Goal: Use online tool/utility: Utilize a website feature to perform a specific function

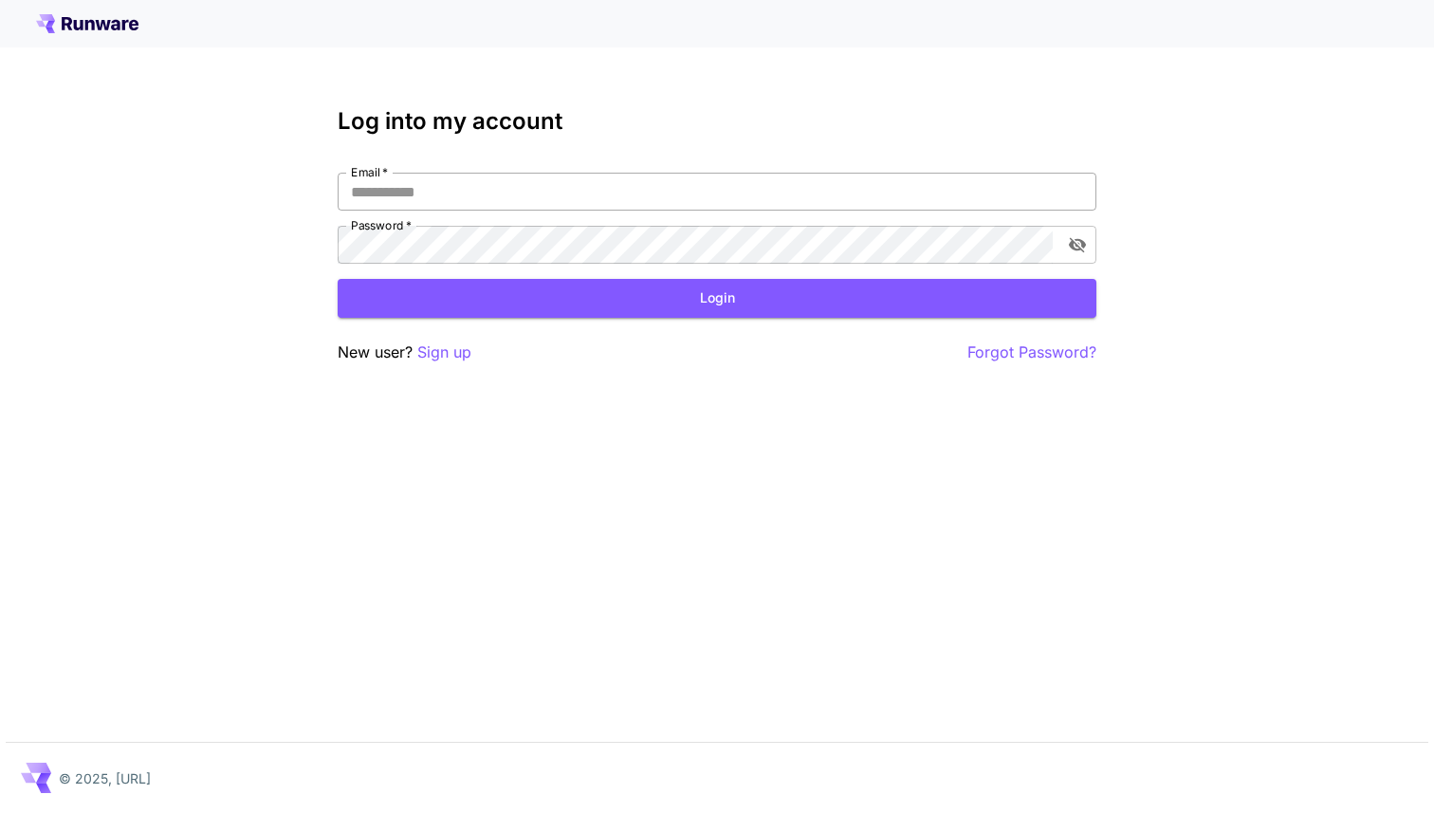
click at [554, 198] on input "Email   *" at bounding box center [717, 192] width 759 height 38
paste input "**********"
type input "**********"
click at [674, 301] on button "Login" at bounding box center [717, 298] width 759 height 39
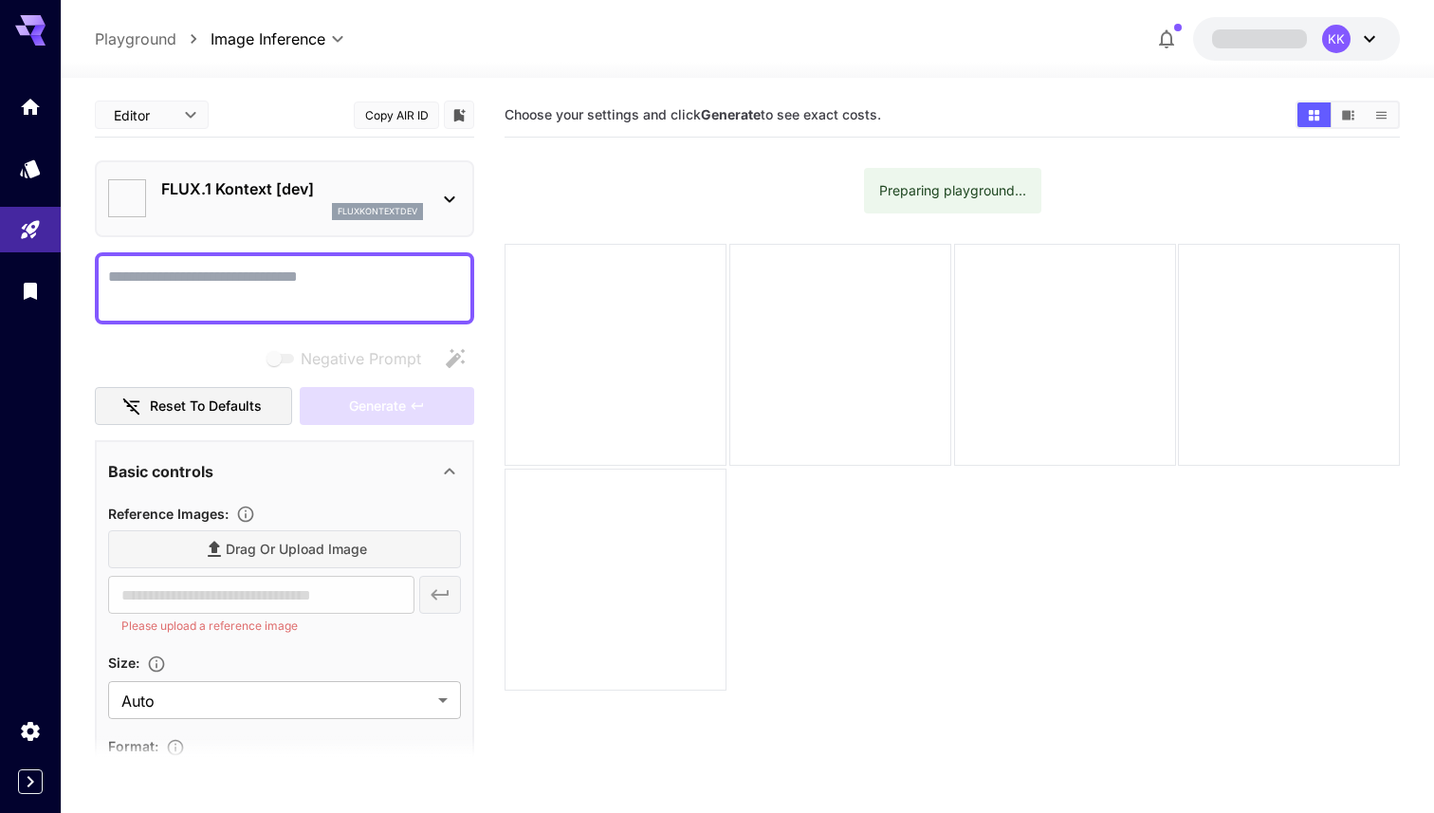
type input "*******"
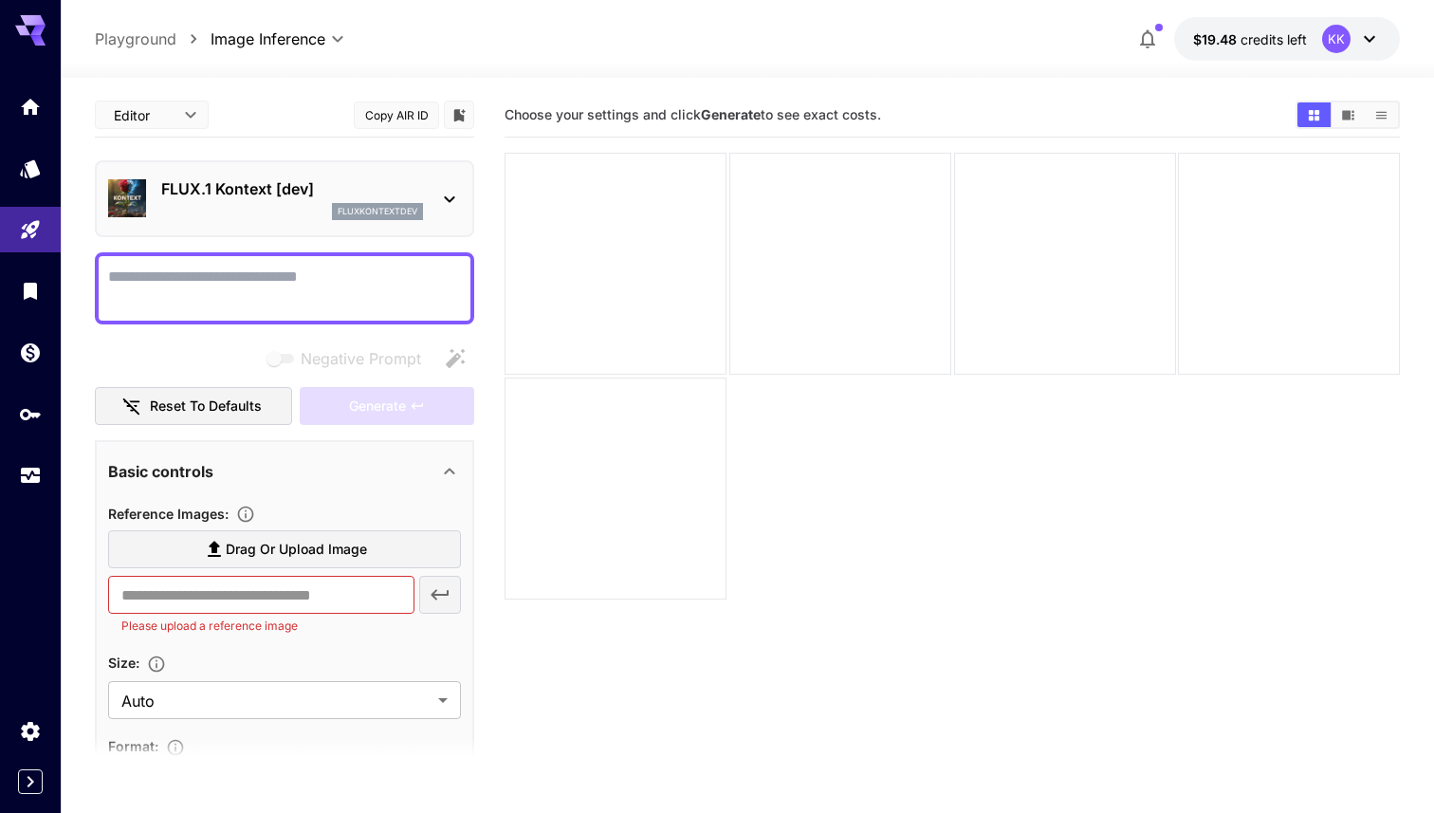
click at [258, 194] on p "FLUX.1 Kontext [dev]" at bounding box center [292, 188] width 262 height 23
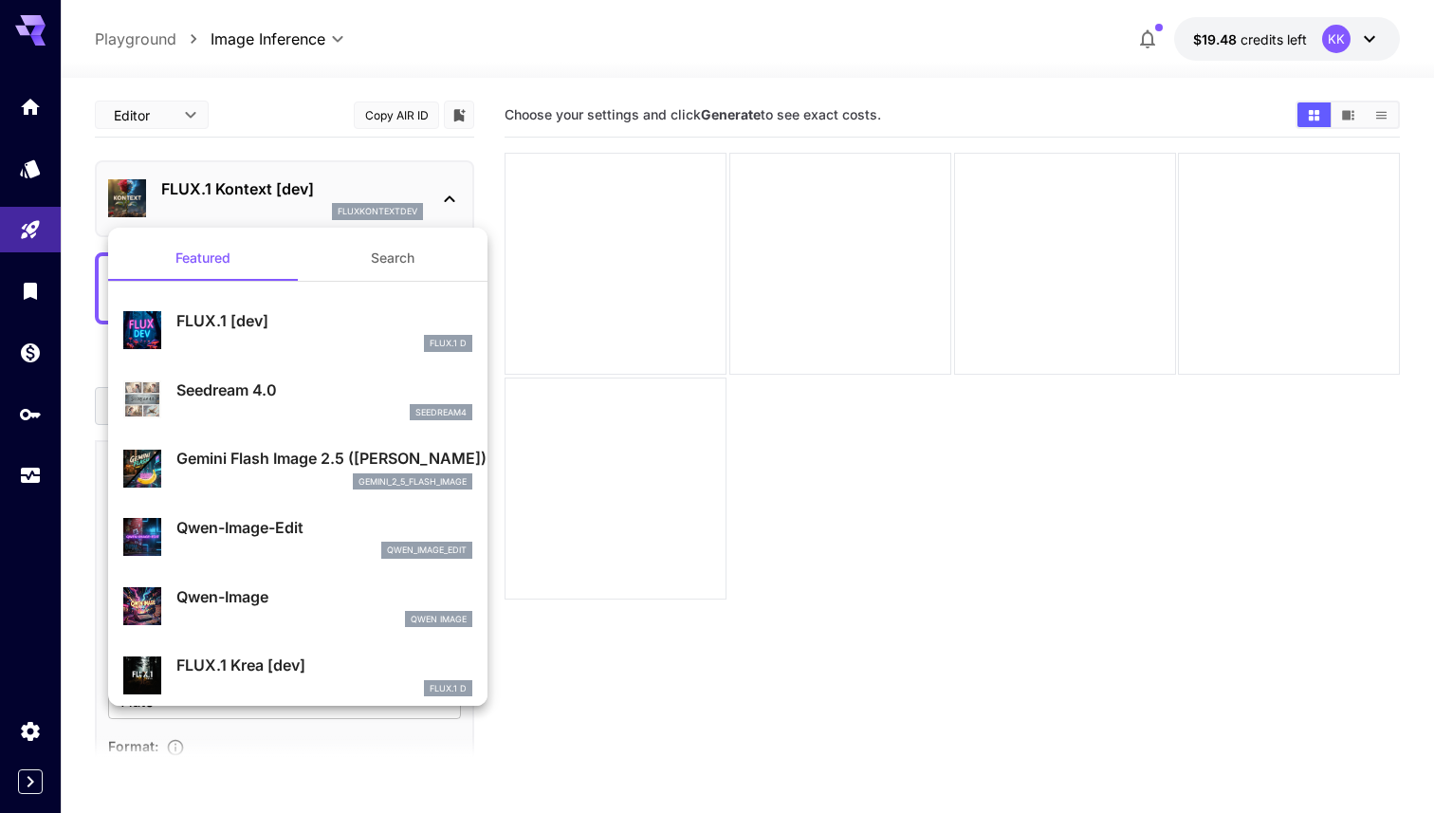
click at [258, 194] on div at bounding box center [717, 406] width 1434 height 813
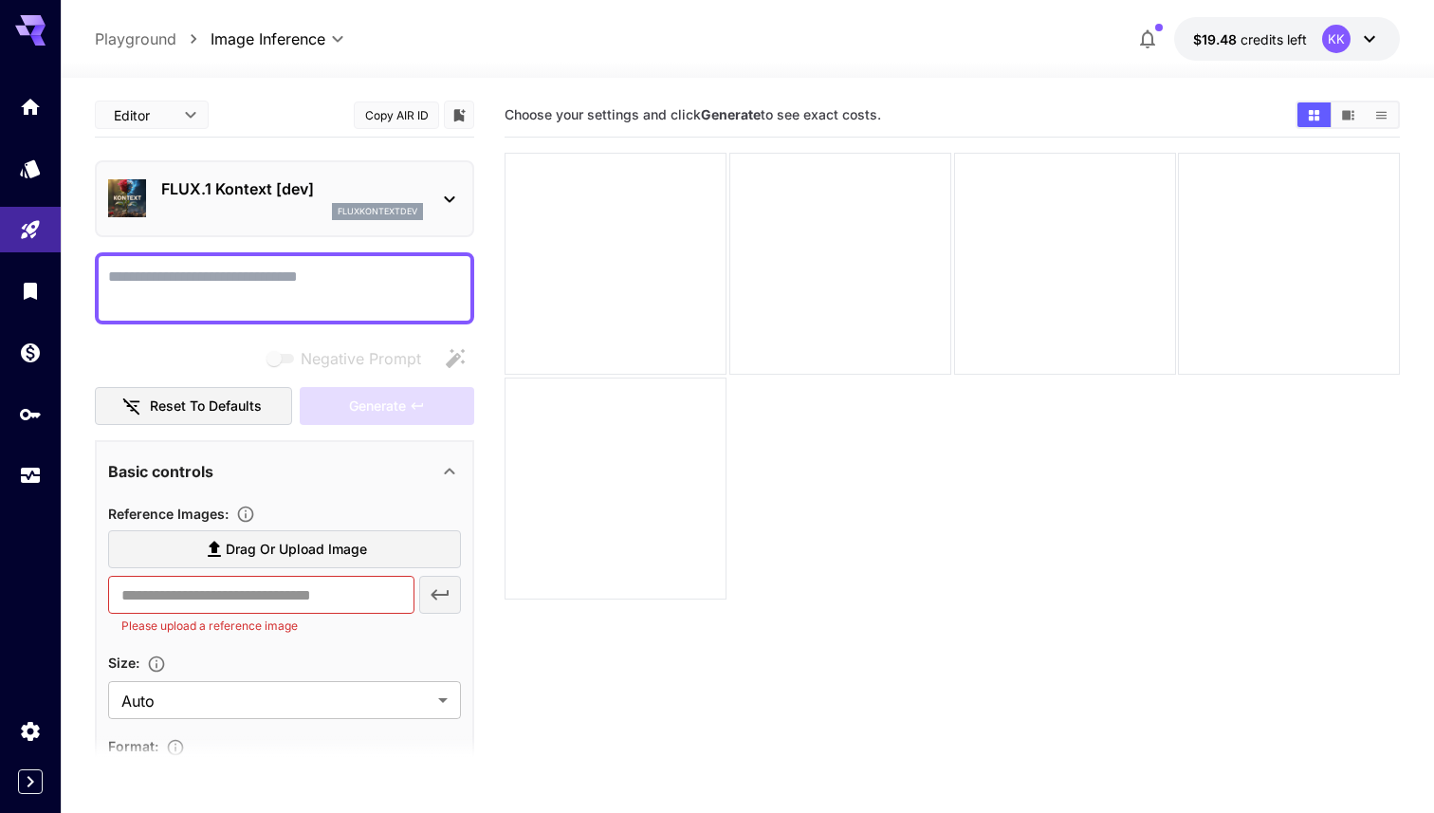
click at [194, 548] on label "Drag or upload image" at bounding box center [284, 549] width 353 height 39
click at [0, 0] on input "Drag or upload image" at bounding box center [0, 0] width 0 height 0
type input "**********"
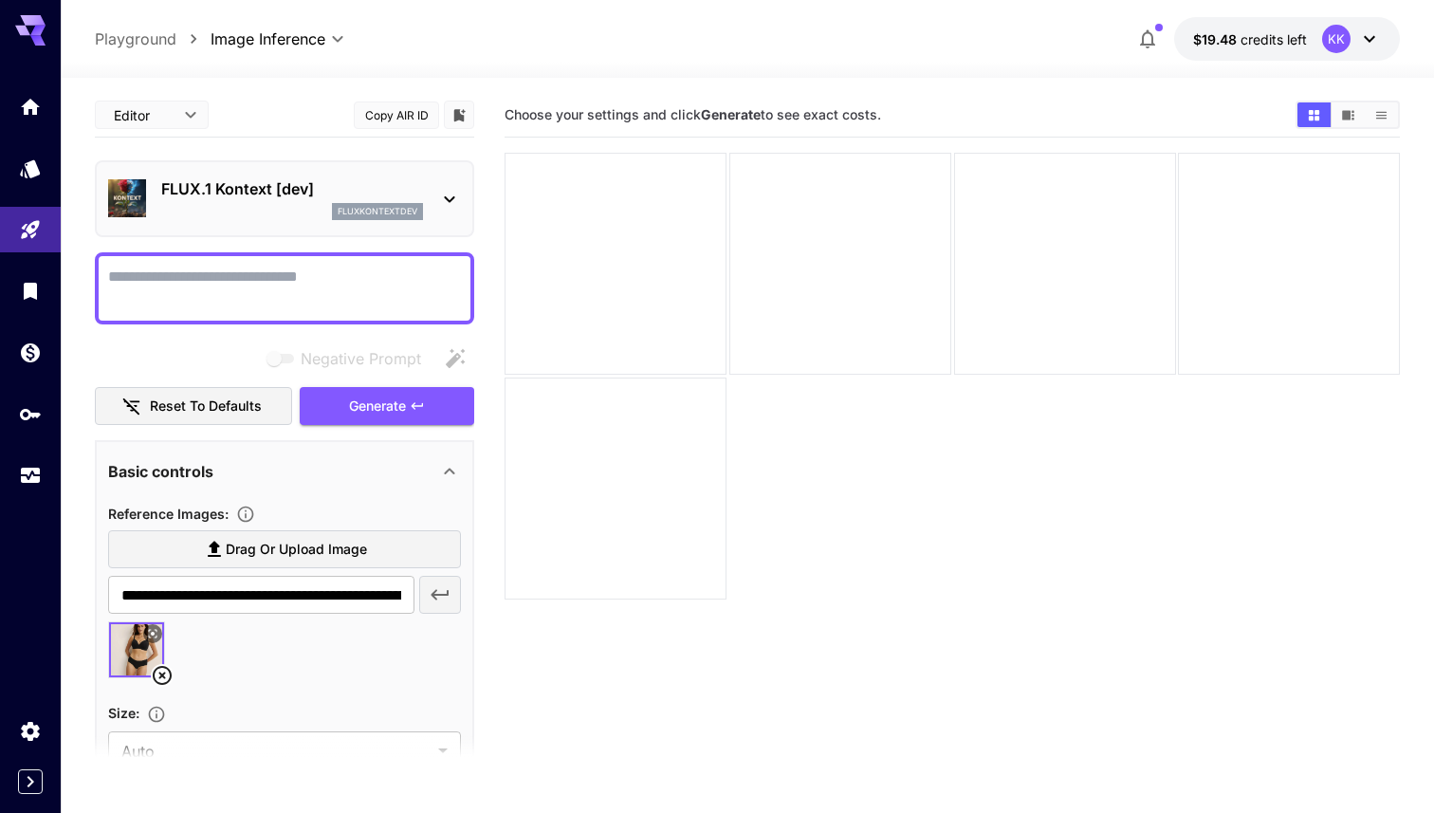
click at [213, 273] on textarea "Negative Prompt" at bounding box center [284, 289] width 353 height 46
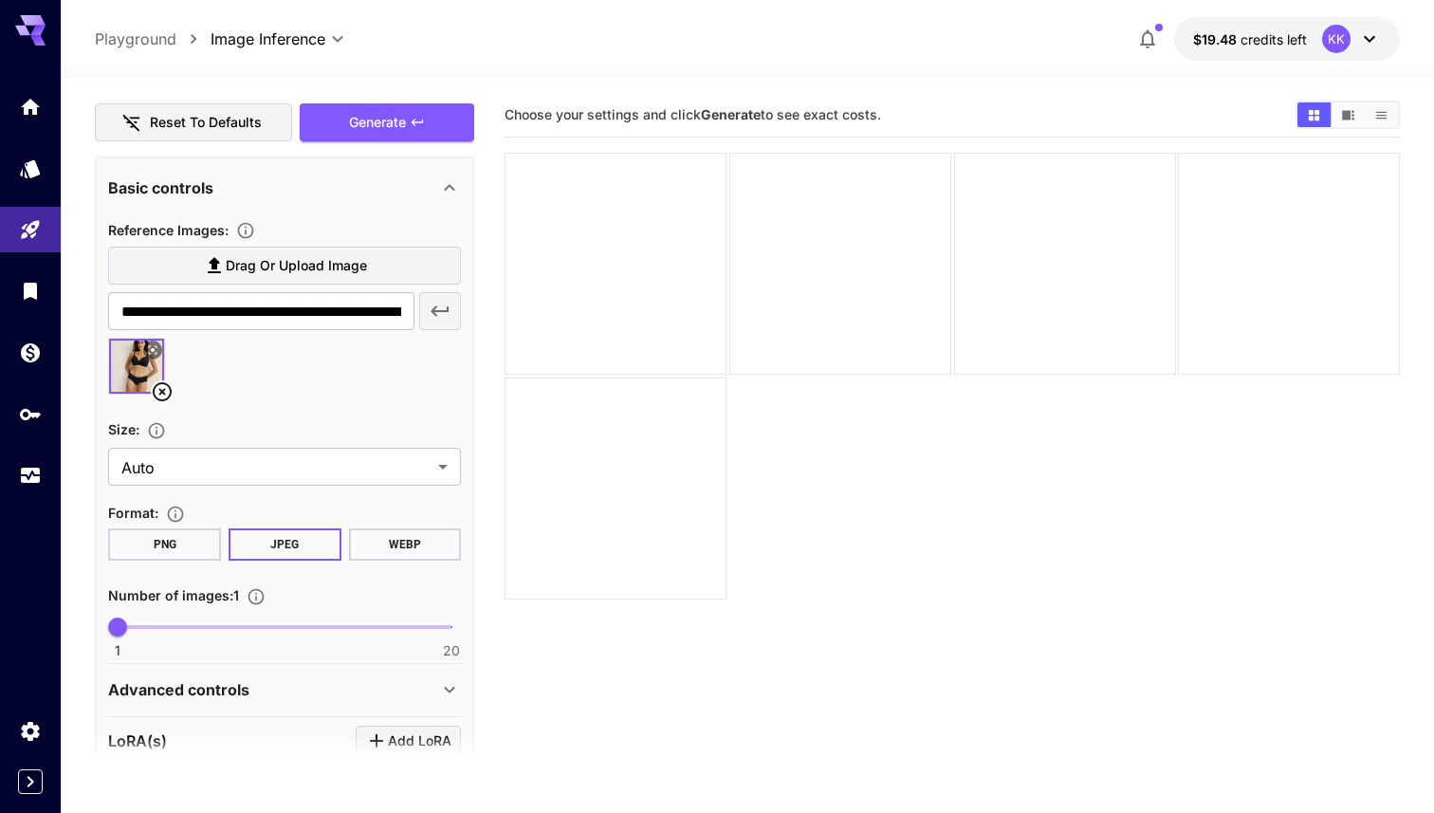
scroll to position [304, 0]
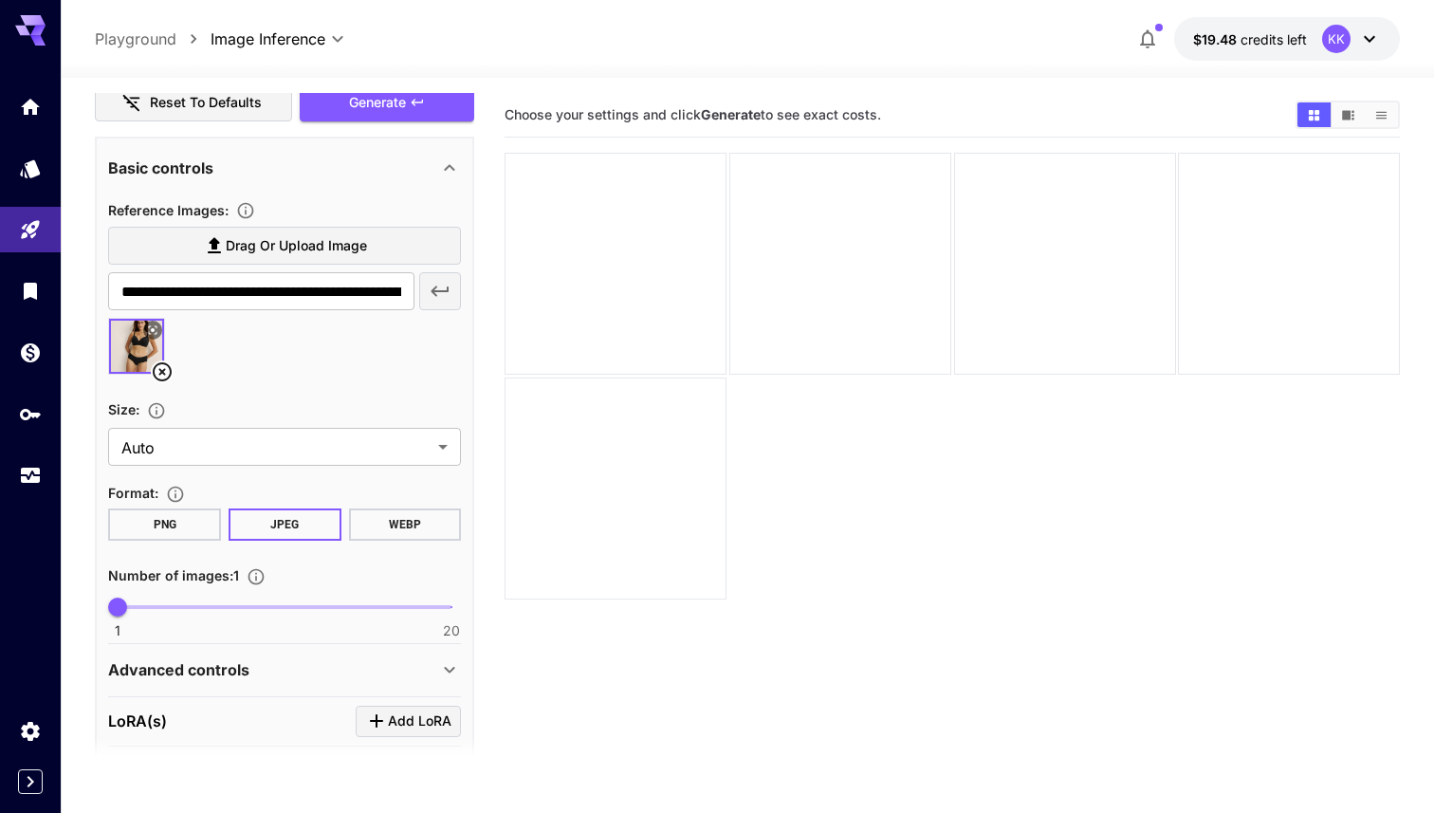
type textarea "**********"
click at [395, 531] on button "WEBP" at bounding box center [405, 524] width 113 height 32
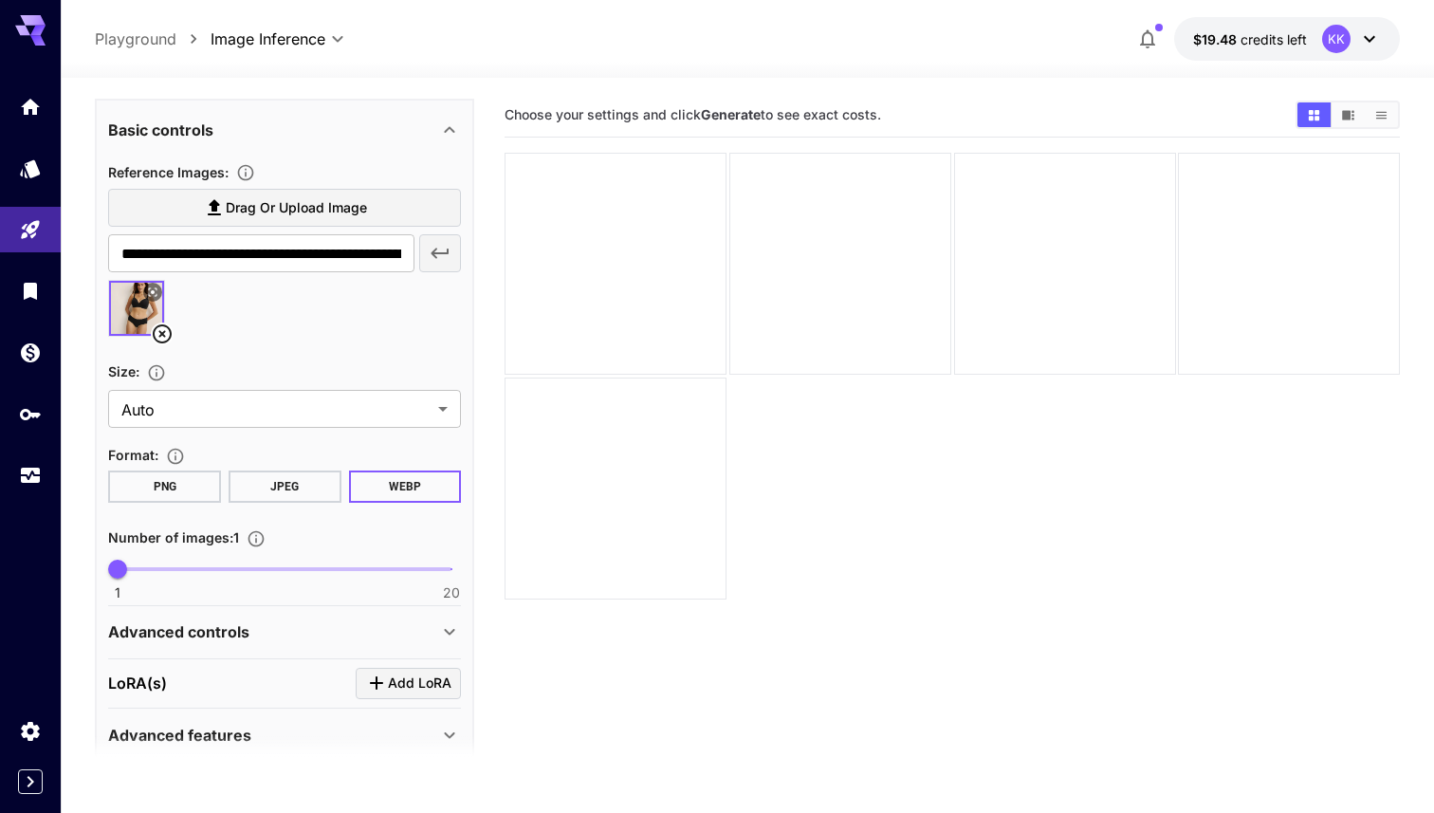
scroll to position [343, 0]
type input "*"
drag, startPoint x: 129, startPoint y: 563, endPoint x: 190, endPoint y: 562, distance: 60.7
click at [190, 562] on span "5" at bounding box center [187, 567] width 19 height 19
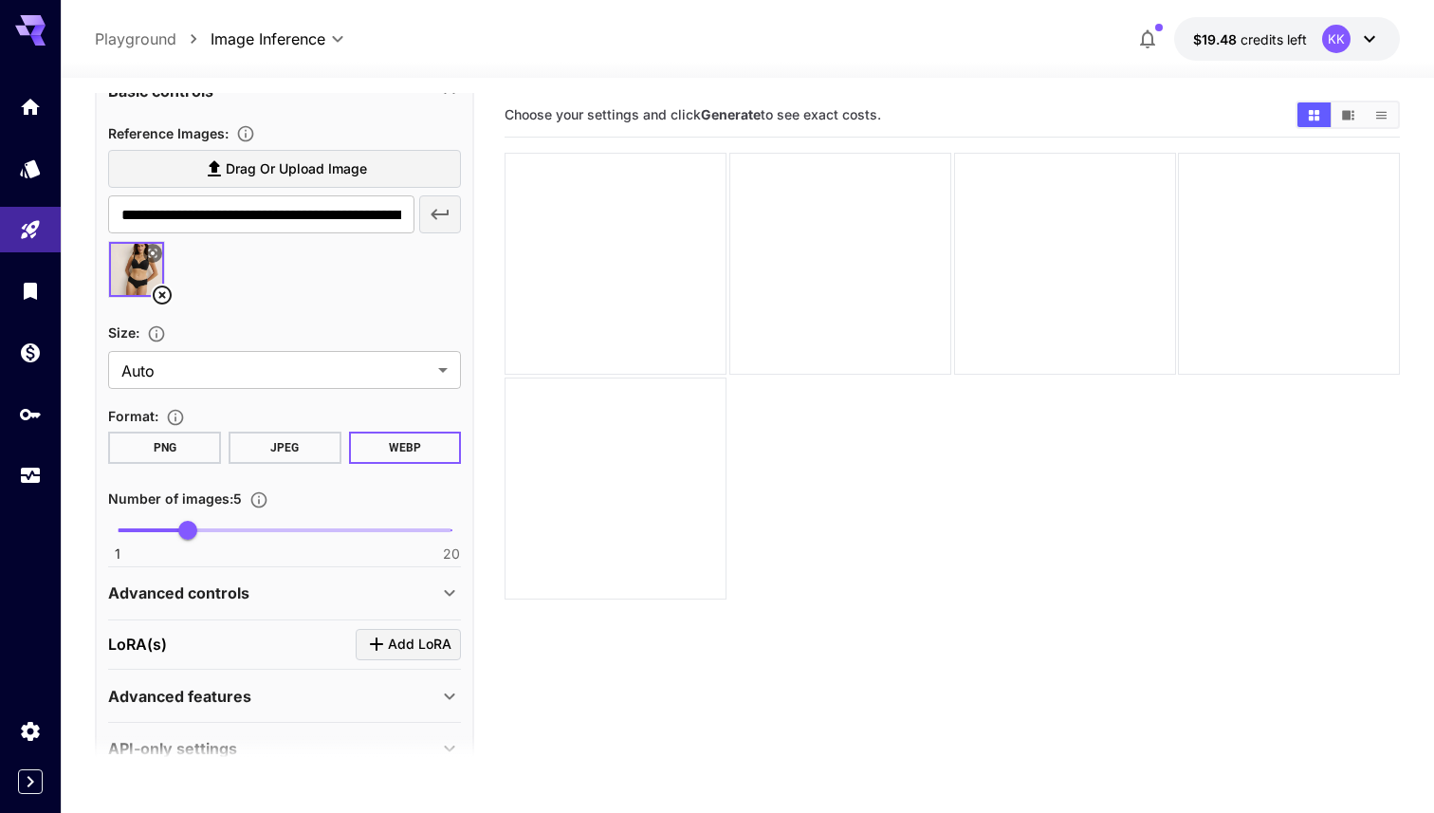
scroll to position [419, 0]
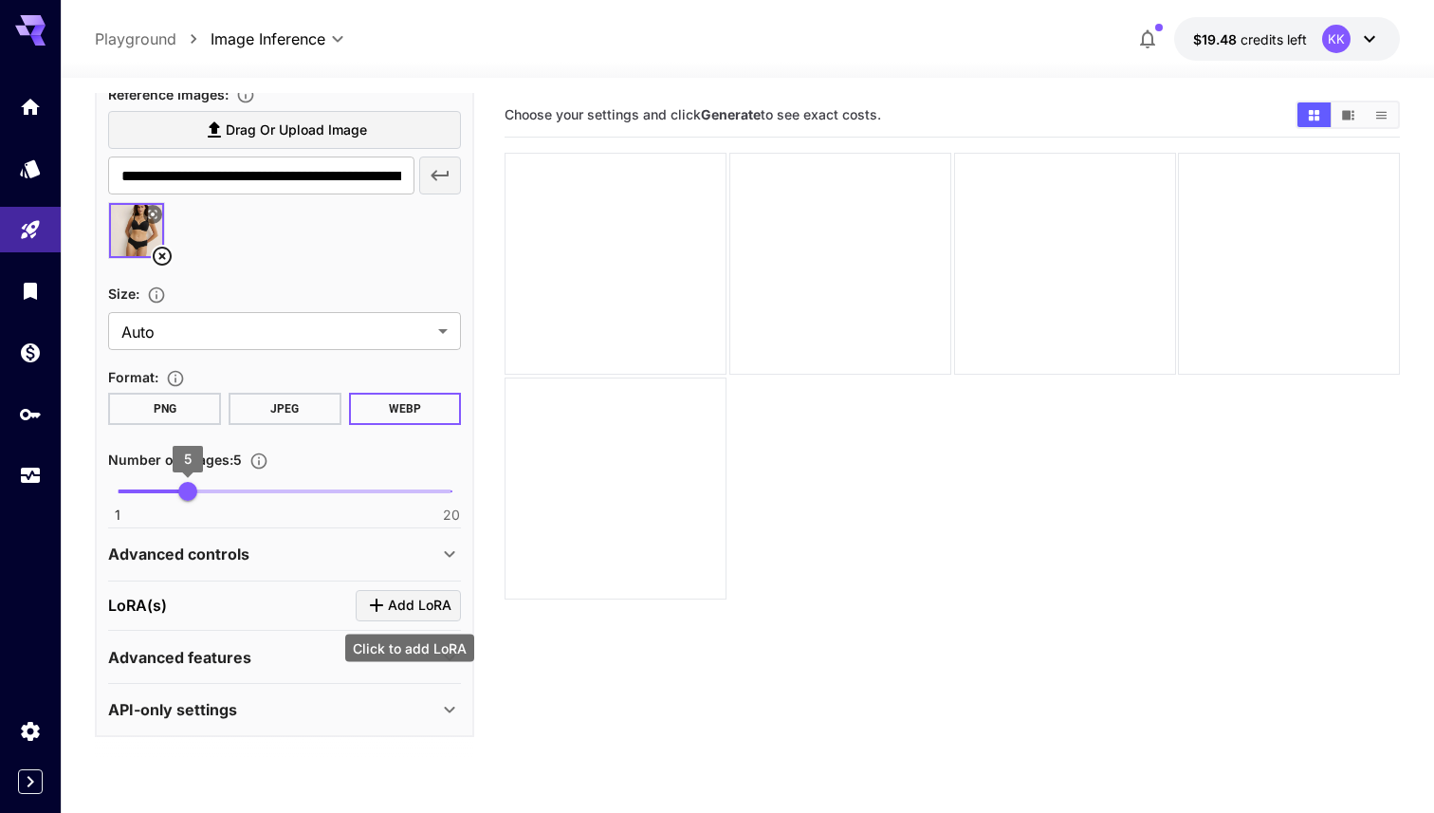
click at [378, 612] on icon "Click to add LoRA" at bounding box center [376, 605] width 23 height 23
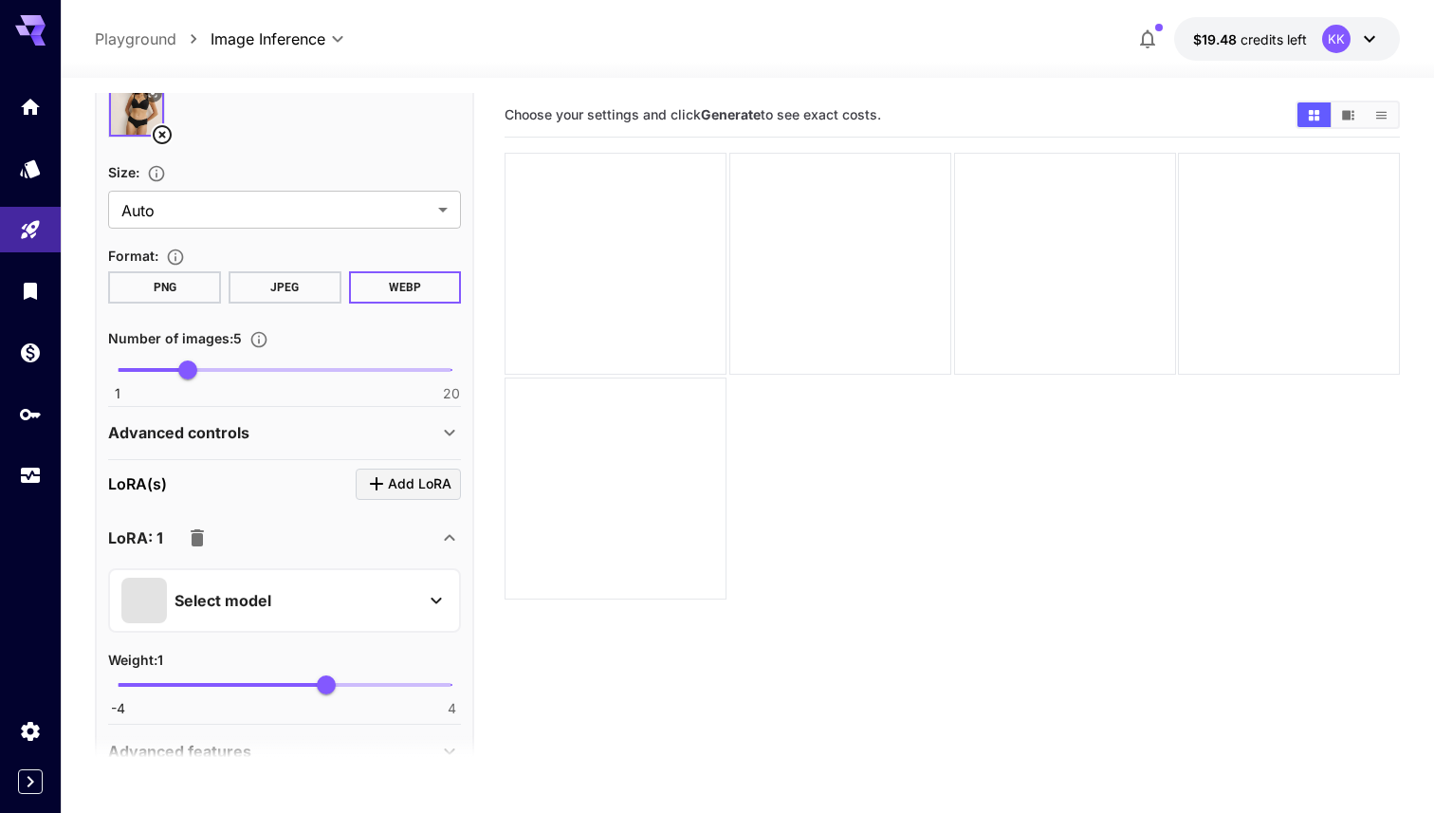
scroll to position [563, 0]
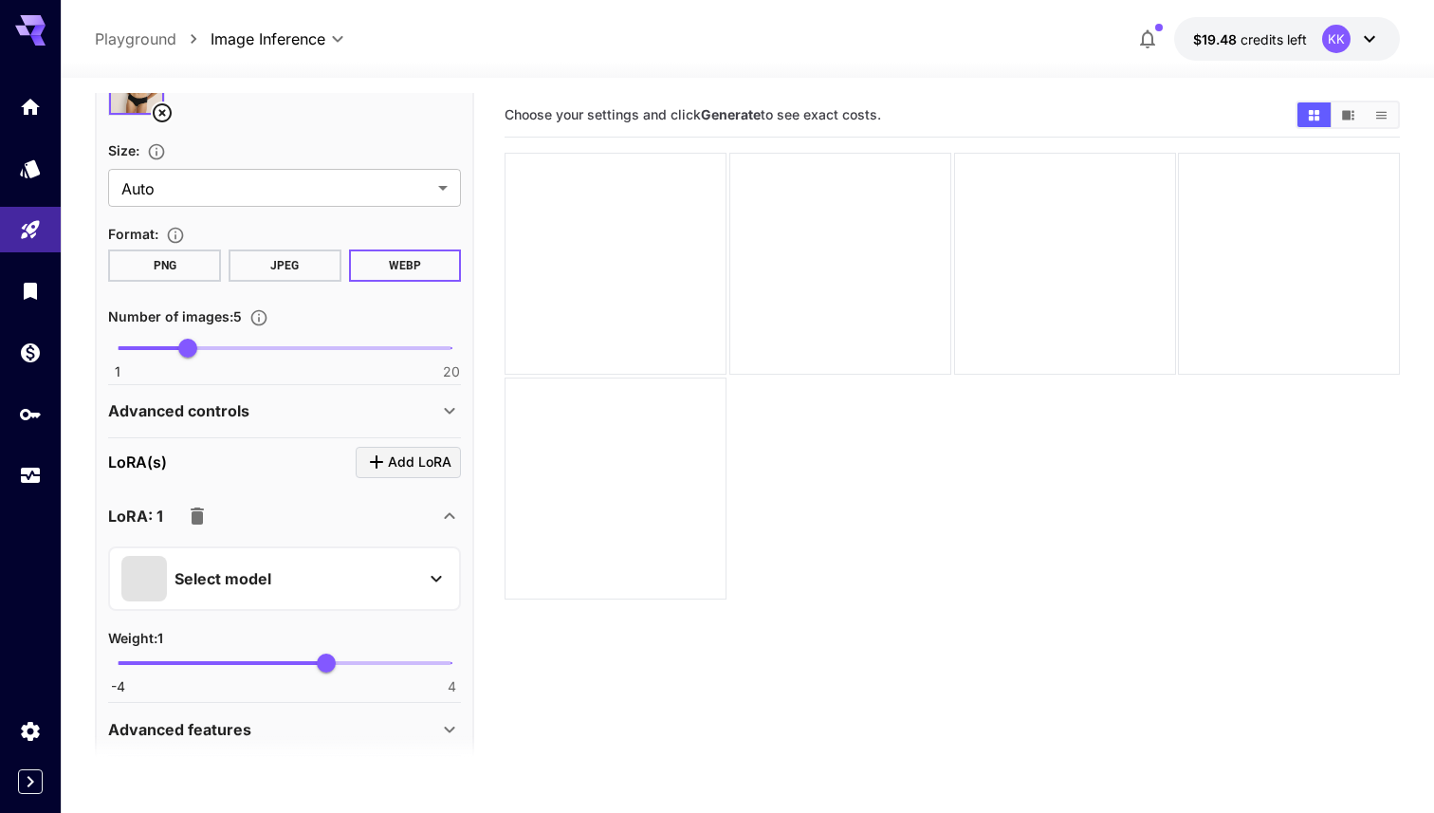
click at [281, 577] on div "Select model" at bounding box center [269, 579] width 296 height 46
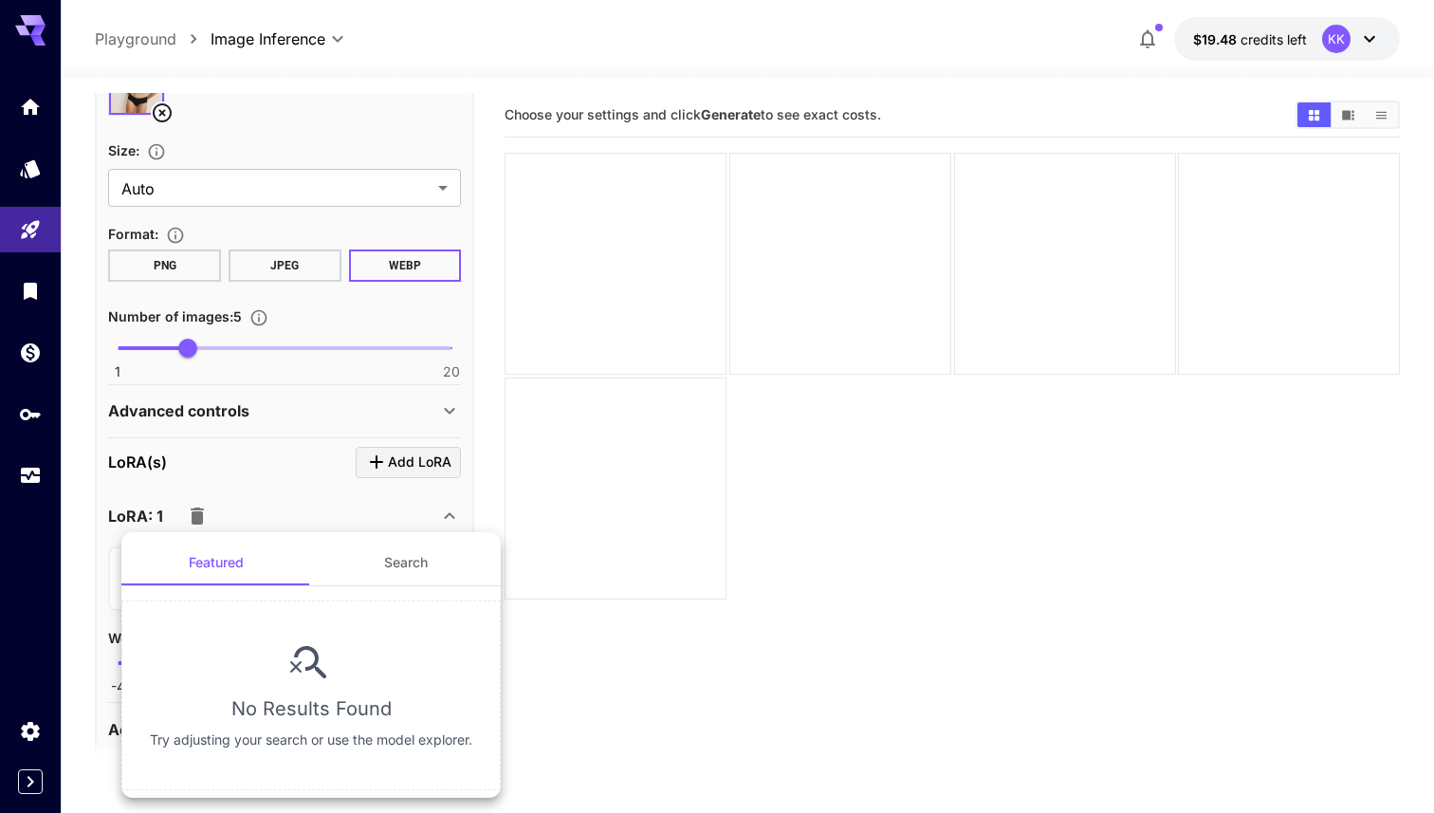
click at [367, 571] on button "Search" at bounding box center [406, 563] width 190 height 46
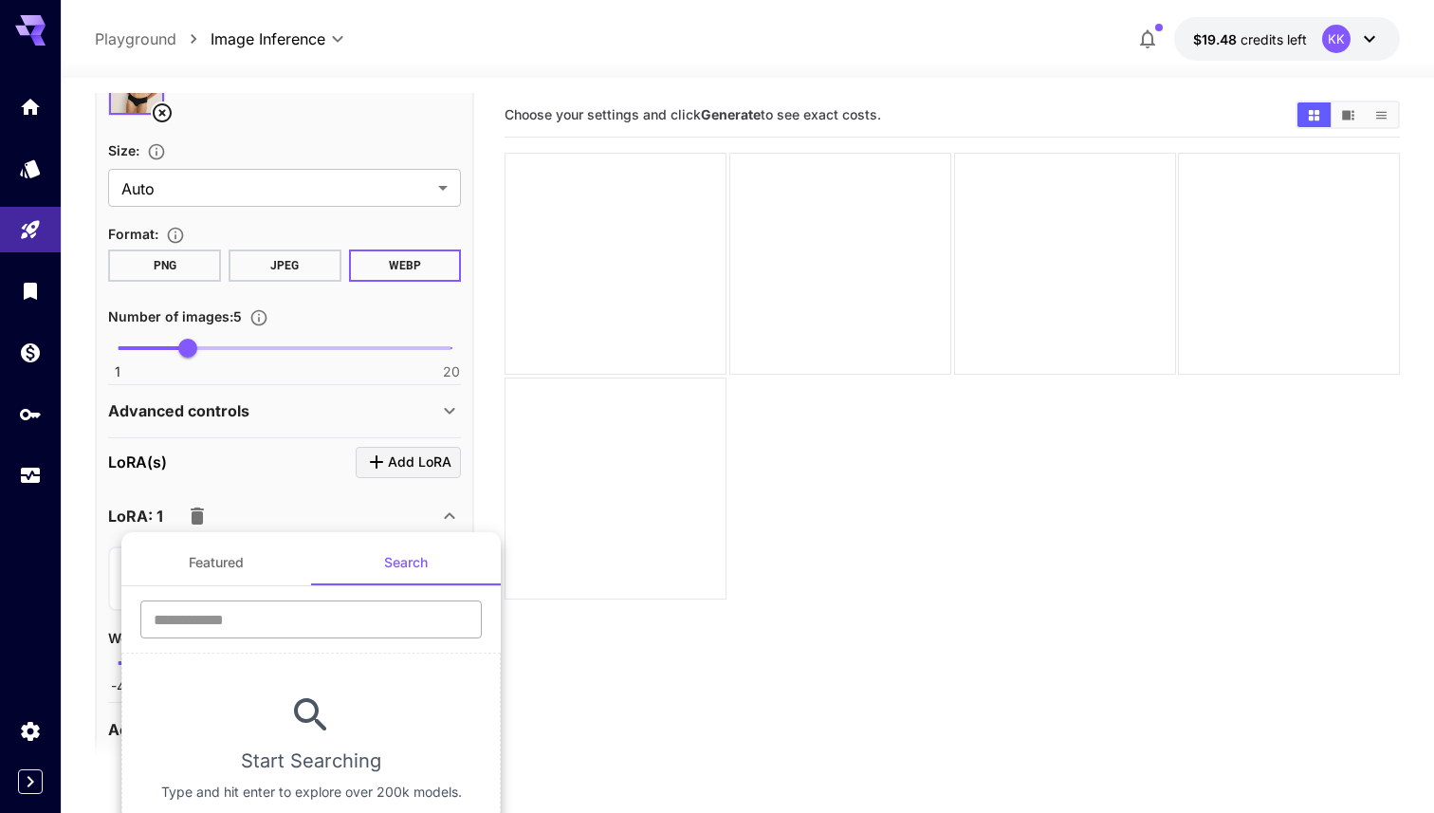
click at [306, 624] on input "text" at bounding box center [311, 619] width 342 height 38
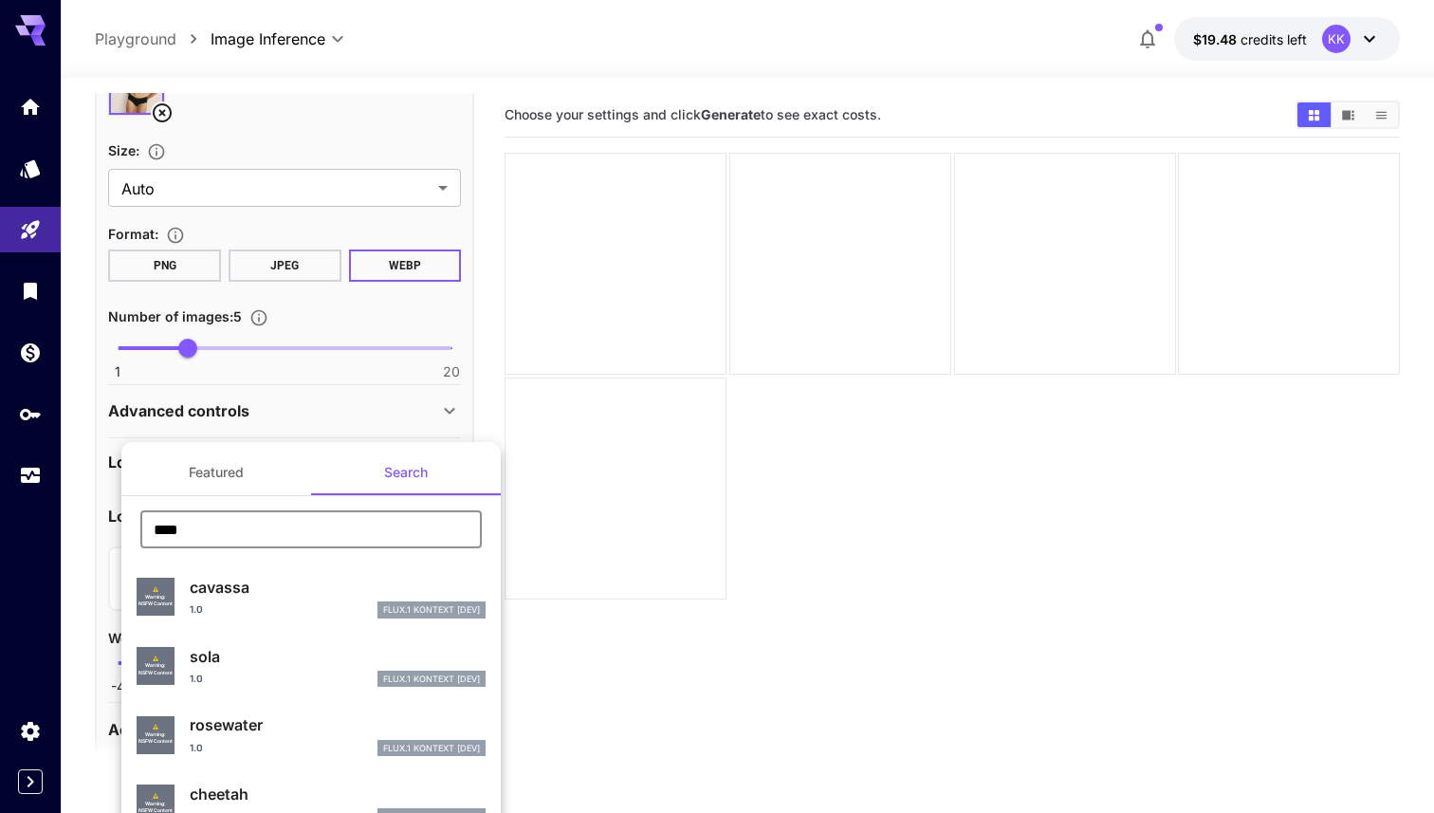
type input "****"
click at [253, 792] on p "cheetah" at bounding box center [338, 794] width 296 height 23
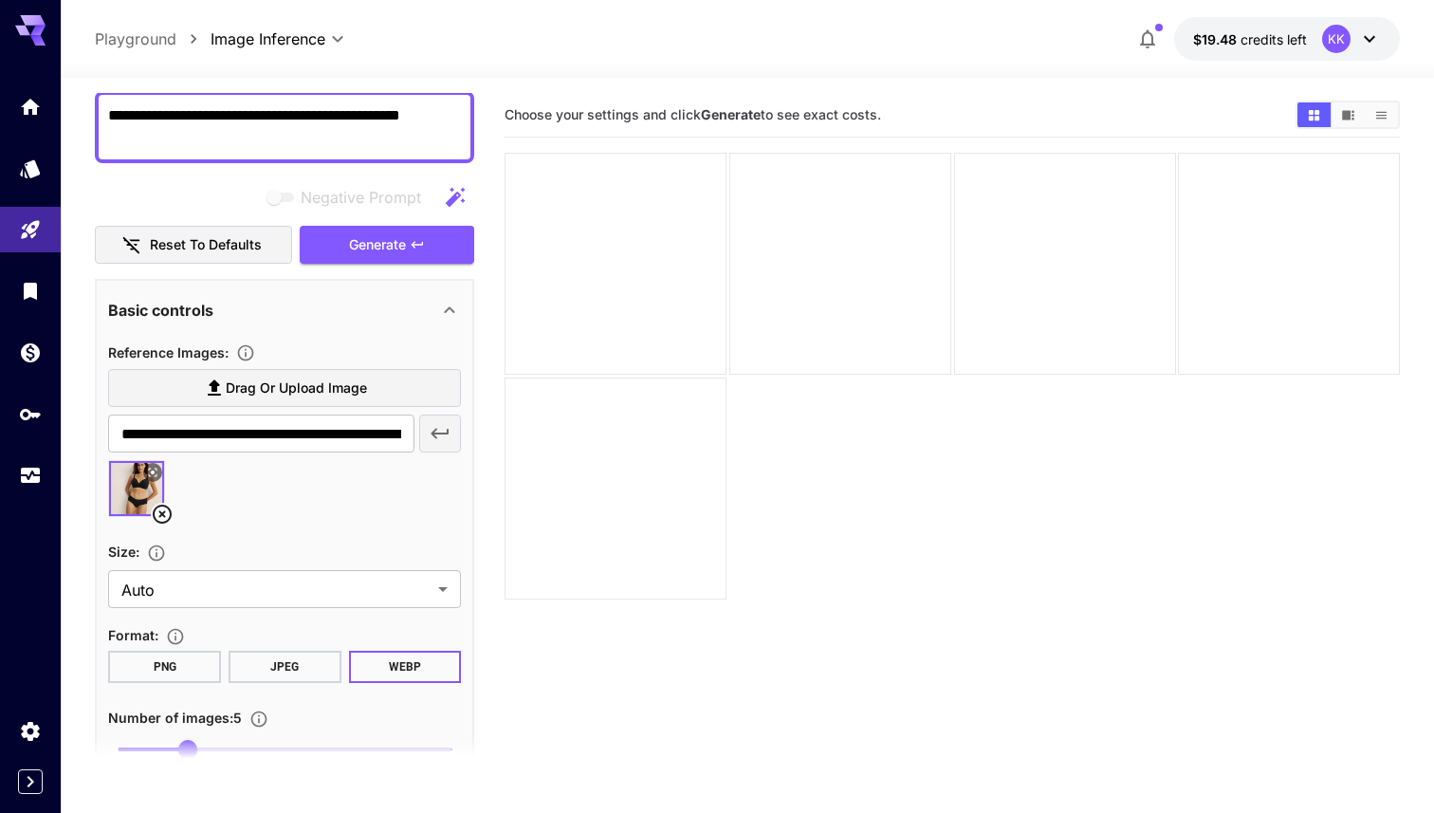
scroll to position [150, 0]
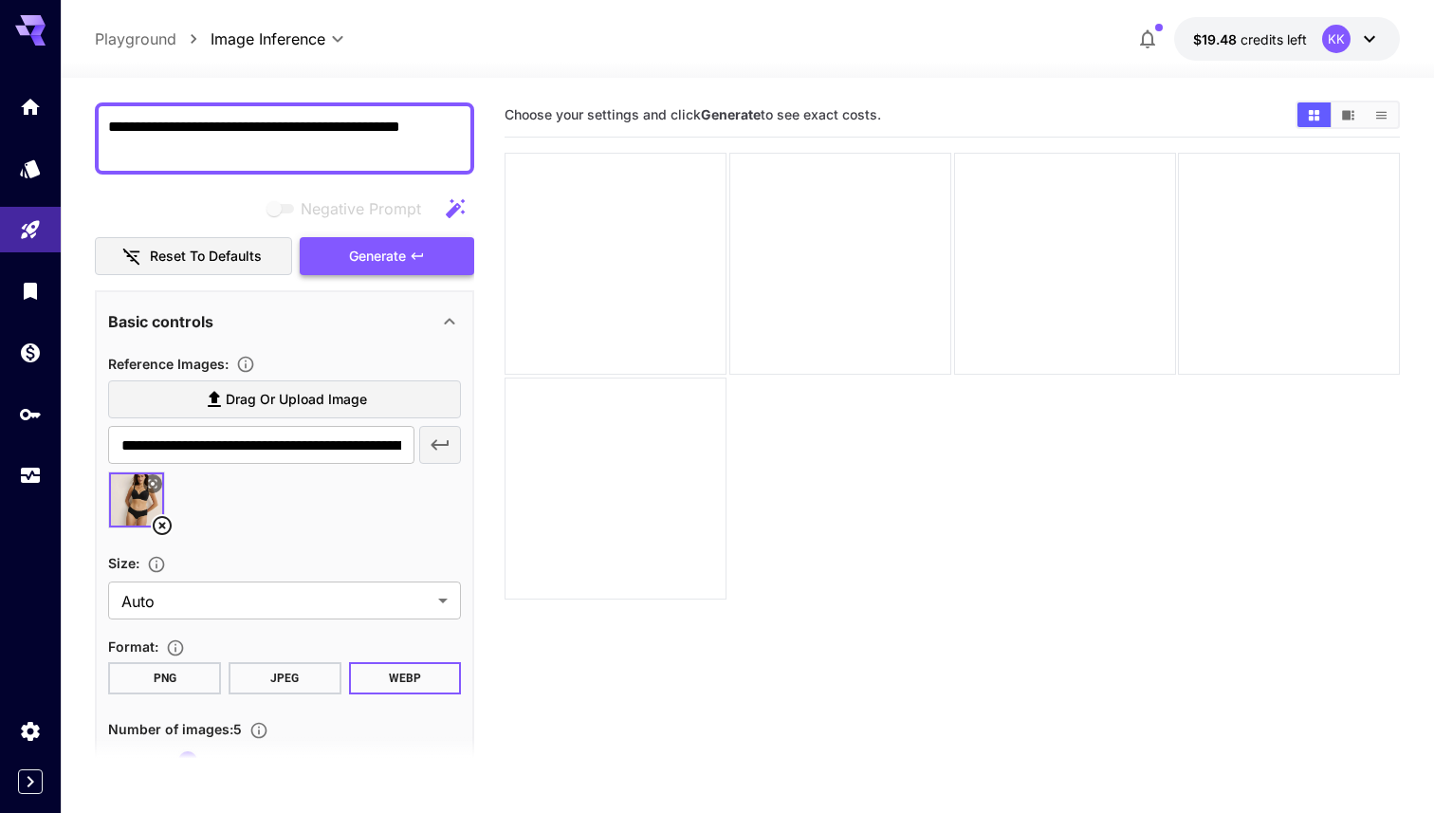
click at [387, 257] on span "Generate" at bounding box center [377, 257] width 57 height 24
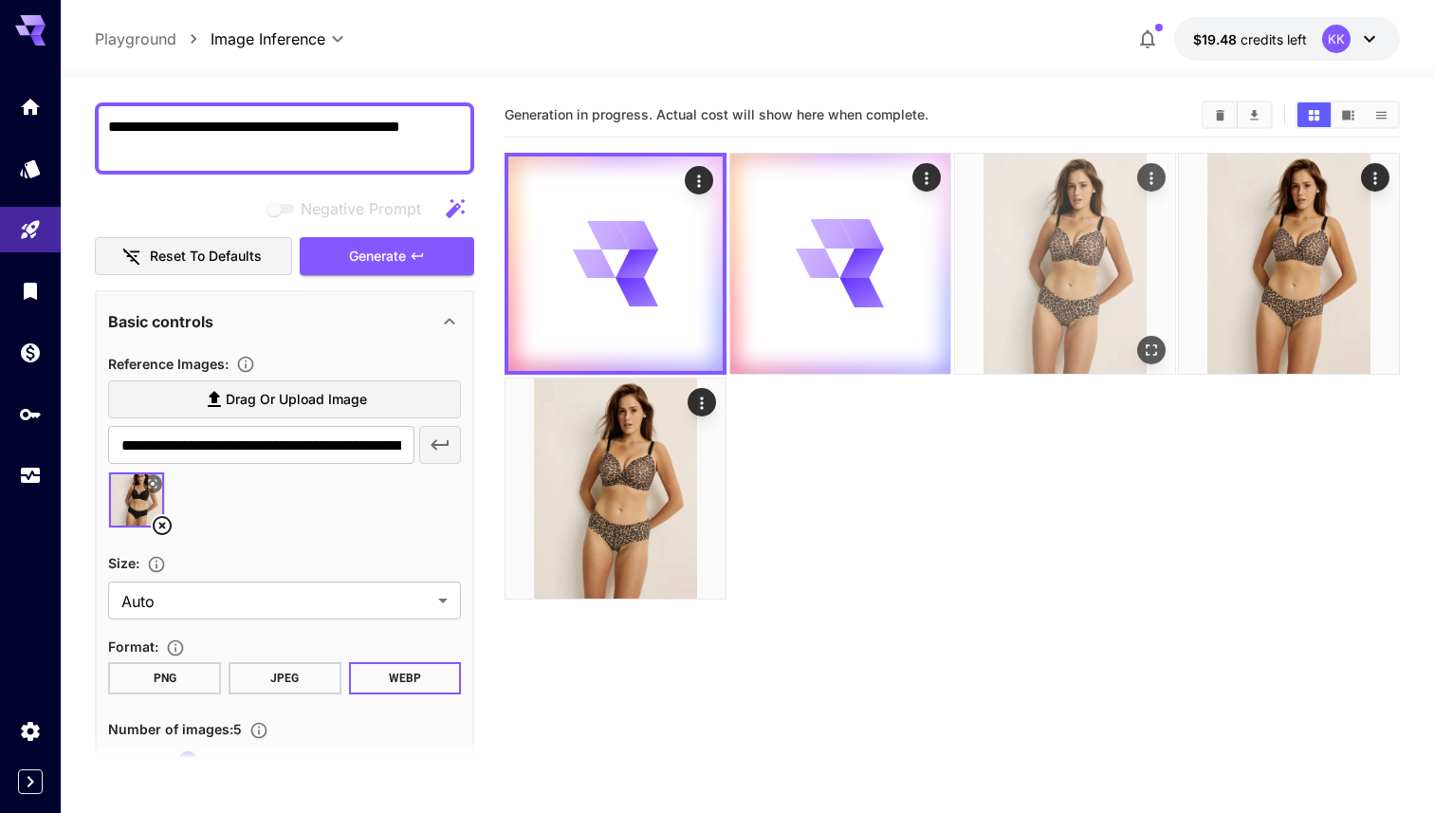
click at [1067, 274] on img at bounding box center [1065, 264] width 220 height 220
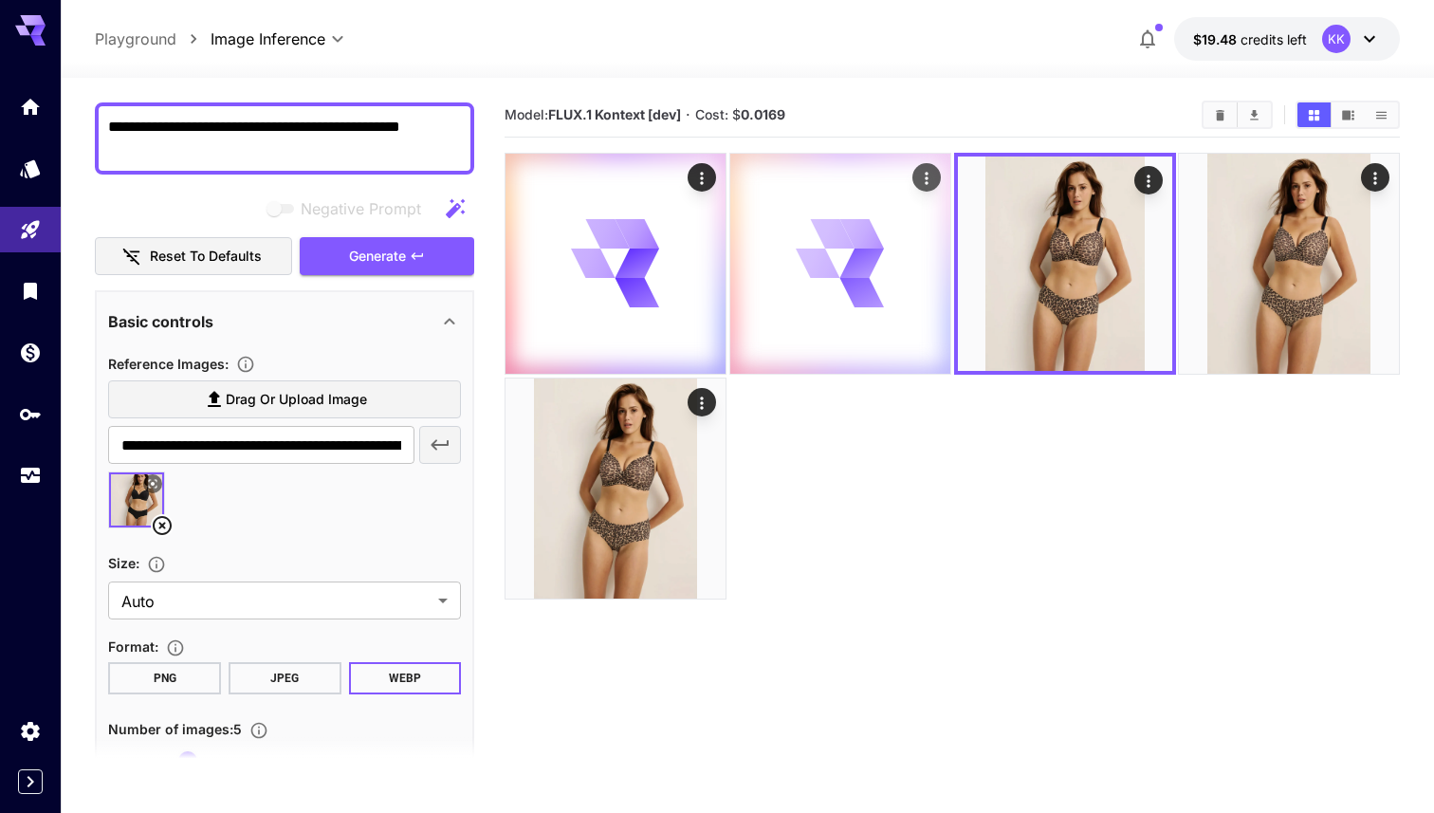
click at [864, 314] on div at bounding box center [840, 264] width 220 height 220
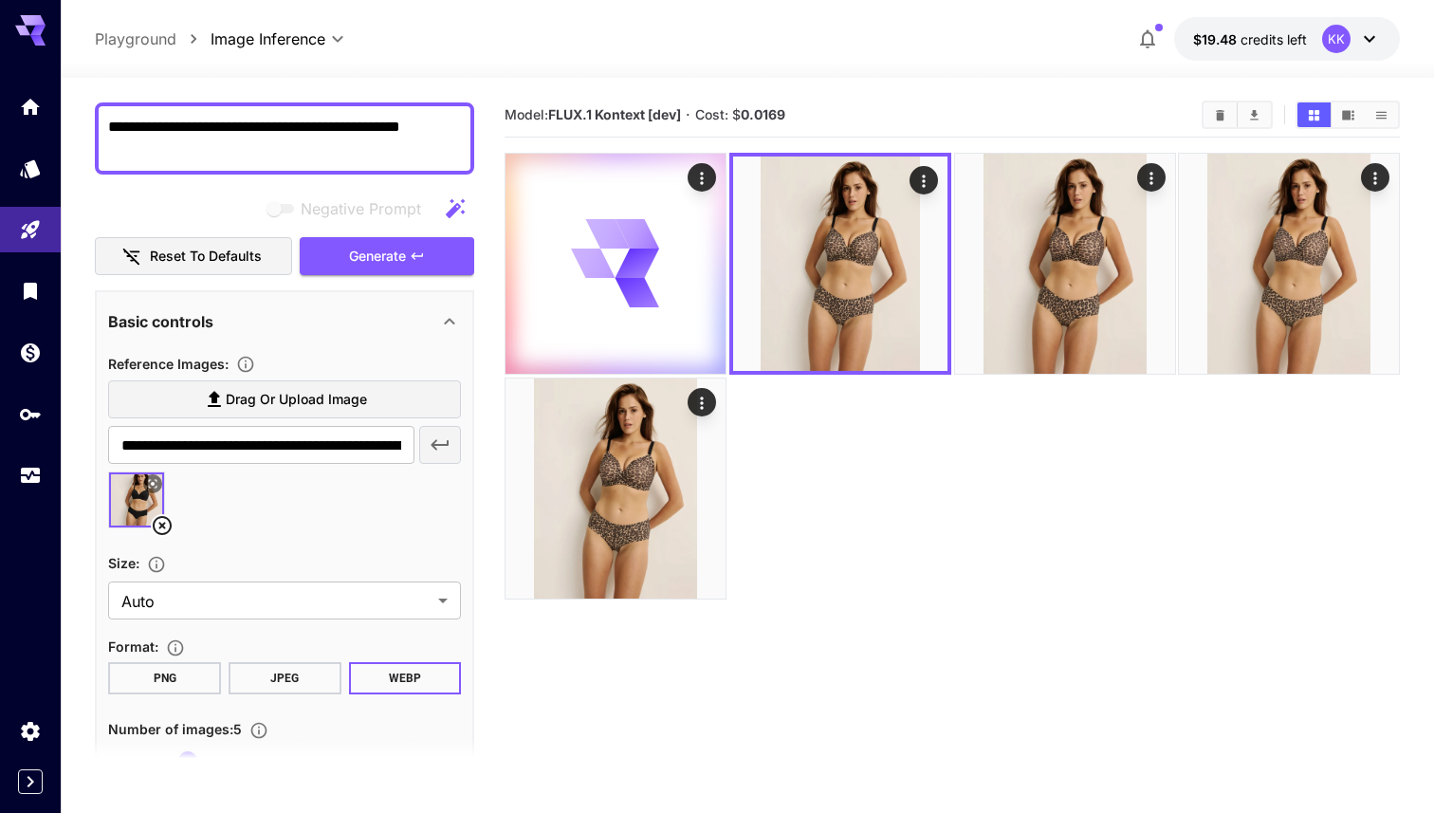
scroll to position [646, 0]
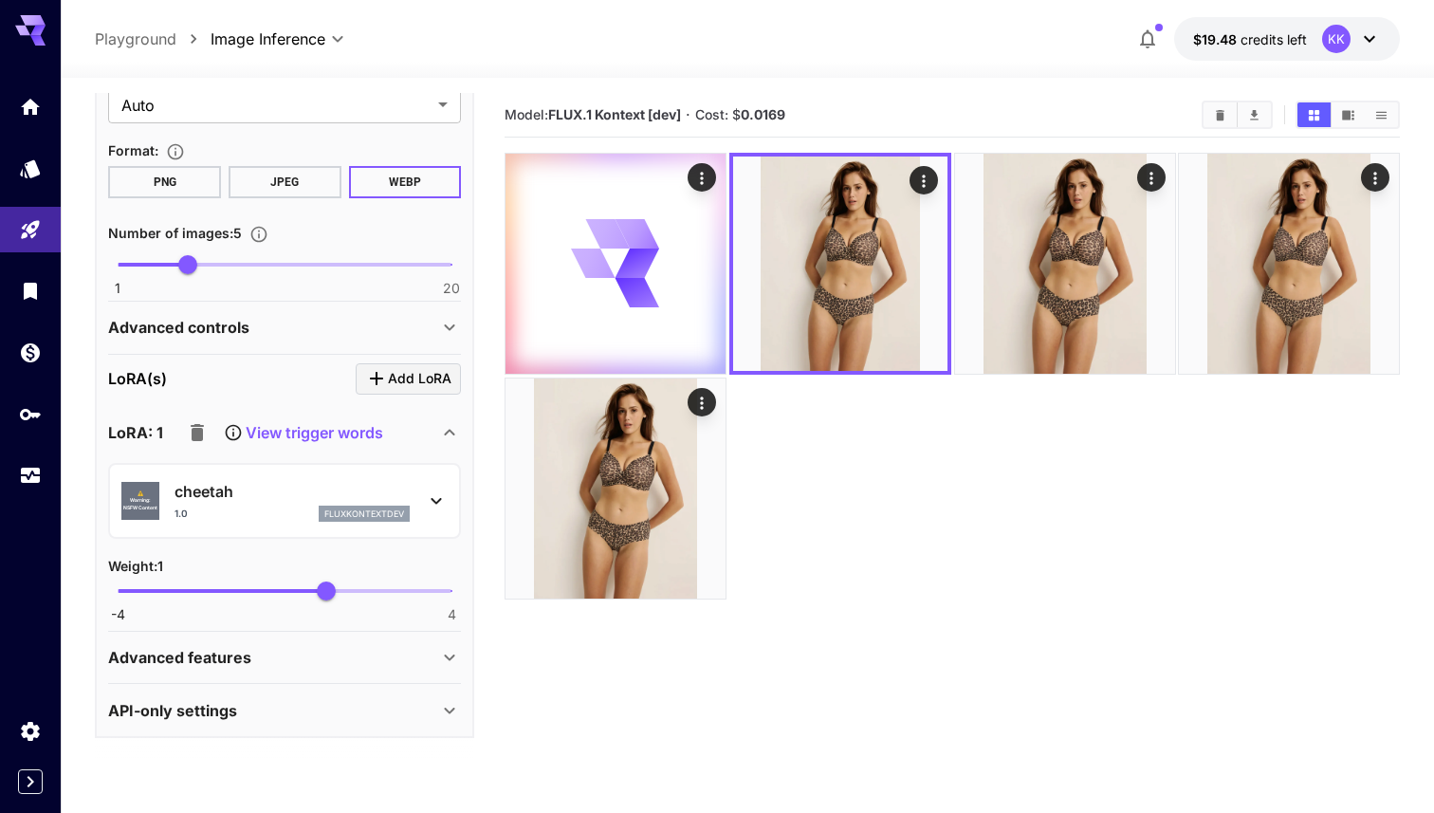
click at [424, 495] on div "⚠️ Warning: NSFW Content cheetah 1.0 fluxkontextdev" at bounding box center [284, 501] width 326 height 58
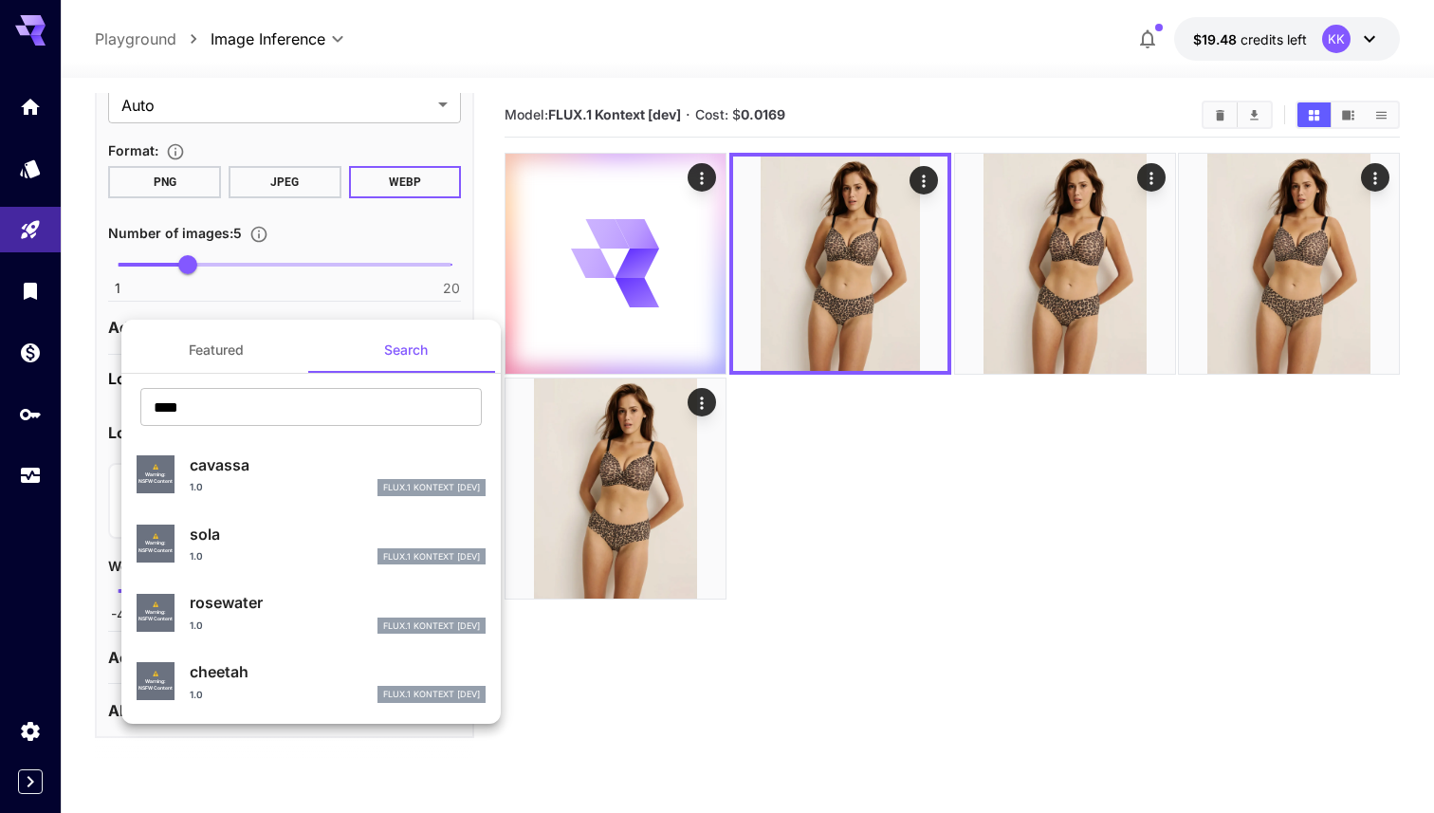
click at [261, 611] on p "rosewater" at bounding box center [338, 602] width 296 height 23
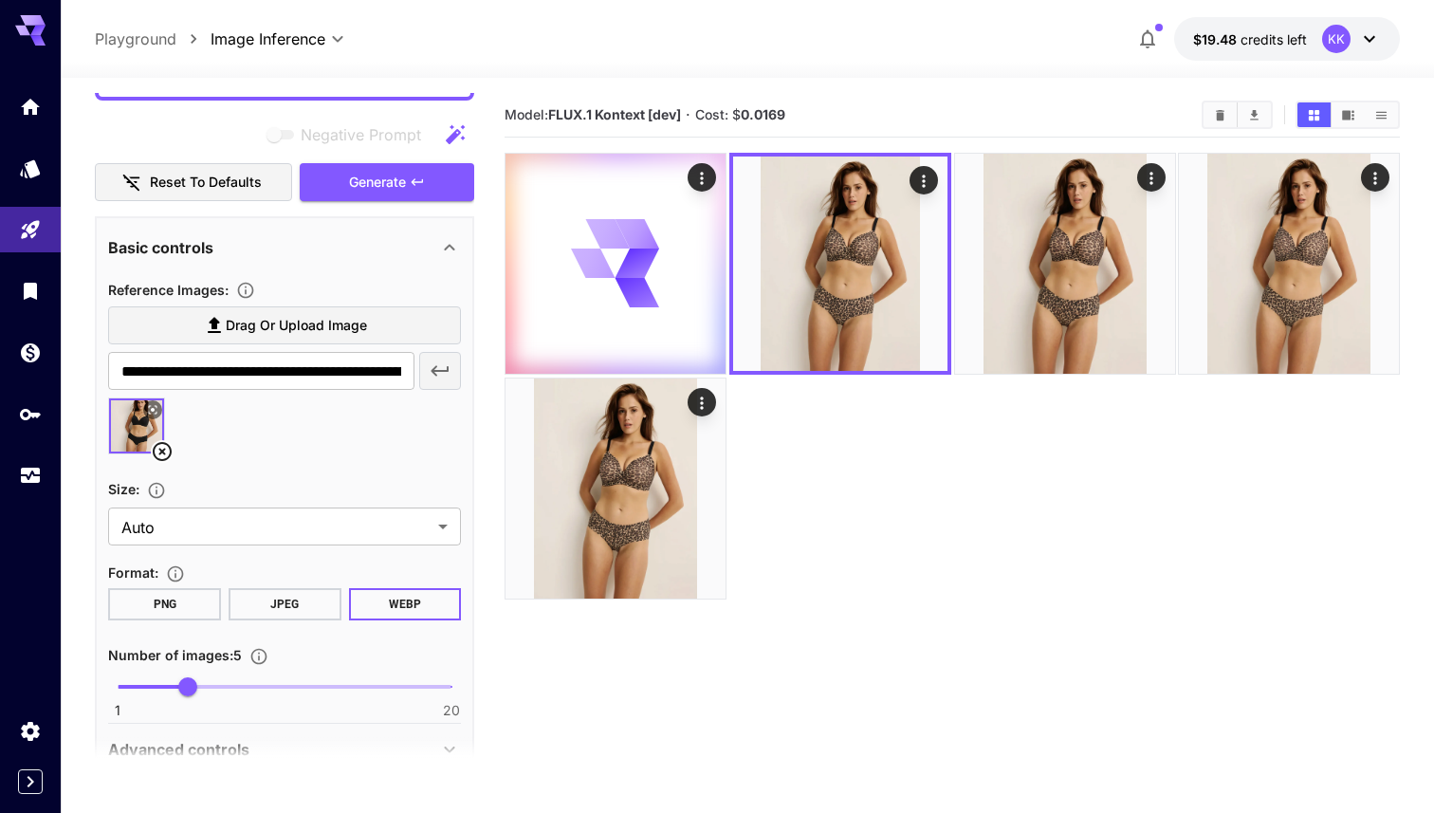
scroll to position [0, 0]
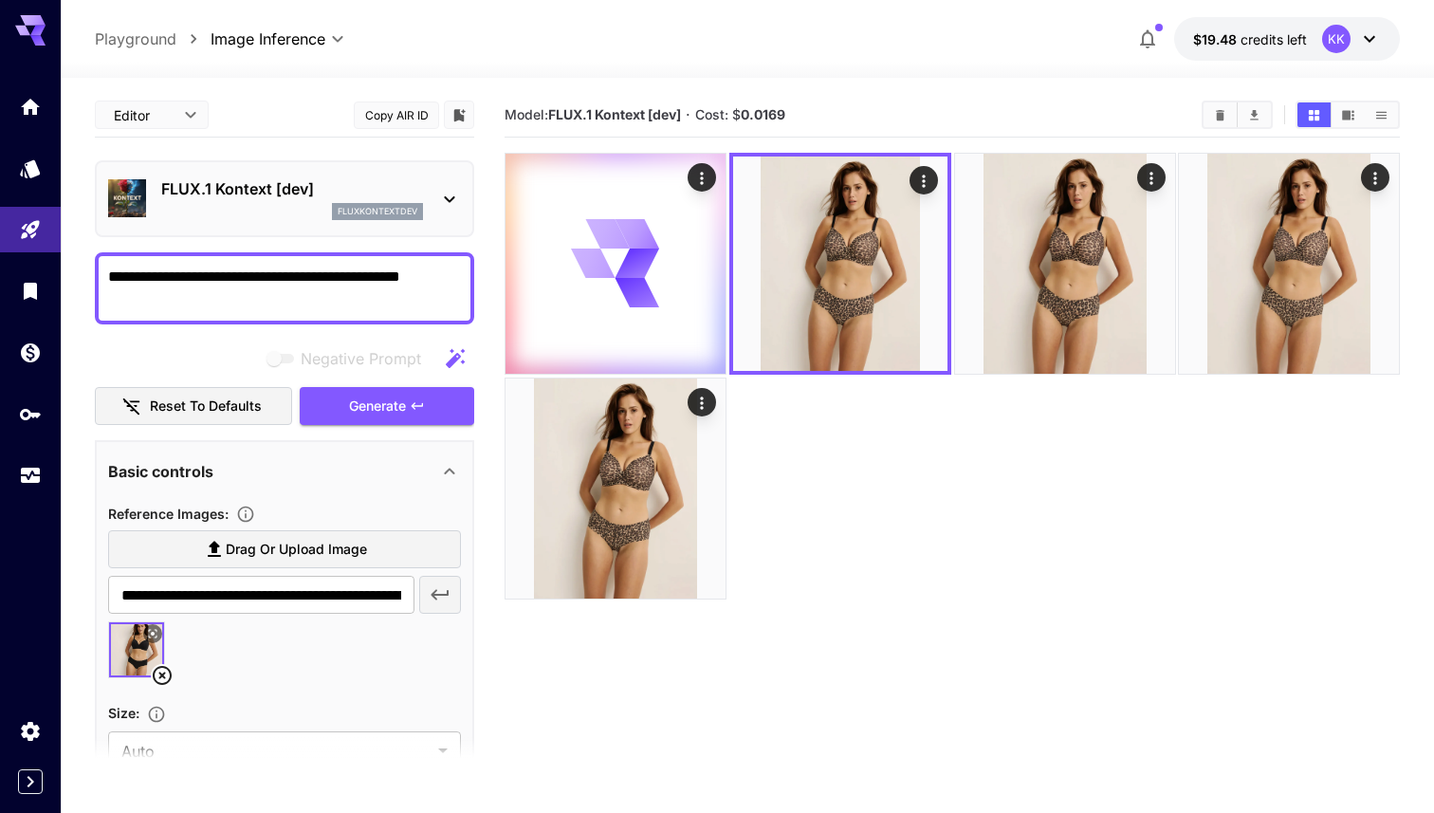
click at [351, 270] on textarea "**********" at bounding box center [284, 289] width 353 height 46
type textarea "**********"
click at [397, 402] on span "Generate" at bounding box center [377, 407] width 57 height 24
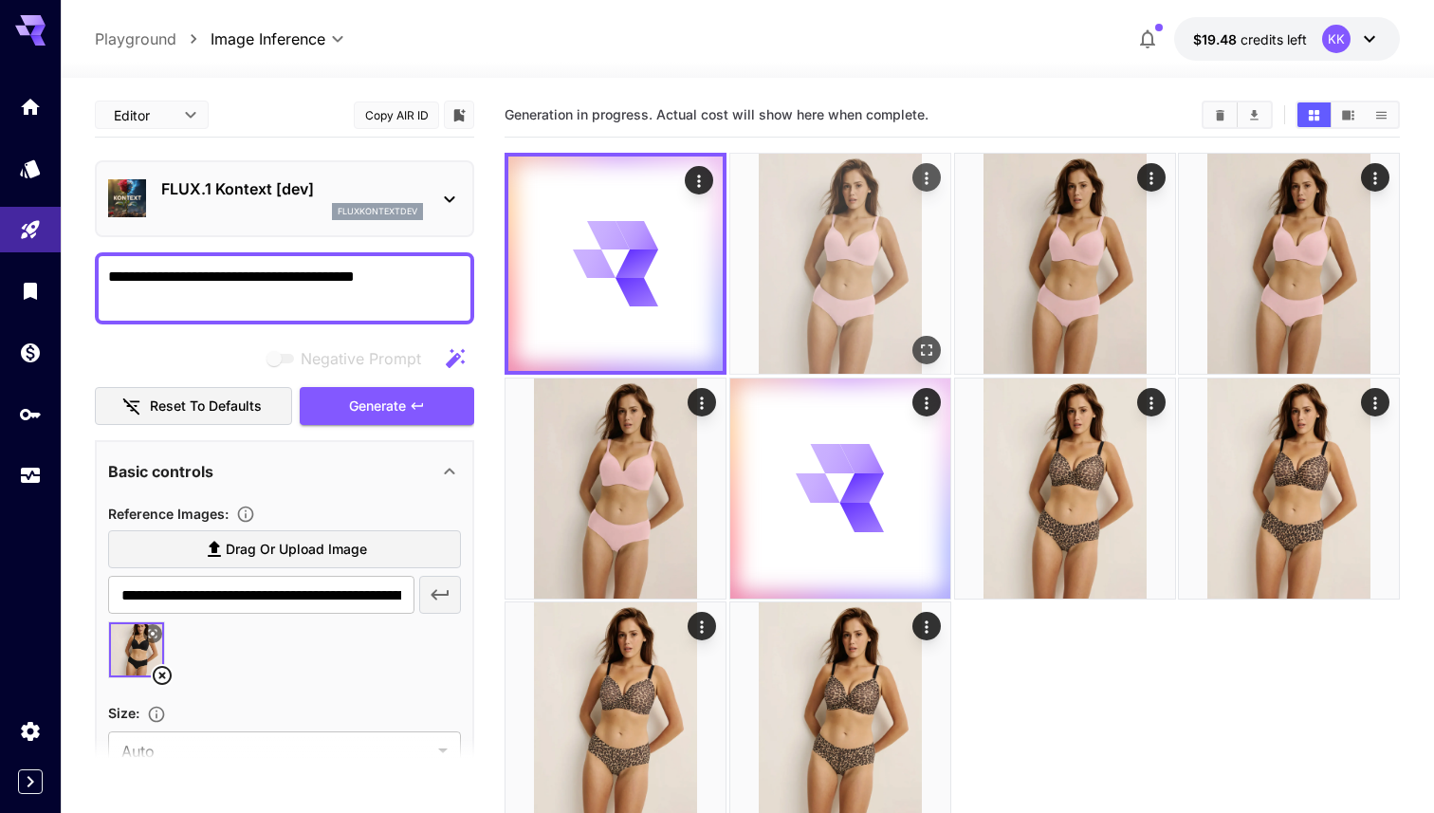
click at [861, 279] on img at bounding box center [840, 264] width 220 height 220
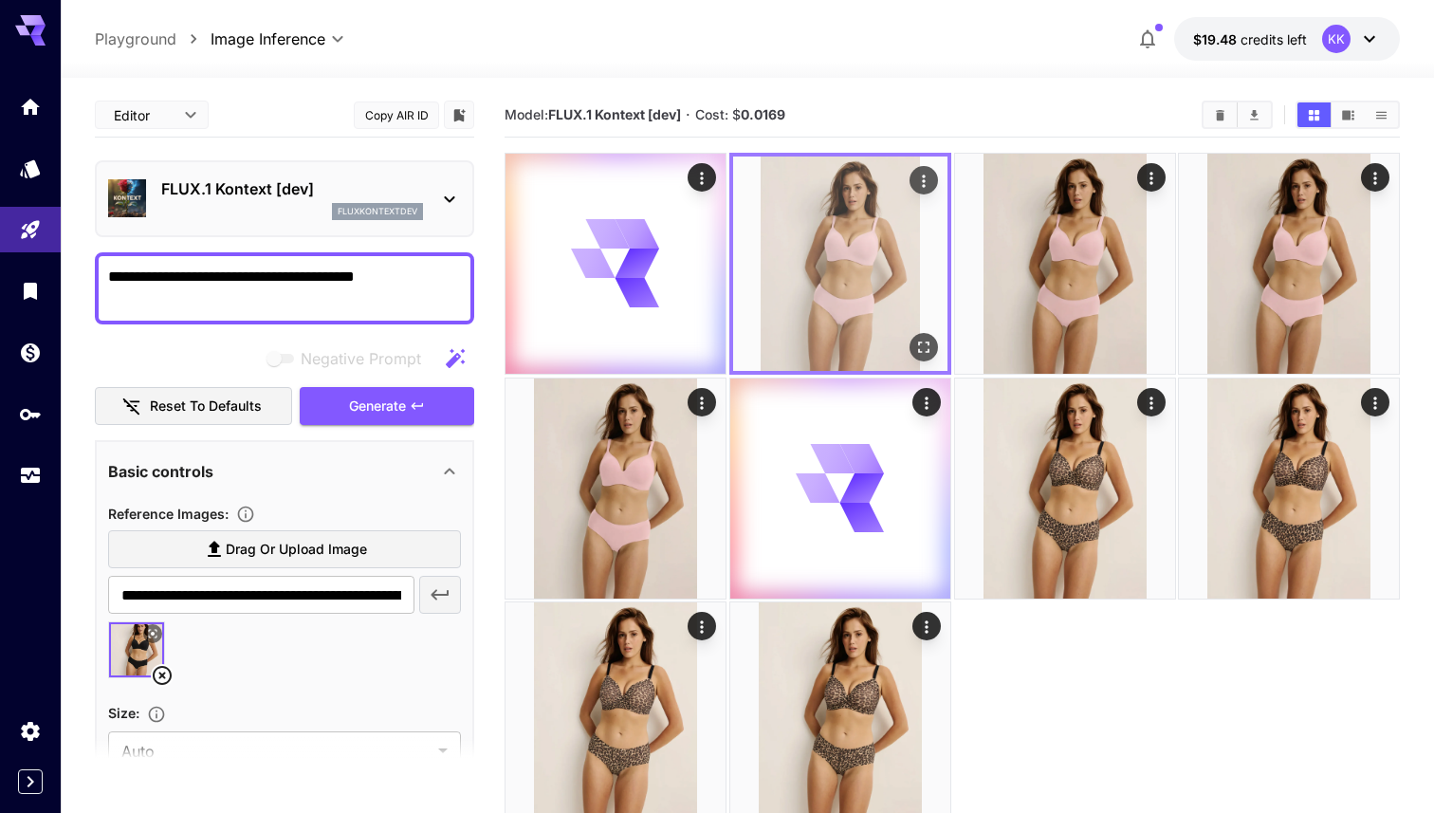
click at [861, 279] on img at bounding box center [840, 264] width 214 height 214
click at [923, 338] on icon "Open in fullscreen" at bounding box center [923, 347] width 19 height 19
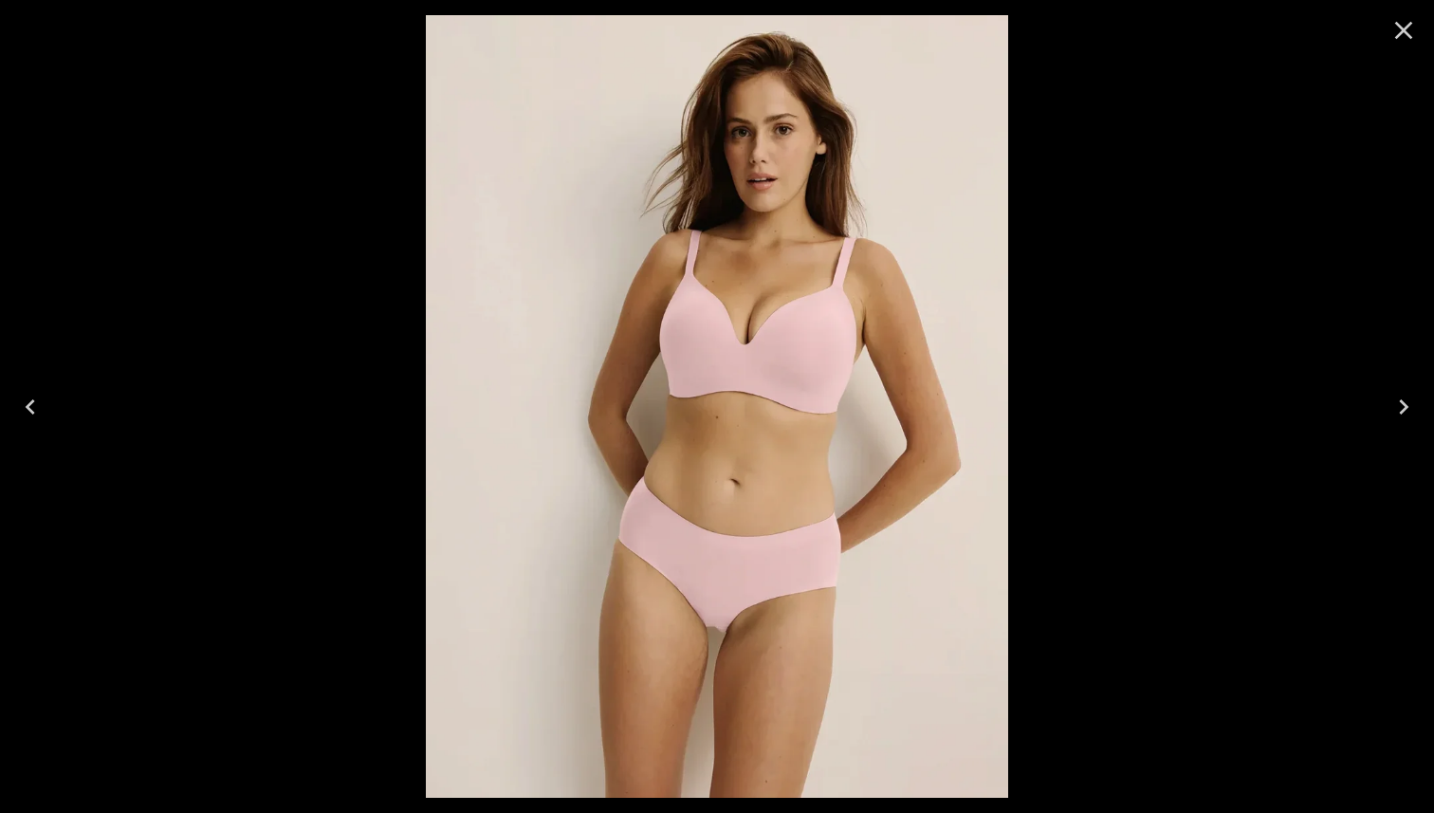
click at [1399, 33] on icon "Close" at bounding box center [1404, 31] width 18 height 18
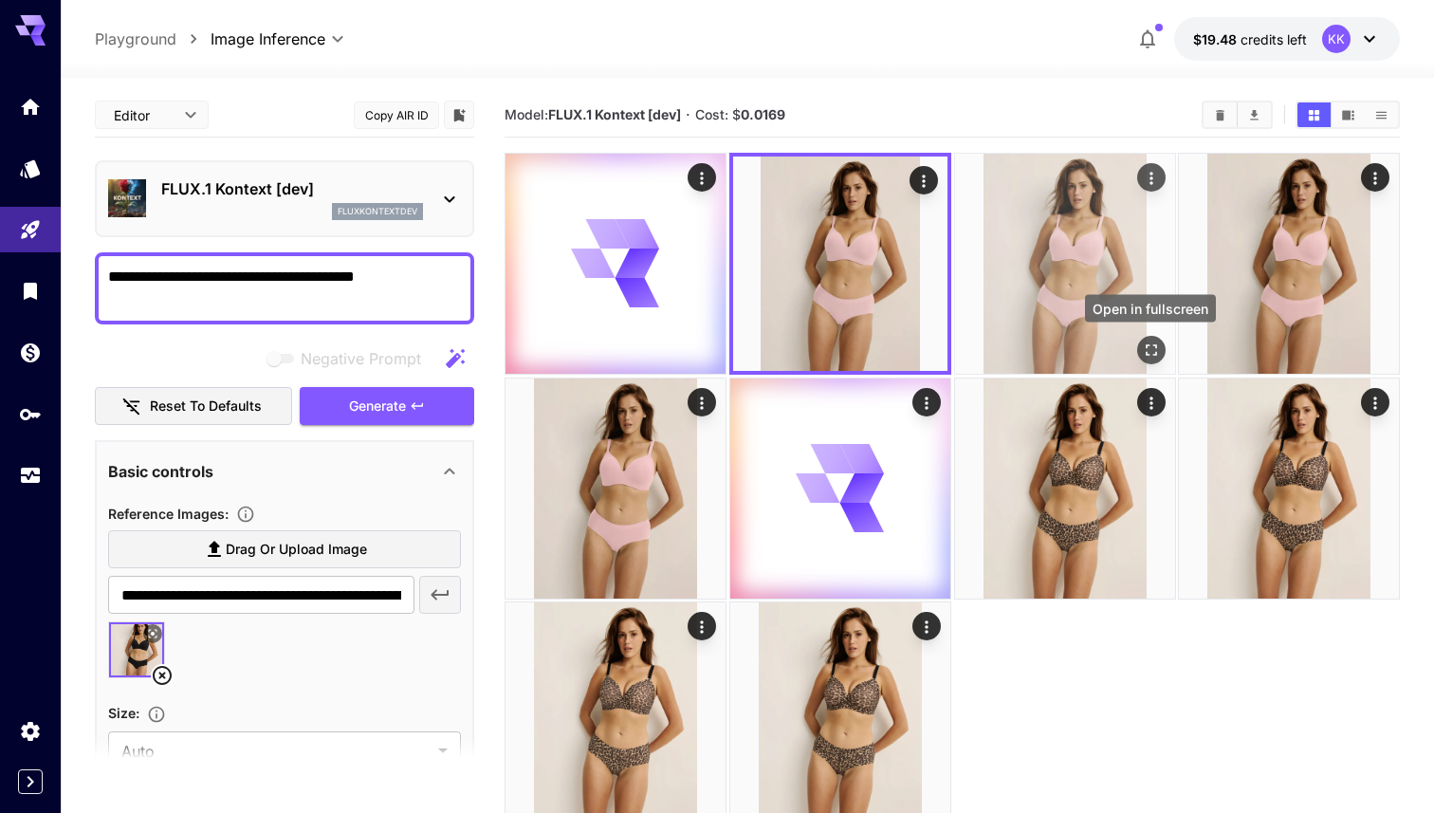
click at [1155, 341] on icon "Open in fullscreen" at bounding box center [1150, 350] width 19 height 19
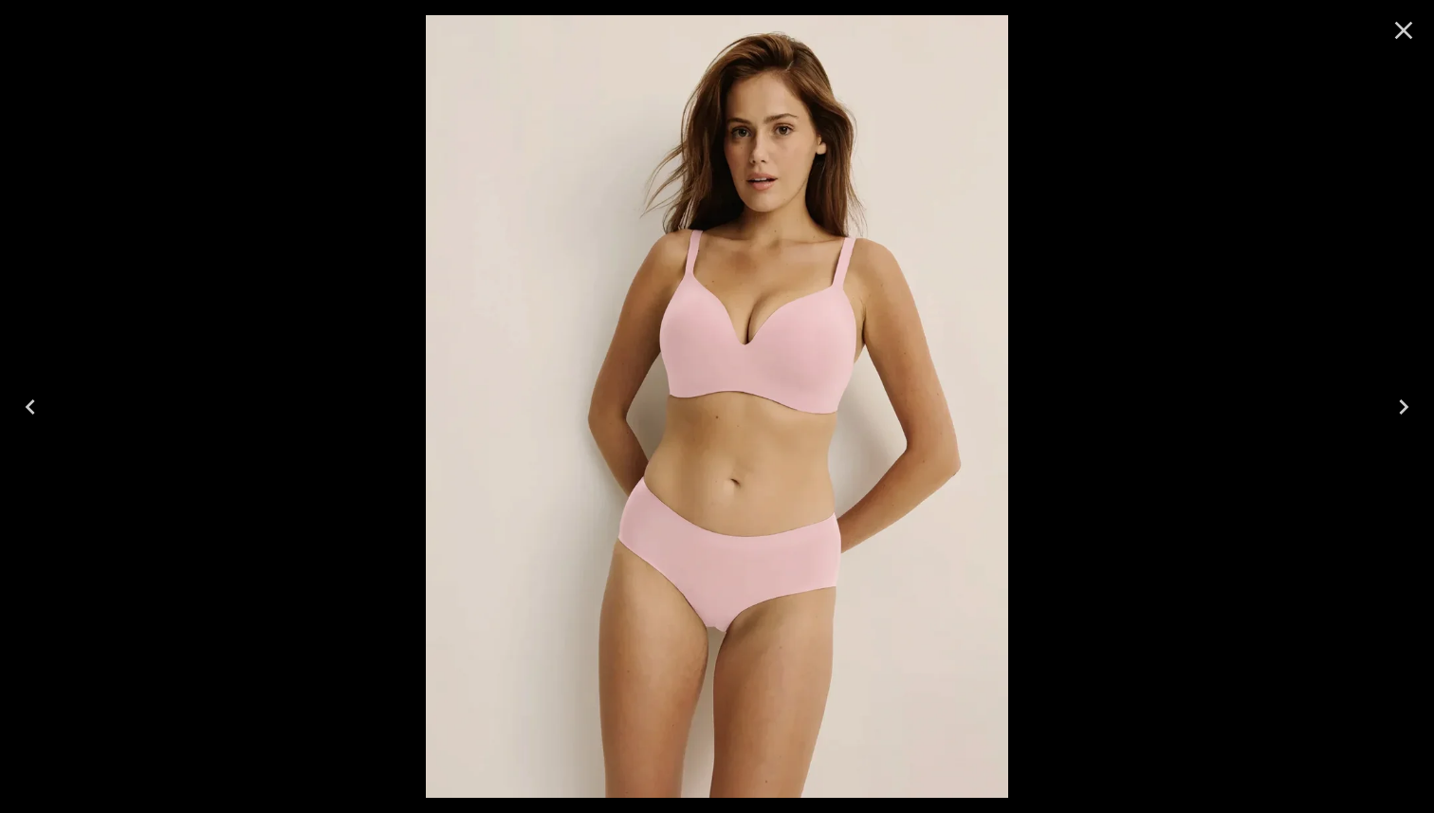
click at [1397, 28] on icon "Close" at bounding box center [1404, 30] width 30 height 30
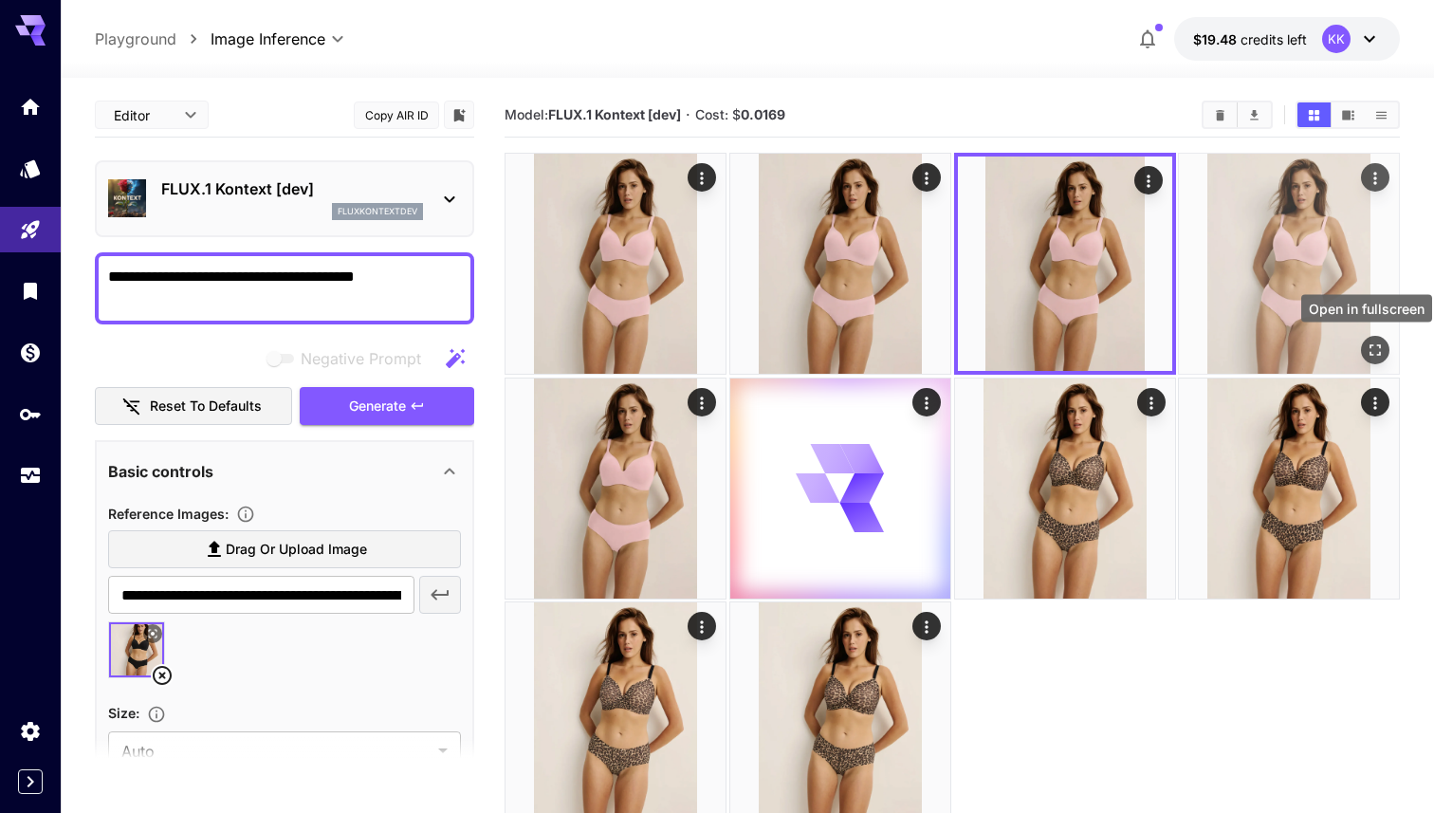
click at [1375, 343] on icon "Open in fullscreen" at bounding box center [1375, 350] width 19 height 19
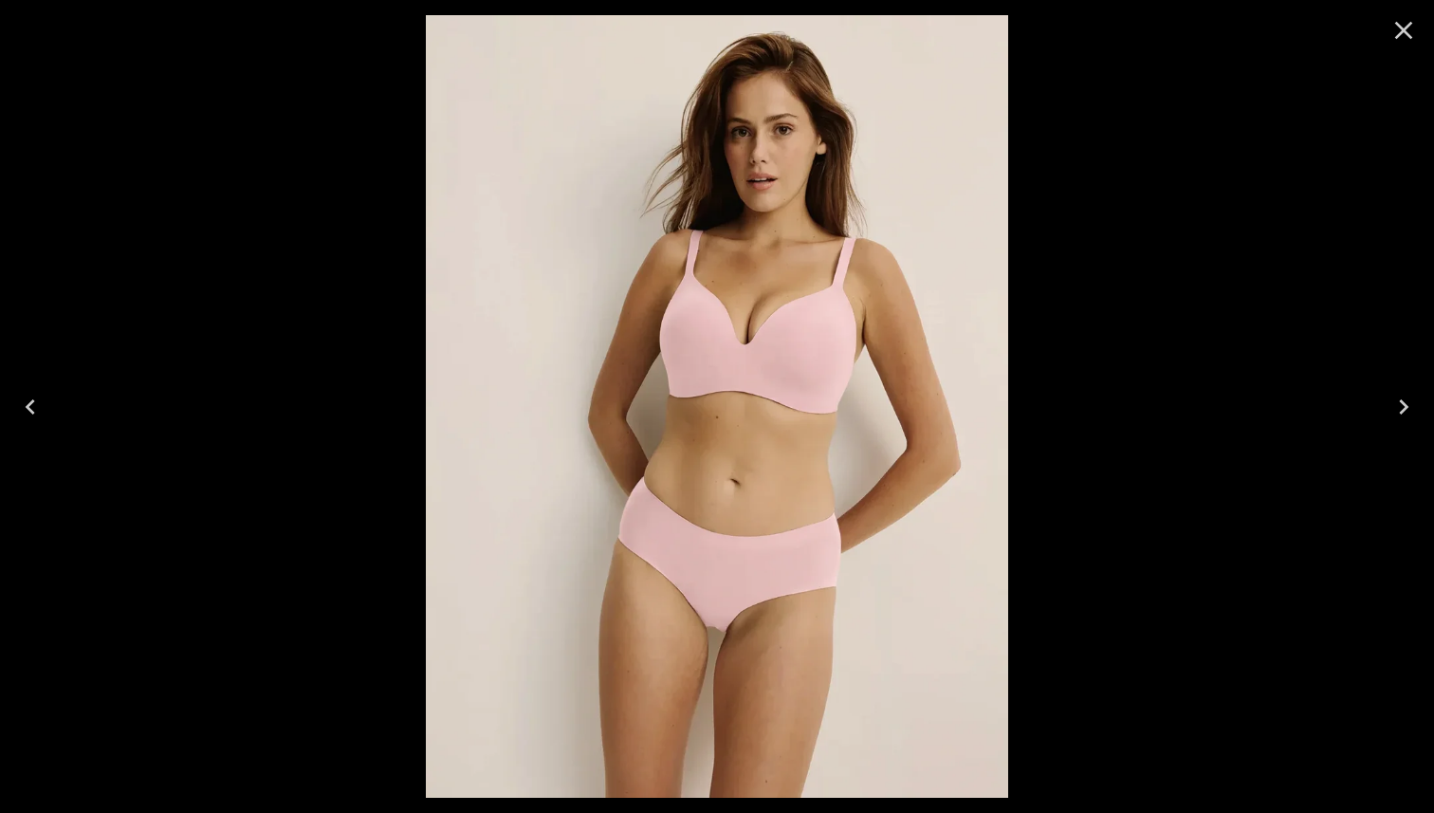
click at [1408, 28] on icon "Close" at bounding box center [1404, 30] width 30 height 30
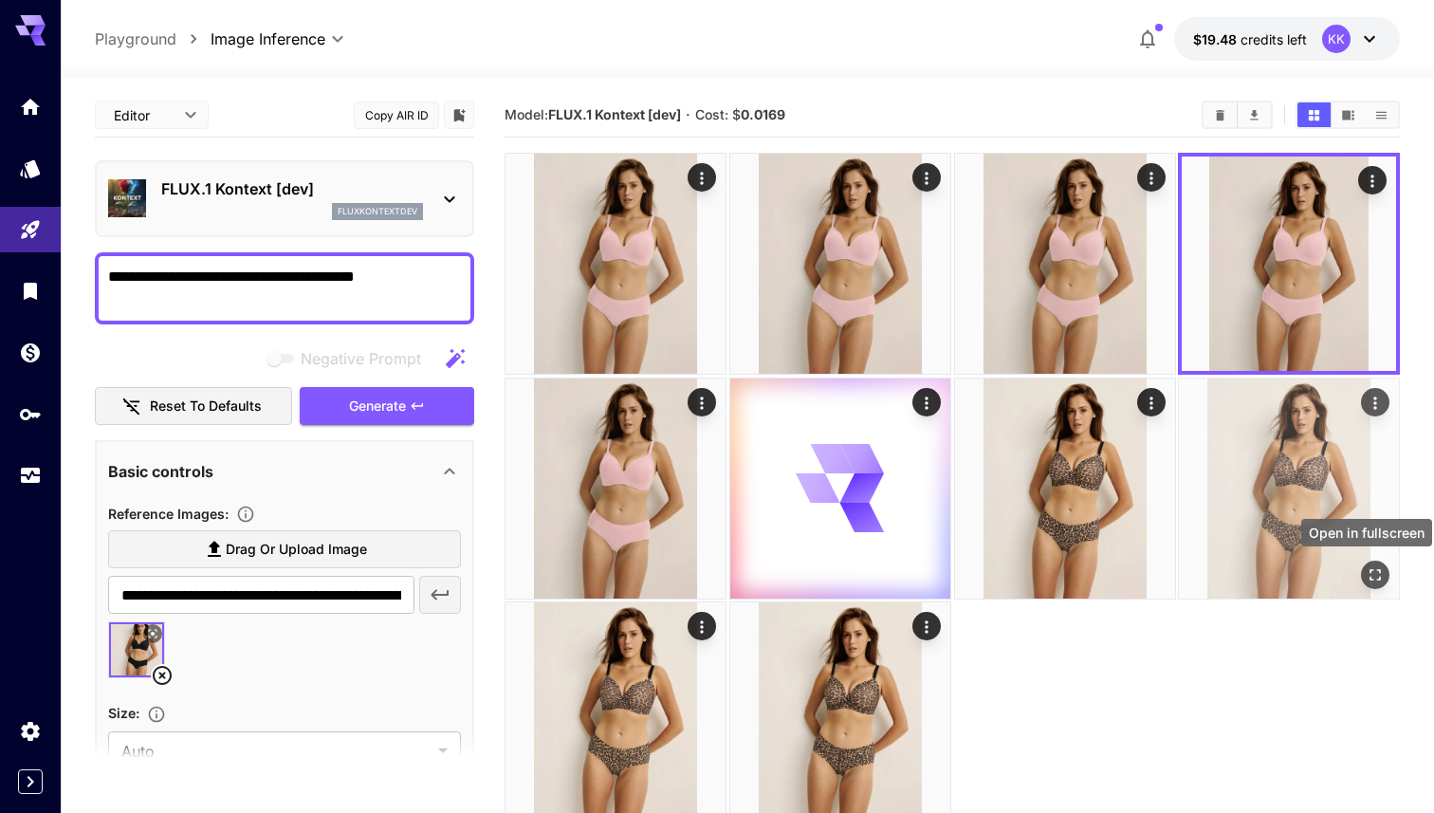
click at [1375, 577] on icon "Open in fullscreen" at bounding box center [1375, 573] width 19 height 19
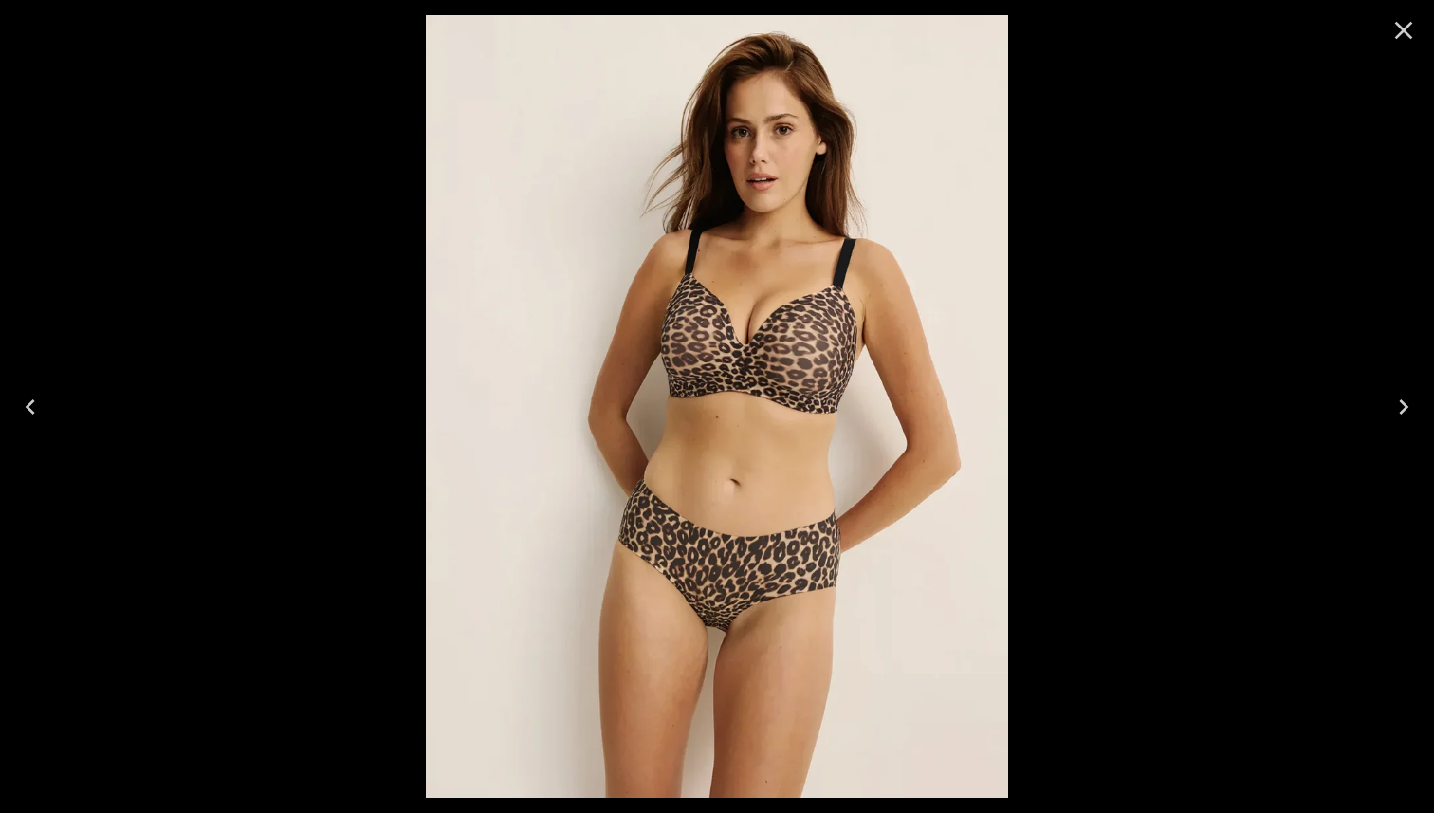
click at [1398, 33] on icon "Close" at bounding box center [1404, 31] width 18 height 18
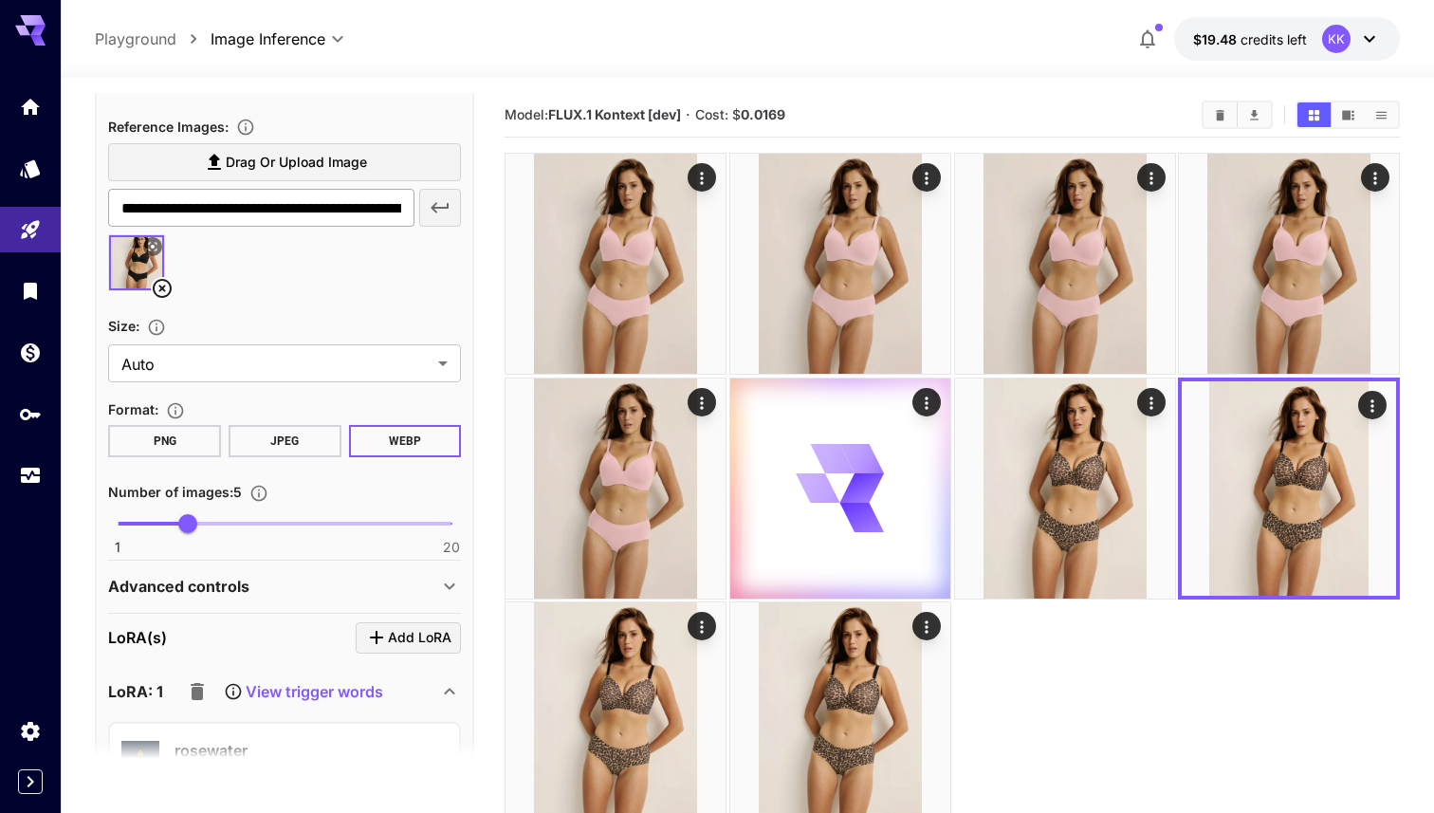
scroll to position [429, 0]
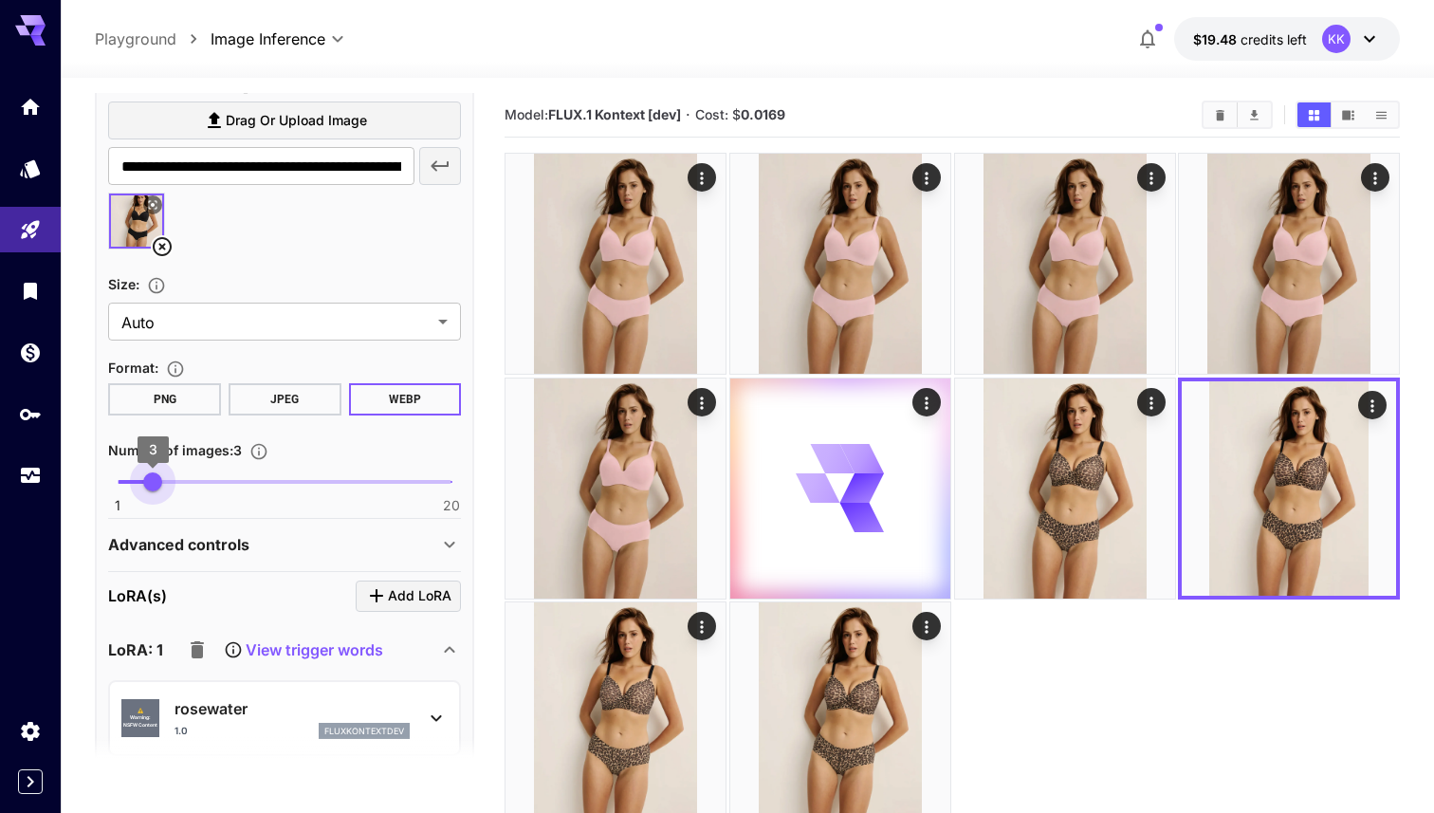
type input "*"
drag, startPoint x: 184, startPoint y: 479, endPoint x: 138, endPoint y: 478, distance: 46.5
click at [138, 478] on span "2" at bounding box center [135, 481] width 19 height 19
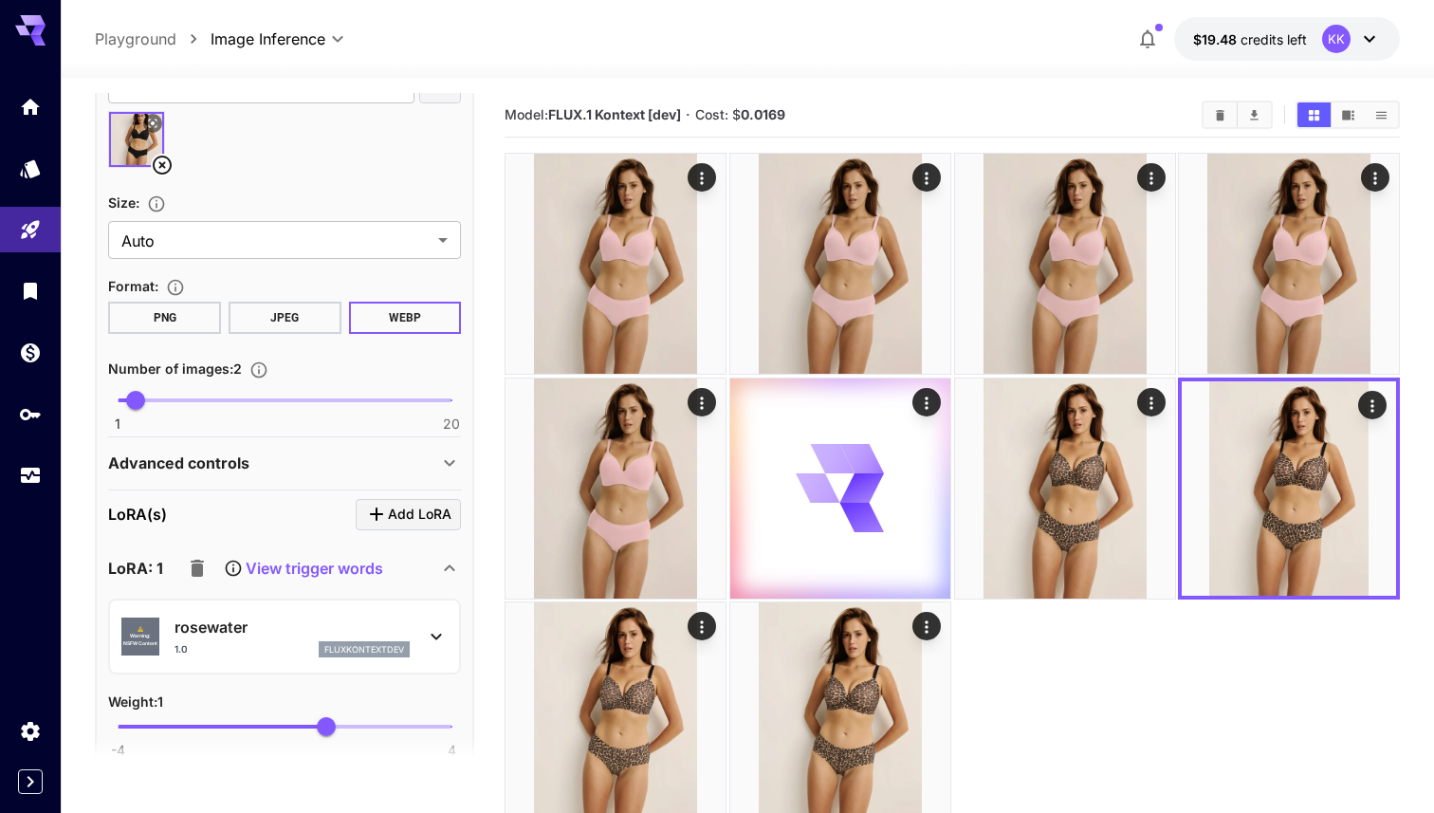
scroll to position [646, 0]
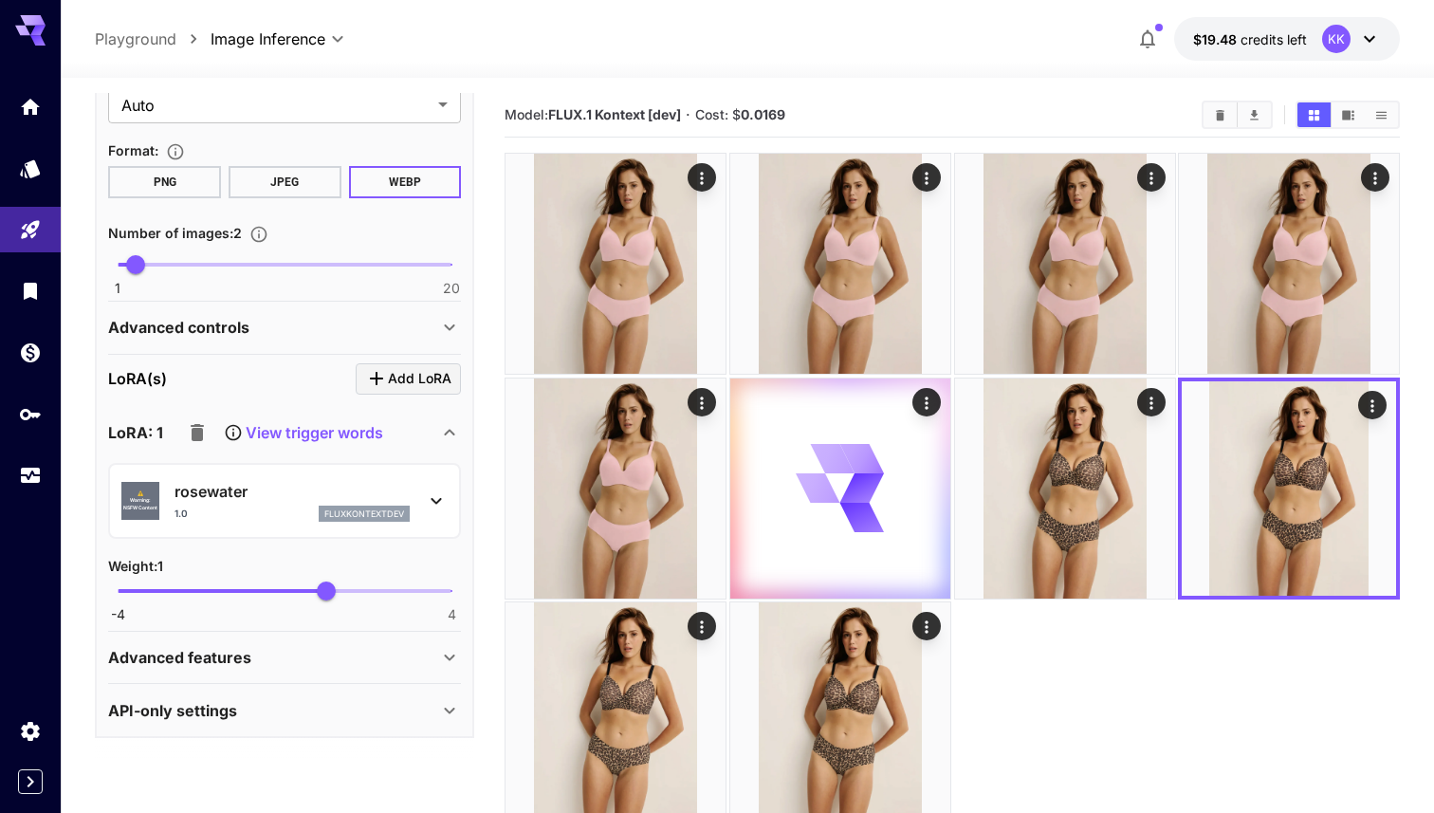
click at [434, 494] on icon at bounding box center [436, 501] width 23 height 23
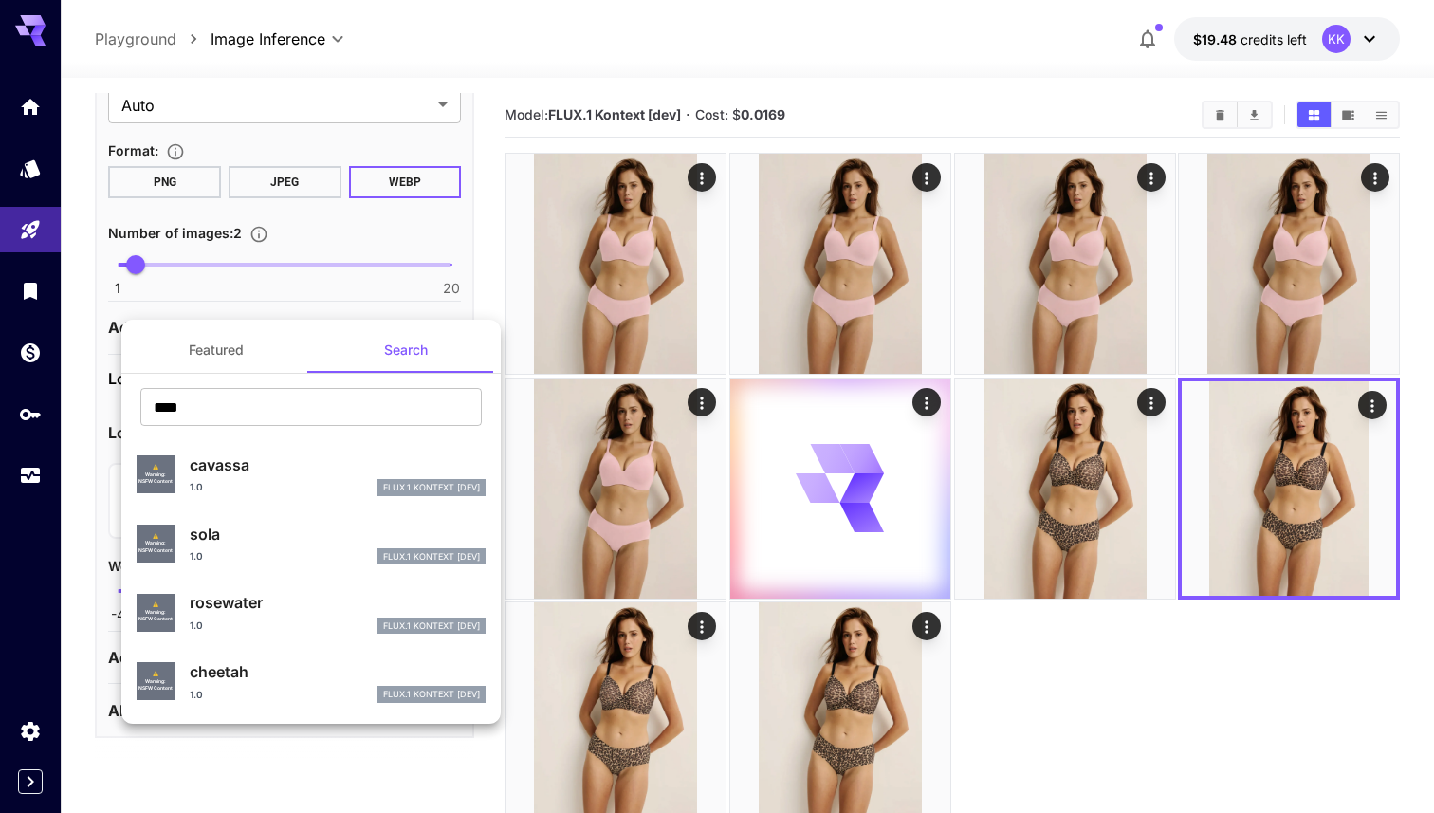
click at [276, 545] on p "sola" at bounding box center [338, 534] width 296 height 23
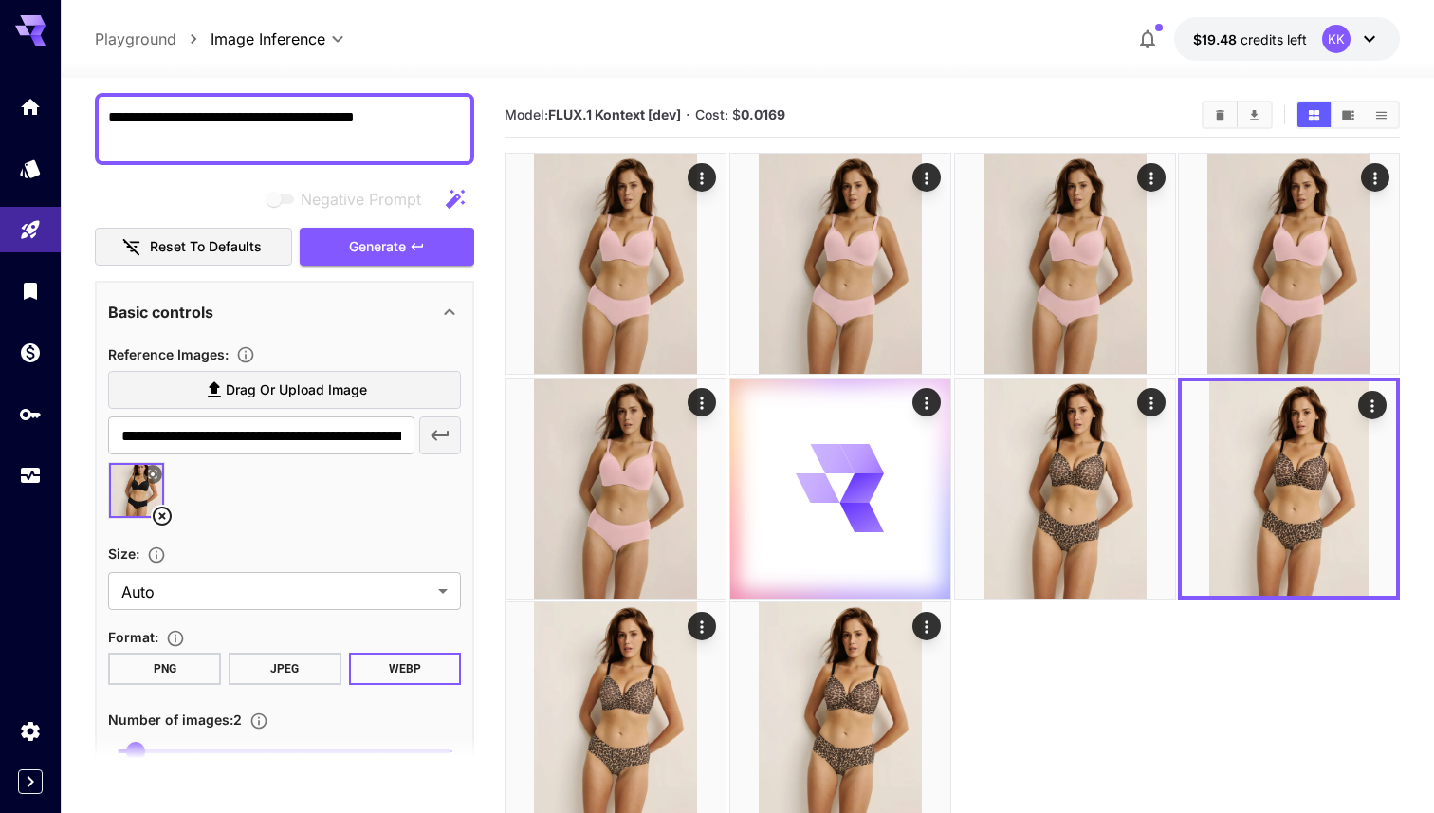
scroll to position [0, 0]
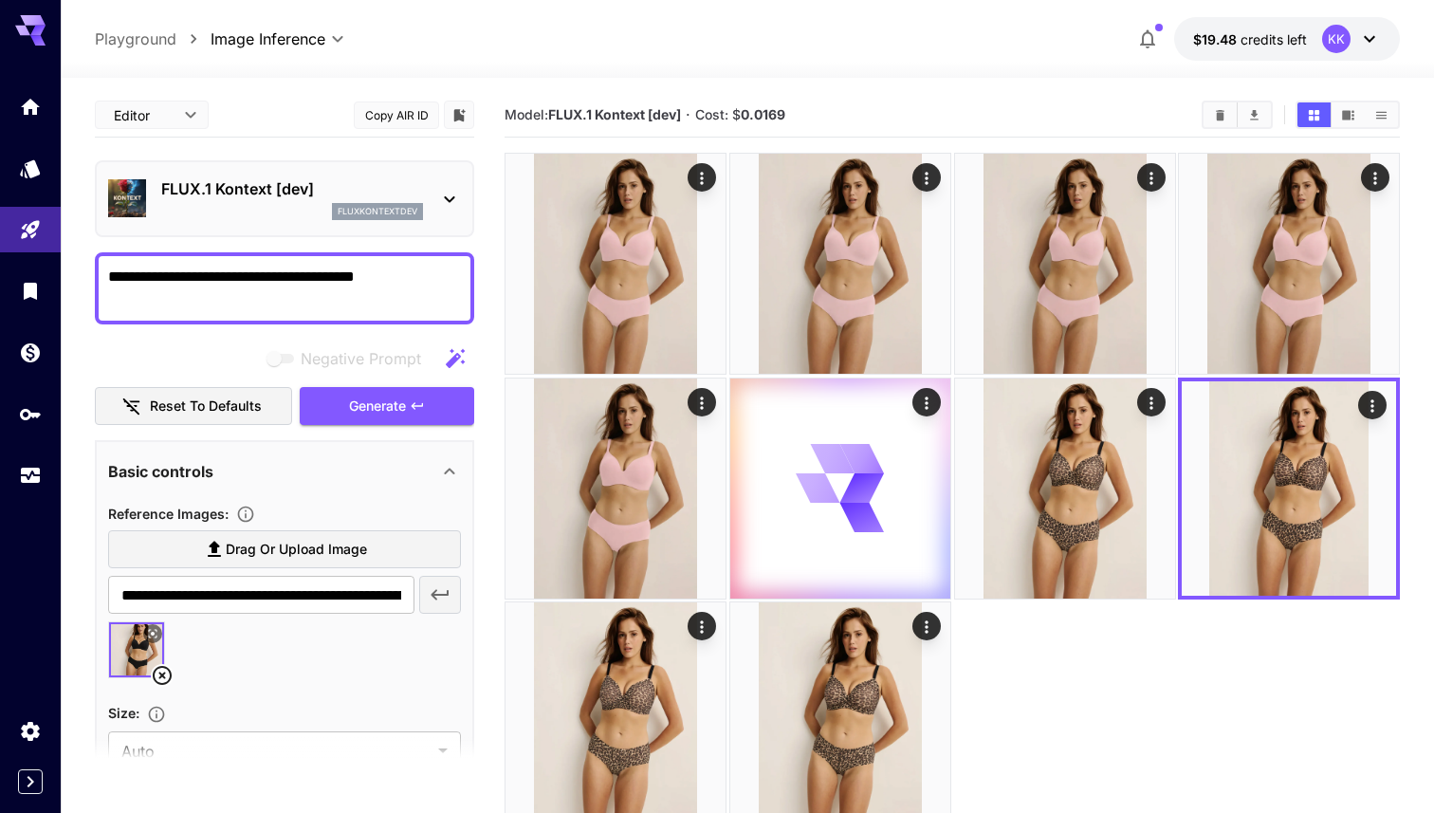
click at [398, 270] on textarea "**********" at bounding box center [284, 289] width 353 height 46
type textarea "**********"
click at [356, 405] on span "Generate" at bounding box center [377, 407] width 57 height 24
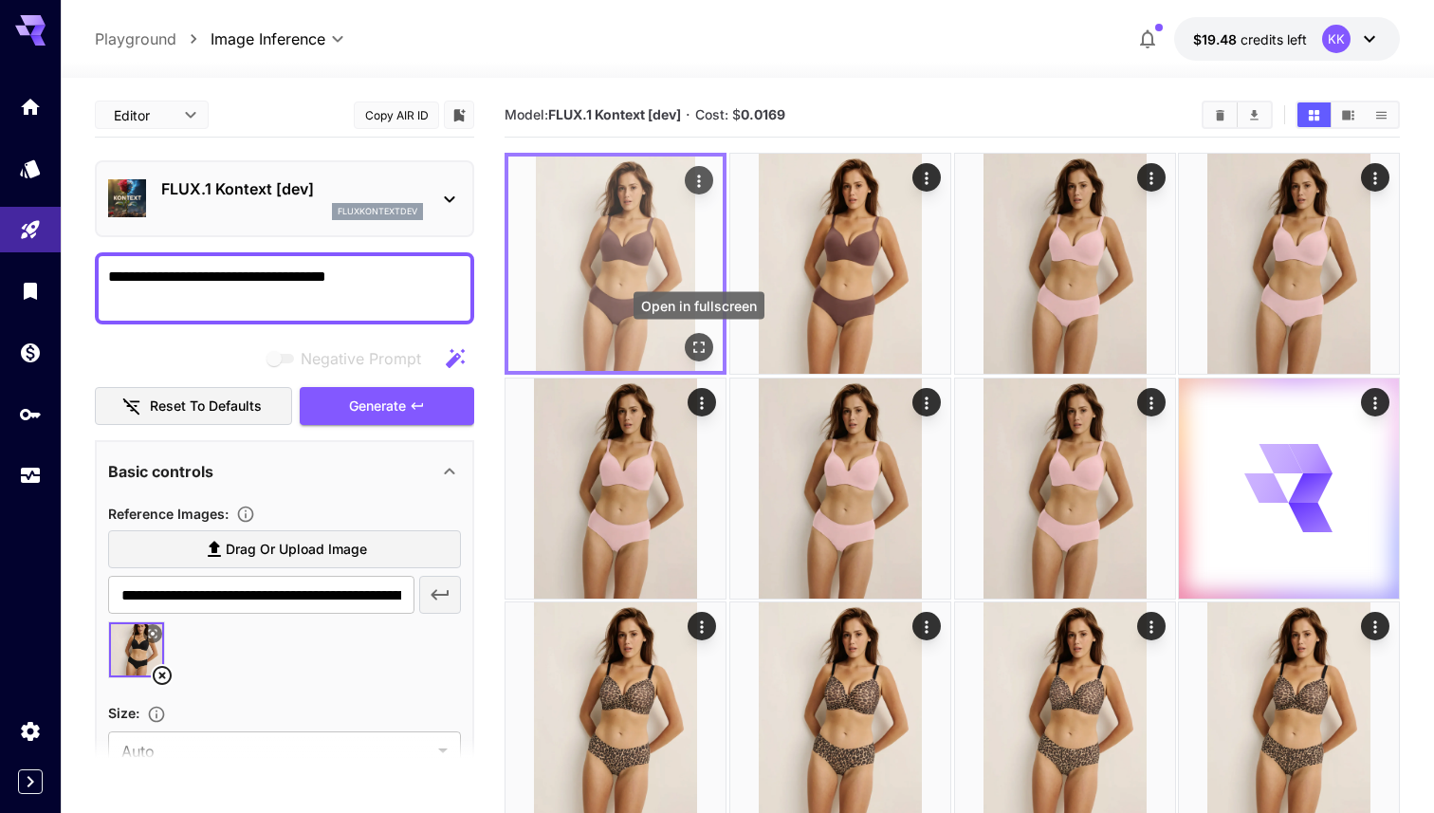
click at [705, 348] on icon "Open in fullscreen" at bounding box center [699, 347] width 19 height 19
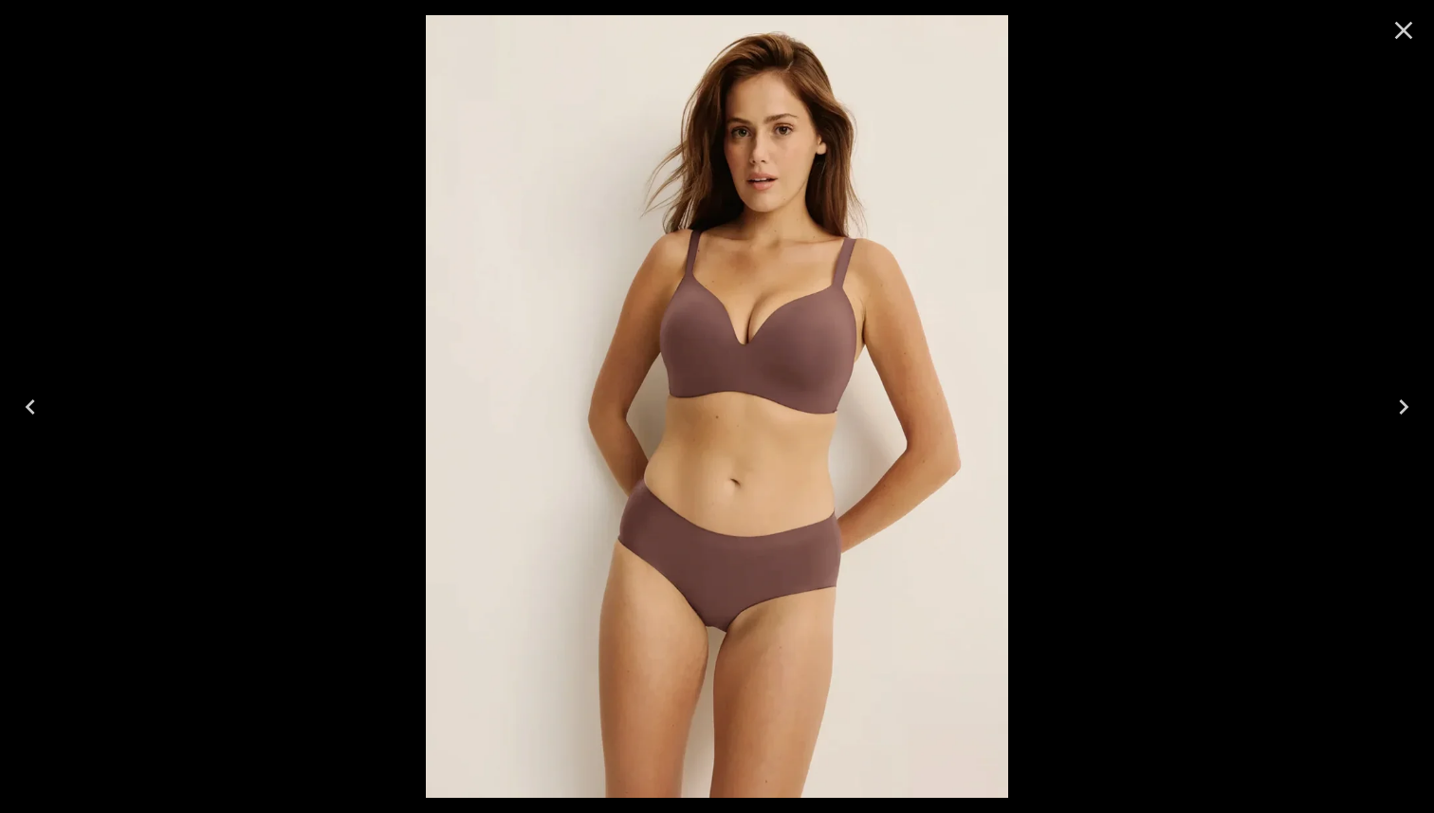
click at [1105, 465] on div at bounding box center [717, 406] width 1434 height 813
click at [1412, 22] on icon "Close" at bounding box center [1404, 30] width 30 height 30
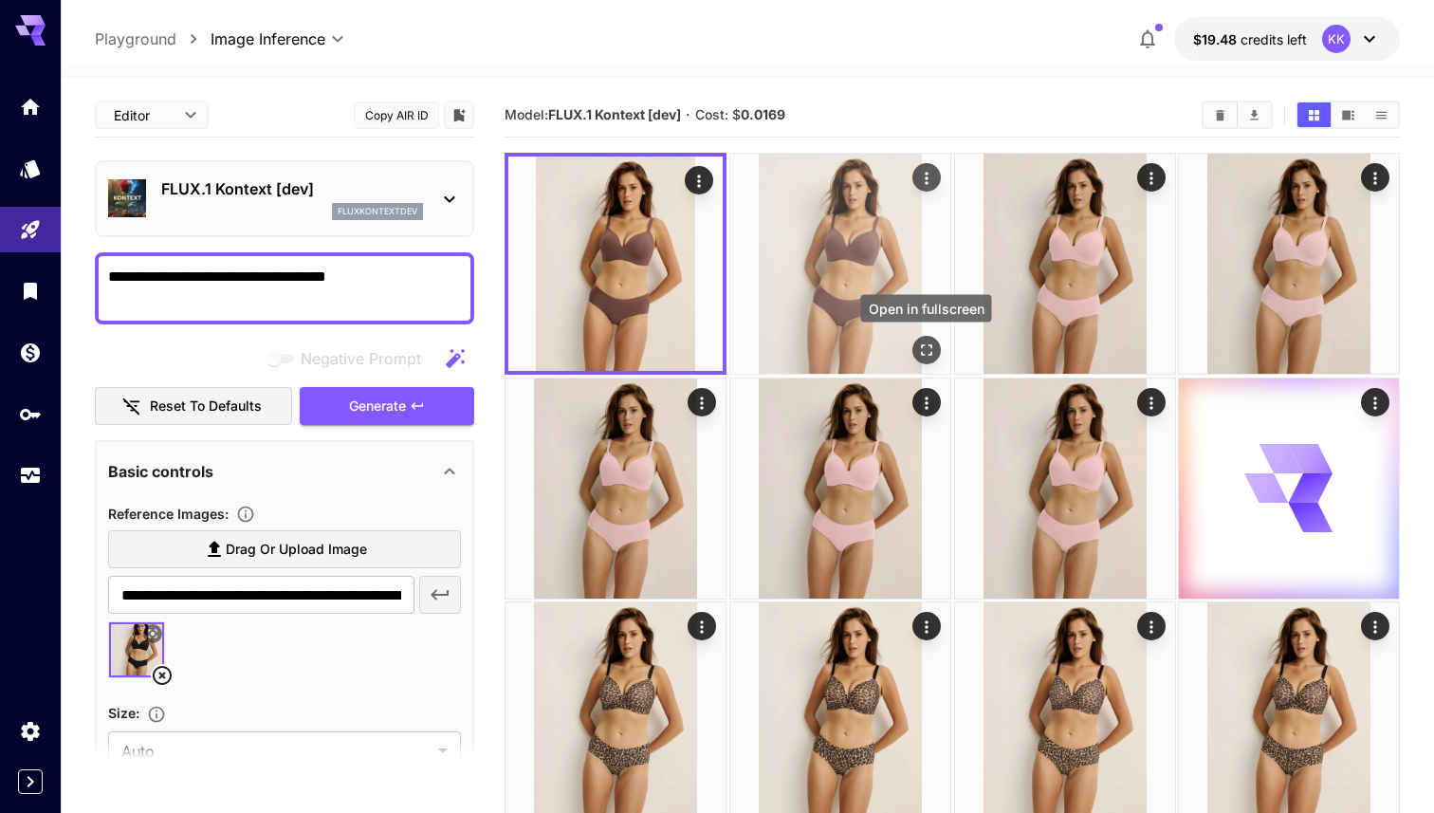
click at [920, 344] on icon "Open in fullscreen" at bounding box center [925, 350] width 19 height 19
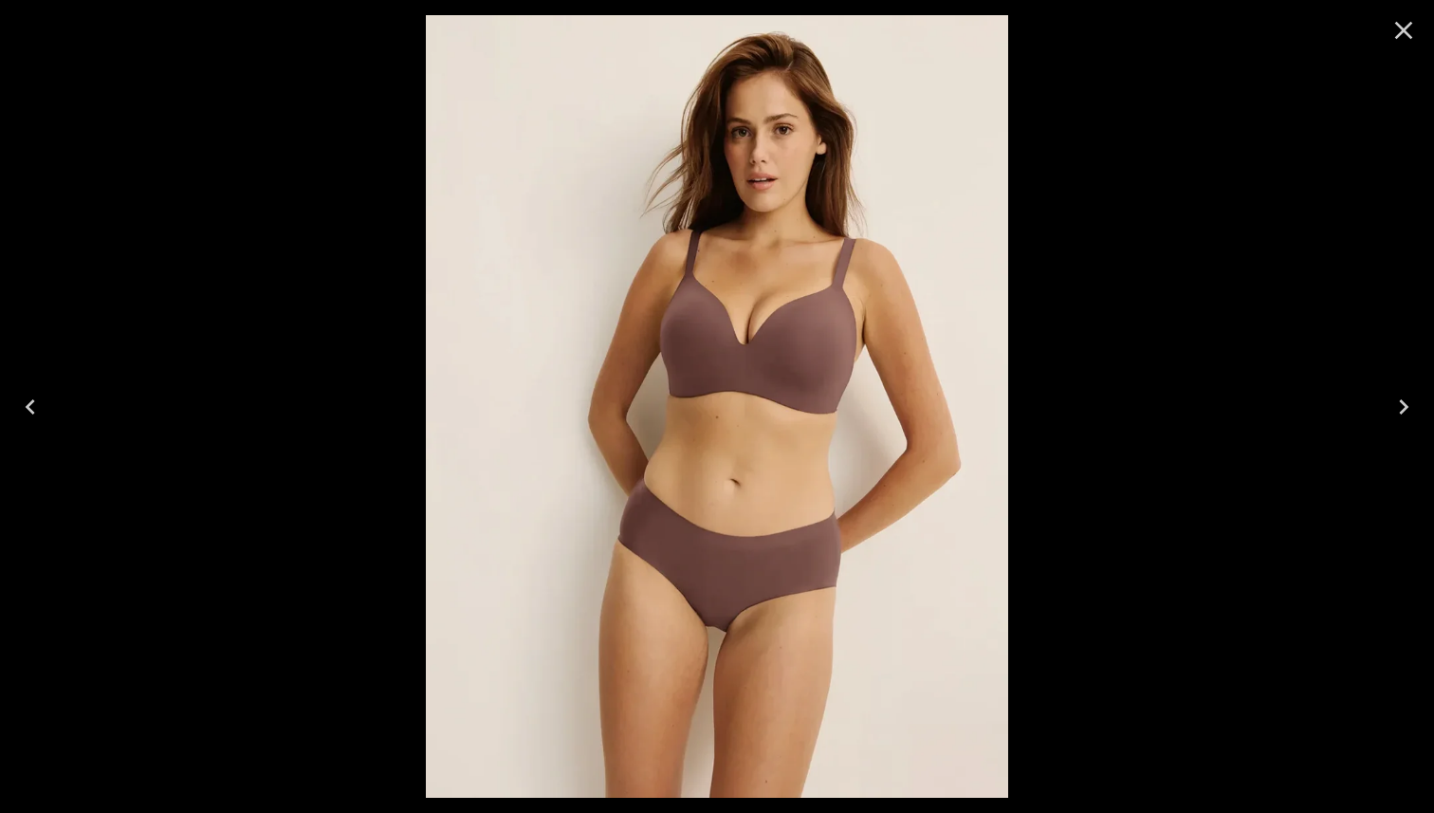
click at [1399, 28] on icon "Close" at bounding box center [1404, 31] width 18 height 18
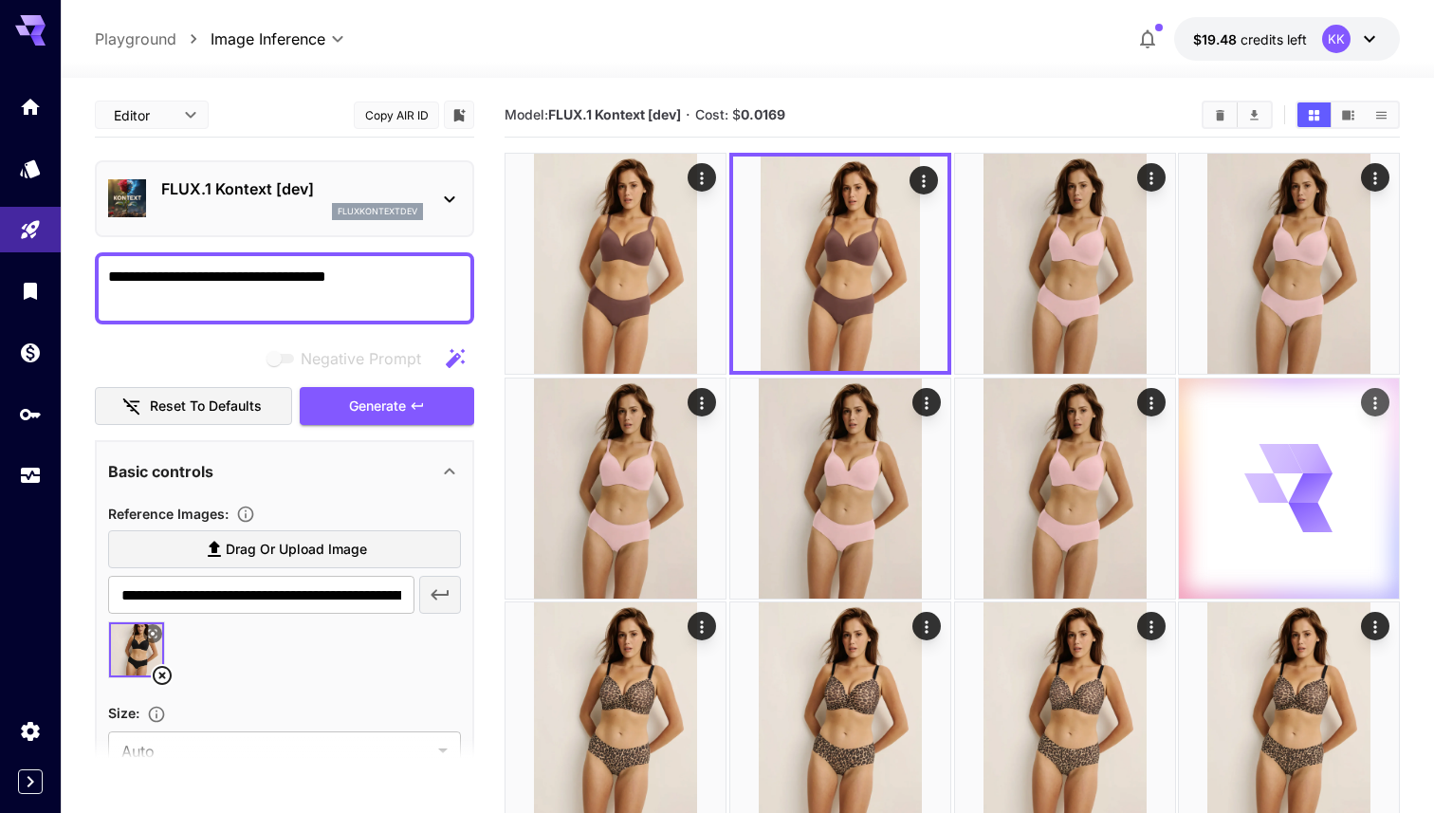
click at [1377, 405] on icon "Actions" at bounding box center [1375, 402] width 19 height 19
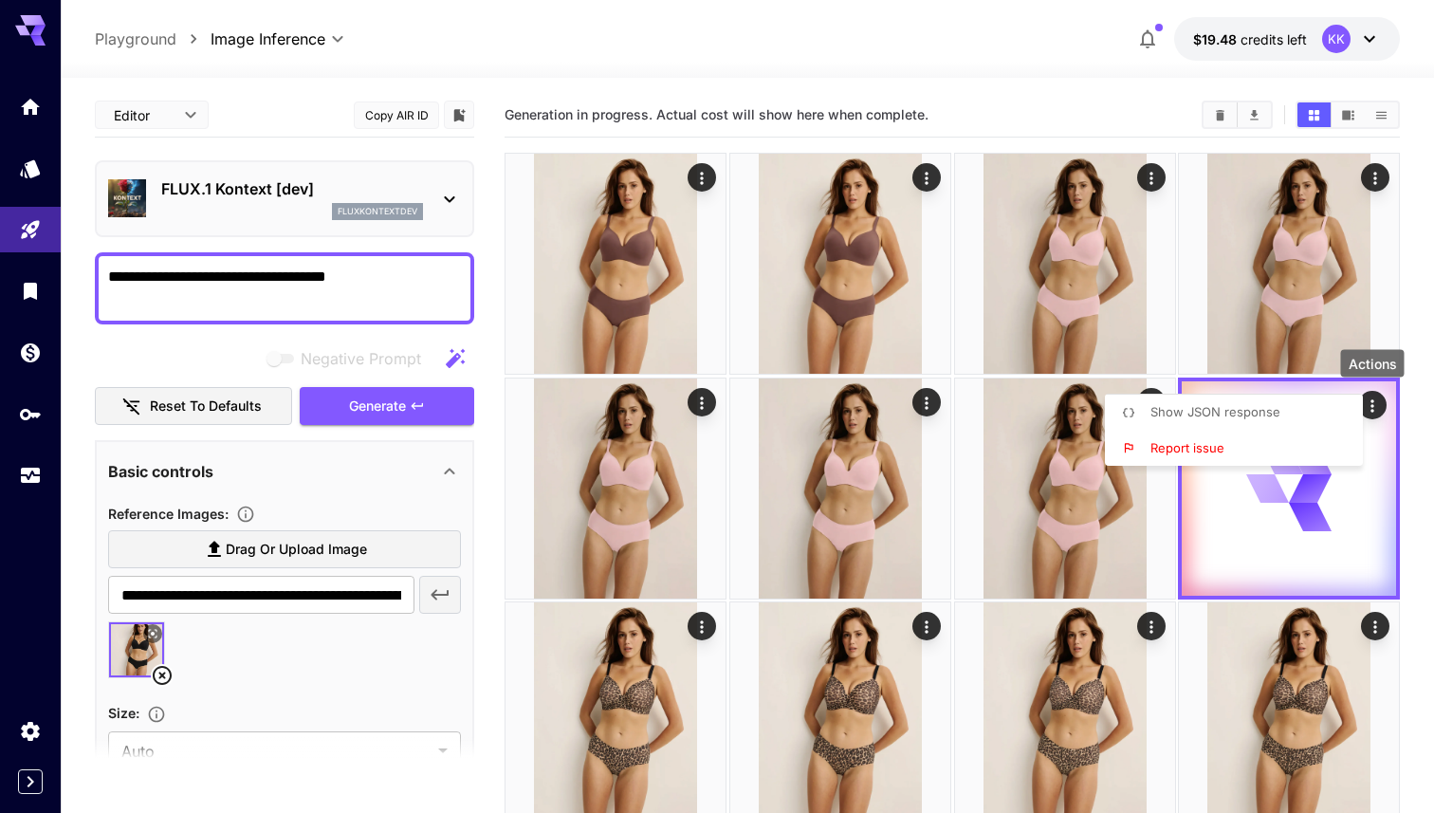
click at [1375, 403] on div at bounding box center [717, 406] width 1434 height 813
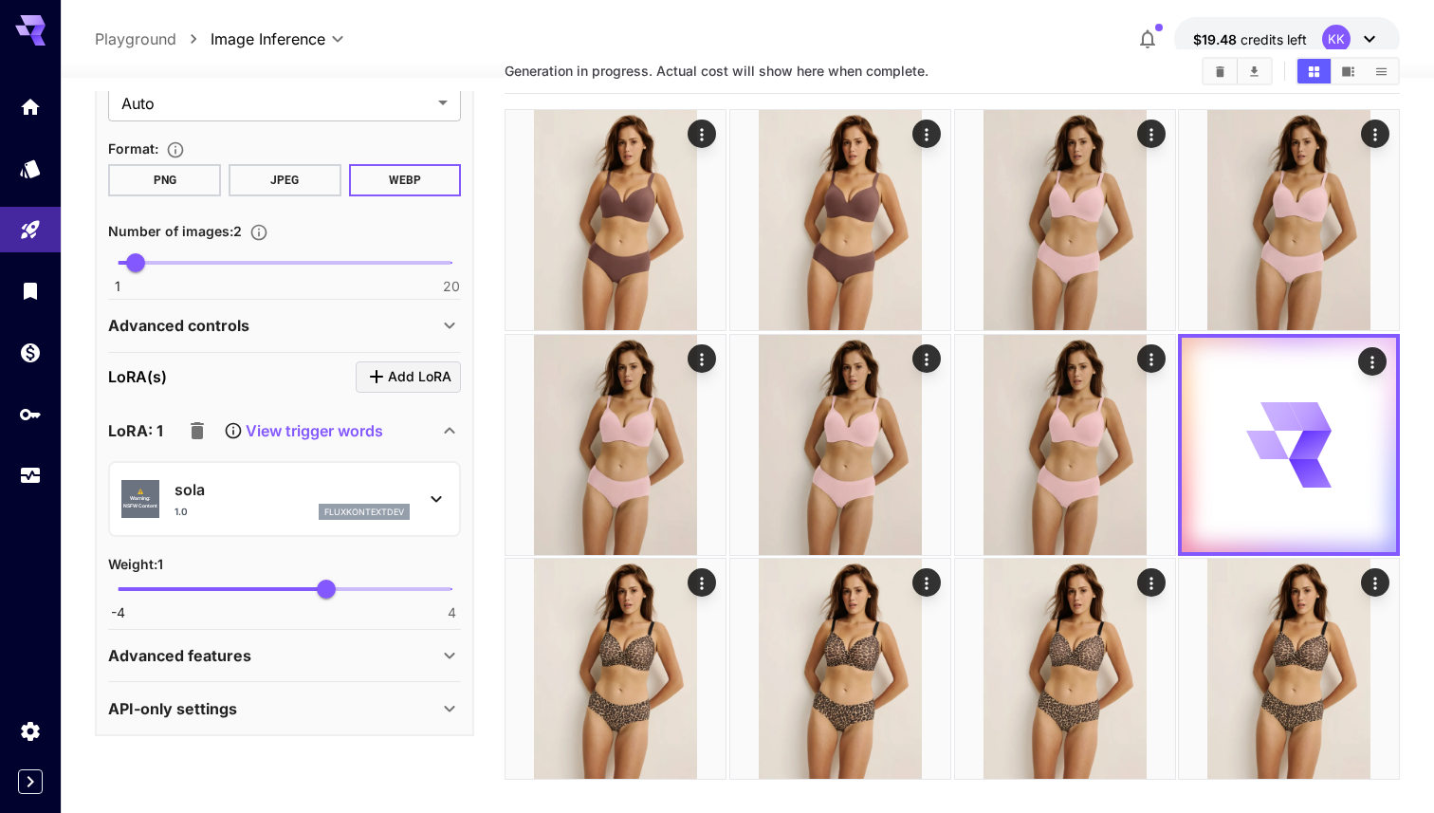
scroll to position [150, 0]
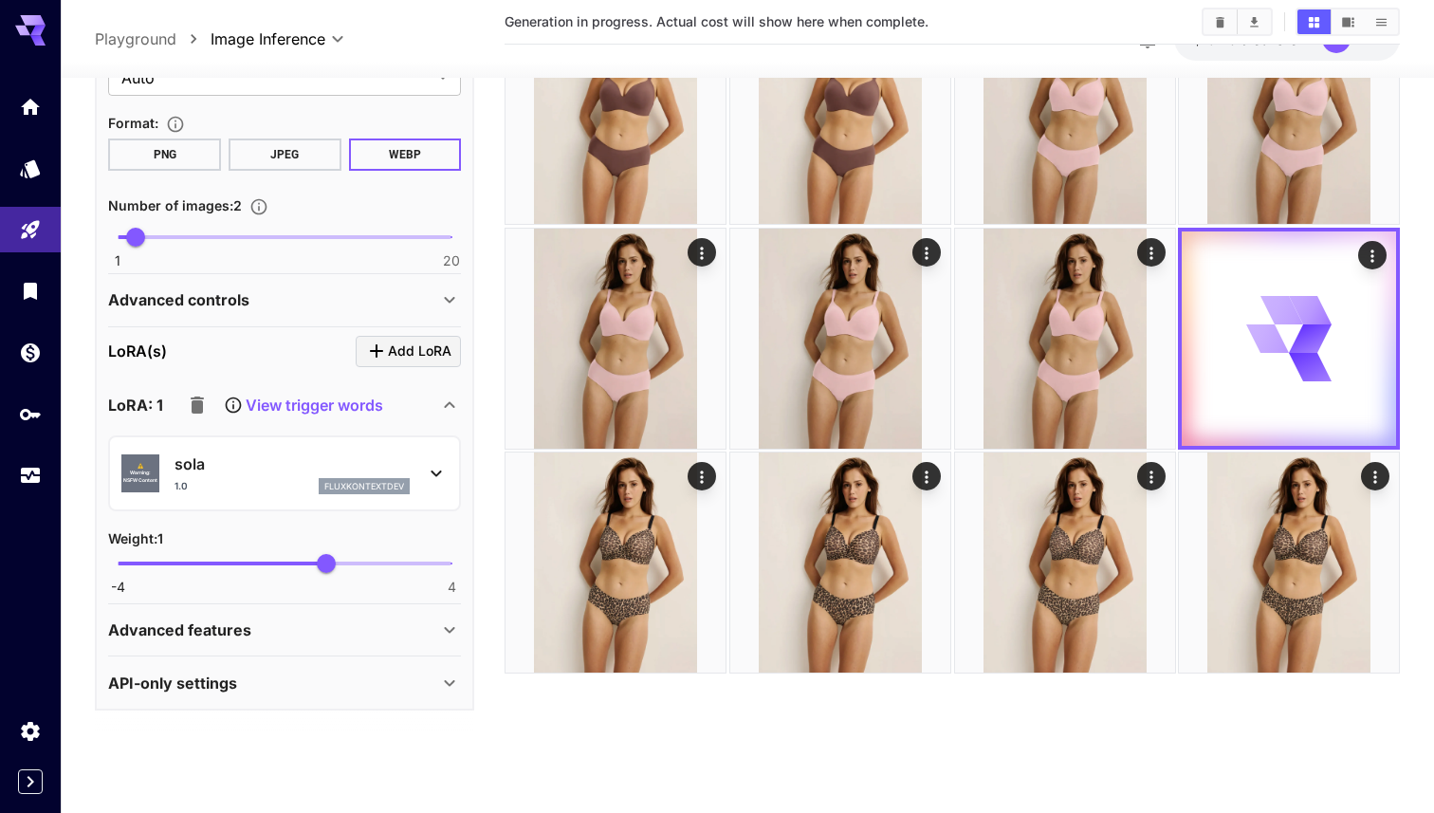
click at [249, 462] on p "sola" at bounding box center [292, 463] width 235 height 23
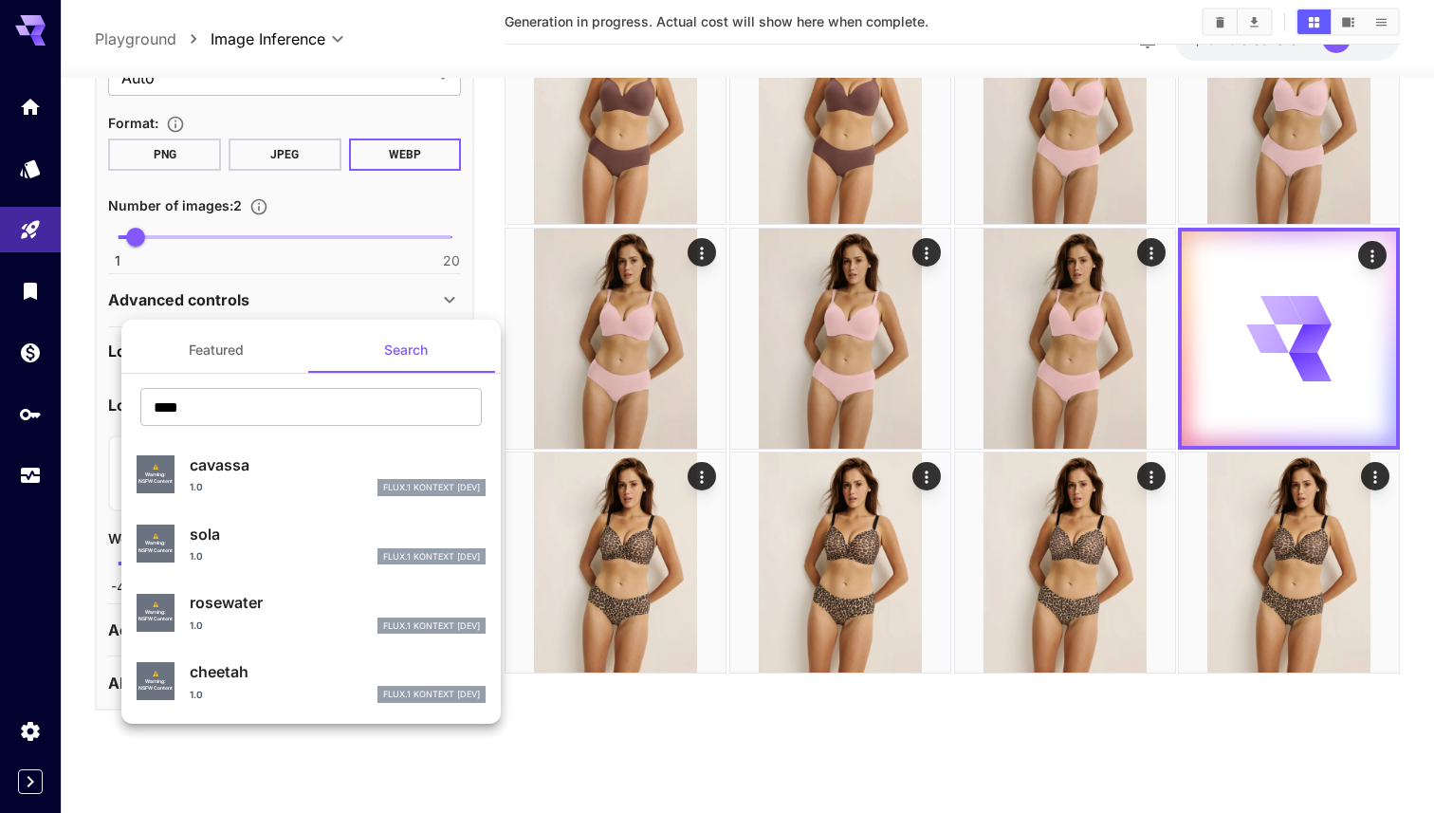
click at [243, 660] on p "cheetah" at bounding box center [338, 671] width 296 height 23
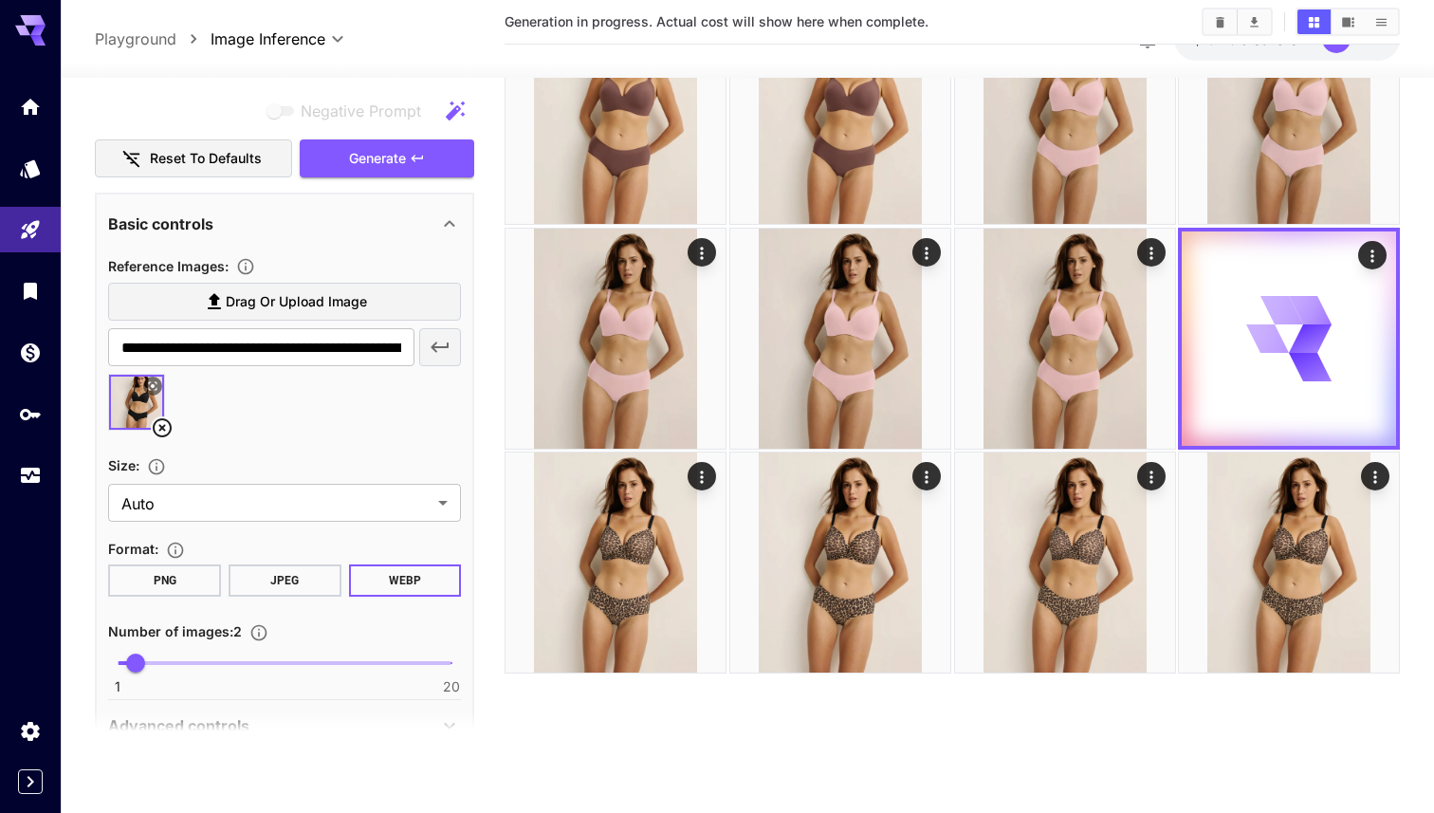
scroll to position [191, 0]
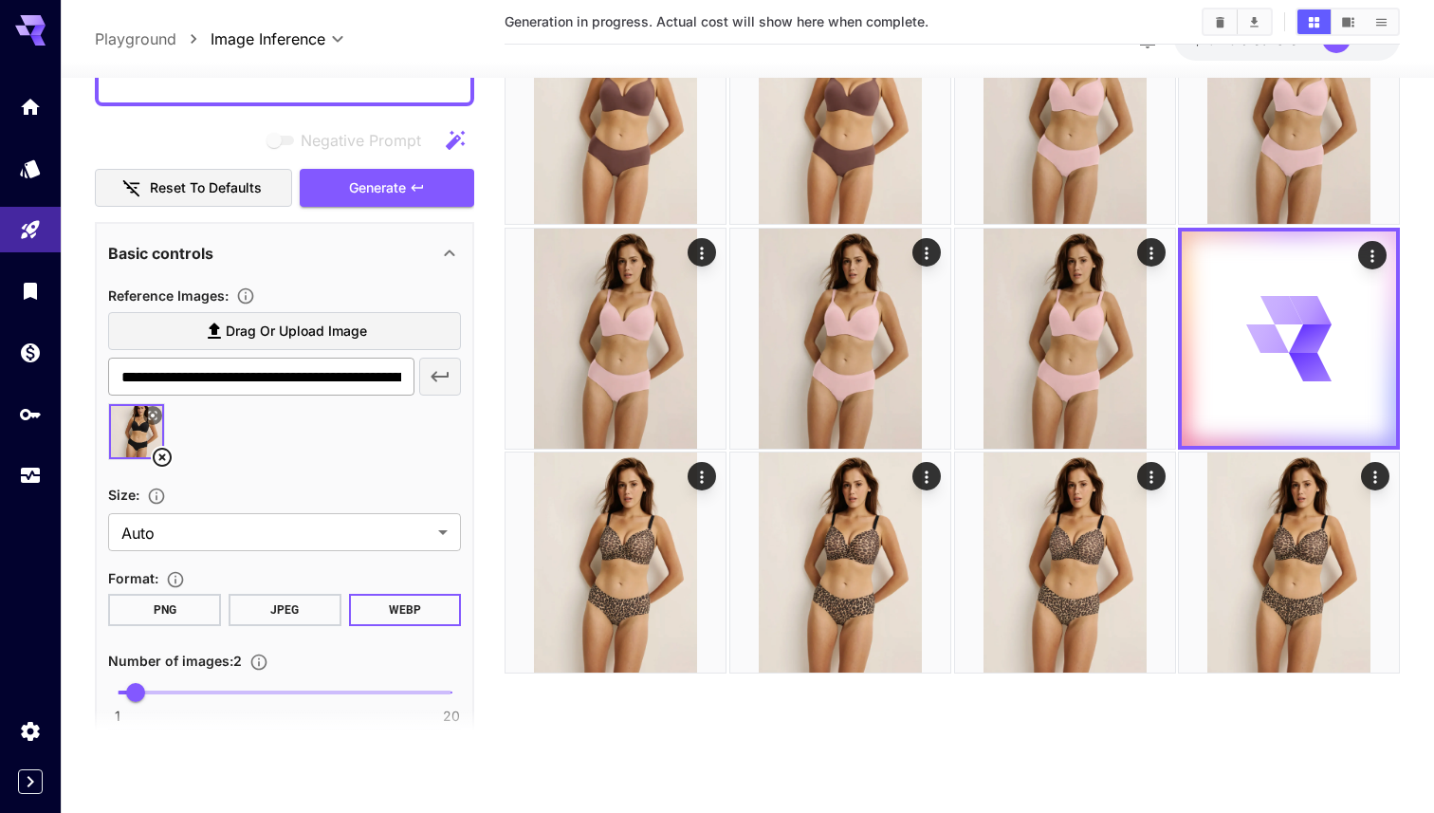
click at [360, 376] on input "**********" at bounding box center [261, 377] width 306 height 38
click at [355, 323] on span "Drag or upload image" at bounding box center [296, 332] width 141 height 24
click at [0, 0] on input "Drag or upload image" at bounding box center [0, 0] width 0 height 0
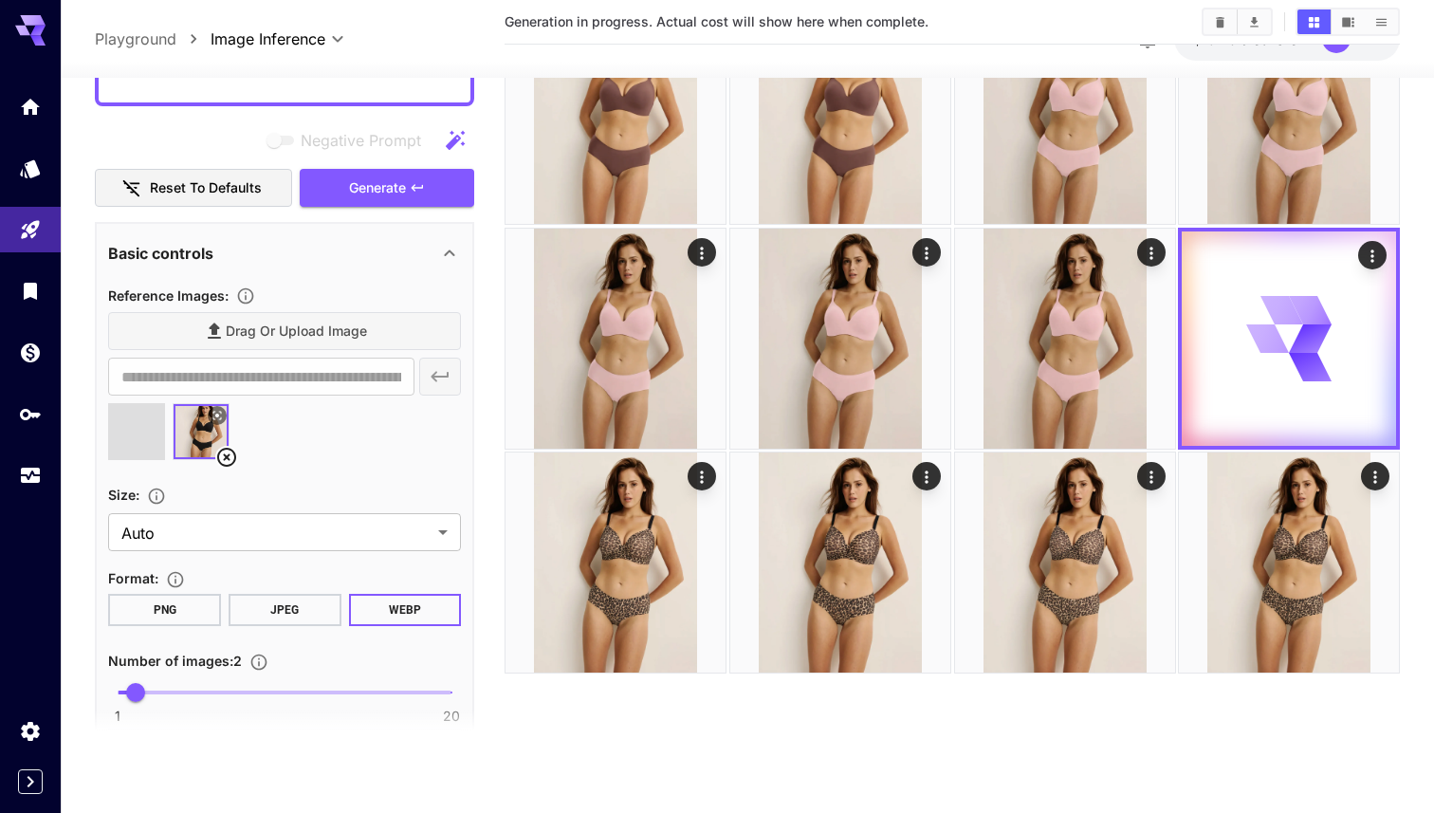
type input "**********"
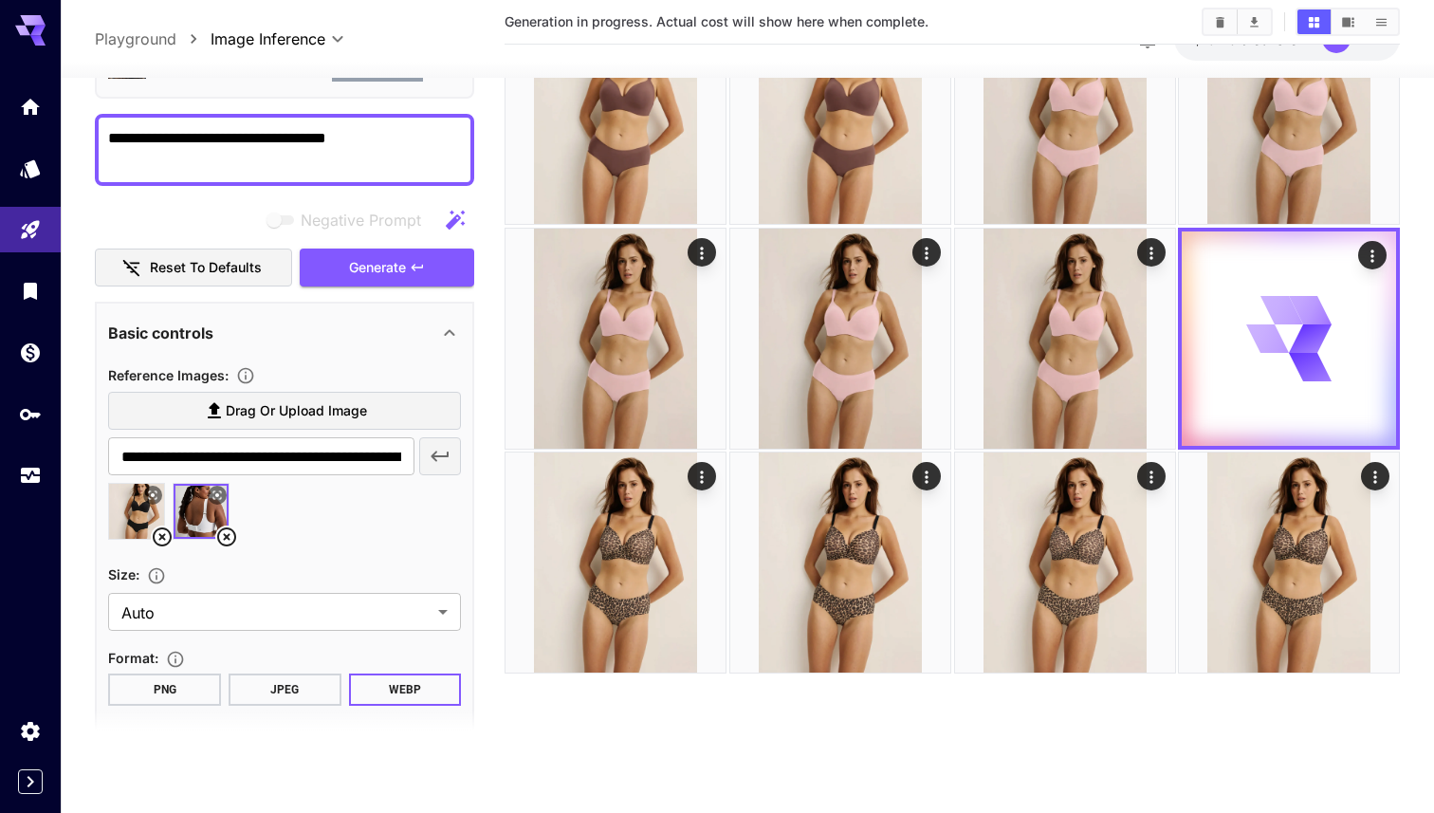
scroll to position [0, 0]
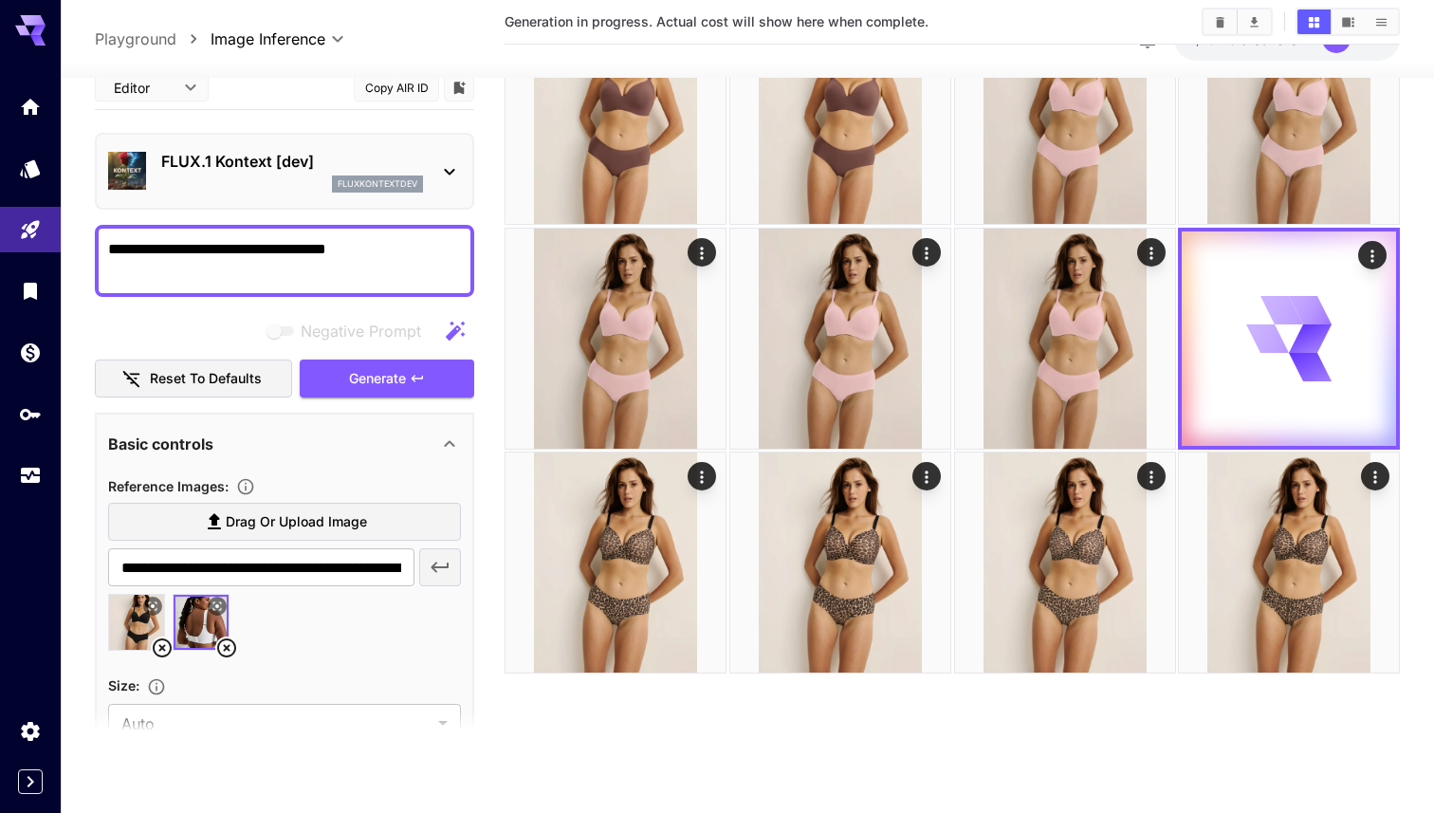
click at [360, 251] on textarea "**********" at bounding box center [284, 260] width 353 height 46
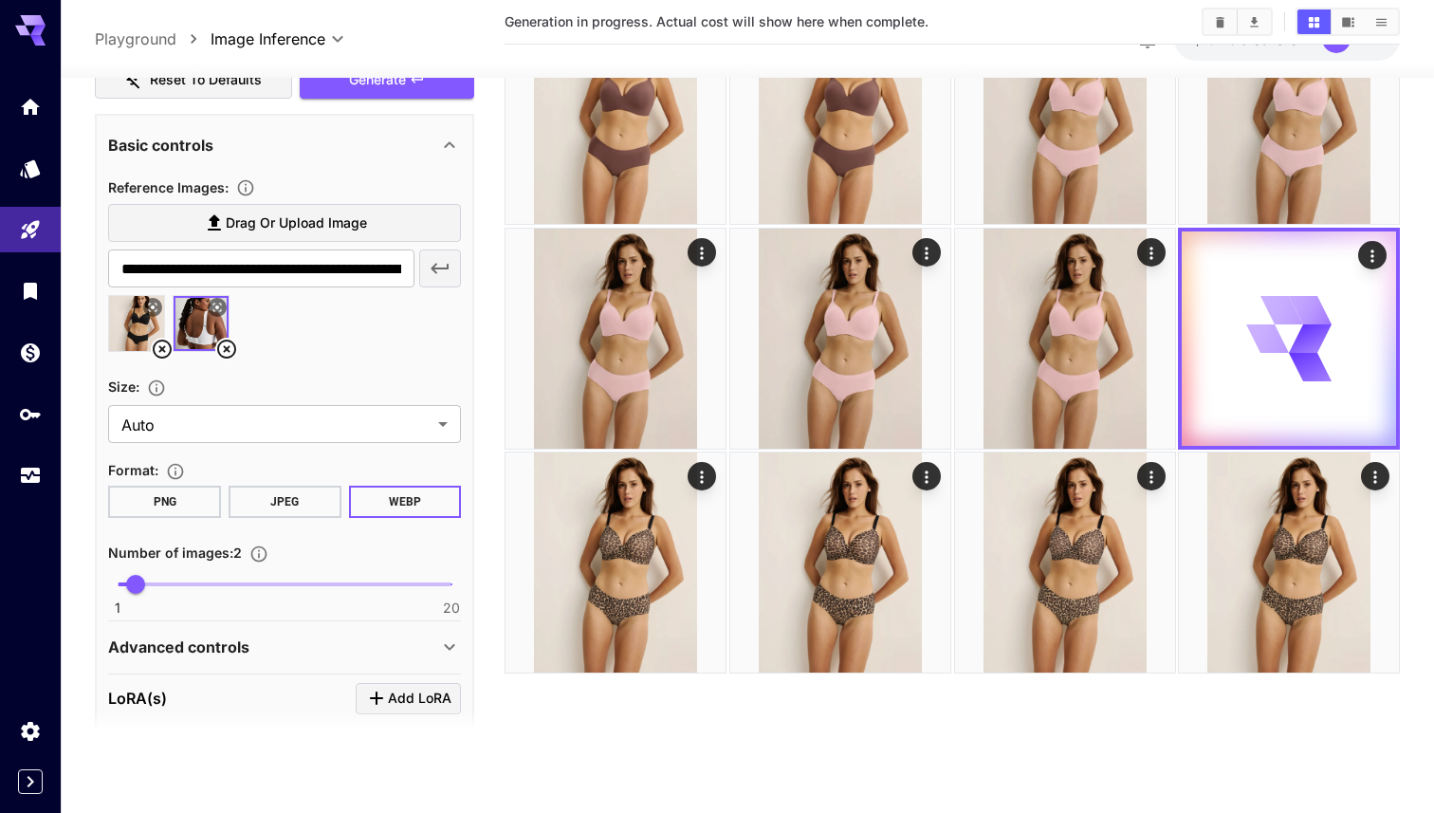
scroll to position [60, 0]
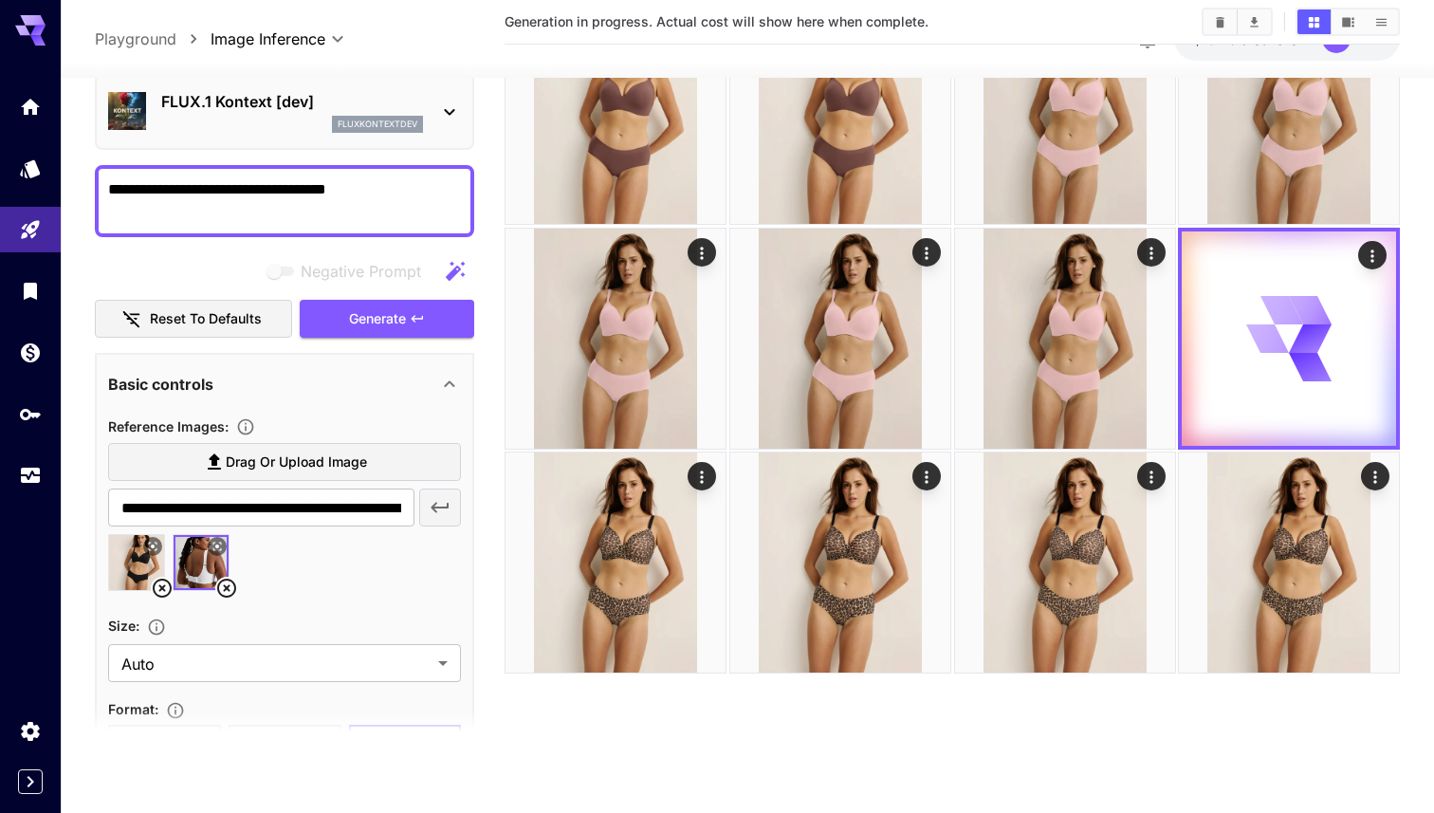
click at [358, 190] on textarea "**********" at bounding box center [284, 200] width 353 height 46
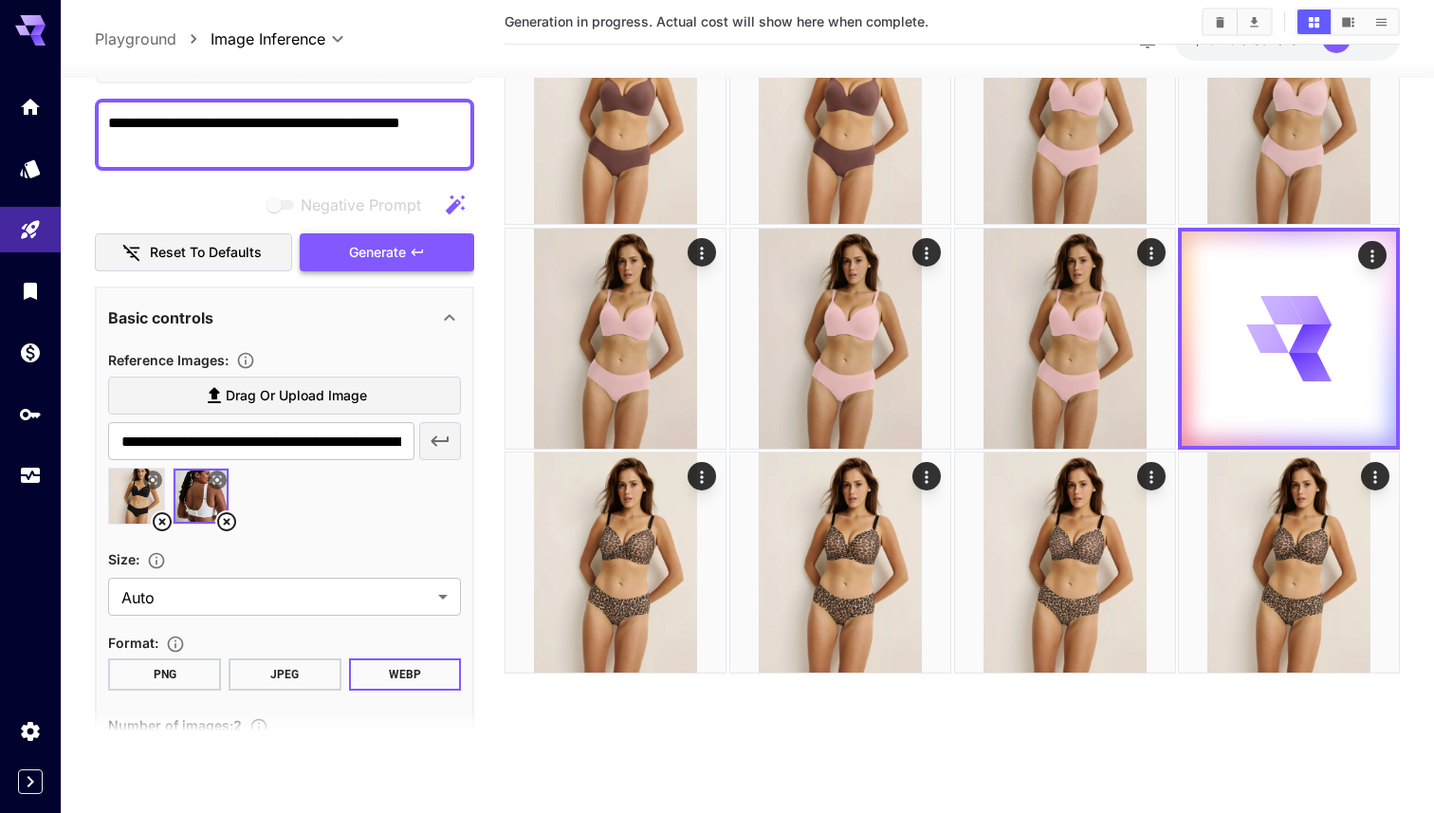
type textarea "**********"
click at [416, 239] on div "Negative Prompt Reset to defaults Generate" at bounding box center [284, 228] width 379 height 86
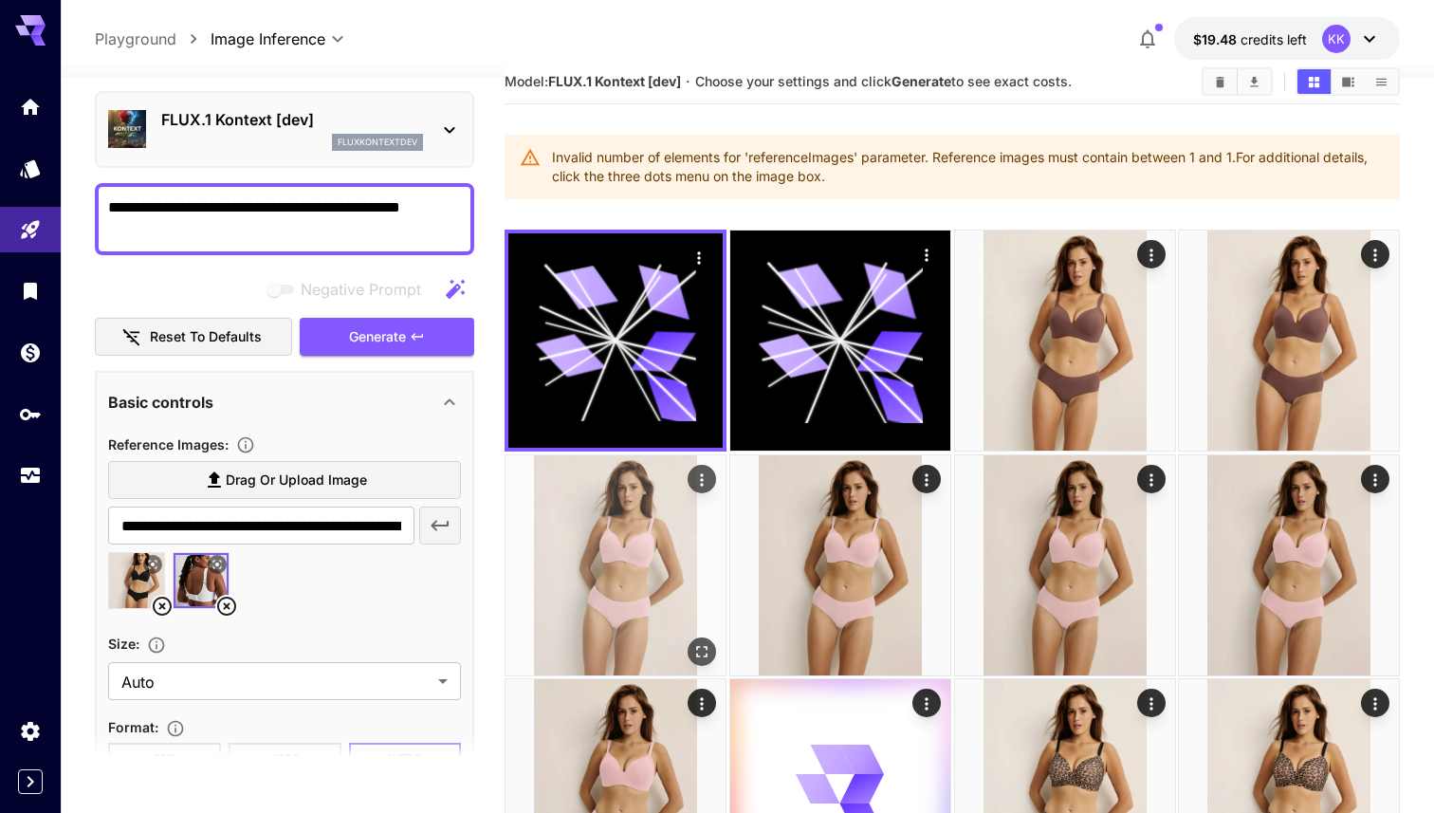
scroll to position [0, 0]
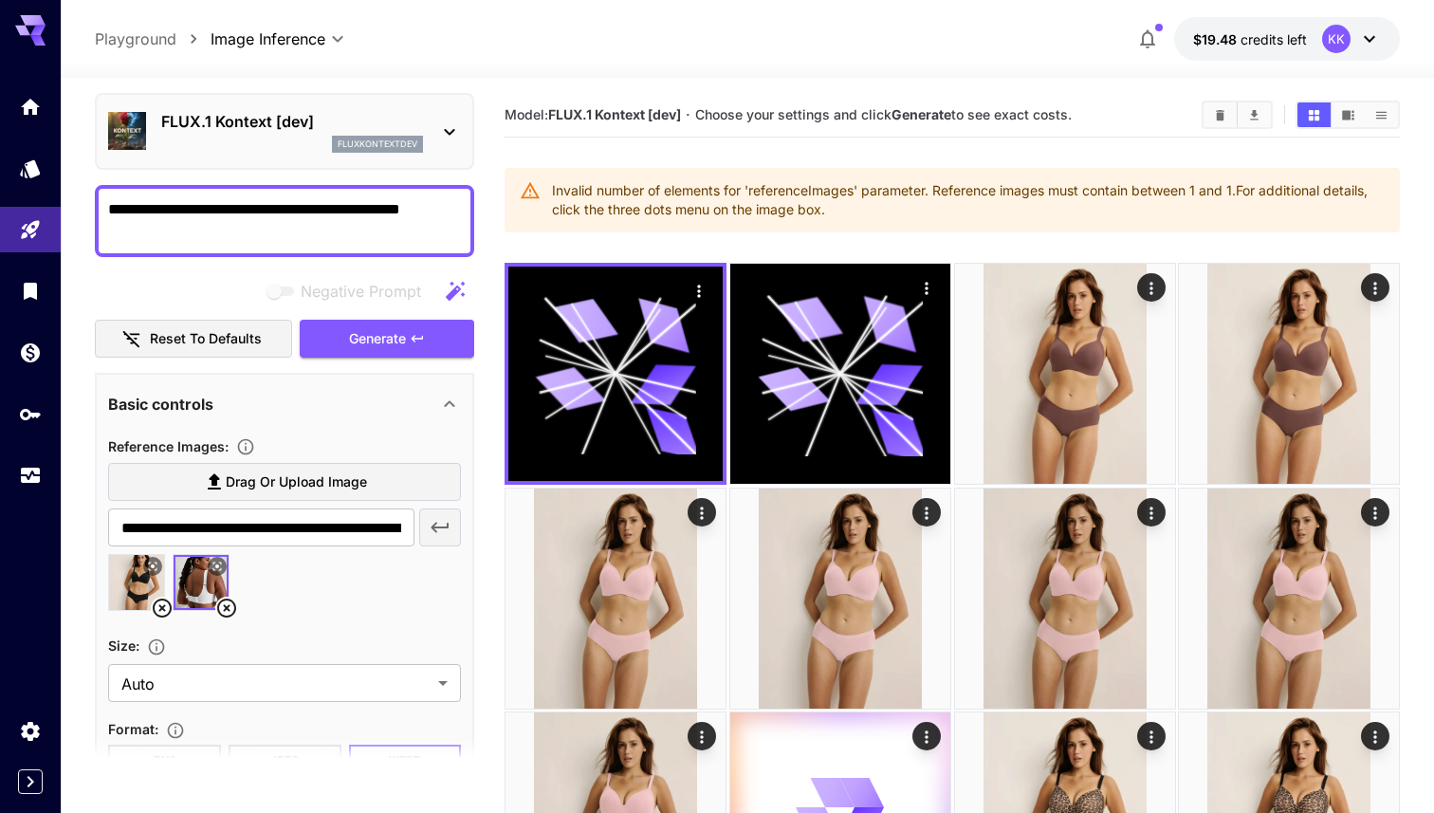
click at [227, 594] on img at bounding box center [201, 582] width 55 height 55
click at [229, 611] on icon at bounding box center [226, 608] width 23 height 23
click at [169, 606] on icon at bounding box center [162, 608] width 23 height 23
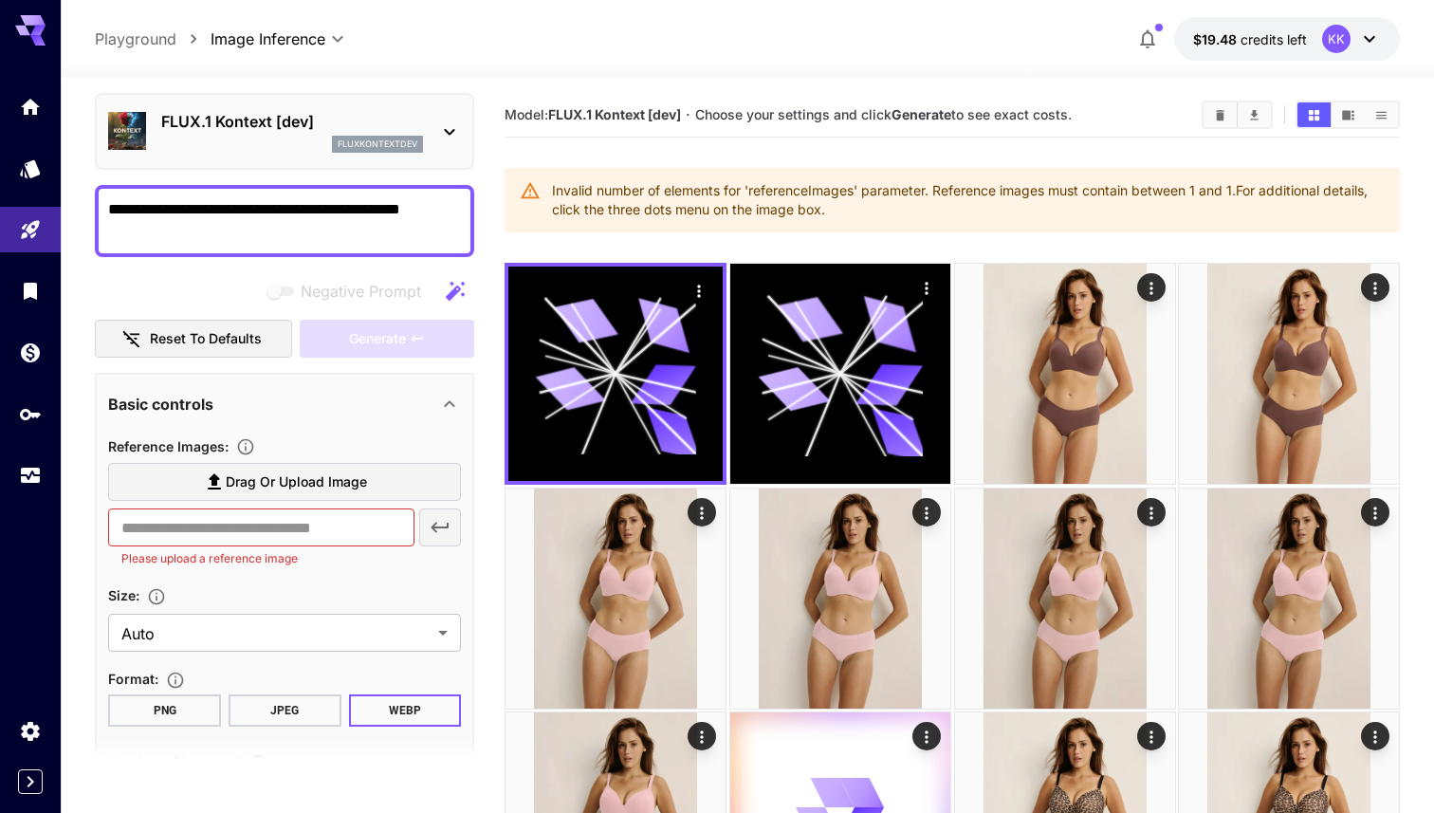
click at [374, 486] on label "Drag or upload image" at bounding box center [284, 482] width 353 height 39
click at [0, 0] on input "Drag or upload image" at bounding box center [0, 0] width 0 height 0
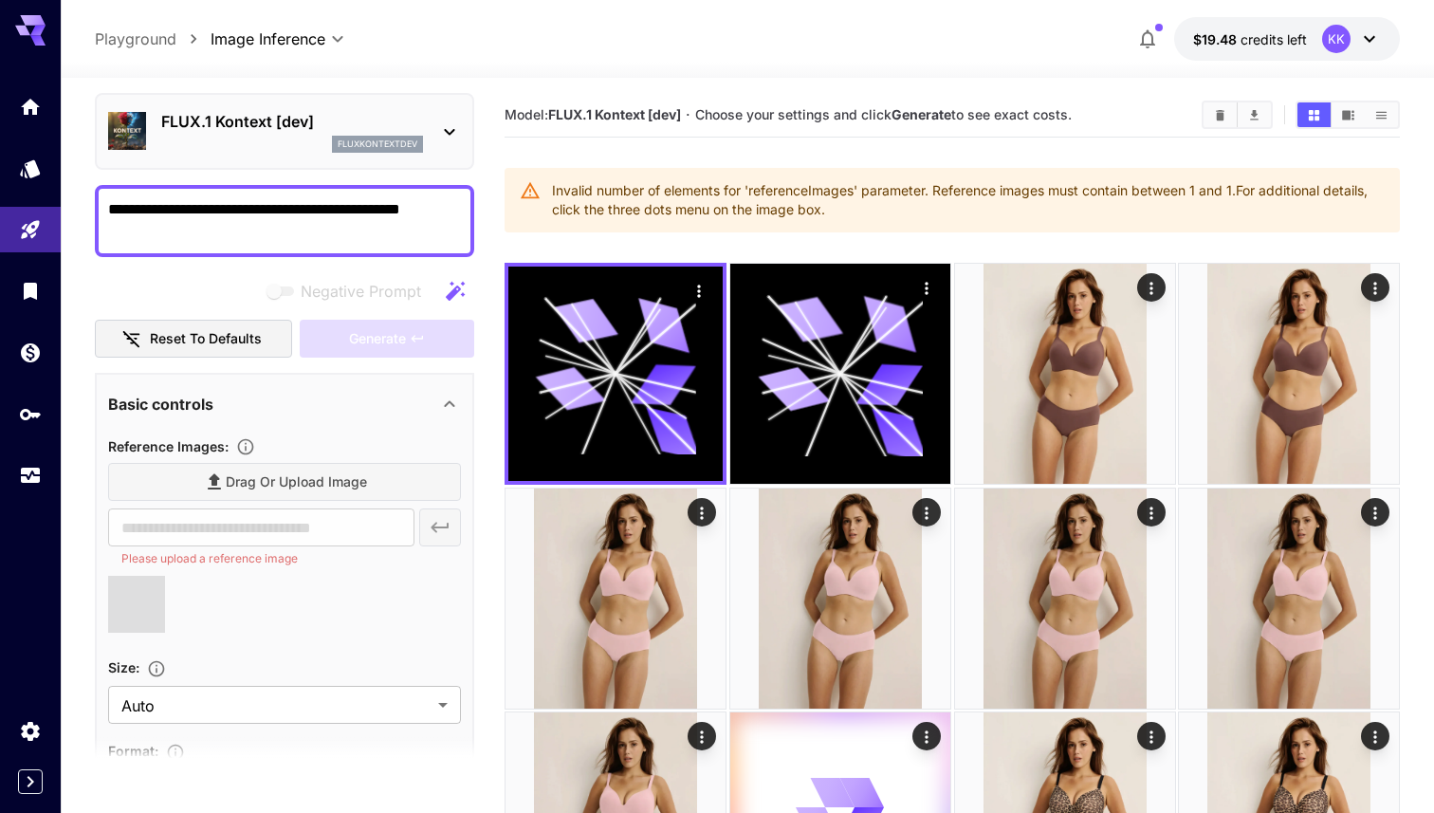
type input "**********"
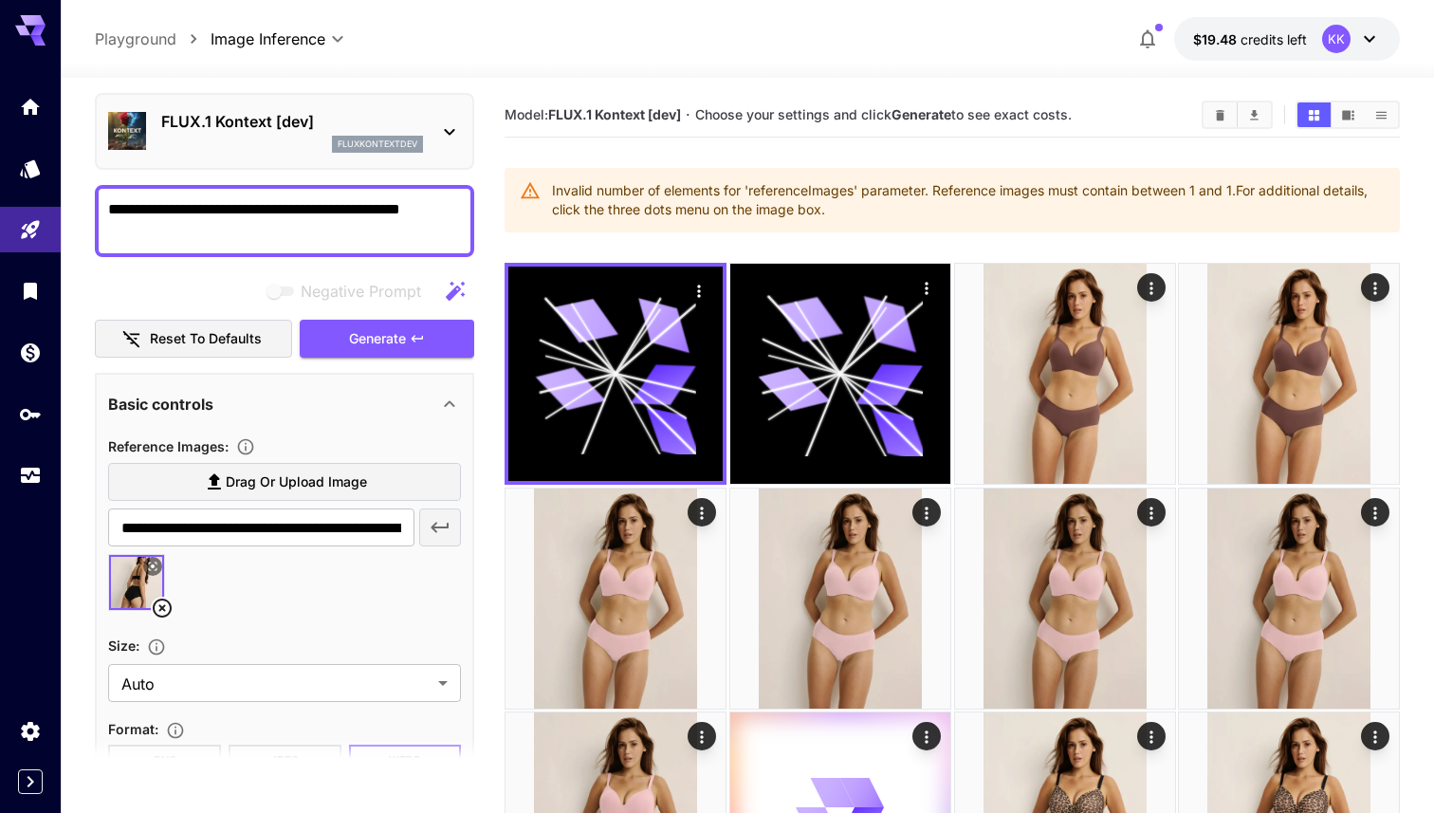
scroll to position [227, 0]
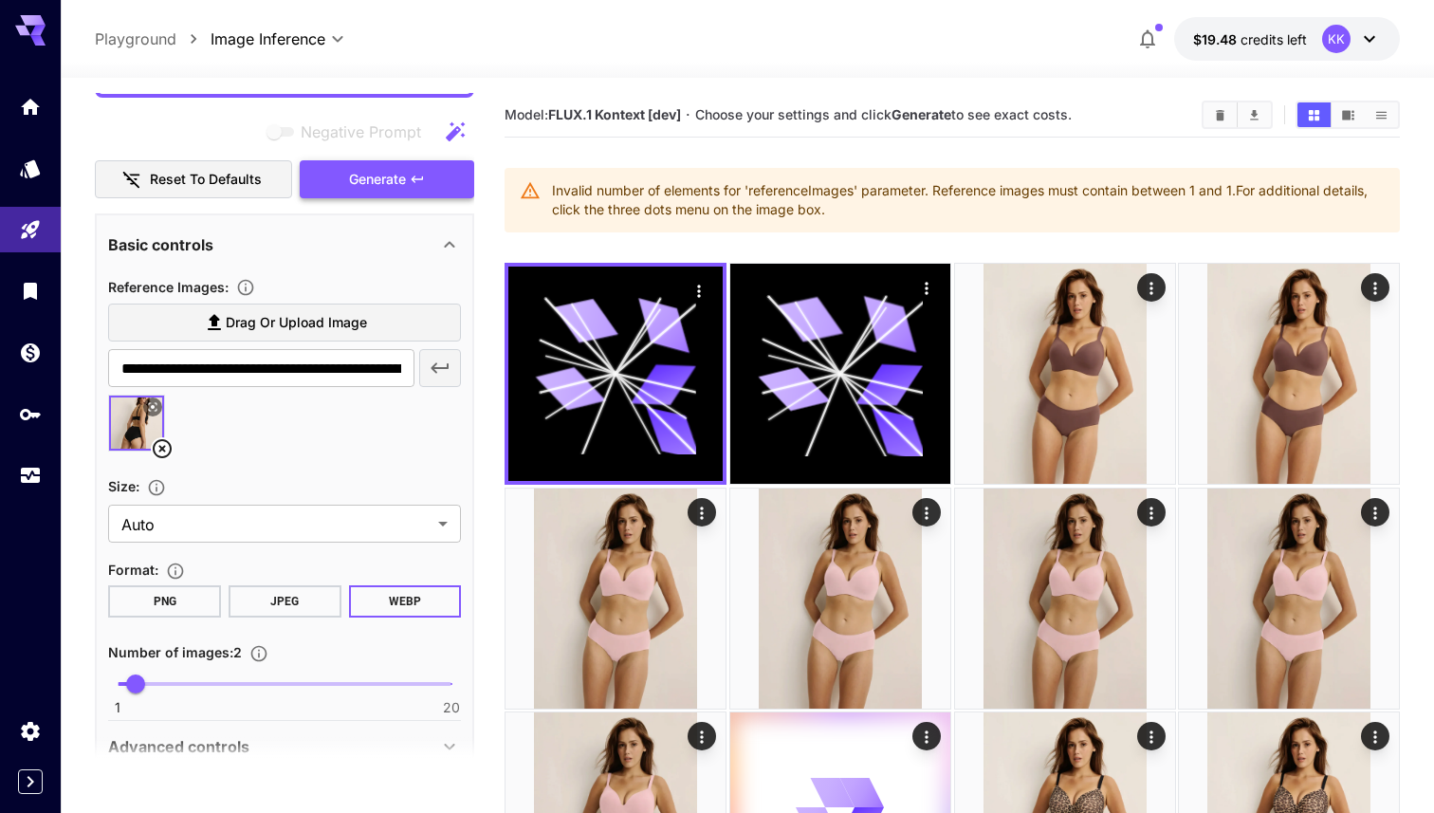
click at [387, 188] on span "Generate" at bounding box center [377, 180] width 57 height 24
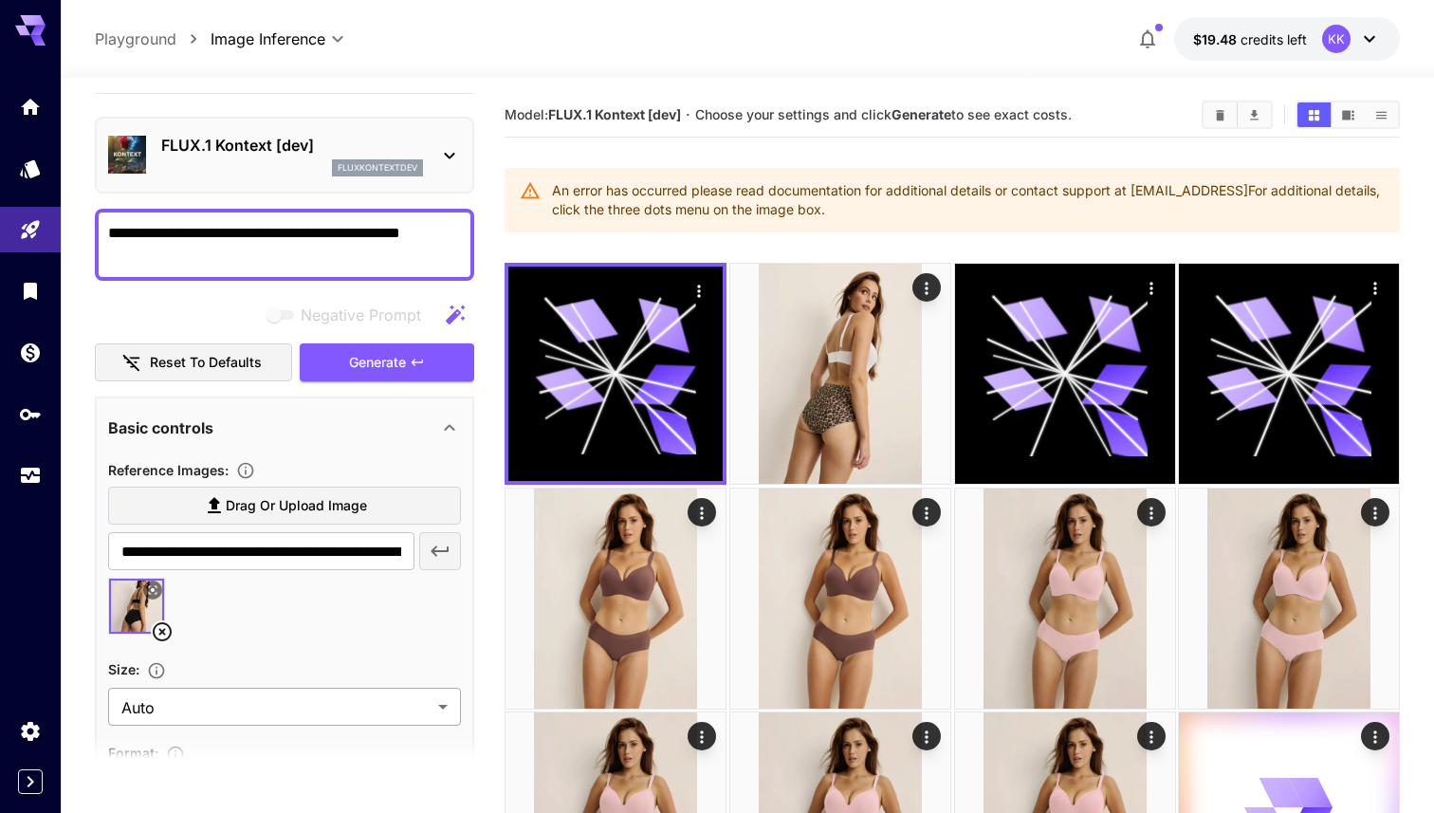
scroll to position [39, 0]
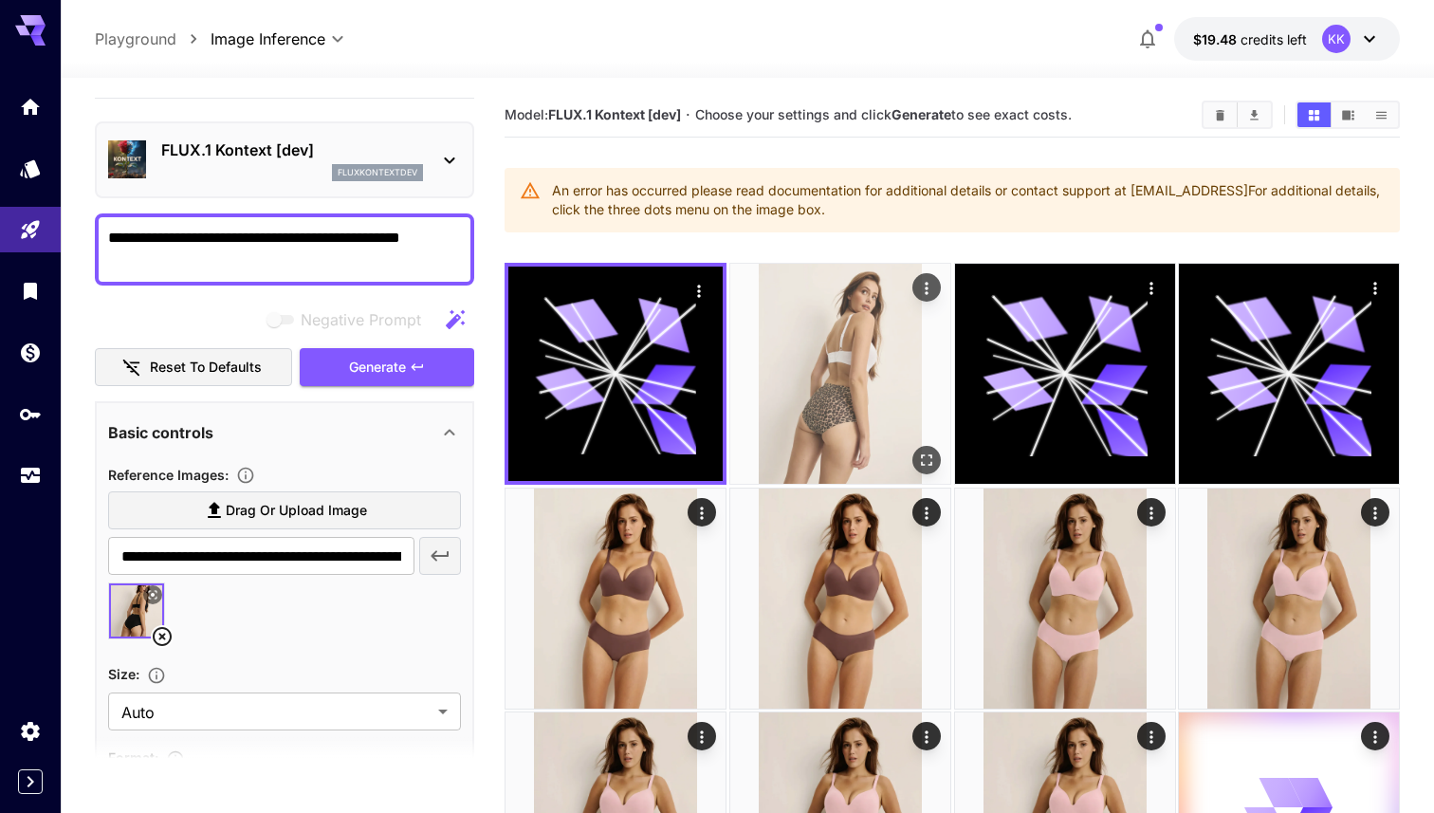
click at [875, 342] on img at bounding box center [840, 374] width 220 height 220
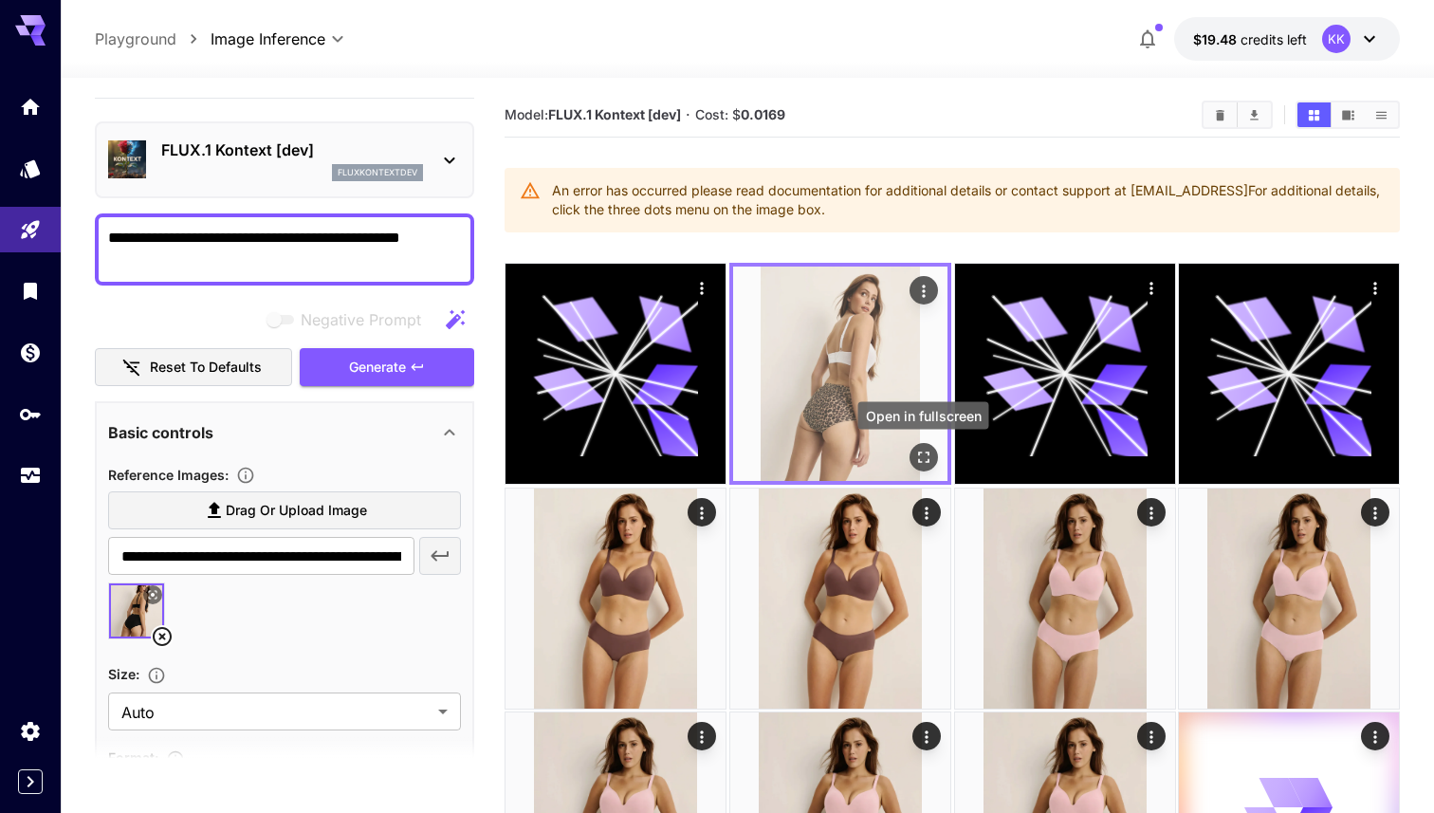
click at [924, 455] on icon "Open in fullscreen" at bounding box center [923, 457] width 19 height 19
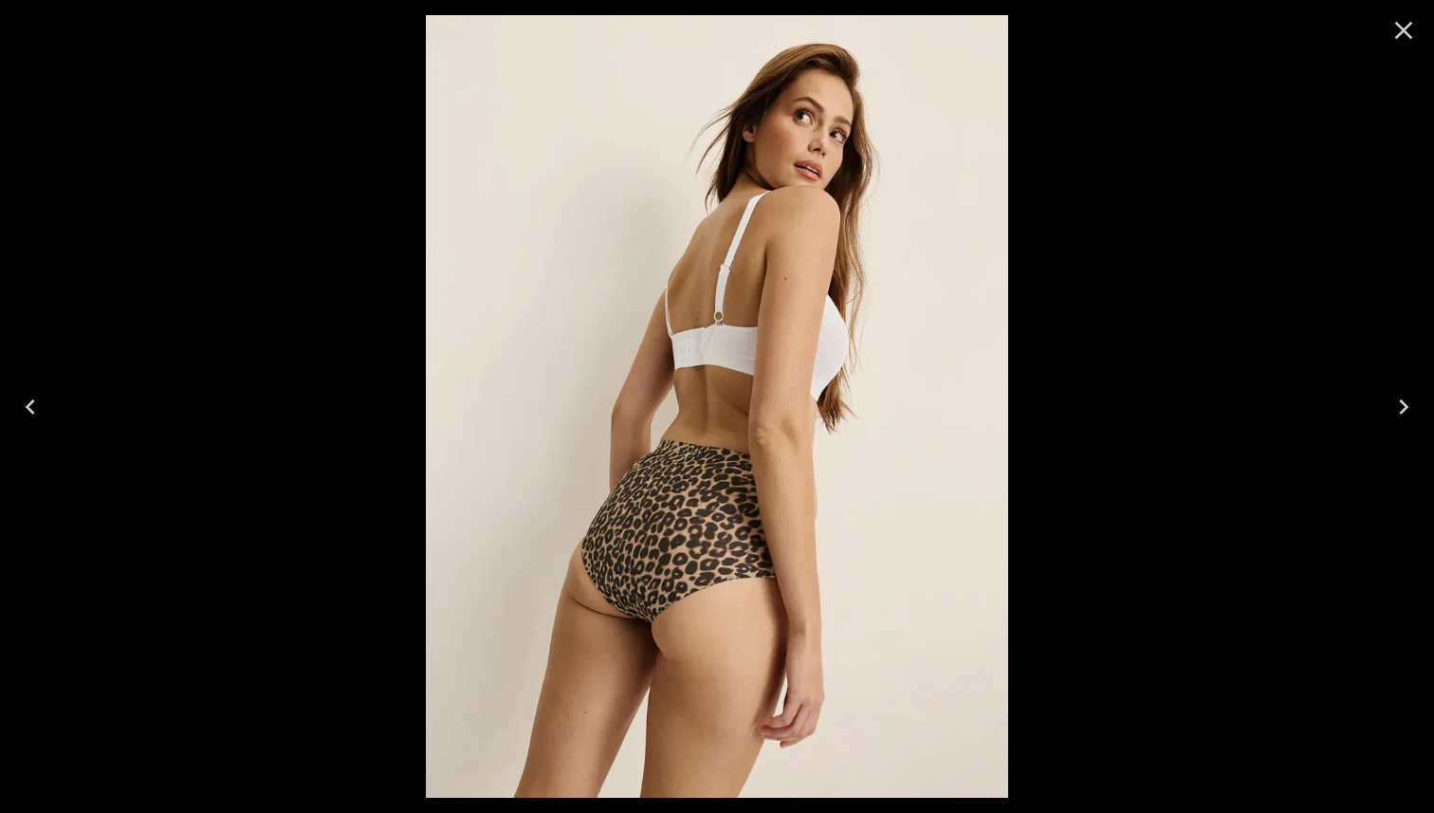
click at [1412, 33] on icon "Close" at bounding box center [1404, 30] width 30 height 30
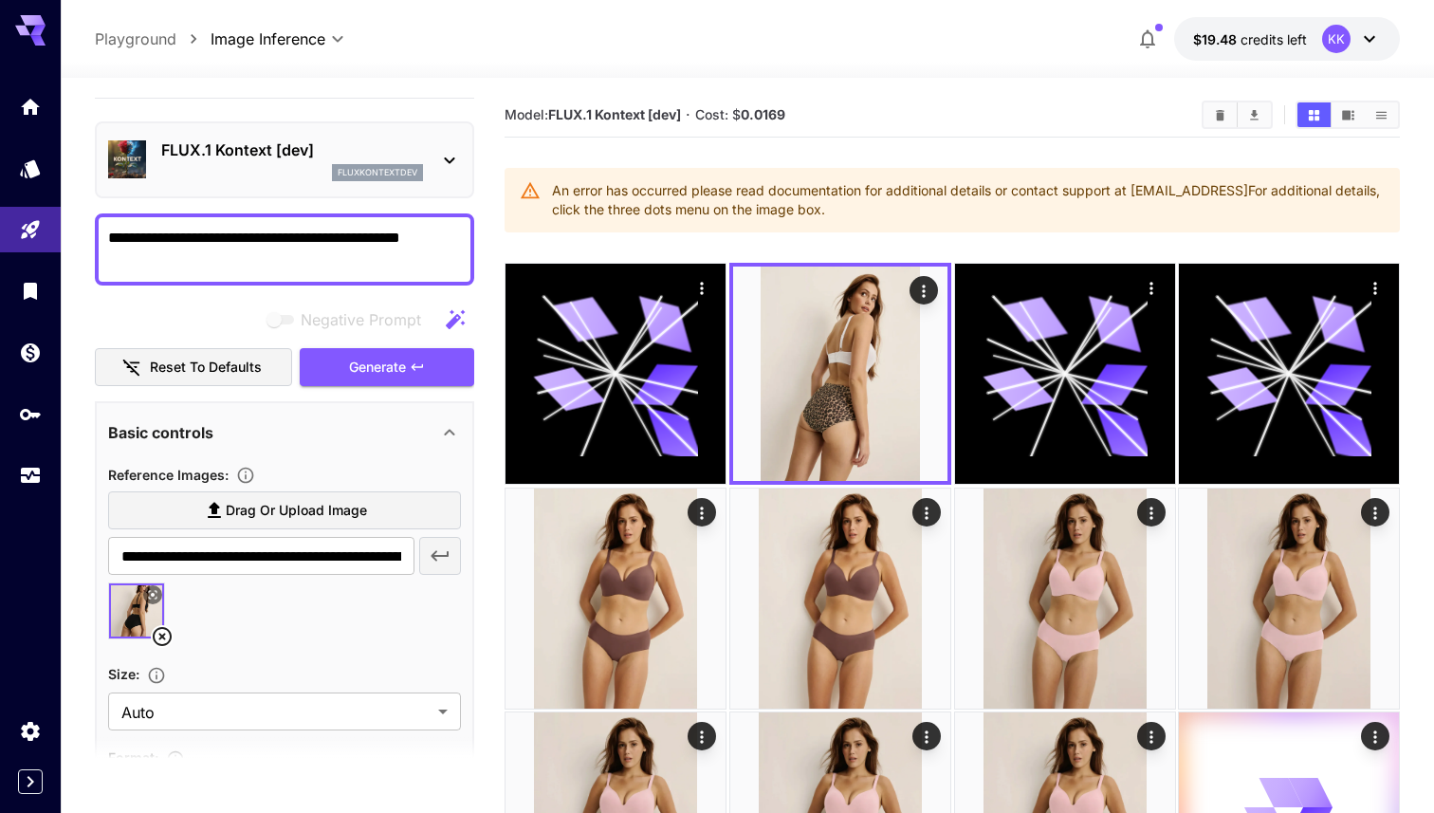
click at [166, 230] on textarea "**********" at bounding box center [284, 250] width 353 height 46
click at [188, 234] on textarea "**********" at bounding box center [284, 250] width 353 height 46
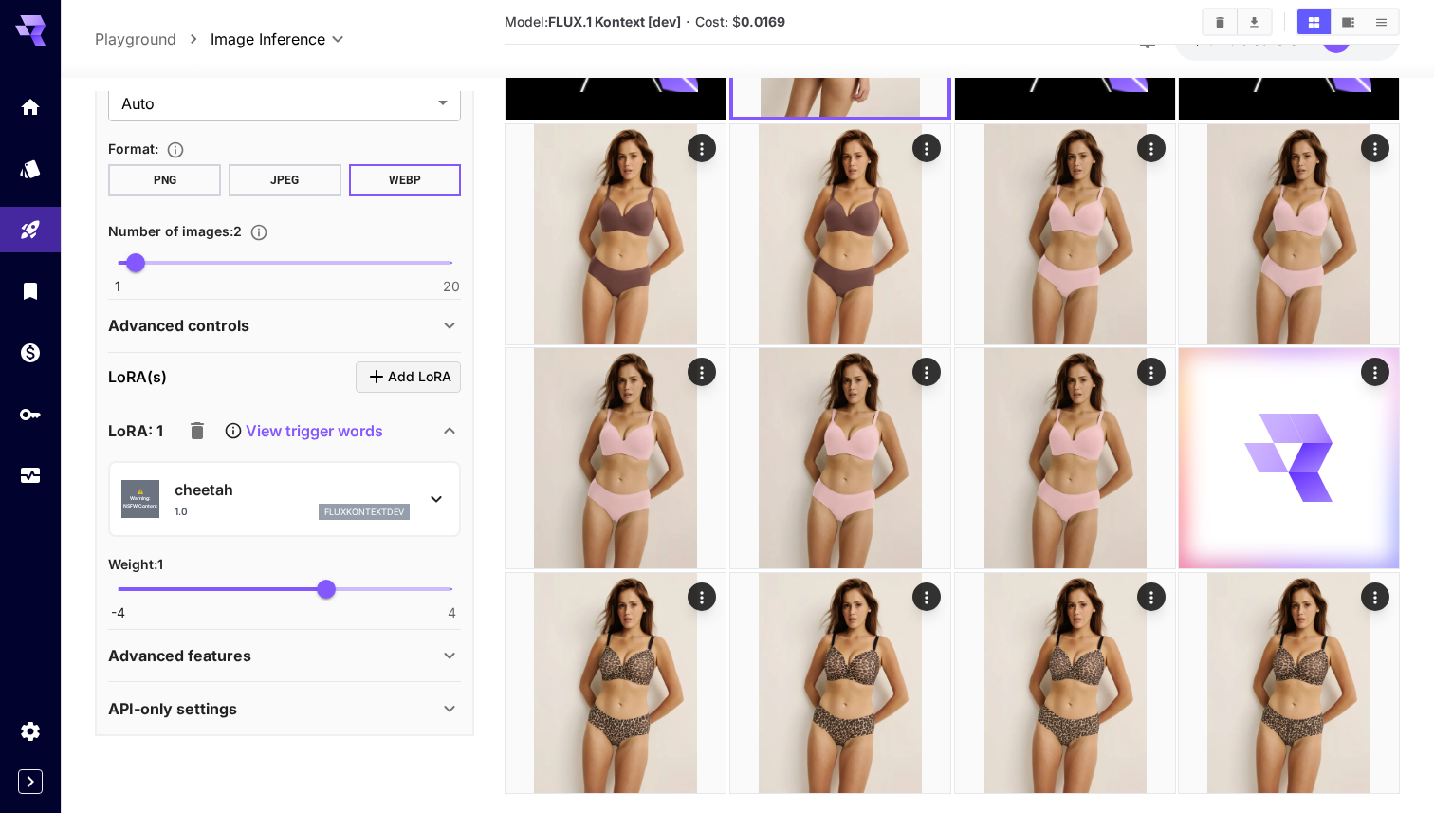
scroll to position [401, 0]
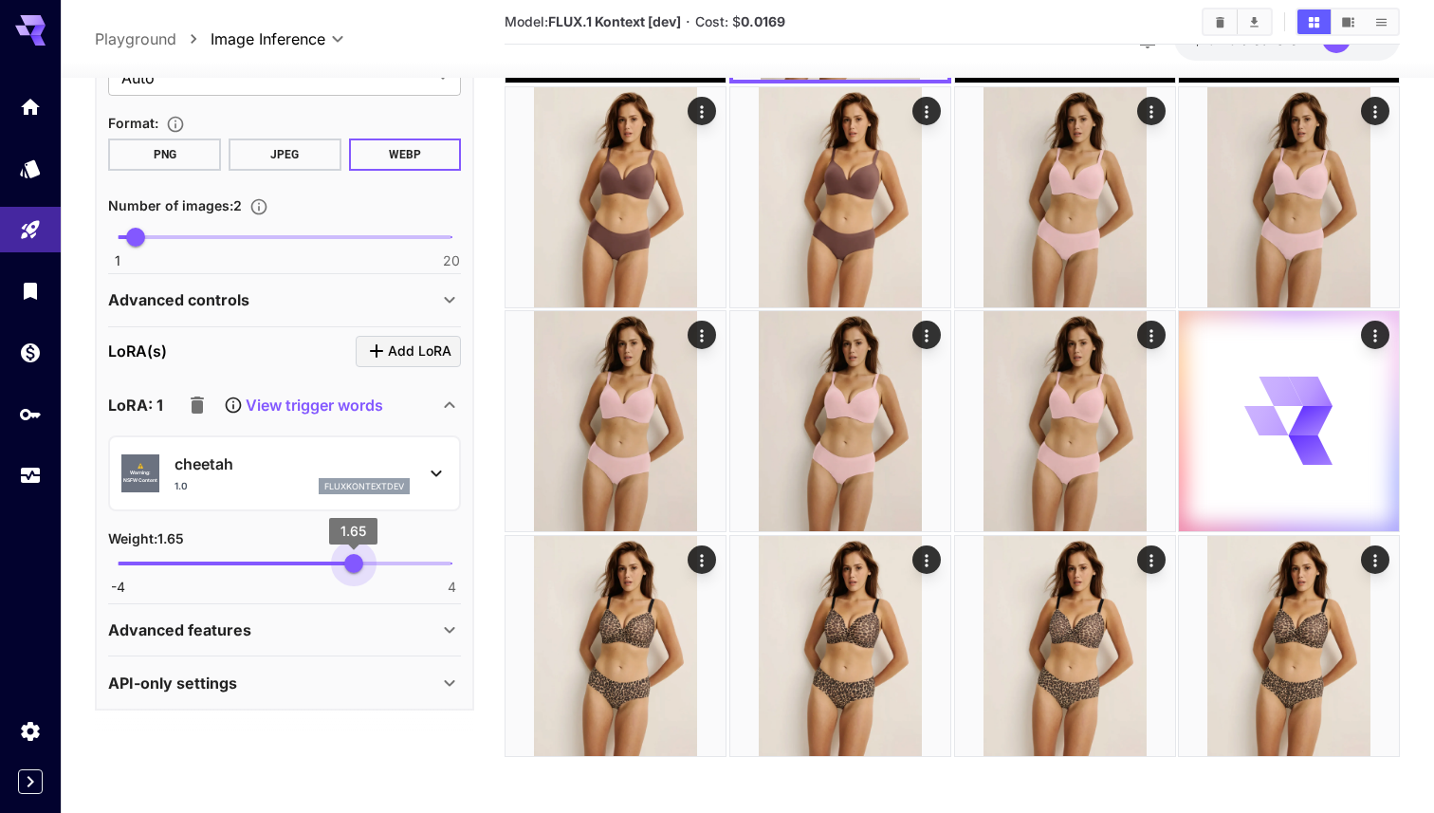
drag, startPoint x: 324, startPoint y: 568, endPoint x: 354, endPoint y: 570, distance: 29.5
click at [354, 570] on span "1.65" at bounding box center [353, 564] width 19 height 19
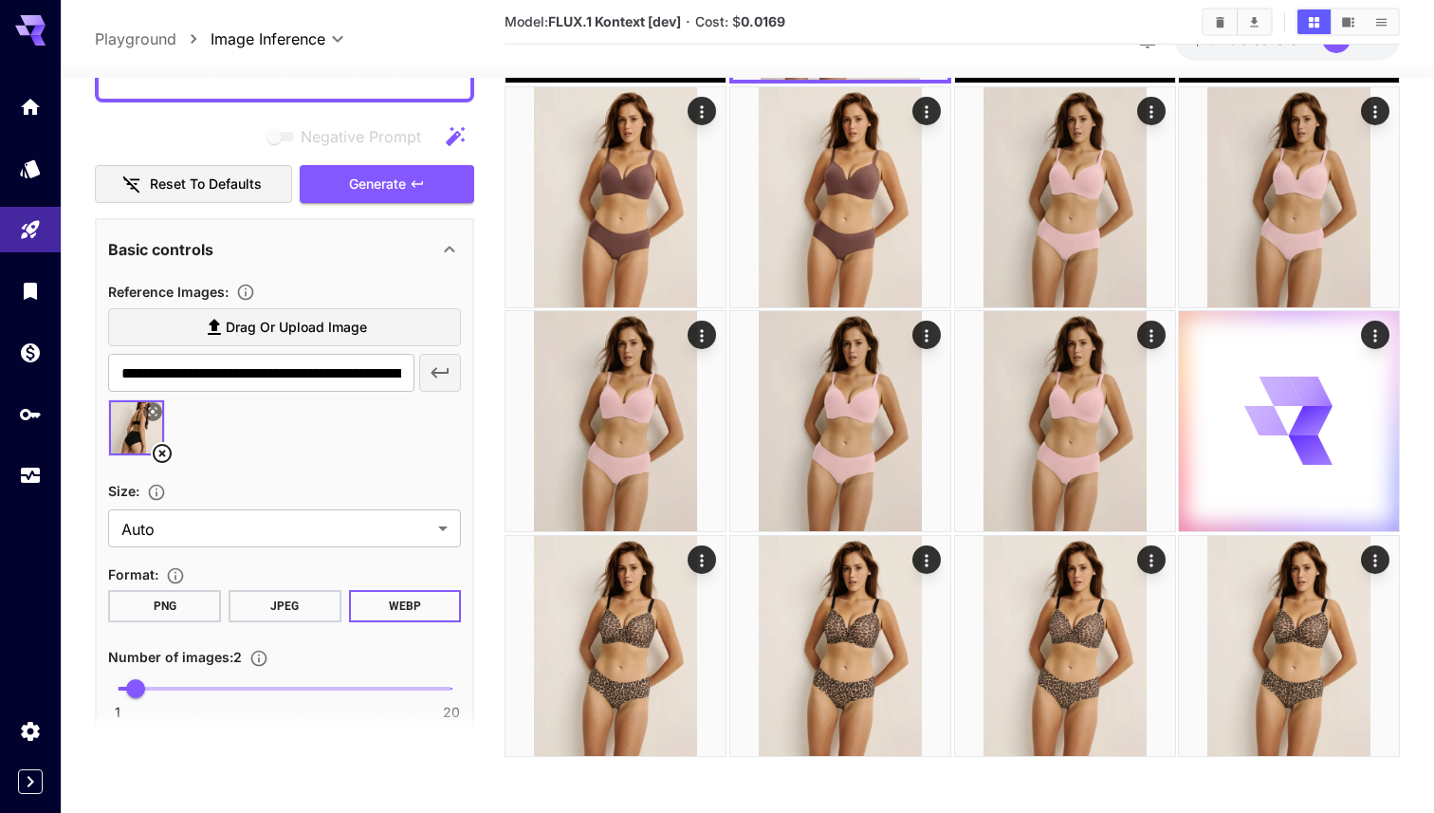
scroll to position [0, 0]
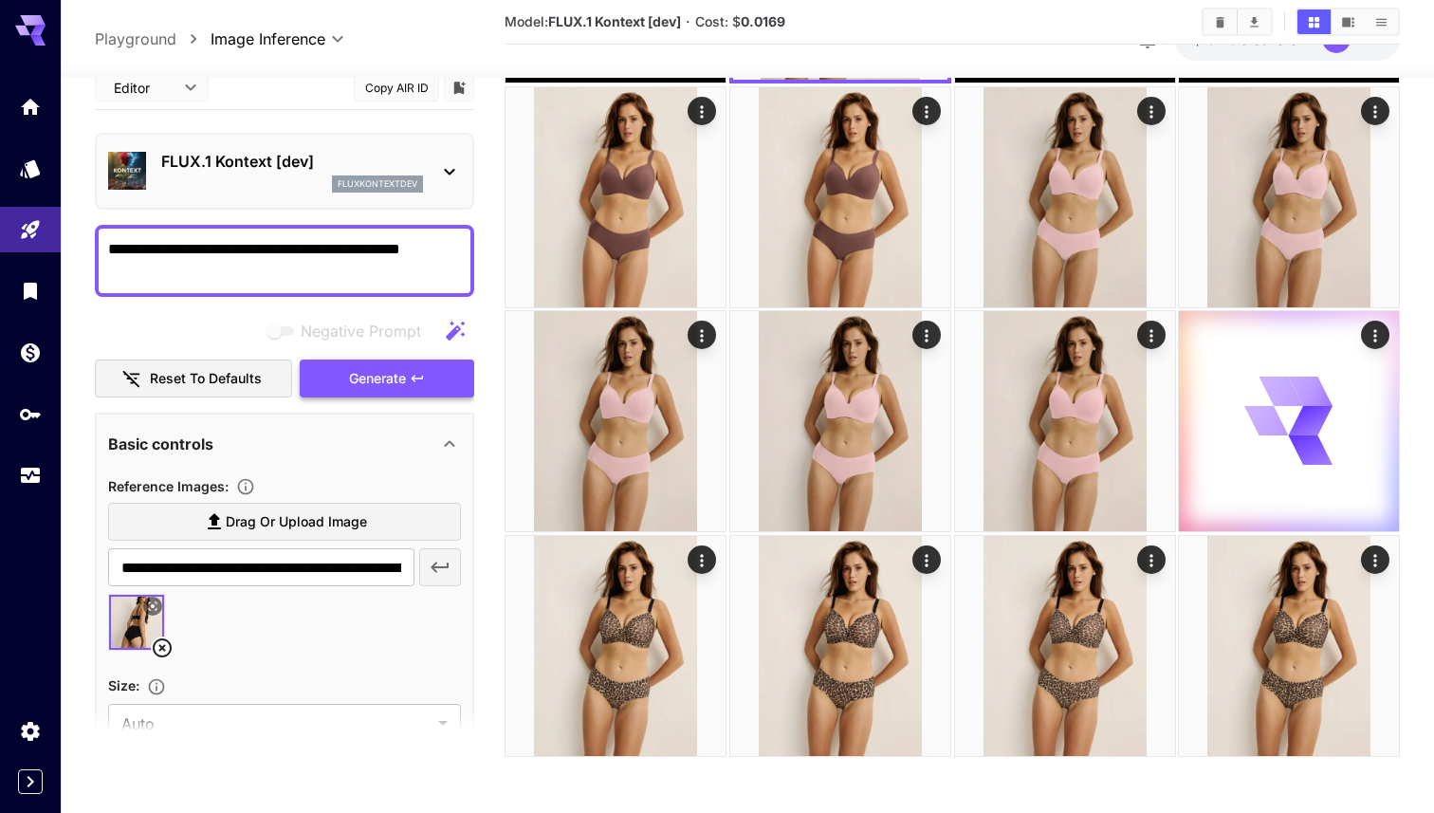
click at [362, 371] on div "Negative Prompt Reset to defaults Generate" at bounding box center [284, 355] width 379 height 86
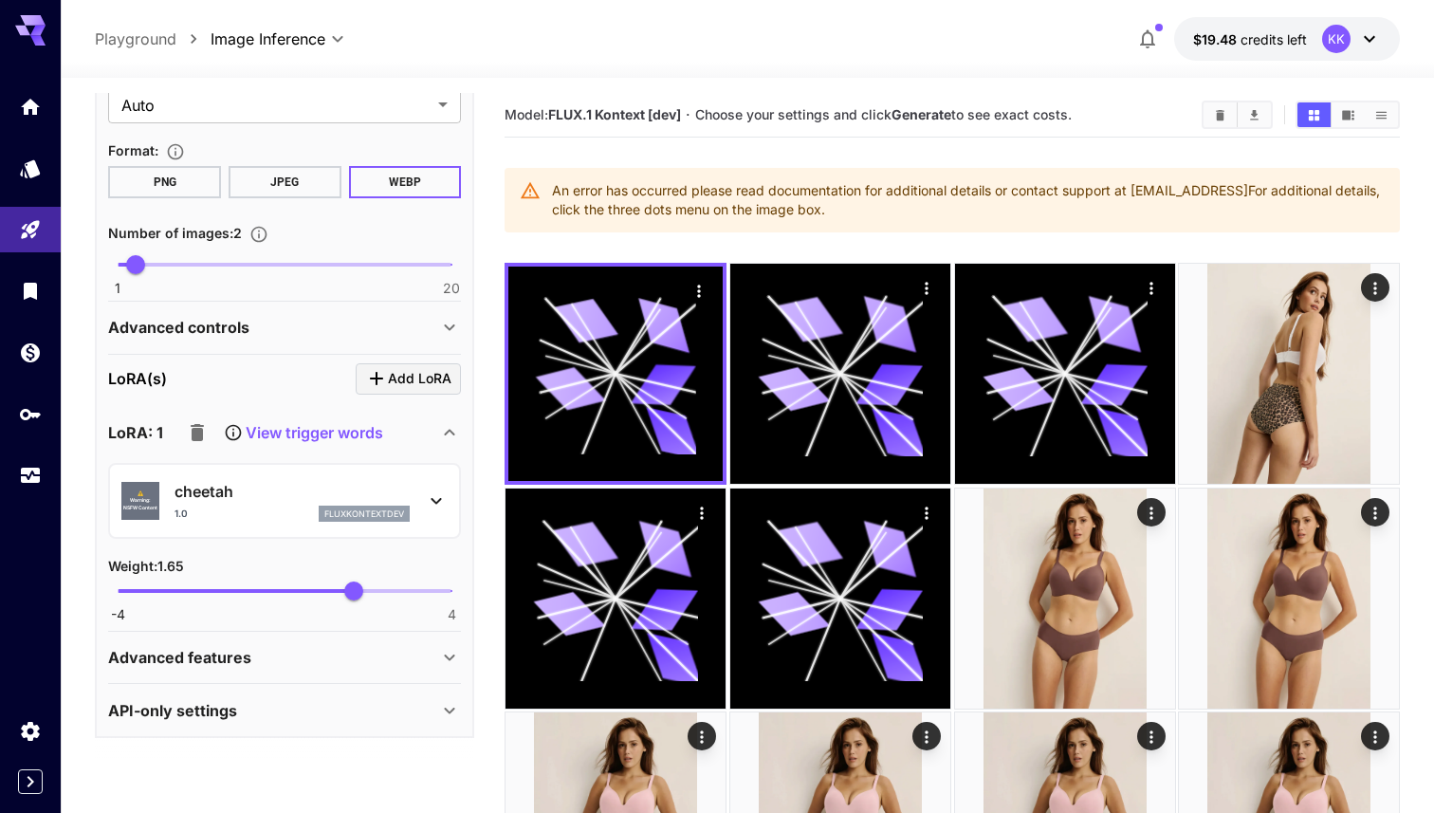
scroll to position [21, 0]
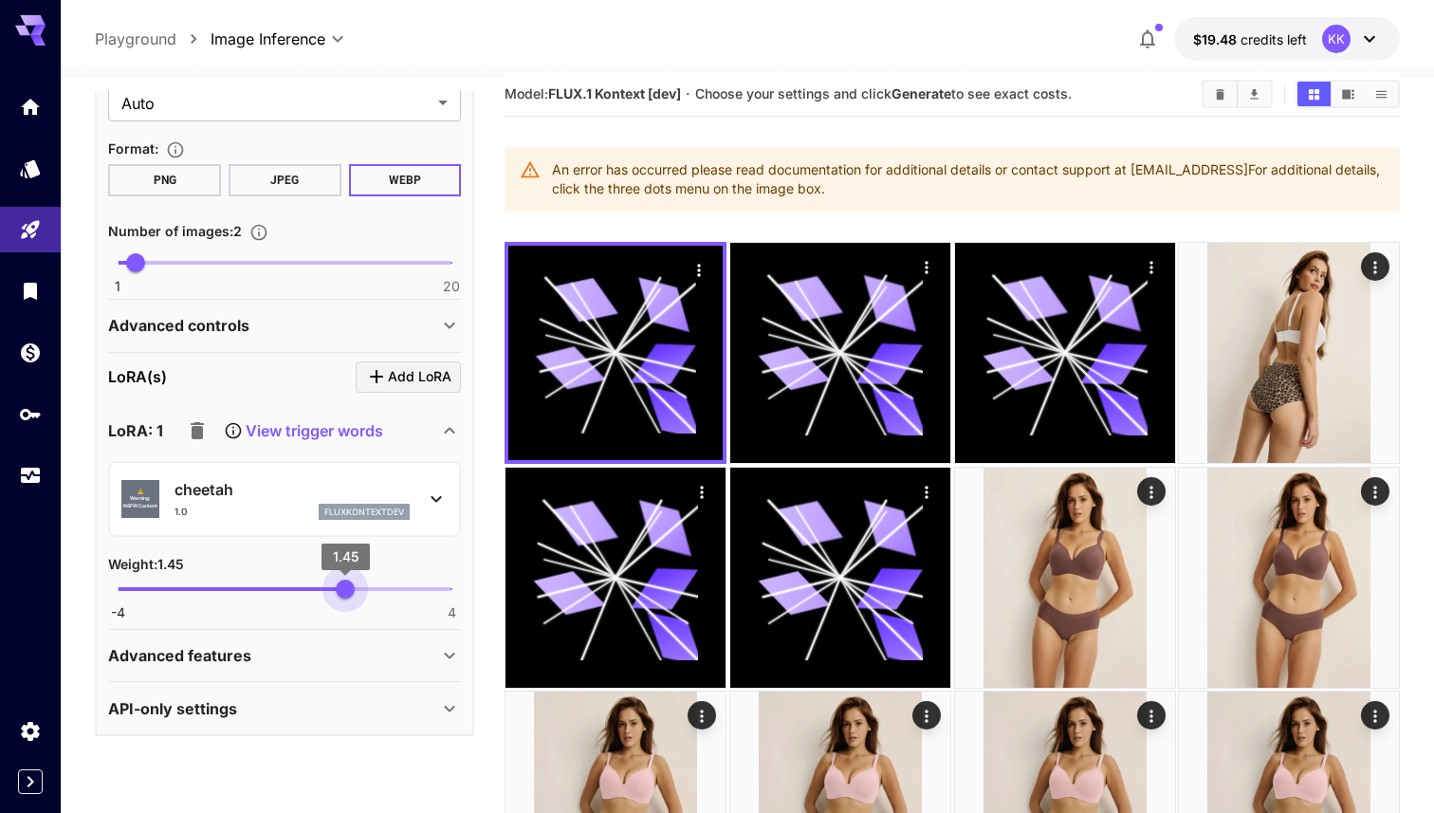
click at [345, 588] on span "1.45" at bounding box center [345, 589] width 19 height 19
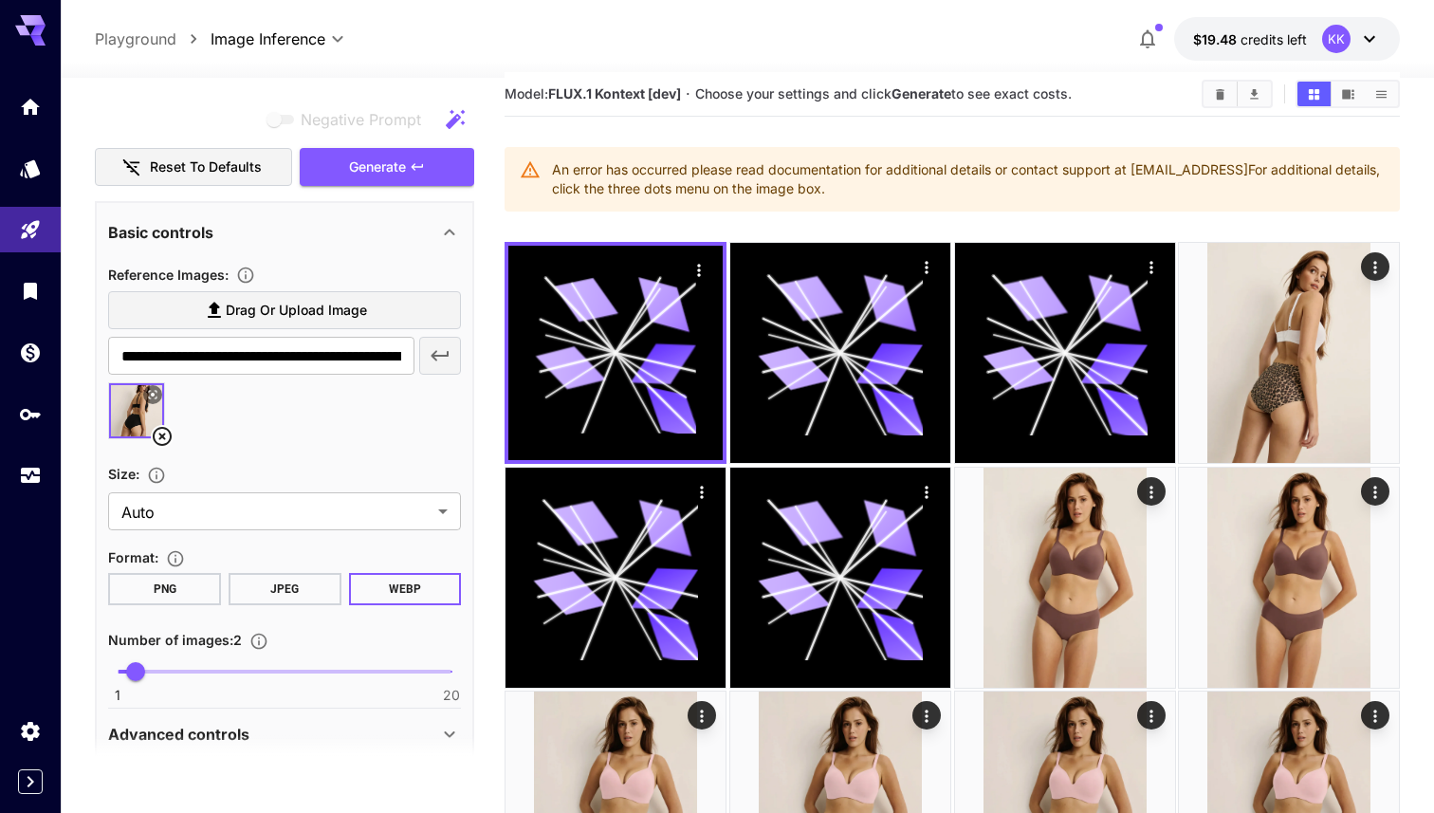
scroll to position [84, 0]
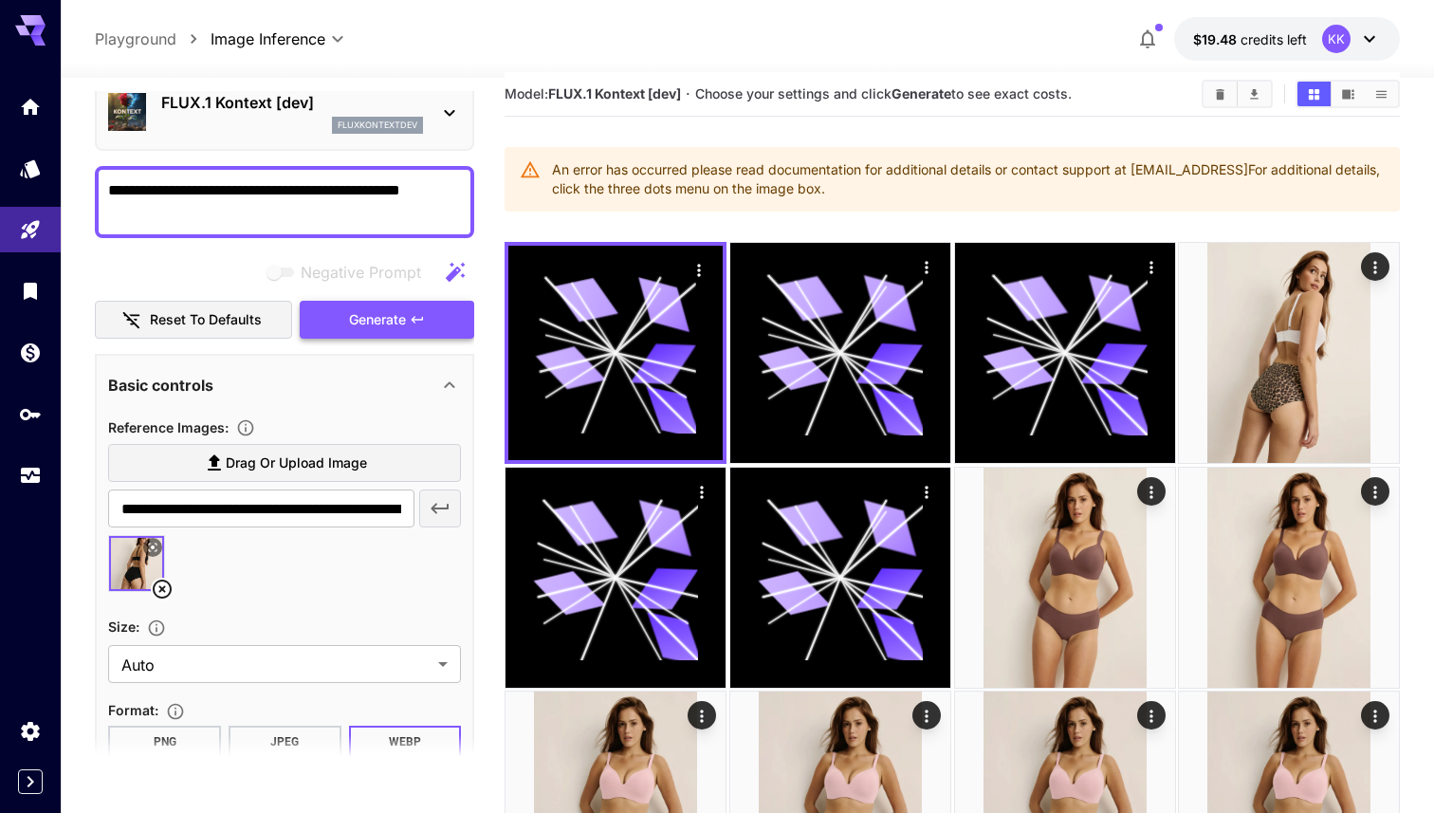
click at [382, 317] on span "Generate" at bounding box center [377, 320] width 57 height 24
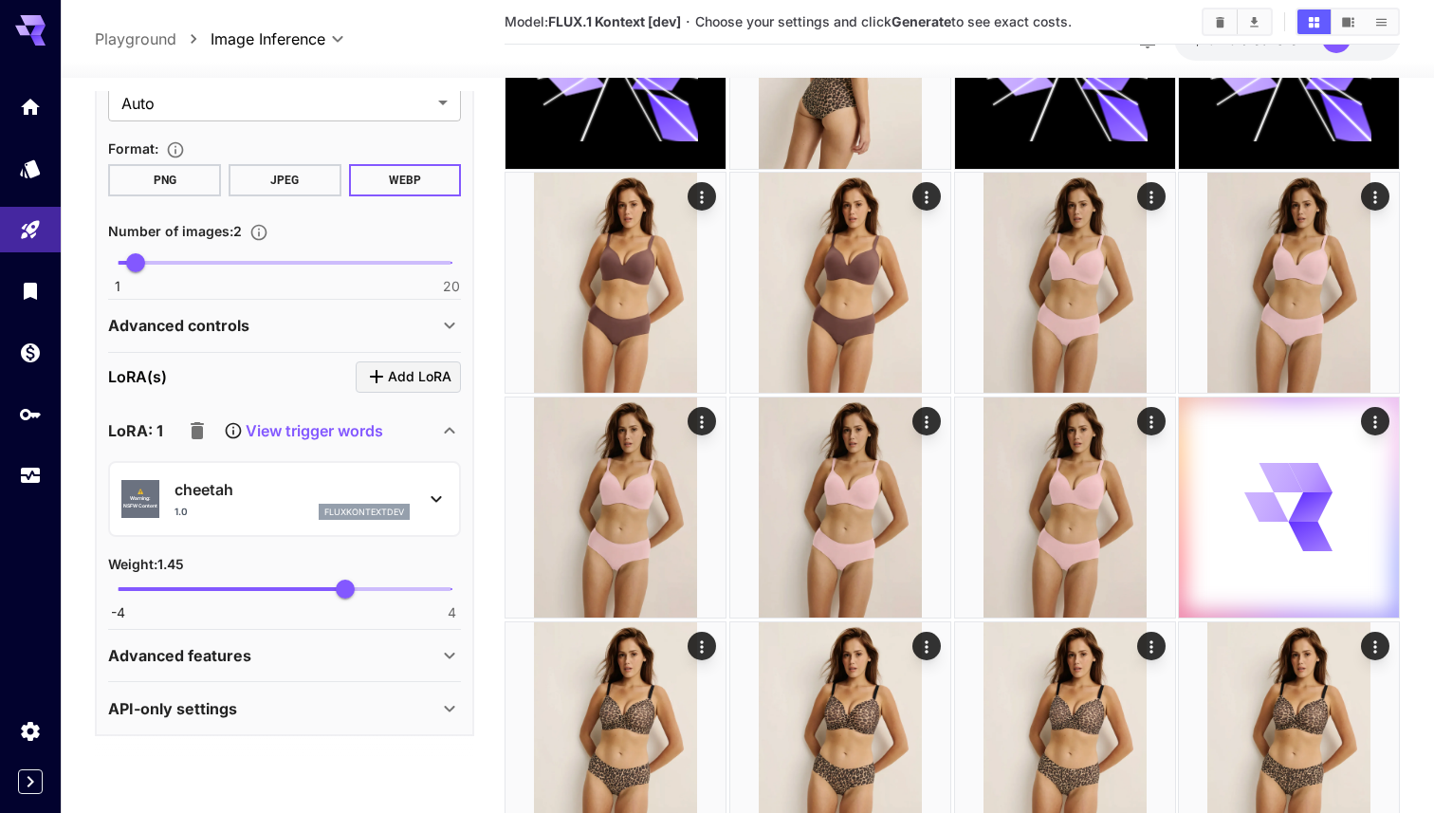
scroll to position [626, 0]
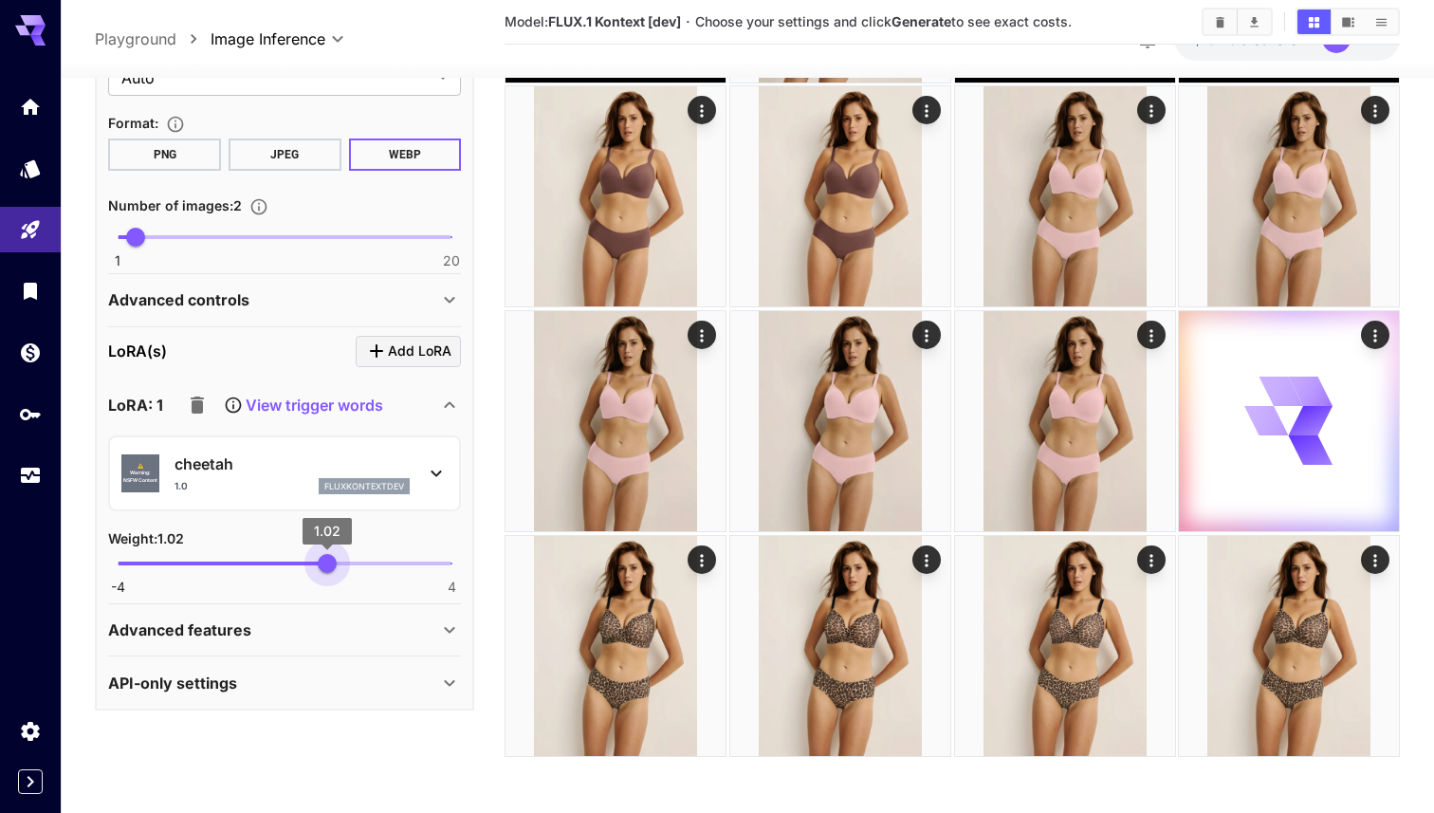
type input "*"
drag, startPoint x: 342, startPoint y: 559, endPoint x: 326, endPoint y: 561, distance: 15.3
click at [326, 561] on span "1" at bounding box center [326, 563] width 19 height 19
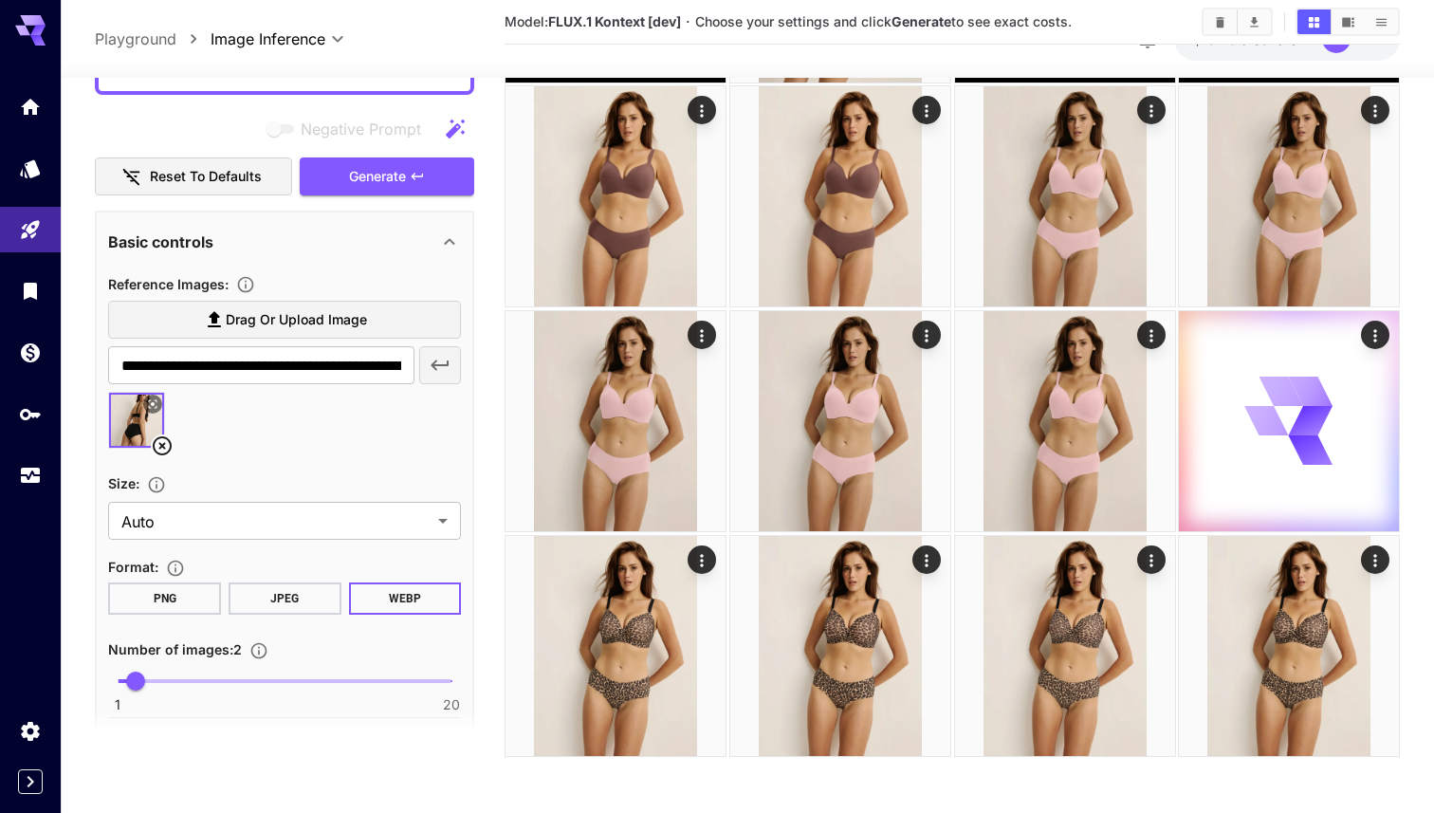
scroll to position [0, 0]
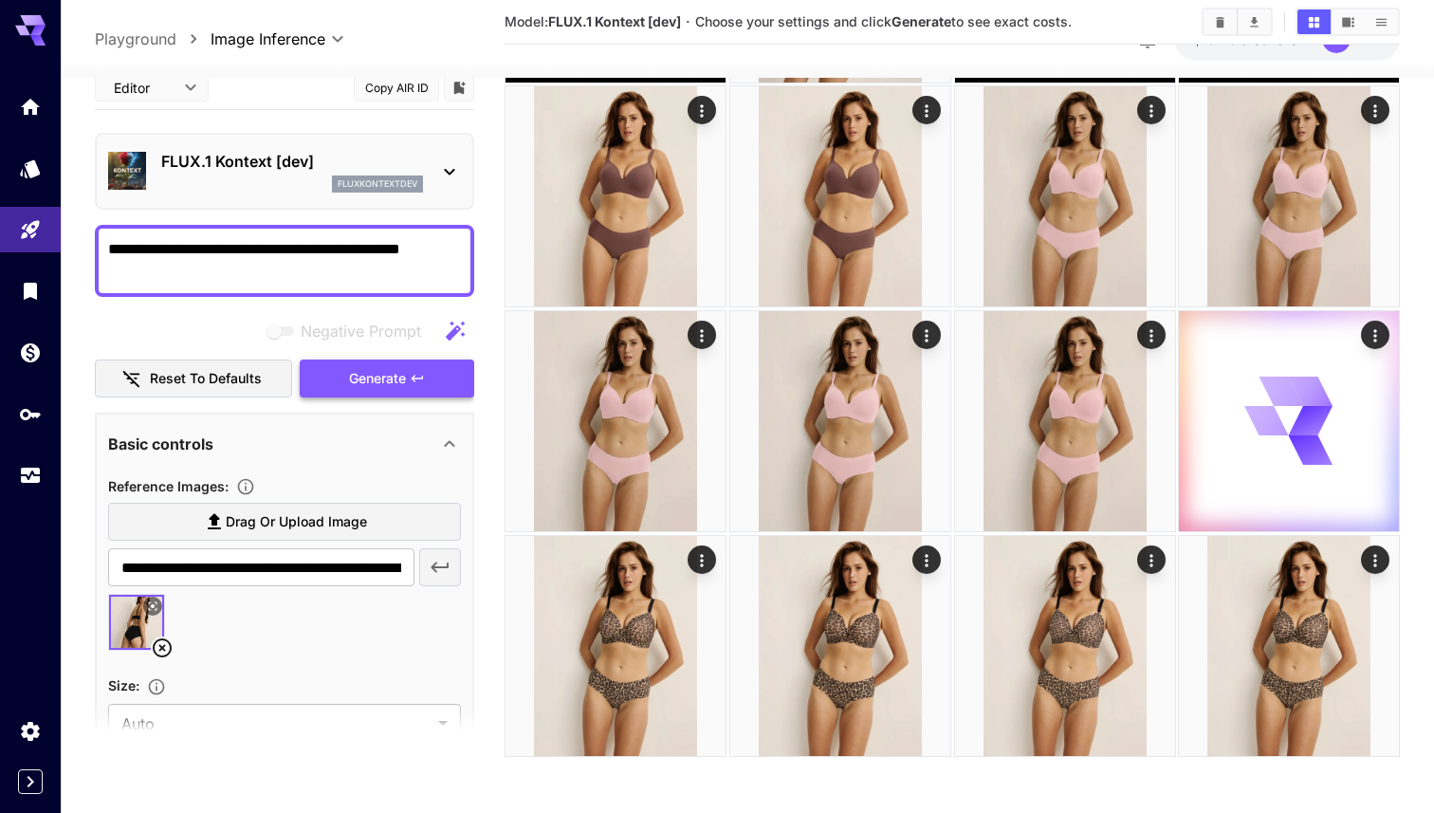
click at [397, 373] on div "Negative Prompt Reset to defaults Generate" at bounding box center [284, 355] width 379 height 86
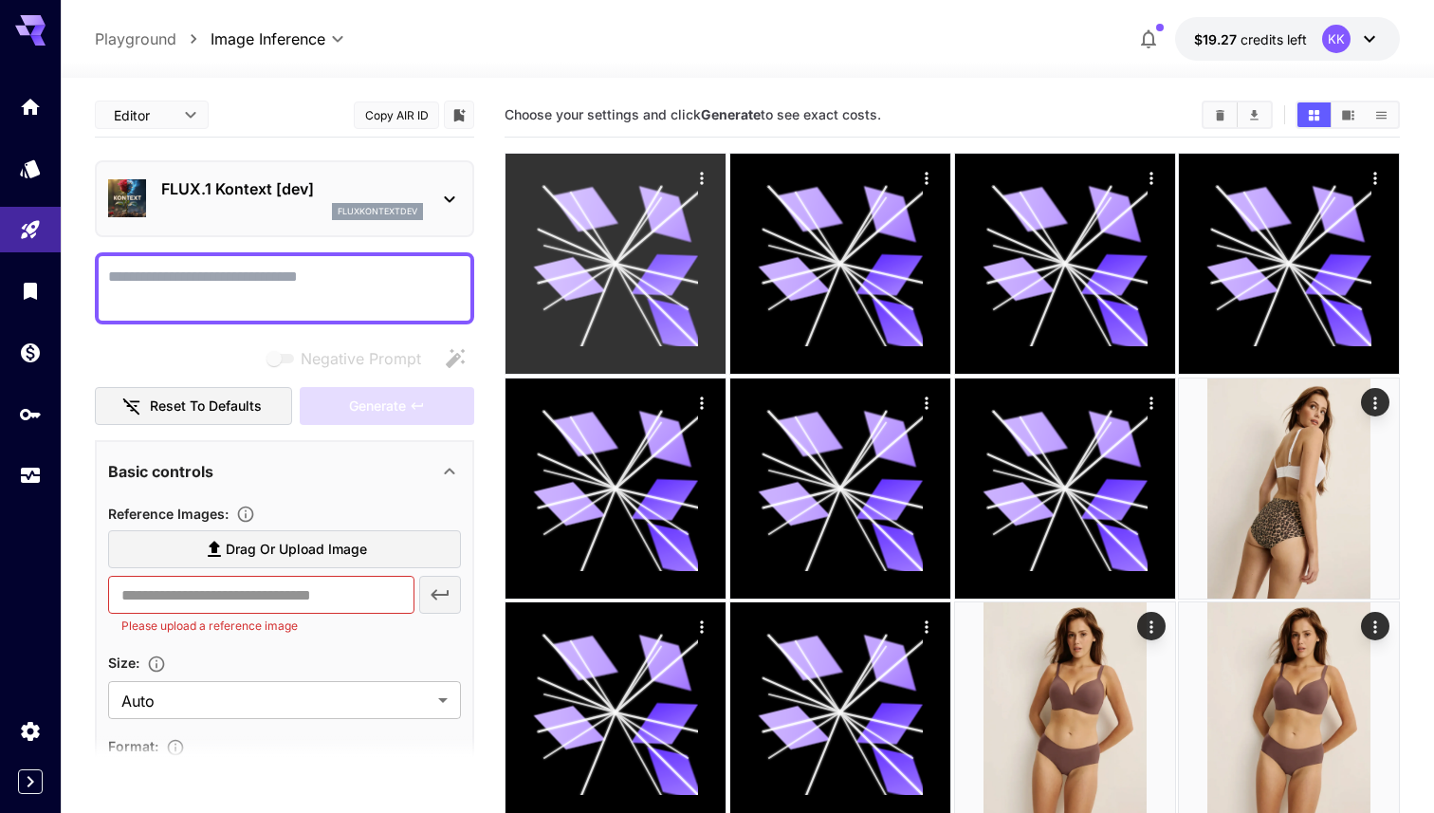
click at [659, 332] on icon at bounding box center [675, 324] width 64 height 53
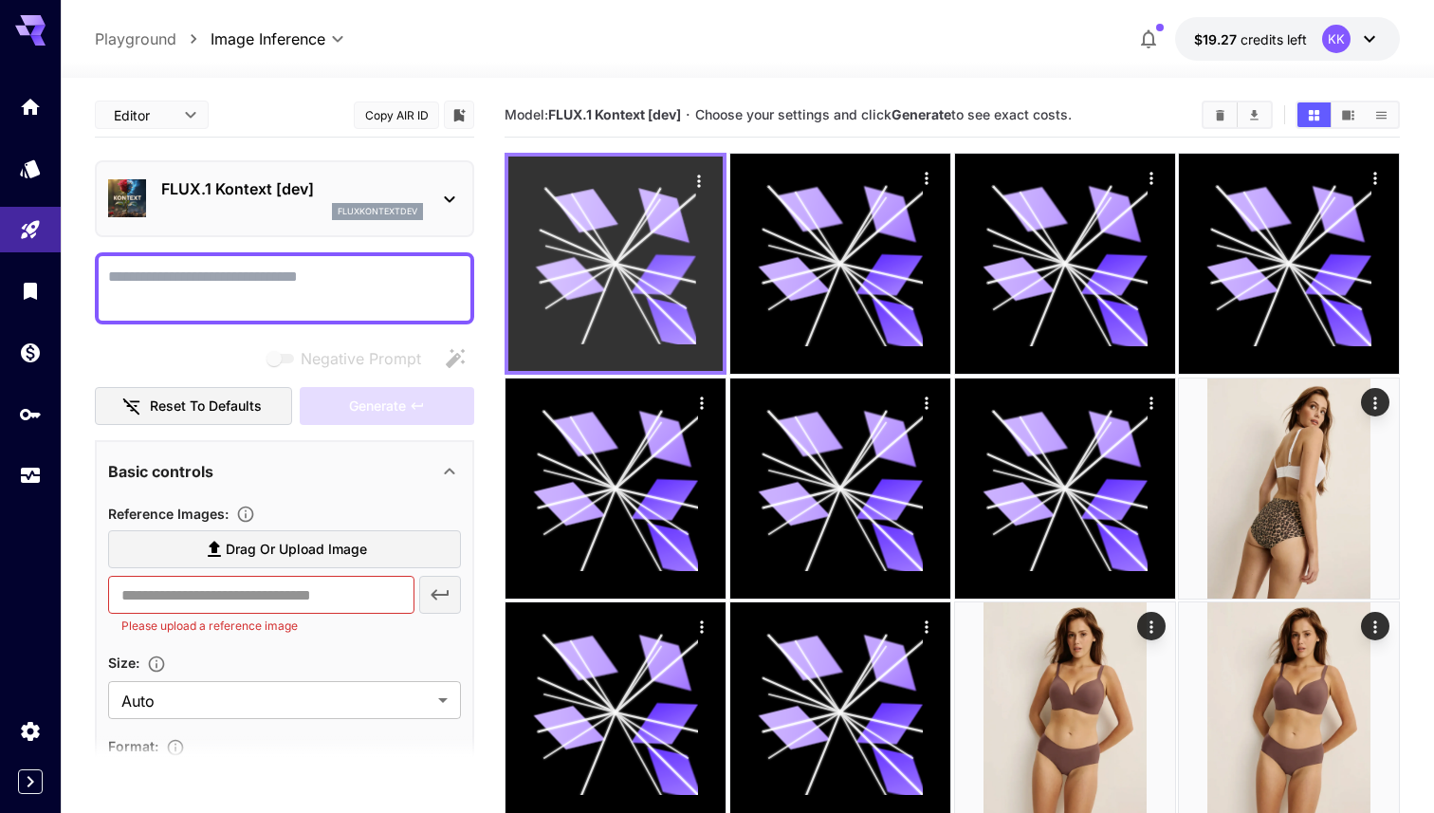
click at [659, 332] on icon at bounding box center [673, 323] width 63 height 52
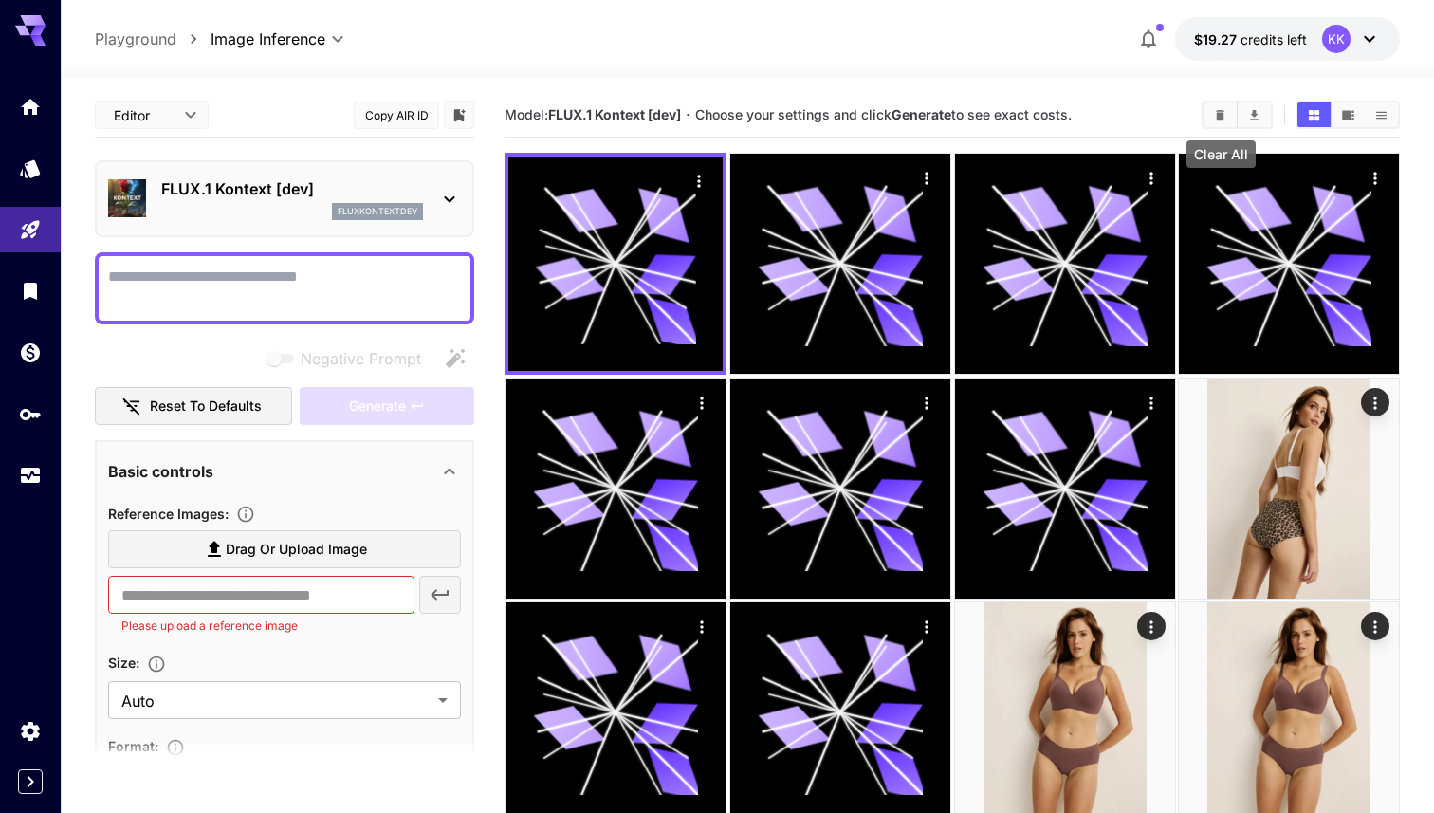
click at [1224, 115] on icon "Clear All" at bounding box center [1220, 115] width 14 height 14
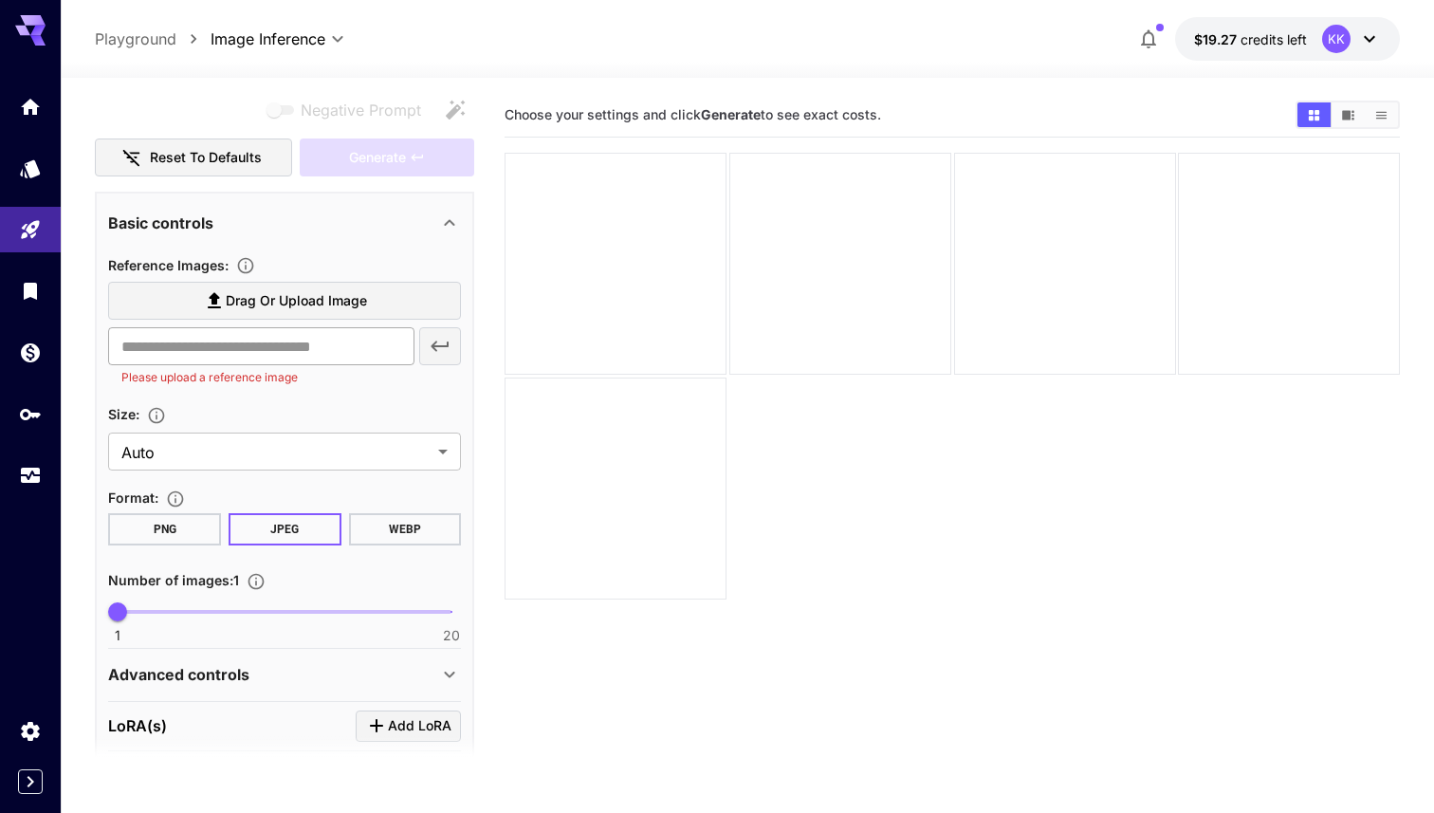
scroll to position [369, 0]
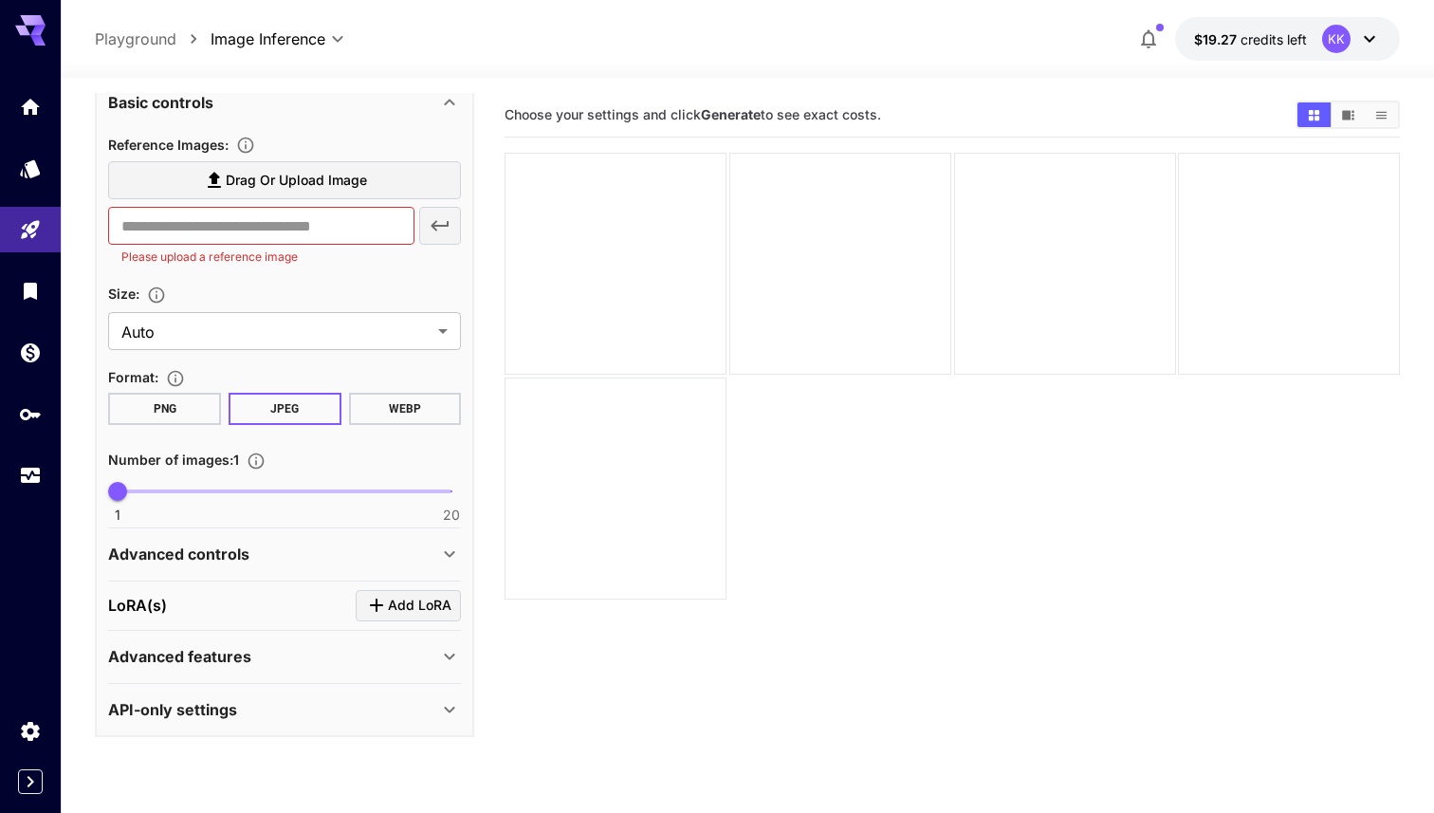
click at [420, 188] on label "Drag or upload image" at bounding box center [284, 180] width 353 height 39
click at [0, 0] on input "Drag or upload image" at bounding box center [0, 0] width 0 height 0
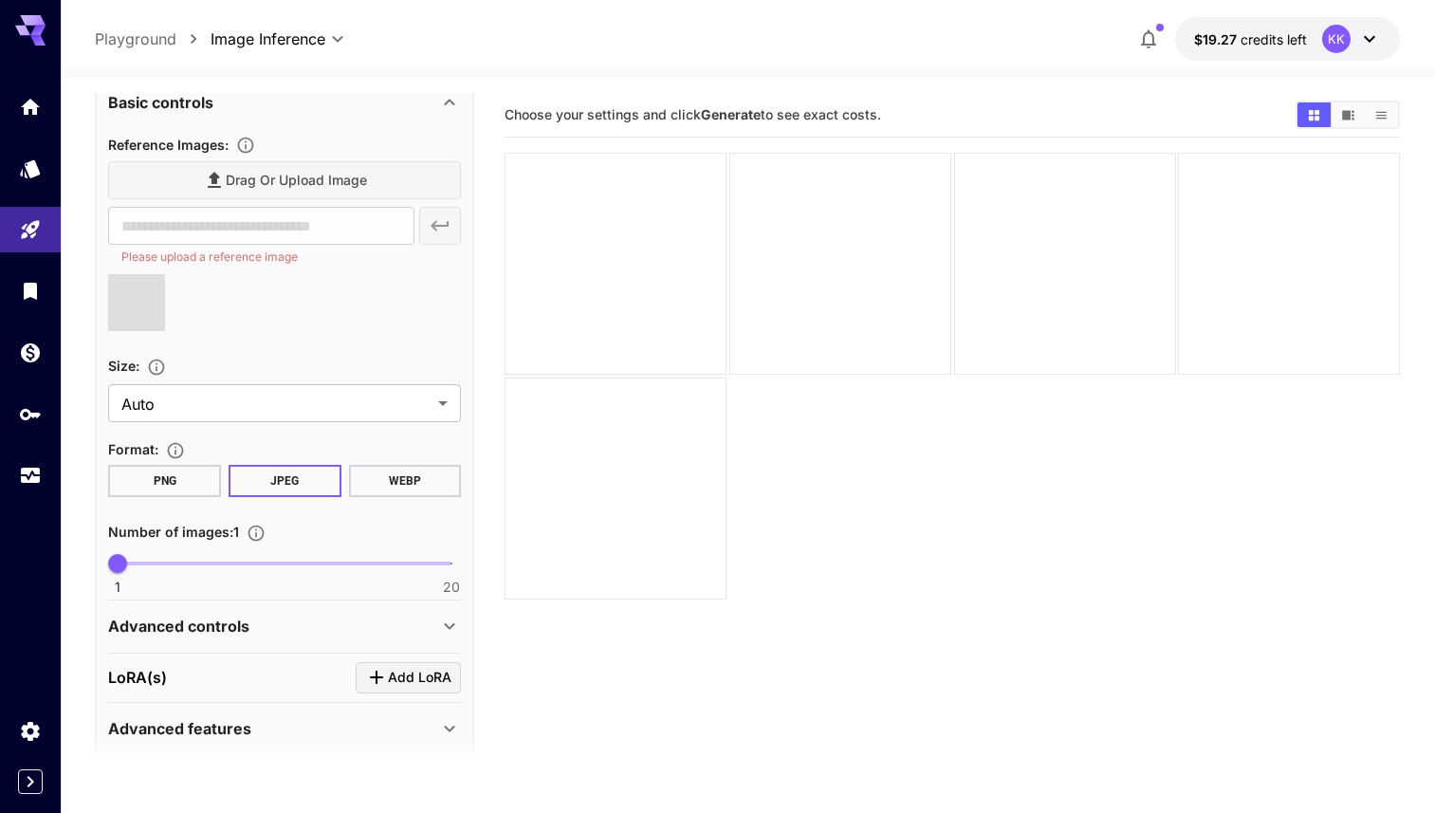
type input "**********"
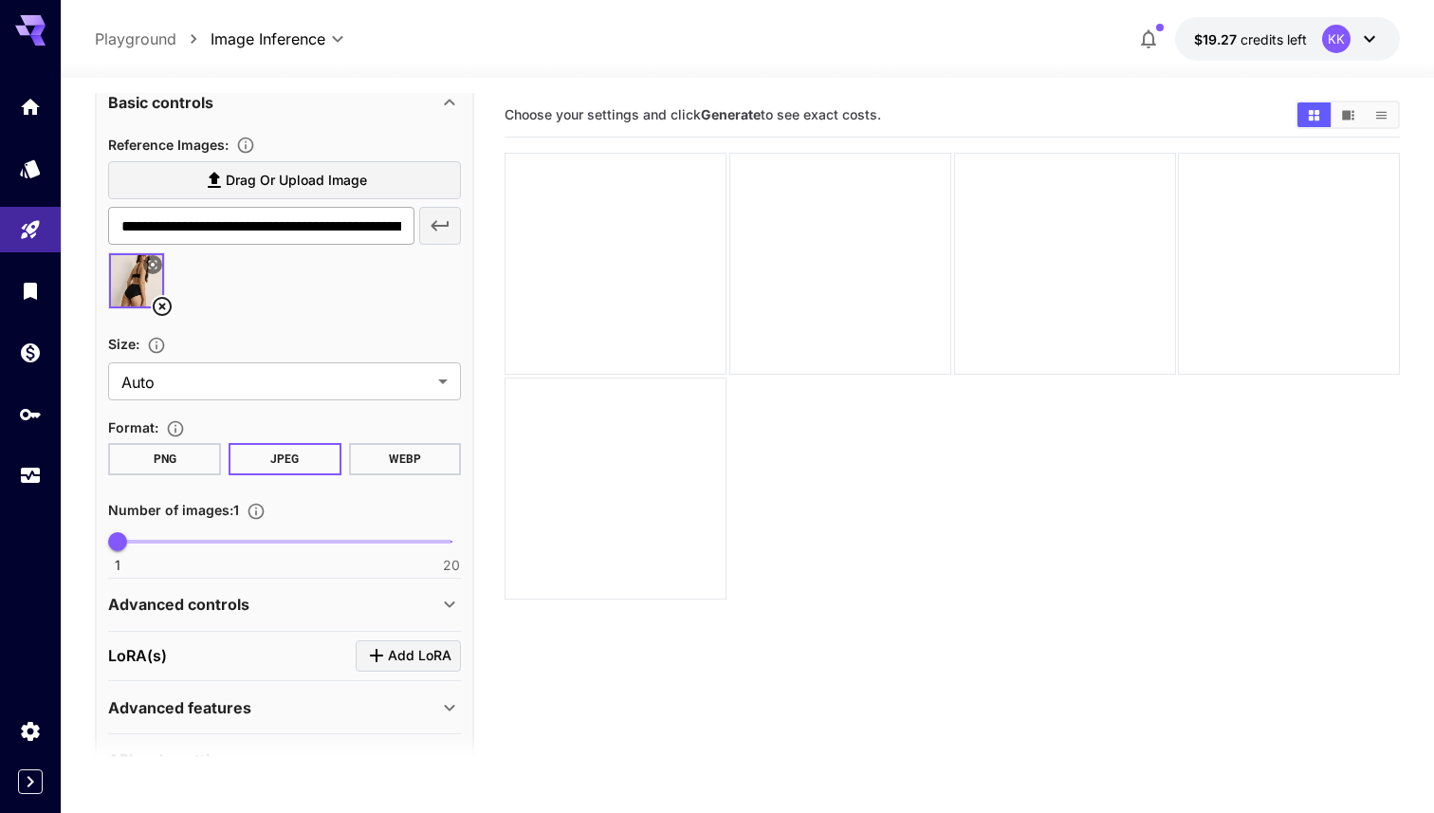
click at [377, 227] on input "**********" at bounding box center [261, 226] width 306 height 38
click at [395, 446] on button "WEBP" at bounding box center [405, 459] width 113 height 32
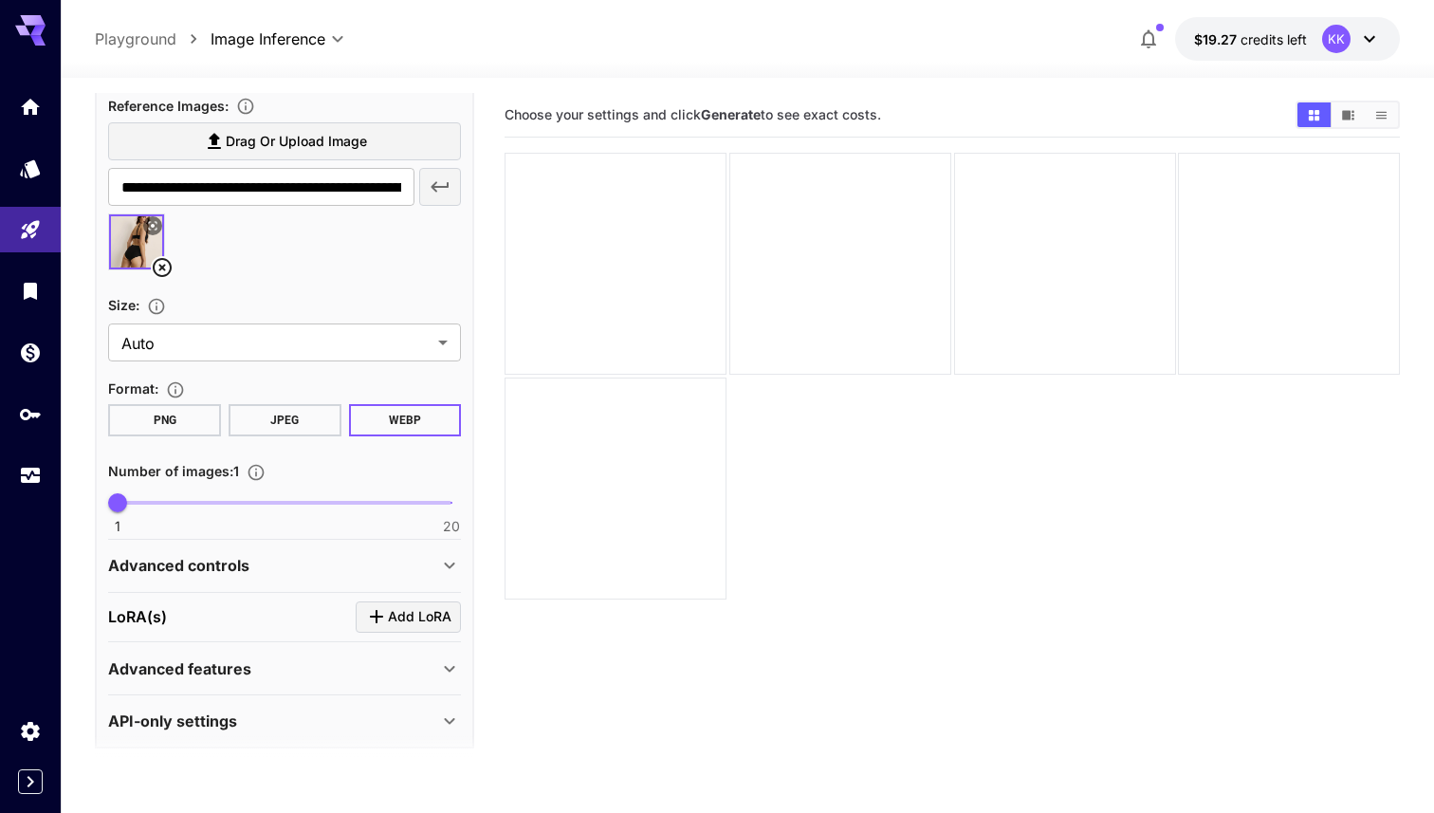
scroll to position [419, 0]
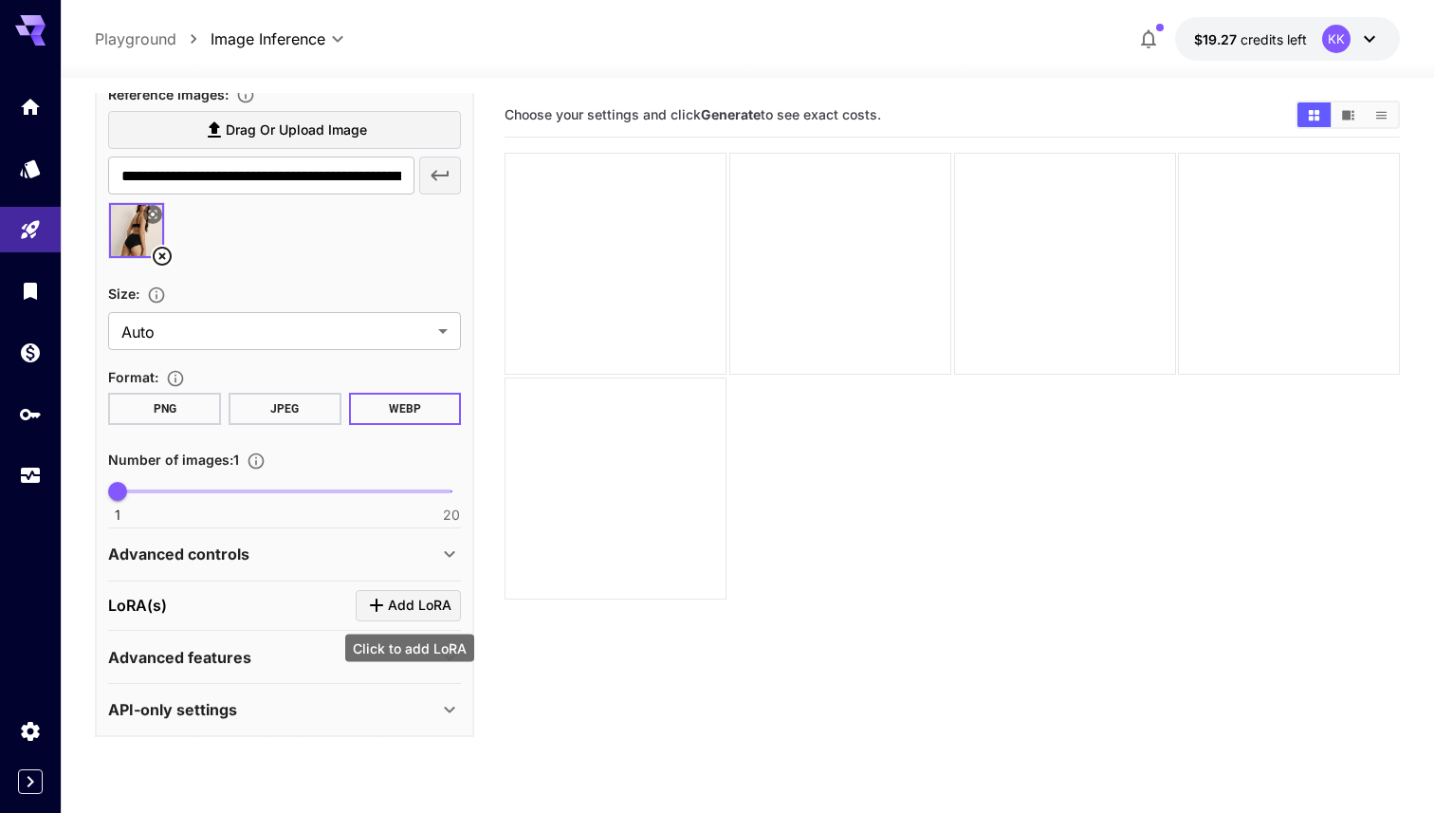
click at [388, 598] on icon "Click to add LoRA" at bounding box center [376, 605] width 23 height 23
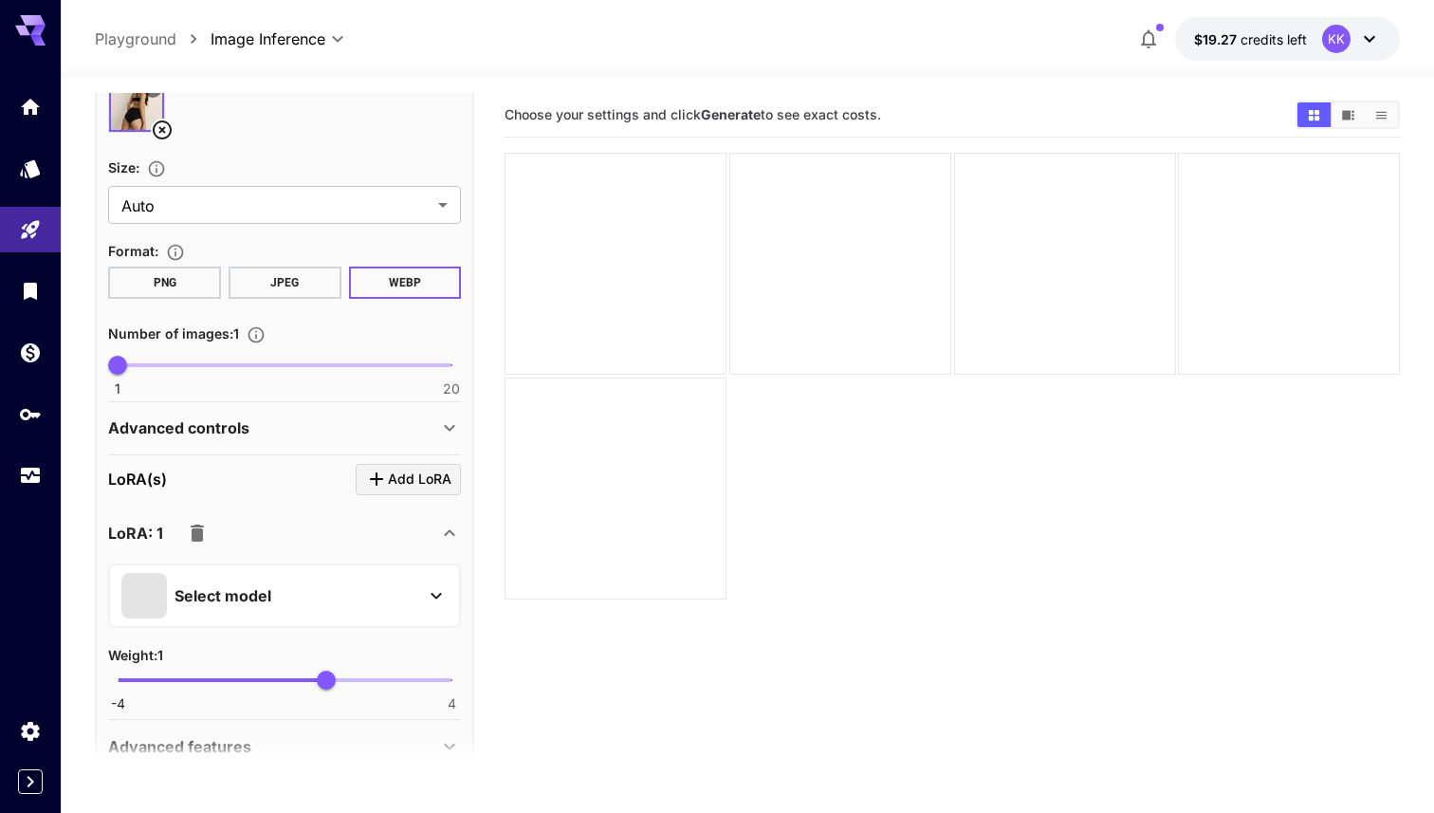
scroll to position [565, 0]
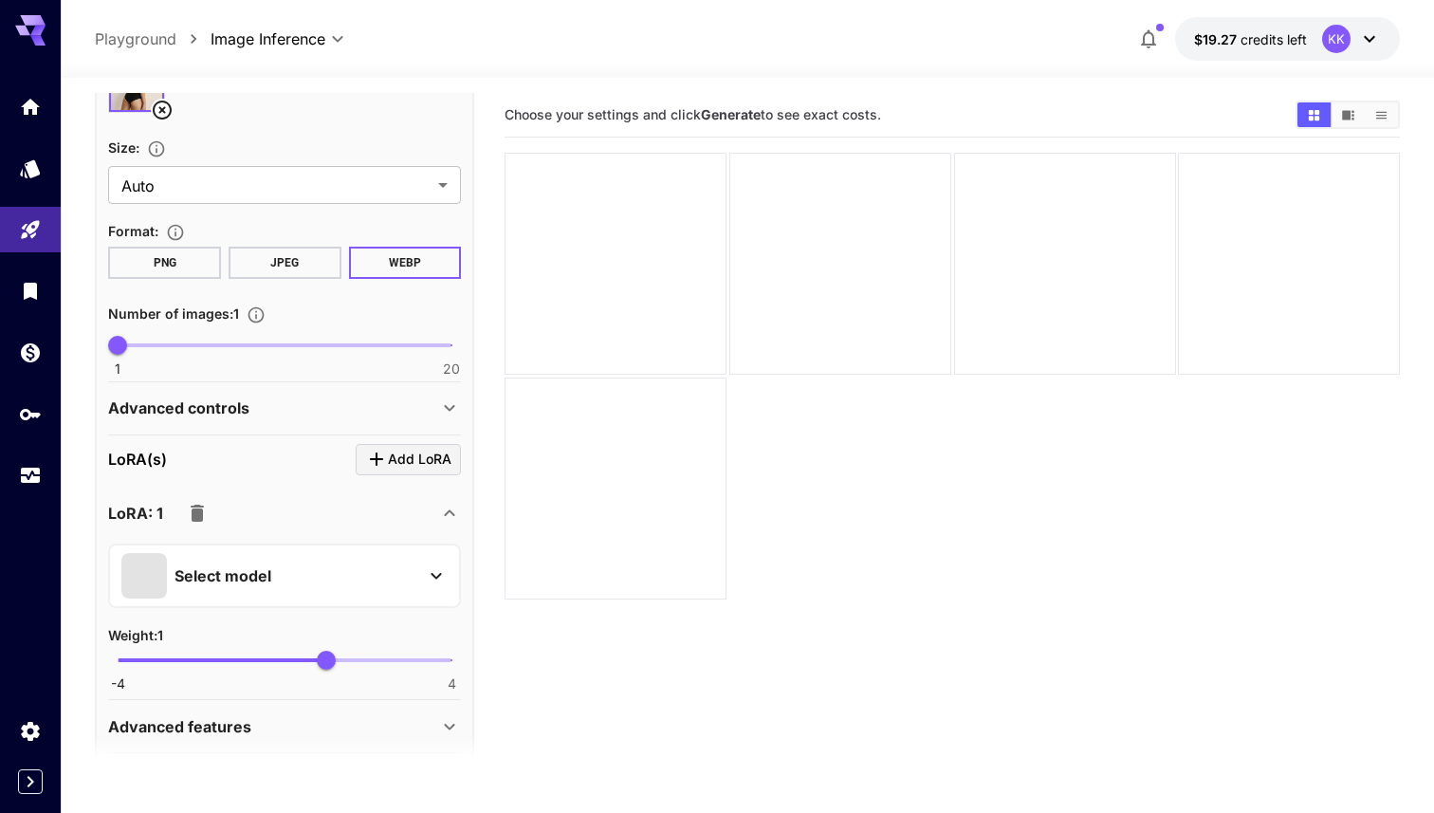
click at [284, 573] on div "Select model" at bounding box center [269, 576] width 296 height 46
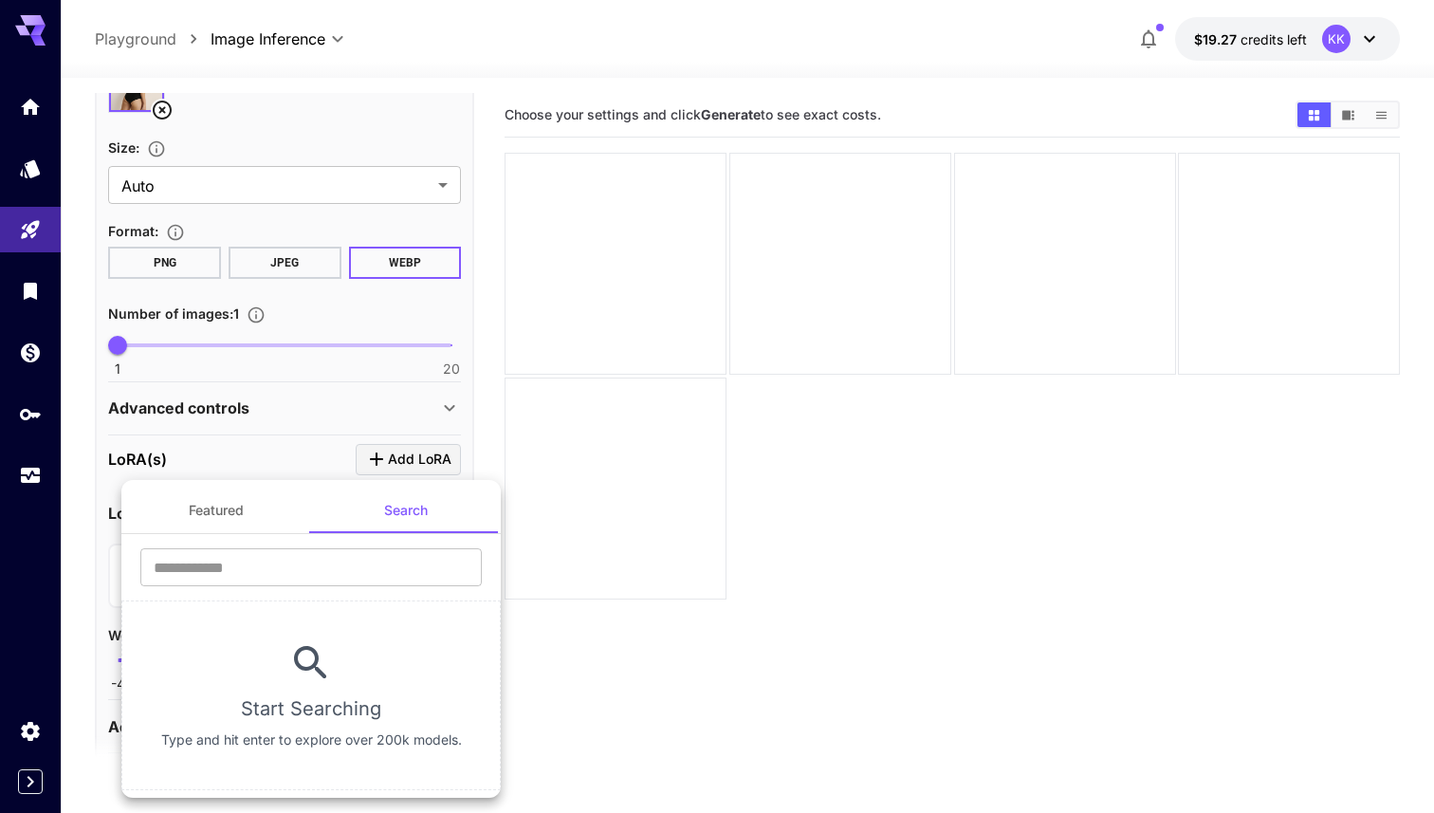
scroll to position [508, 0]
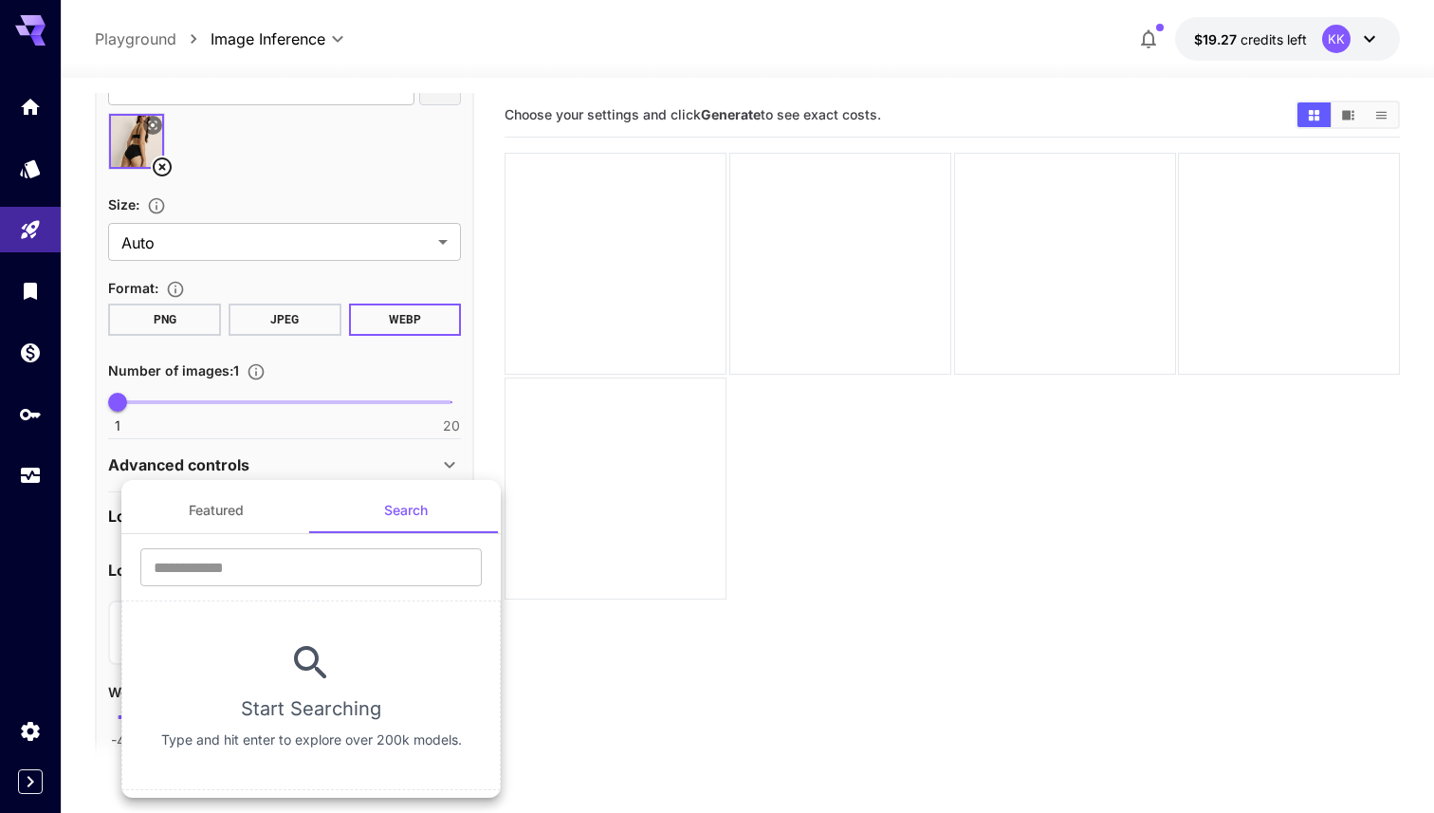
click at [284, 573] on input "text" at bounding box center [311, 567] width 342 height 38
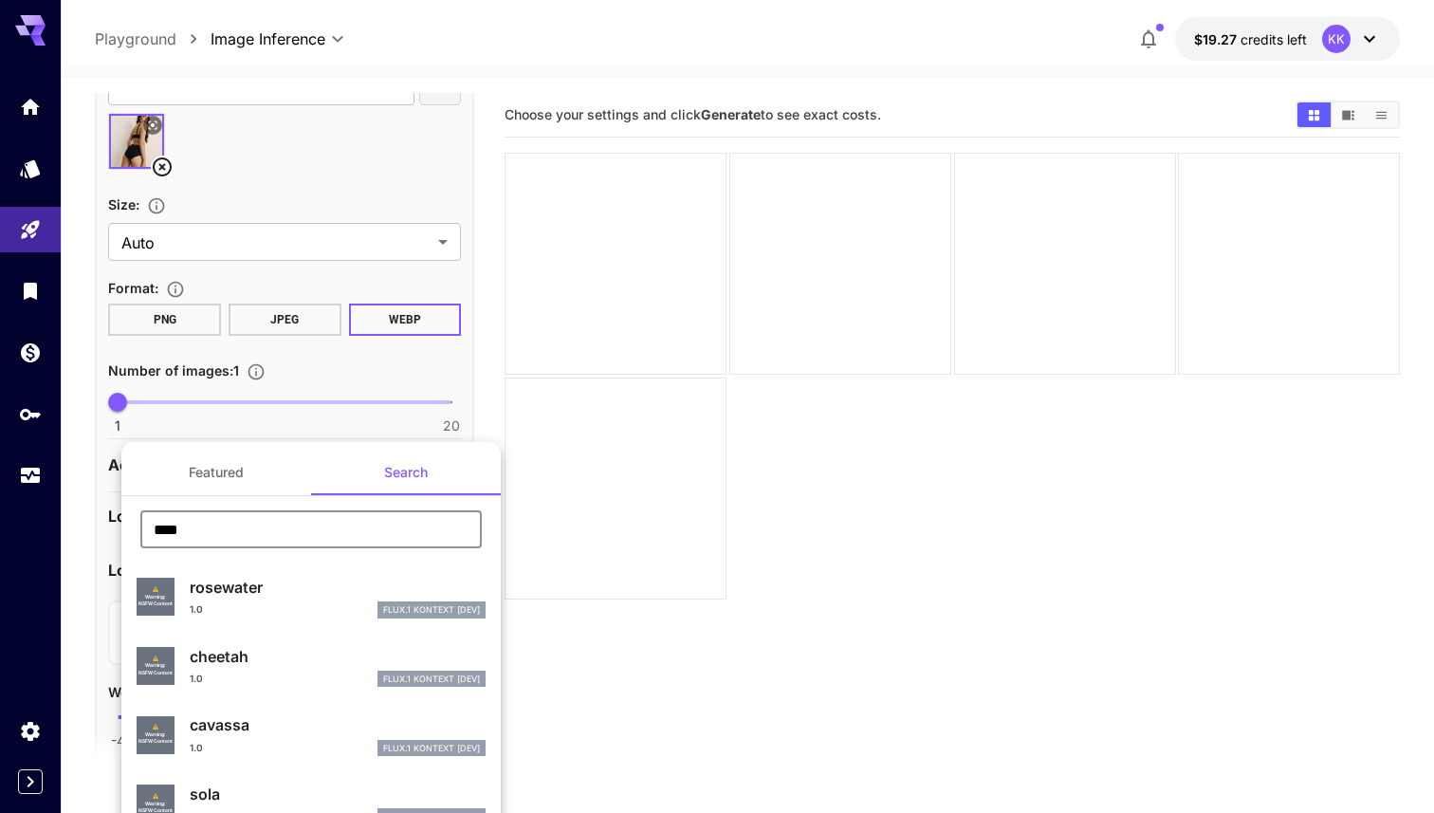
type input "****"
click at [276, 656] on p "cheetah" at bounding box center [338, 656] width 296 height 23
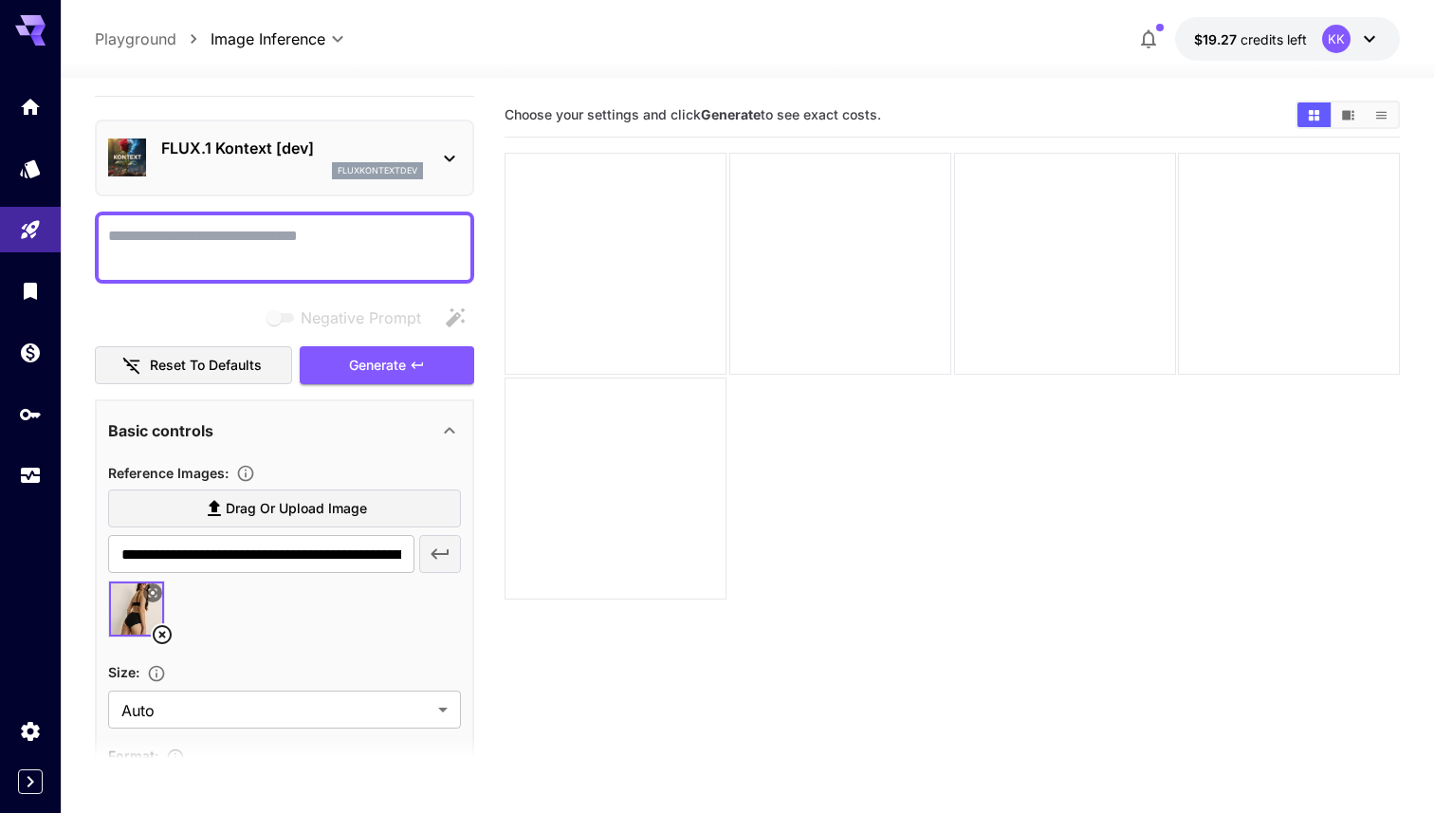
scroll to position [0, 0]
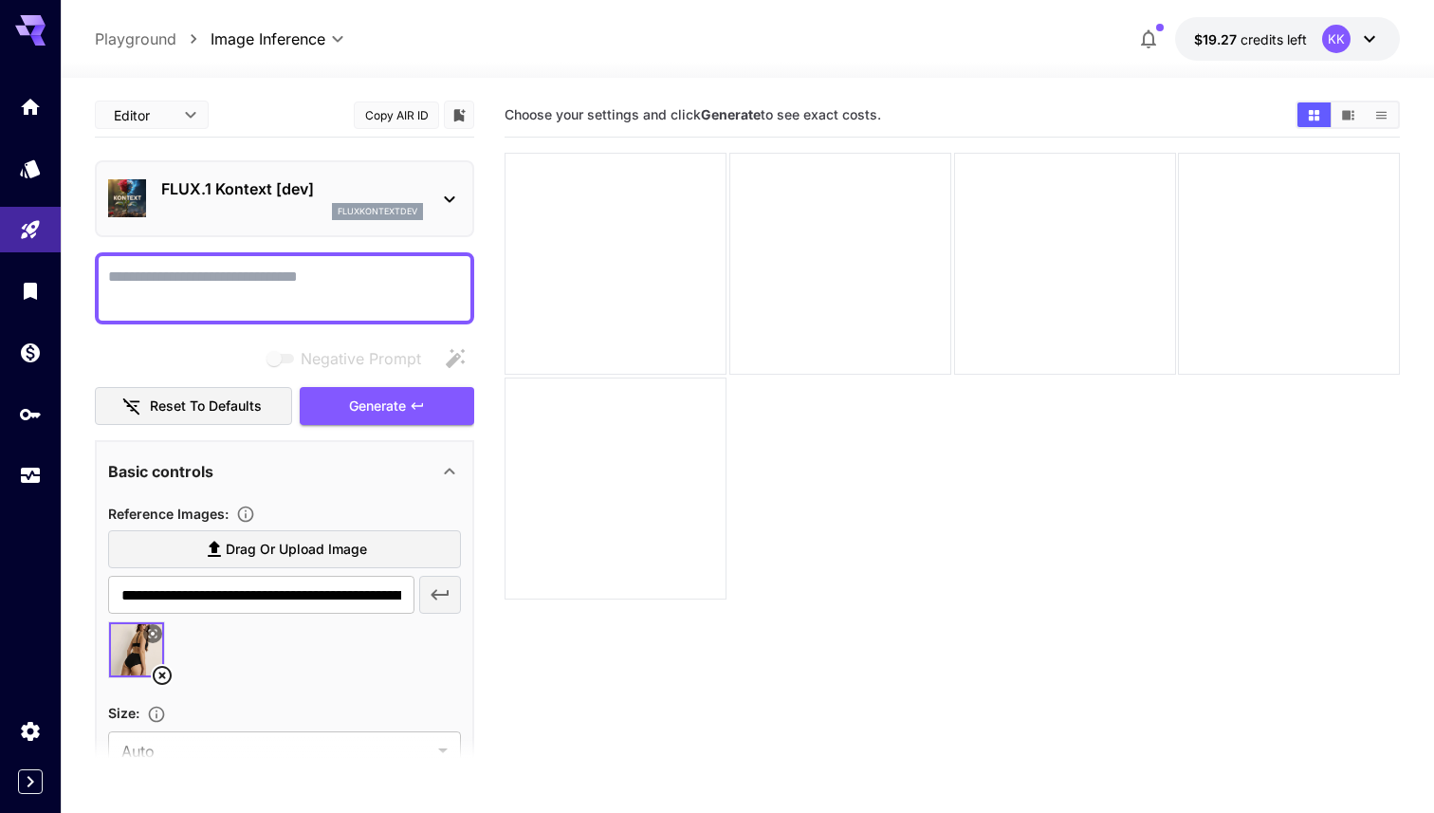
click at [340, 280] on textarea "Negative Prompt" at bounding box center [284, 289] width 353 height 46
type textarea "**********"
click at [383, 411] on span "Generate" at bounding box center [377, 407] width 57 height 24
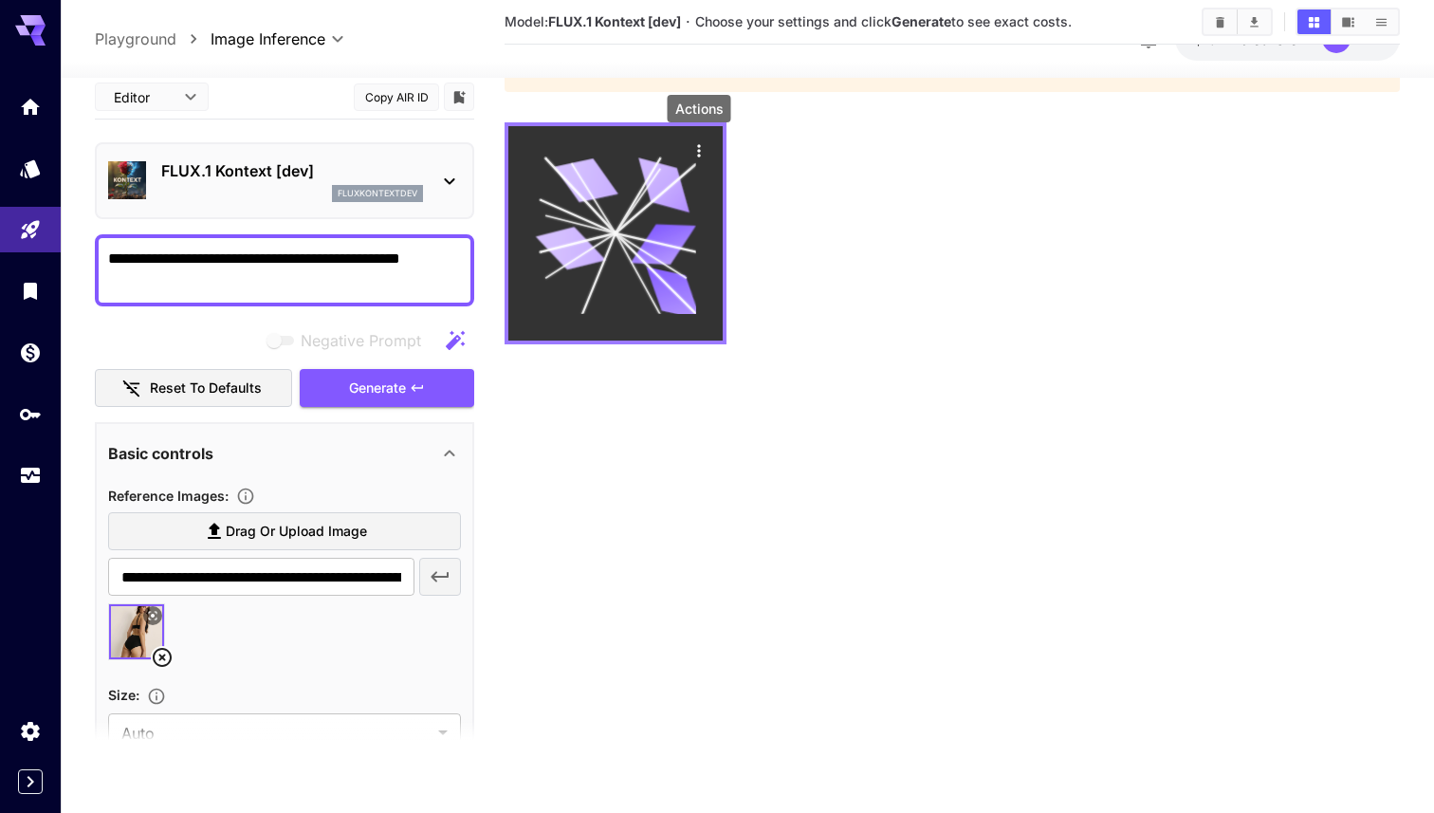
click at [704, 157] on icon "Actions" at bounding box center [699, 150] width 19 height 19
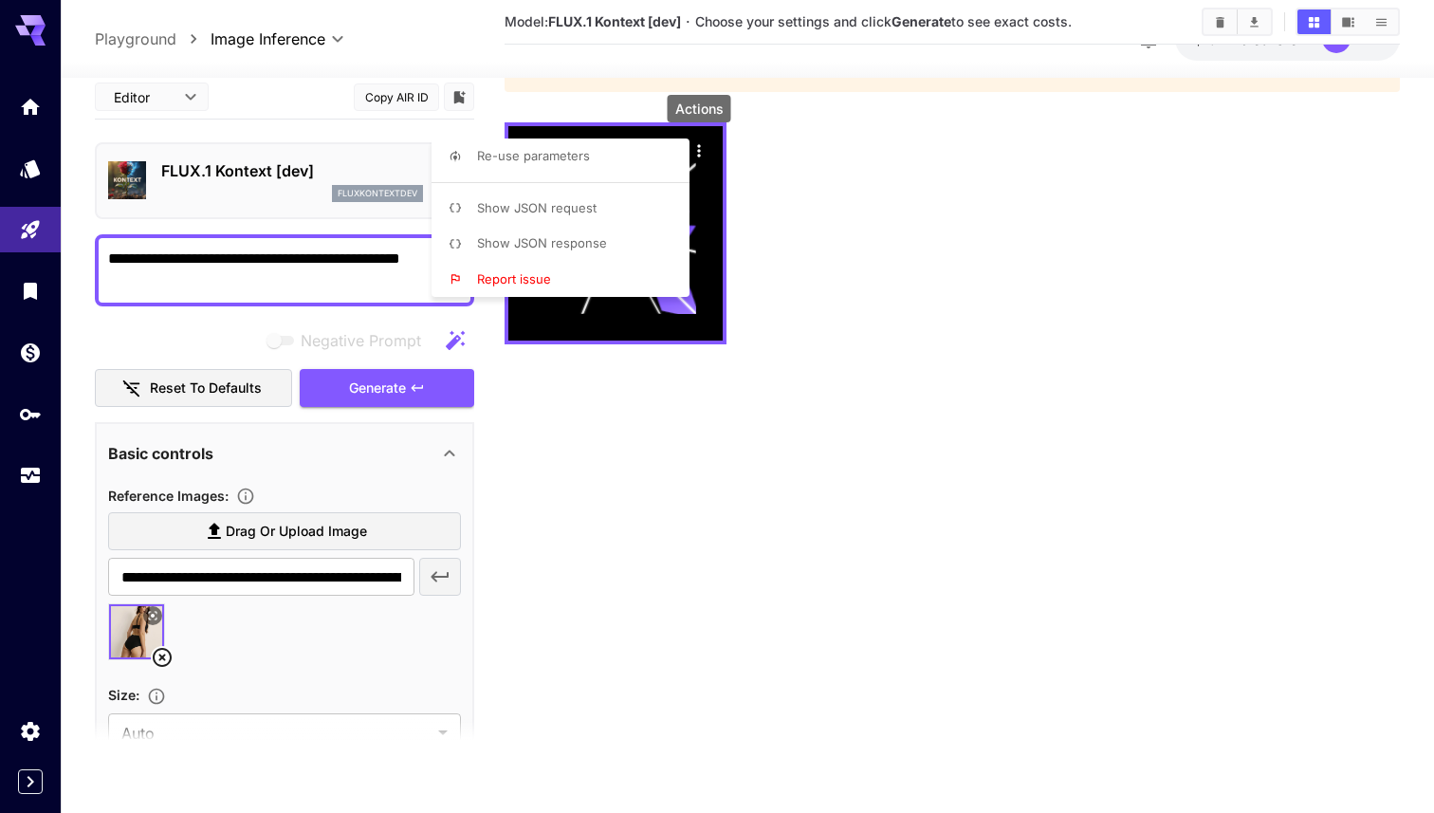
click at [614, 239] on li "Show JSON response" at bounding box center [566, 244] width 269 height 36
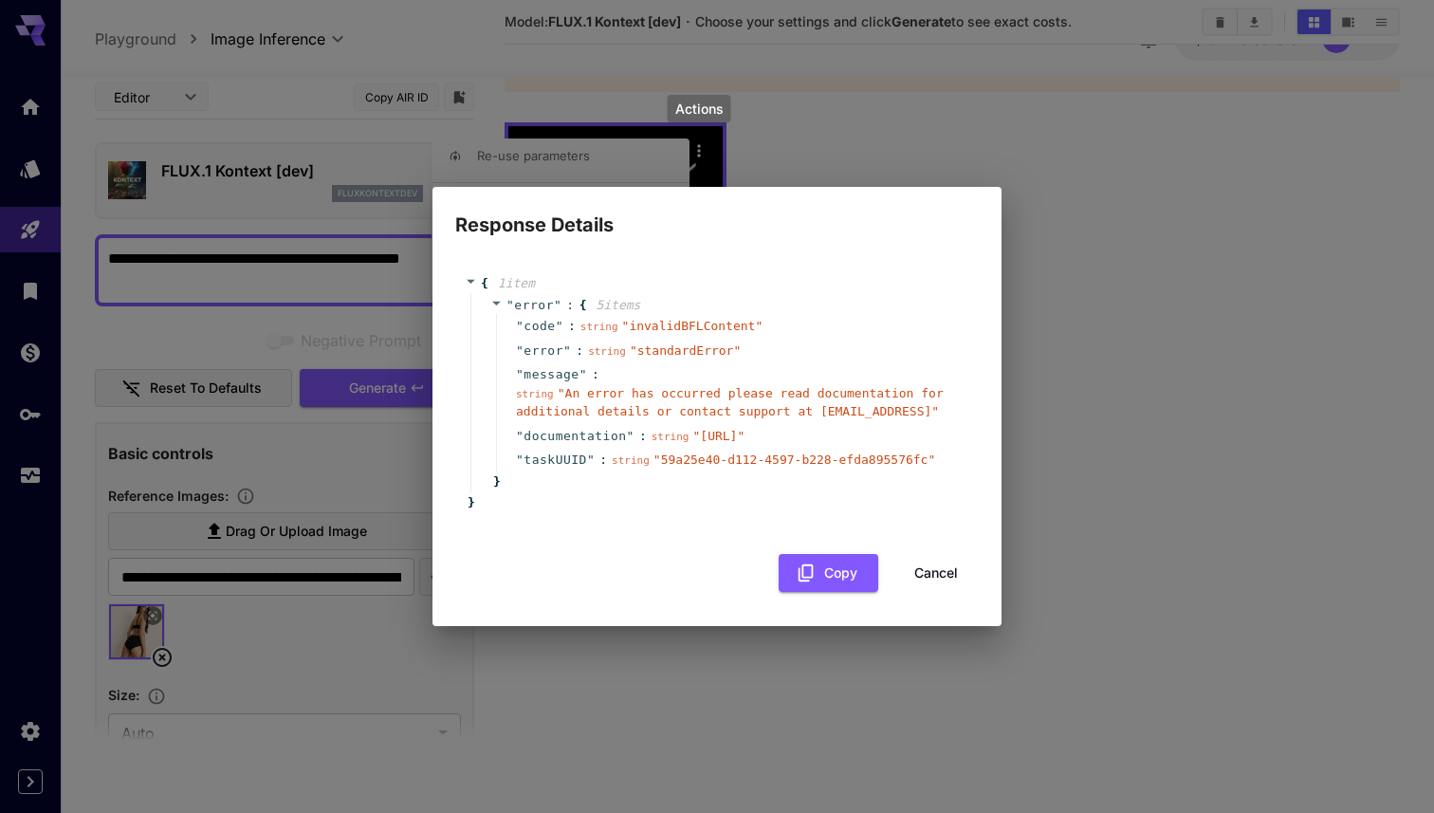
click at [679, 345] on span "" standardError "" at bounding box center [685, 350] width 111 height 14
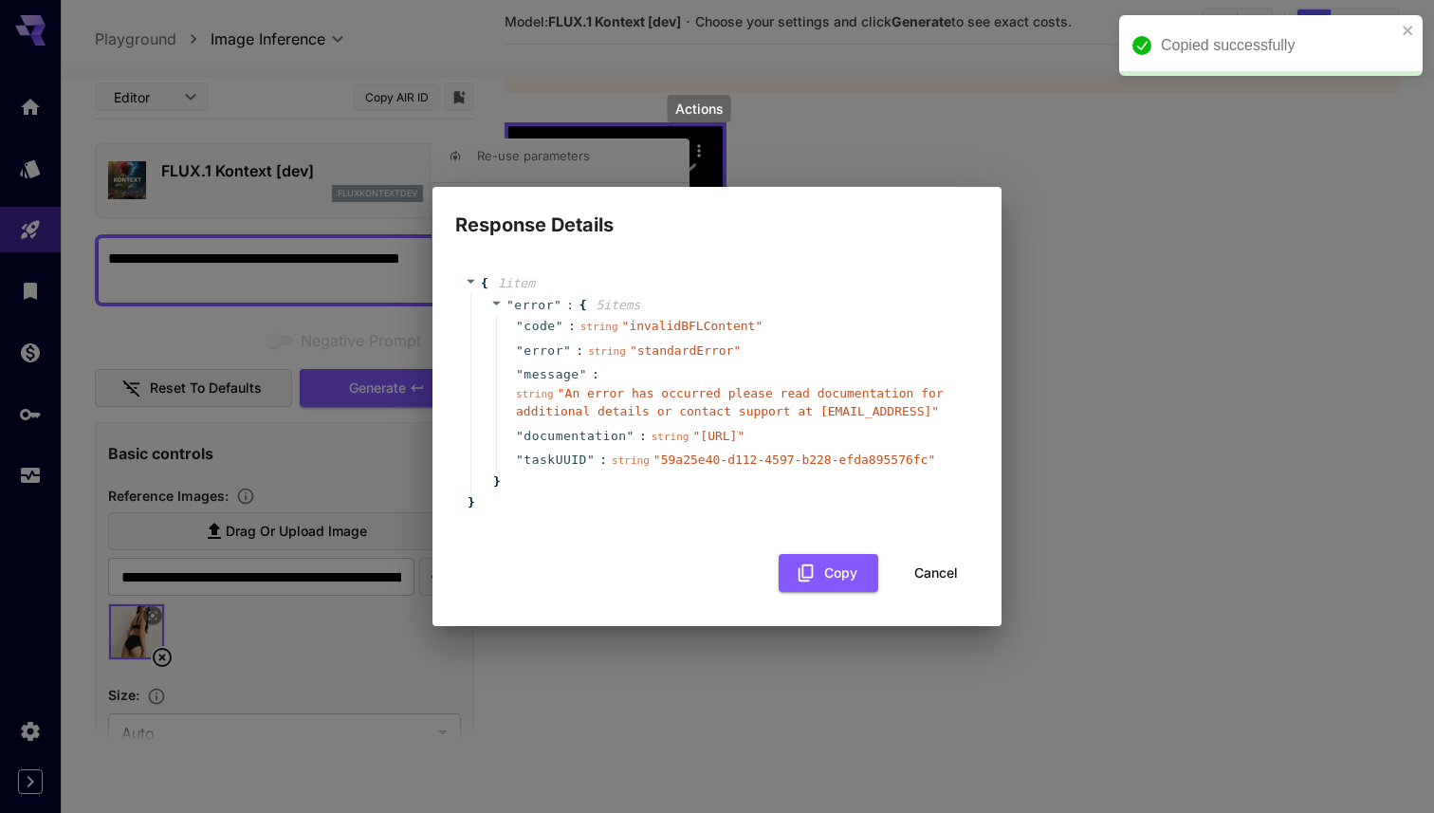
click at [679, 345] on span "" standardError "" at bounding box center [685, 350] width 111 height 14
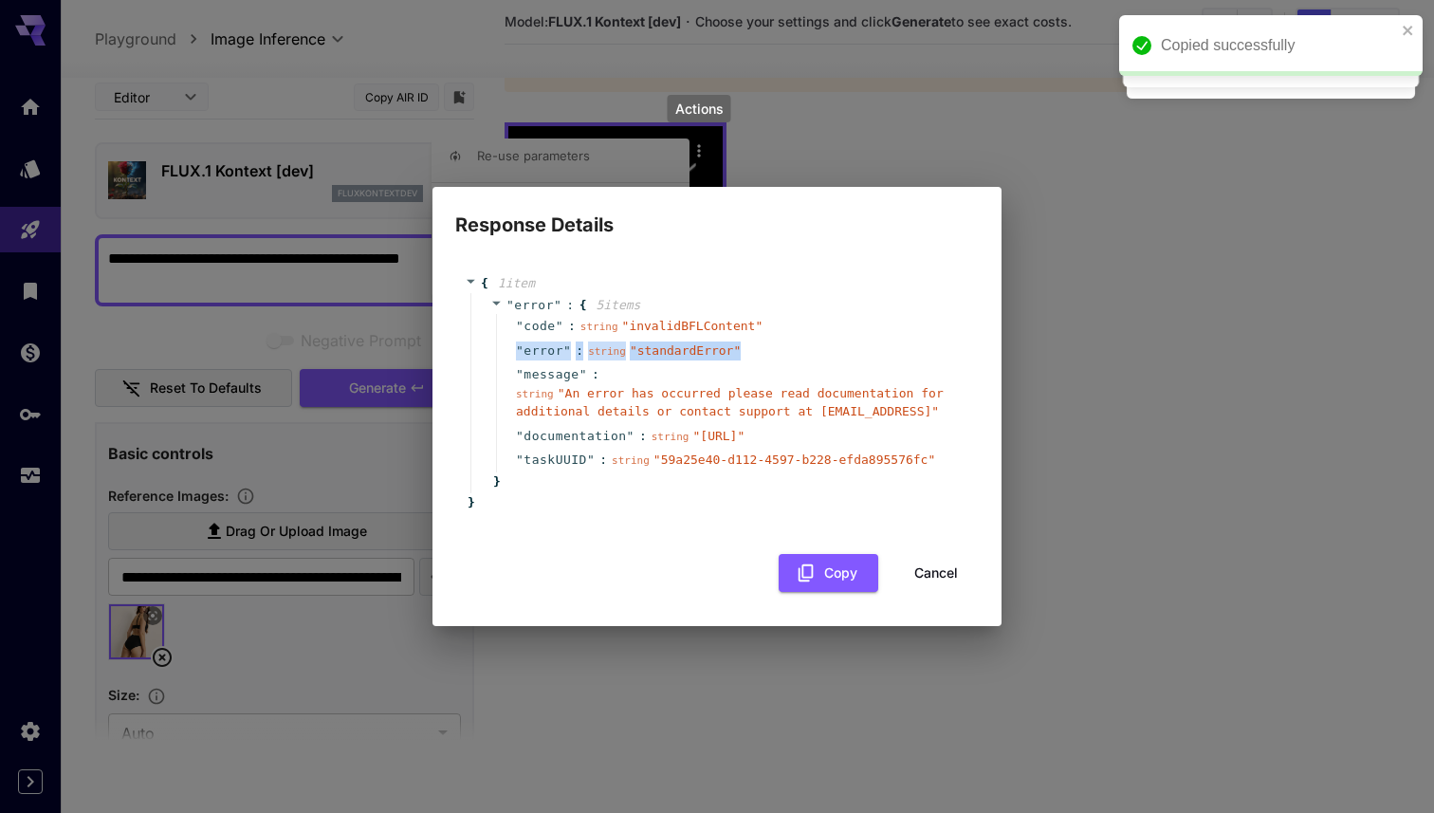
click at [693, 321] on span "" invalidBFLContent "" at bounding box center [692, 326] width 141 height 14
click at [932, 587] on button "Cancel" at bounding box center [936, 573] width 85 height 39
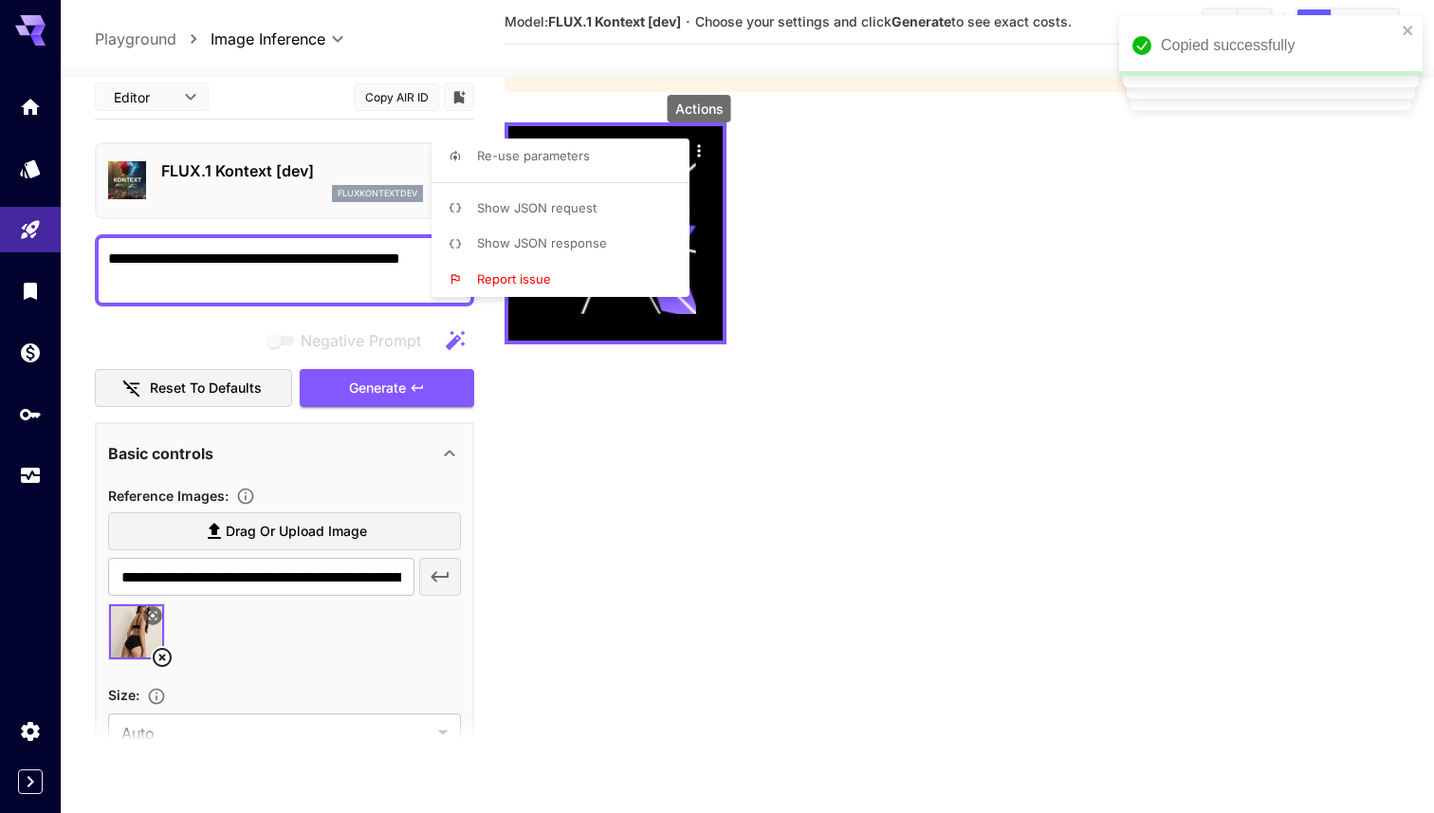
click at [334, 278] on div at bounding box center [717, 406] width 1434 height 813
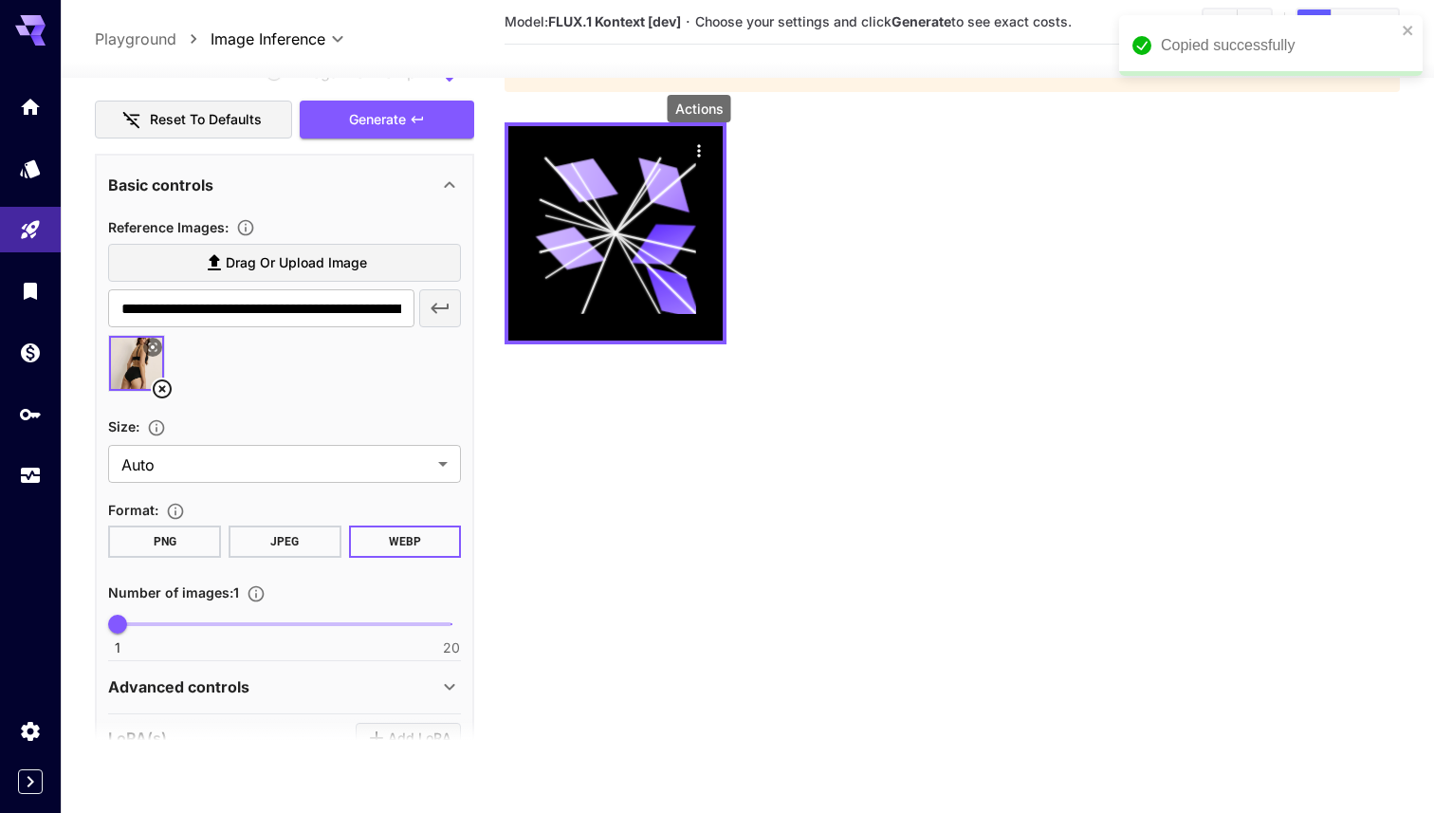
scroll to position [268, 0]
click at [262, 470] on body "**********" at bounding box center [717, 341] width 1434 height 963
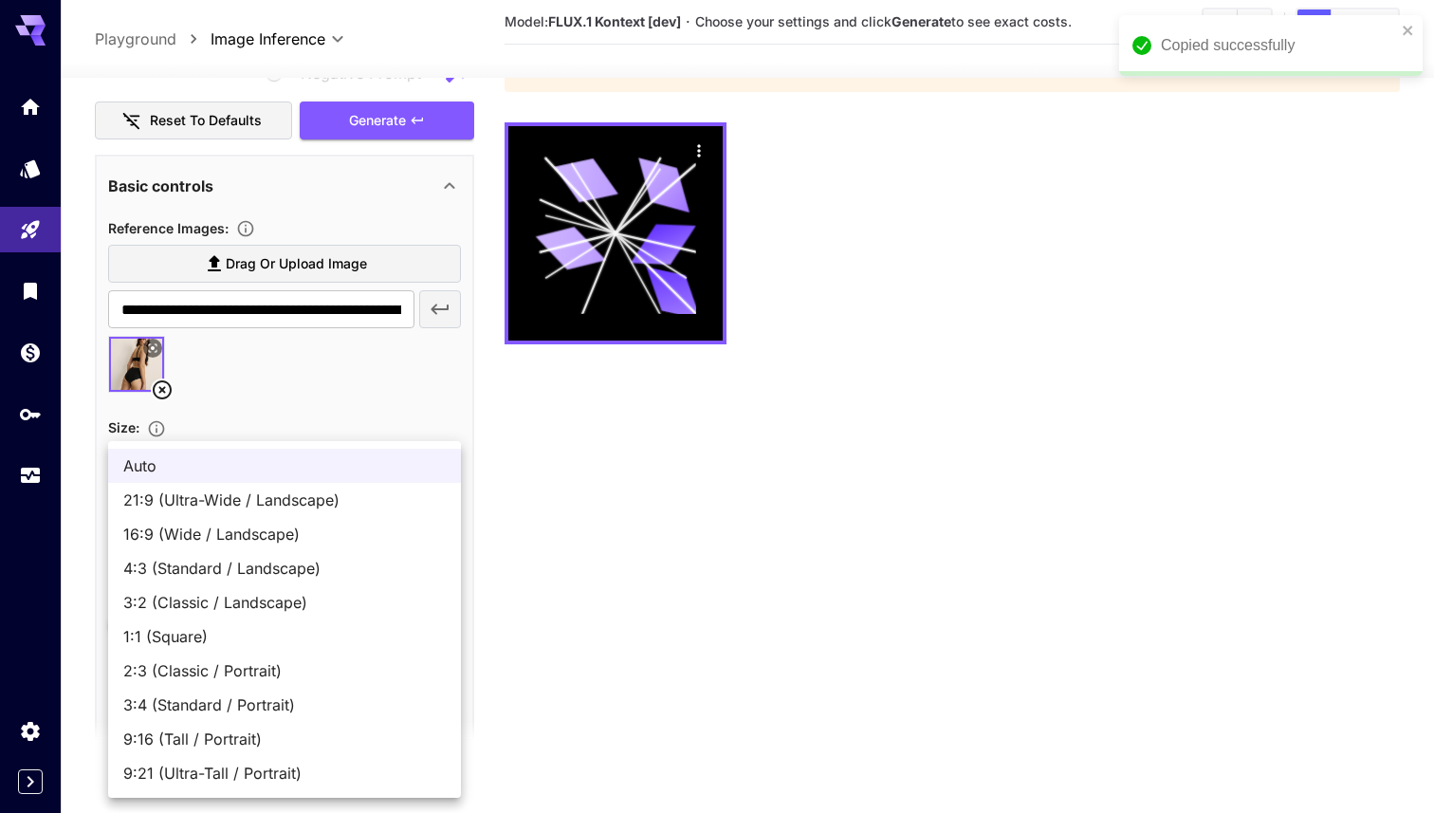
click at [276, 385] on div at bounding box center [717, 406] width 1434 height 813
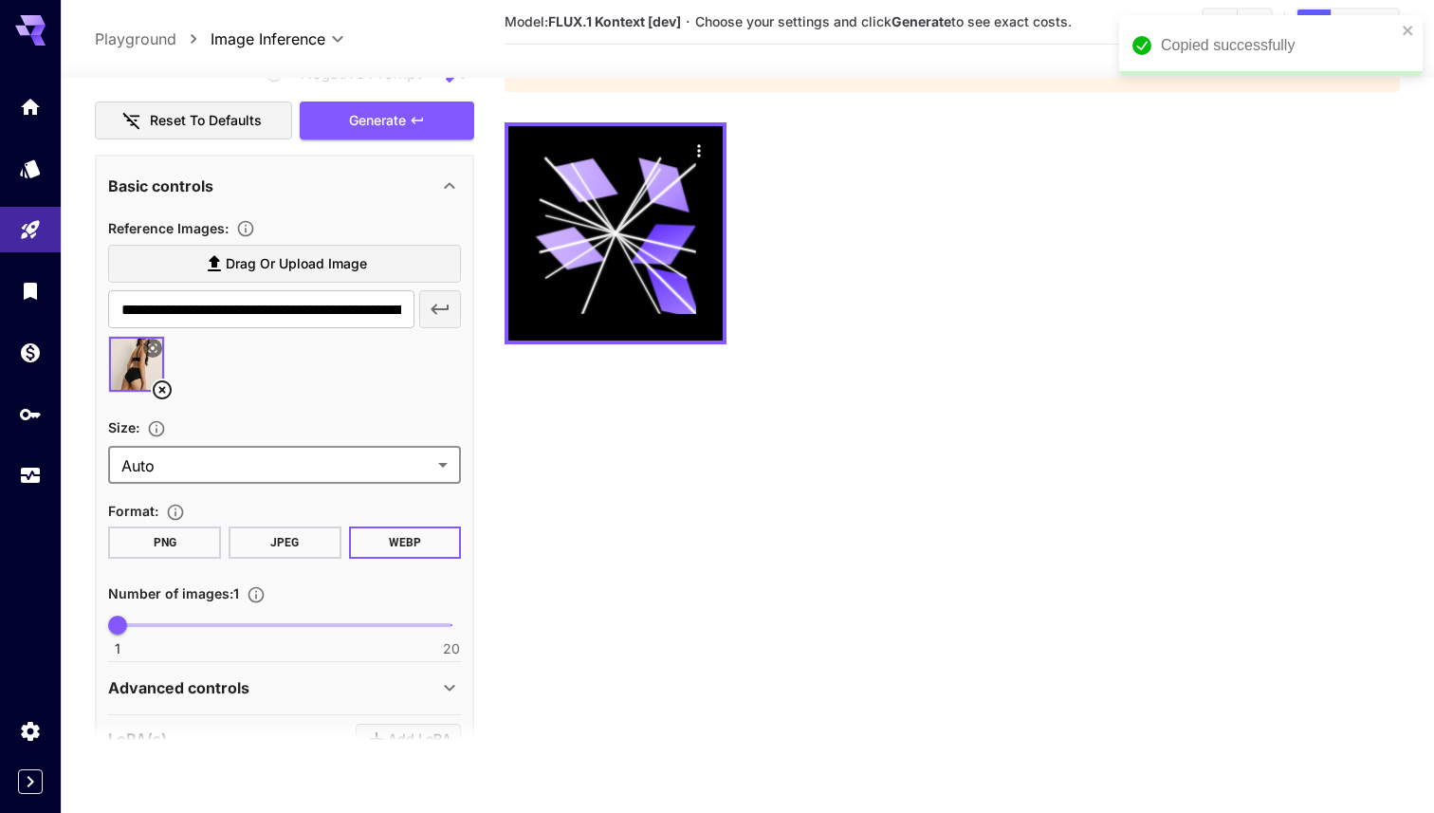
click at [282, 254] on span "Drag or upload image" at bounding box center [296, 264] width 141 height 24
click at [0, 0] on input "Drag or upload image" at bounding box center [0, 0] width 0 height 0
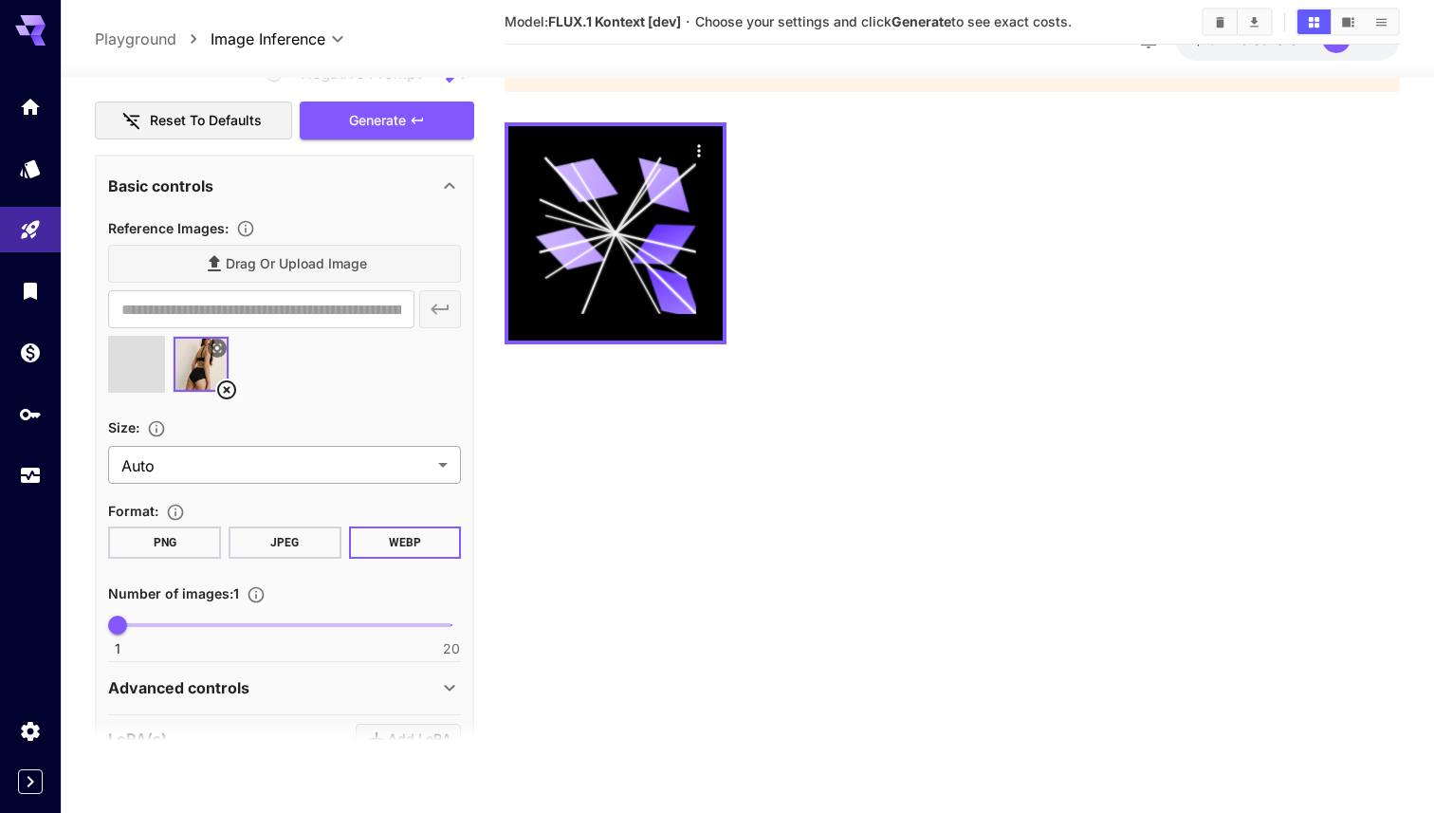
type input "**********"
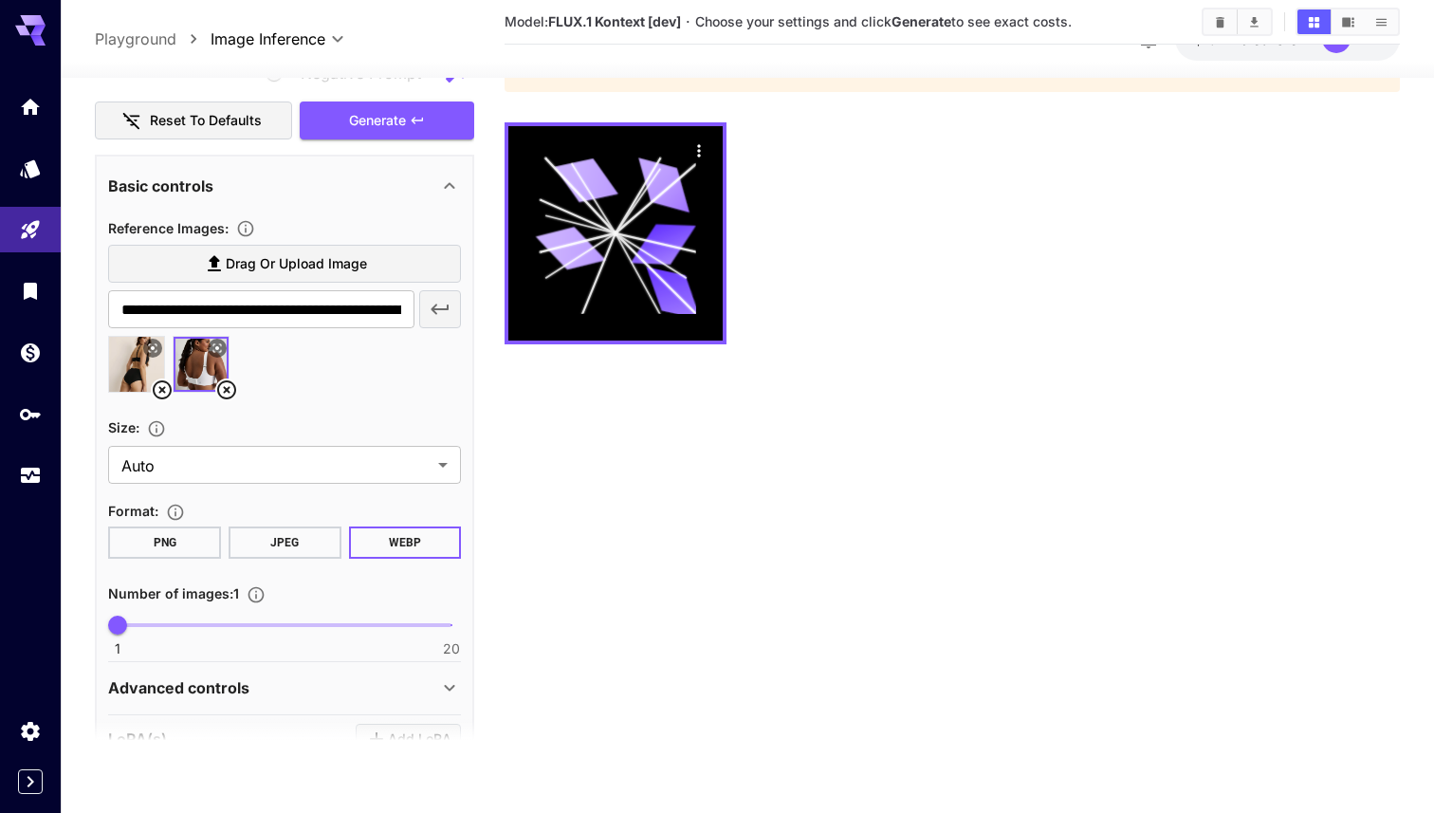
click at [153, 345] on icon at bounding box center [153, 348] width 9 height 9
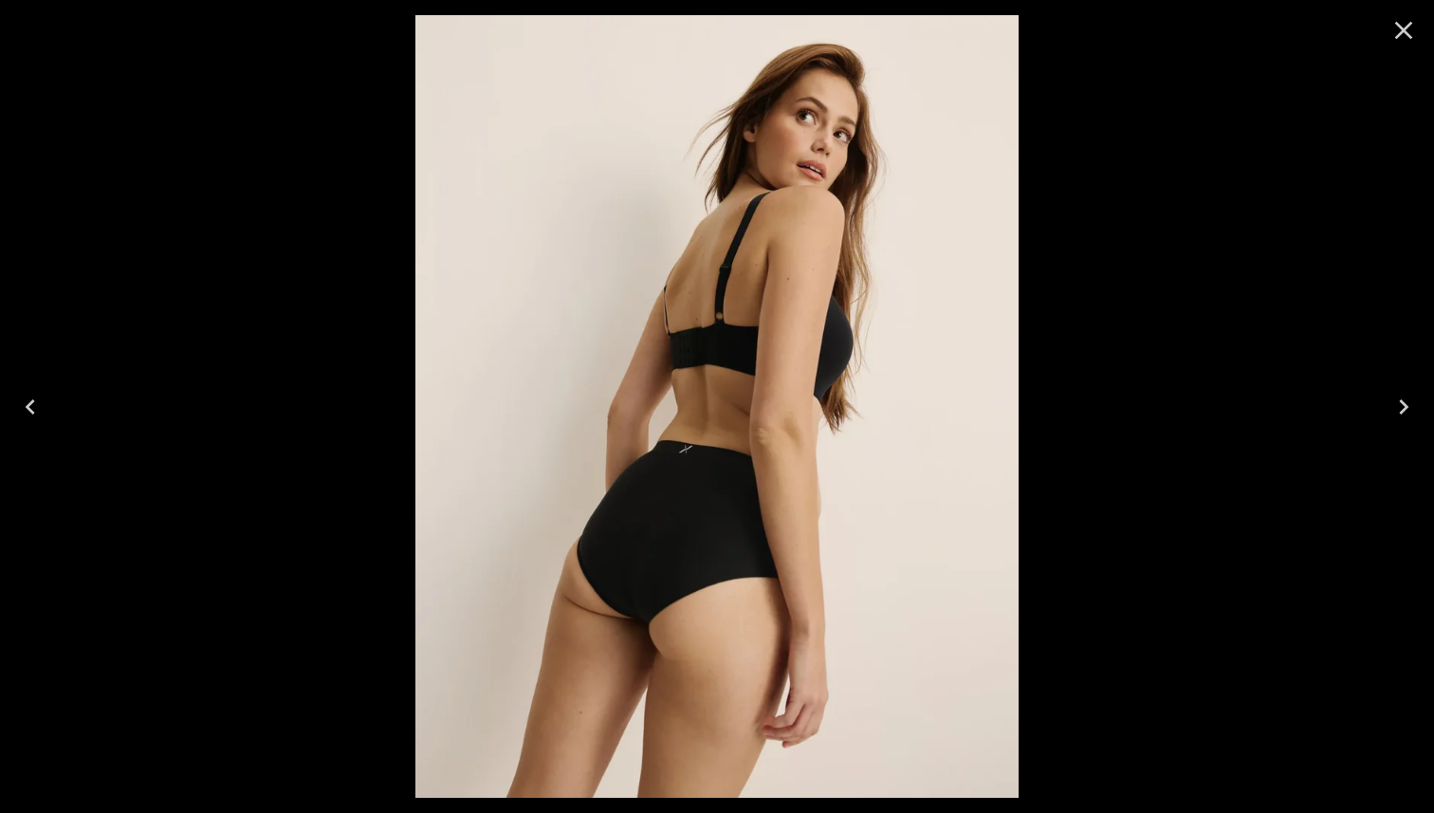
click at [1411, 23] on icon "Close" at bounding box center [1404, 31] width 18 height 18
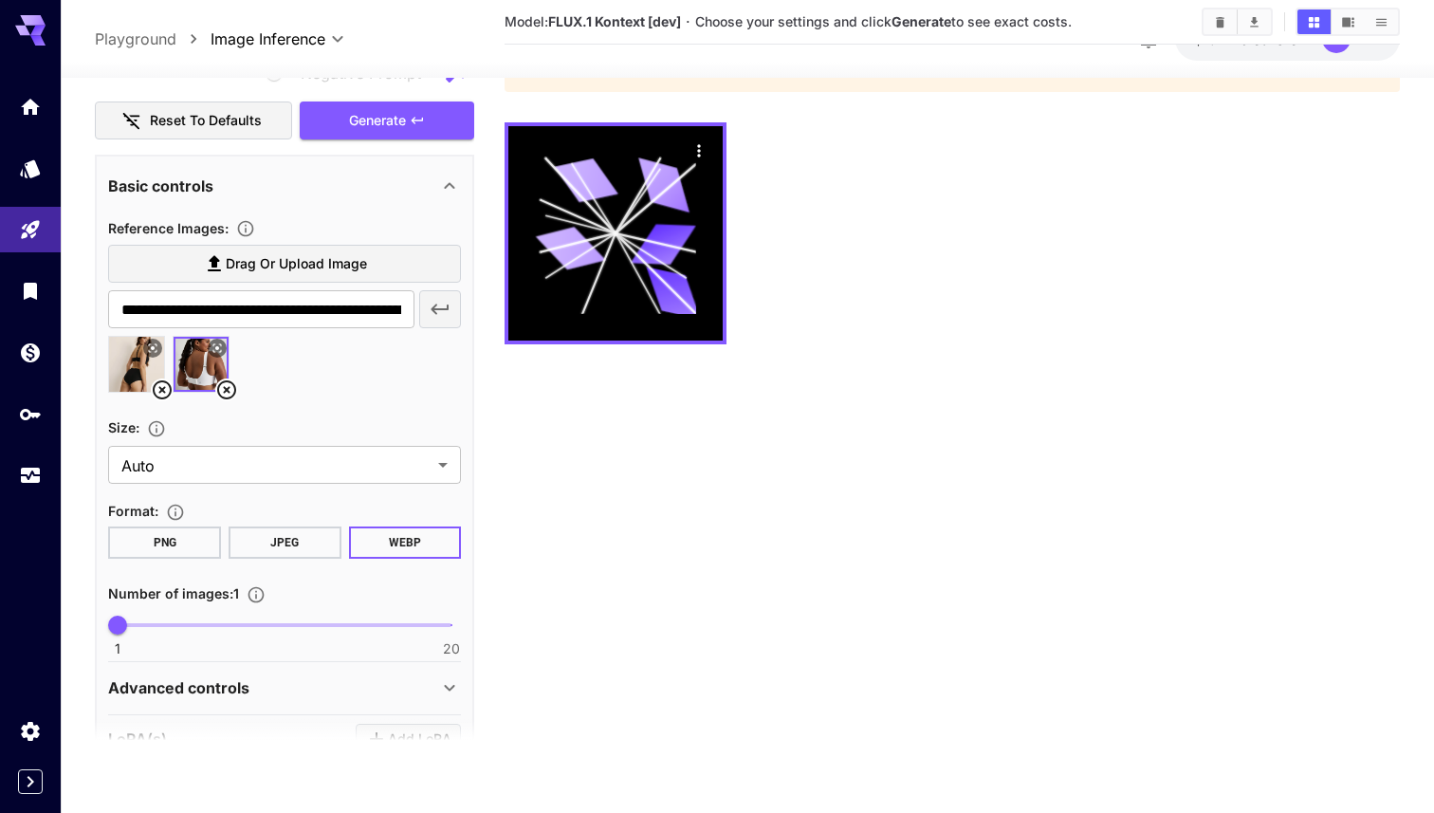
click at [164, 385] on icon at bounding box center [162, 390] width 23 height 23
click at [405, 121] on span "Generate" at bounding box center [377, 120] width 57 height 24
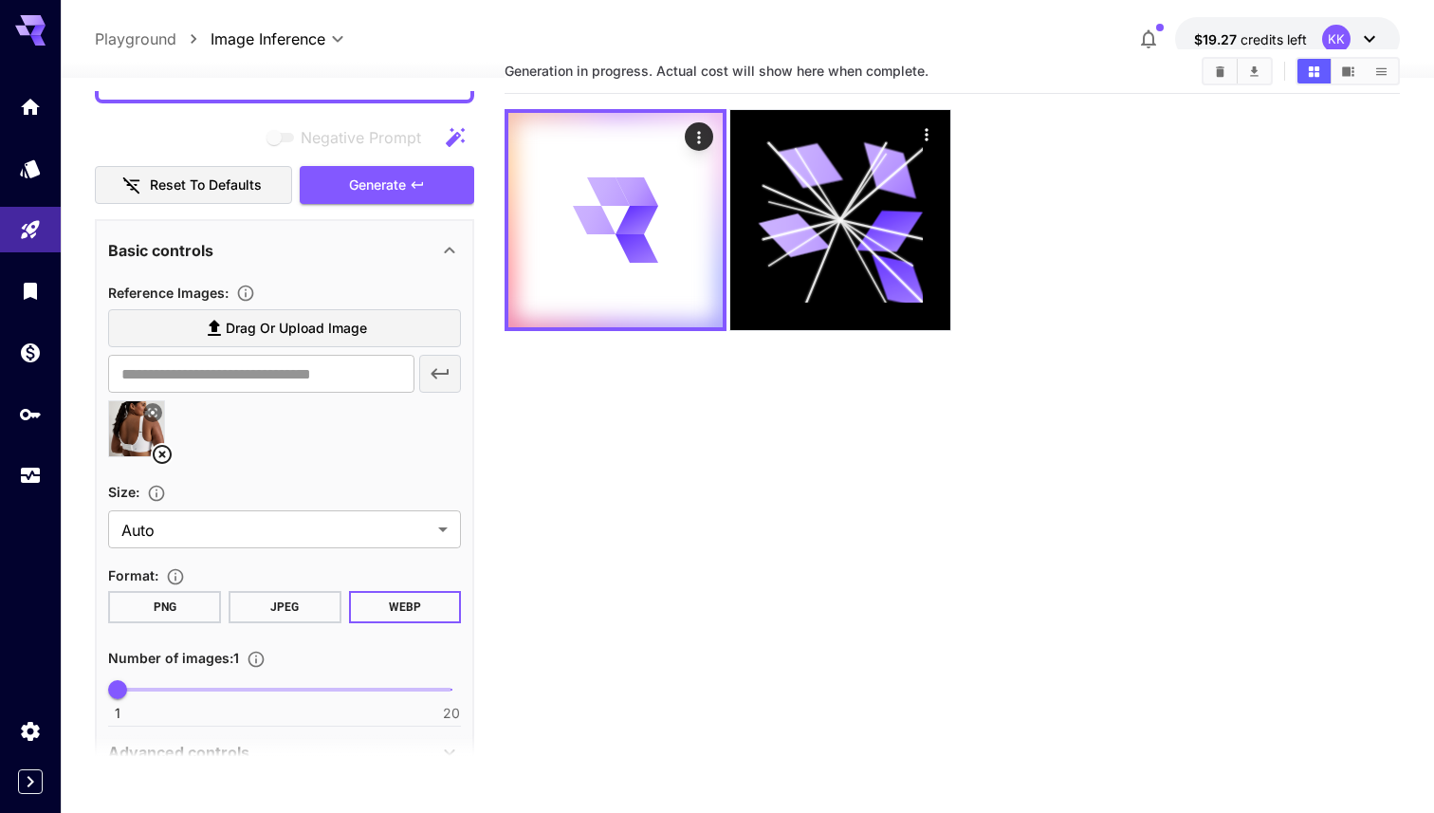
scroll to position [35, 0]
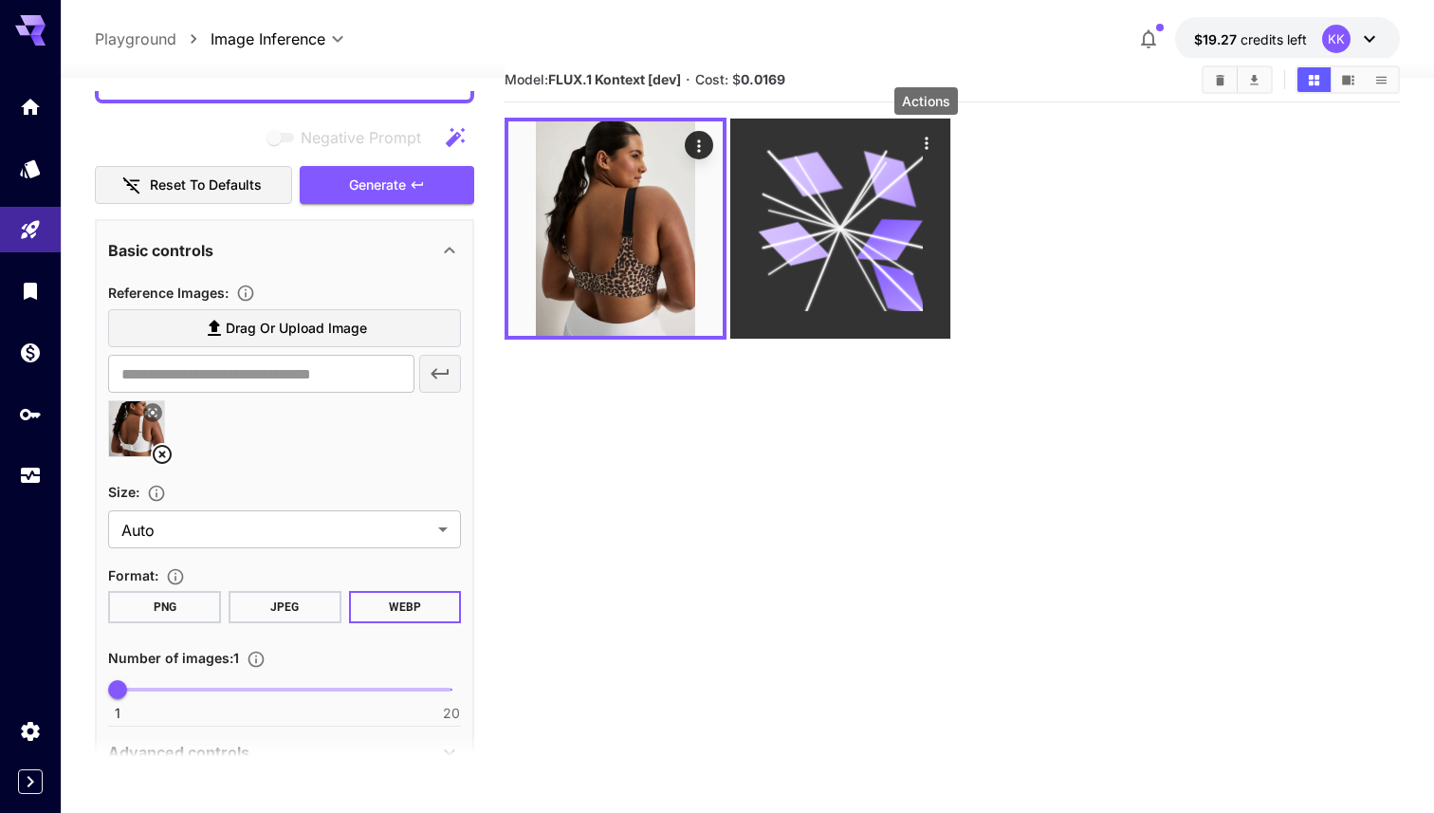
click at [924, 142] on icon "Actions" at bounding box center [925, 143] width 19 height 19
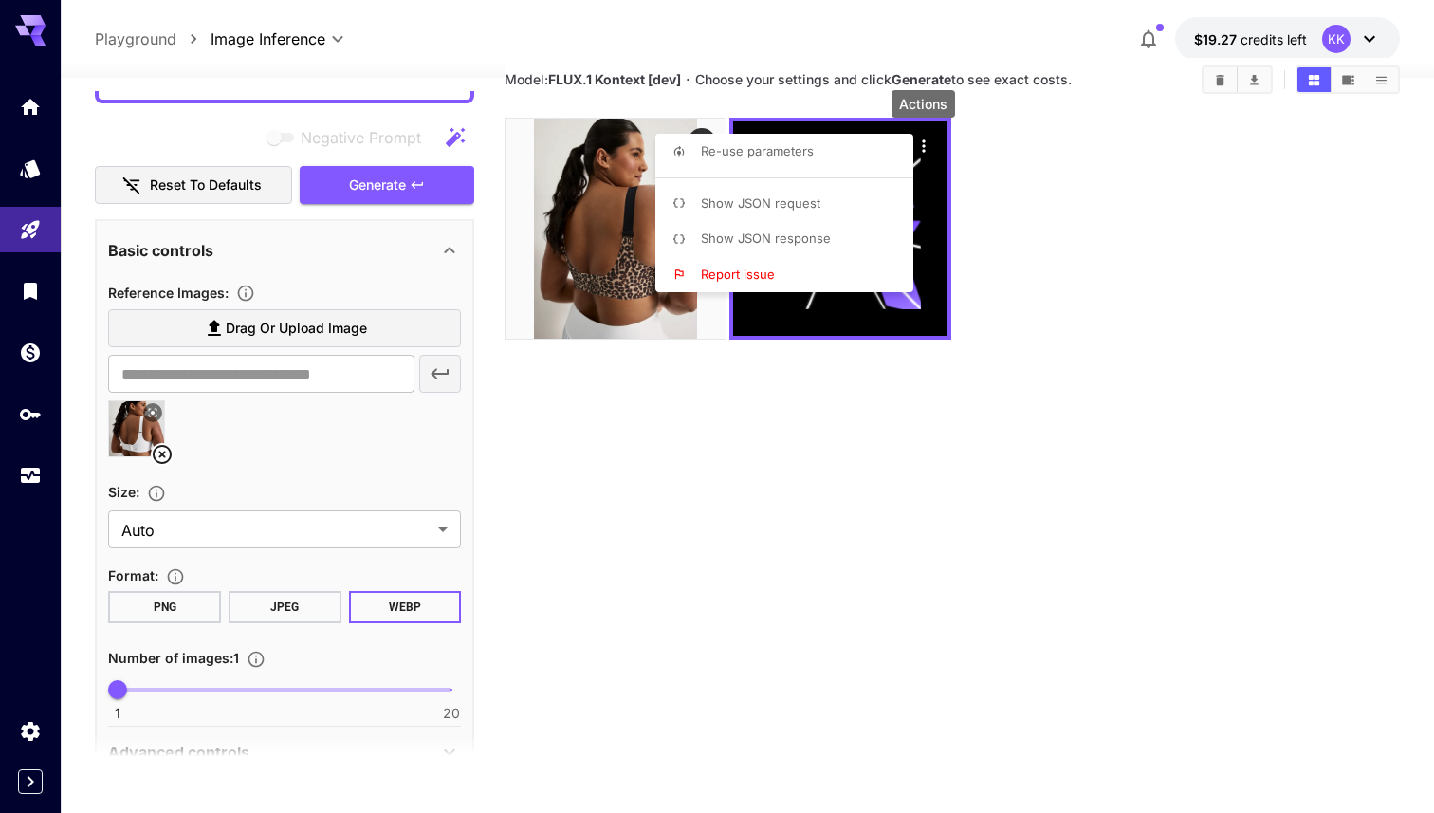
click at [1005, 232] on div at bounding box center [717, 406] width 1434 height 813
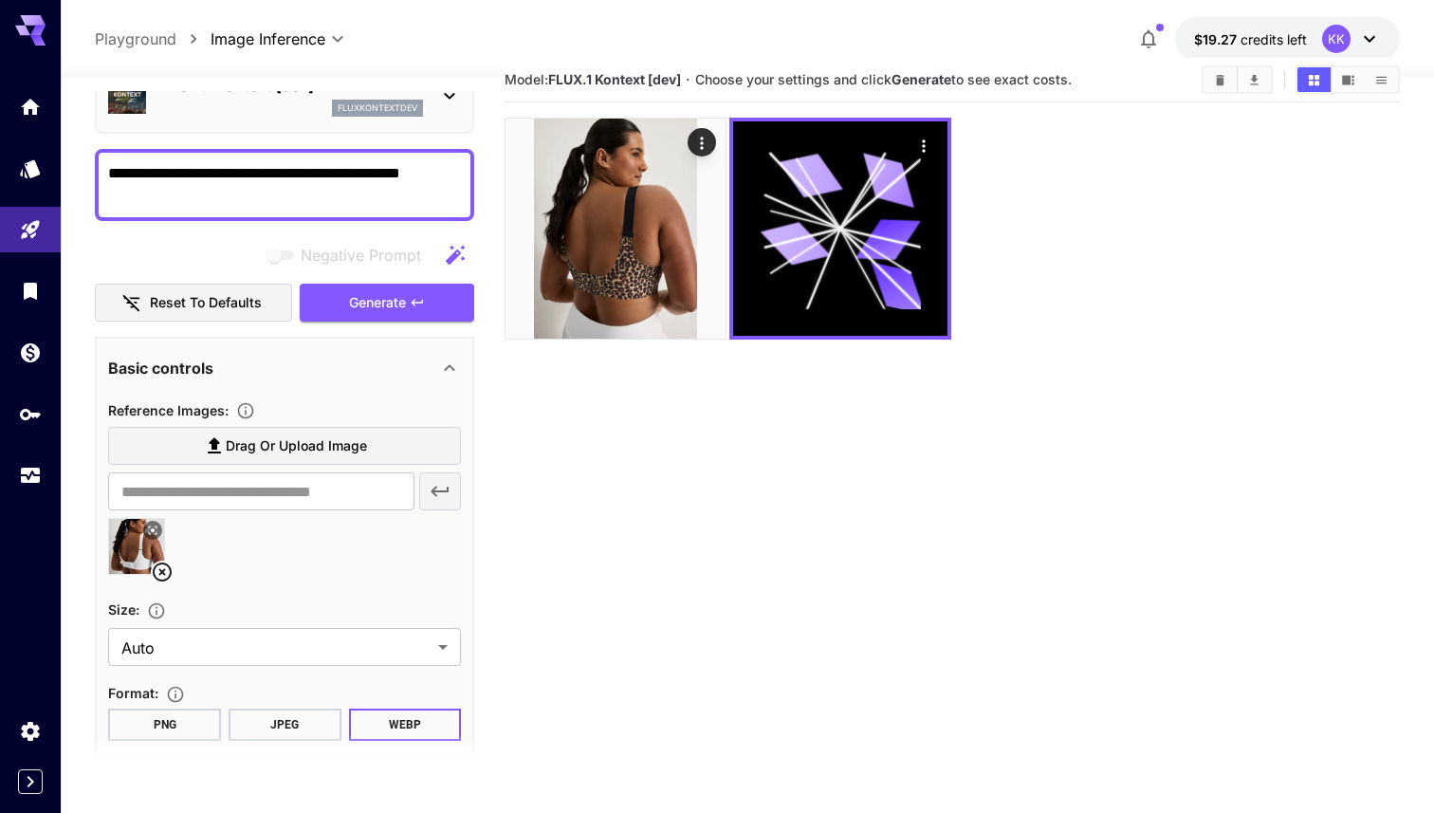
scroll to position [85, 0]
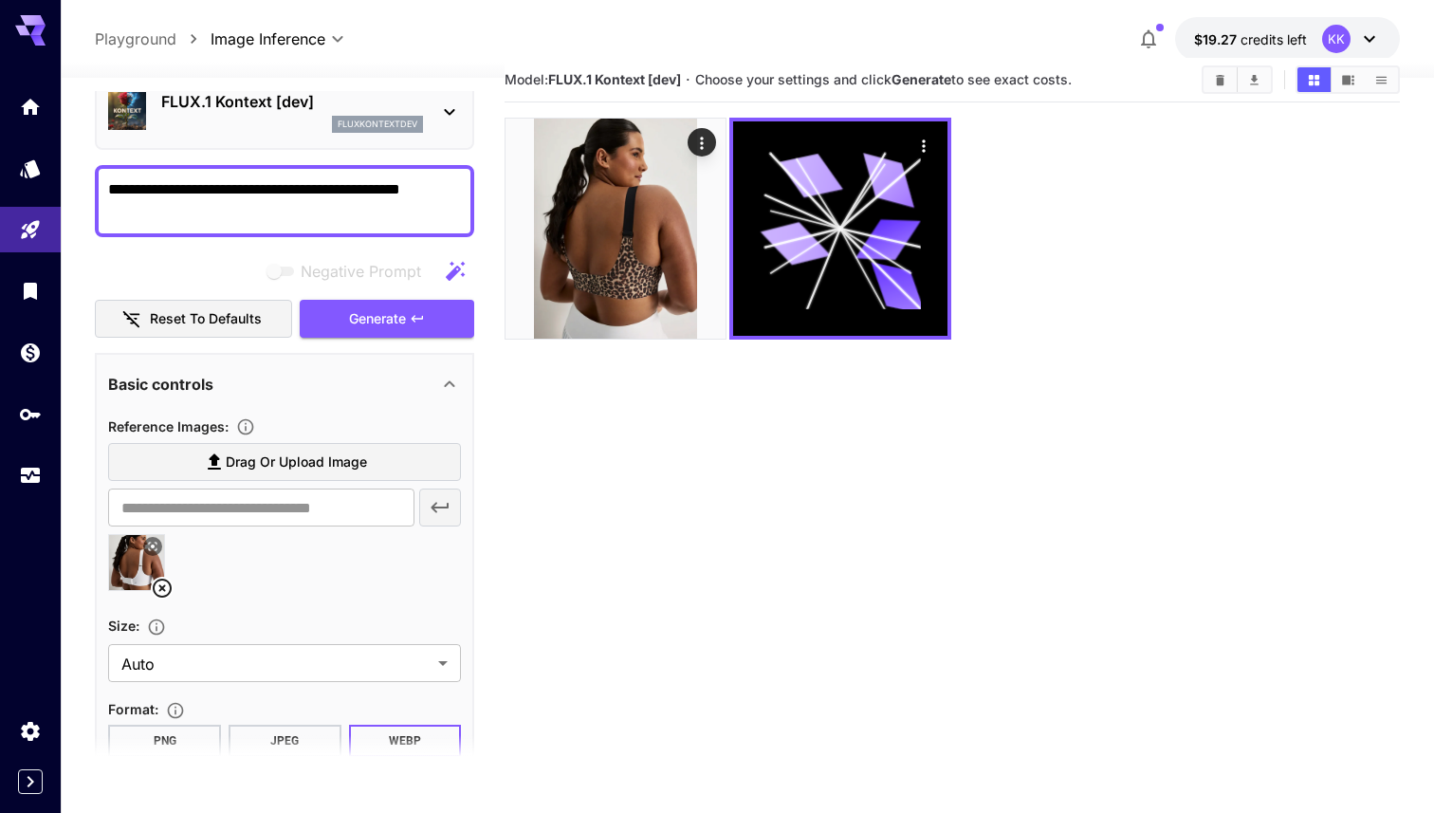
click at [283, 193] on textarea "**********" at bounding box center [284, 201] width 353 height 46
click at [297, 193] on textarea "**********" at bounding box center [284, 201] width 353 height 46
type textarea "**********"
click at [367, 324] on span "Generate" at bounding box center [377, 319] width 57 height 24
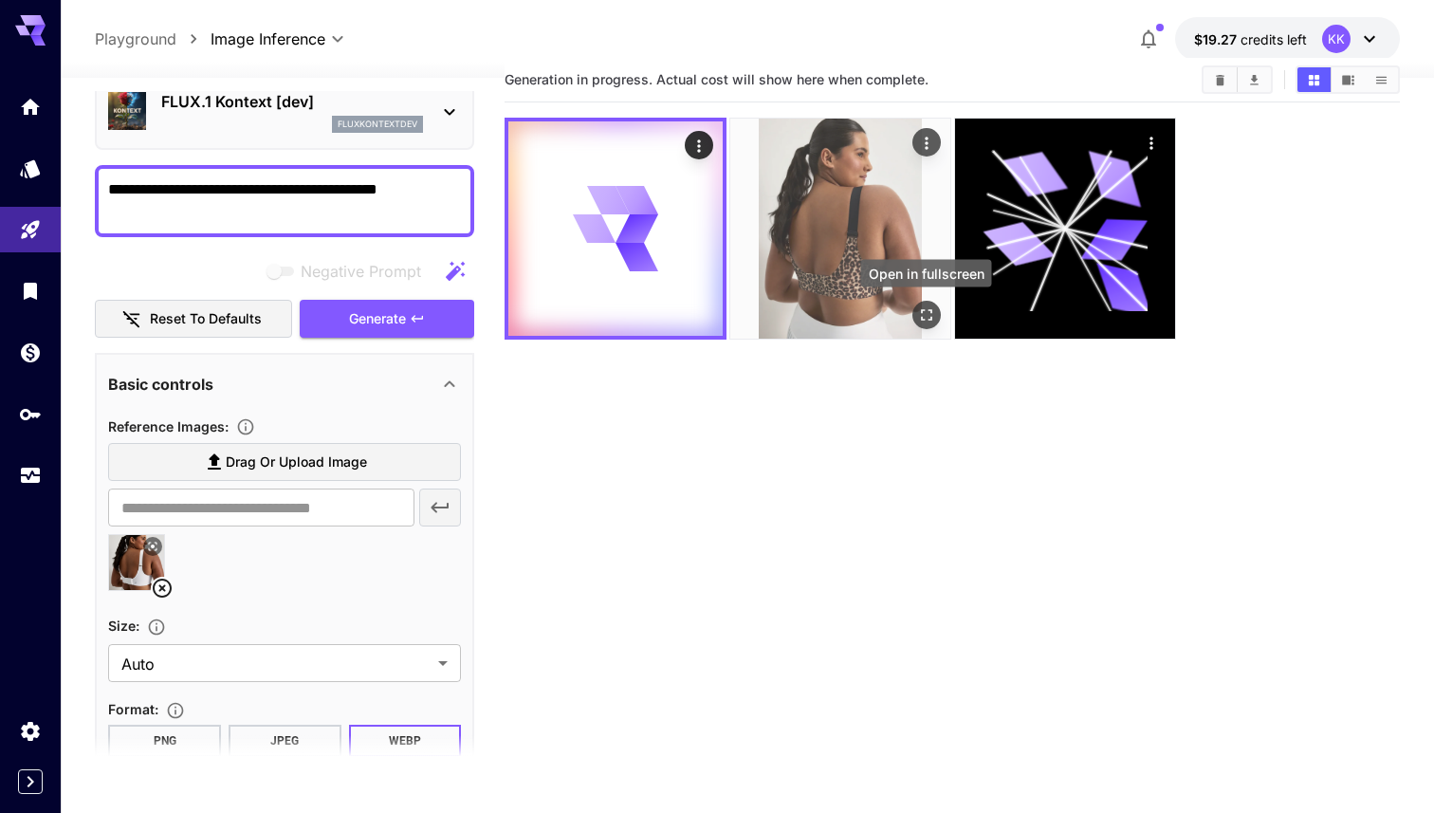
click at [931, 309] on icon "Open in fullscreen" at bounding box center [926, 314] width 11 height 11
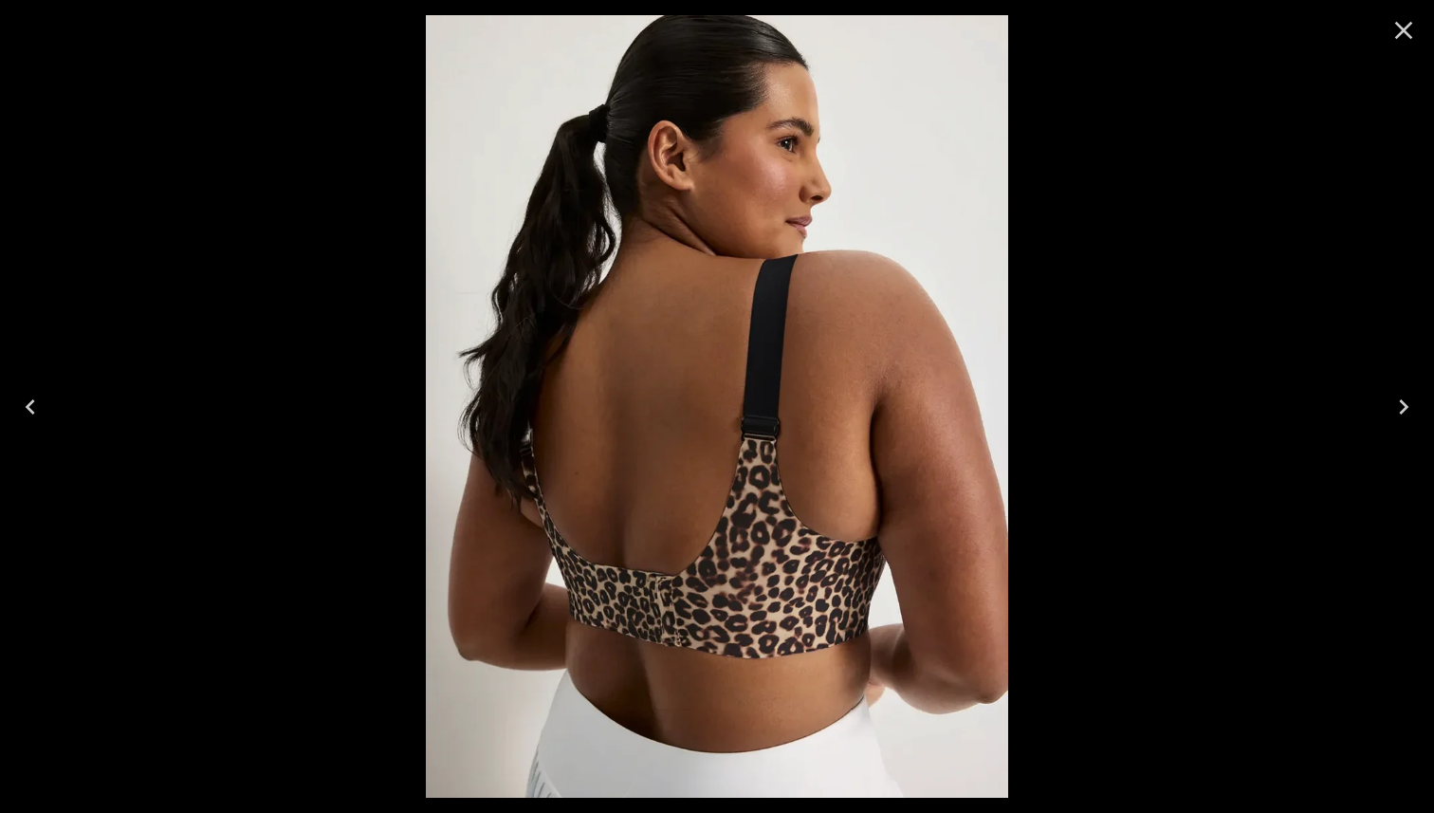
click at [1117, 260] on div at bounding box center [717, 406] width 1434 height 813
click at [1410, 32] on icon "Close" at bounding box center [1404, 30] width 30 height 30
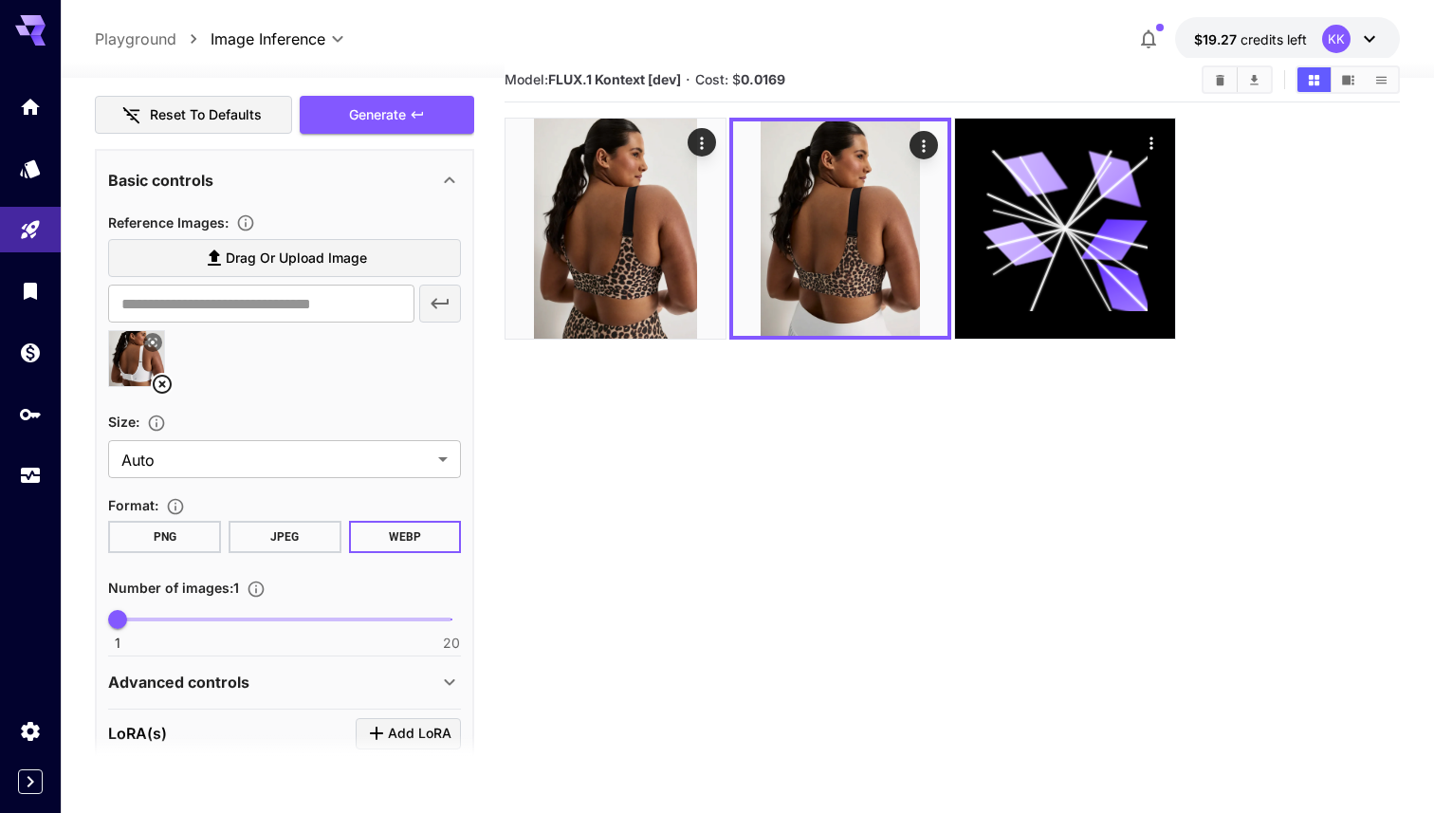
scroll to position [646, 0]
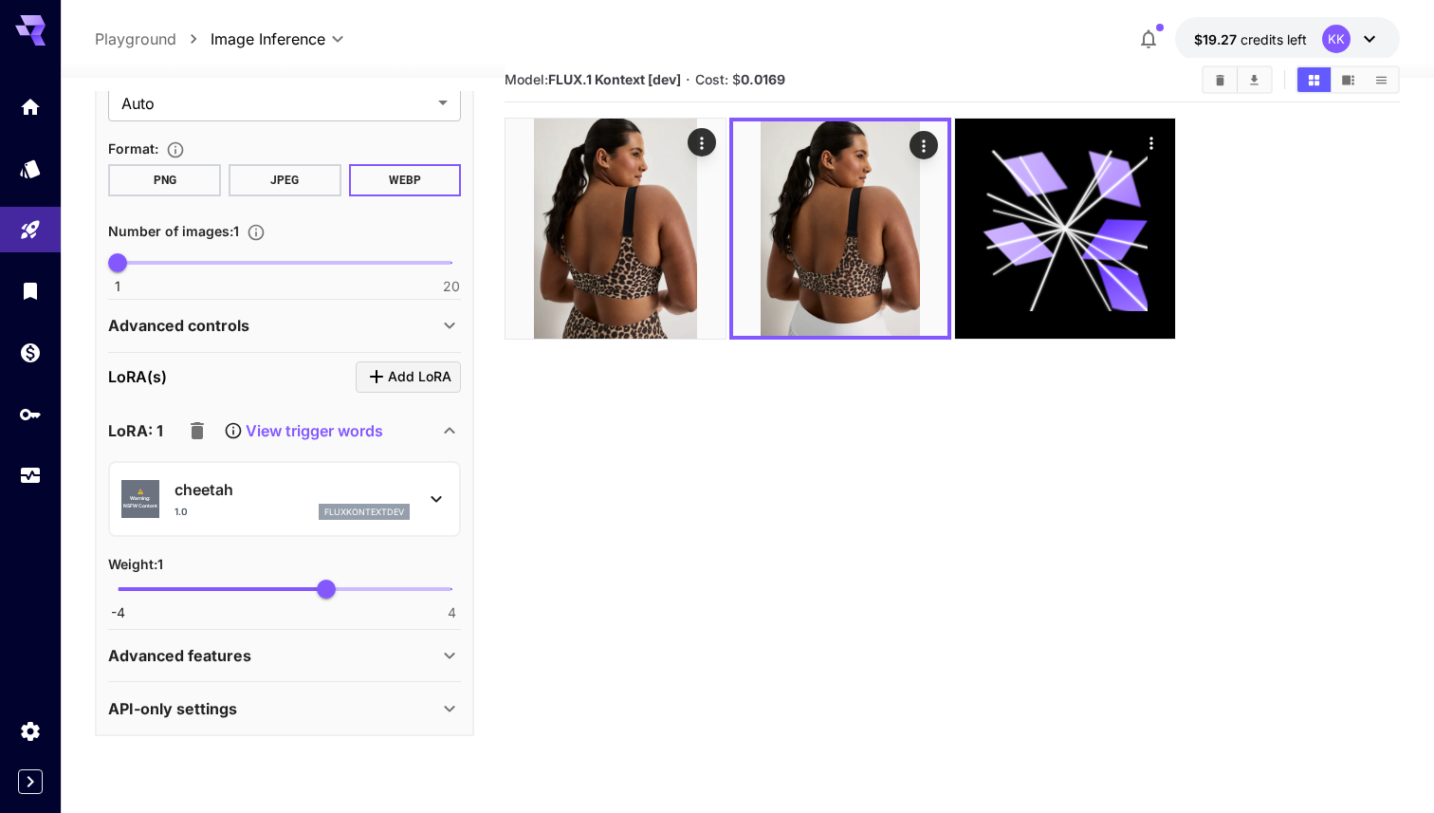
click at [397, 475] on div "⚠️ Warning: NSFW Content cheetah 1.0 fluxkontextdev" at bounding box center [284, 500] width 326 height 58
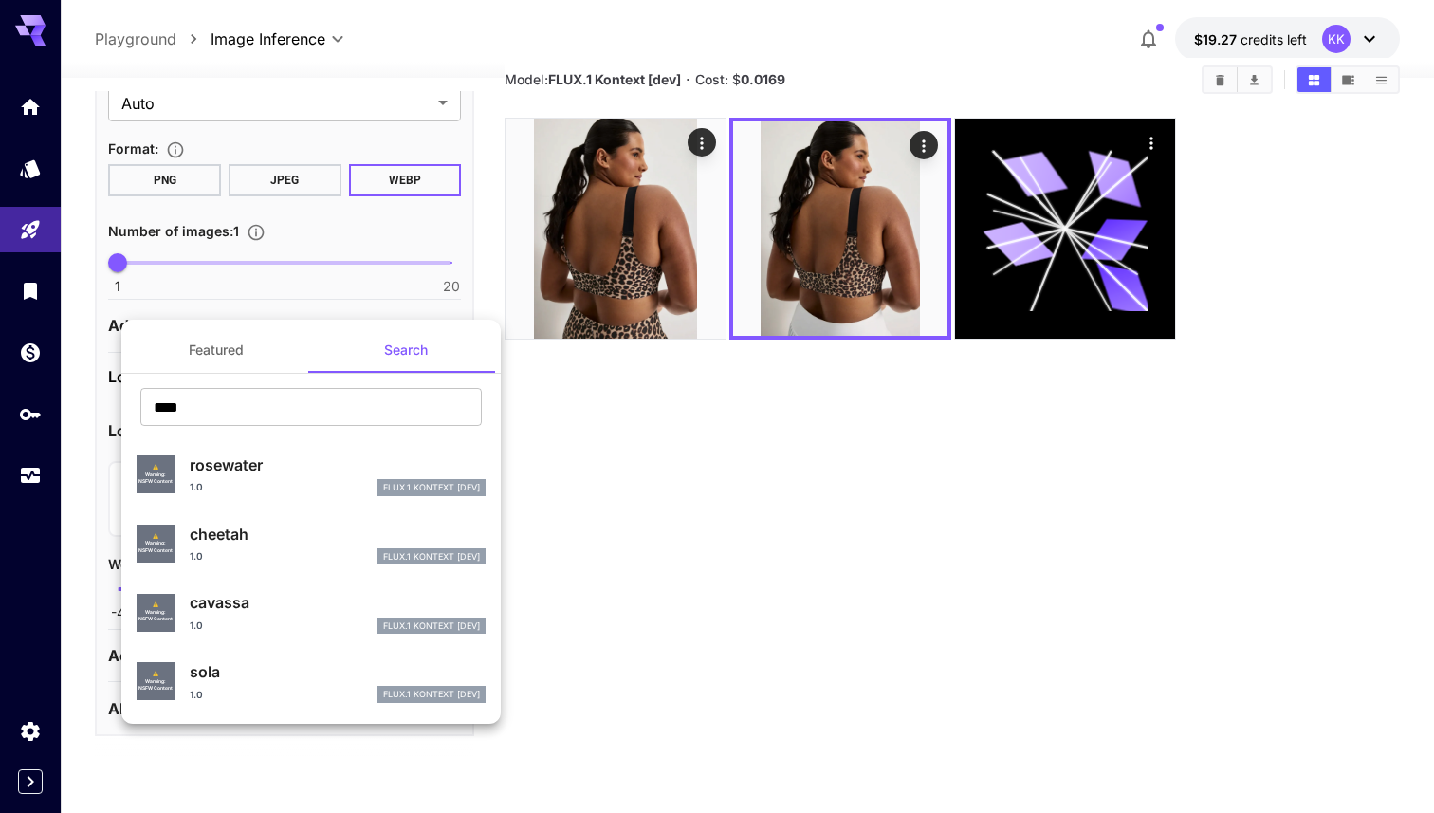
click at [231, 684] on div "sola 1.0 FLUX.1 Kontext [dev]" at bounding box center [338, 681] width 296 height 43
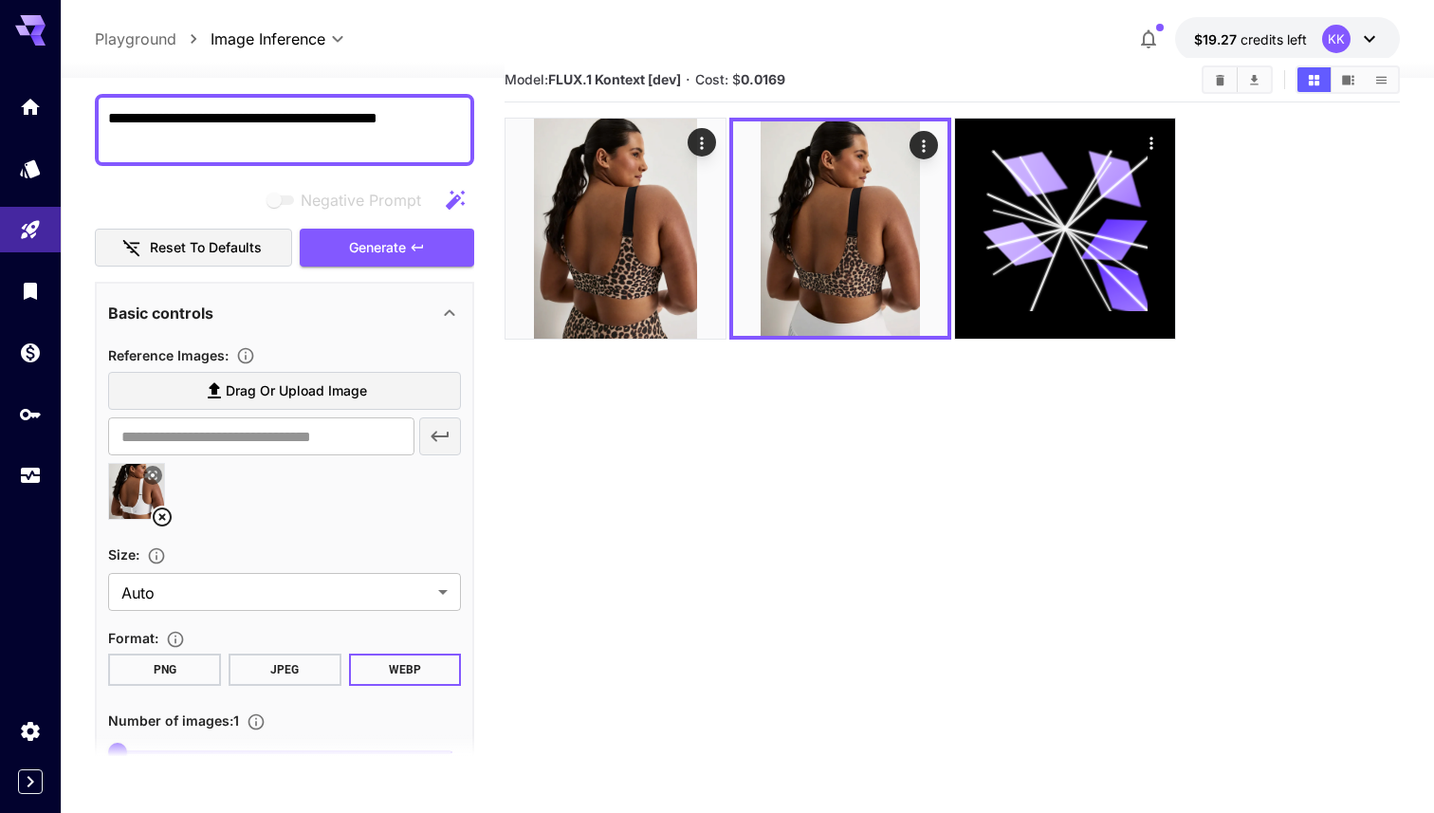
scroll to position [99, 0]
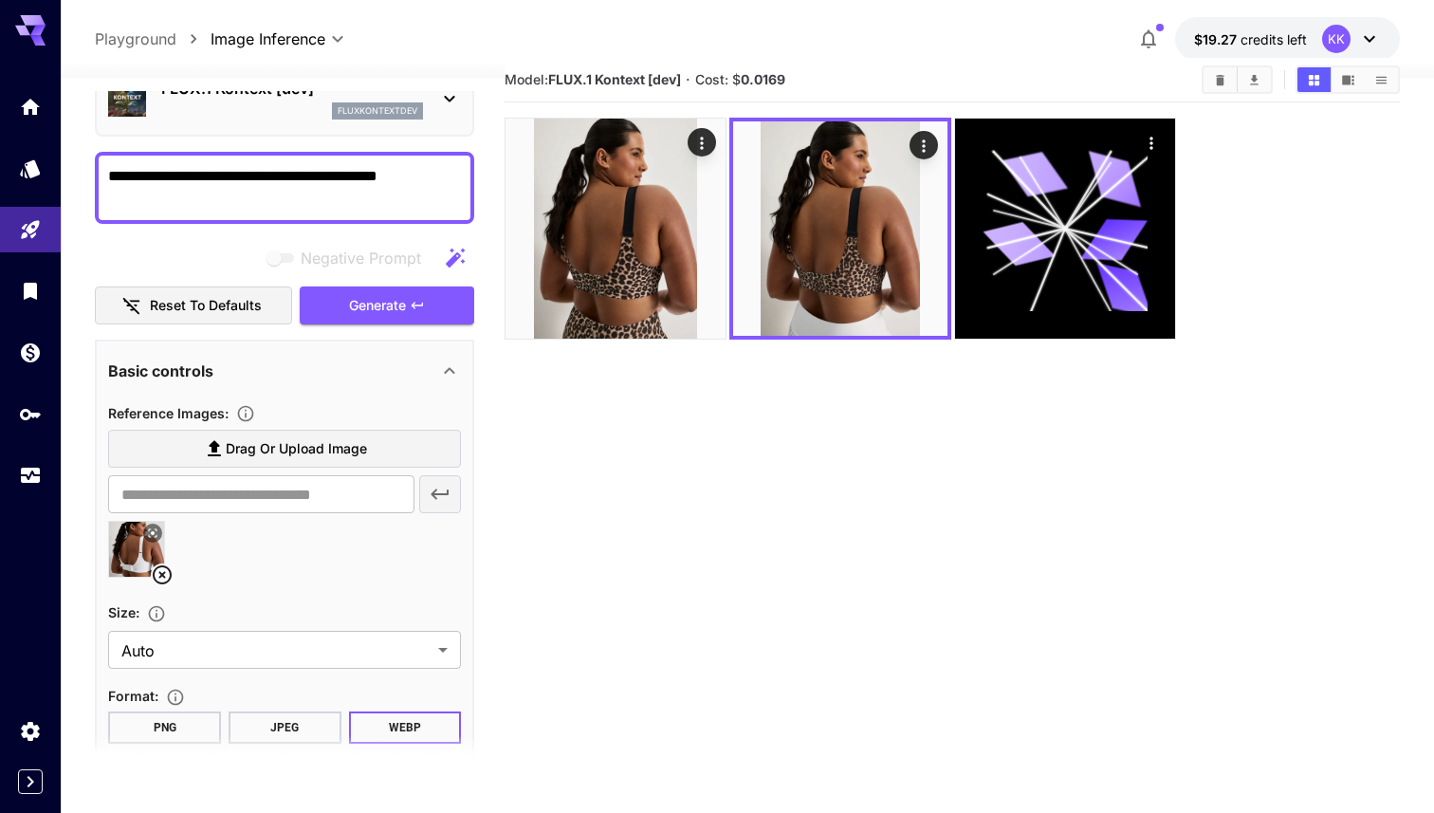
click at [425, 167] on textarea "**********" at bounding box center [284, 188] width 353 height 46
click at [166, 567] on icon at bounding box center [162, 574] width 19 height 19
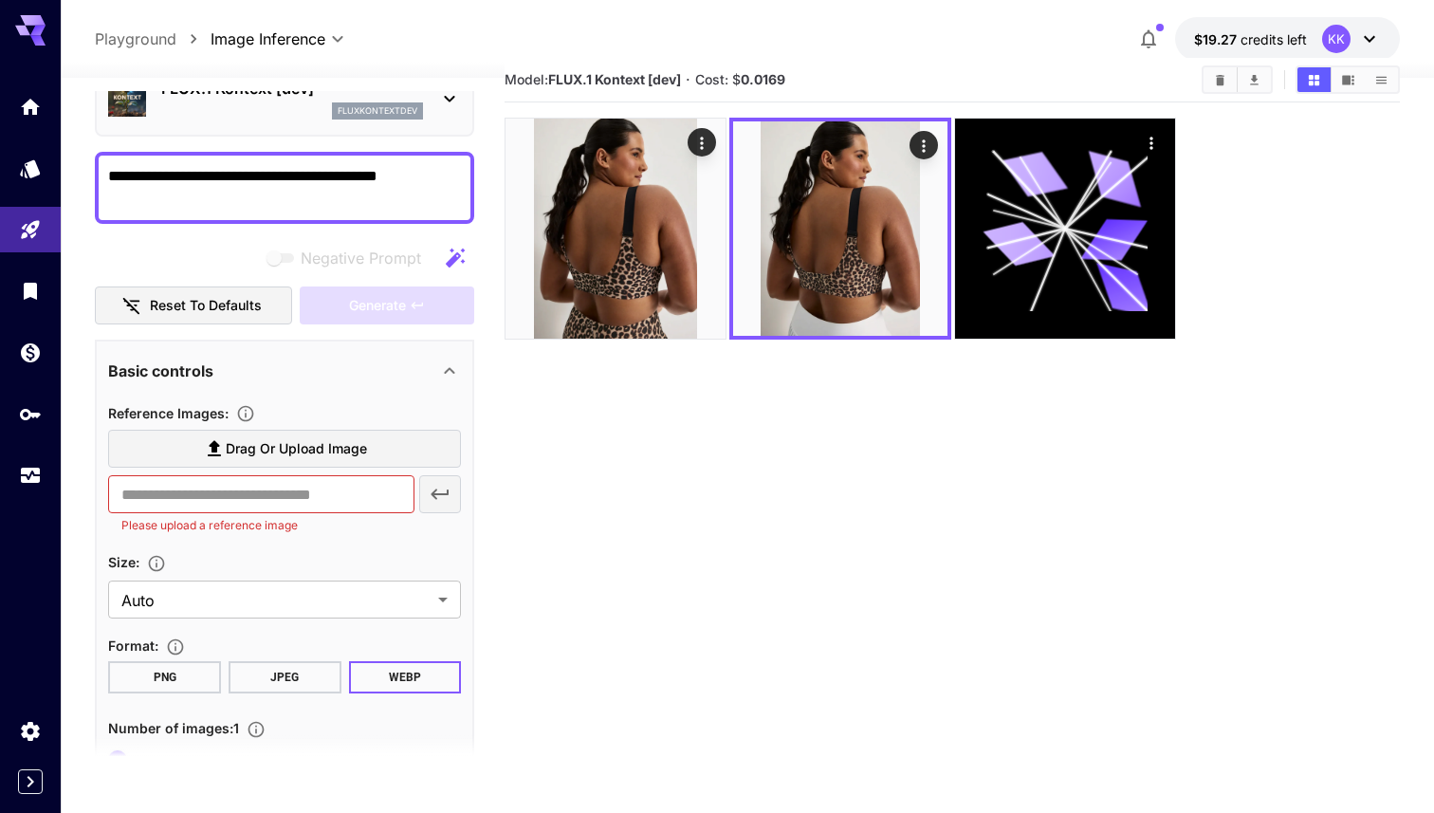
click at [286, 448] on span "Drag or upload image" at bounding box center [296, 449] width 141 height 24
click at [0, 0] on input "Drag or upload image" at bounding box center [0, 0] width 0 height 0
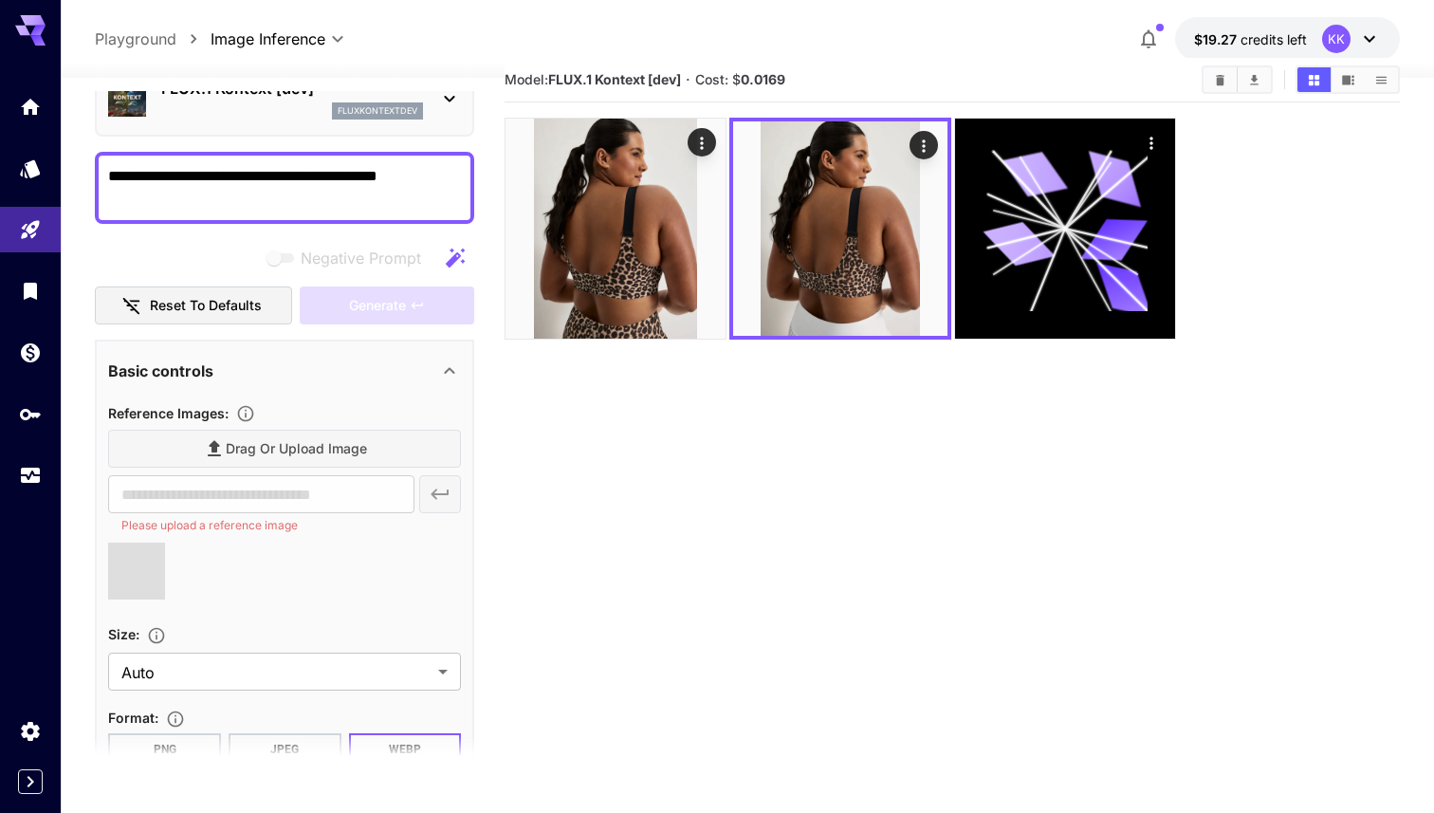
type input "**********"
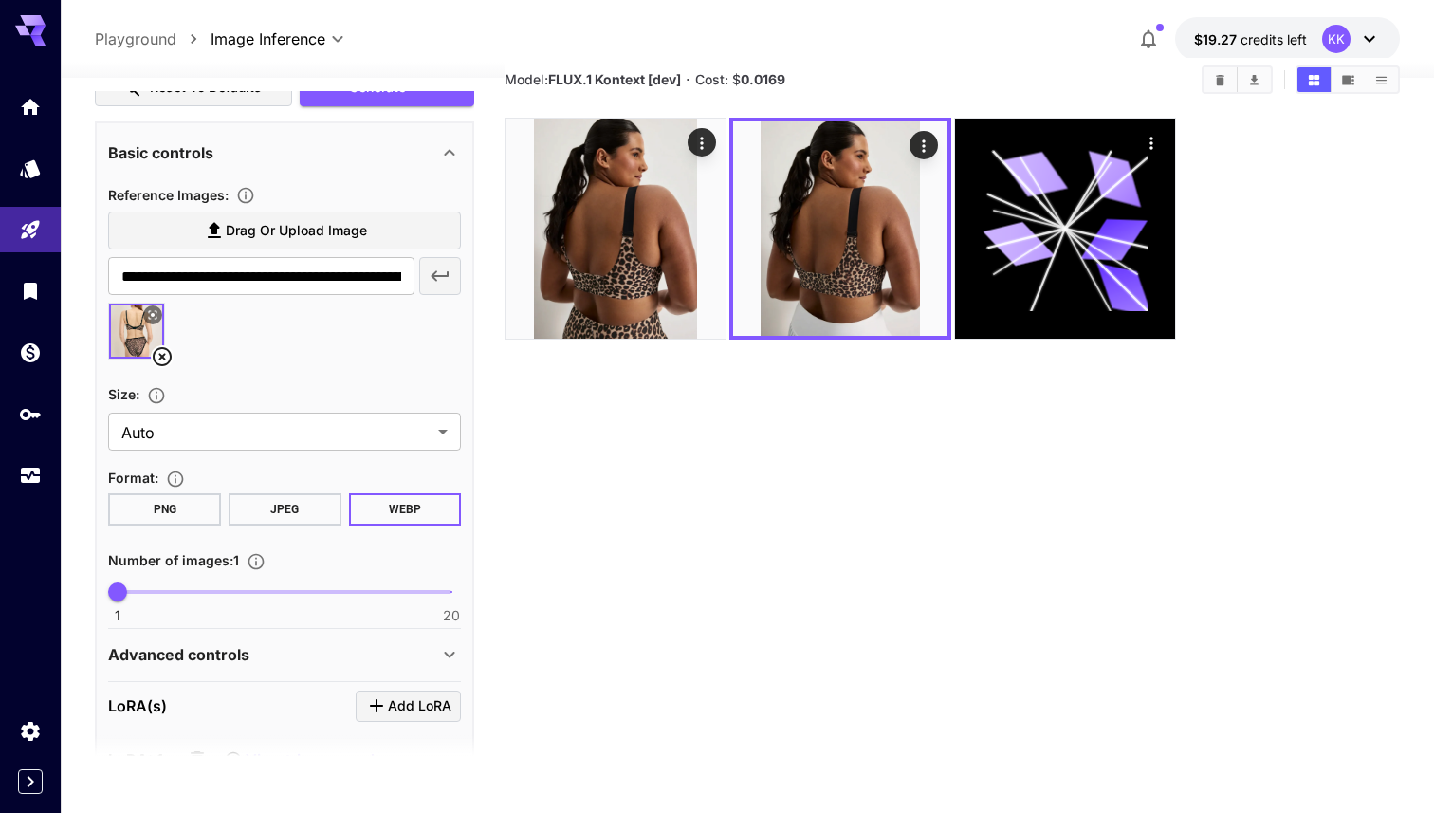
scroll to position [0, 0]
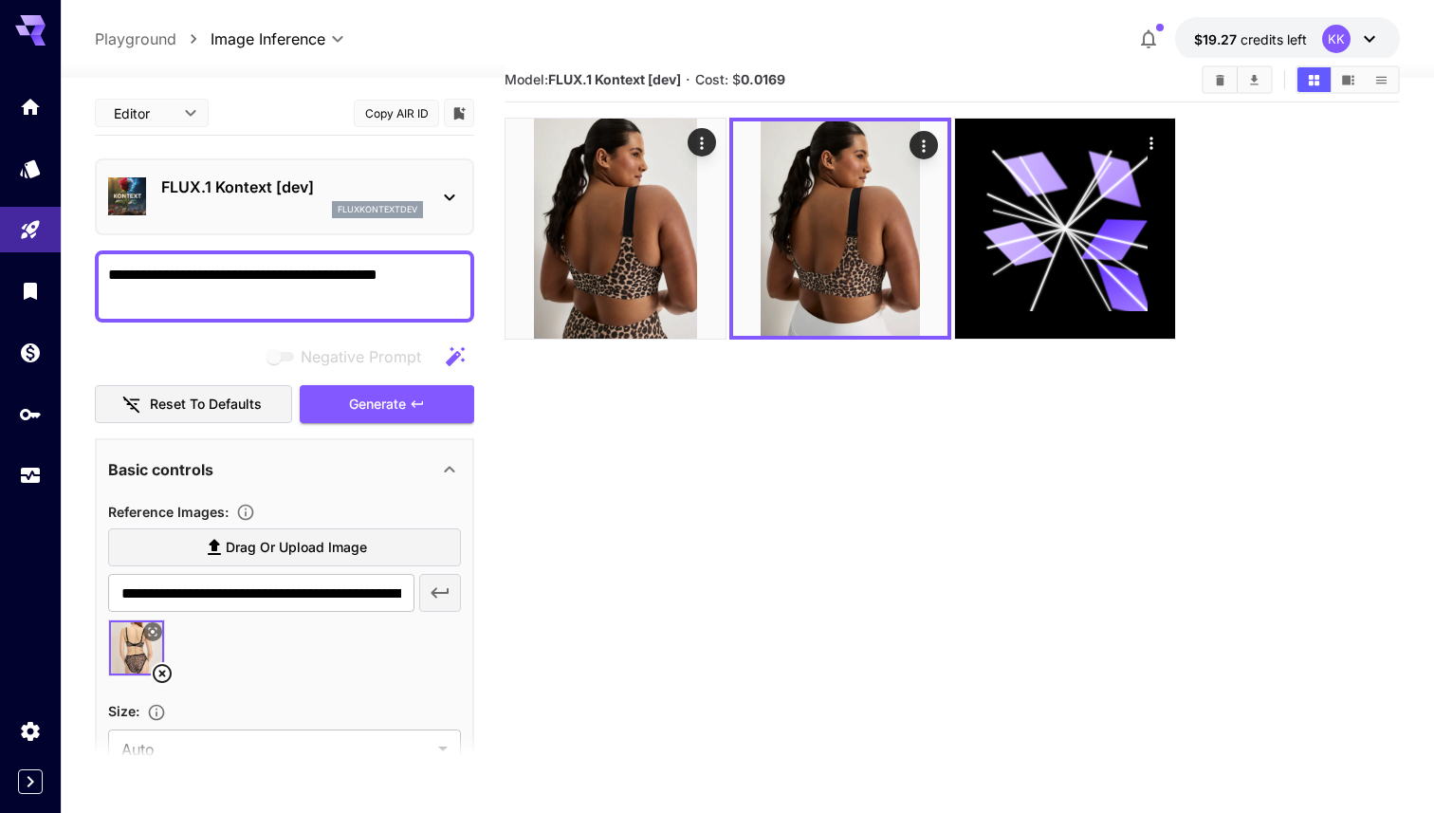
click at [282, 279] on textarea "**********" at bounding box center [284, 287] width 353 height 46
type textarea "**********"
click at [384, 402] on span "Generate" at bounding box center [377, 405] width 57 height 24
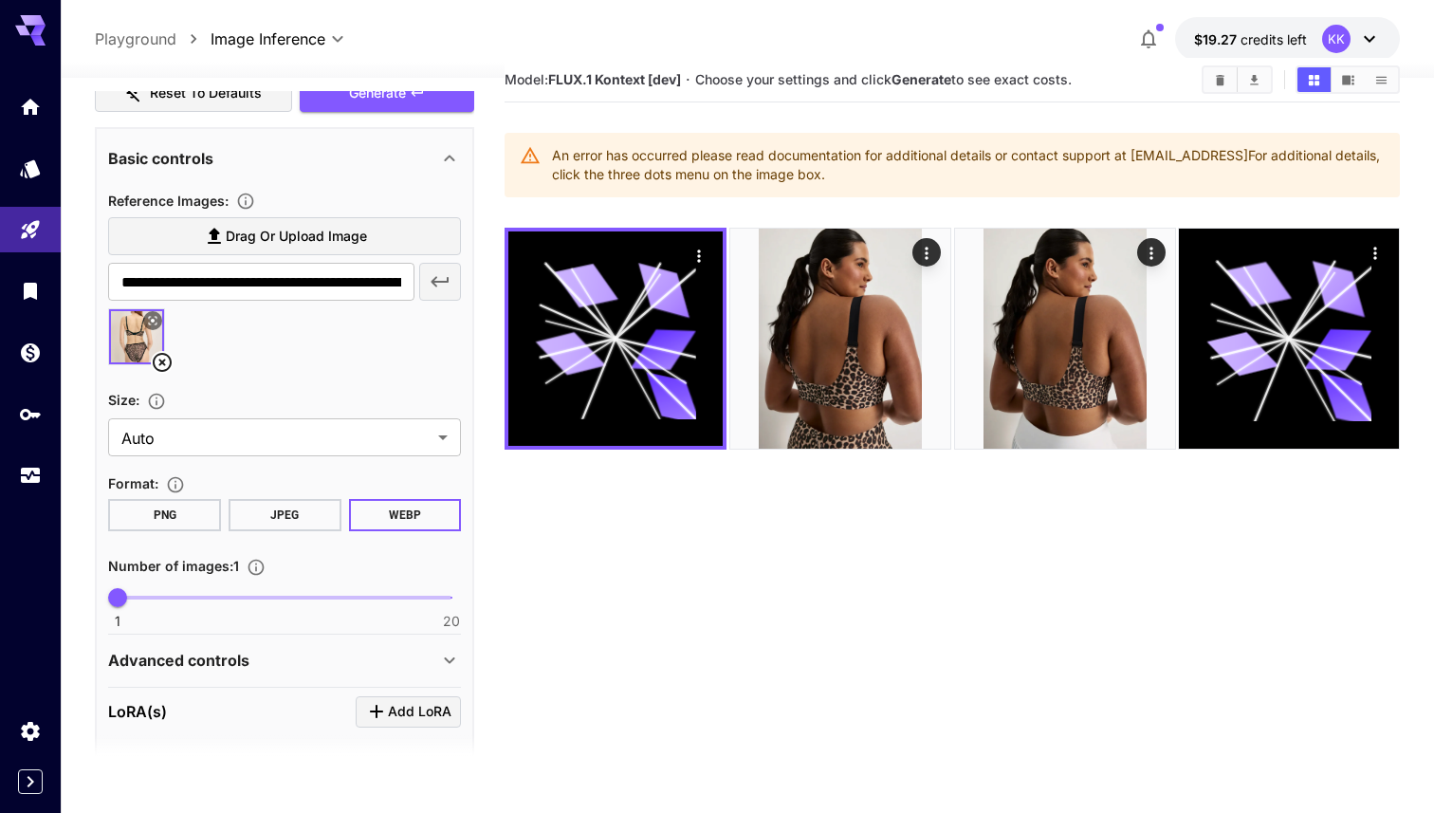
scroll to position [298, 0]
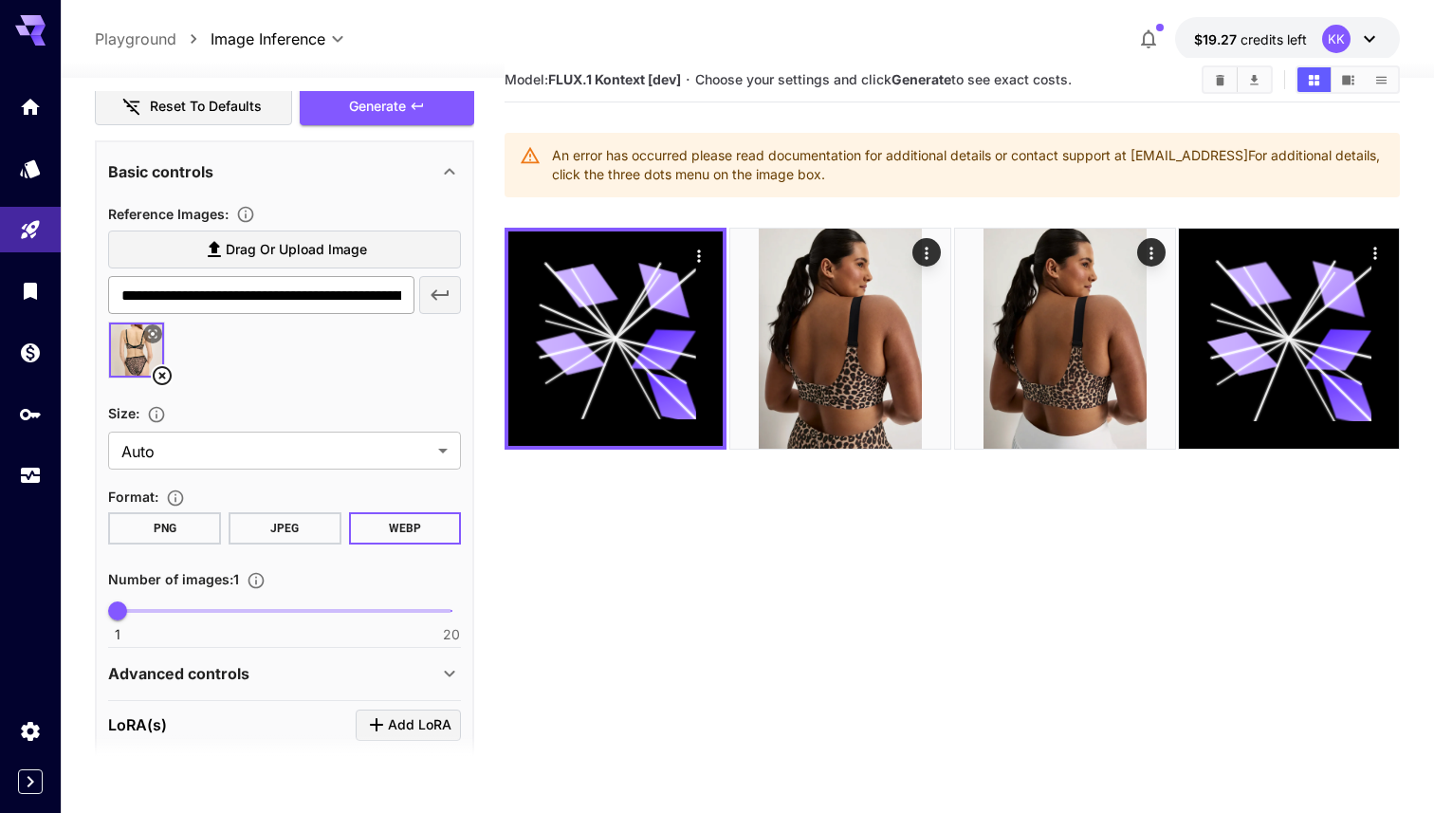
click at [364, 291] on input "**********" at bounding box center [261, 295] width 306 height 38
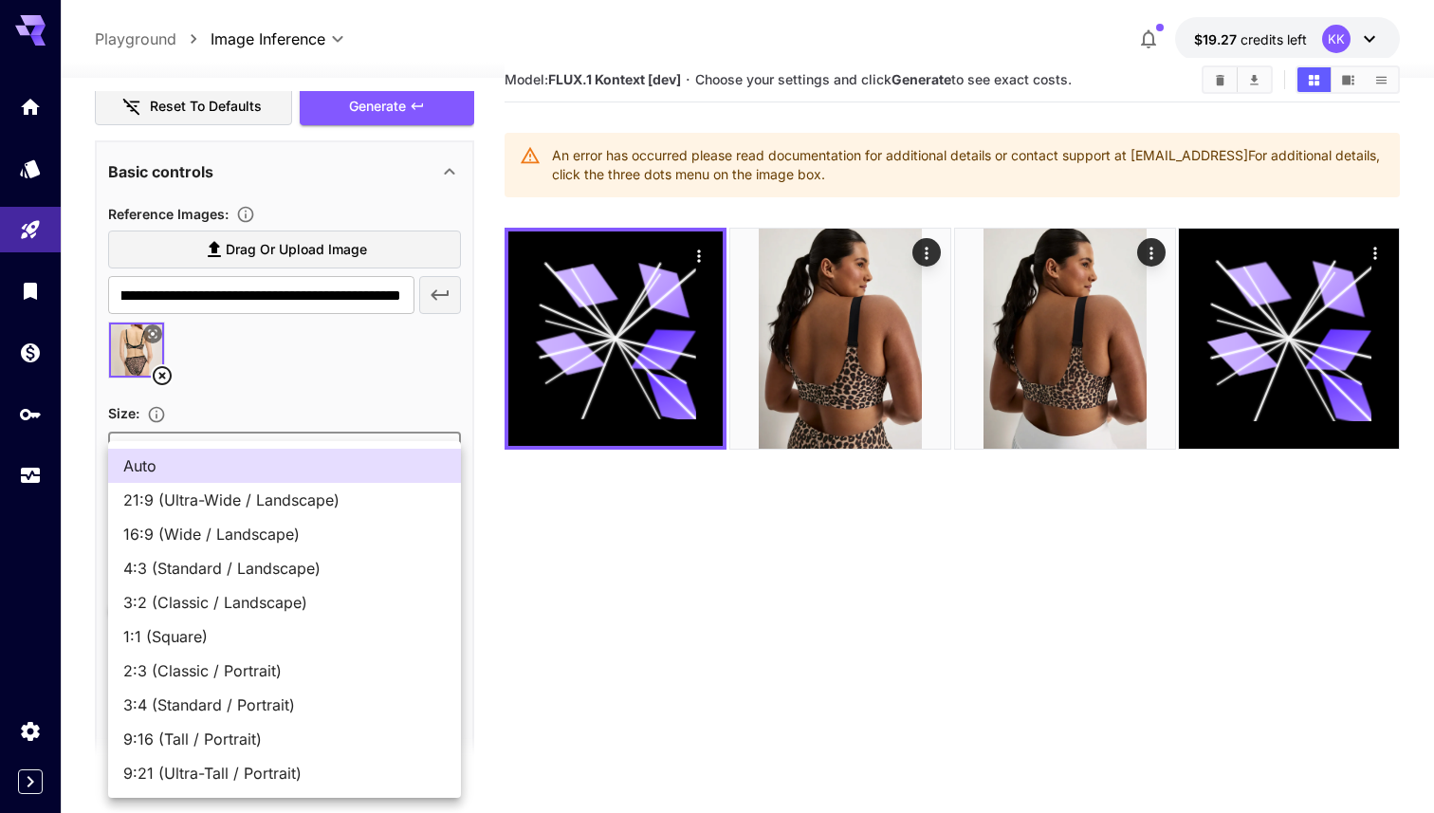
click at [415, 455] on body "**********" at bounding box center [717, 446] width 1434 height 963
click at [243, 730] on span "9:16 (Tall / Portrait)" at bounding box center [284, 739] width 323 height 23
type input "**********"
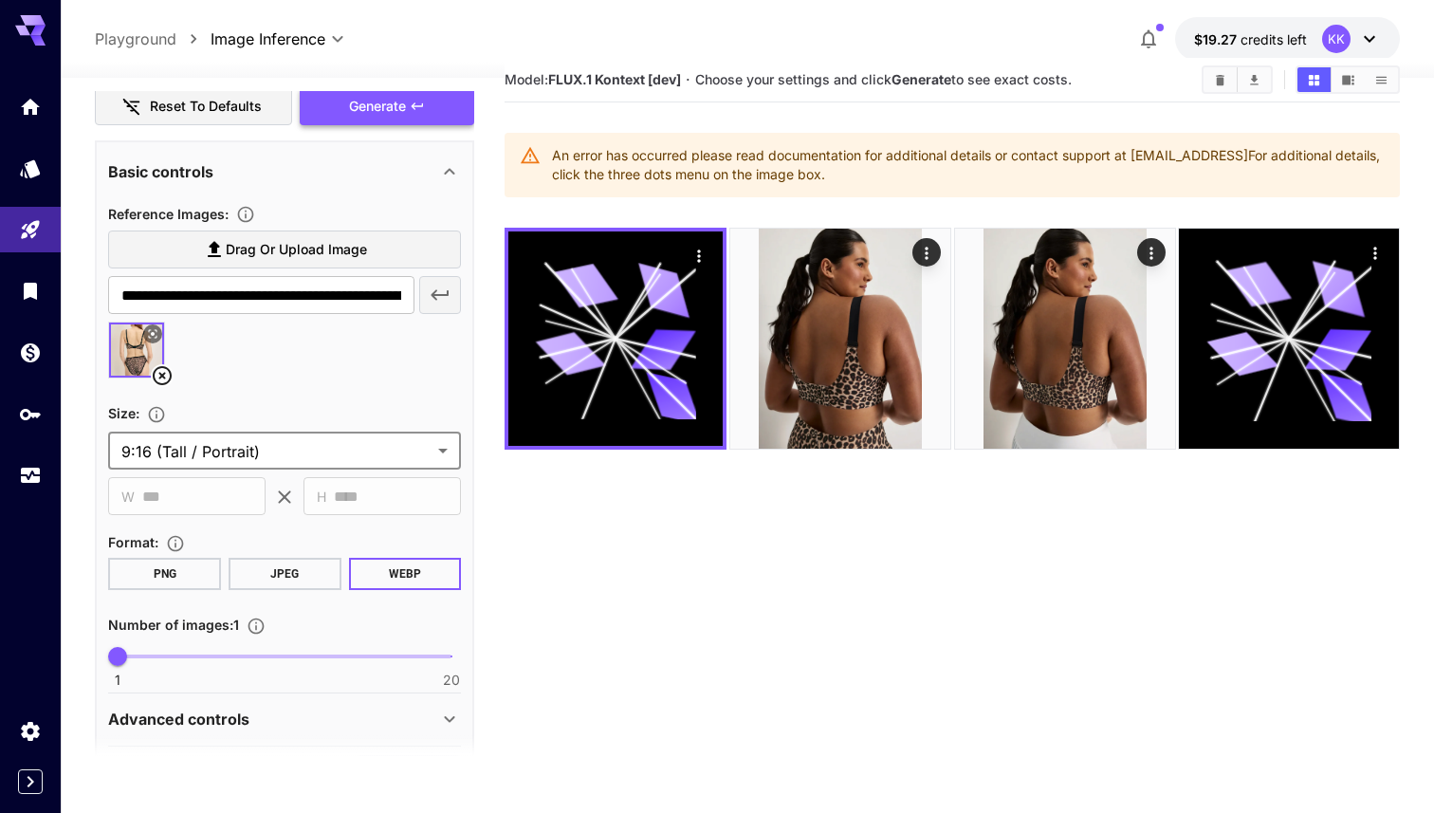
click at [391, 103] on span "Generate" at bounding box center [377, 107] width 57 height 24
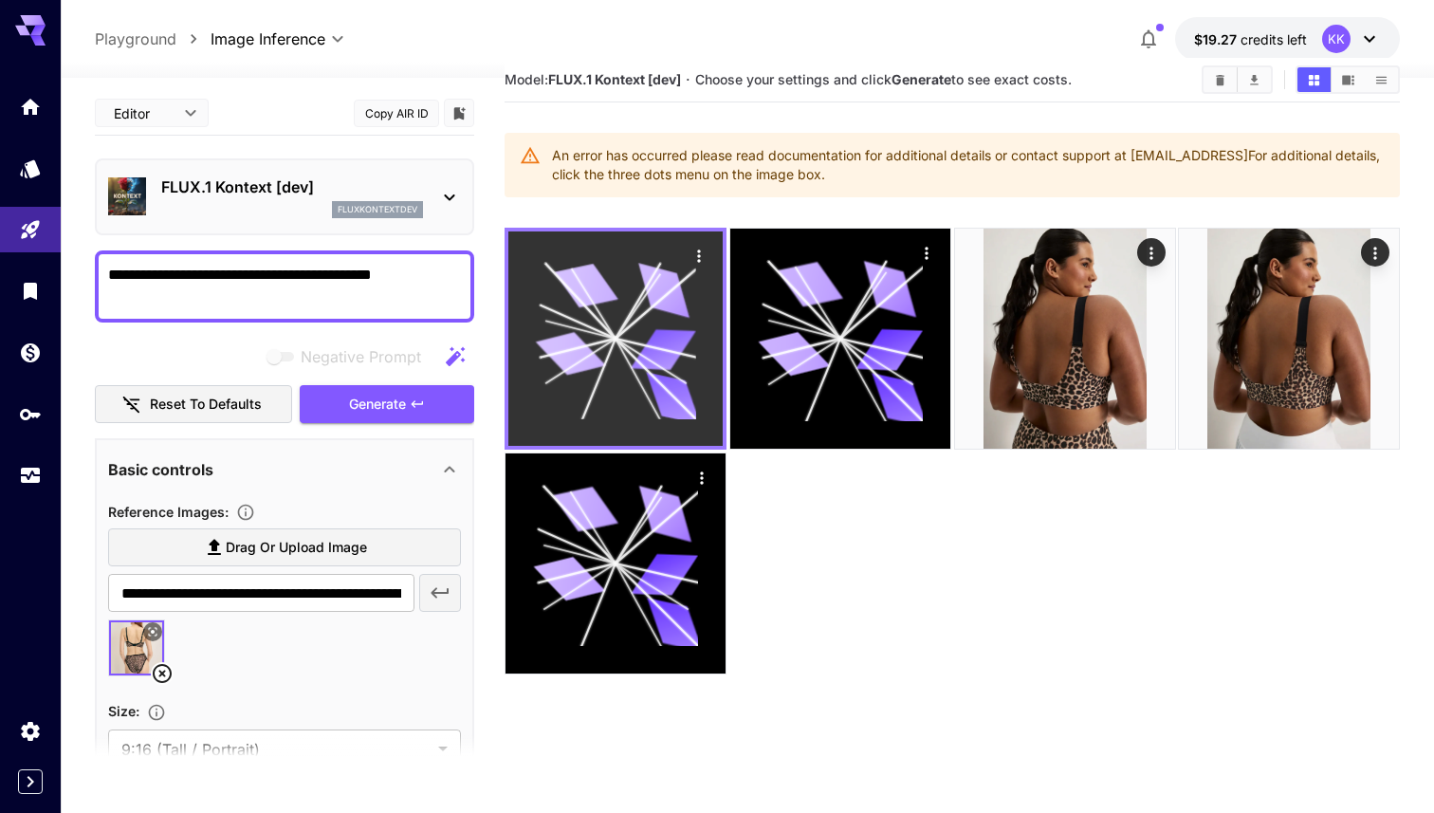
click at [594, 357] on icon at bounding box center [571, 353] width 70 height 52
click at [693, 258] on icon "Actions" at bounding box center [699, 256] width 19 height 19
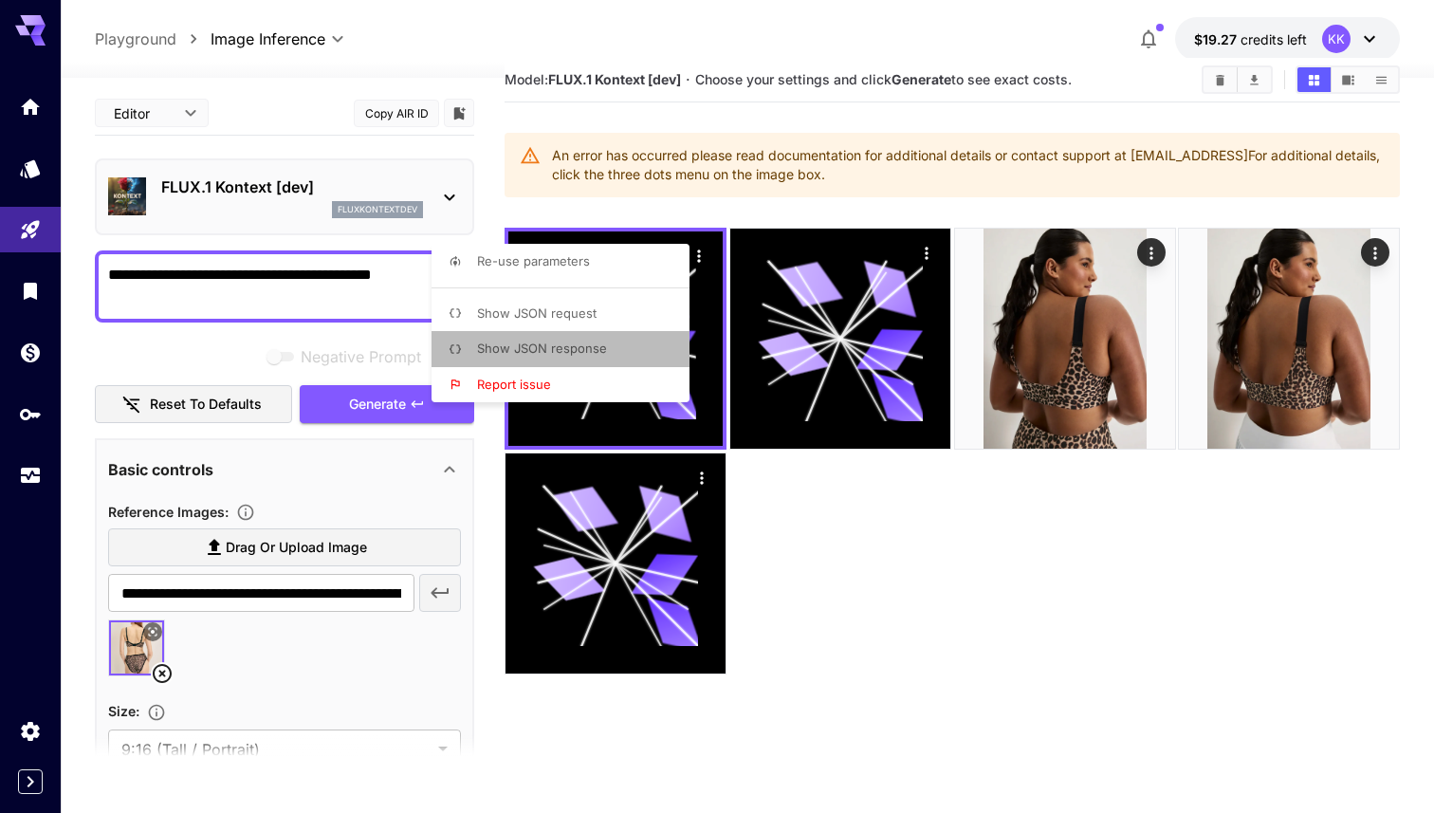
click at [588, 354] on span "Show JSON response" at bounding box center [542, 348] width 130 height 15
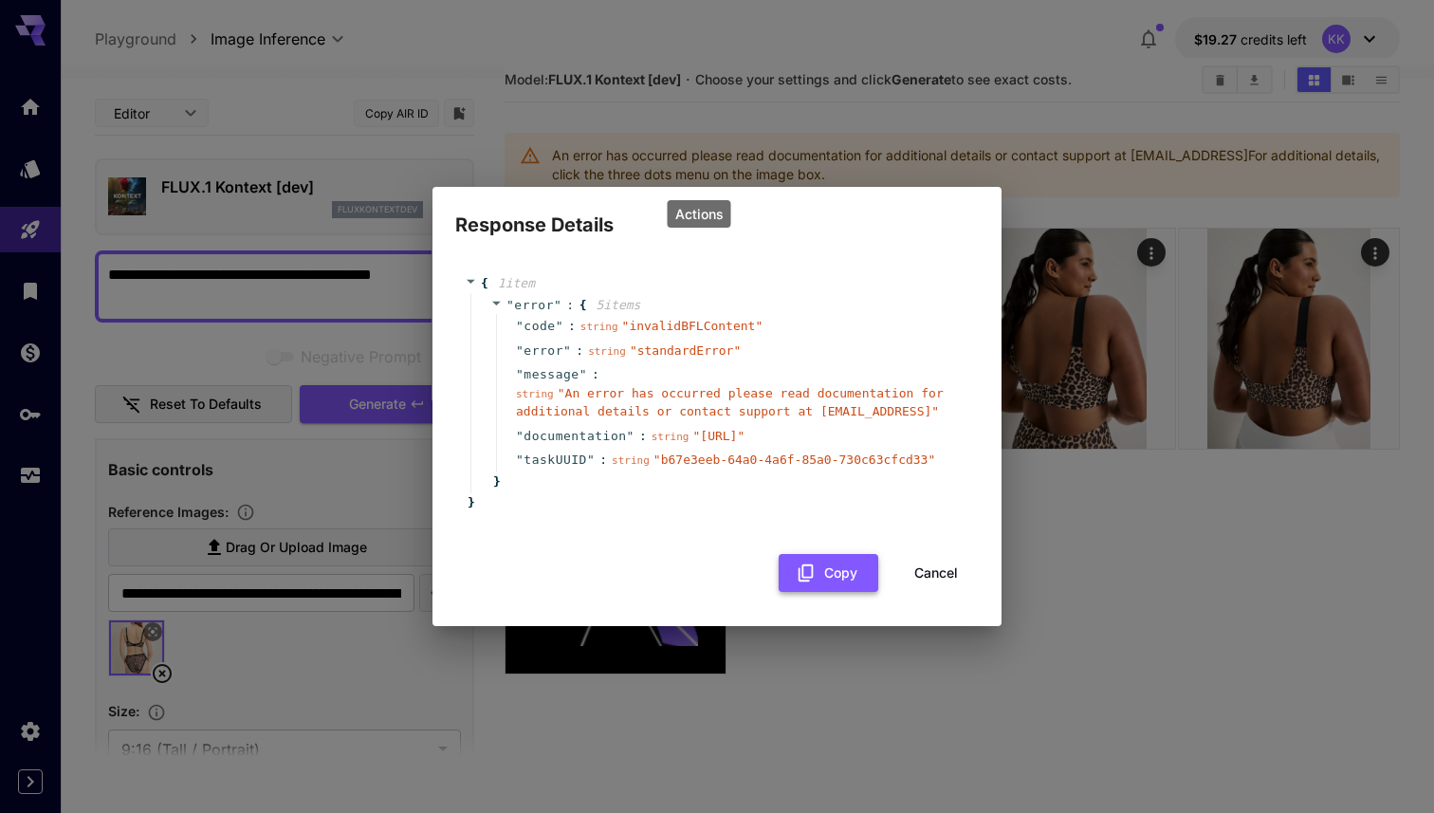
click at [859, 581] on button "Copy" at bounding box center [829, 573] width 100 height 39
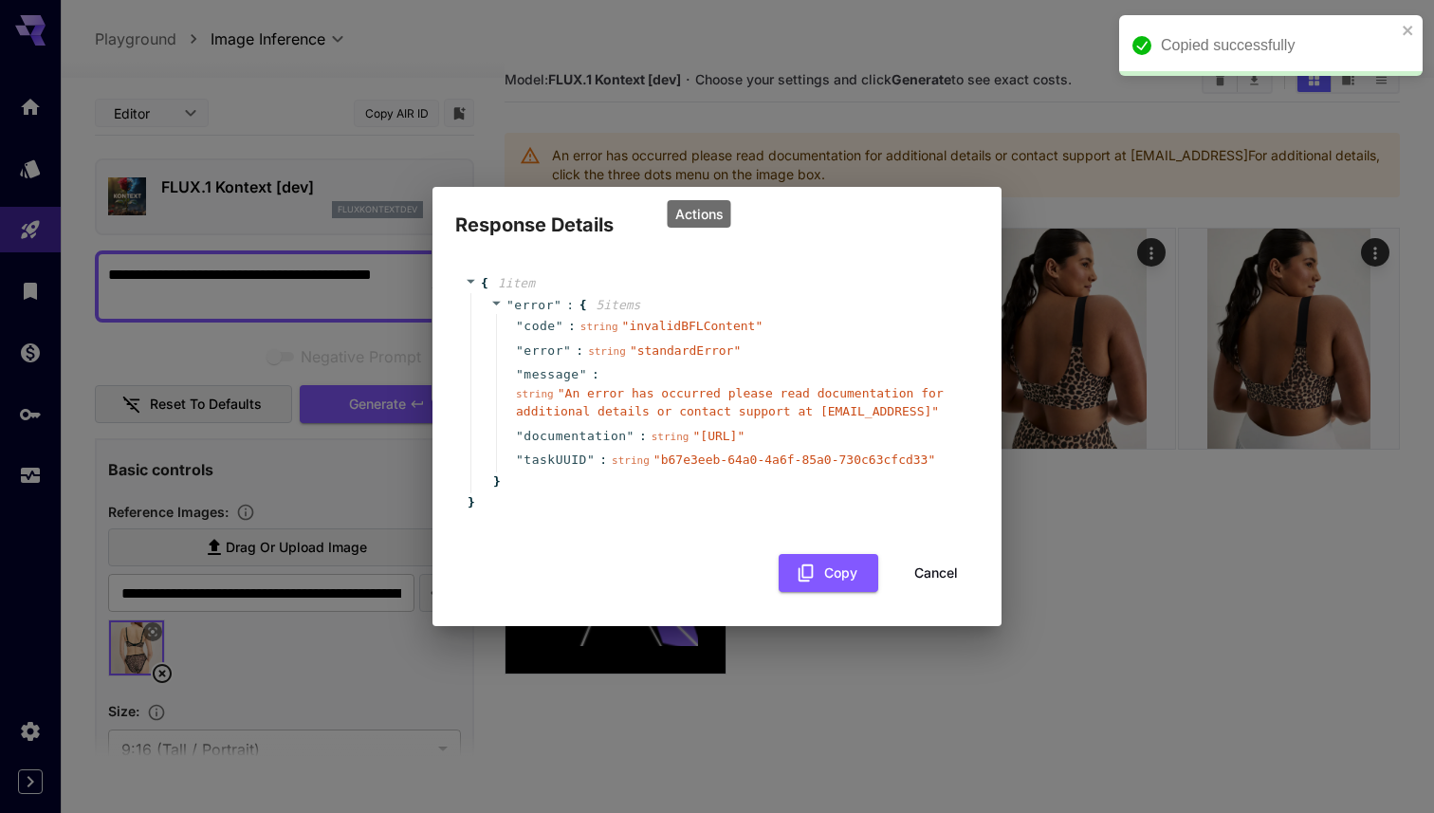
click at [934, 588] on button "Cancel" at bounding box center [936, 573] width 85 height 39
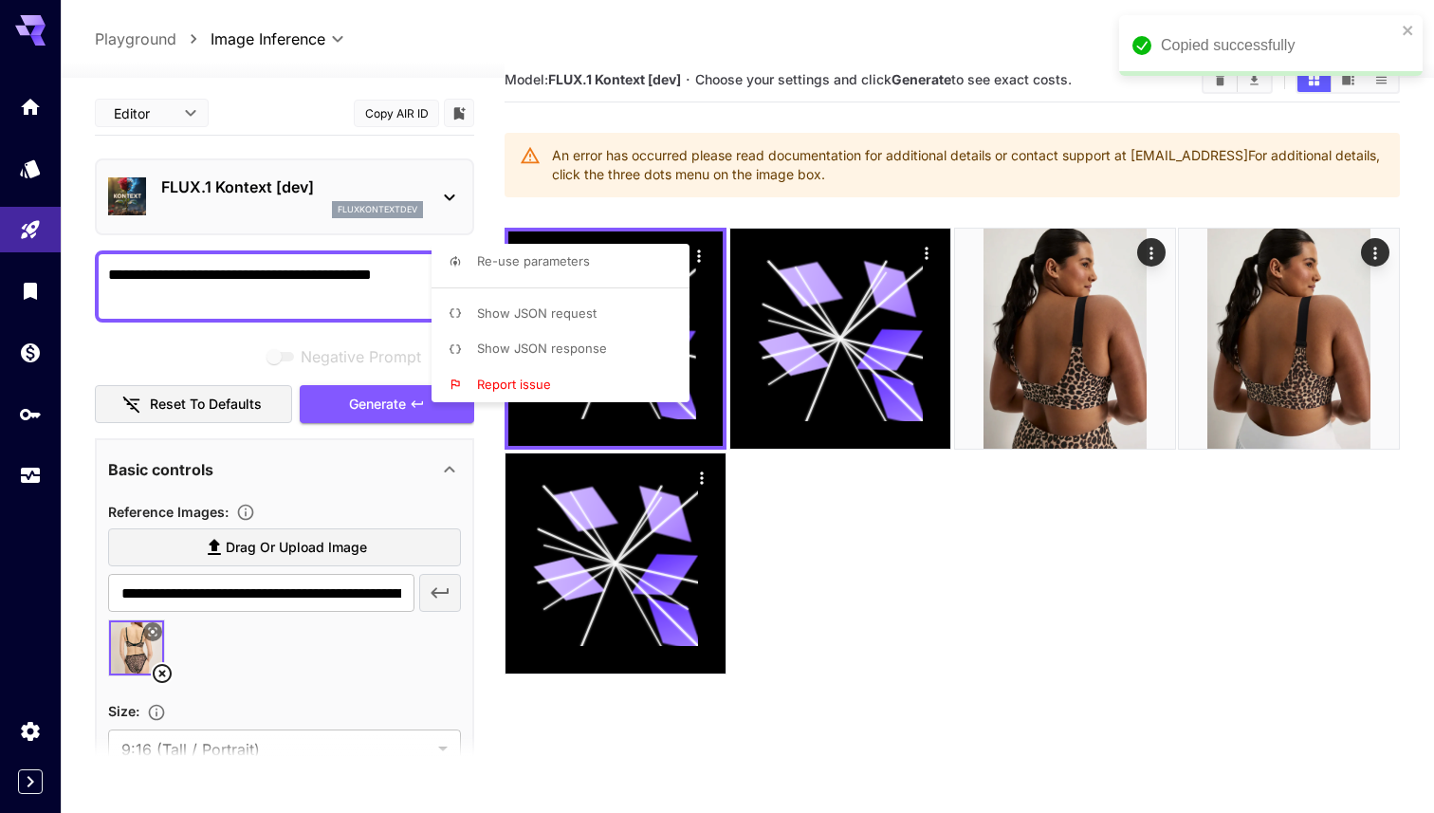
click at [1406, 39] on div "Copied successfully" at bounding box center [1271, 45] width 304 height 61
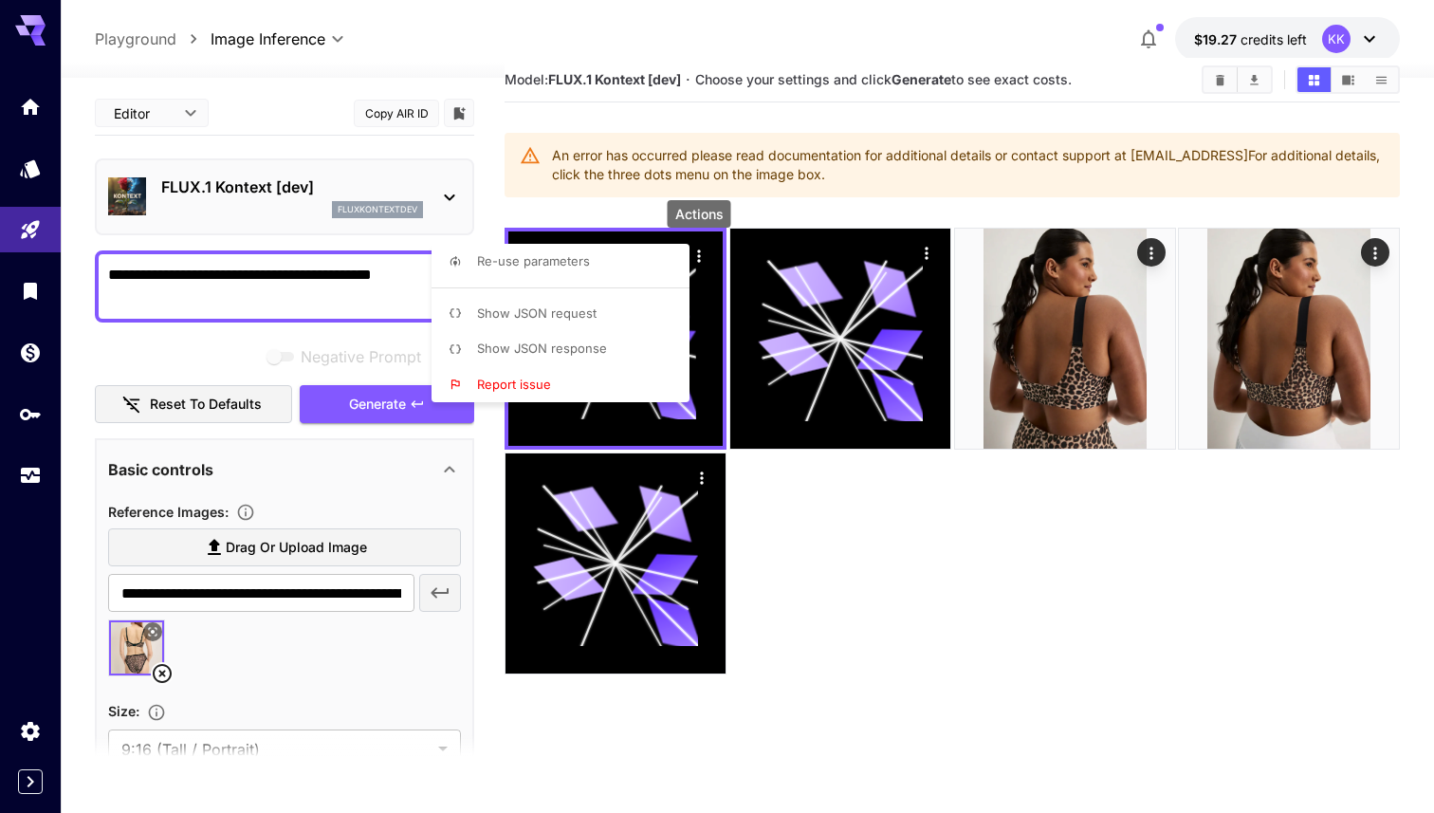
click at [1222, 71] on div at bounding box center [717, 406] width 1434 height 813
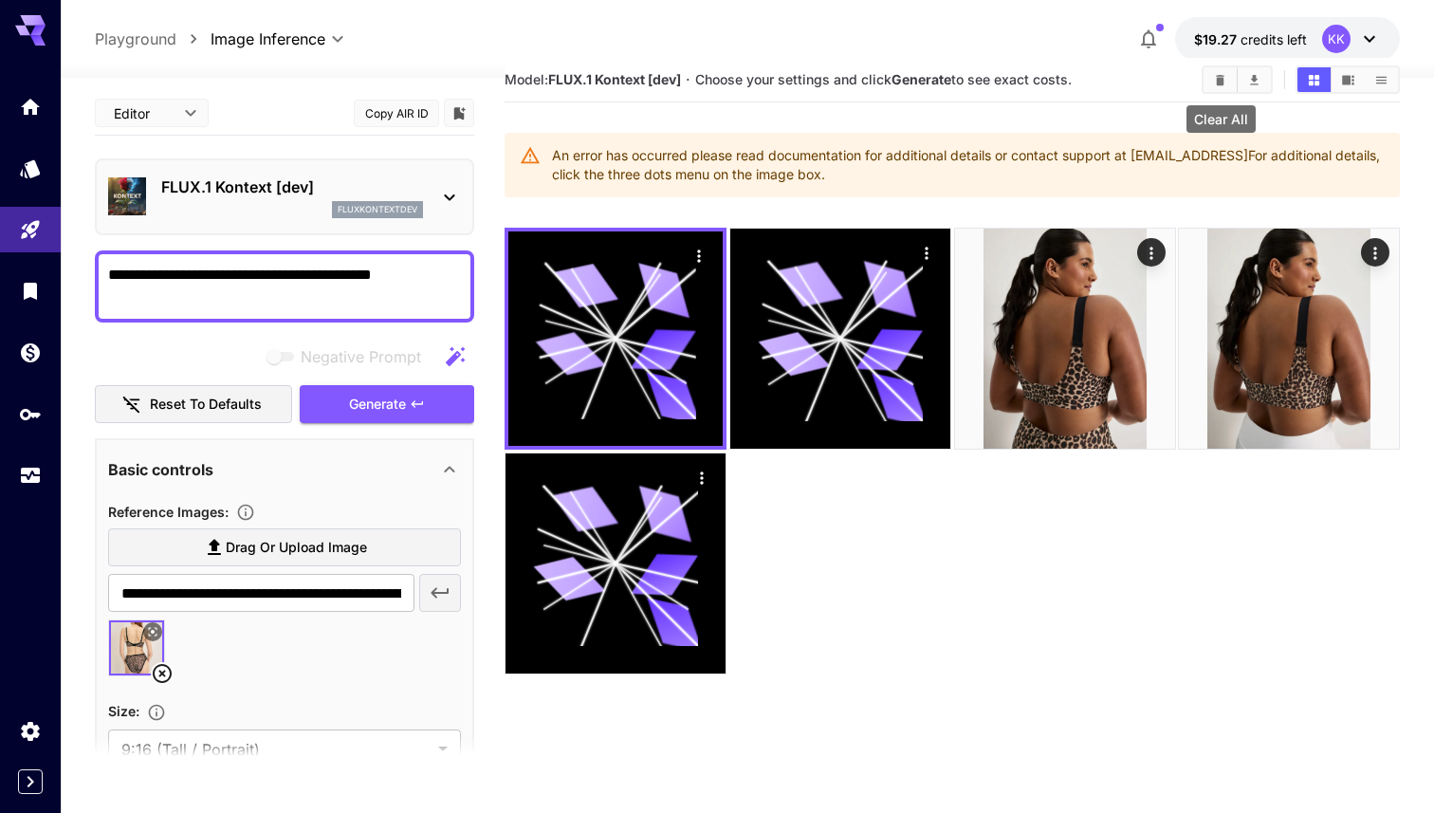
click at [1211, 80] on button "Clear All" at bounding box center [1220, 79] width 33 height 25
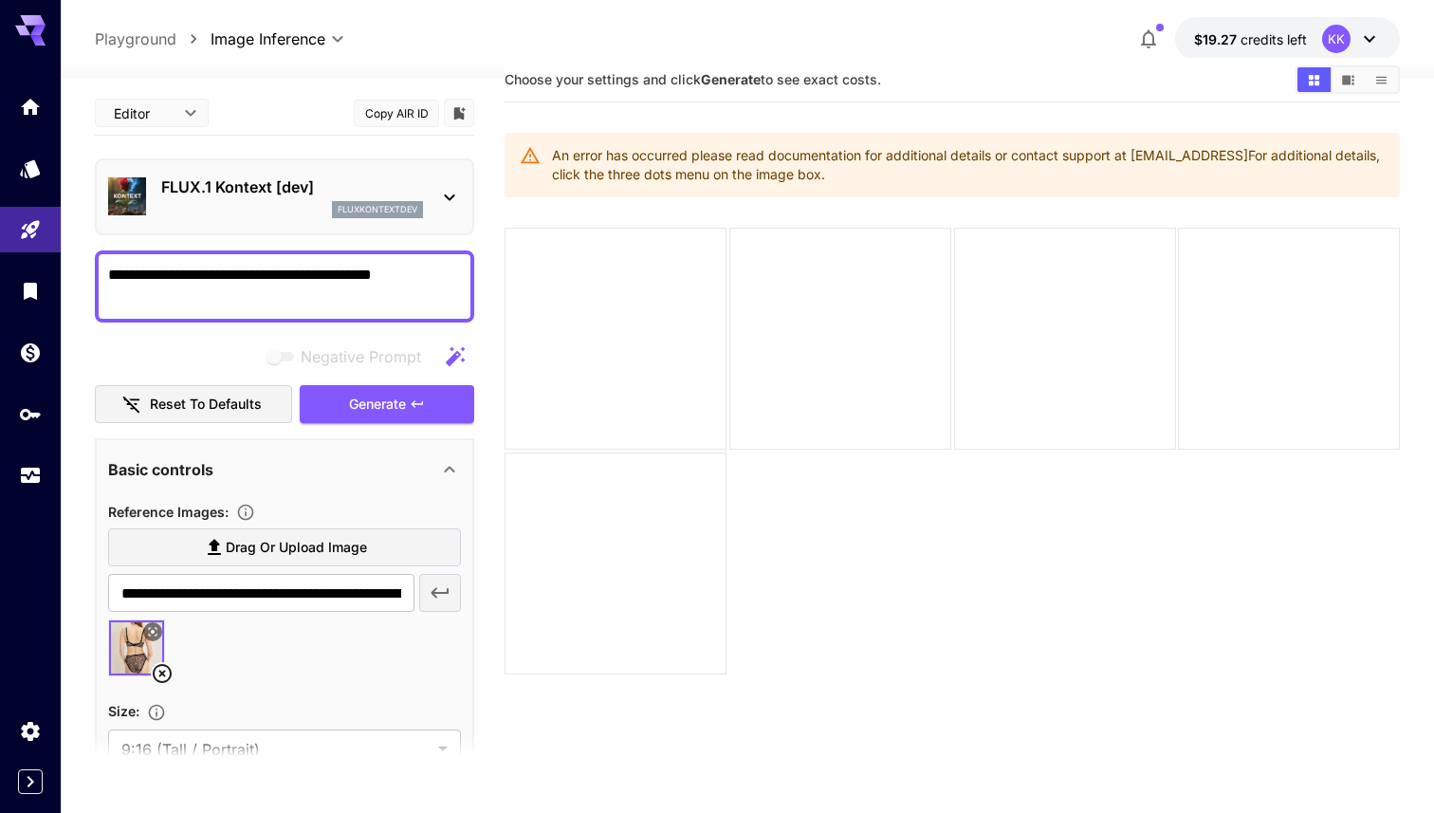
click at [161, 678] on icon at bounding box center [162, 673] width 23 height 23
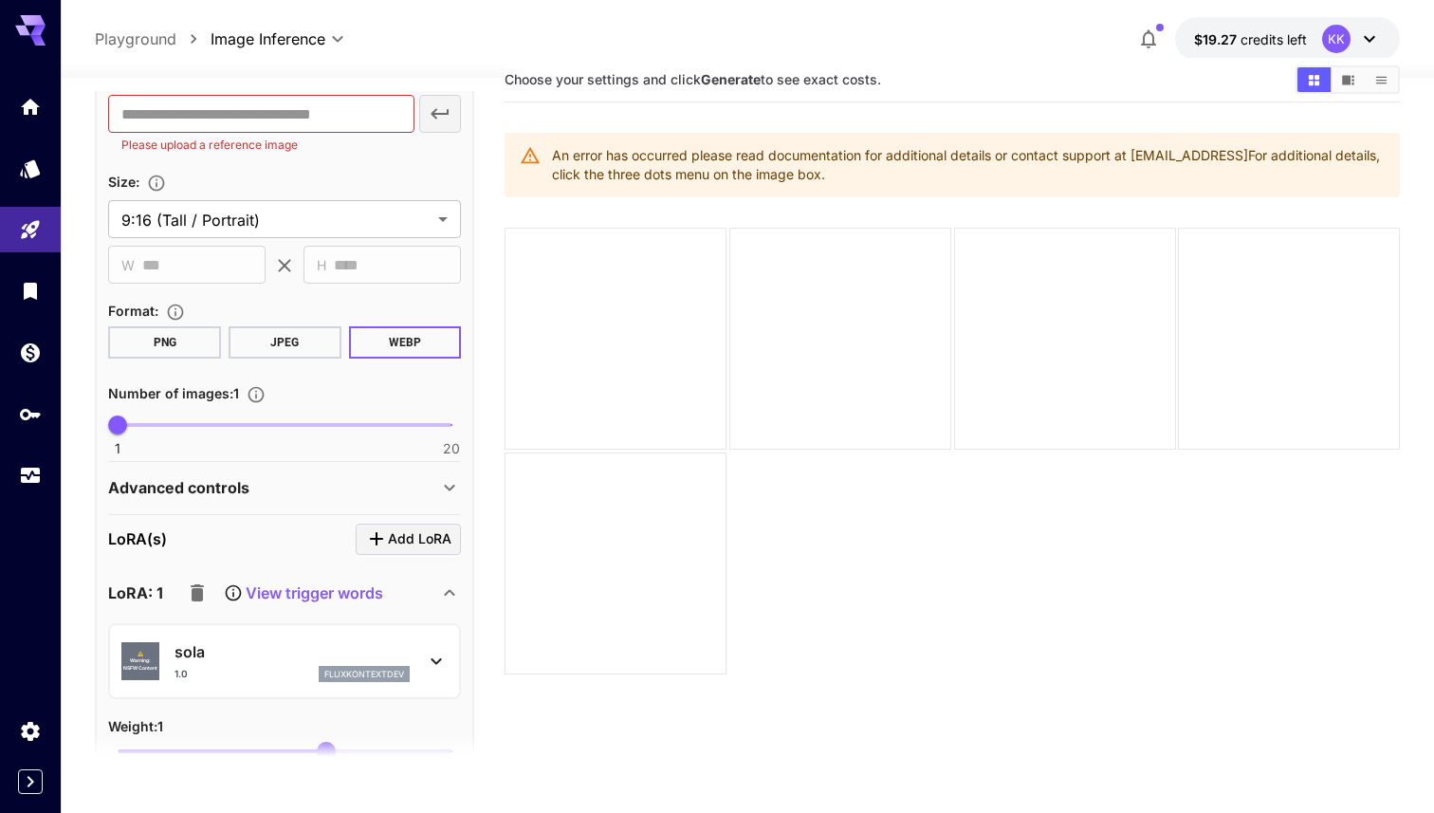
scroll to position [436, 0]
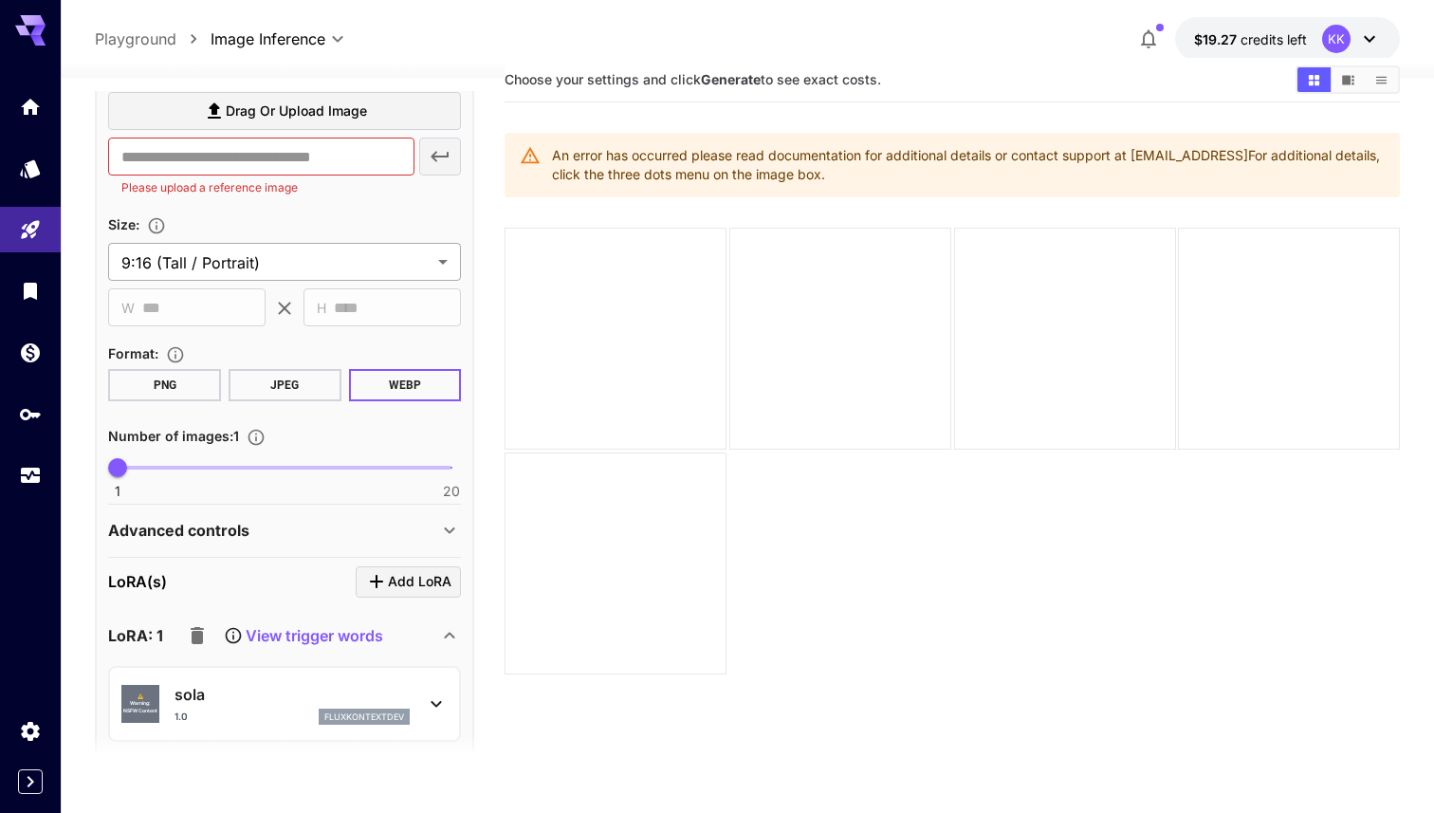
click at [355, 267] on body "**********" at bounding box center [717, 446] width 1434 height 963
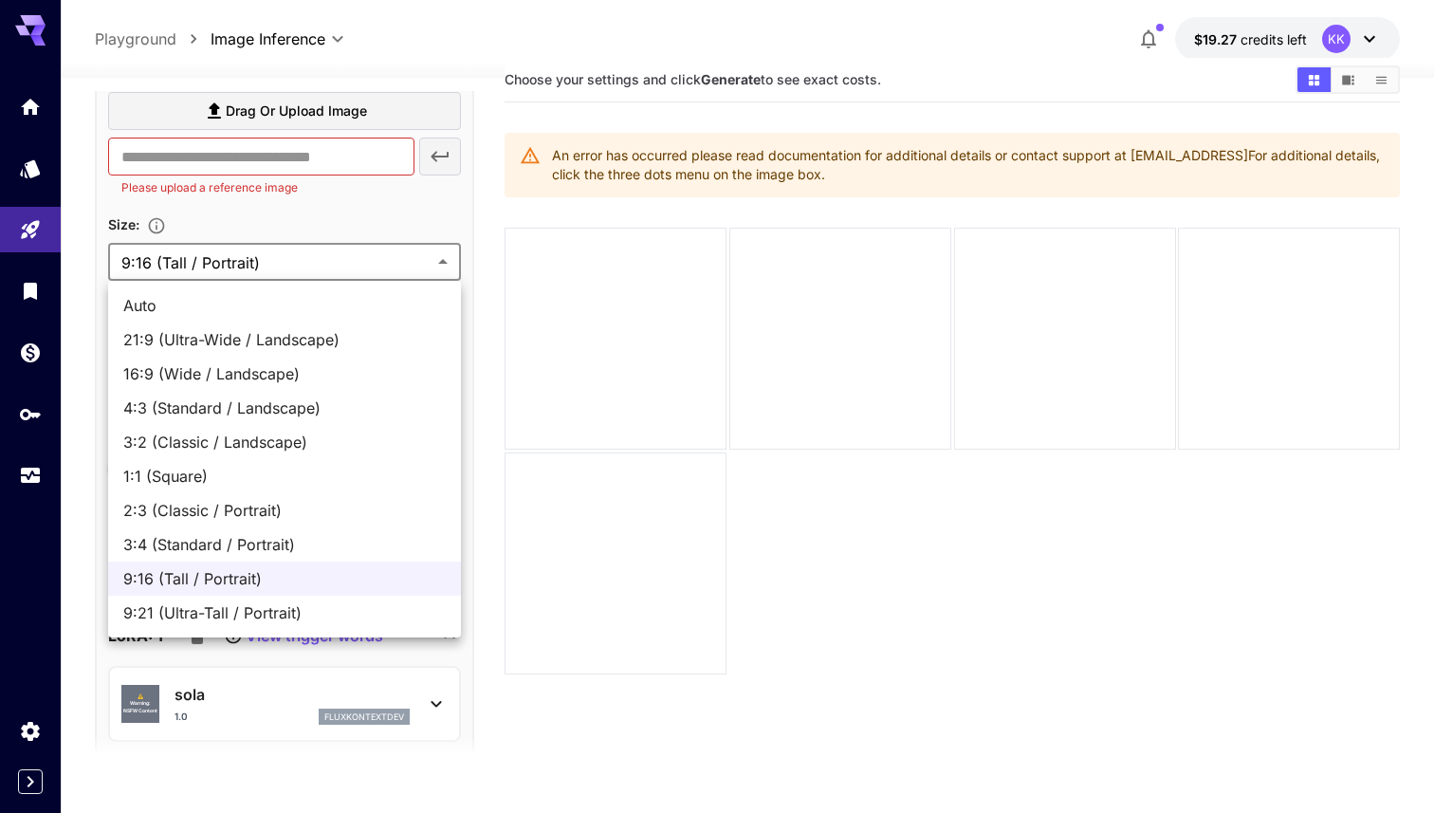
click at [307, 307] on span "Auto" at bounding box center [284, 305] width 323 height 23
type input "****"
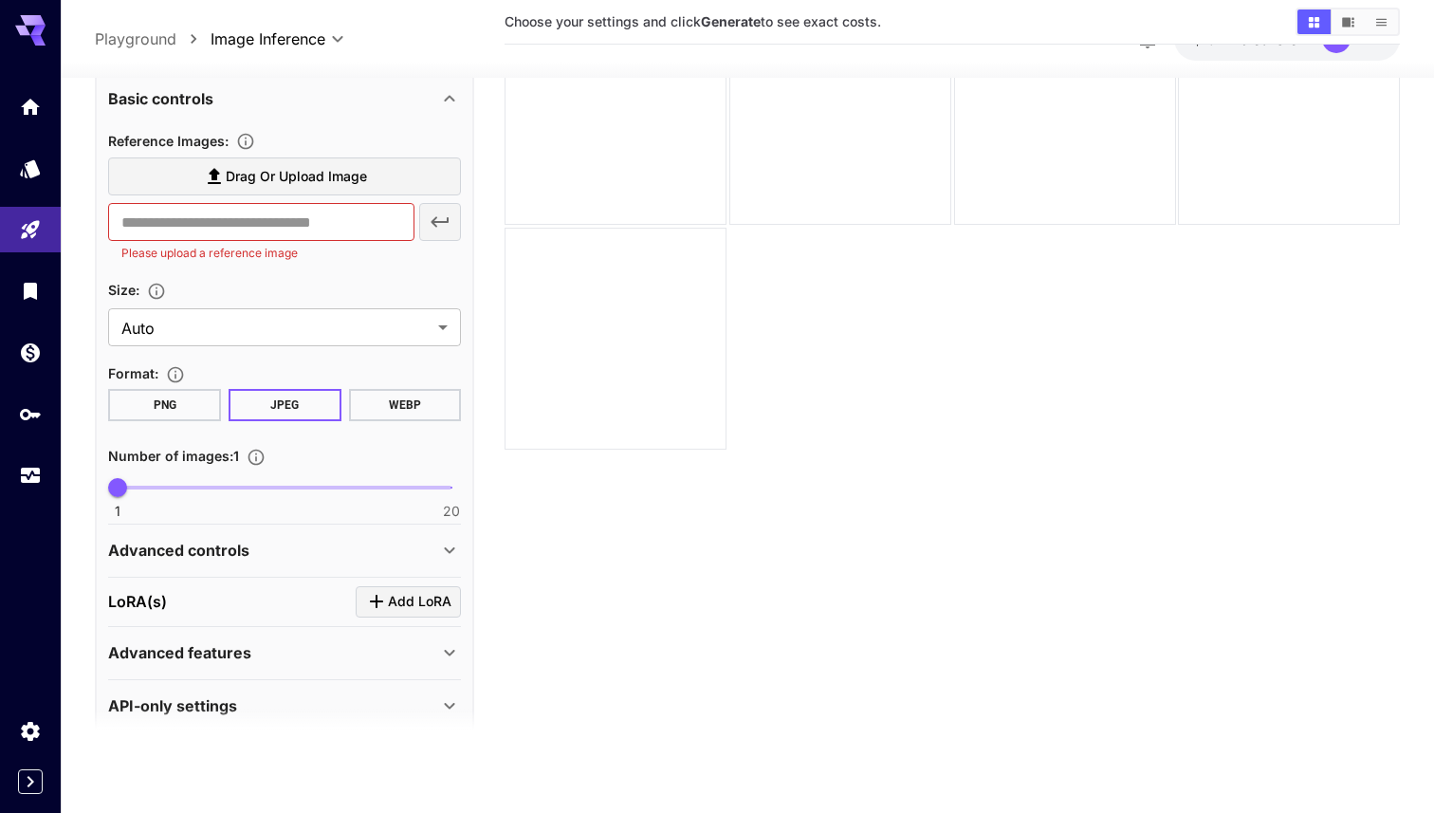
scroll to position [369, 0]
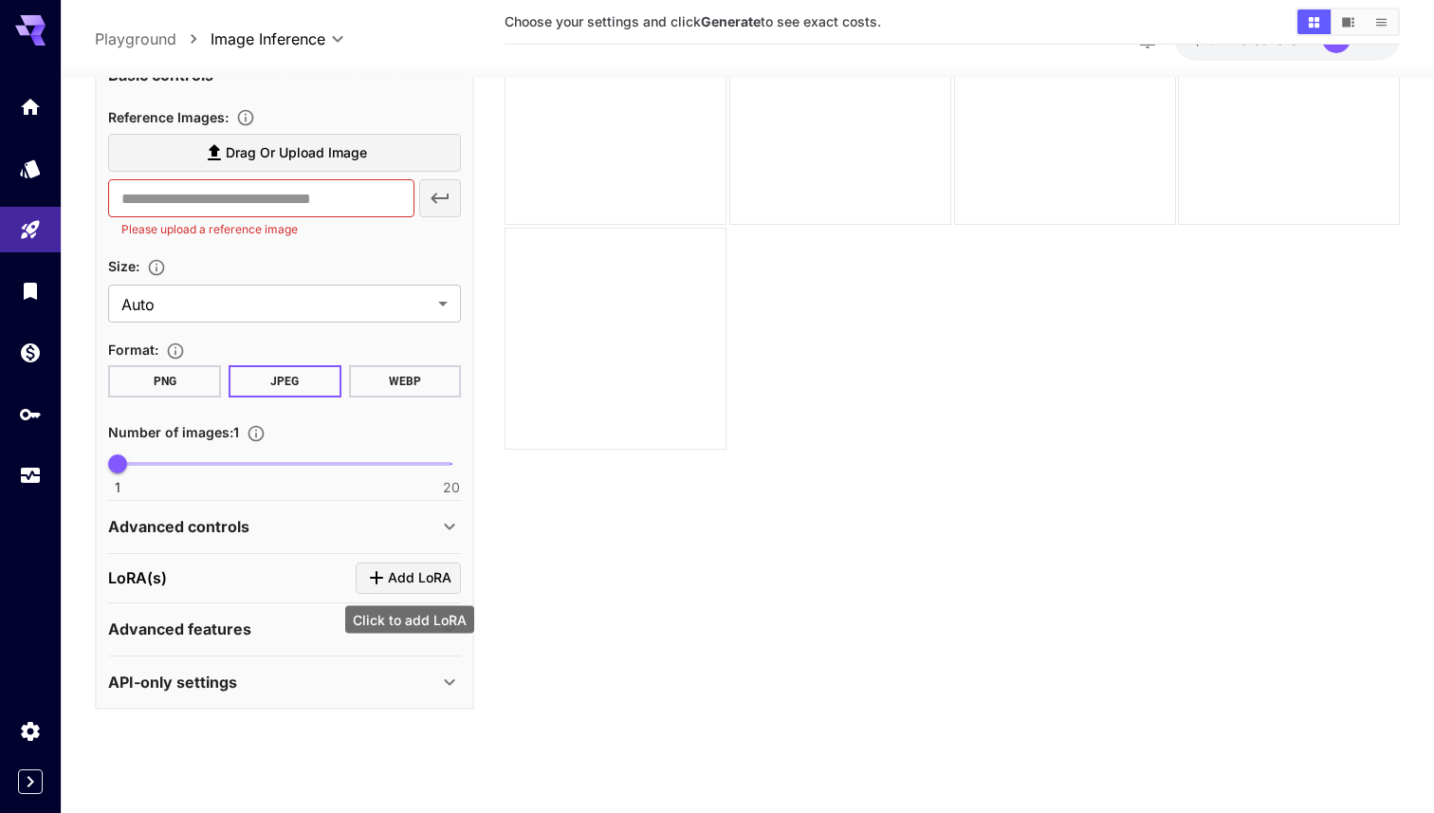
click at [397, 580] on span "Add LoRA" at bounding box center [420, 578] width 64 height 24
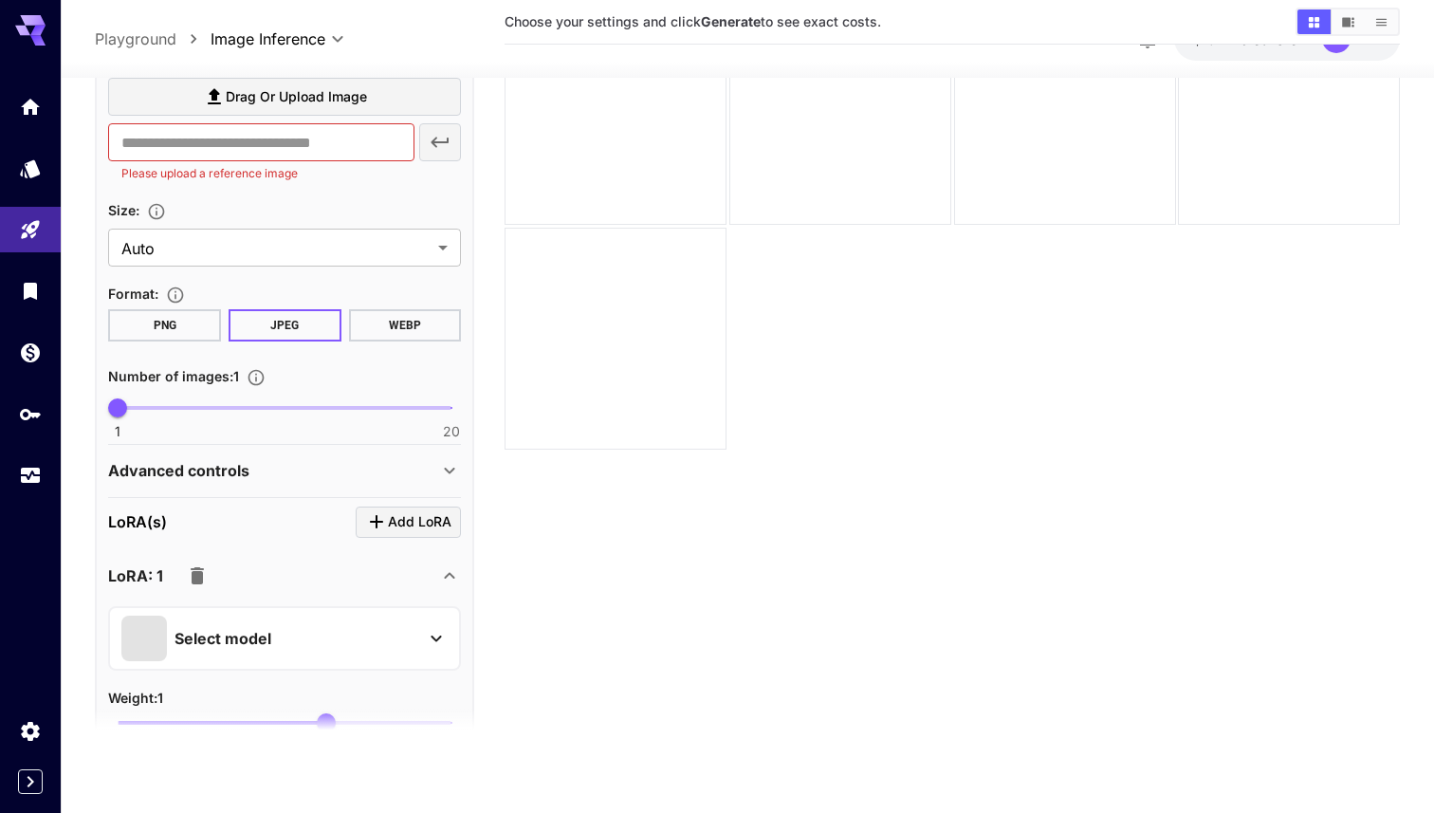
scroll to position [502, 0]
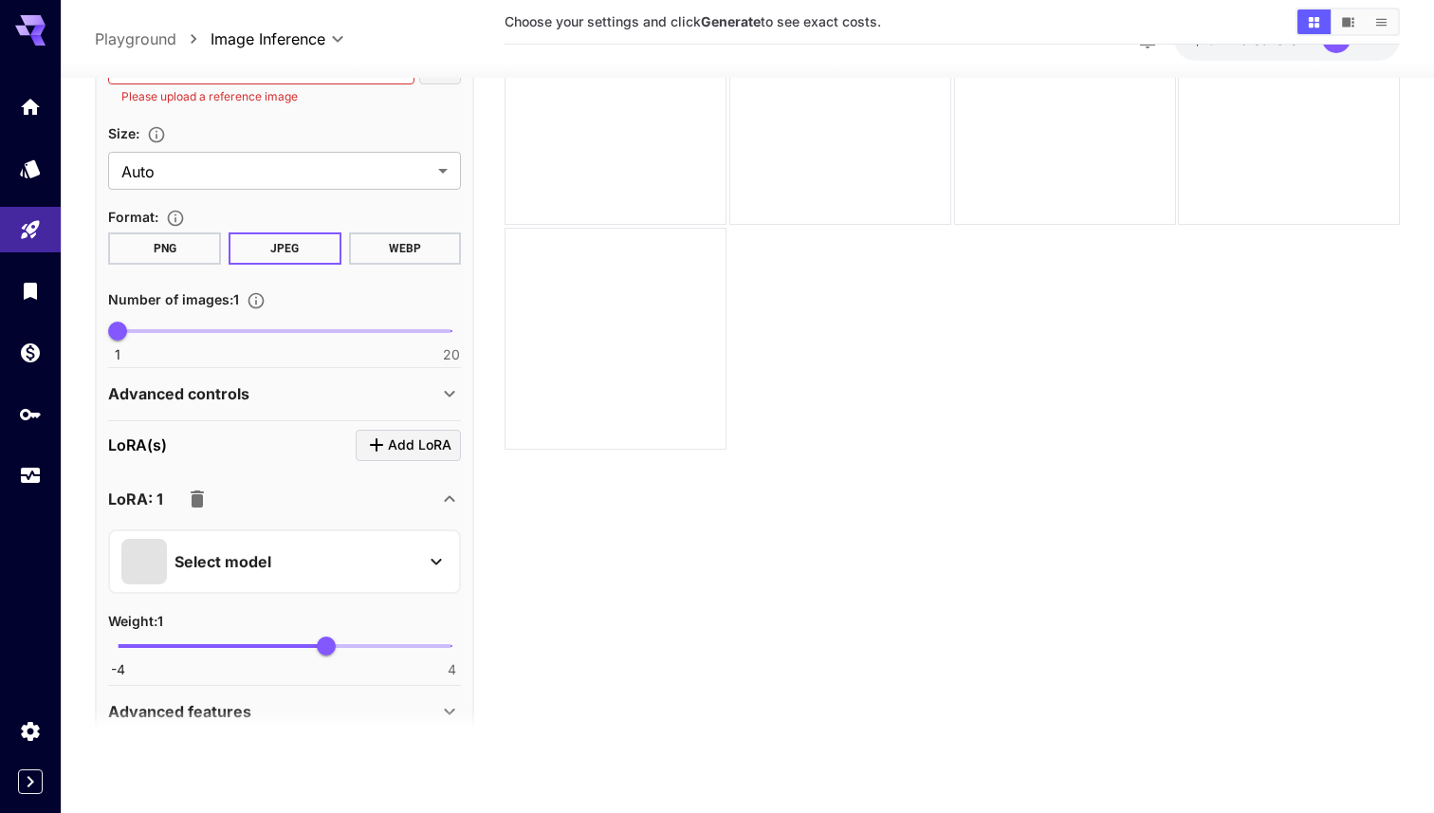
click at [329, 559] on div "Select model" at bounding box center [269, 561] width 296 height 46
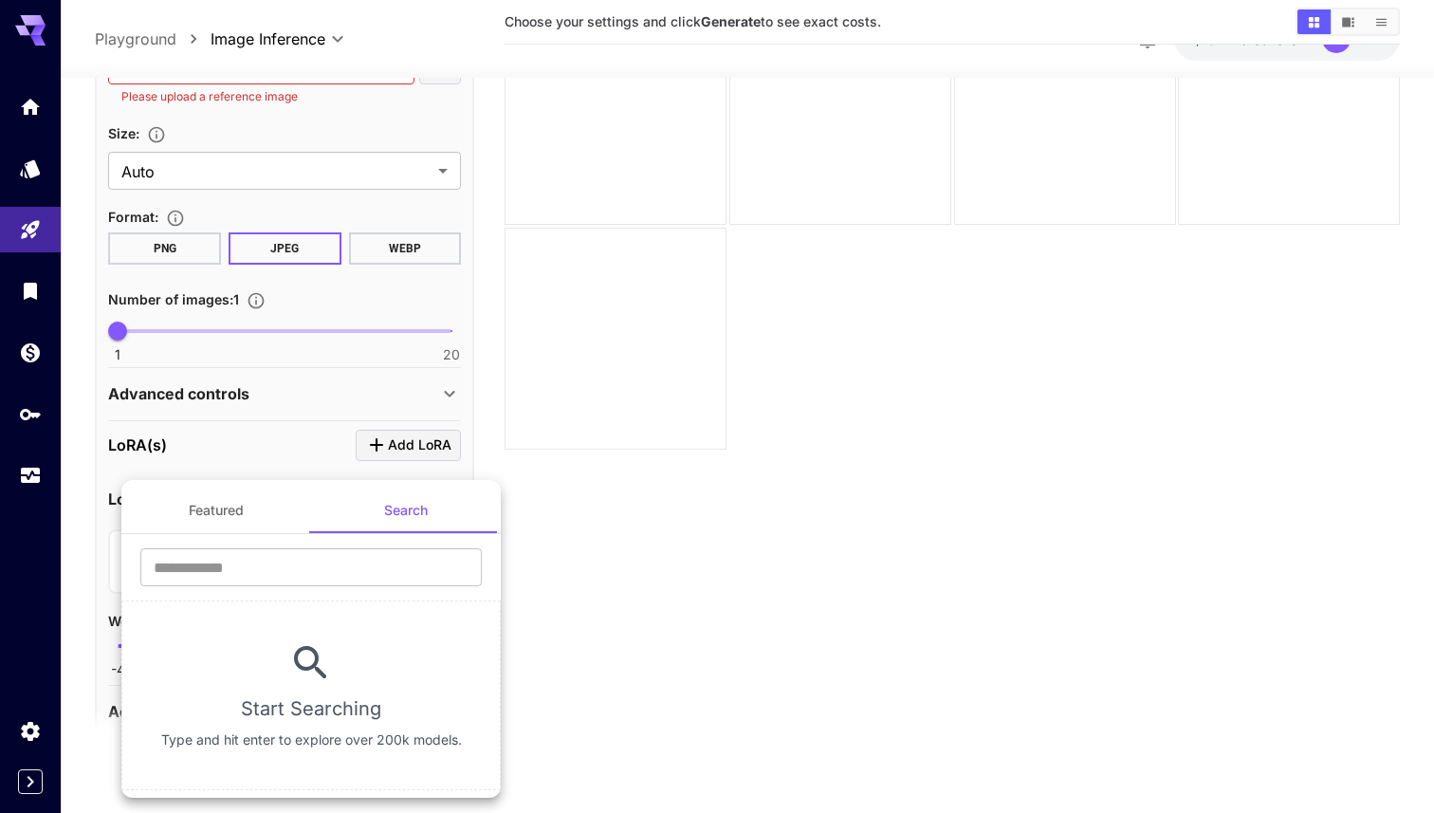
scroll to position [445, 0]
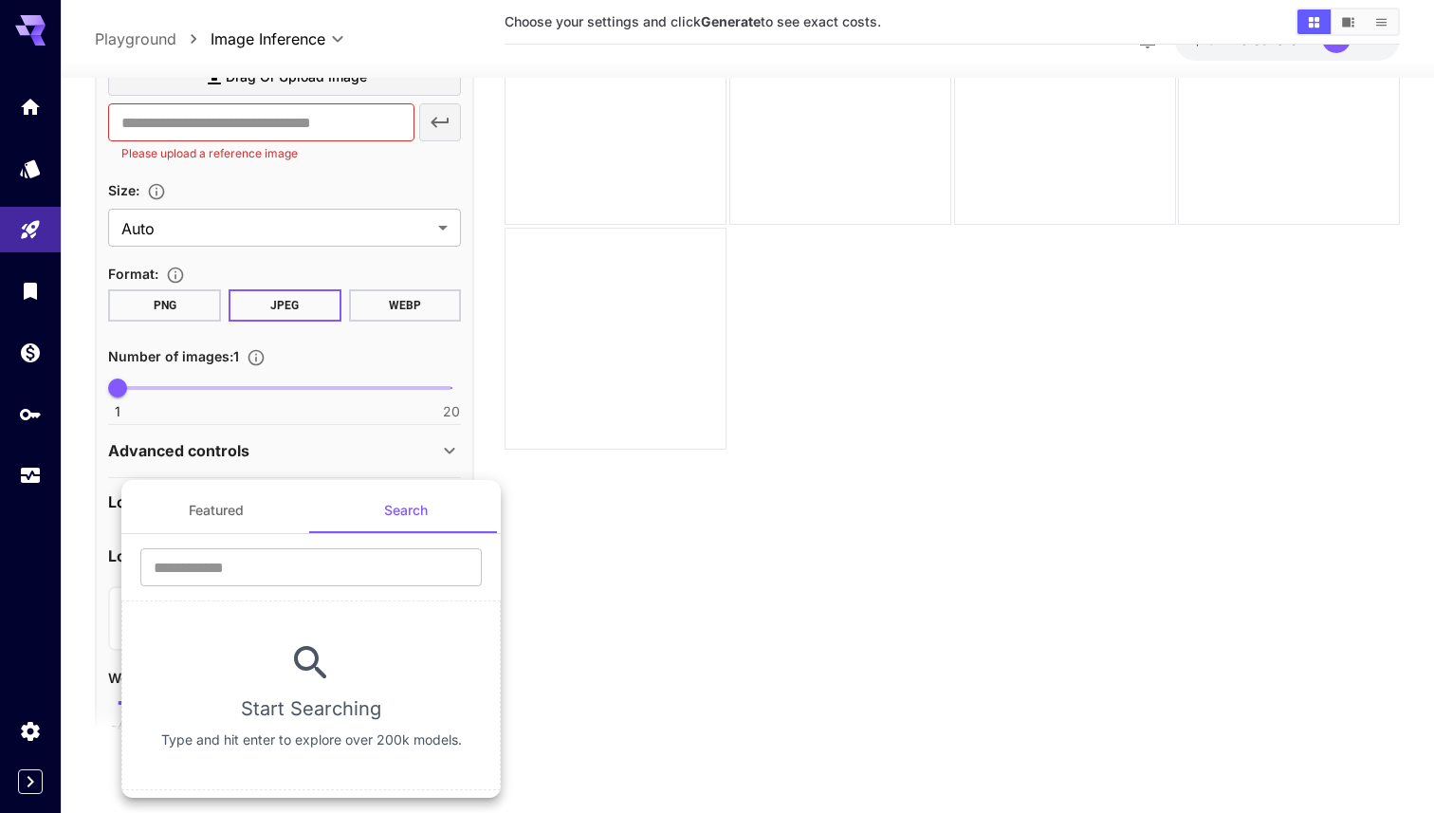
click at [329, 559] on input "text" at bounding box center [311, 567] width 342 height 38
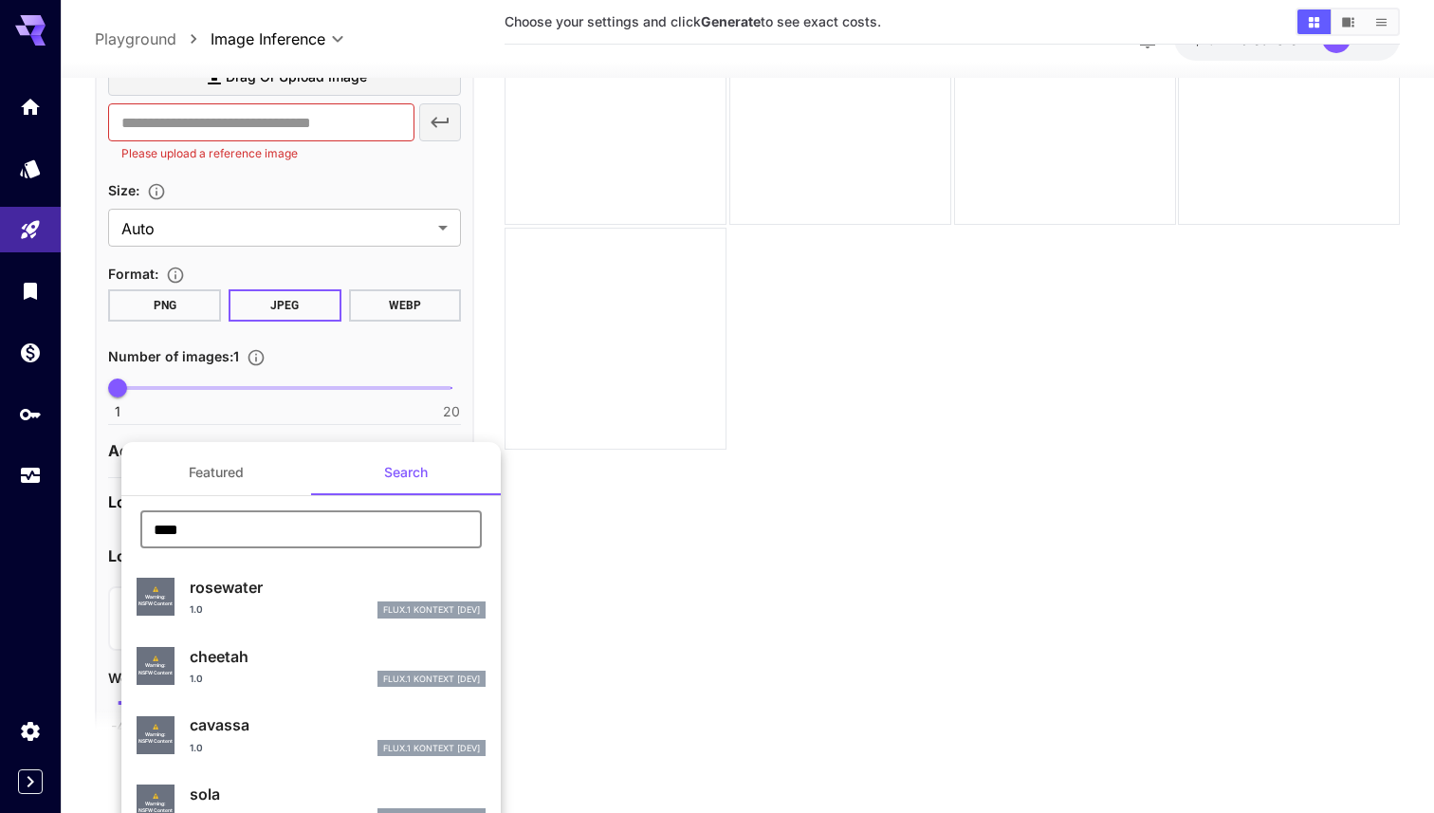
type input "****"
click at [284, 785] on p "sola" at bounding box center [338, 794] width 296 height 23
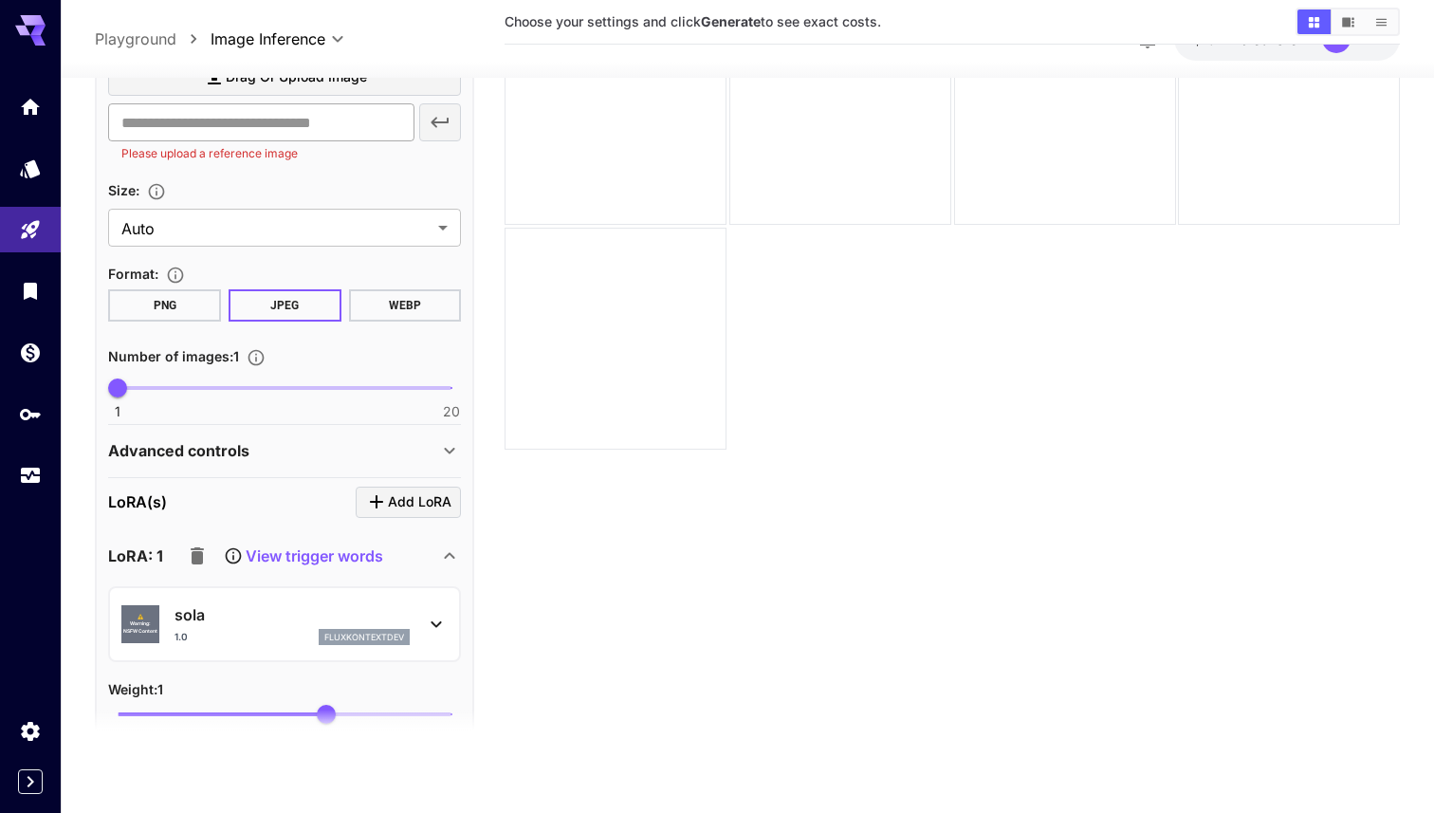
click at [382, 121] on input "text" at bounding box center [261, 122] width 306 height 38
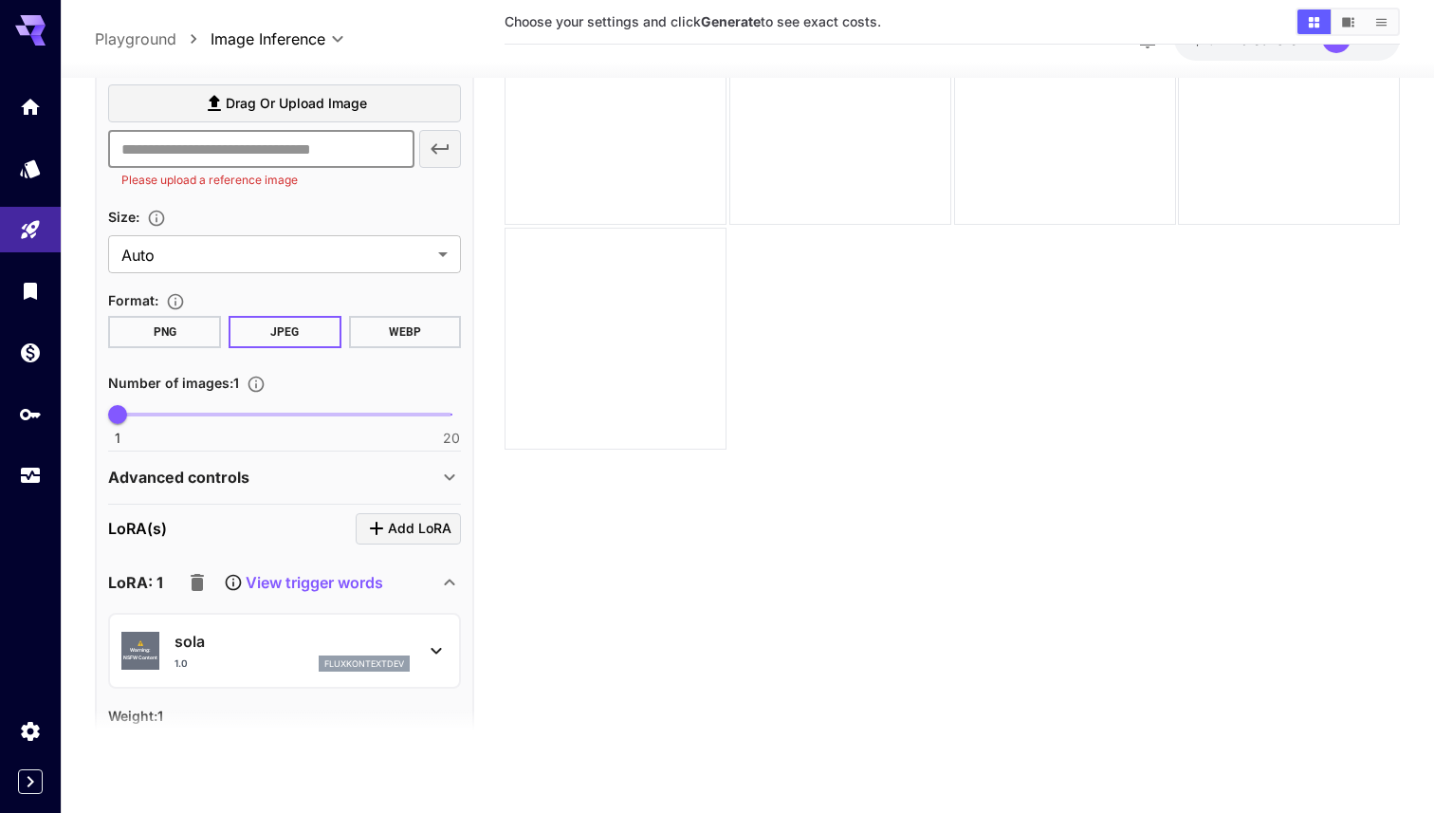
scroll to position [390, 0]
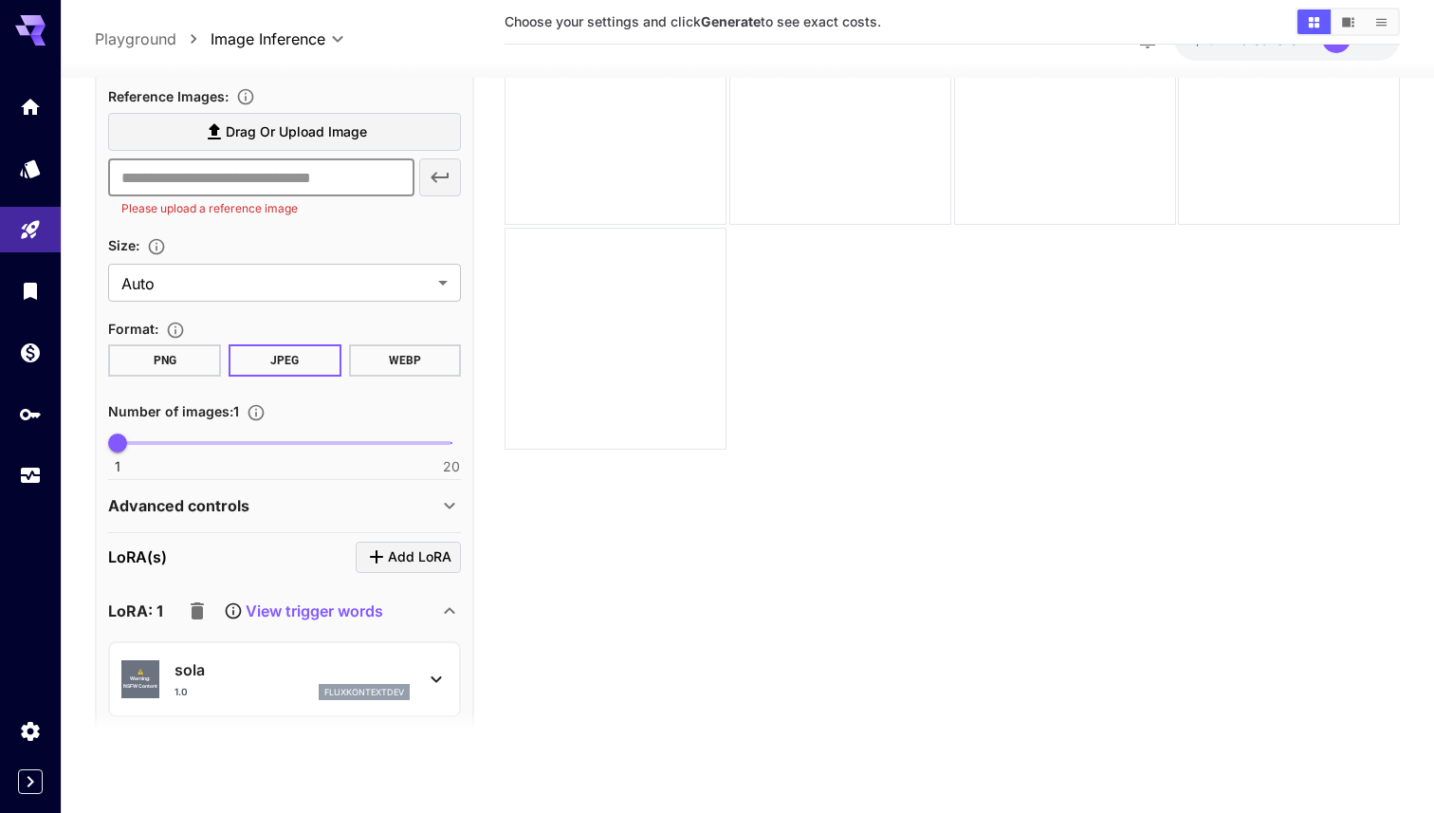
click at [357, 128] on span "Drag or upload image" at bounding box center [296, 132] width 141 height 24
click at [0, 0] on input "Drag or upload image" at bounding box center [0, 0] width 0 height 0
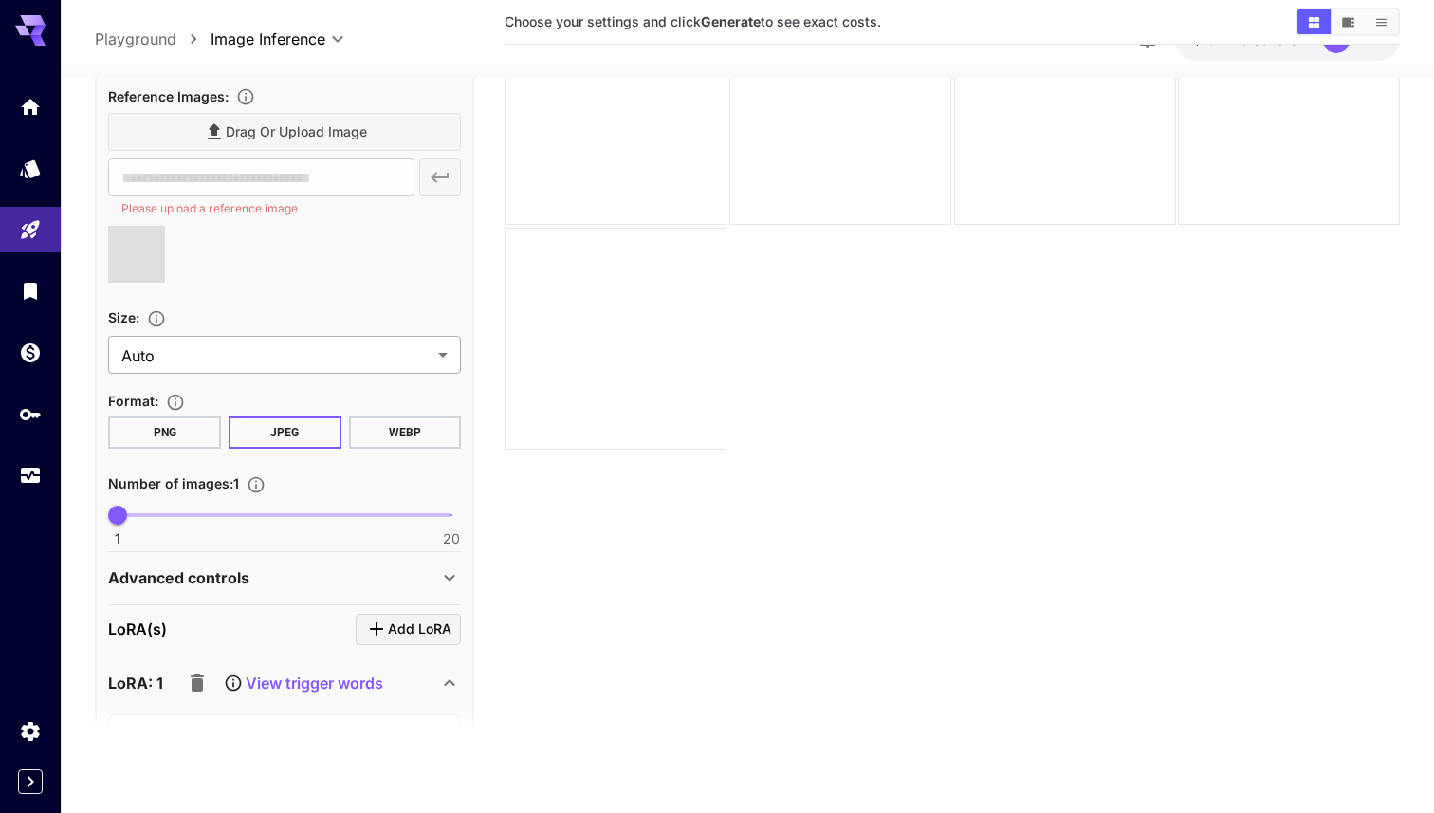
type input "**********"
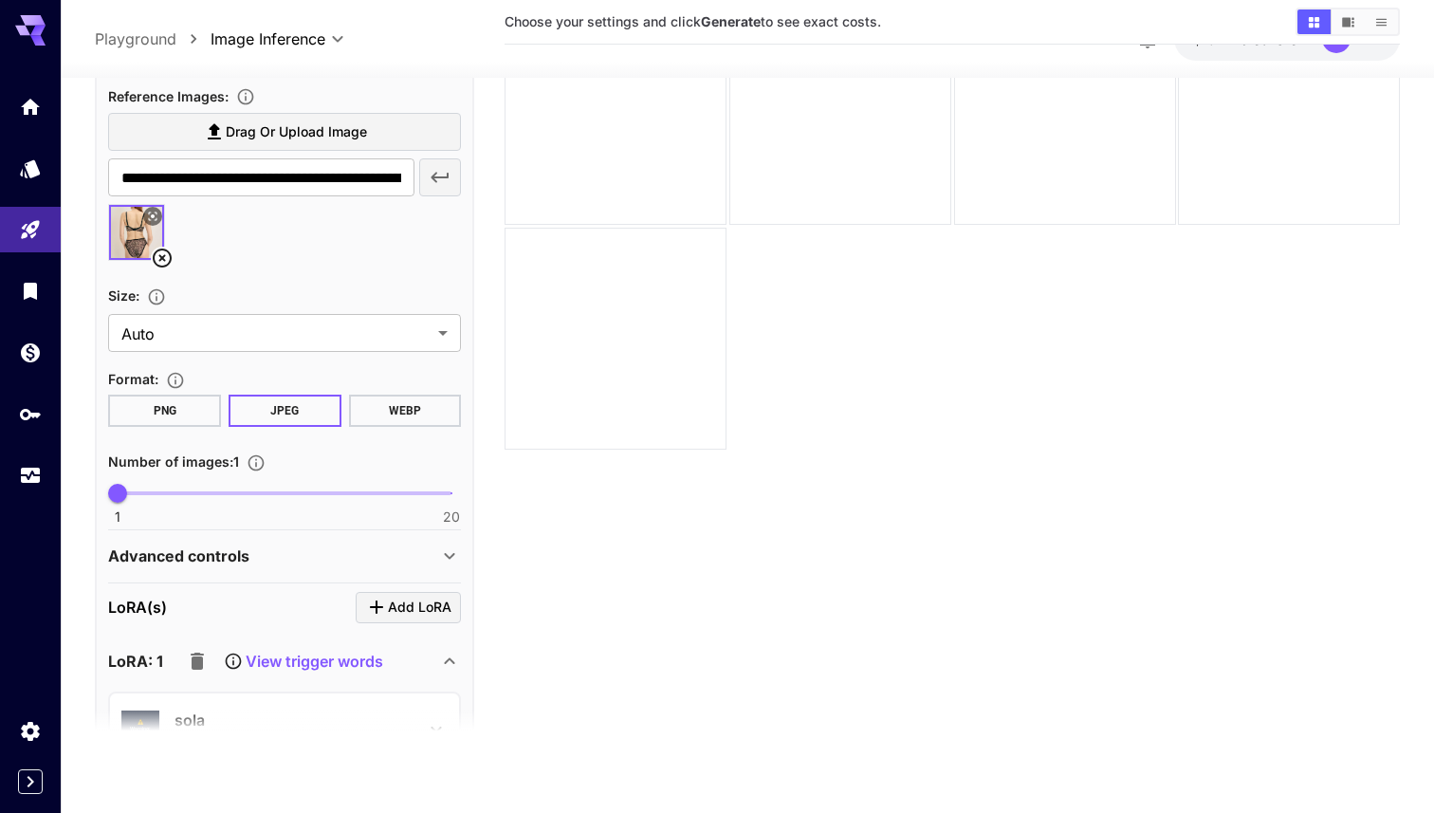
click at [397, 396] on button "WEBP" at bounding box center [405, 411] width 113 height 32
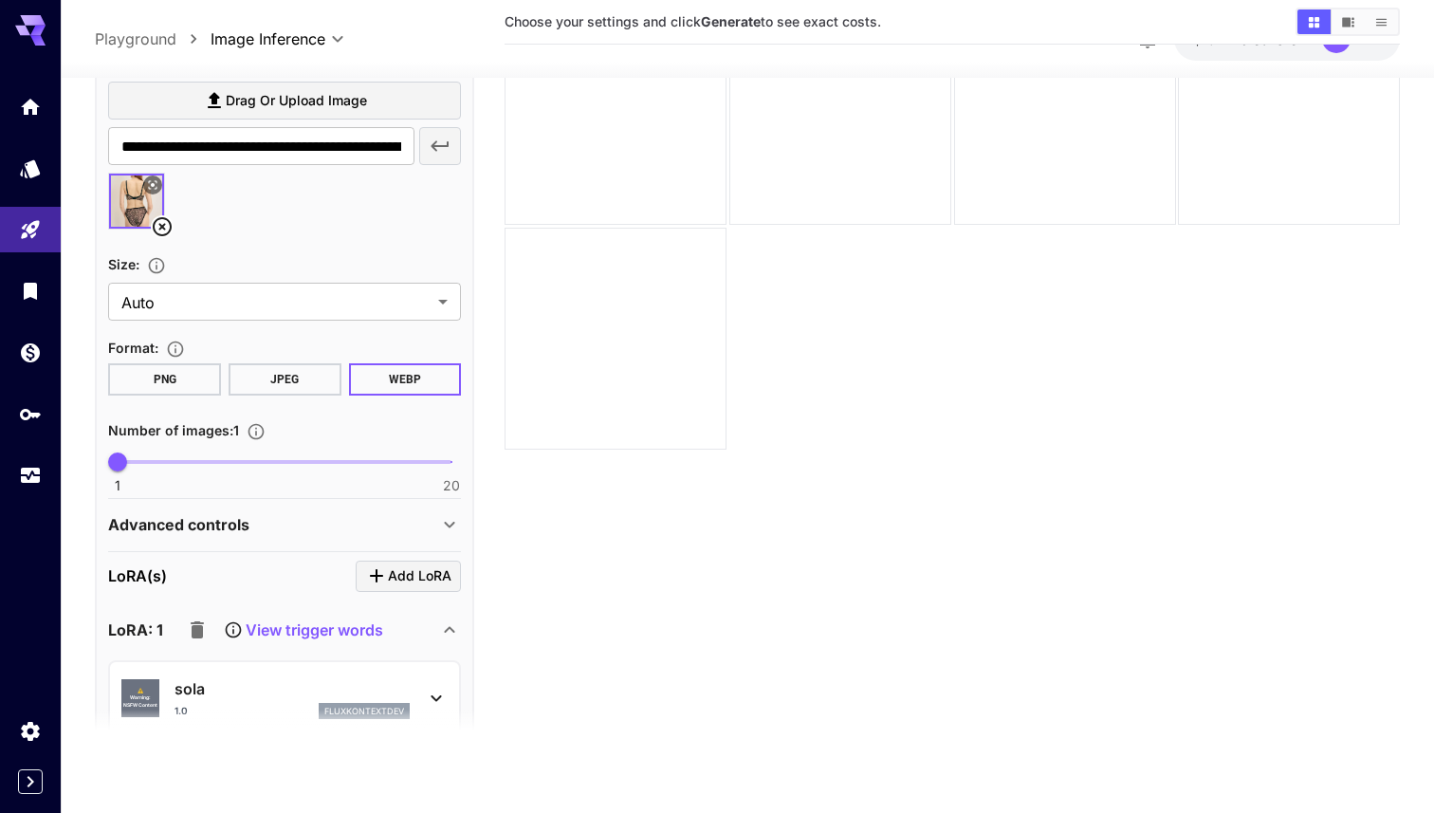
scroll to position [0, 0]
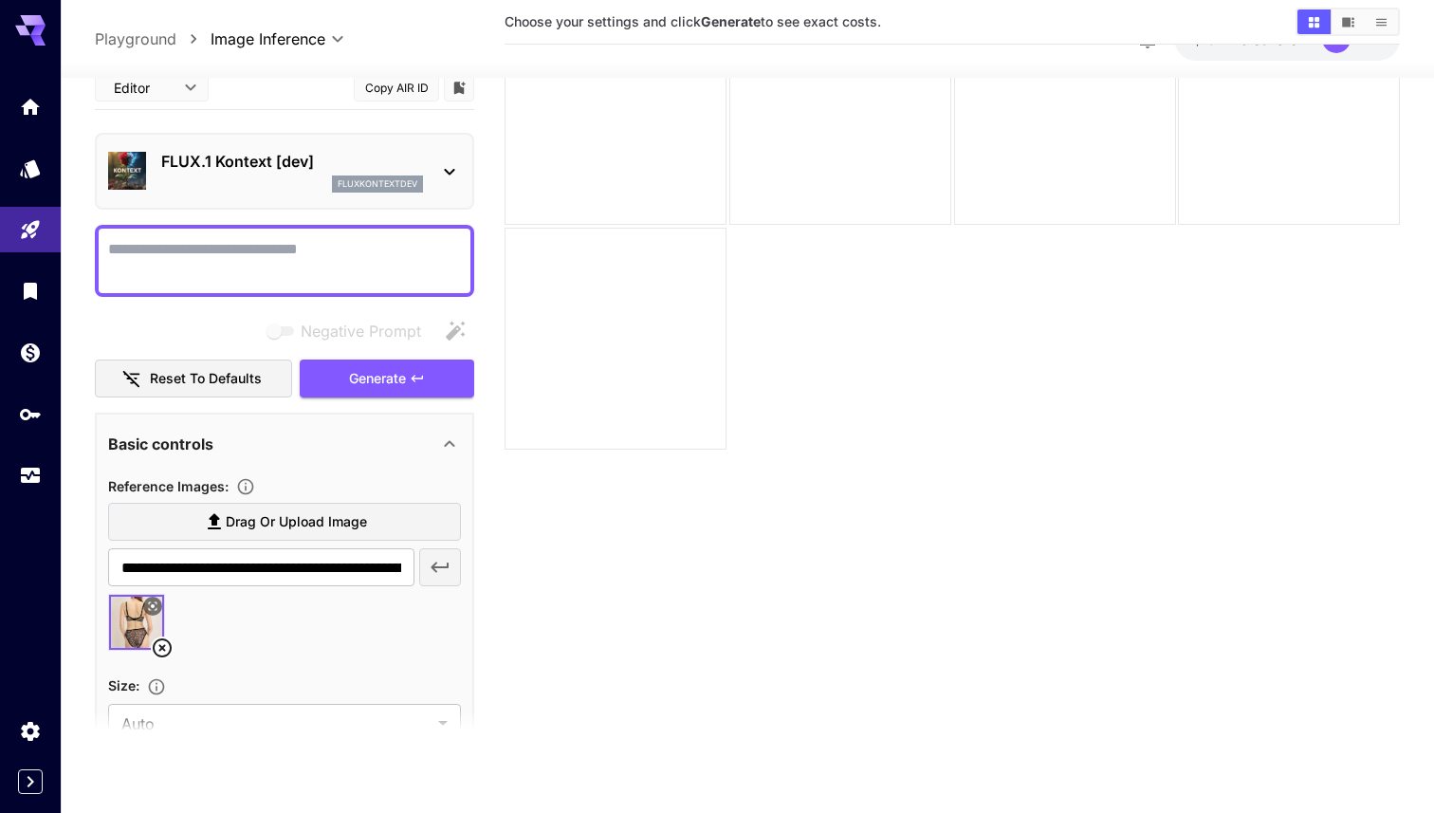
click at [300, 270] on textarea "Negative Prompt" at bounding box center [284, 260] width 353 height 46
click at [381, 385] on span "Generate" at bounding box center [377, 378] width 57 height 24
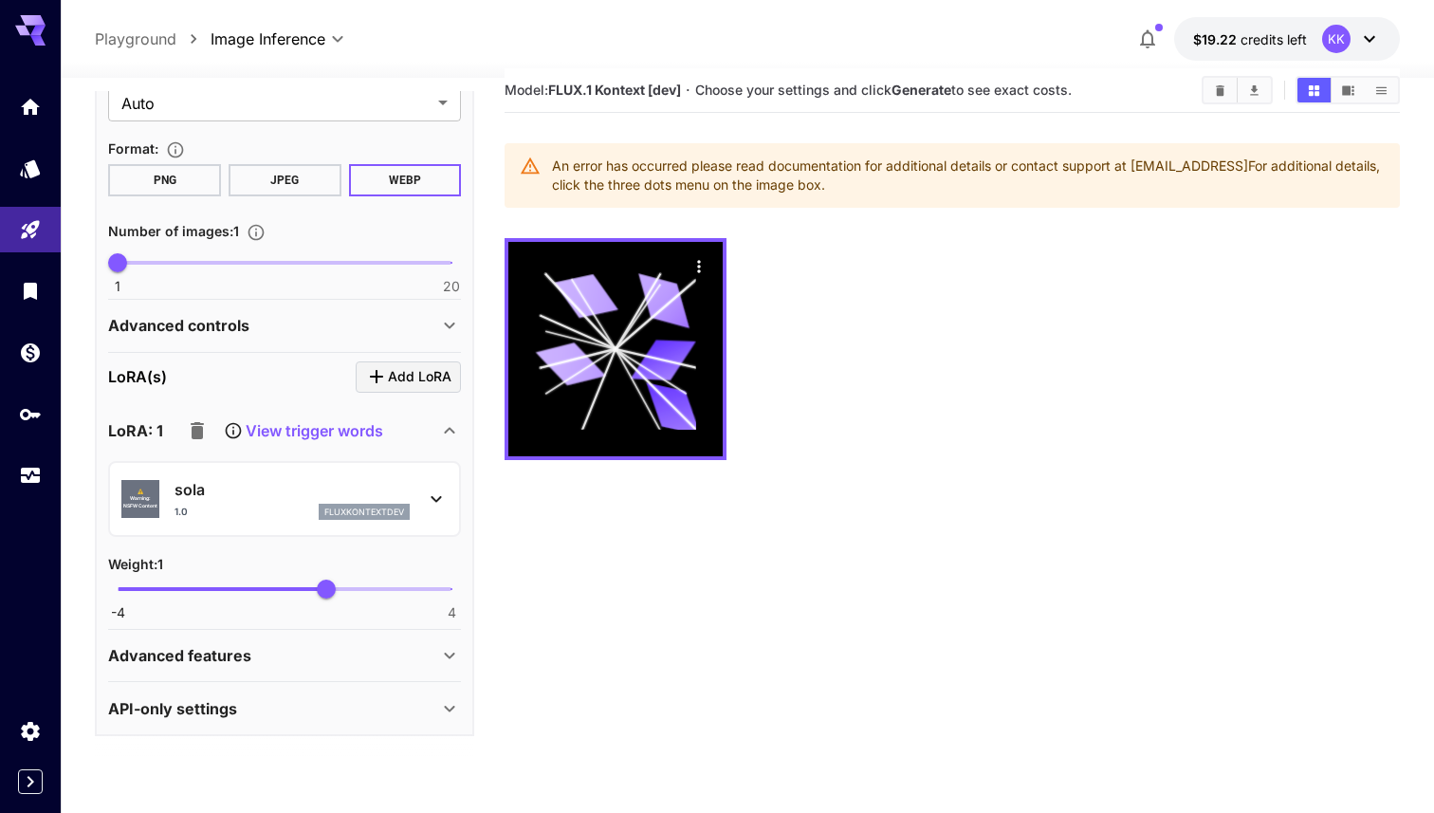
scroll to position [31, 0]
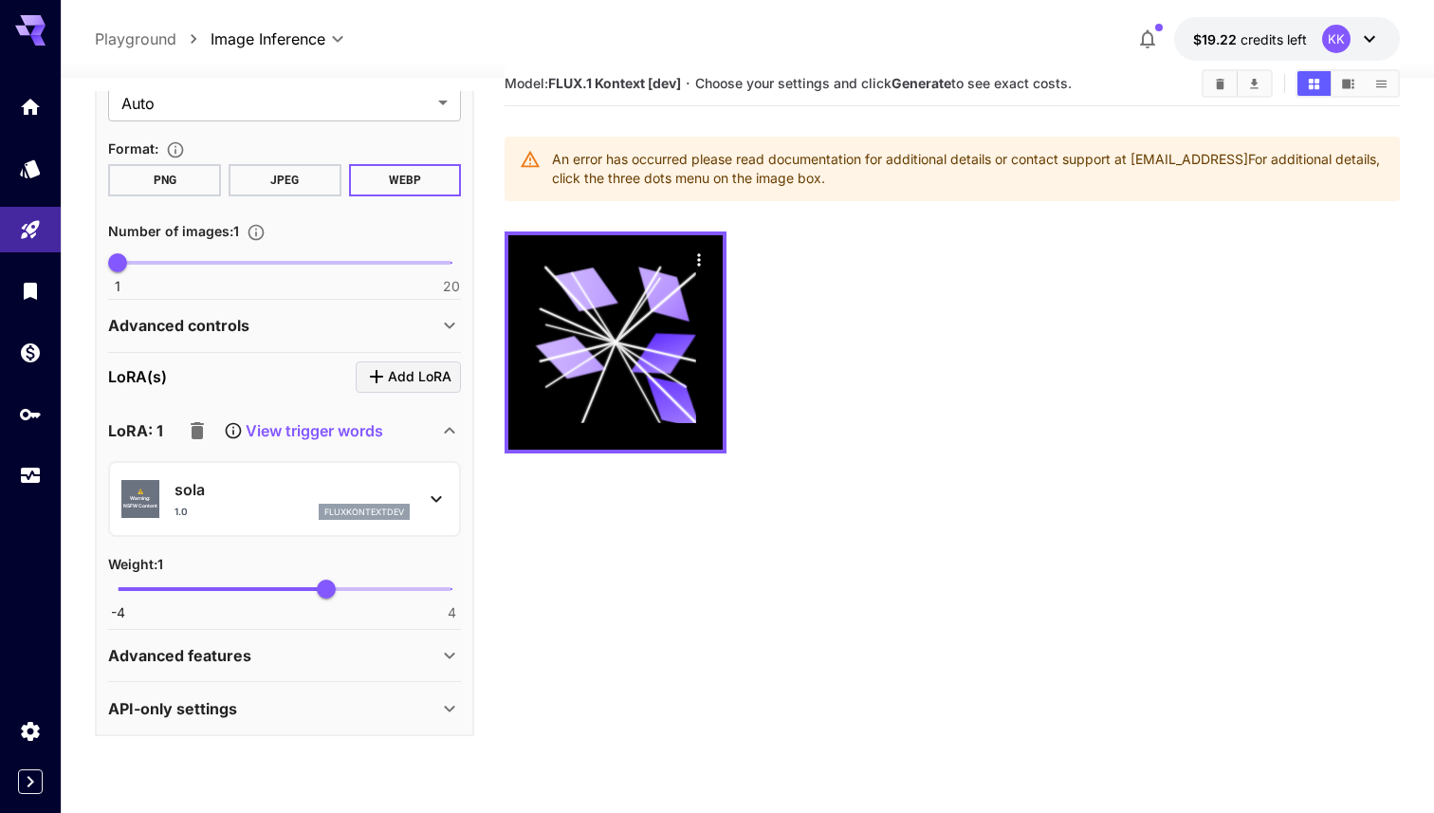
click at [257, 501] on div "sola 1.0 fluxkontextdev" at bounding box center [292, 499] width 235 height 43
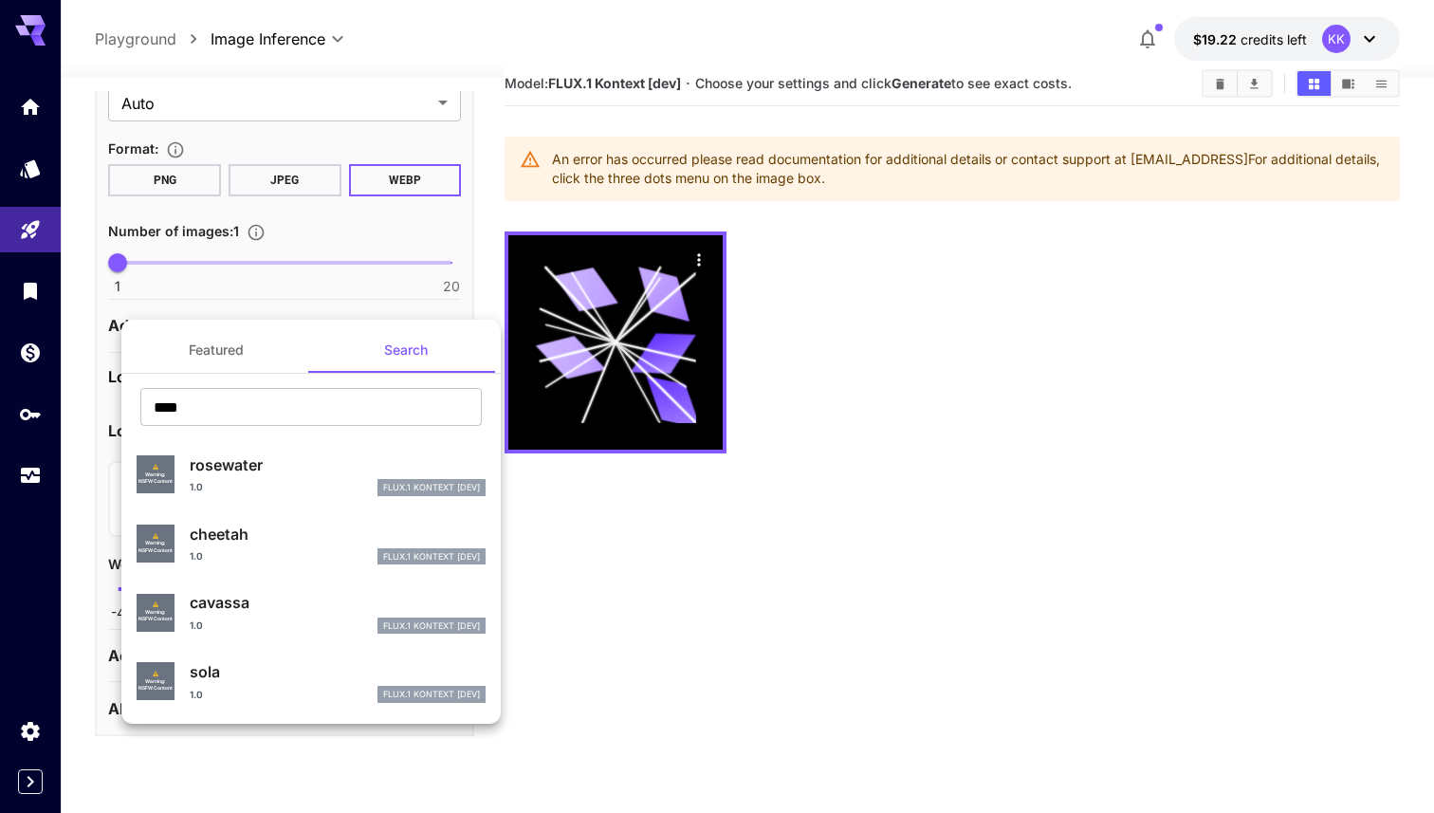
click at [285, 466] on p "rosewater" at bounding box center [338, 464] width 296 height 23
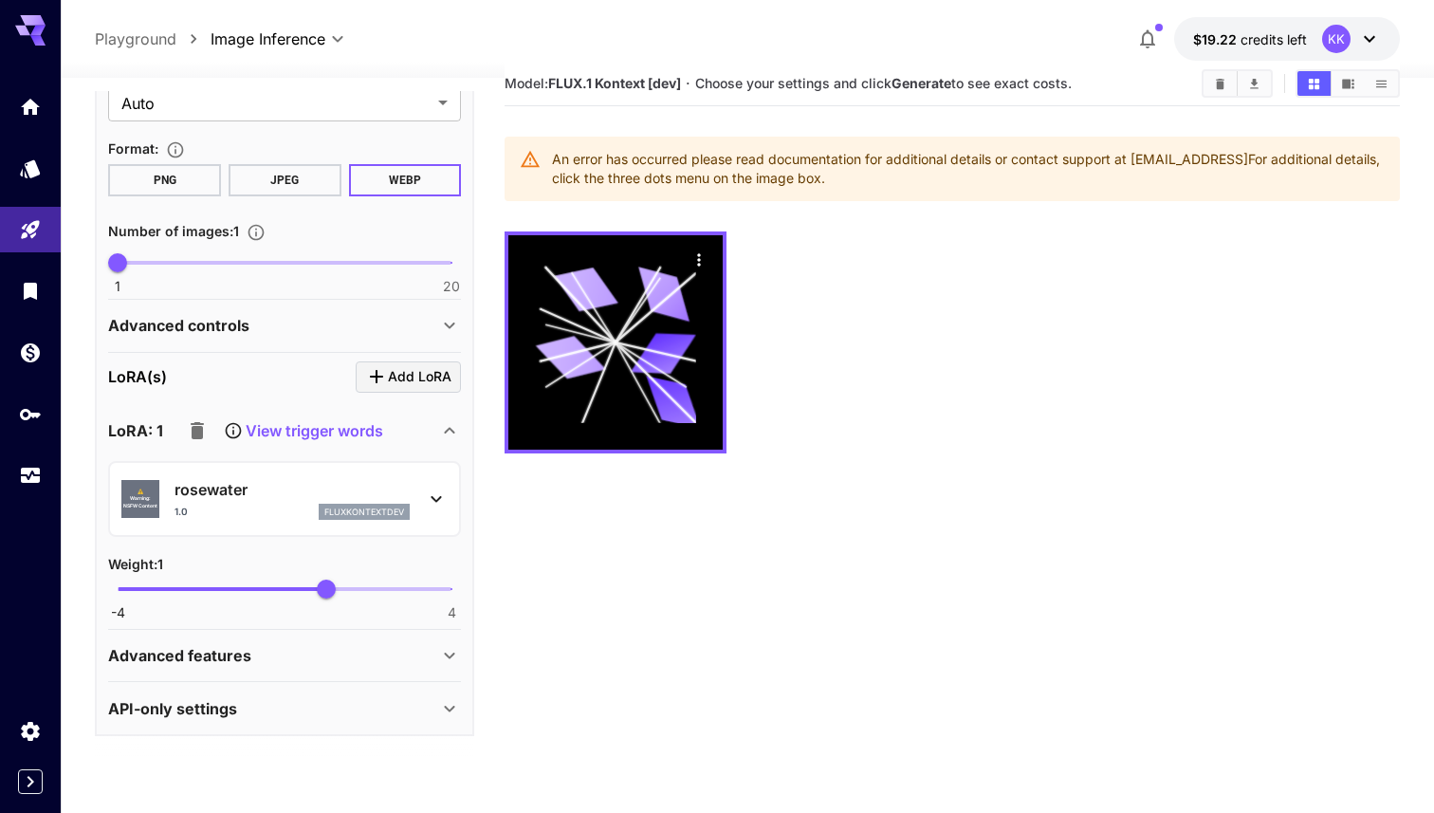
scroll to position [0, 0]
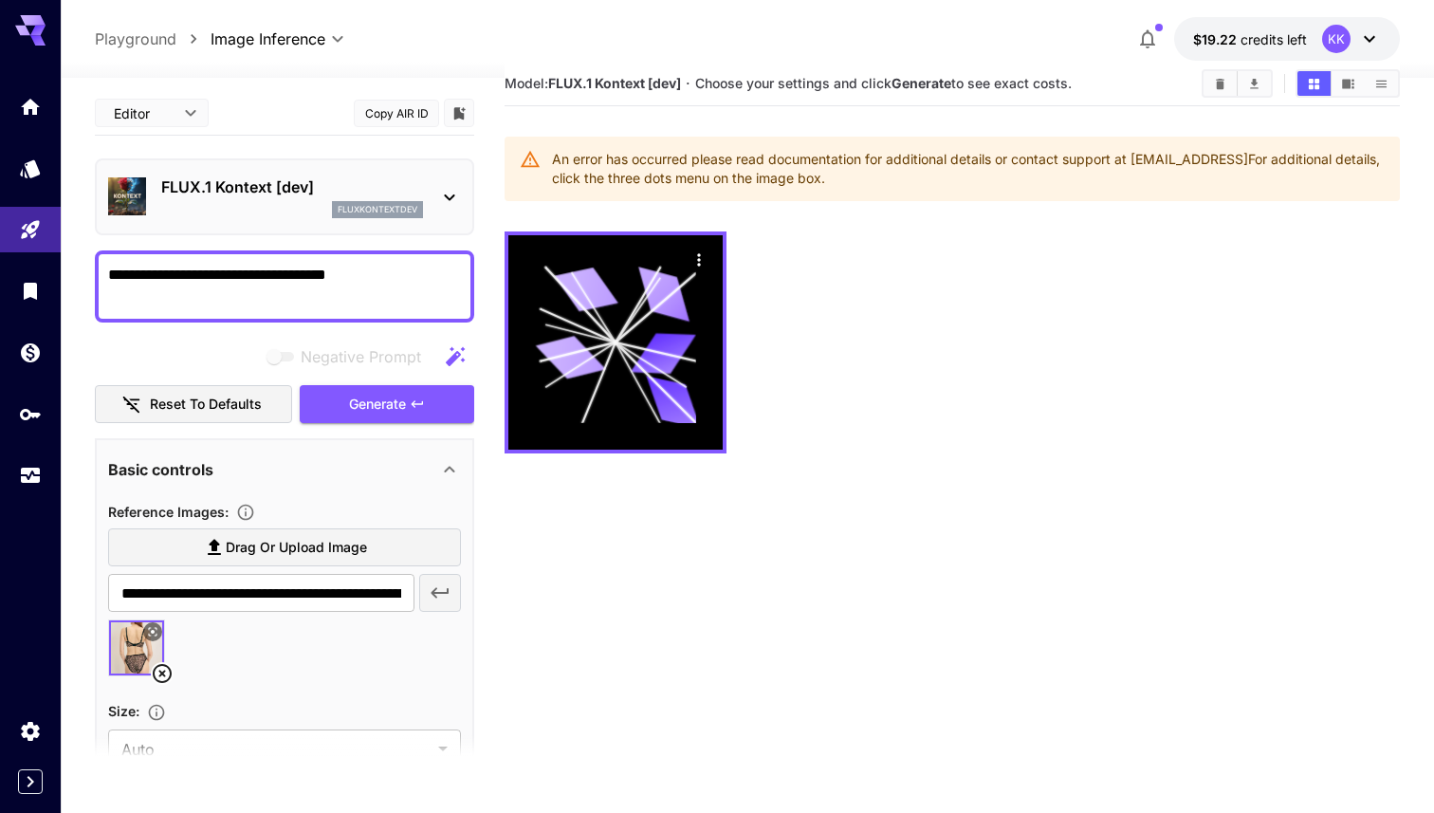
click at [329, 266] on textarea "**********" at bounding box center [284, 287] width 353 height 46
type textarea "**********"
click at [370, 399] on span "Generate" at bounding box center [377, 405] width 57 height 24
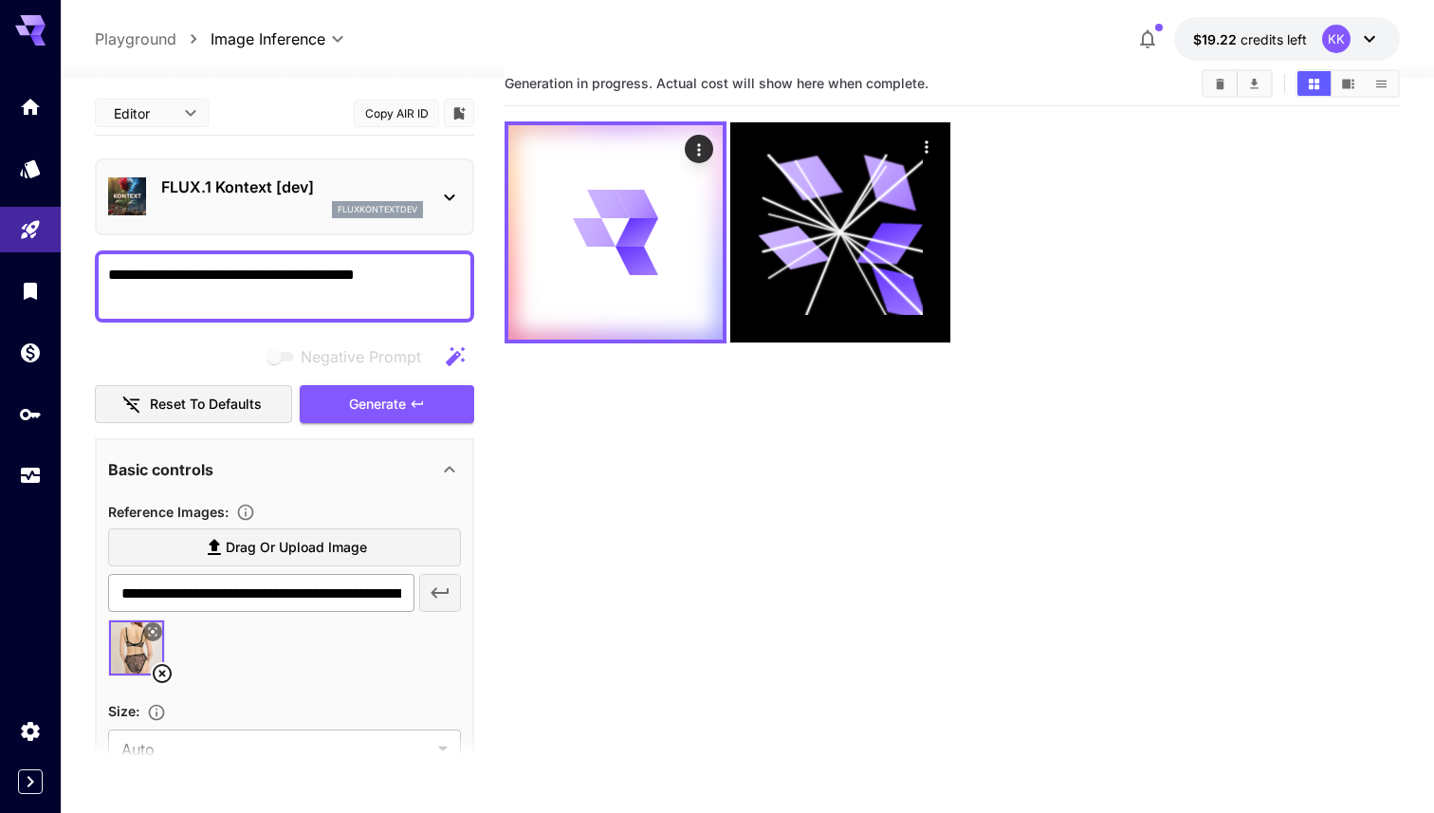
click at [259, 595] on input "**********" at bounding box center [261, 593] width 306 height 38
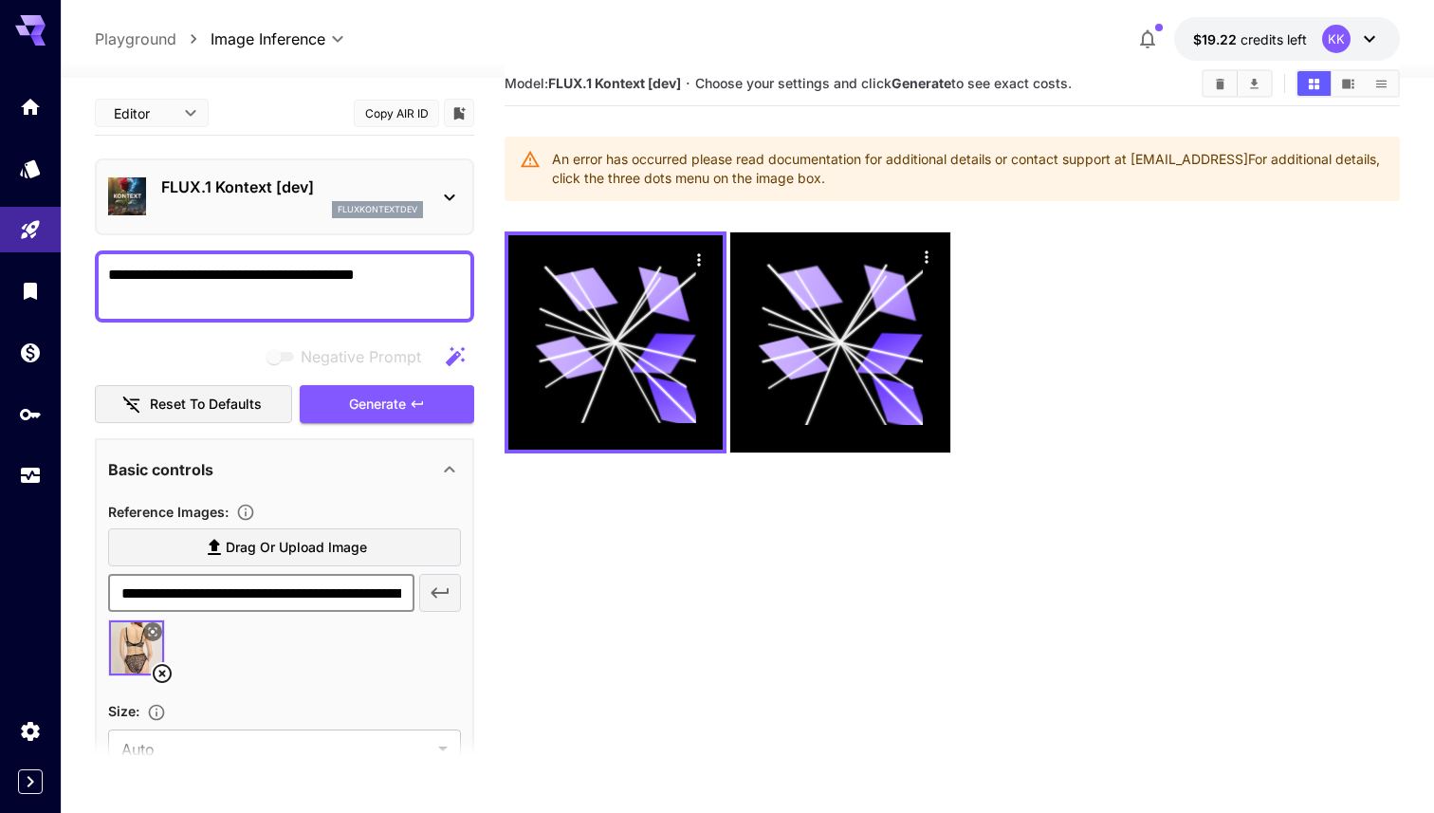
click at [166, 679] on icon at bounding box center [162, 673] width 23 height 23
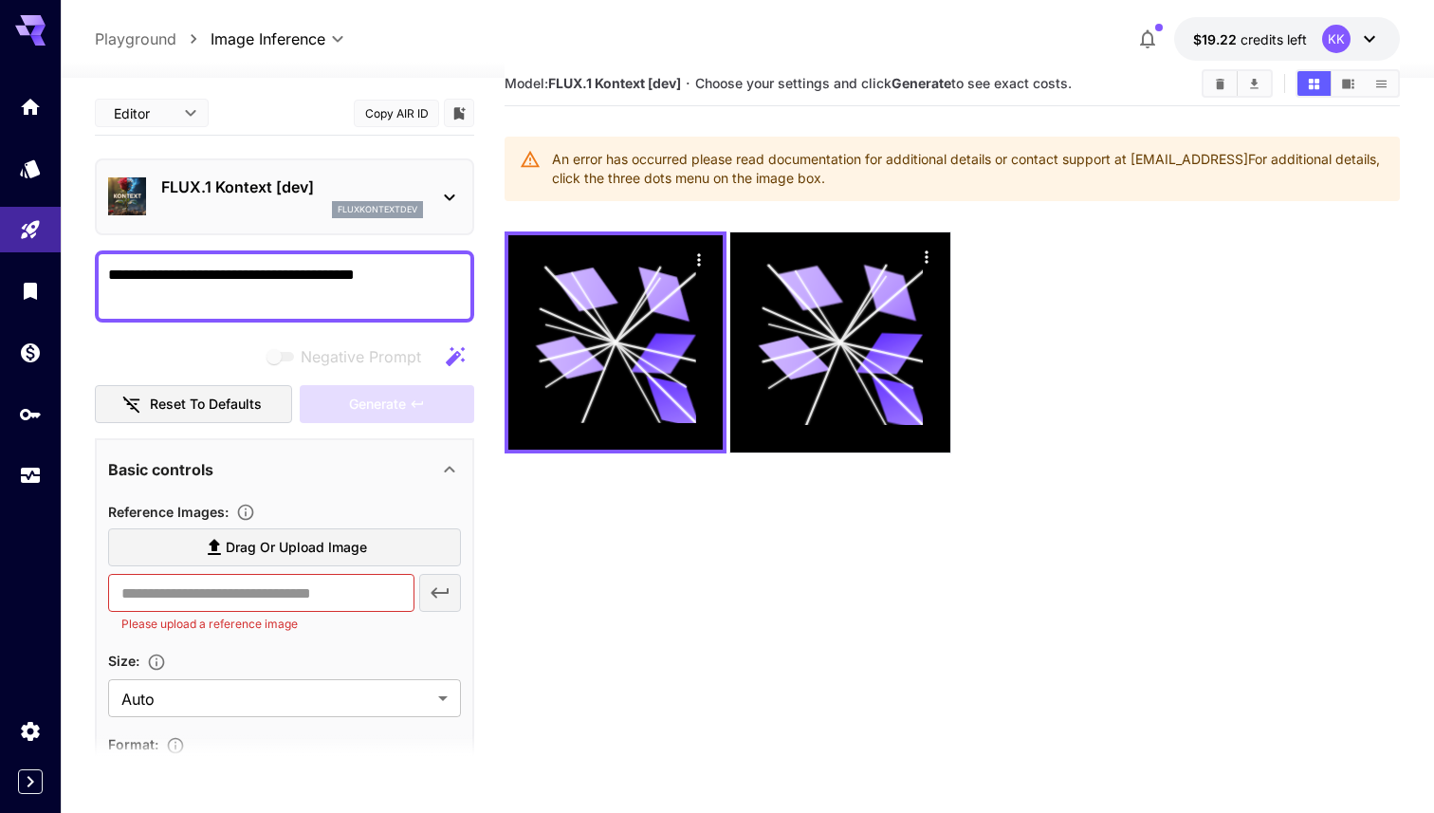
click at [334, 552] on span "Drag or upload image" at bounding box center [296, 548] width 141 height 24
click at [0, 0] on input "Drag or upload image" at bounding box center [0, 0] width 0 height 0
type input "**********"
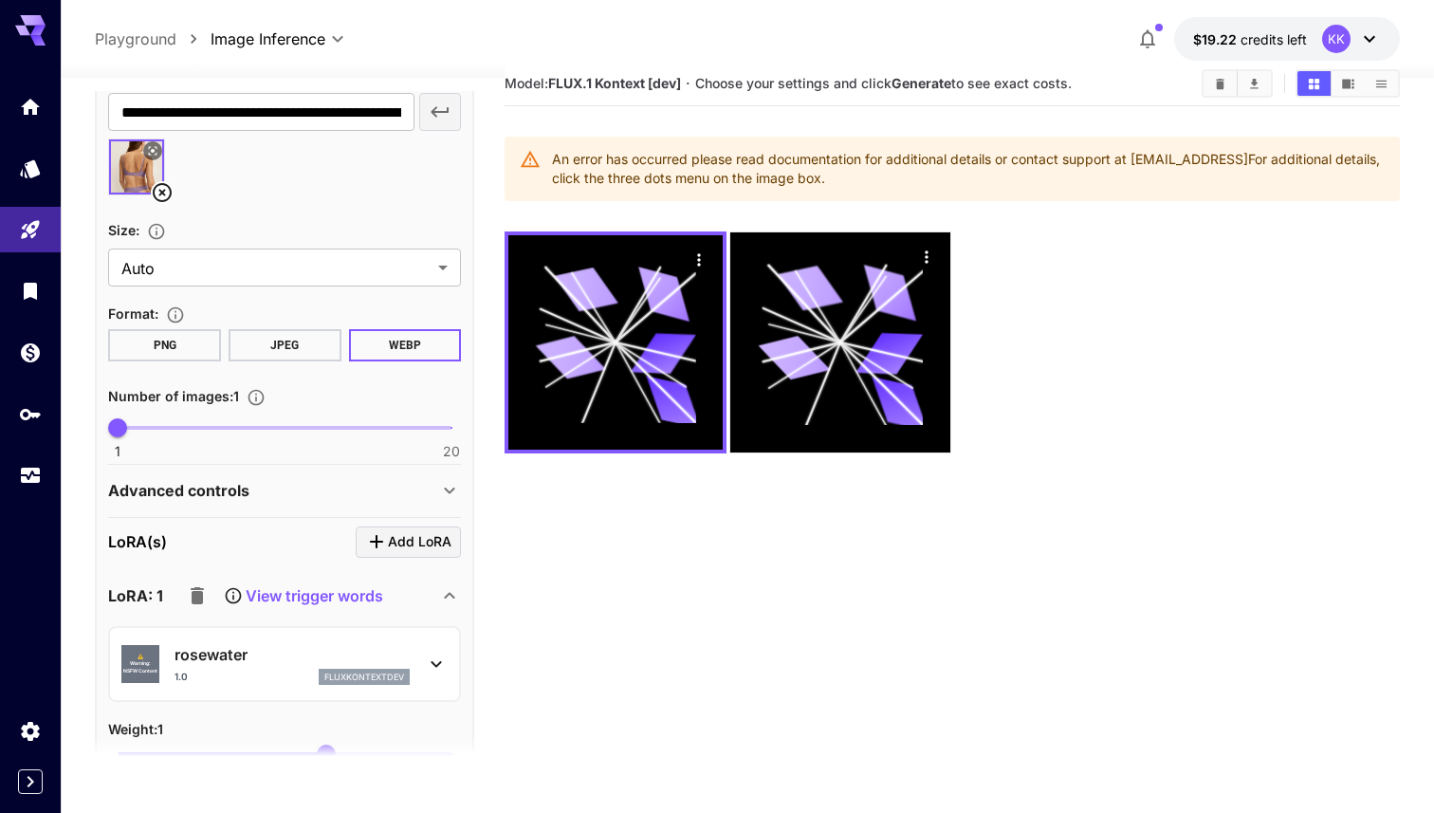
scroll to position [646, 0]
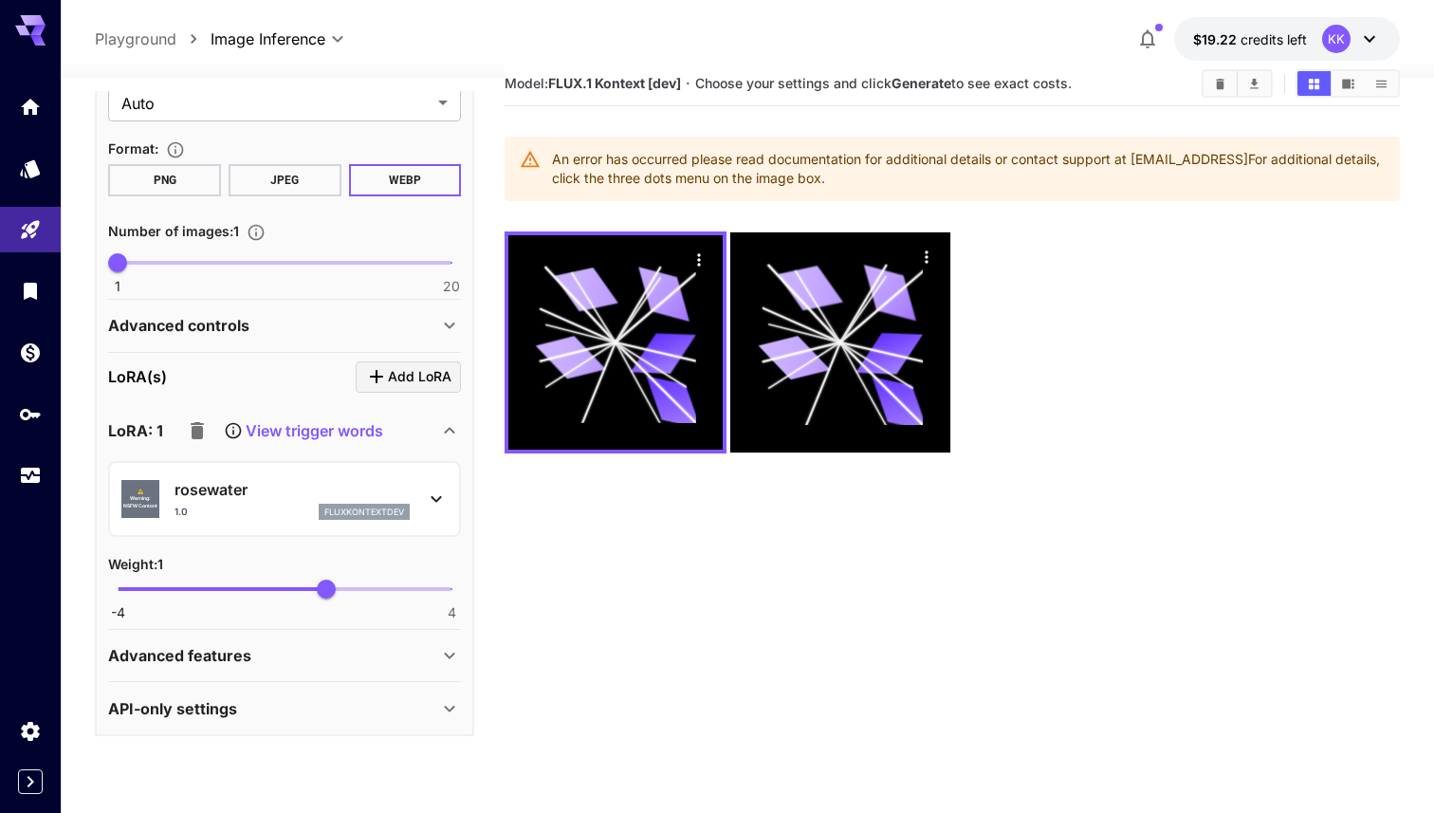
click at [285, 472] on div "⚠️ Warning: NSFW Content rosewater 1.0 fluxkontextdev" at bounding box center [284, 500] width 326 height 58
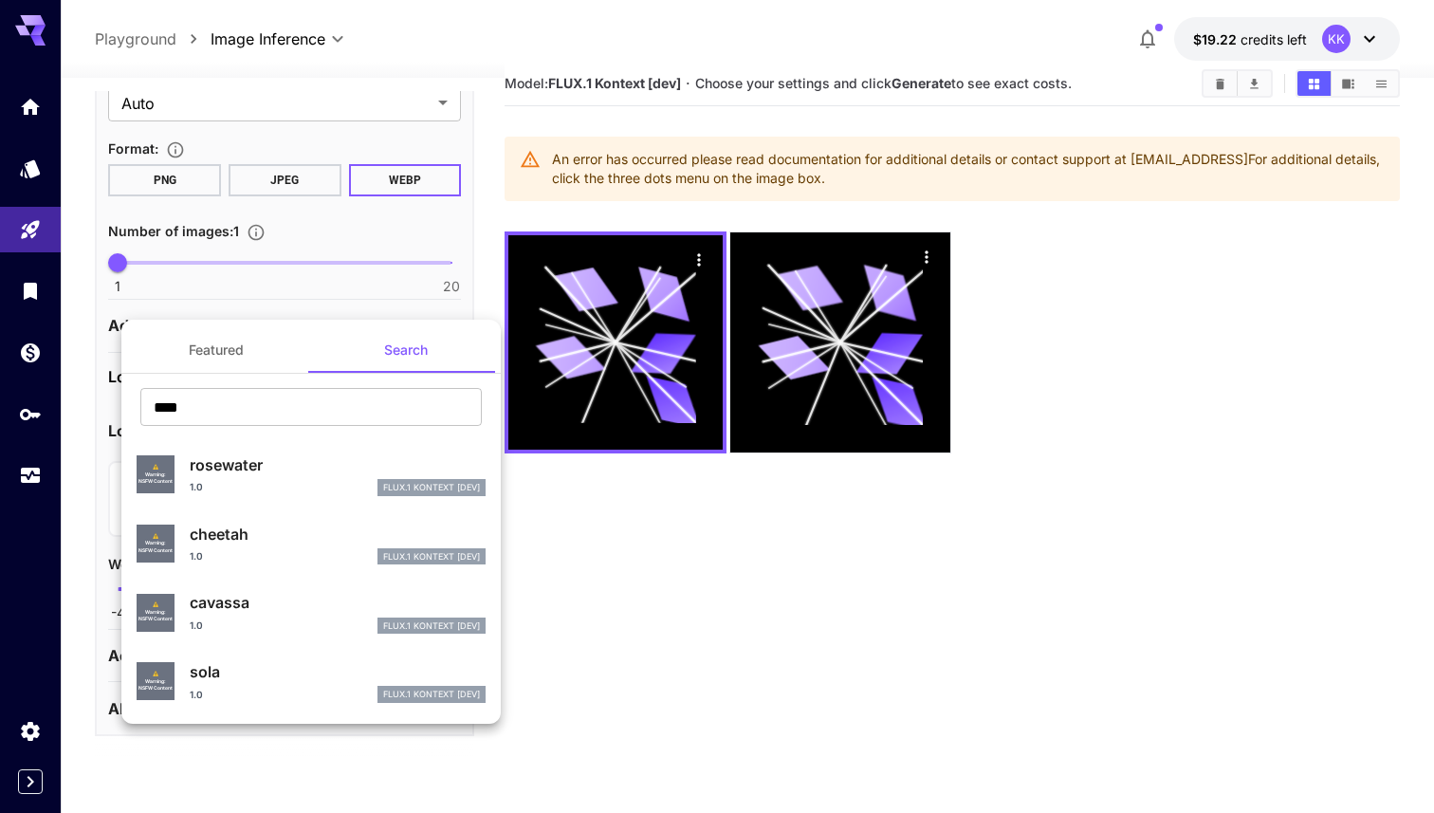
click at [295, 672] on p "sola" at bounding box center [338, 671] width 296 height 23
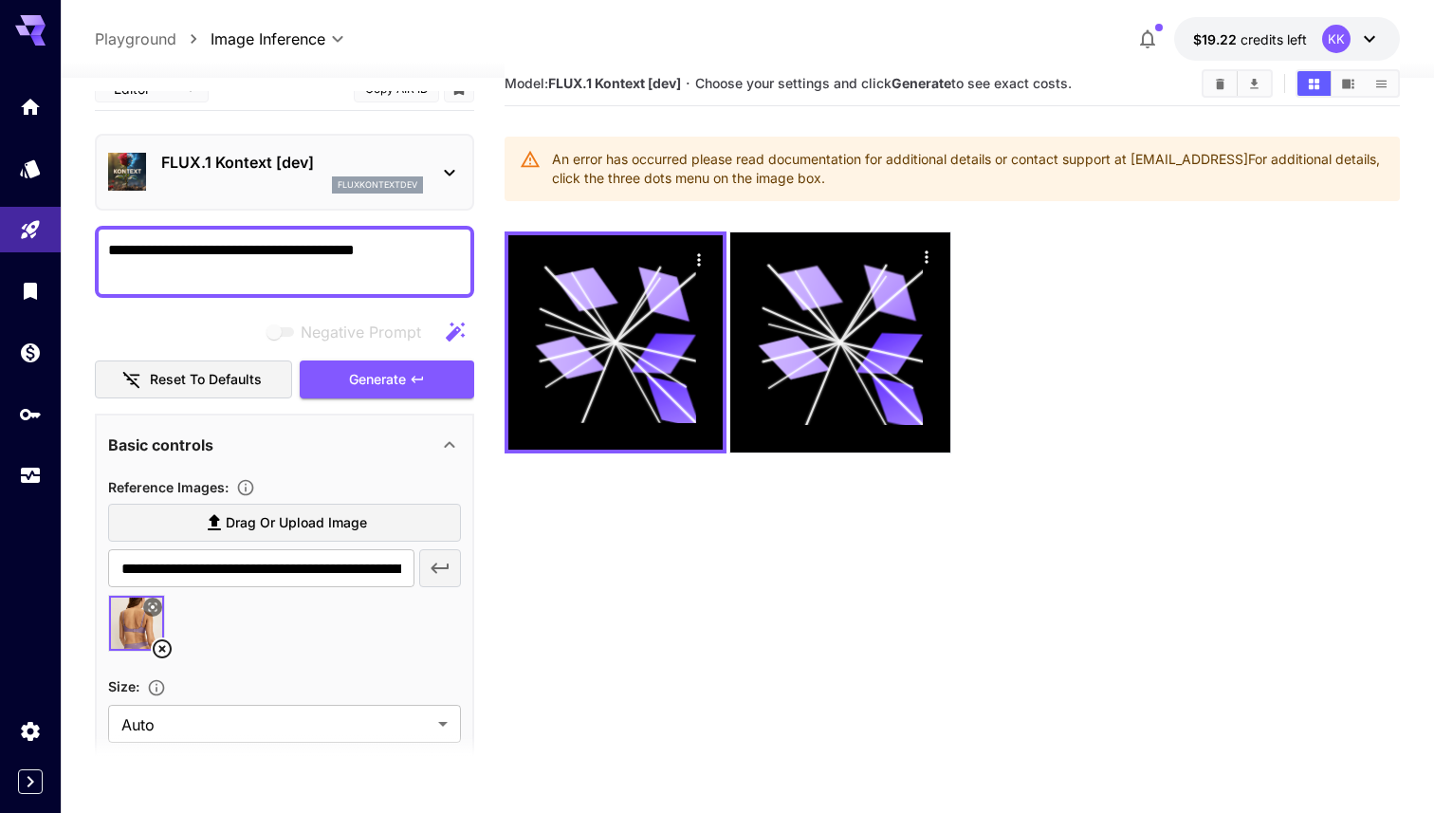
scroll to position [0, 0]
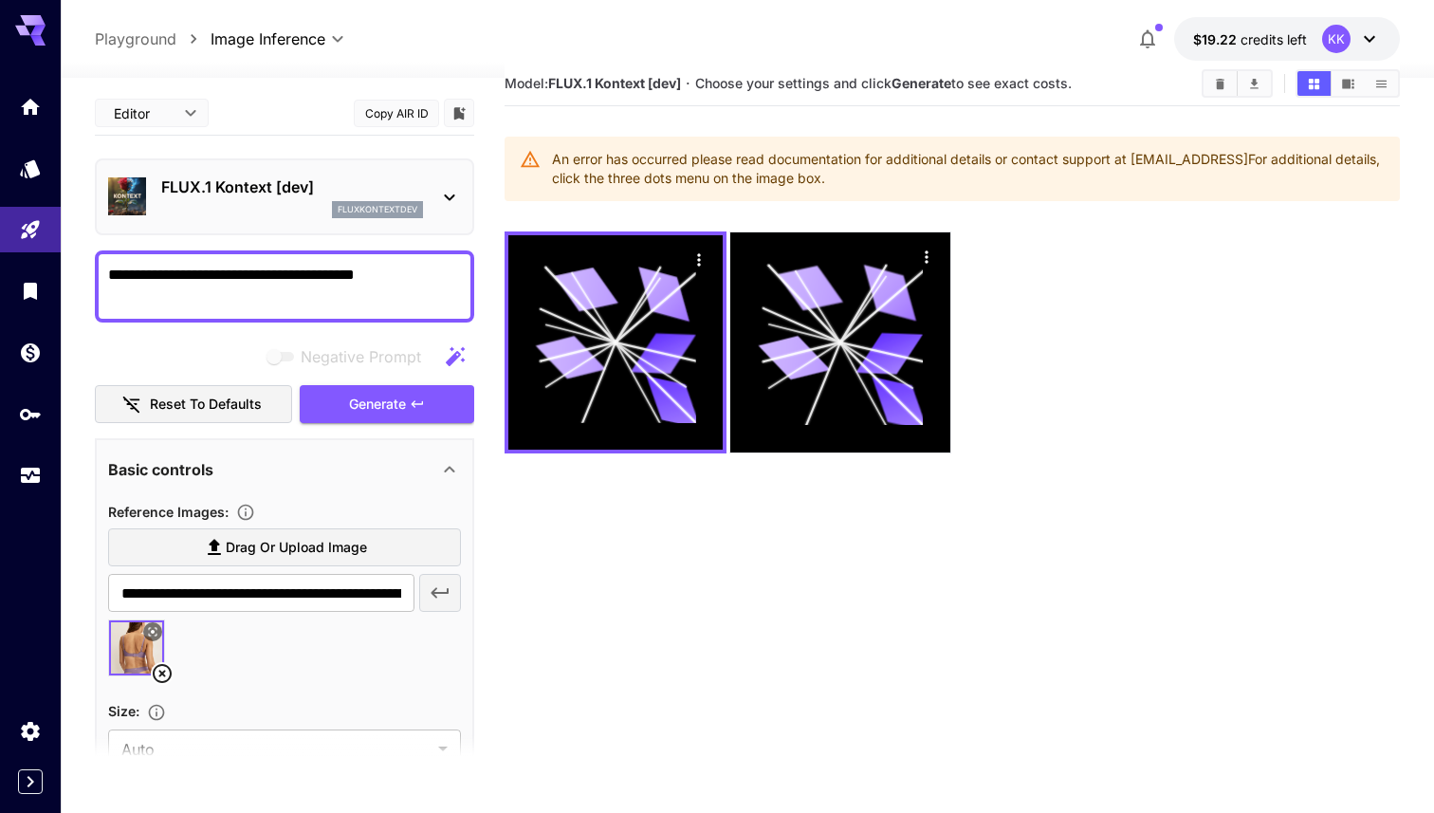
click at [344, 270] on textarea "**********" at bounding box center [284, 287] width 353 height 46
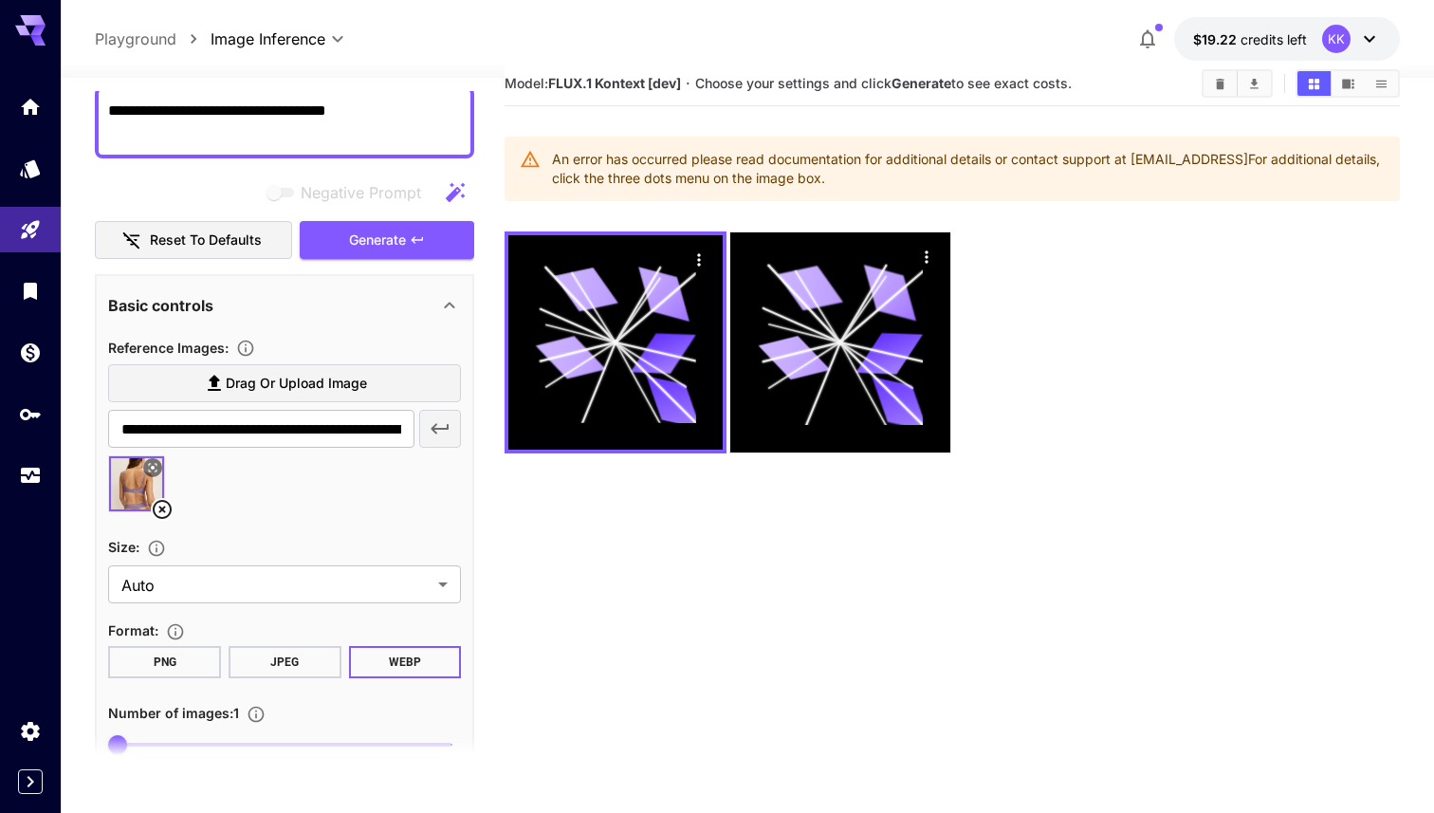
scroll to position [170, 0]
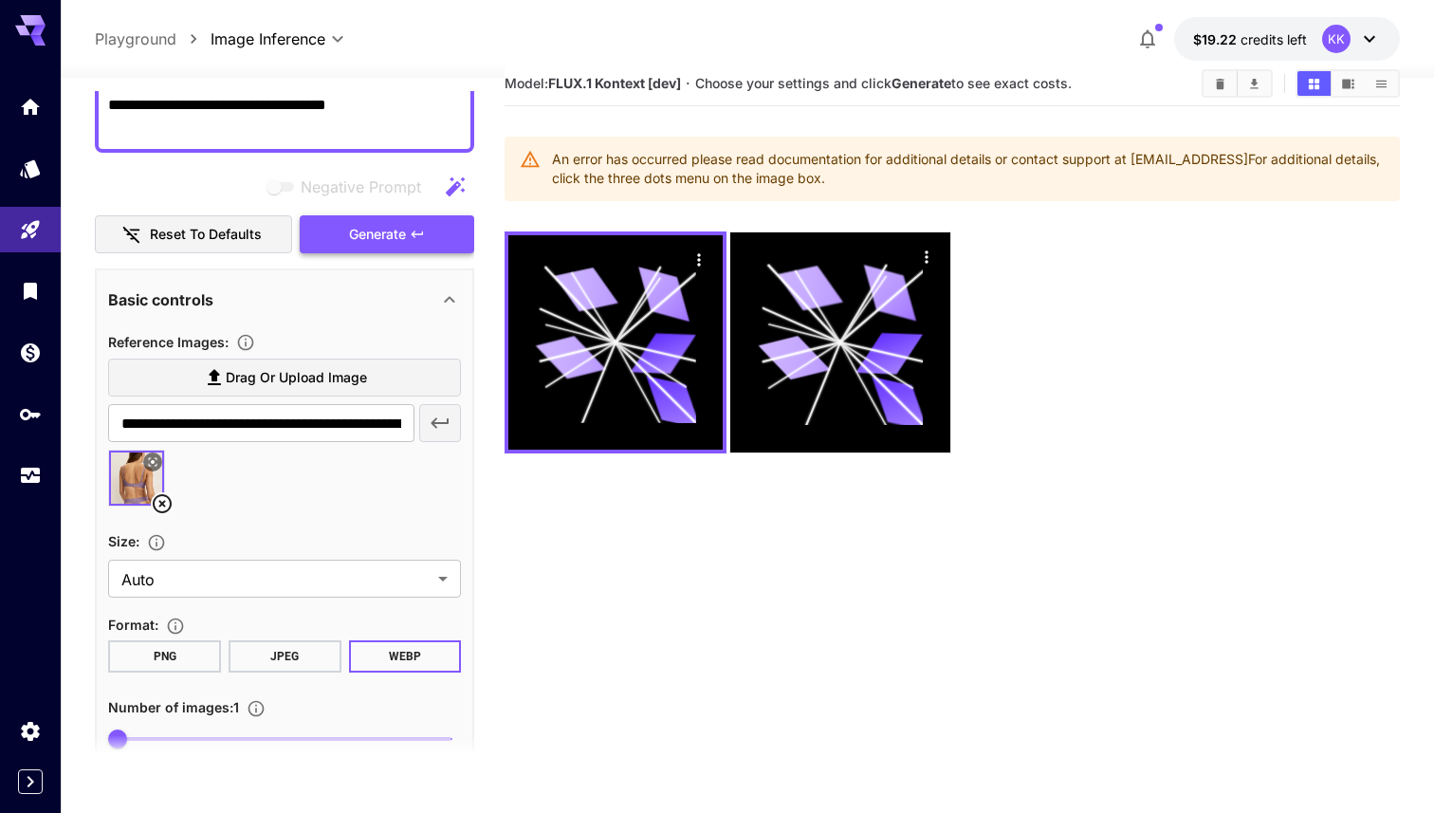
type textarea "**********"
click at [385, 237] on span "Generate" at bounding box center [377, 235] width 57 height 24
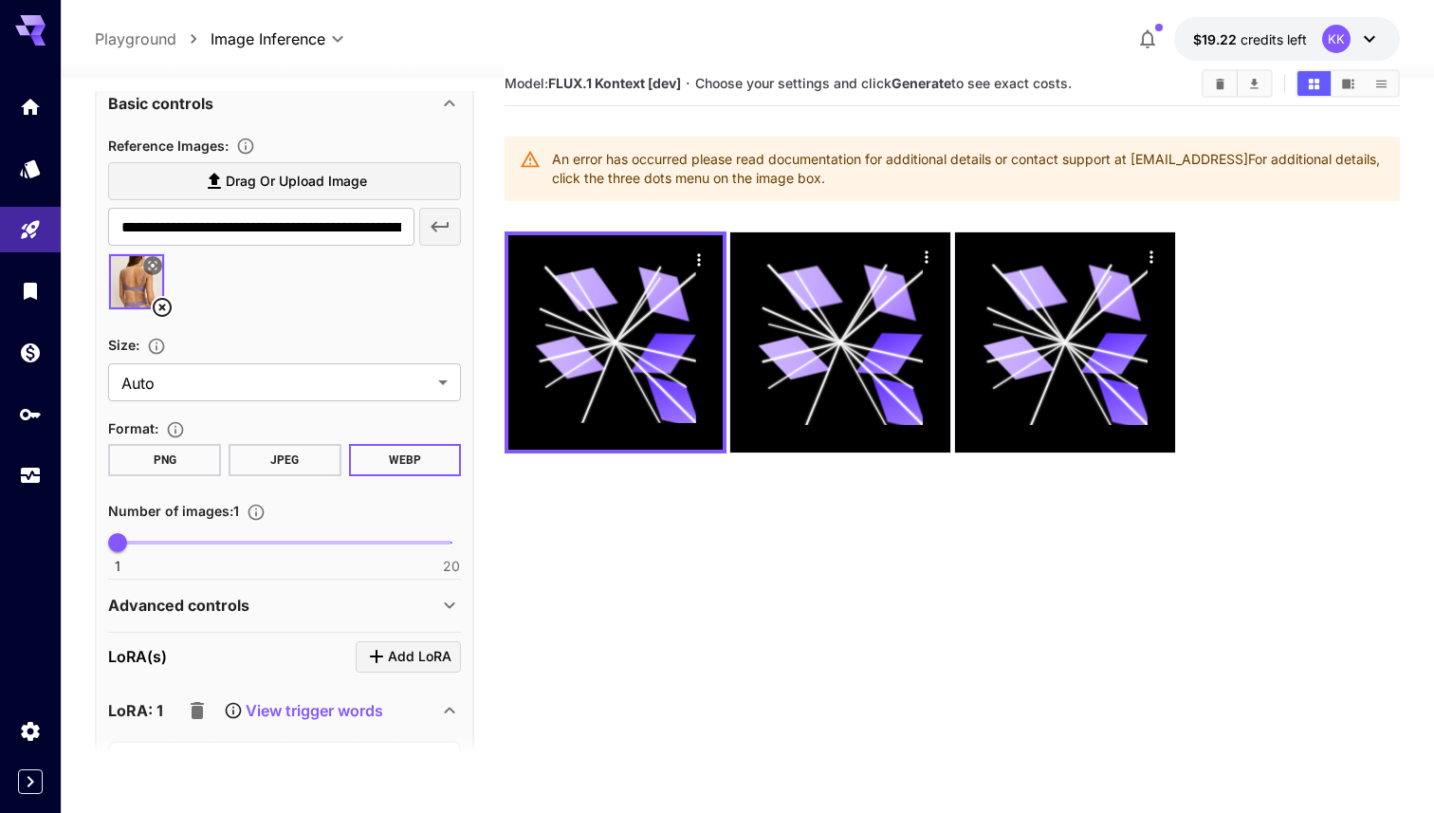
scroll to position [646, 0]
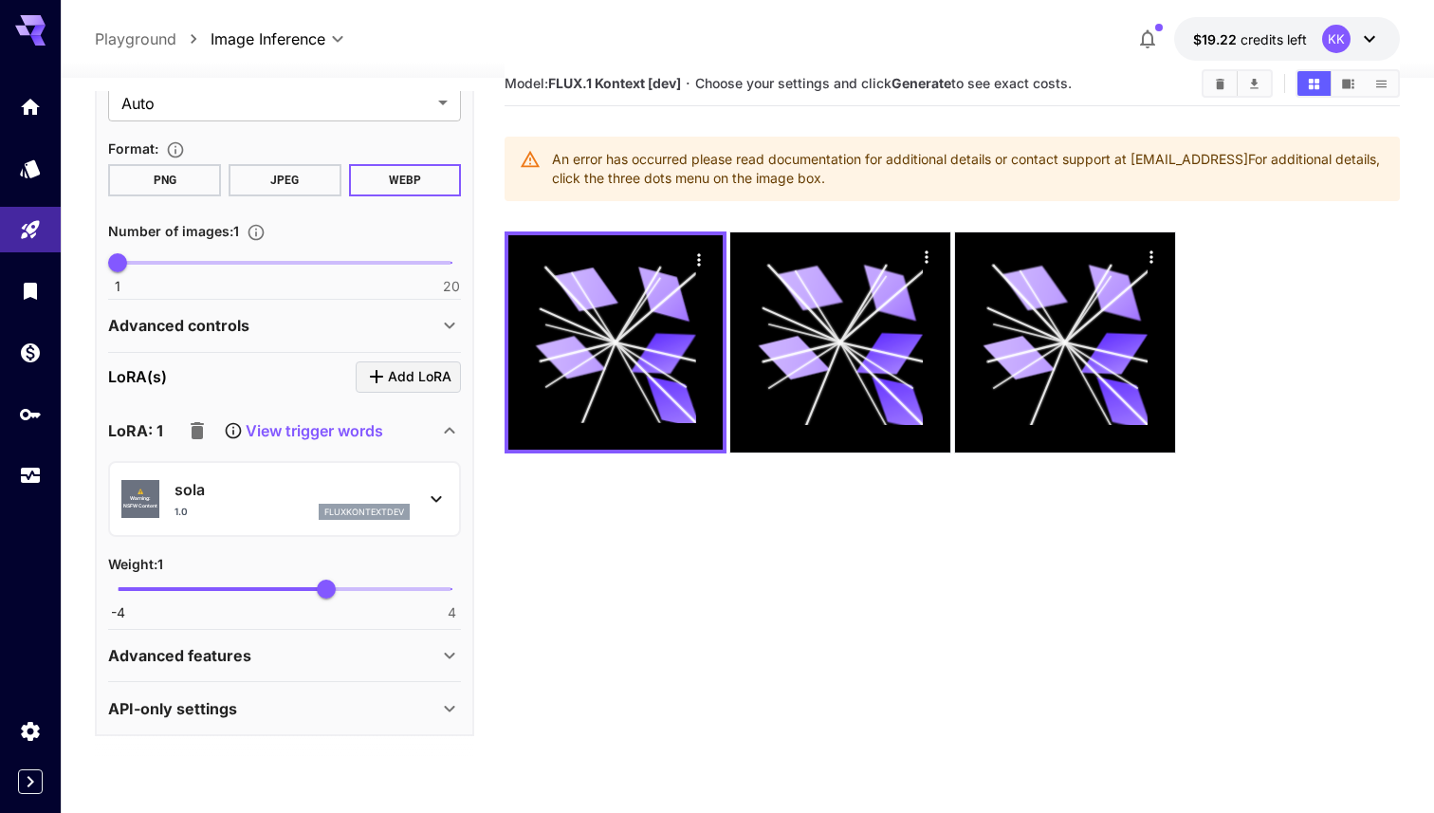
click at [357, 483] on p "sola" at bounding box center [292, 489] width 235 height 23
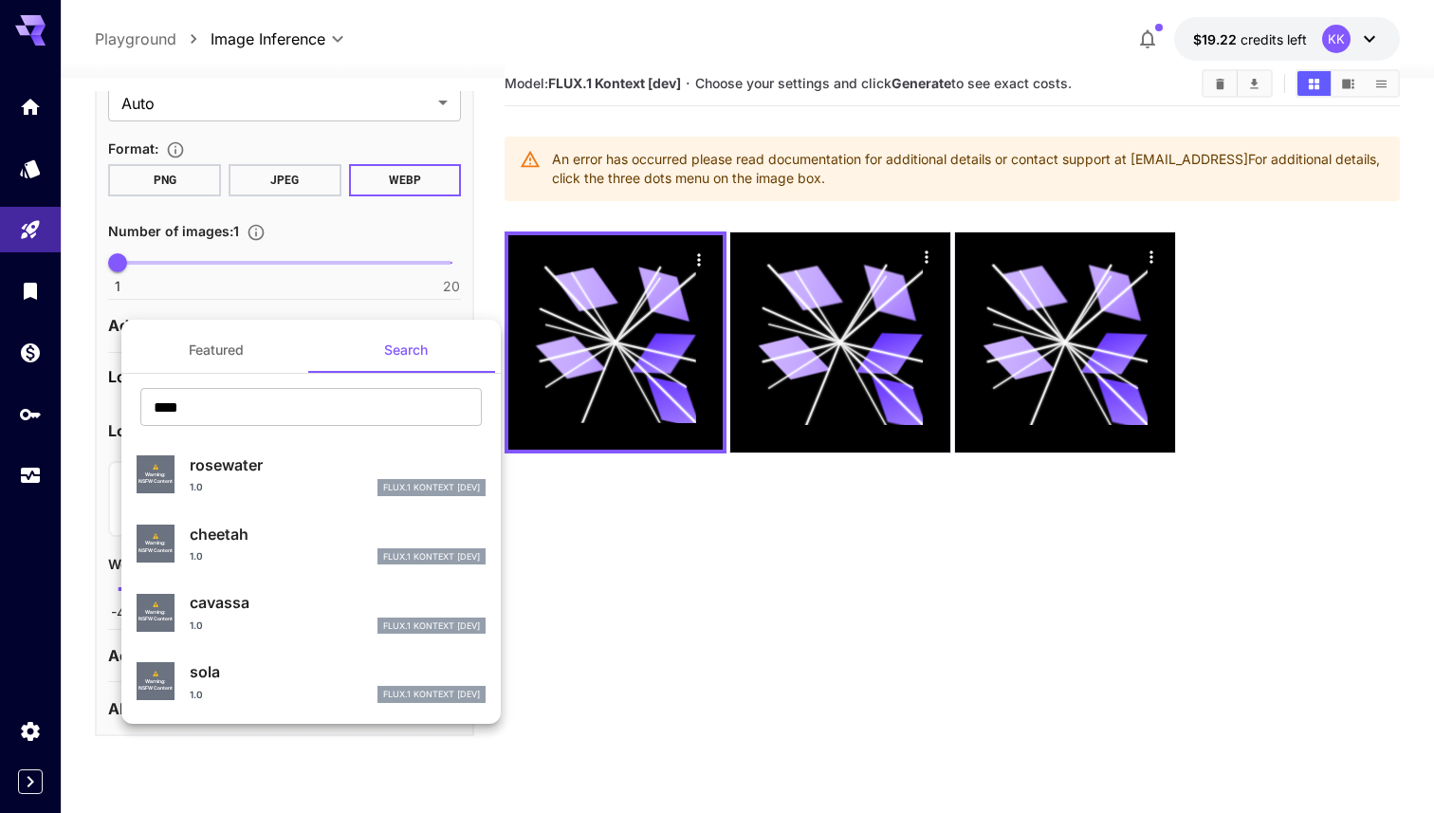
click at [332, 525] on p "cheetah" at bounding box center [338, 534] width 296 height 23
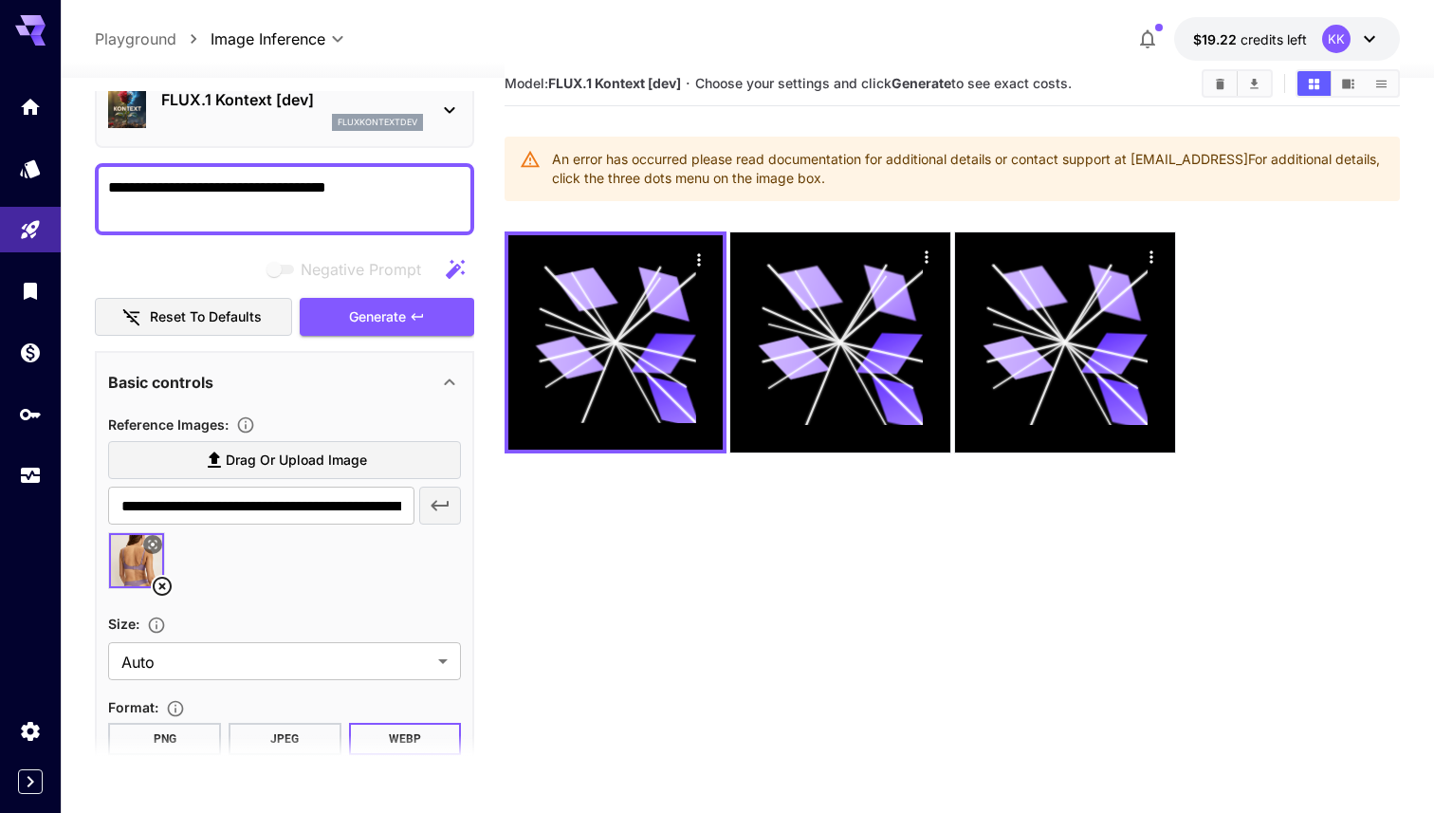
scroll to position [0, 0]
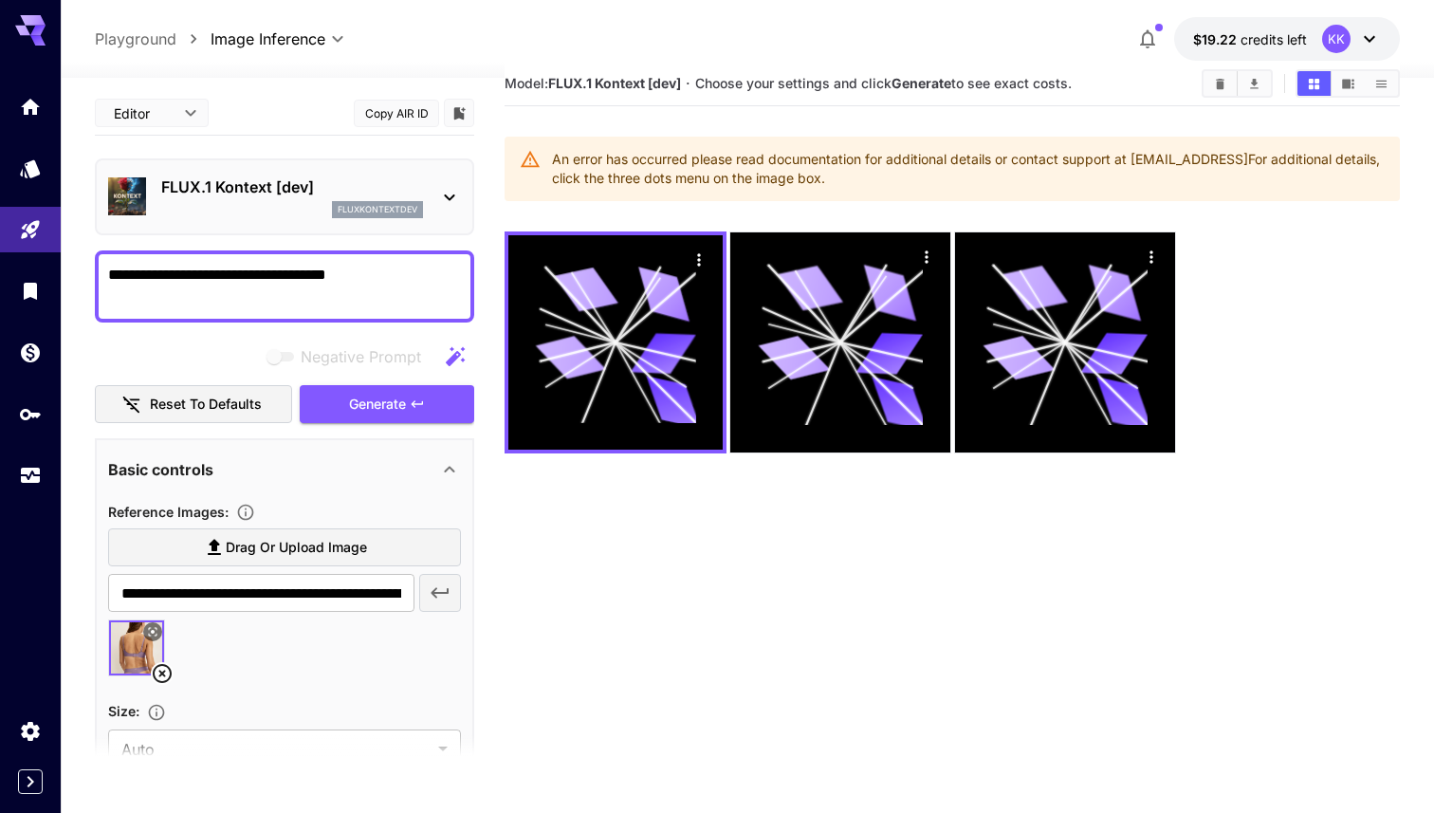
click at [363, 275] on textarea "**********" at bounding box center [284, 287] width 353 height 46
type textarea "**********"
click at [338, 404] on button "Generate" at bounding box center [387, 404] width 175 height 39
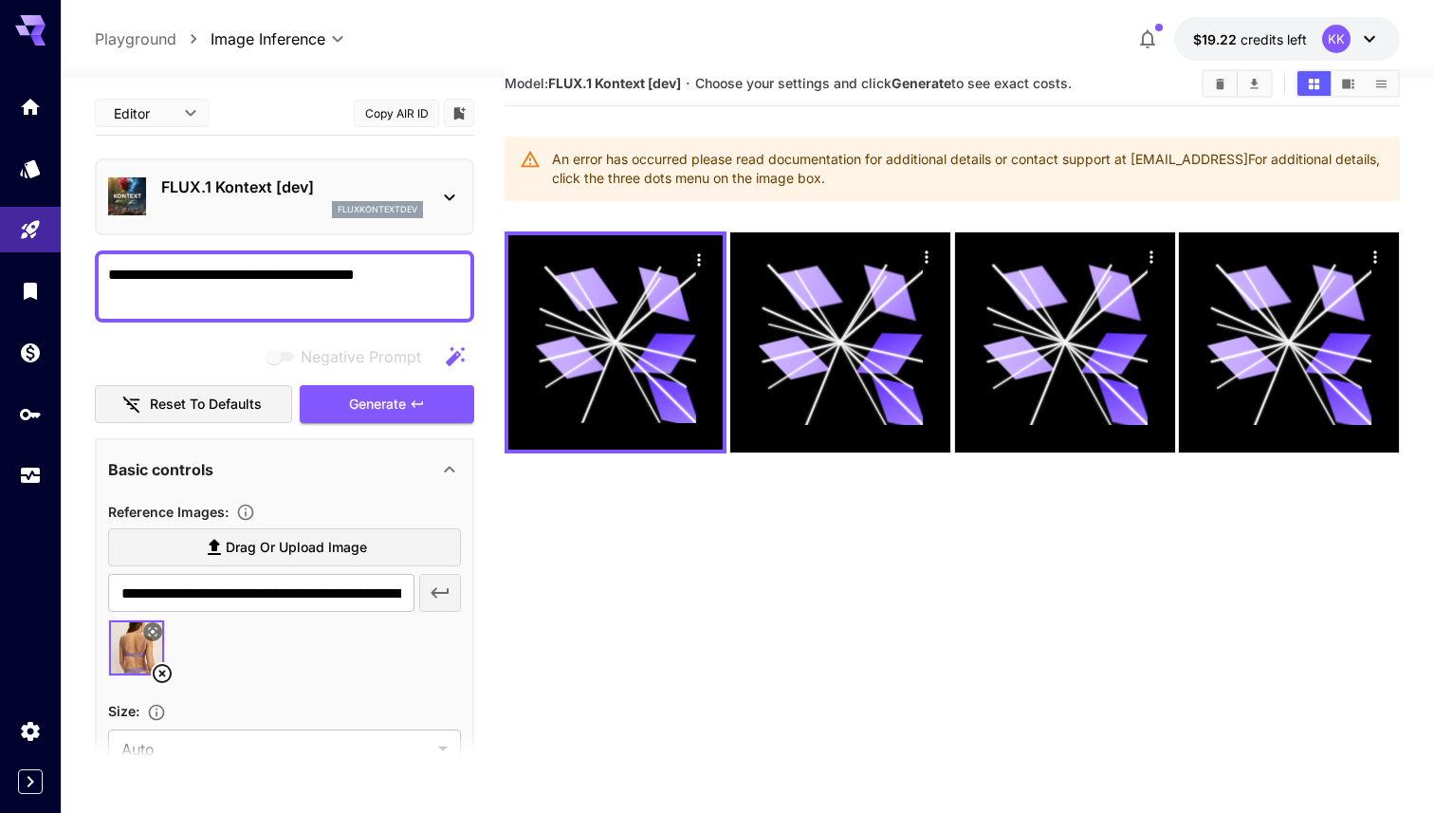
click at [709, 192] on div "An error has occurred please read documentation for additional details or conta…" at bounding box center [968, 168] width 833 height 53
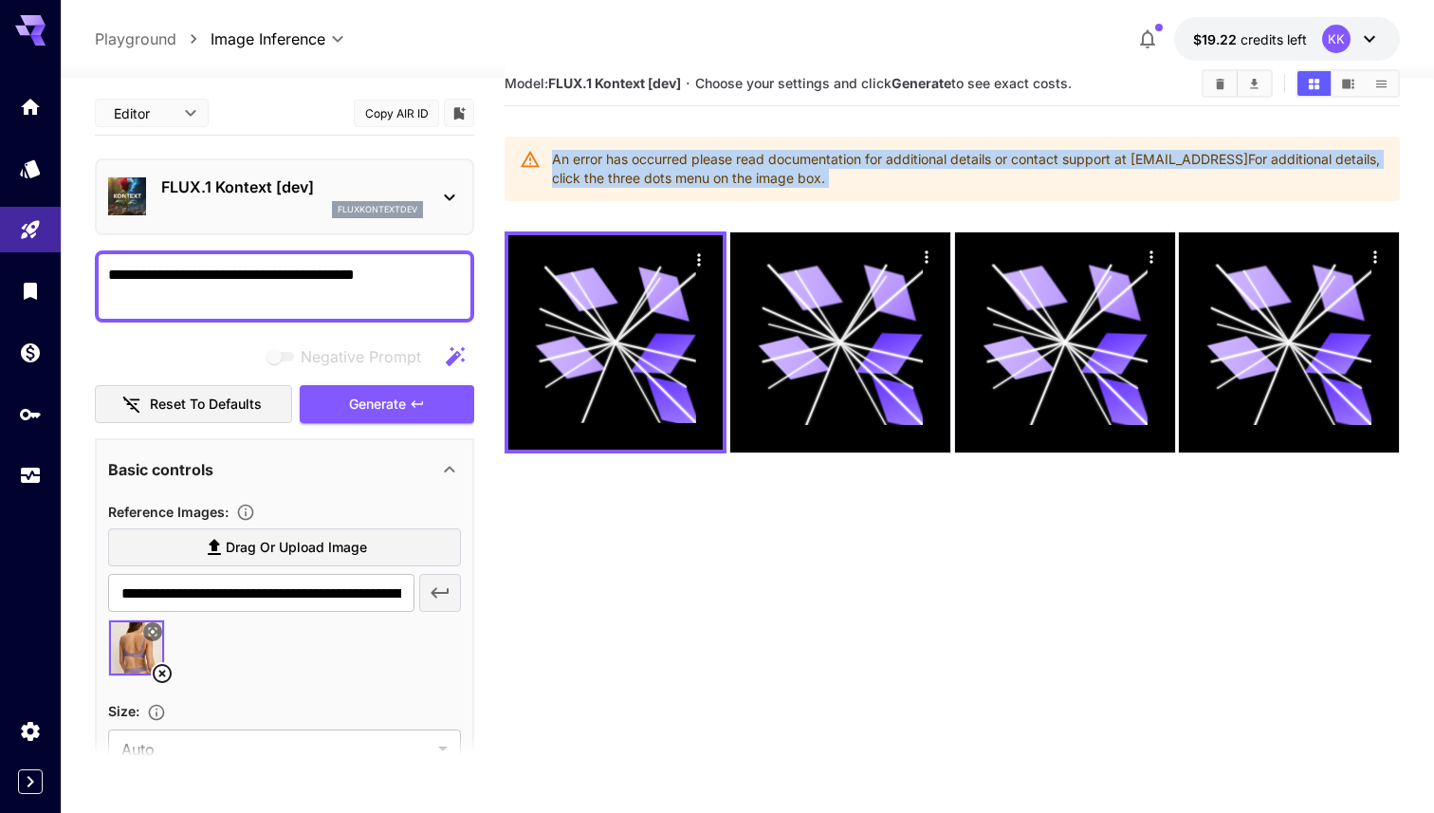
click at [709, 192] on div "An error has occurred please read documentation for additional details or conta…" at bounding box center [968, 168] width 833 height 53
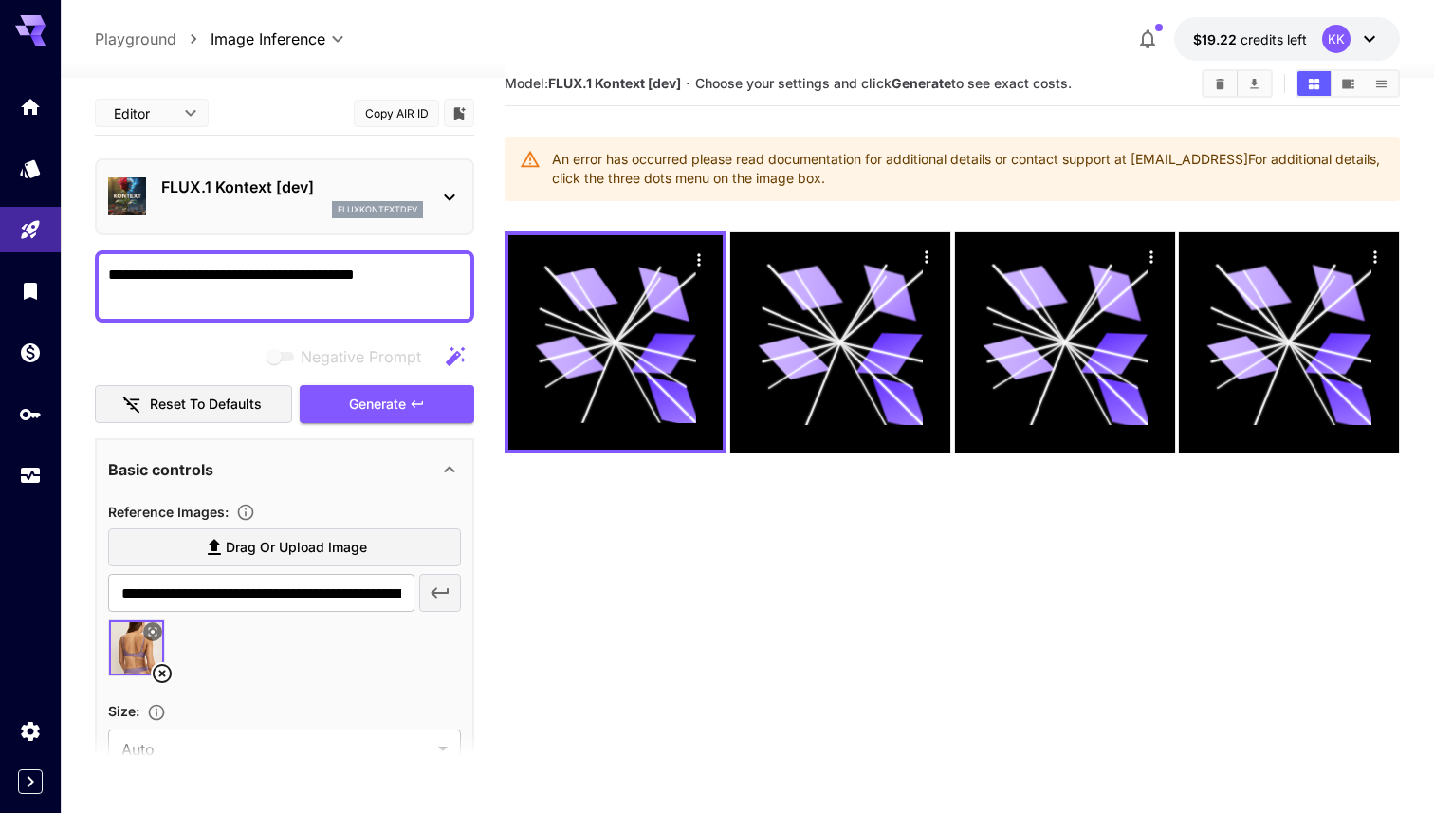
click at [162, 680] on icon at bounding box center [162, 673] width 23 height 23
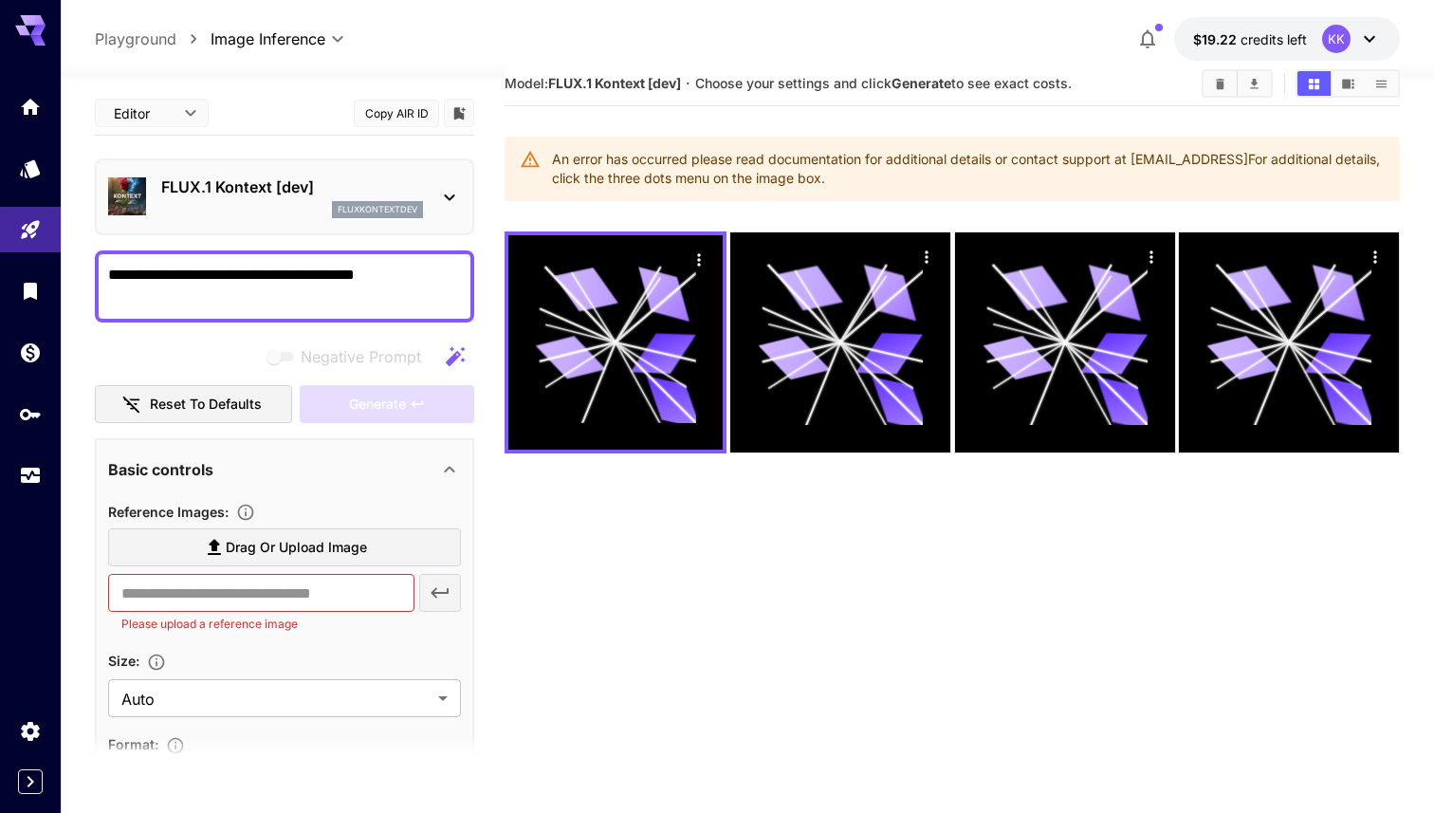
click at [314, 547] on span "Drag or upload image" at bounding box center [296, 548] width 141 height 24
click at [0, 0] on input "Drag or upload image" at bounding box center [0, 0] width 0 height 0
type input "**********"
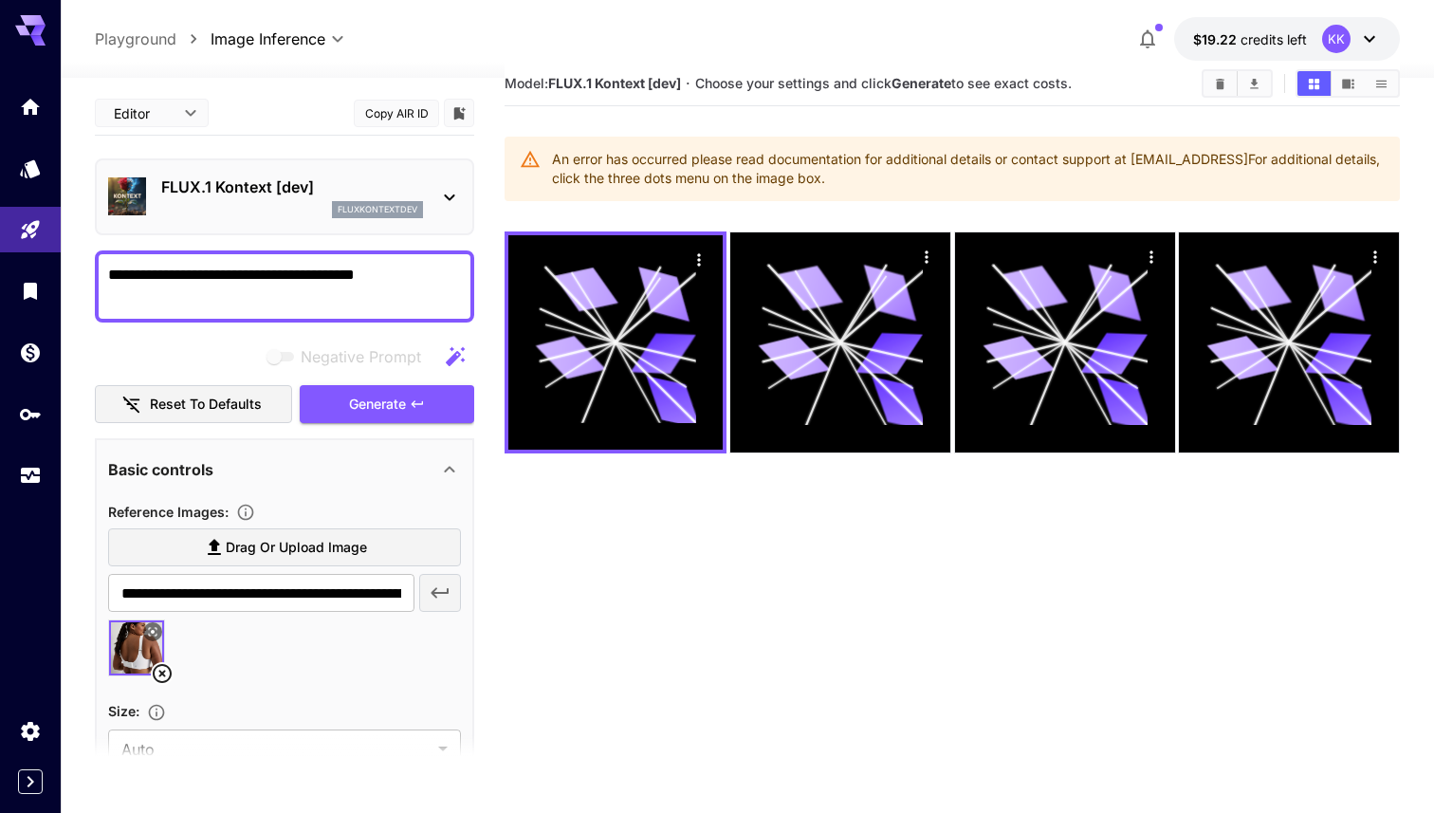
click at [235, 279] on textarea "**********" at bounding box center [284, 287] width 353 height 46
click at [235, 278] on textarea "**********" at bounding box center [284, 287] width 353 height 46
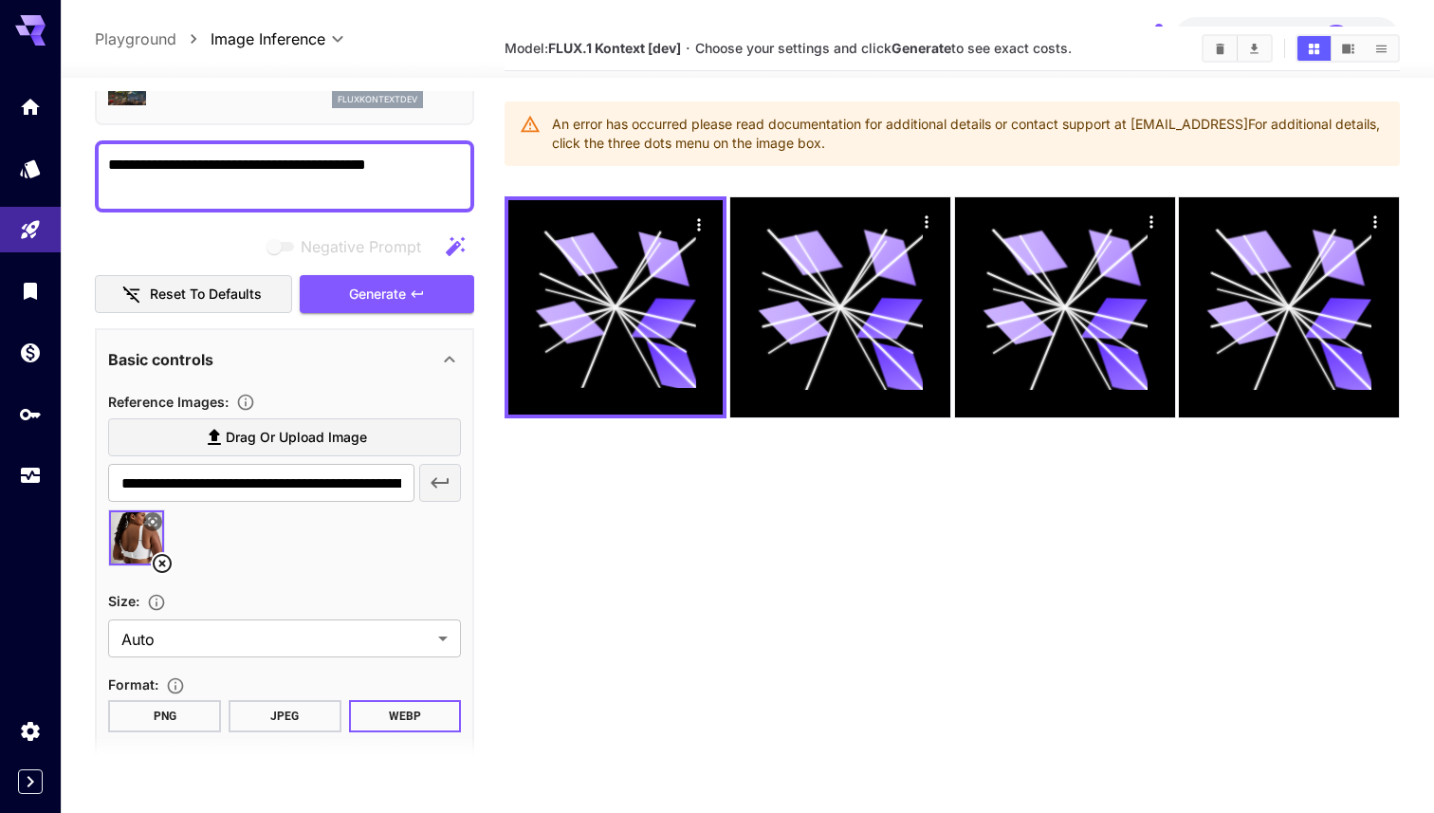
scroll to position [4, 0]
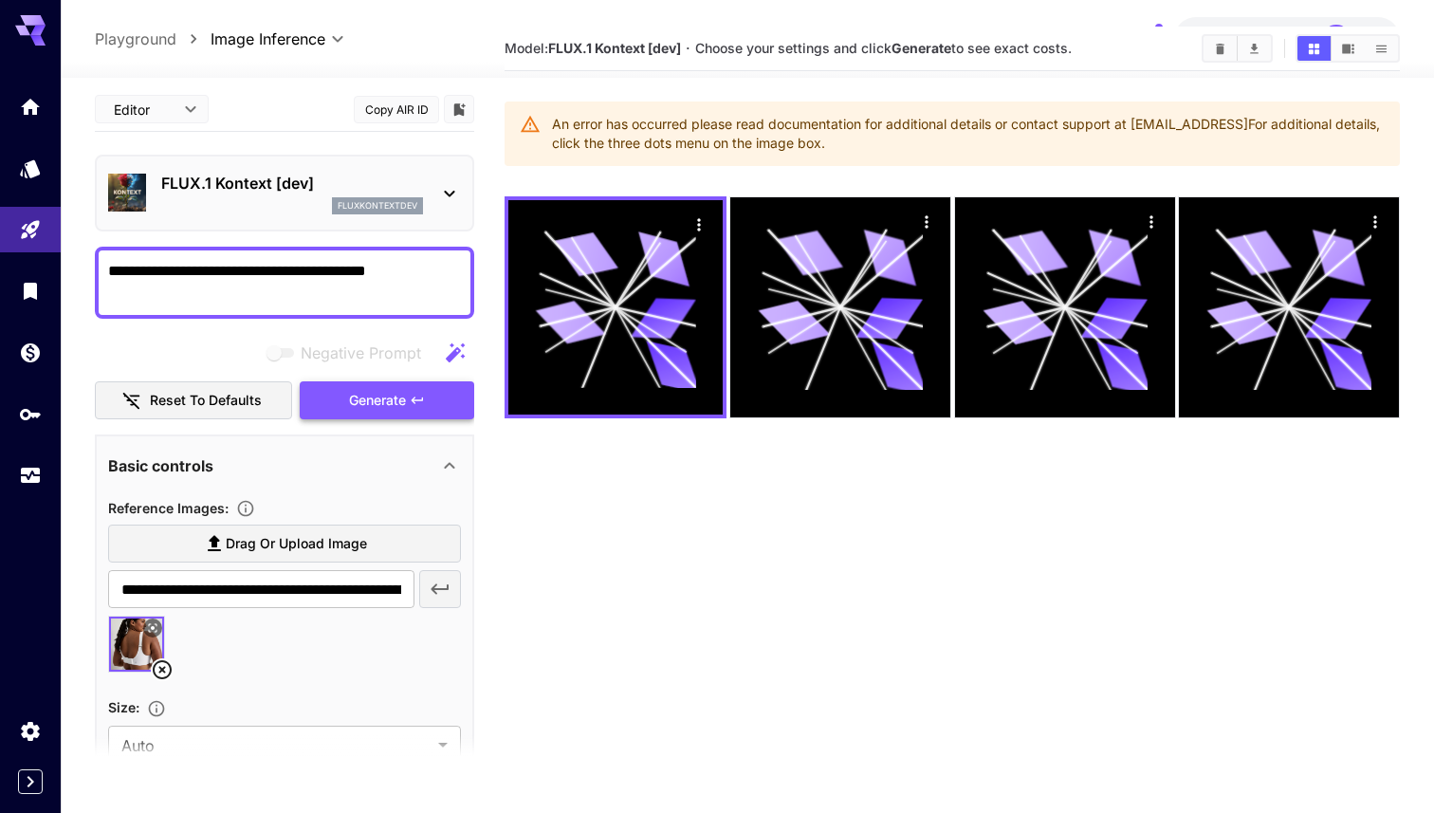
type textarea "**********"
click at [389, 407] on span "Generate" at bounding box center [377, 401] width 57 height 24
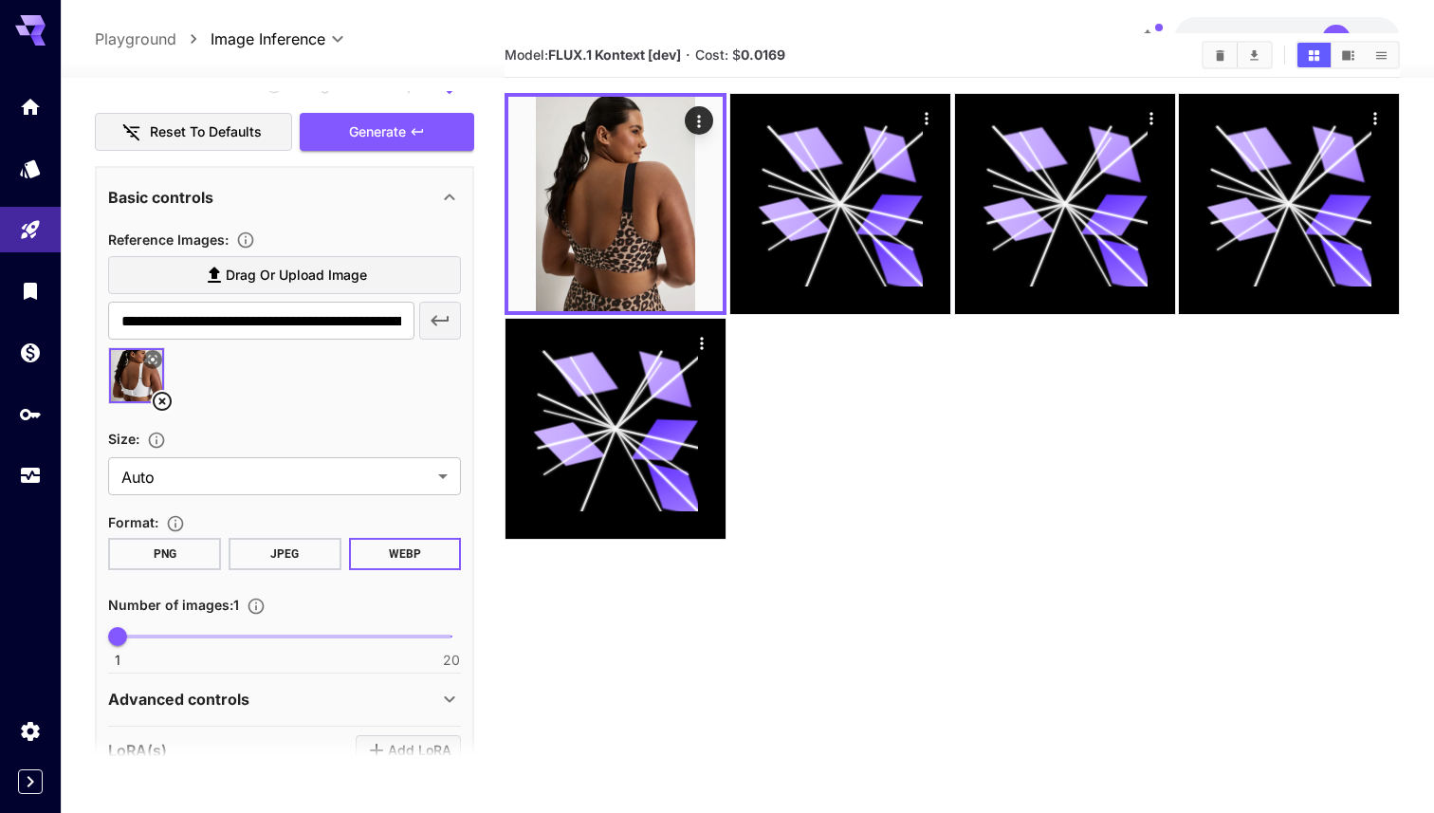
scroll to position [275, 0]
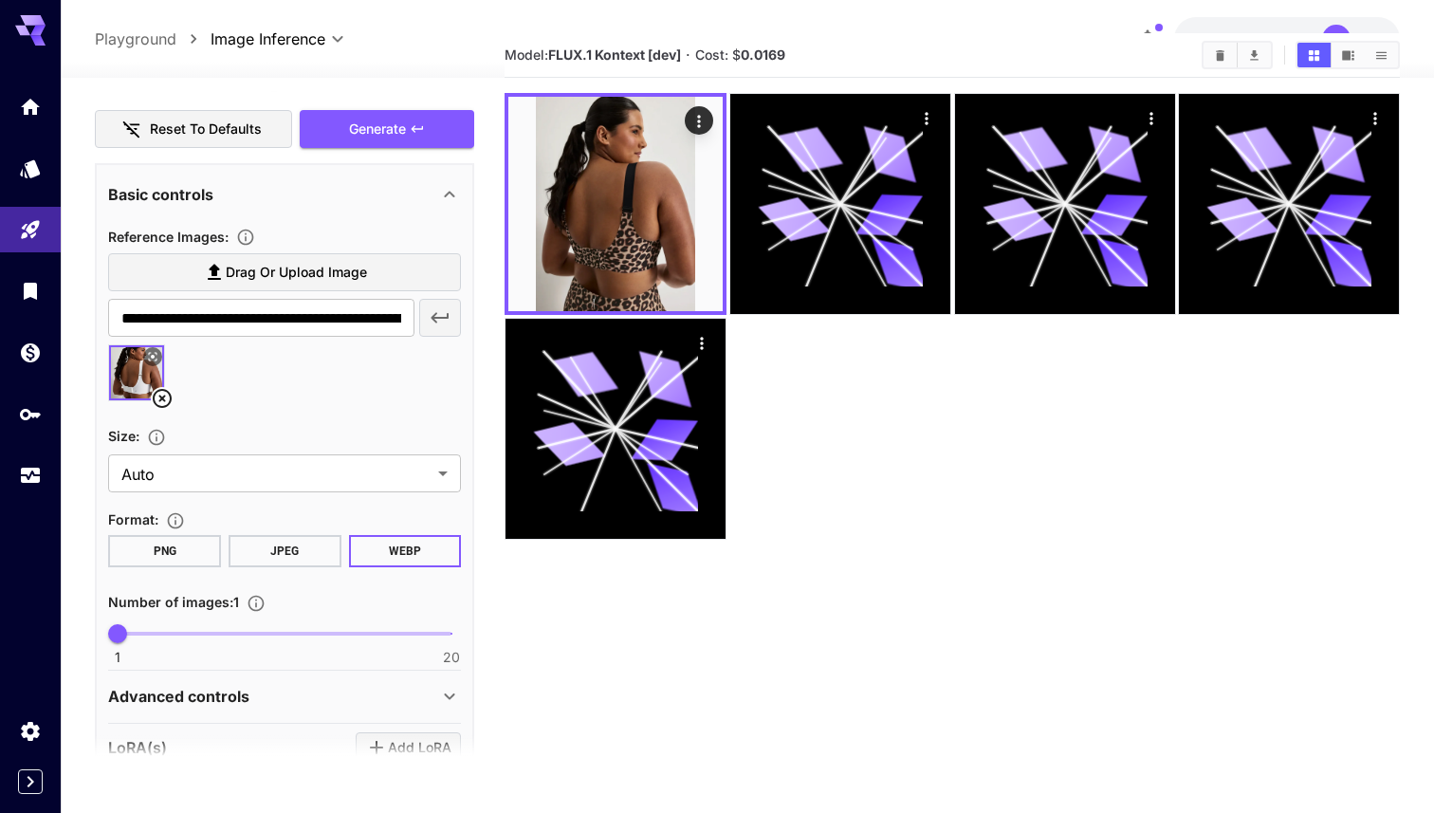
click at [376, 284] on label "Drag or upload image" at bounding box center [284, 272] width 353 height 39
click at [0, 0] on input "Drag or upload image" at bounding box center [0, 0] width 0 height 0
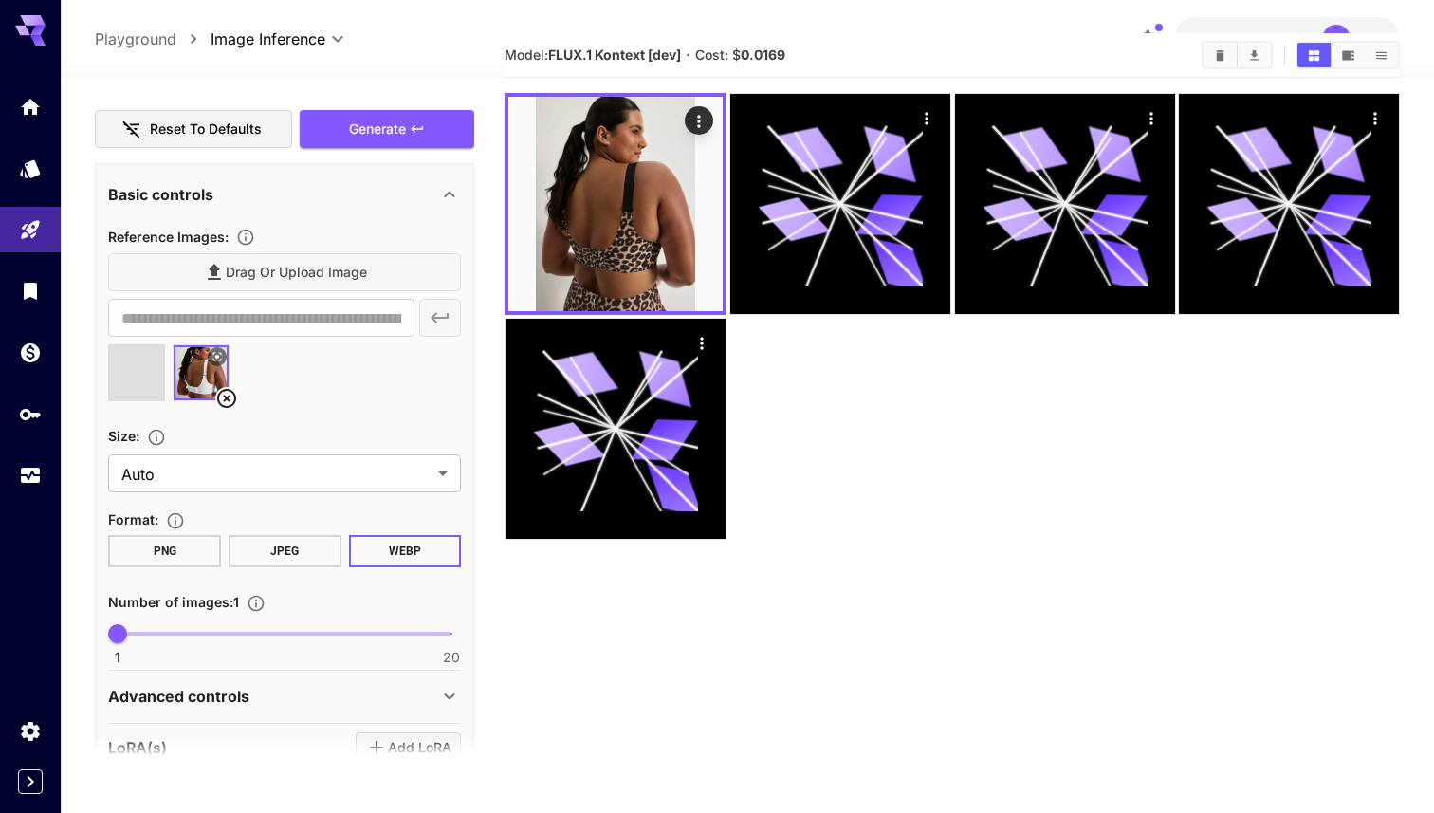
type input "**********"
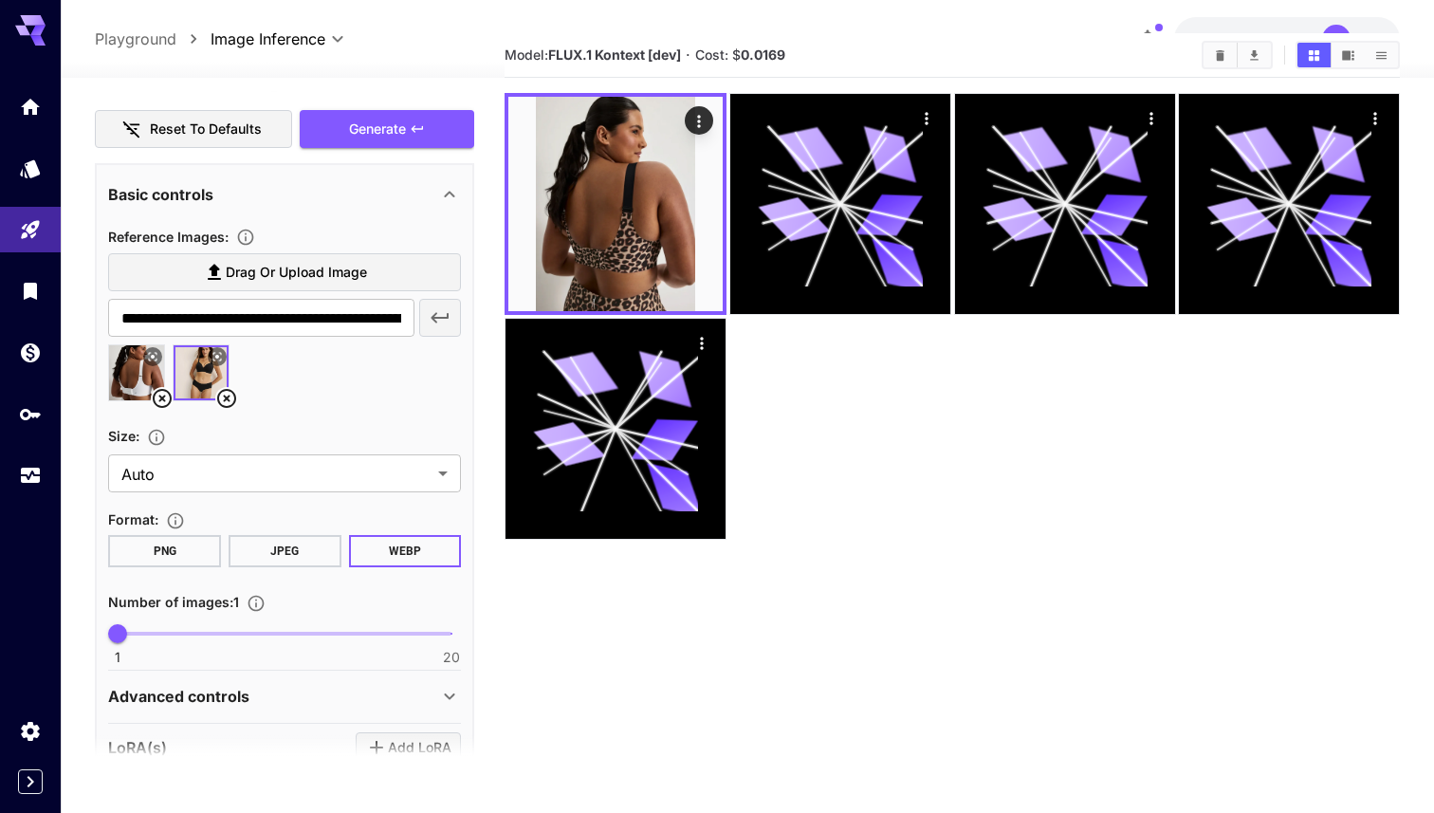
click at [158, 396] on icon at bounding box center [162, 398] width 23 height 23
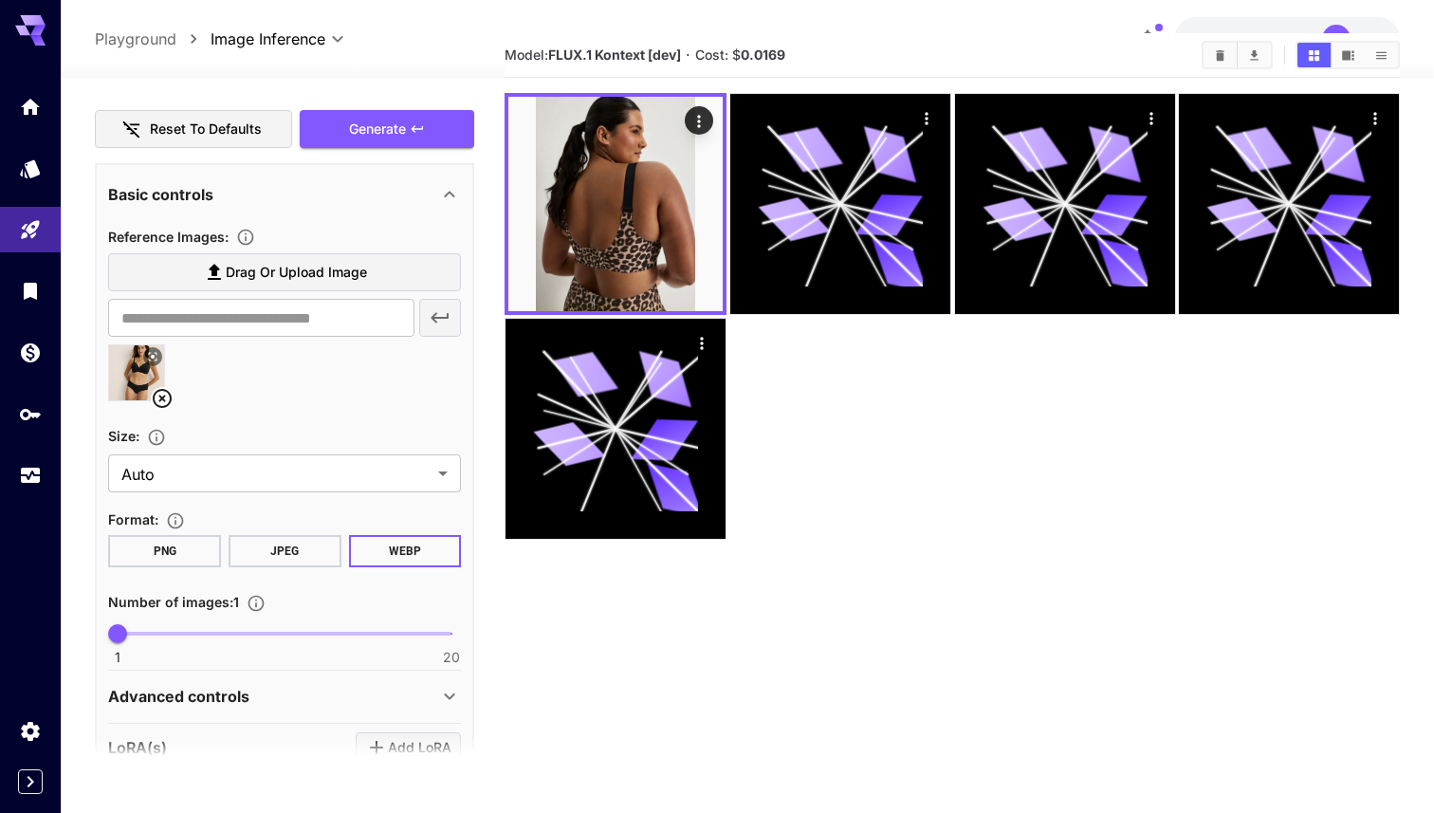
click at [132, 372] on img at bounding box center [136, 372] width 55 height 55
type input "**********"
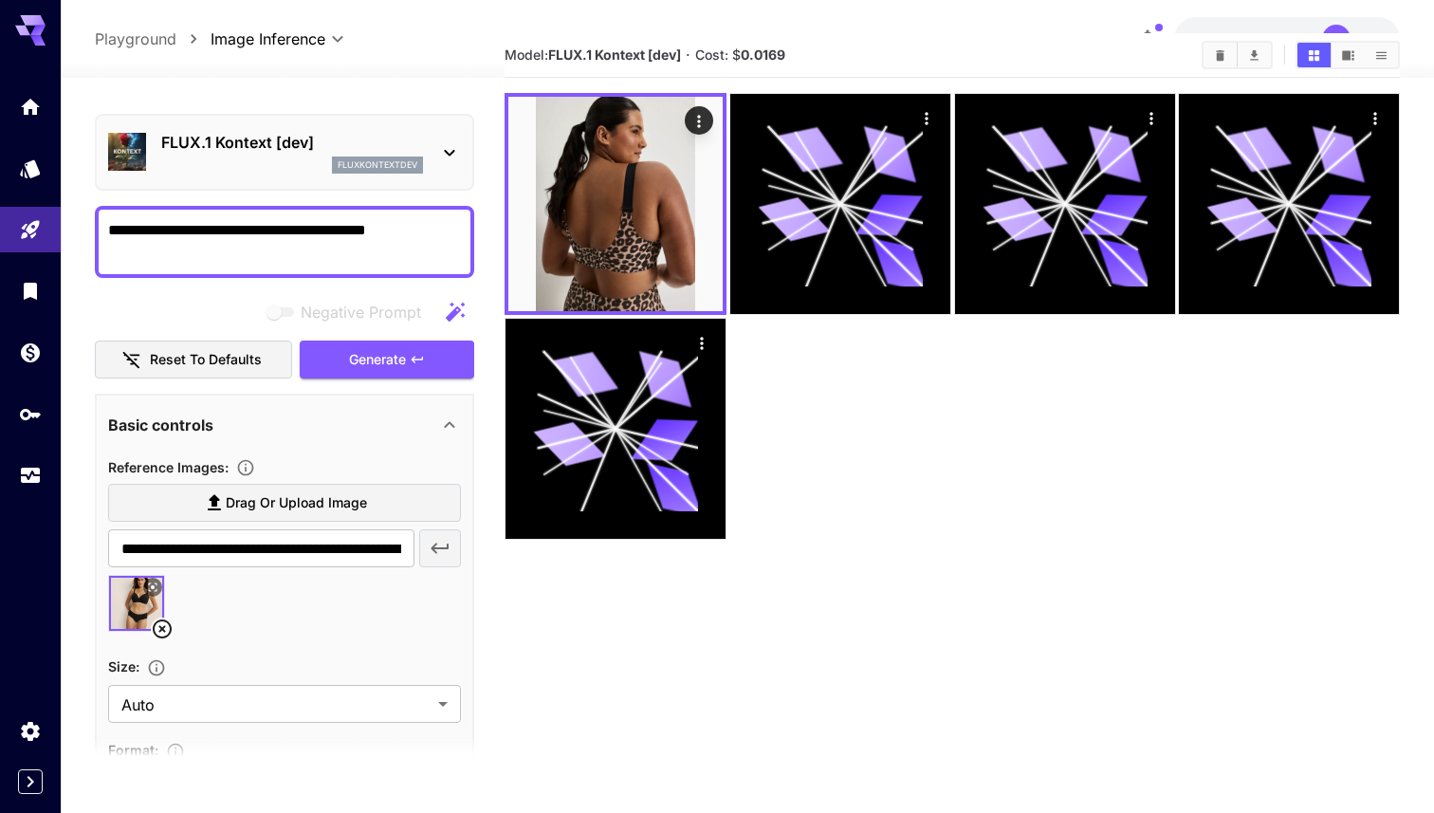
scroll to position [0, 0]
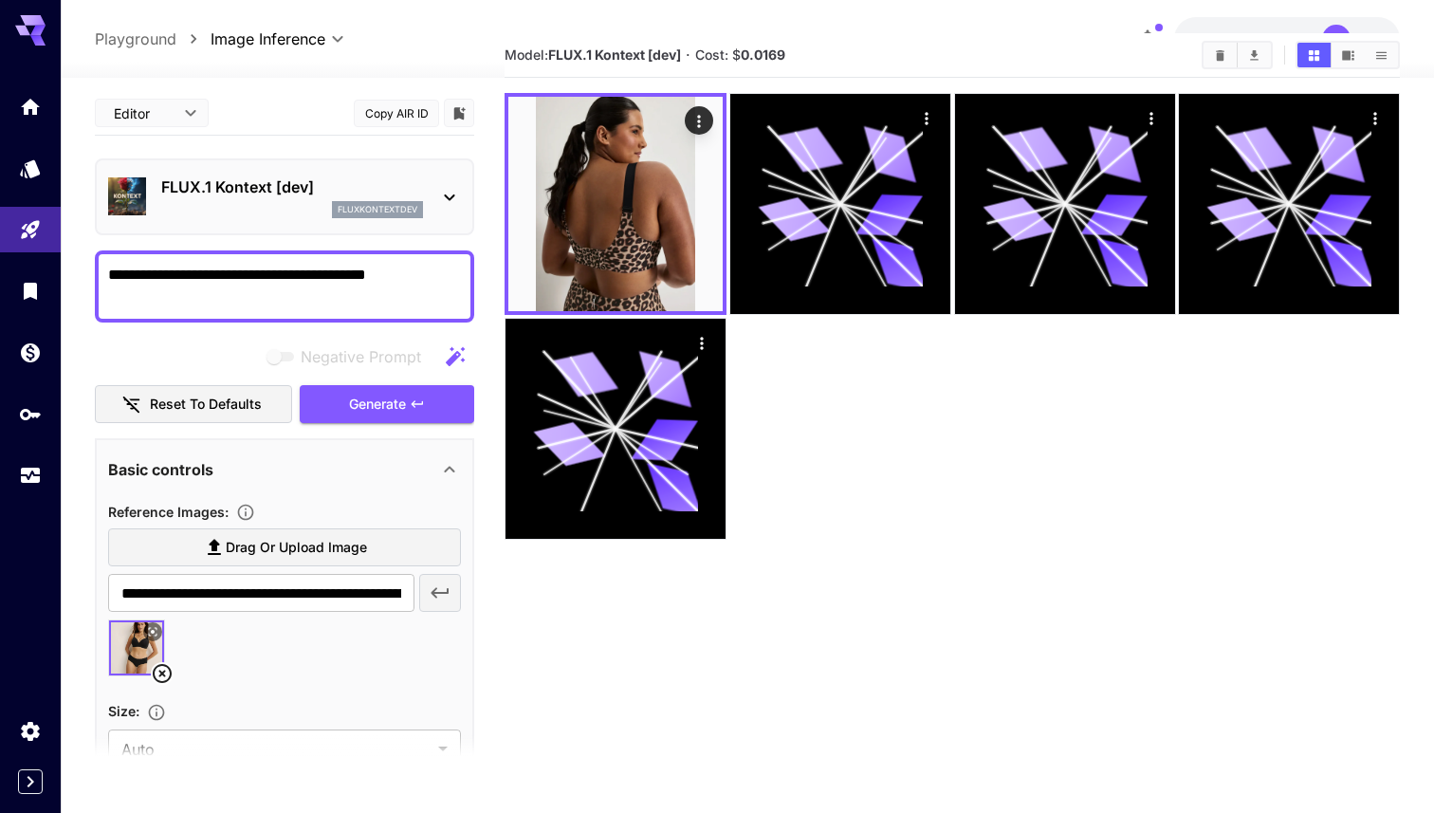
click at [276, 274] on textarea "**********" at bounding box center [284, 287] width 353 height 46
type textarea "**********"
click at [401, 399] on span "Generate" at bounding box center [377, 405] width 57 height 24
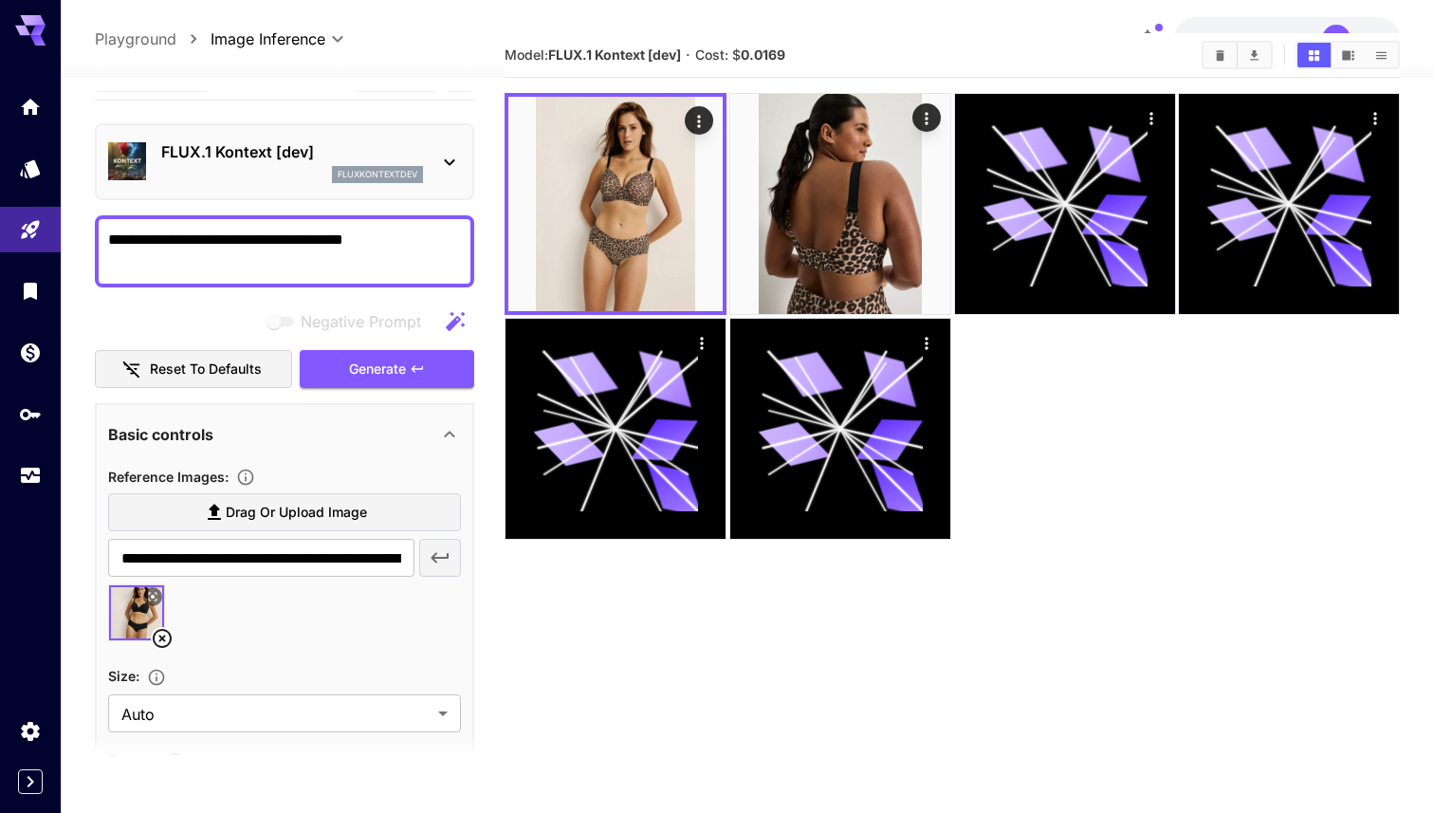
scroll to position [39, 0]
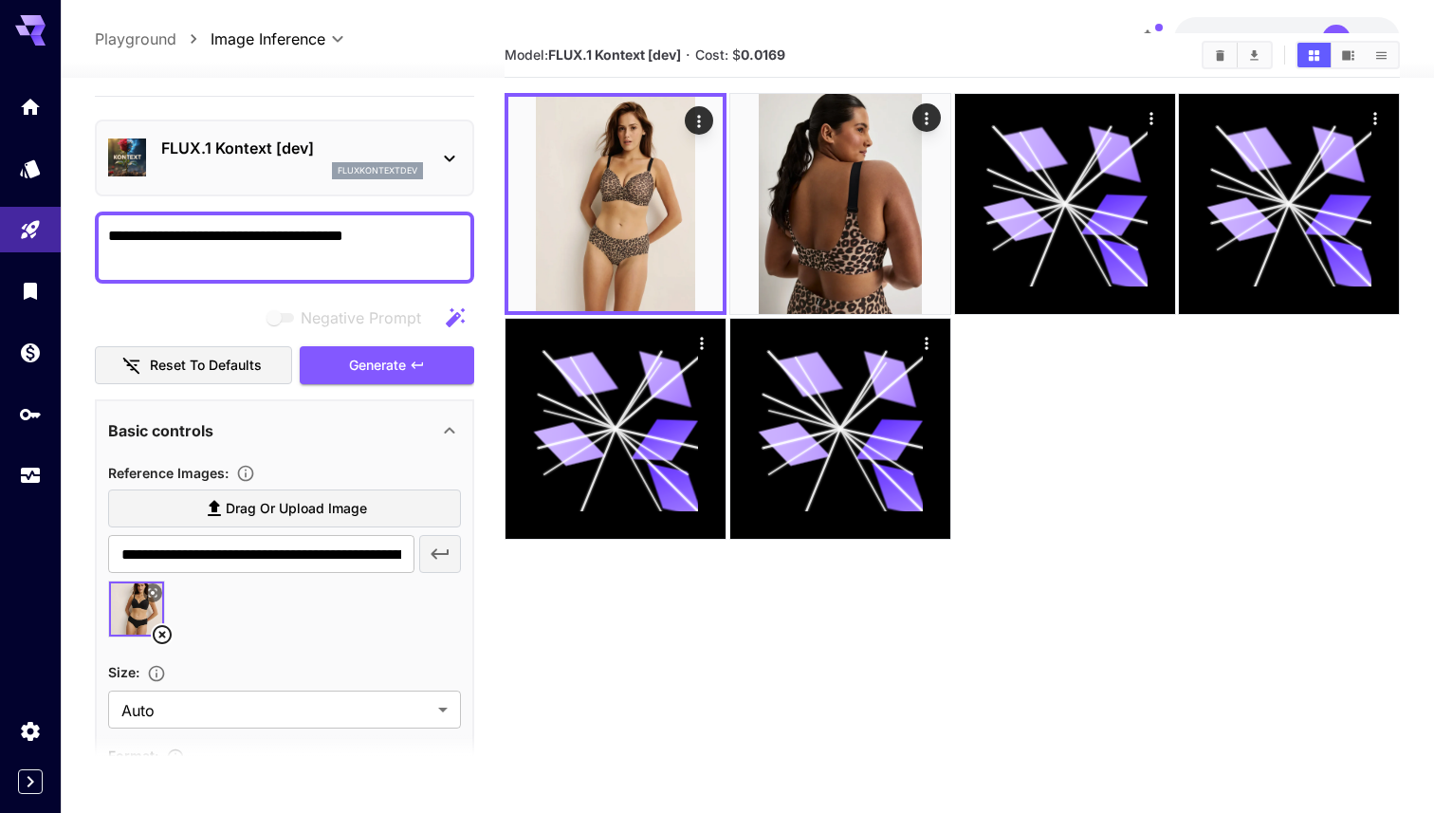
click at [157, 632] on icon at bounding box center [162, 634] width 23 height 23
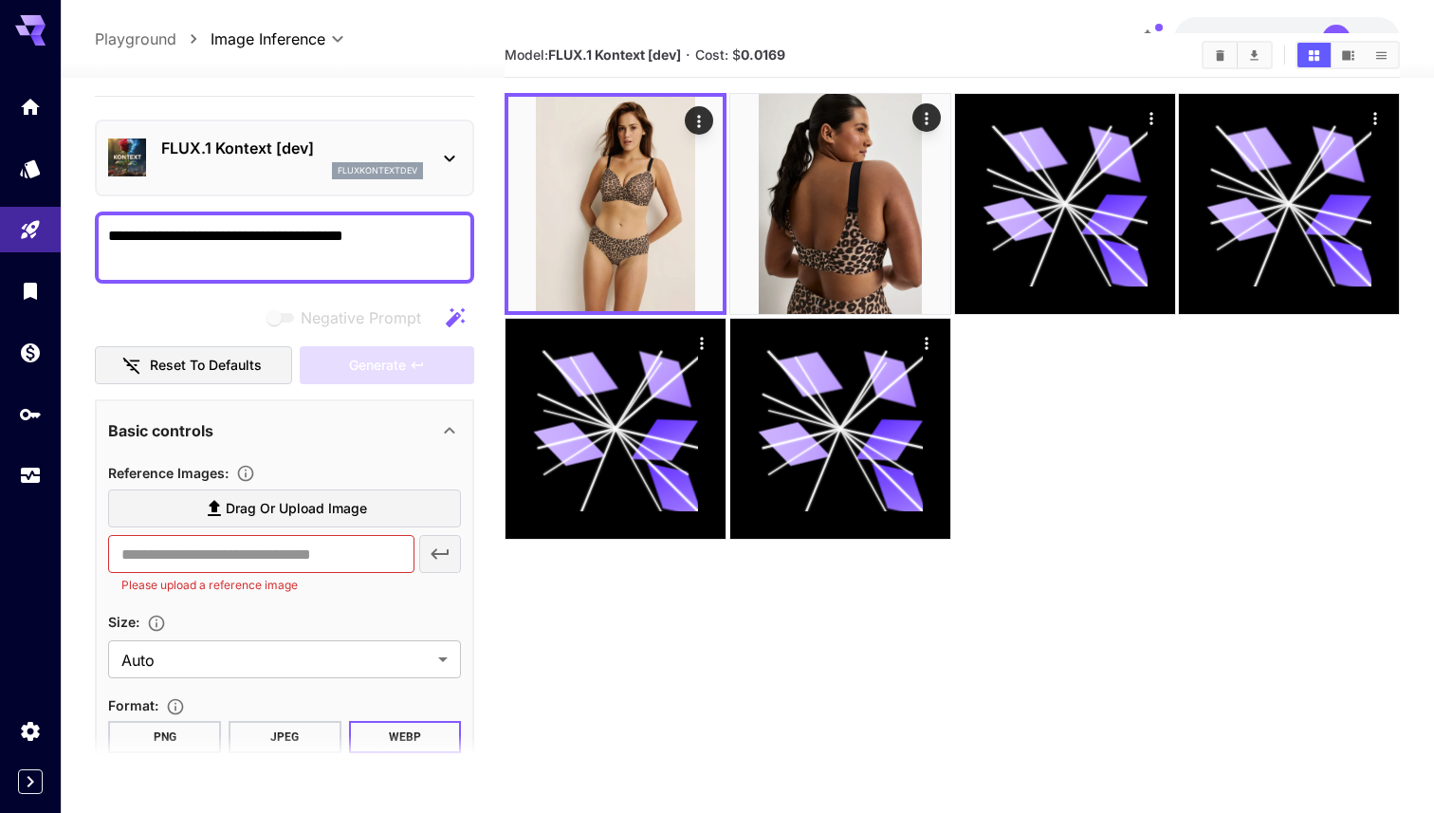
click at [360, 512] on span "Drag or upload image" at bounding box center [296, 509] width 141 height 24
click at [0, 0] on input "Drag or upload image" at bounding box center [0, 0] width 0 height 0
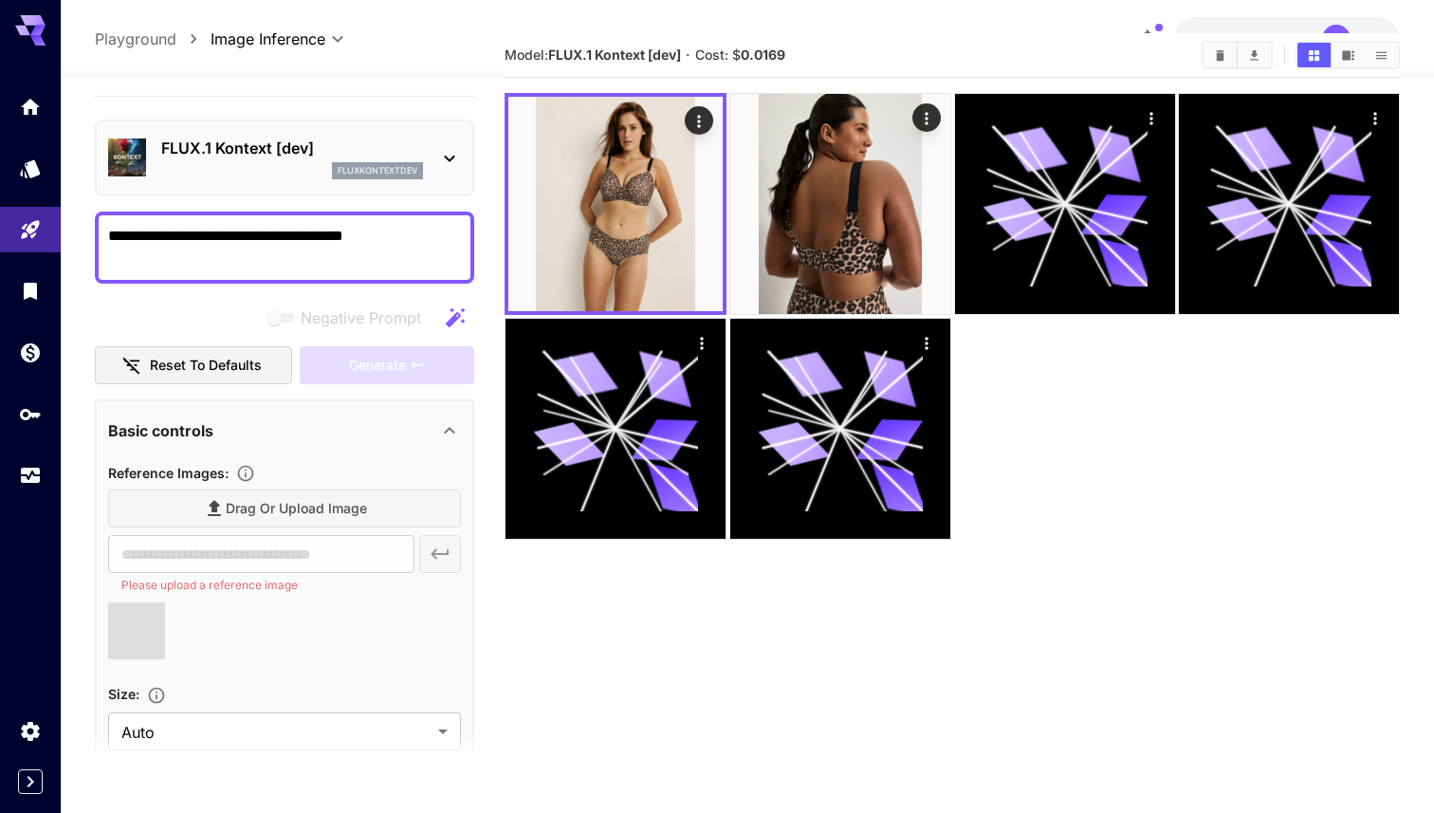
type input "**********"
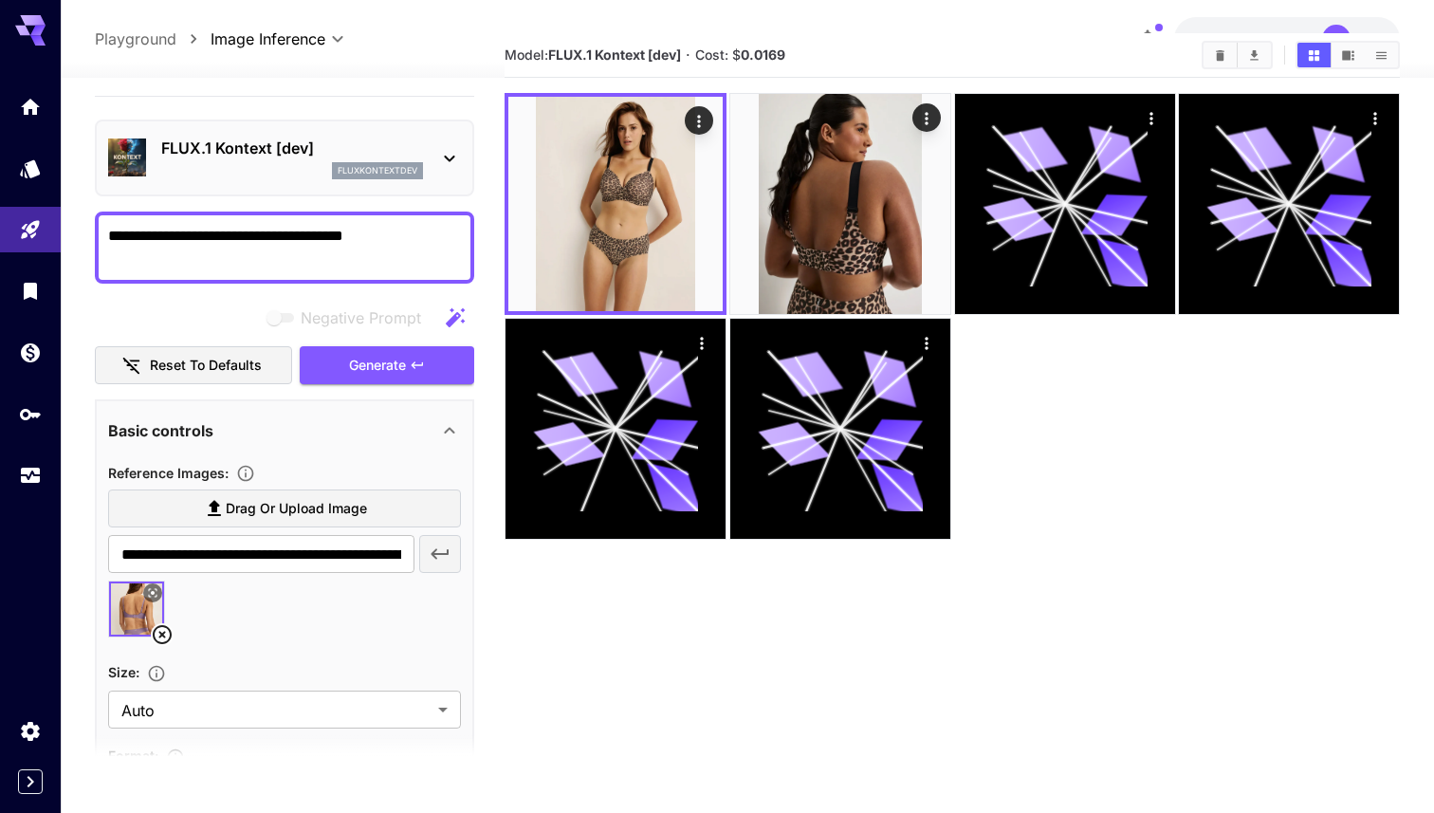
click at [126, 609] on img at bounding box center [136, 609] width 55 height 55
click at [409, 366] on button "Generate" at bounding box center [387, 365] width 175 height 39
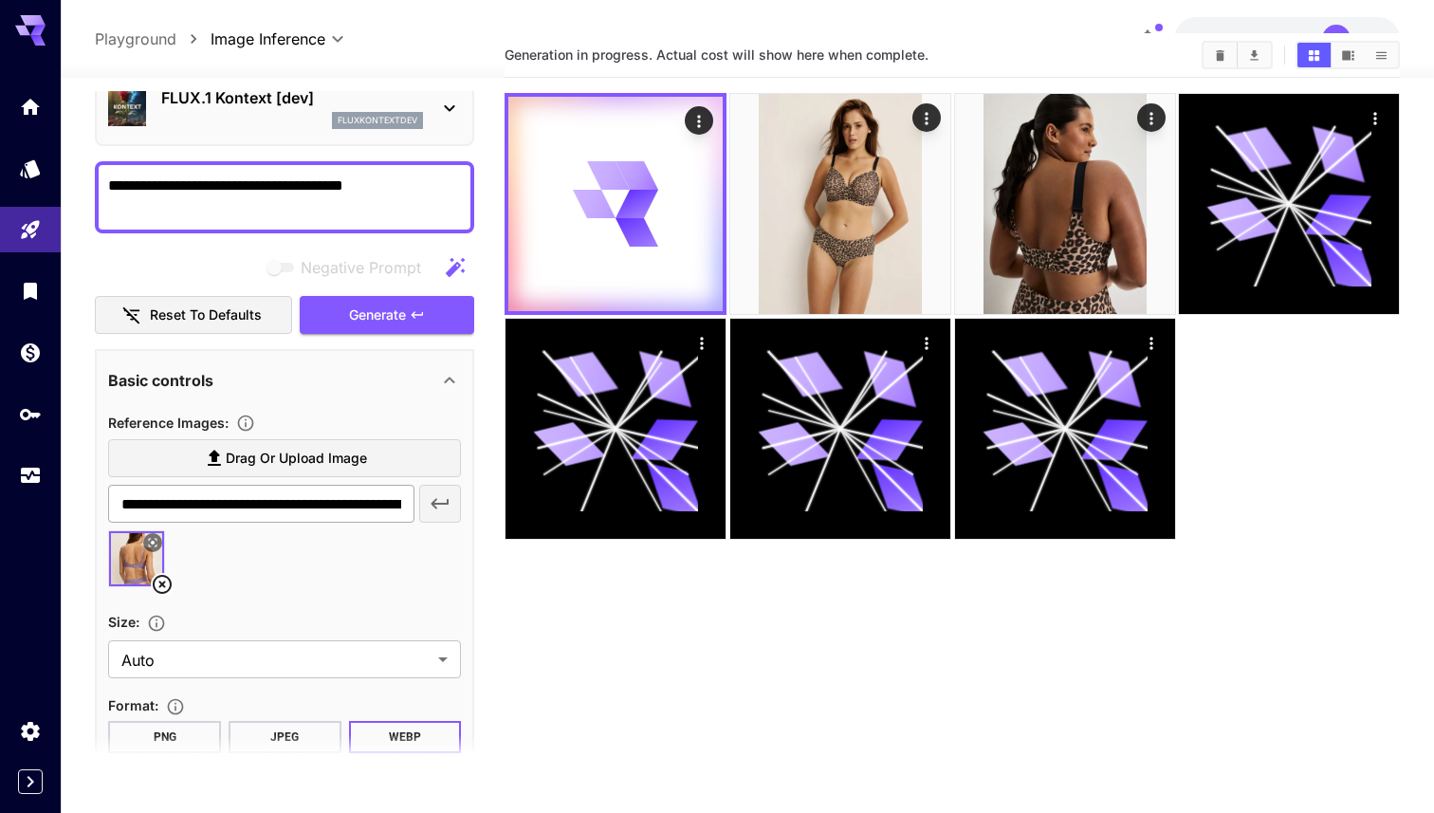
scroll to position [88, 0]
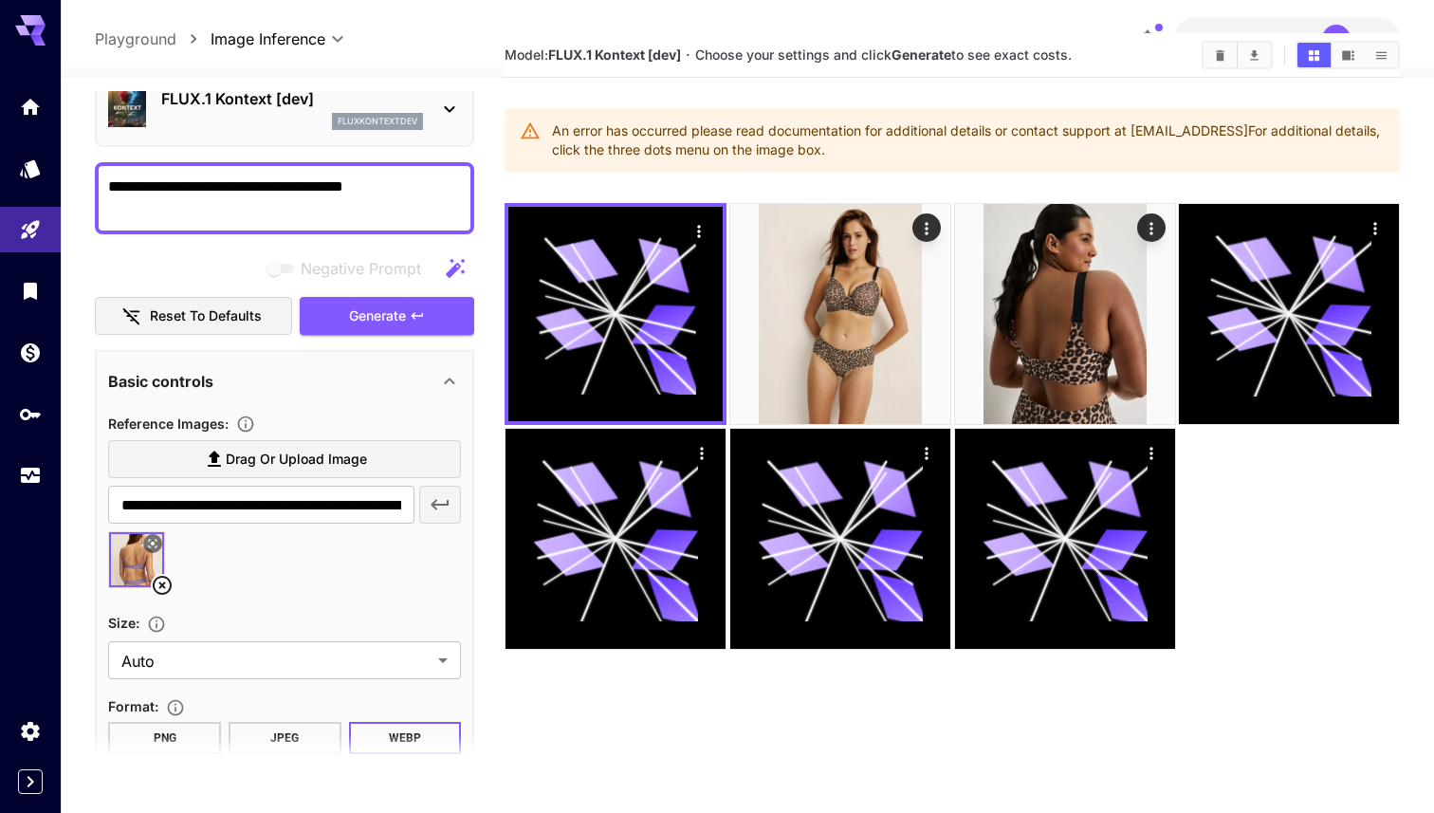
click at [160, 540] on button at bounding box center [152, 543] width 19 height 19
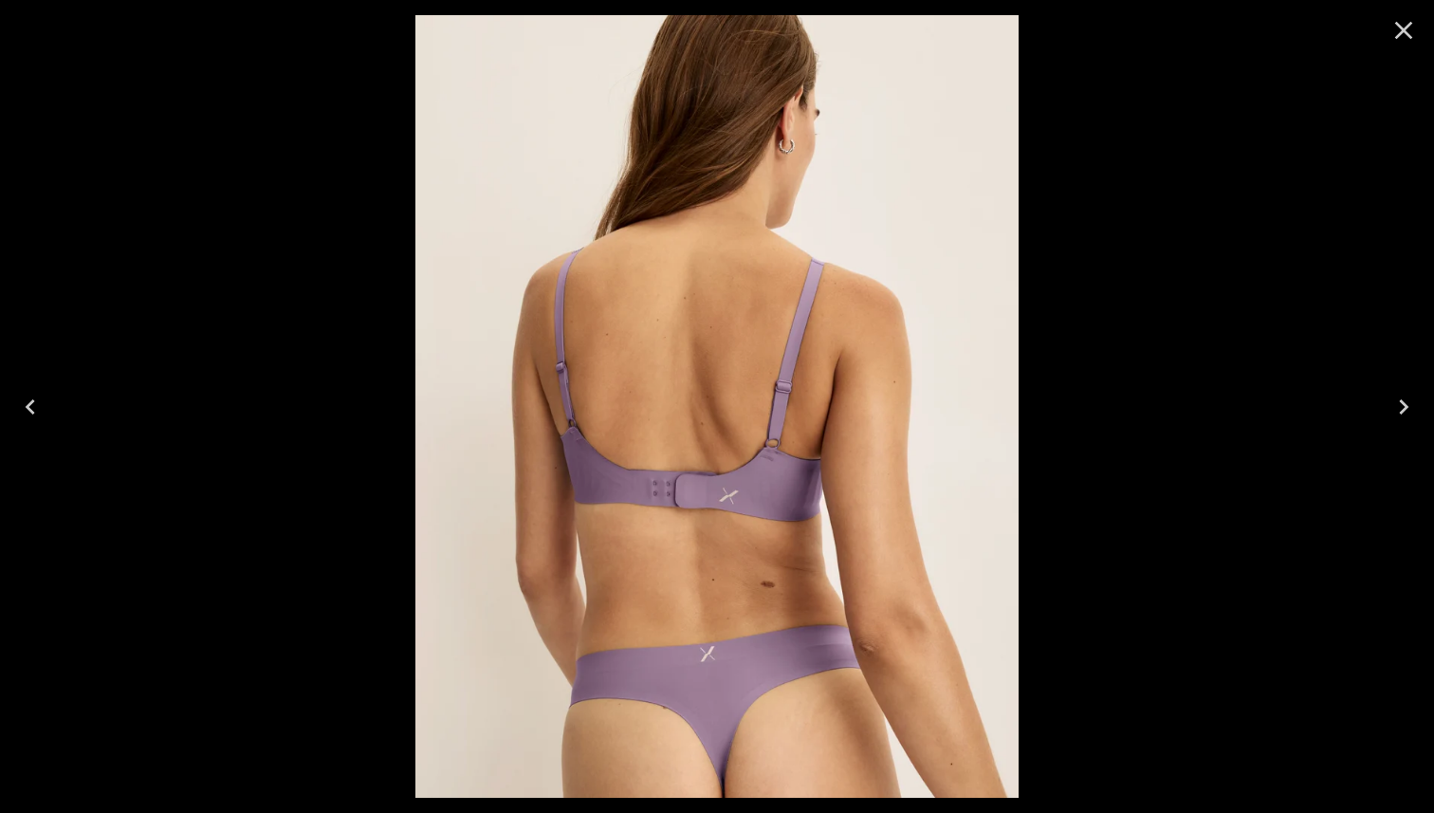
click at [1409, 31] on icon "Close" at bounding box center [1404, 30] width 30 height 30
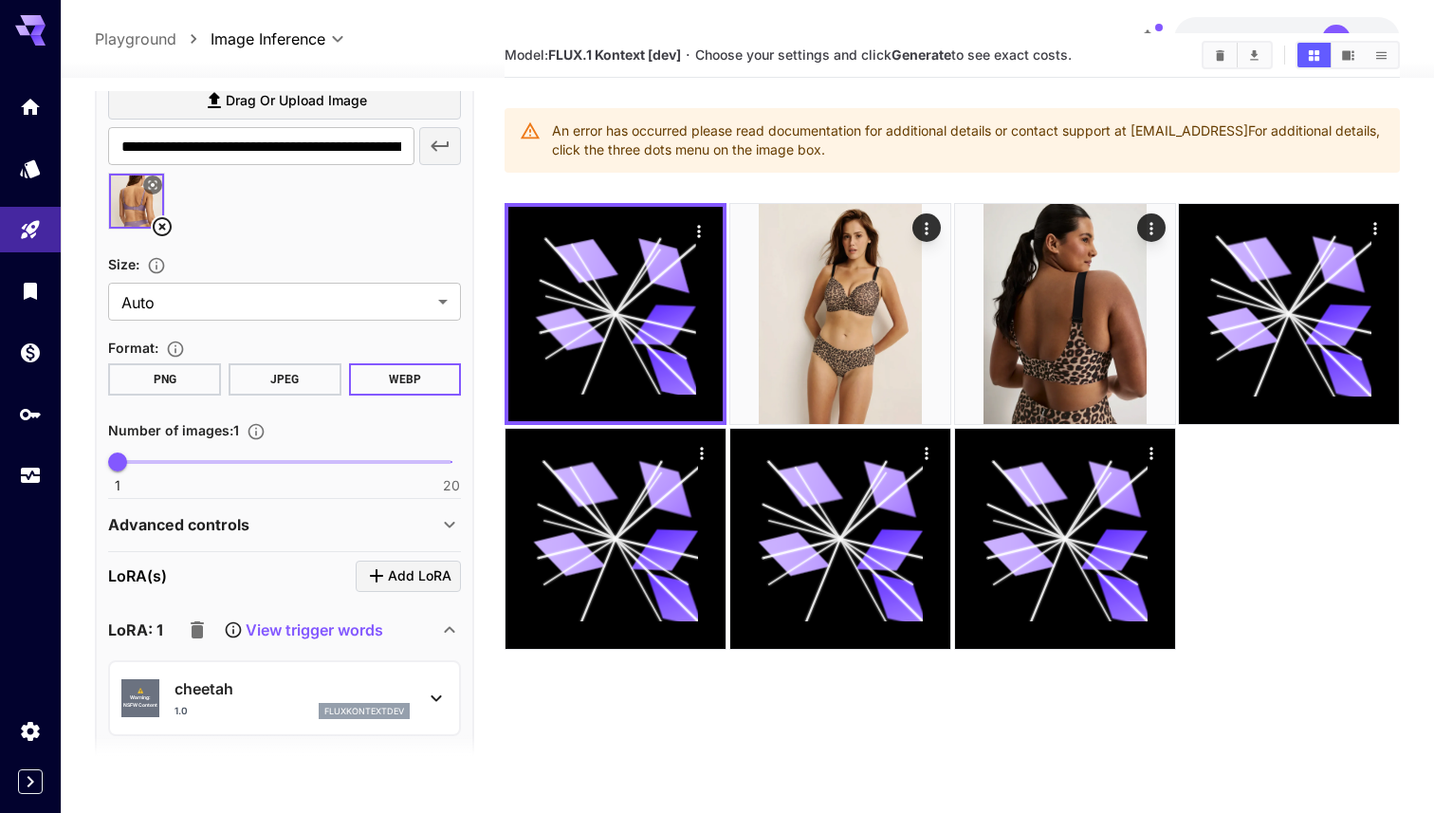
scroll to position [453, 0]
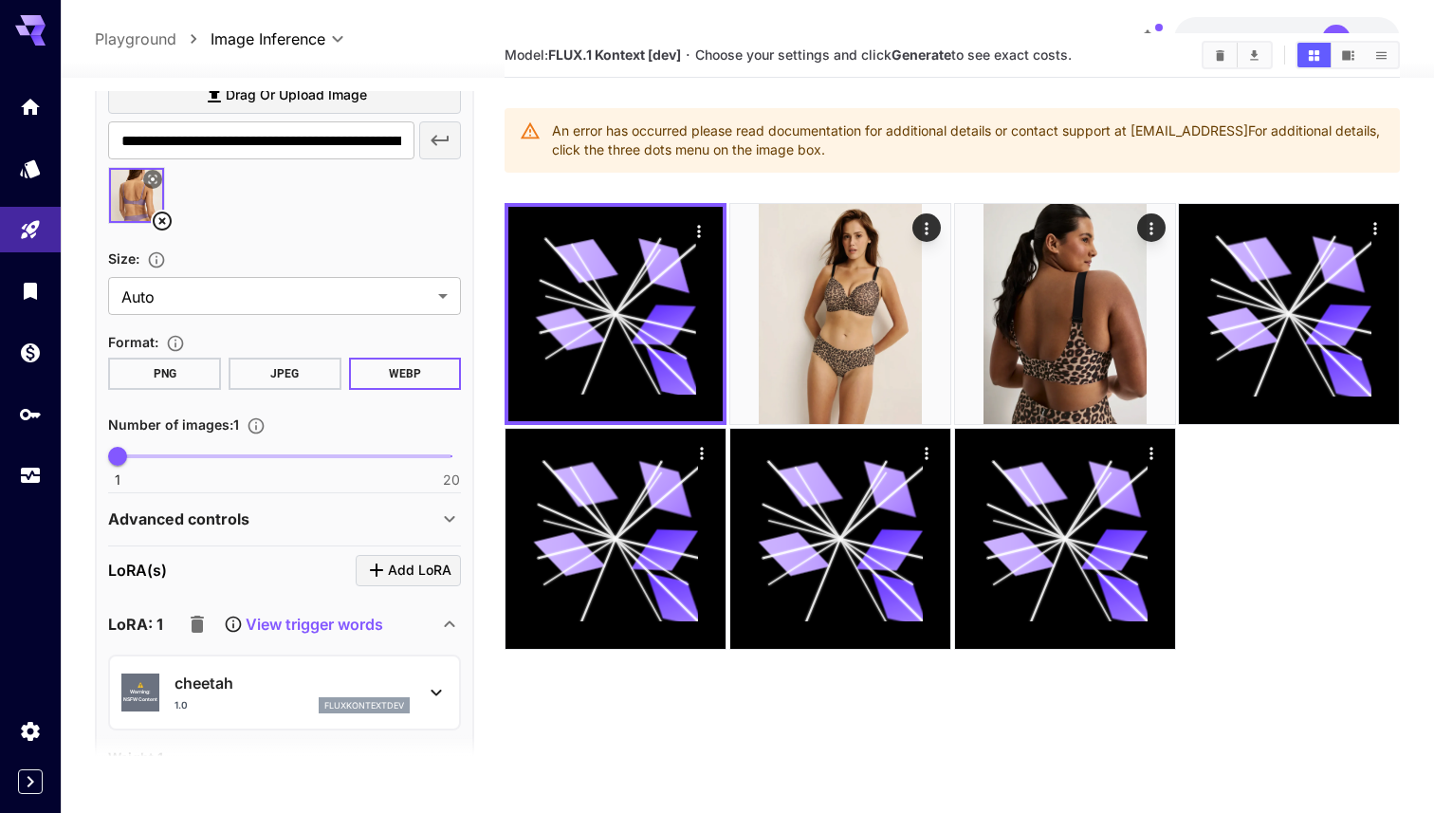
click at [378, 369] on button "WEBP" at bounding box center [405, 374] width 113 height 32
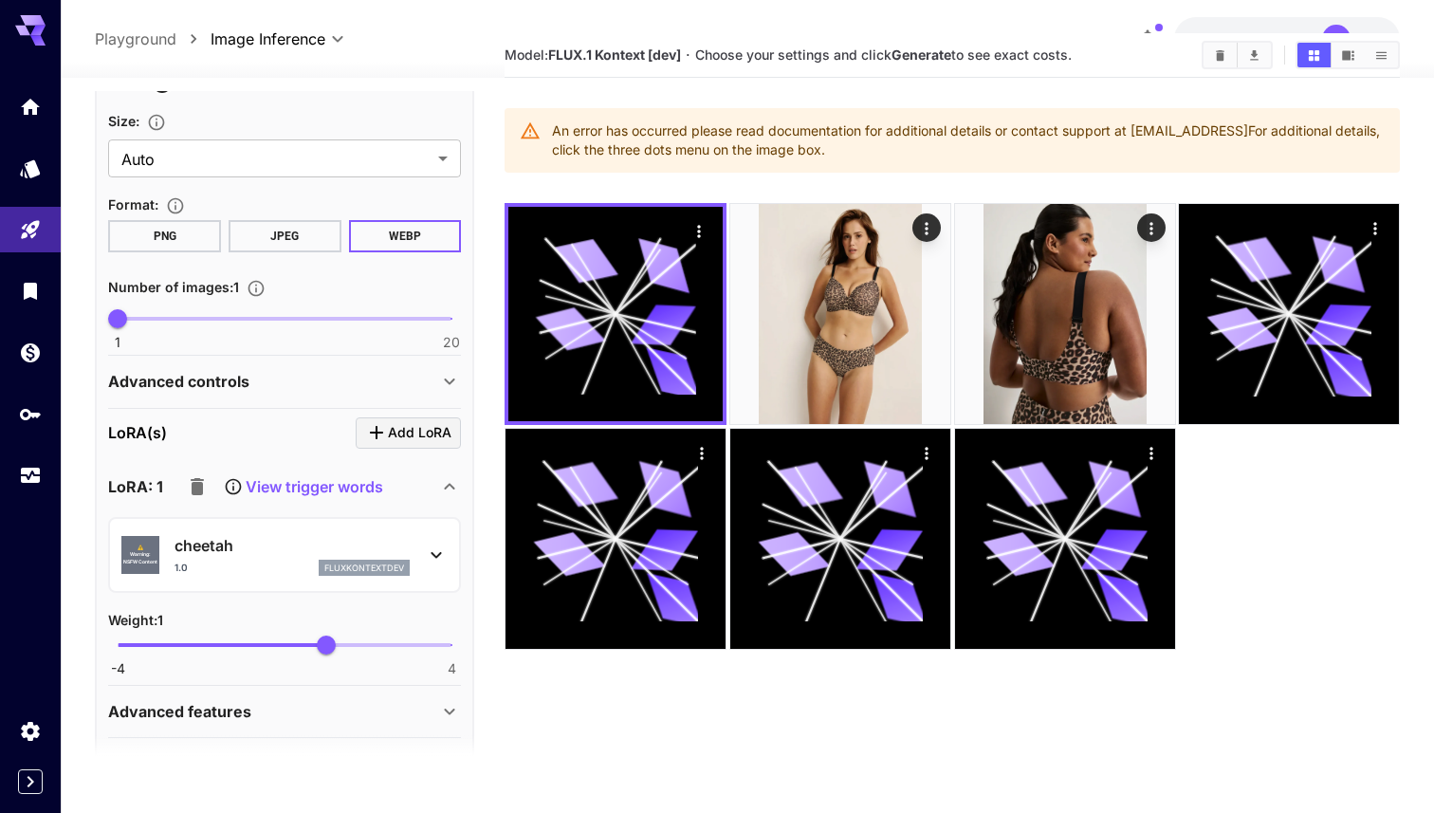
scroll to position [646, 0]
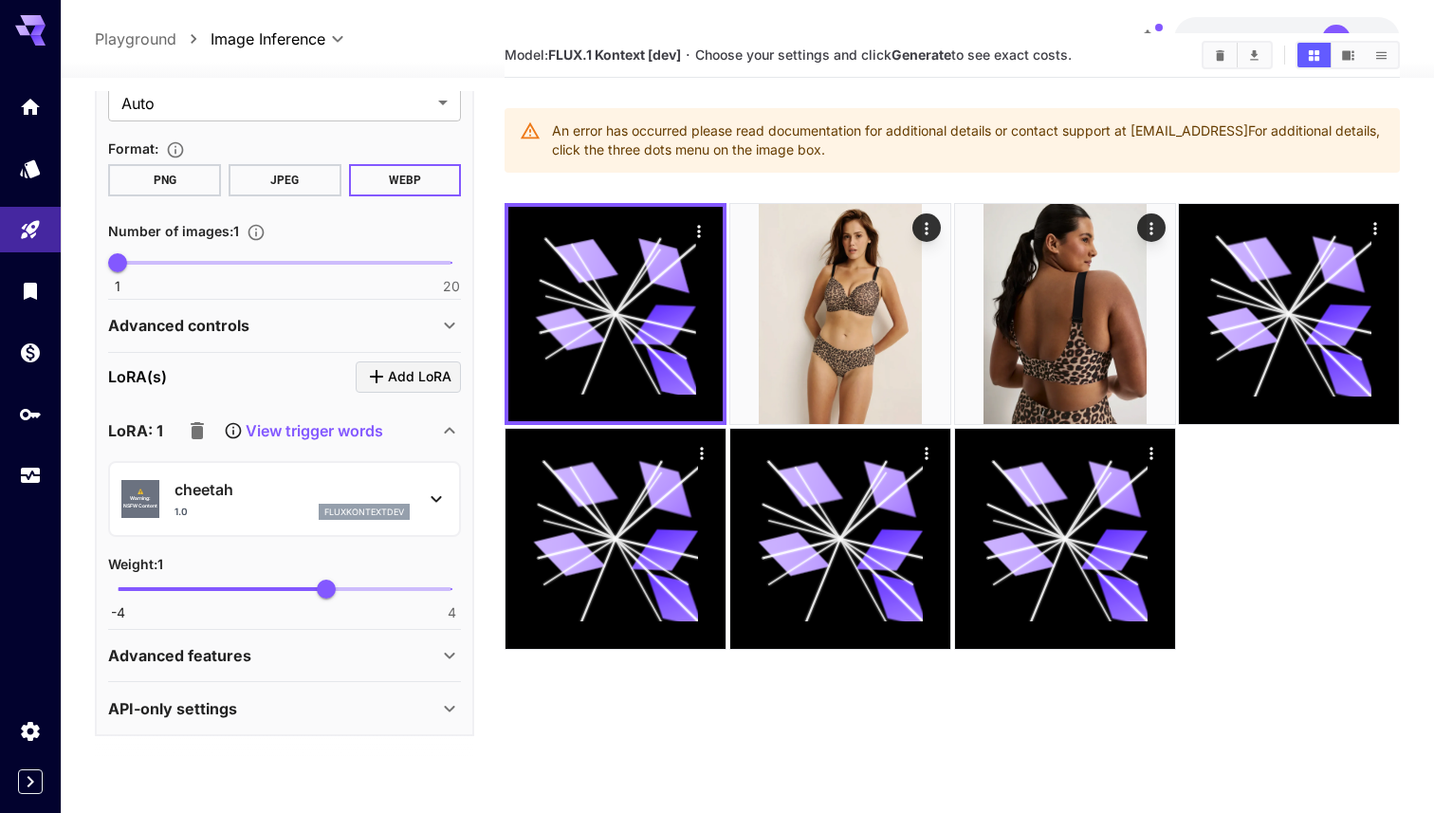
click at [321, 166] on button "JPEG" at bounding box center [285, 180] width 113 height 32
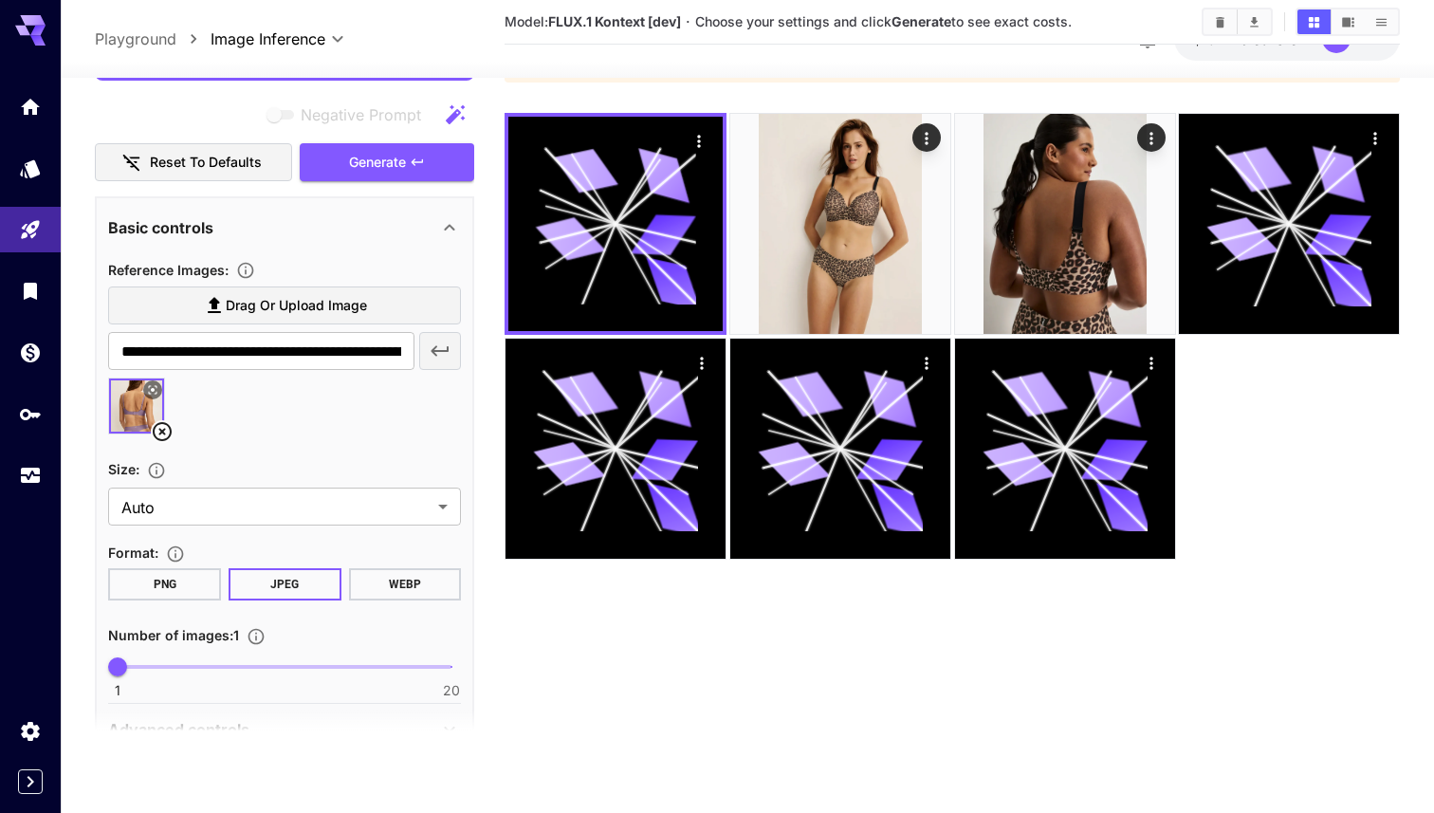
scroll to position [0, 0]
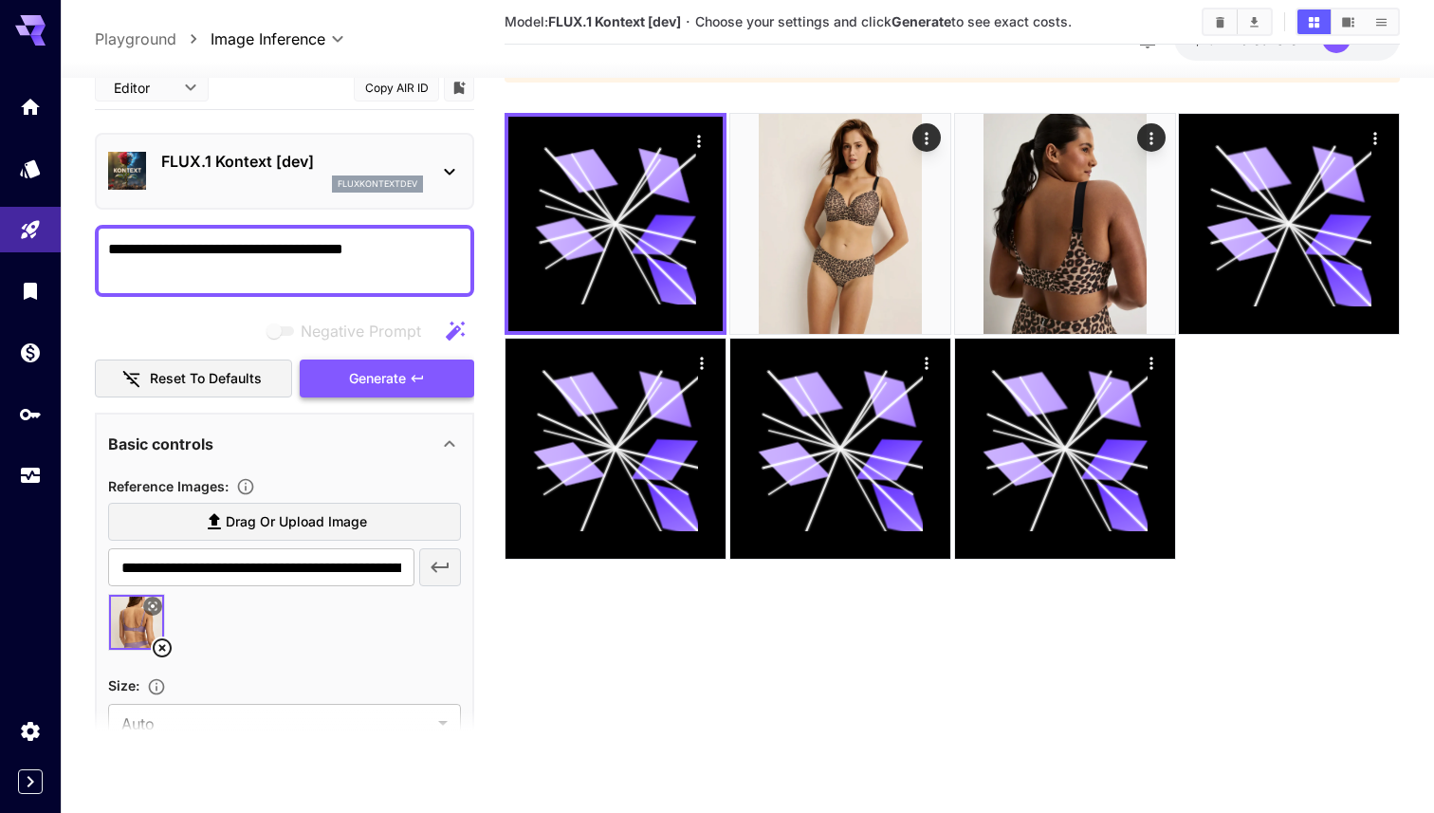
click at [412, 377] on icon "button" at bounding box center [417, 378] width 15 height 15
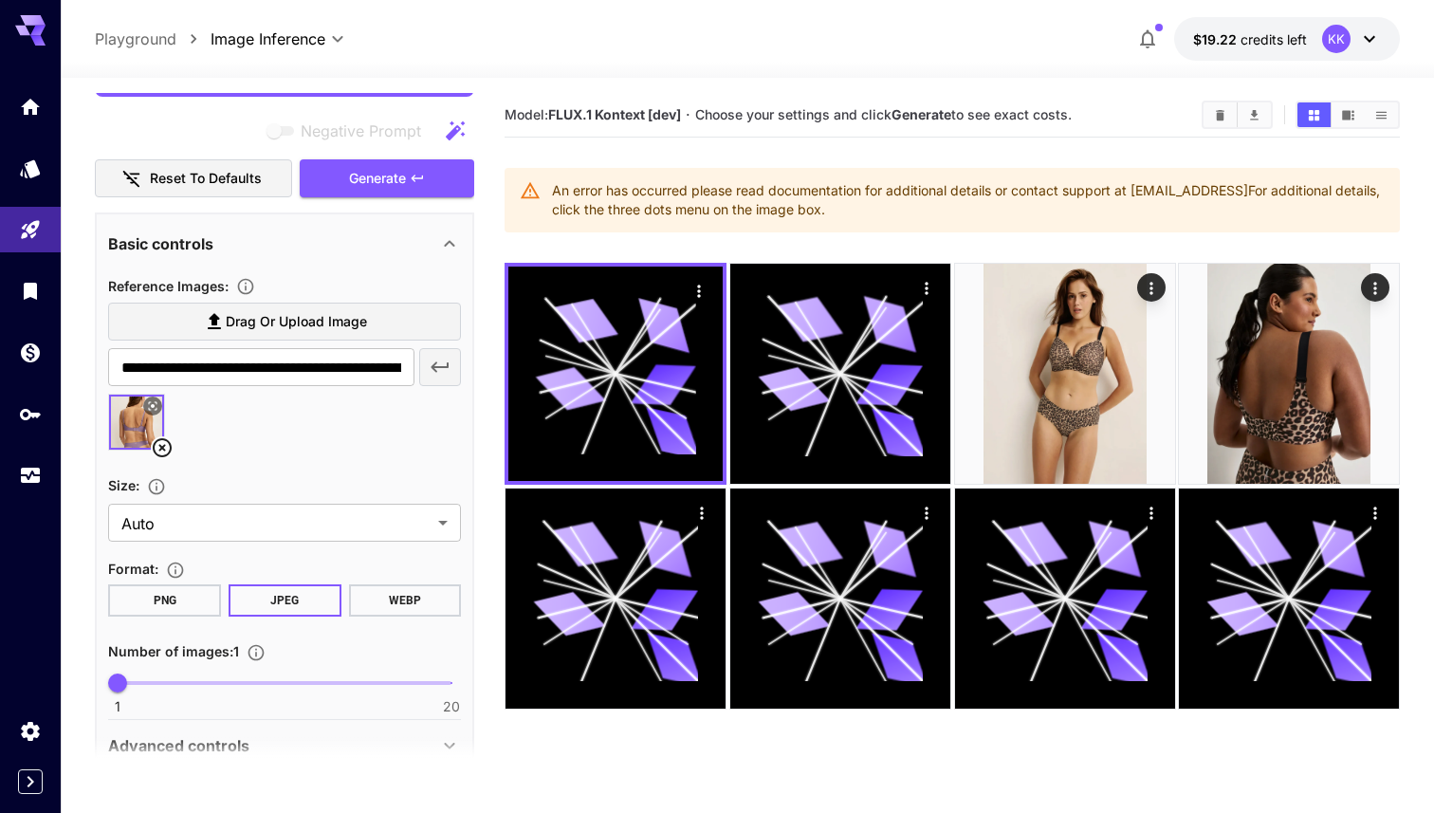
scroll to position [240, 0]
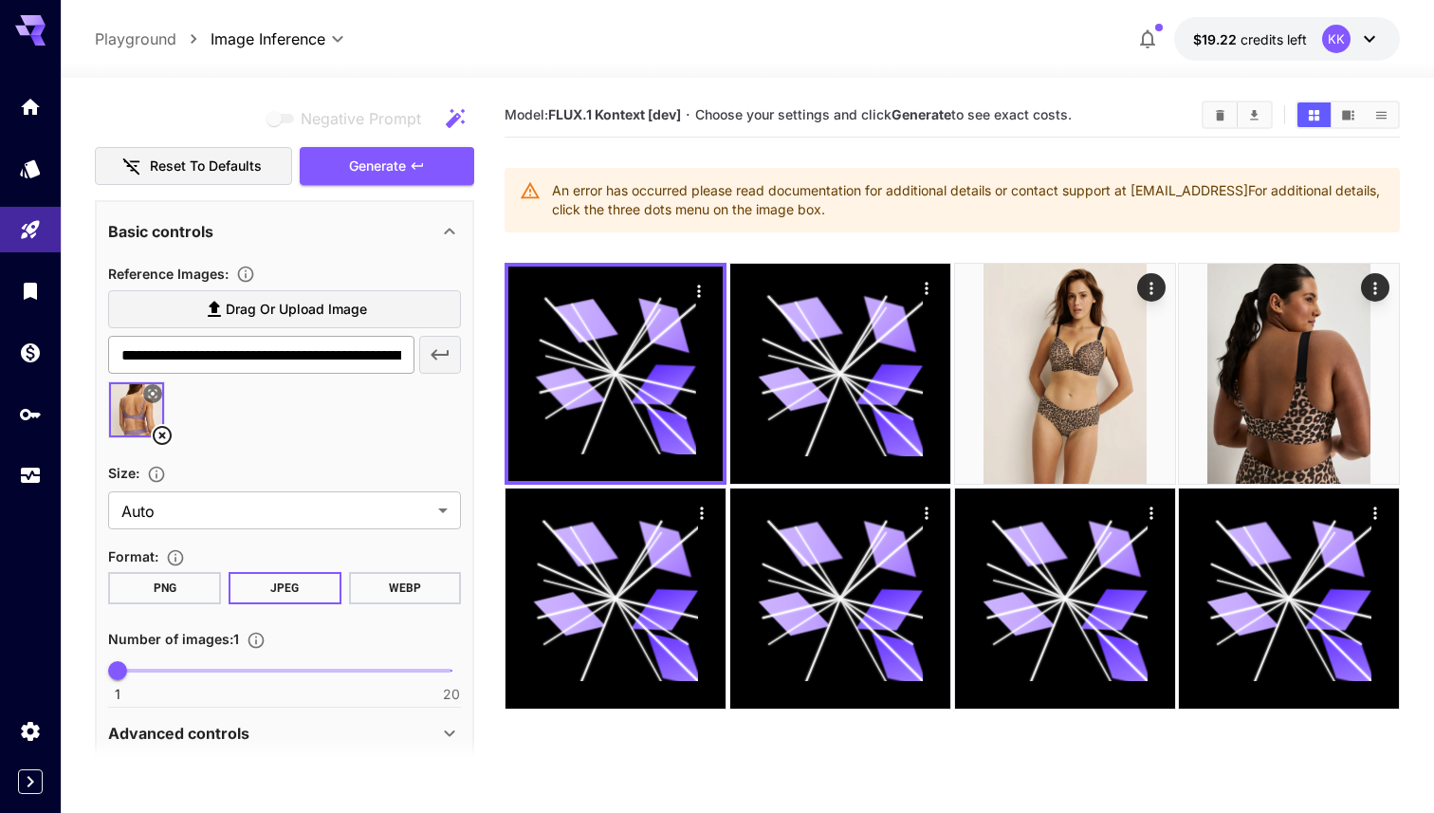
click at [384, 357] on input "**********" at bounding box center [261, 355] width 306 height 38
click at [168, 430] on icon at bounding box center [162, 435] width 19 height 19
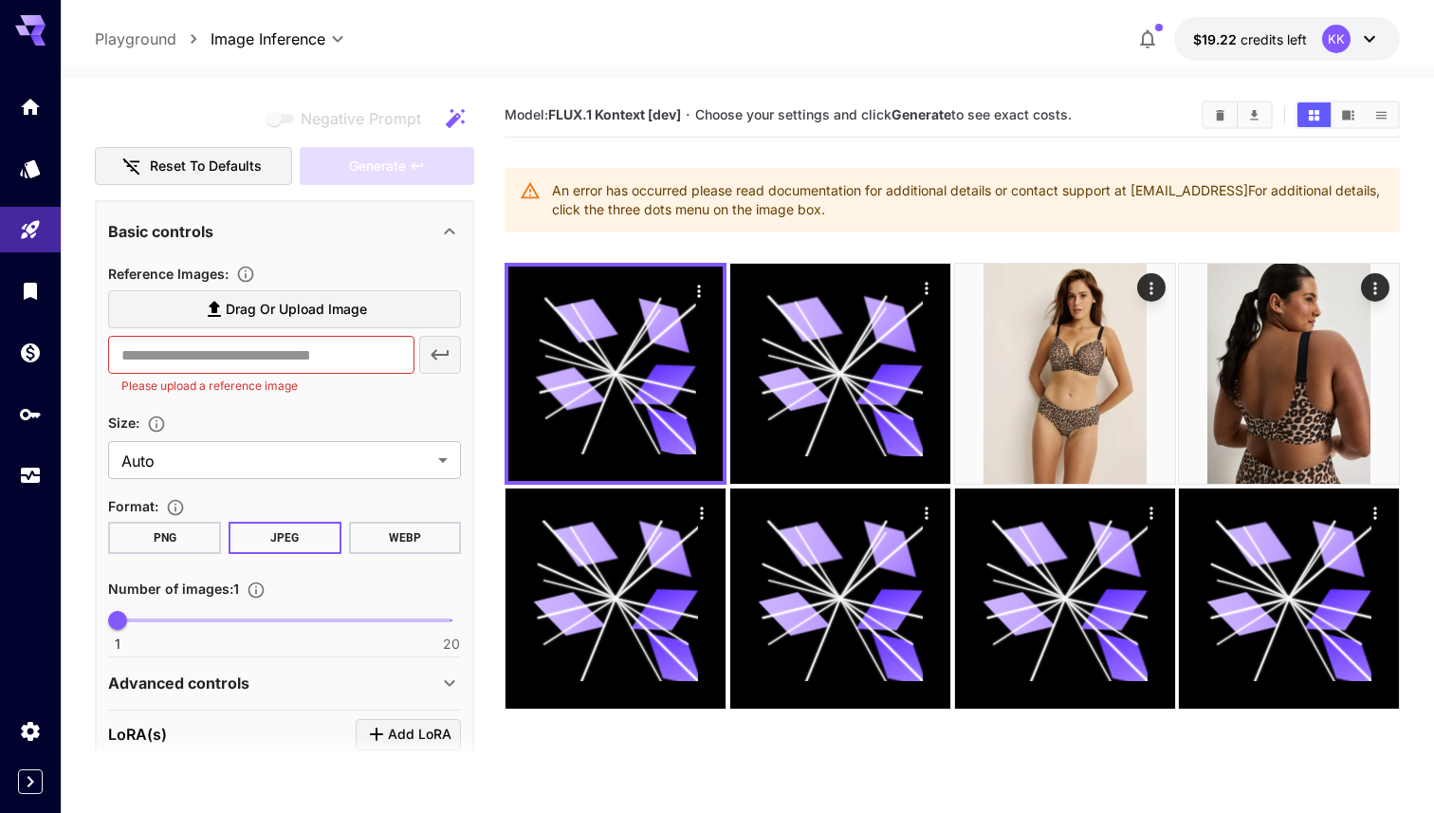
click at [273, 316] on span "Drag or upload image" at bounding box center [296, 310] width 141 height 24
click at [0, 0] on input "Drag or upload image" at bounding box center [0, 0] width 0 height 0
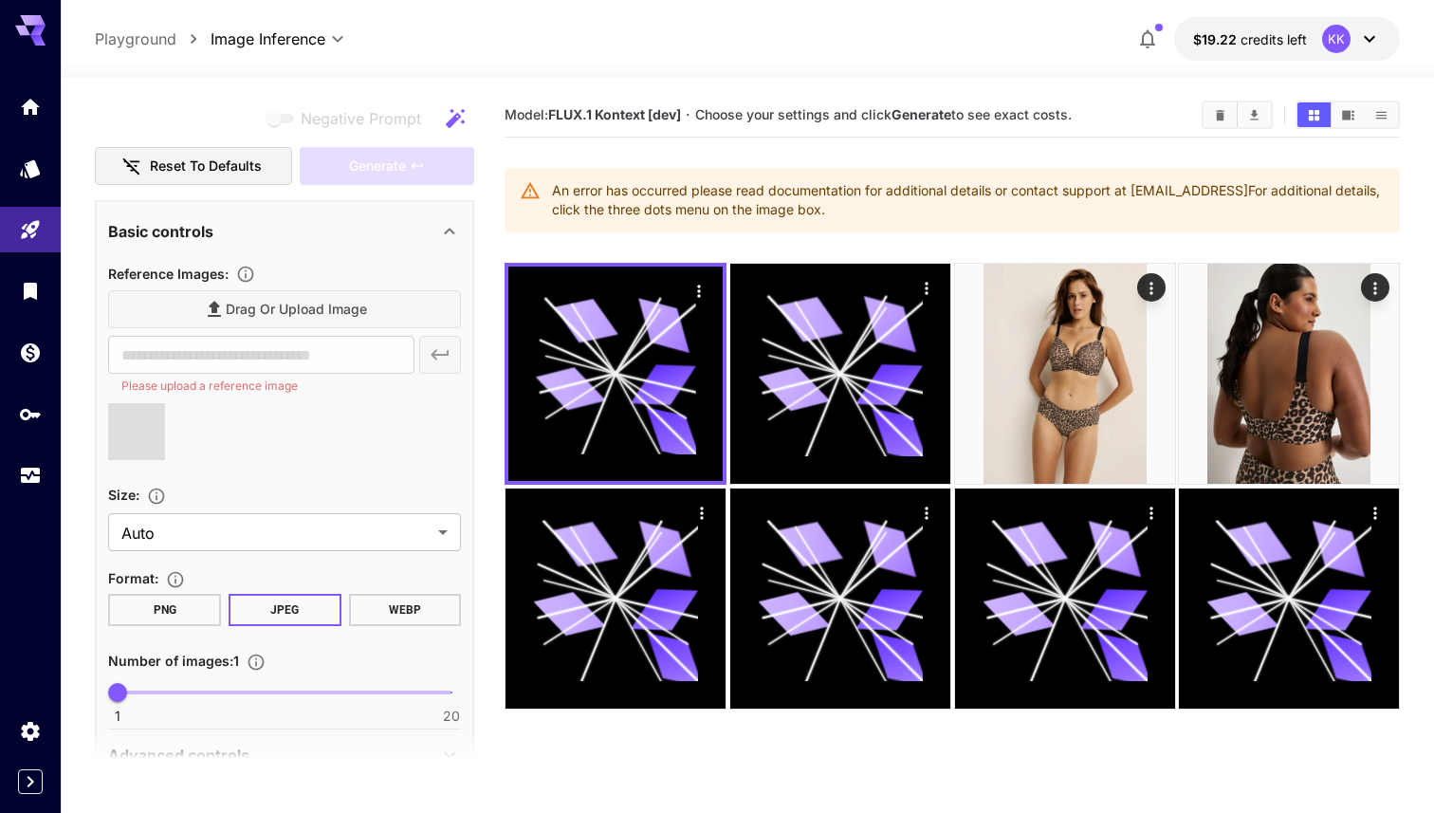
type input "**********"
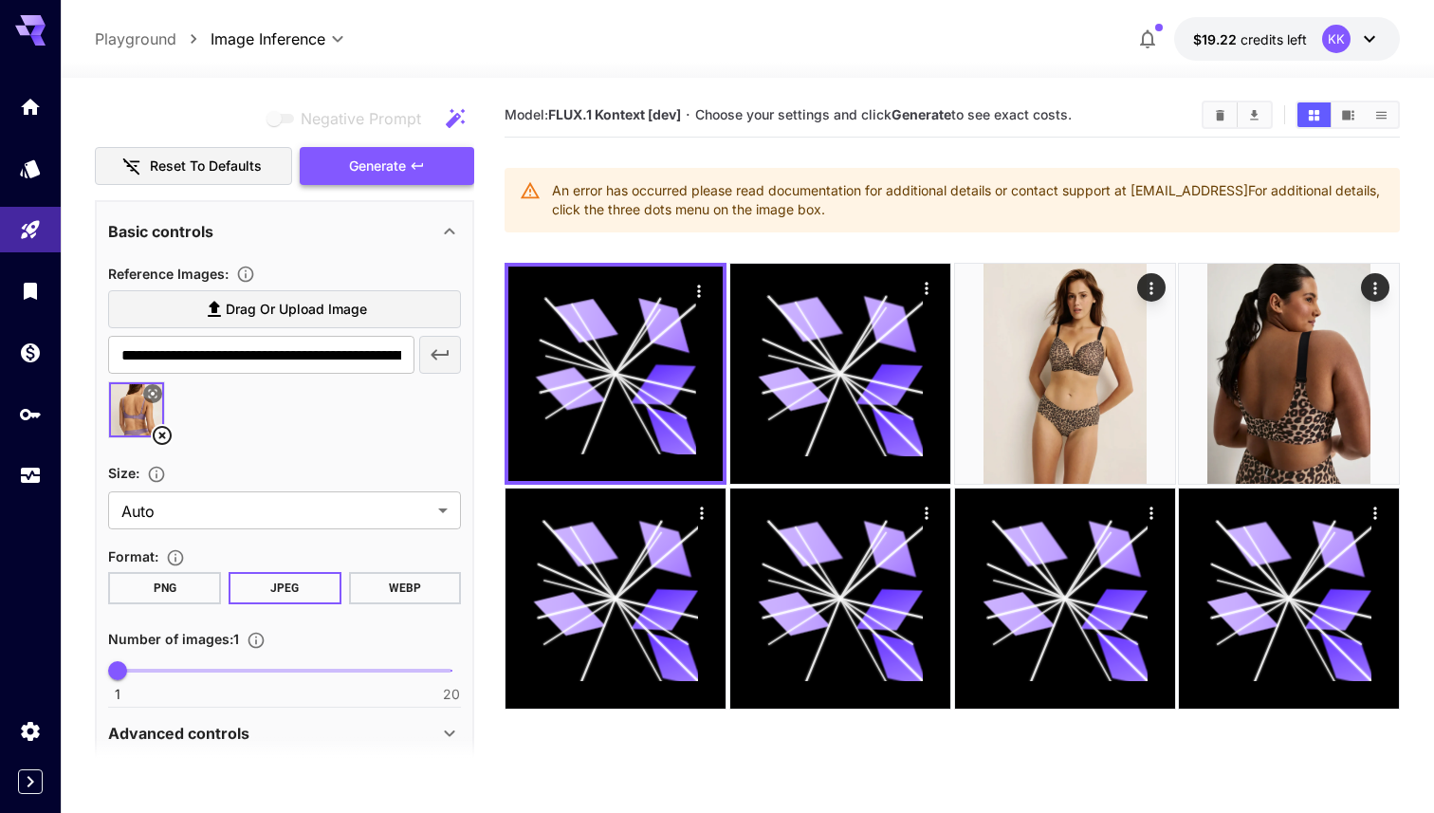
click at [400, 161] on span "Generate" at bounding box center [377, 167] width 57 height 24
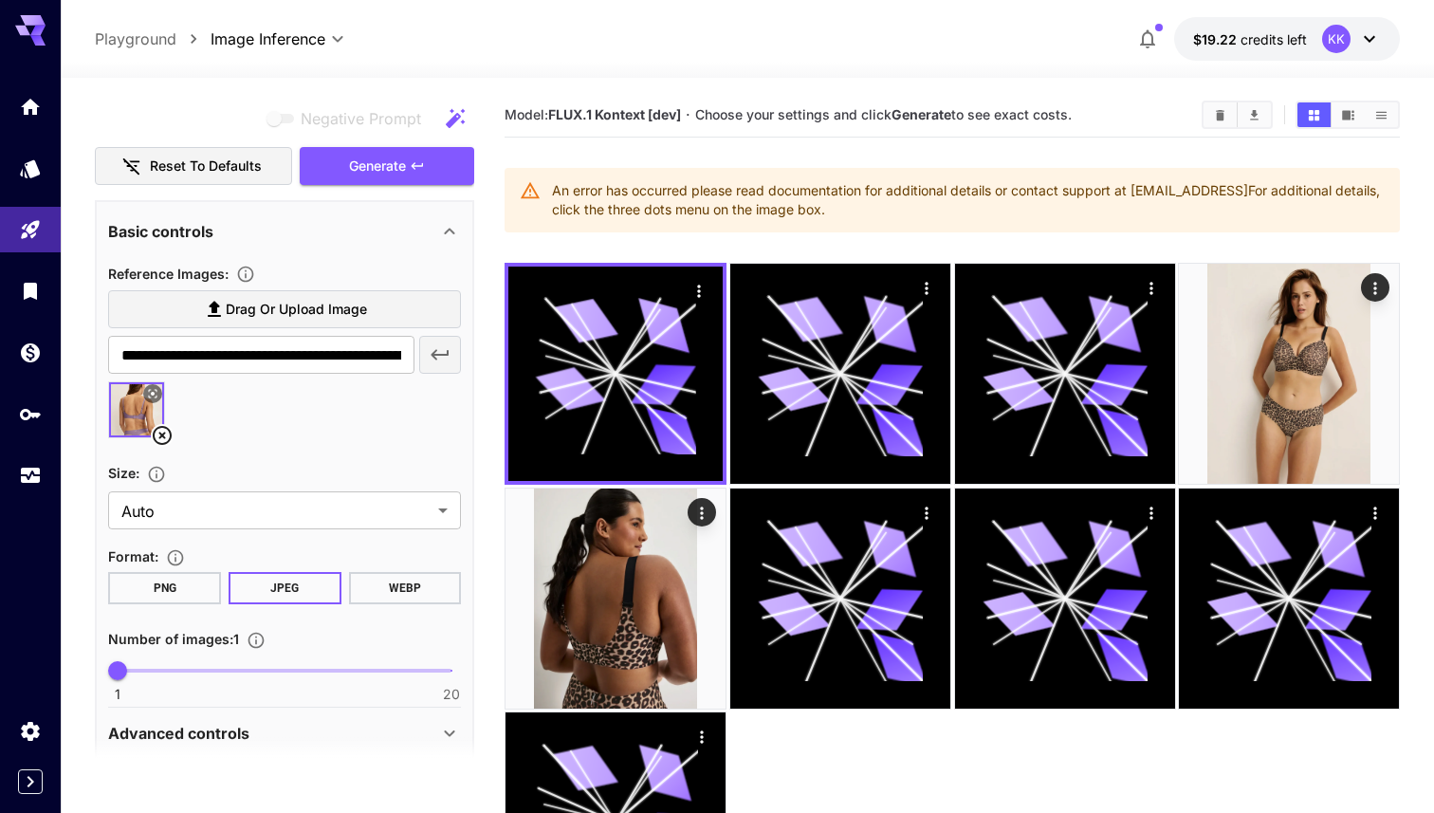
click at [405, 316] on label "Drag or upload image" at bounding box center [284, 309] width 353 height 39
click at [0, 0] on input "Drag or upload image" at bounding box center [0, 0] width 0 height 0
click at [160, 433] on icon at bounding box center [162, 435] width 19 height 19
click at [160, 434] on icon at bounding box center [162, 435] width 19 height 19
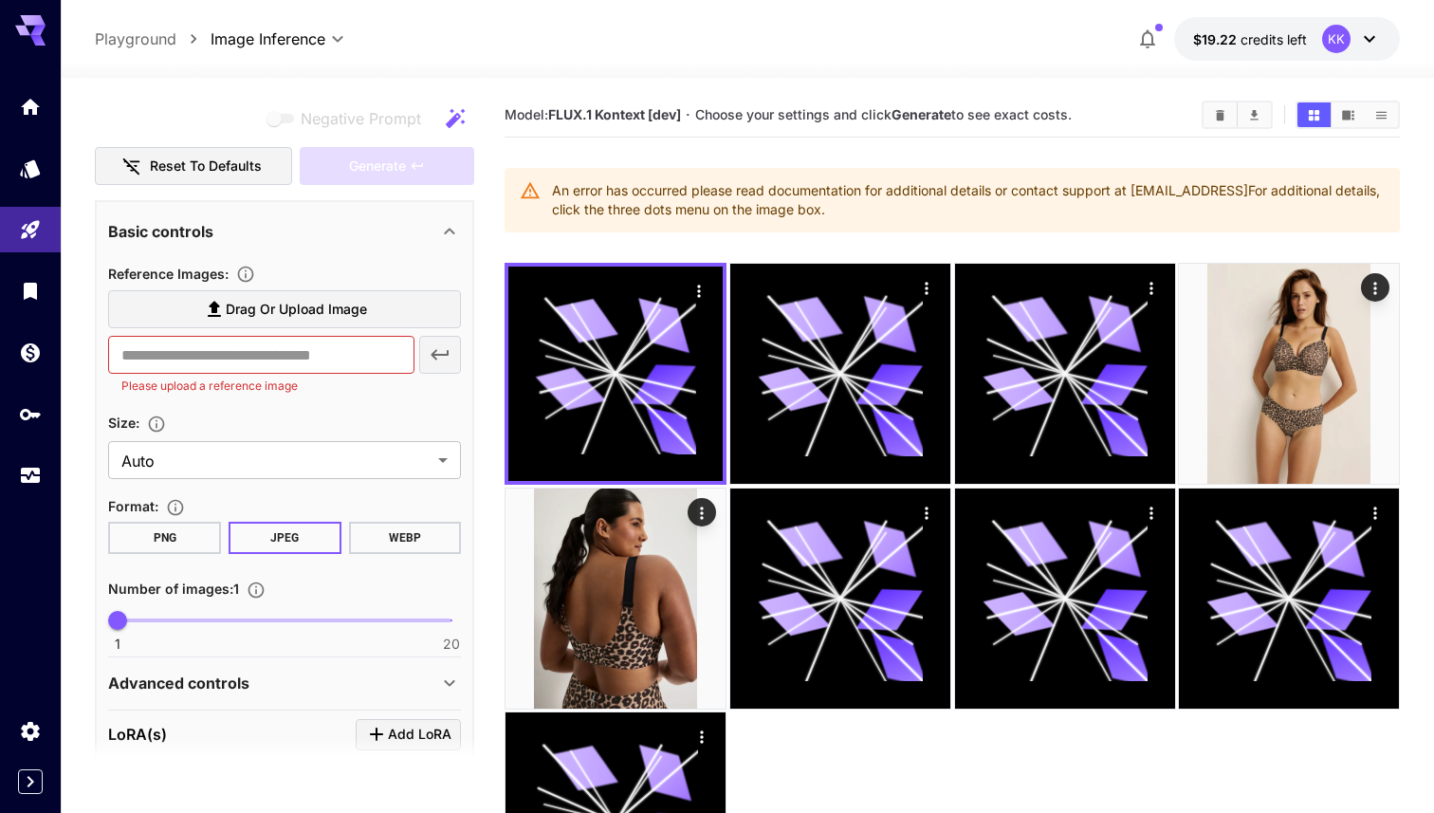
click at [324, 306] on span "Drag or upload image" at bounding box center [296, 310] width 141 height 24
click at [0, 0] on input "Drag or upload image" at bounding box center [0, 0] width 0 height 0
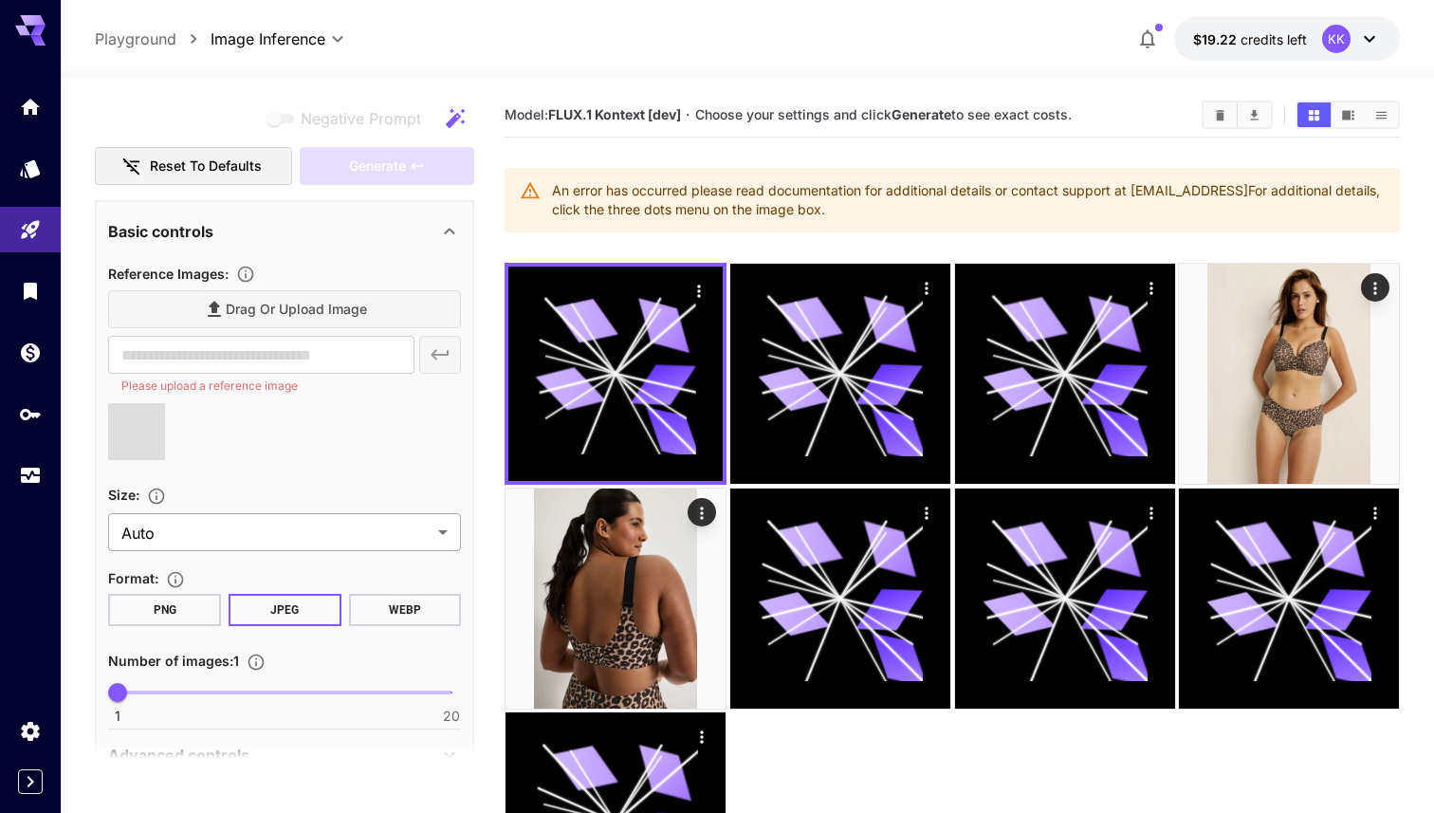
type input "**********"
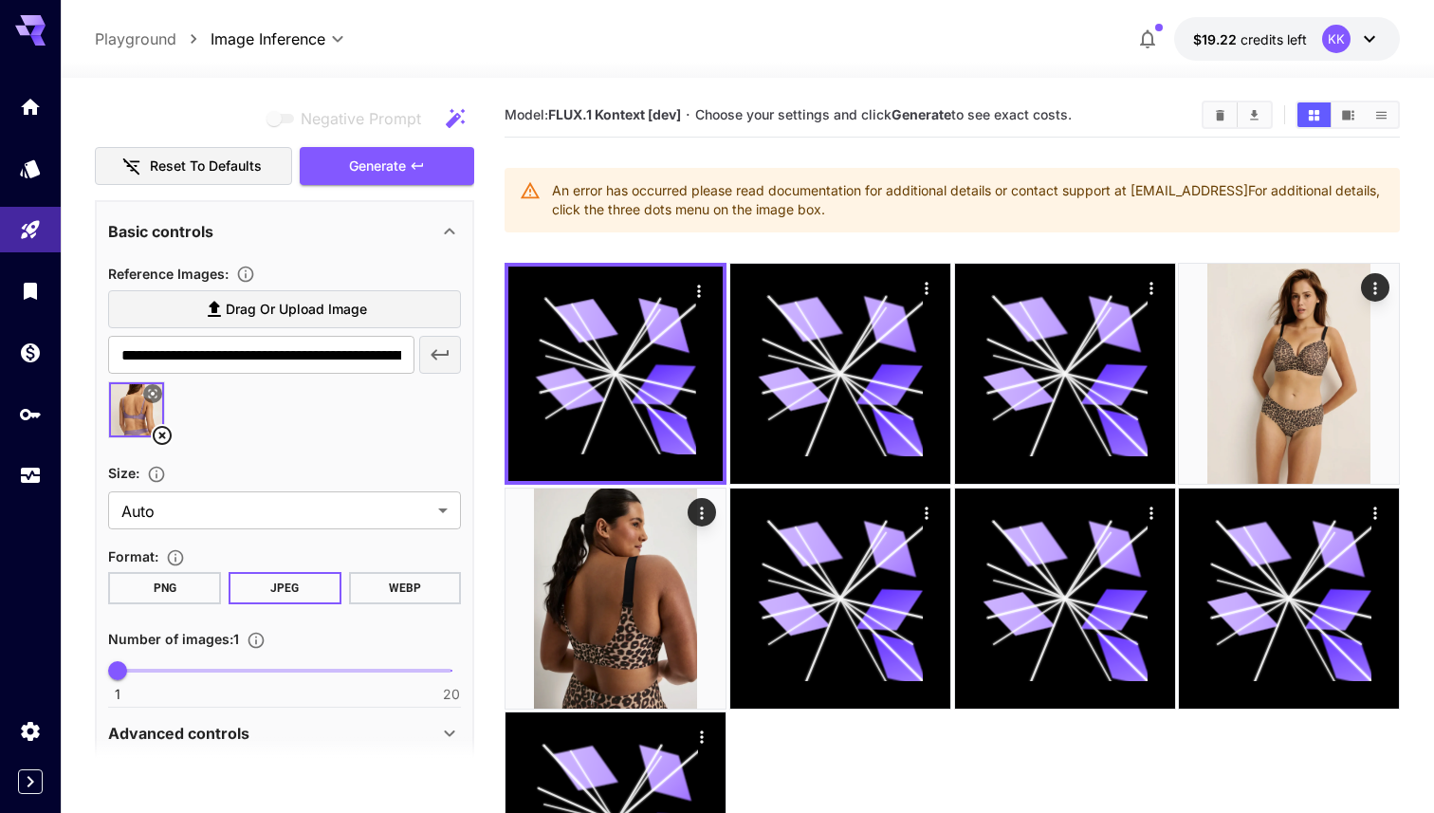
click at [301, 589] on button "JPEG" at bounding box center [285, 588] width 113 height 32
click at [366, 172] on span "Generate" at bounding box center [377, 167] width 57 height 24
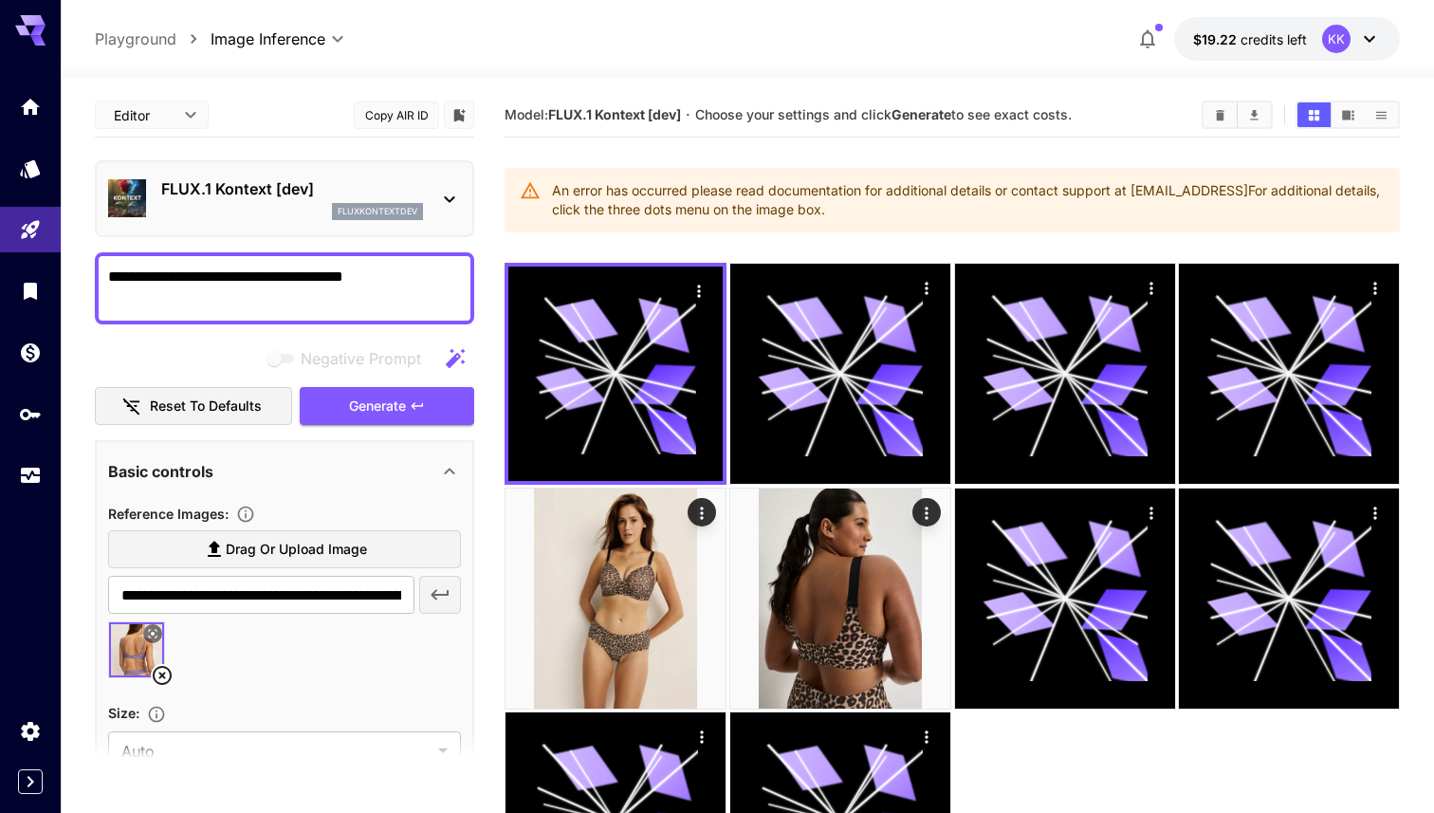
scroll to position [646, 0]
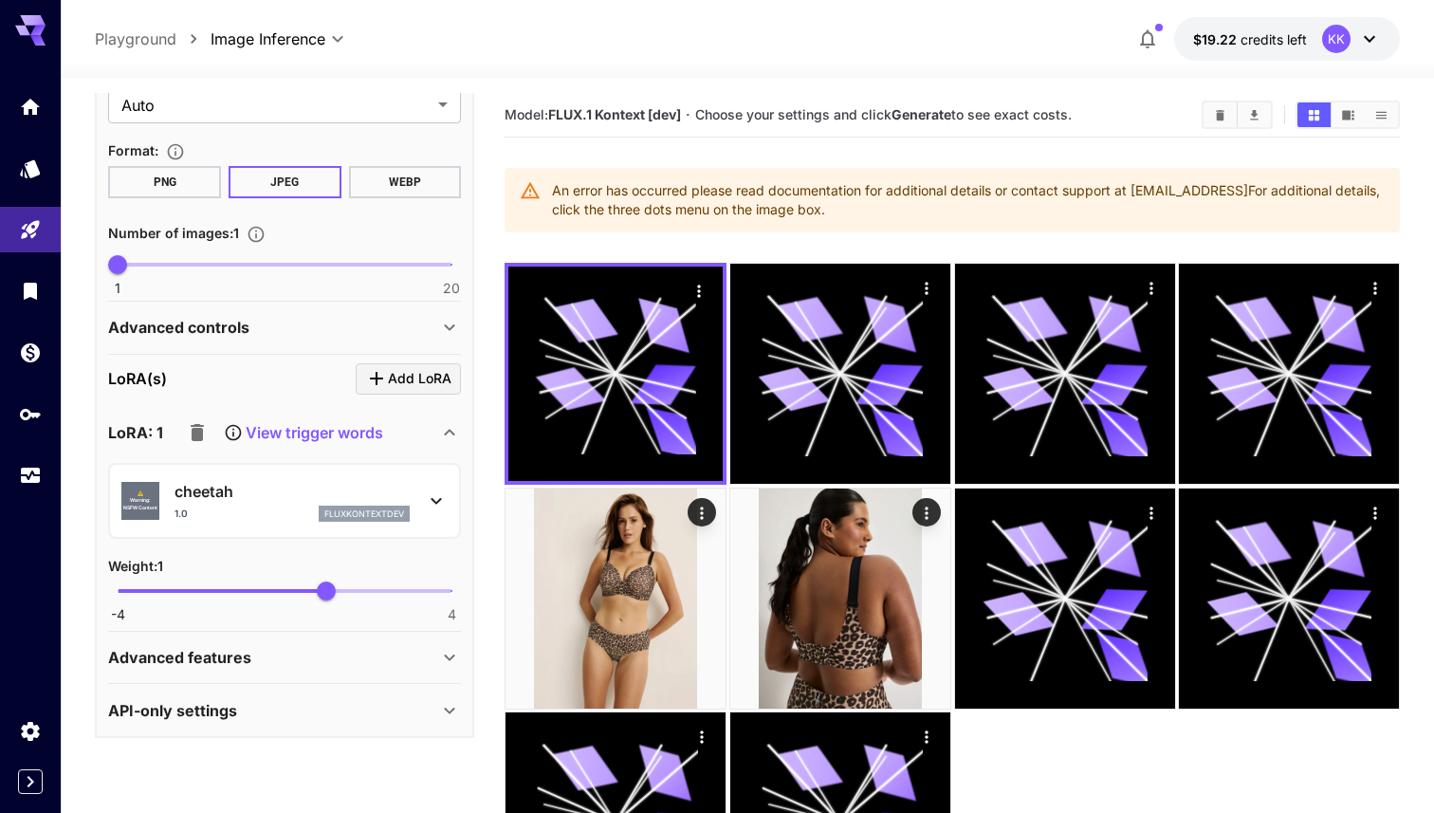
click at [322, 506] on div "fluxkontextdev" at bounding box center [364, 514] width 91 height 17
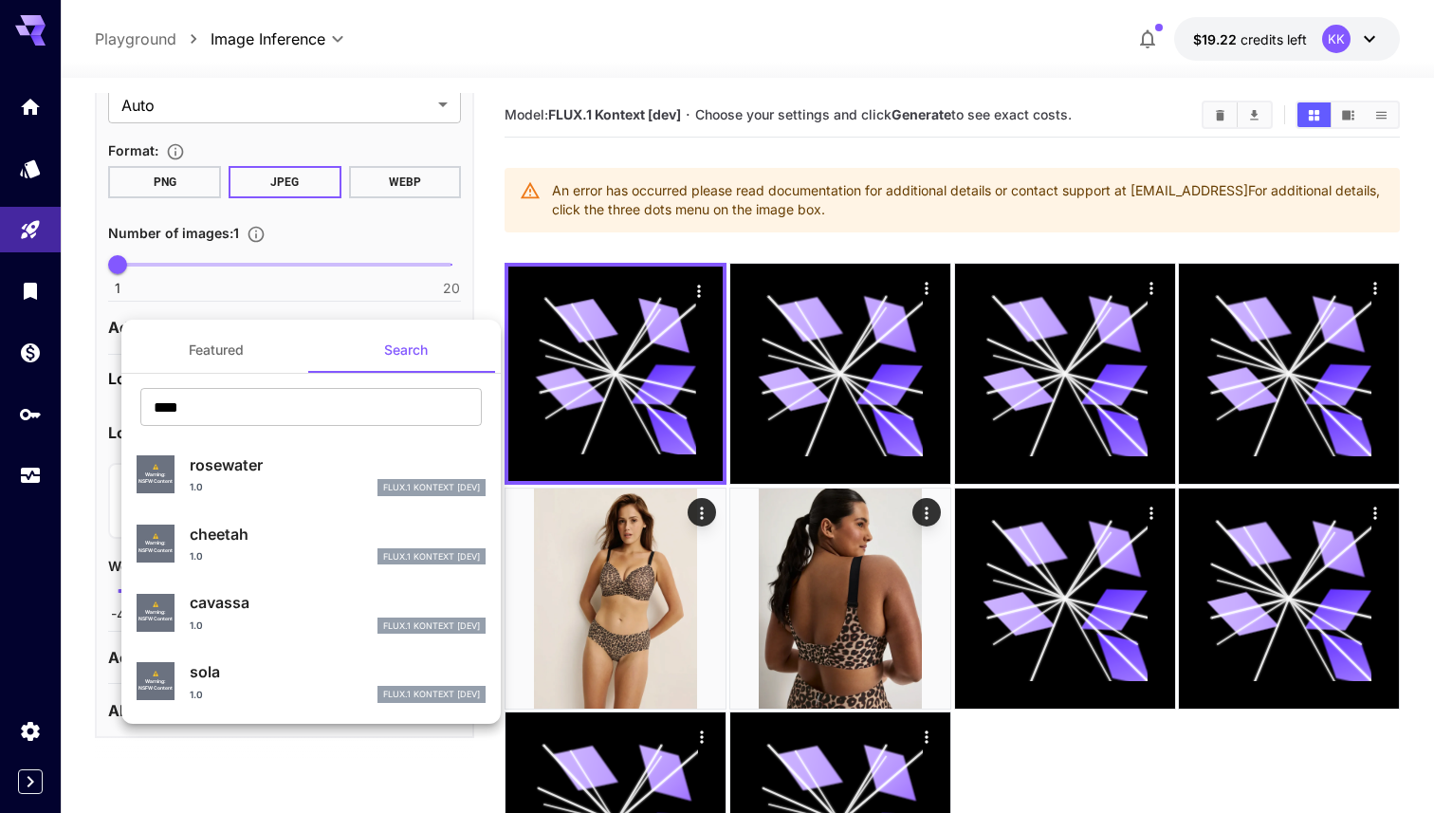
click at [202, 768] on div at bounding box center [717, 406] width 1434 height 813
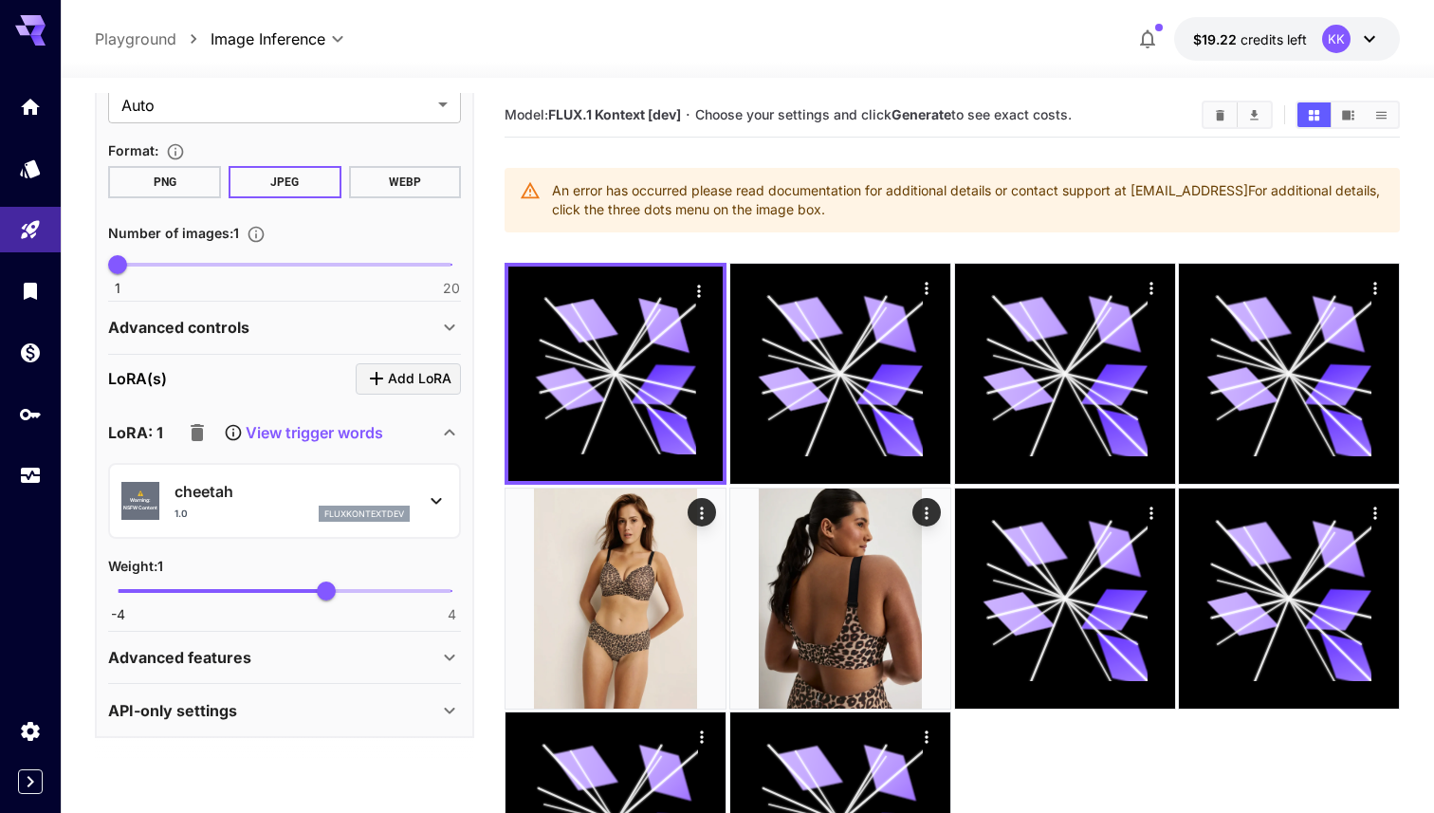
click at [236, 658] on p "Advanced features" at bounding box center [179, 657] width 143 height 23
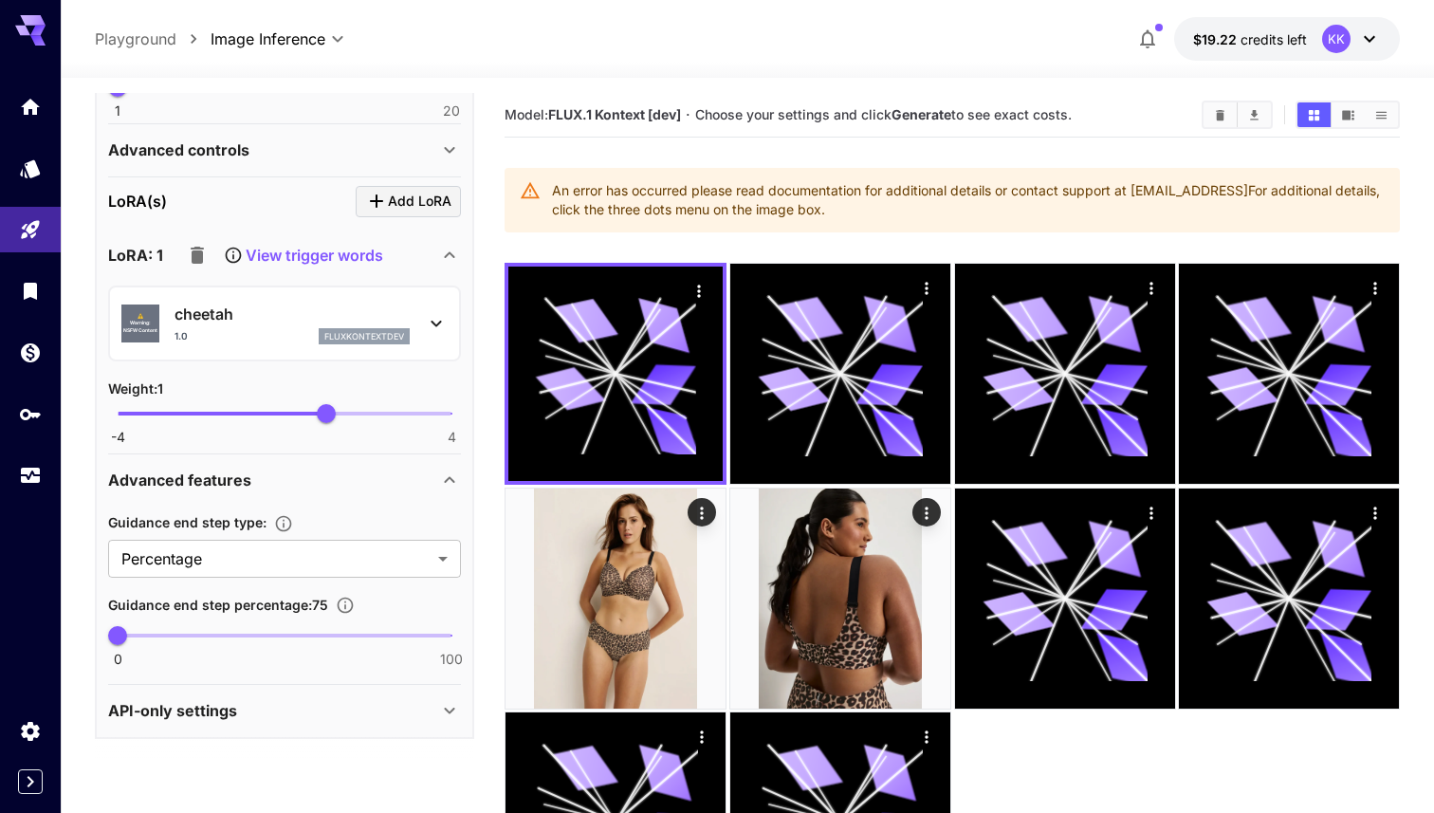
scroll to position [36, 0]
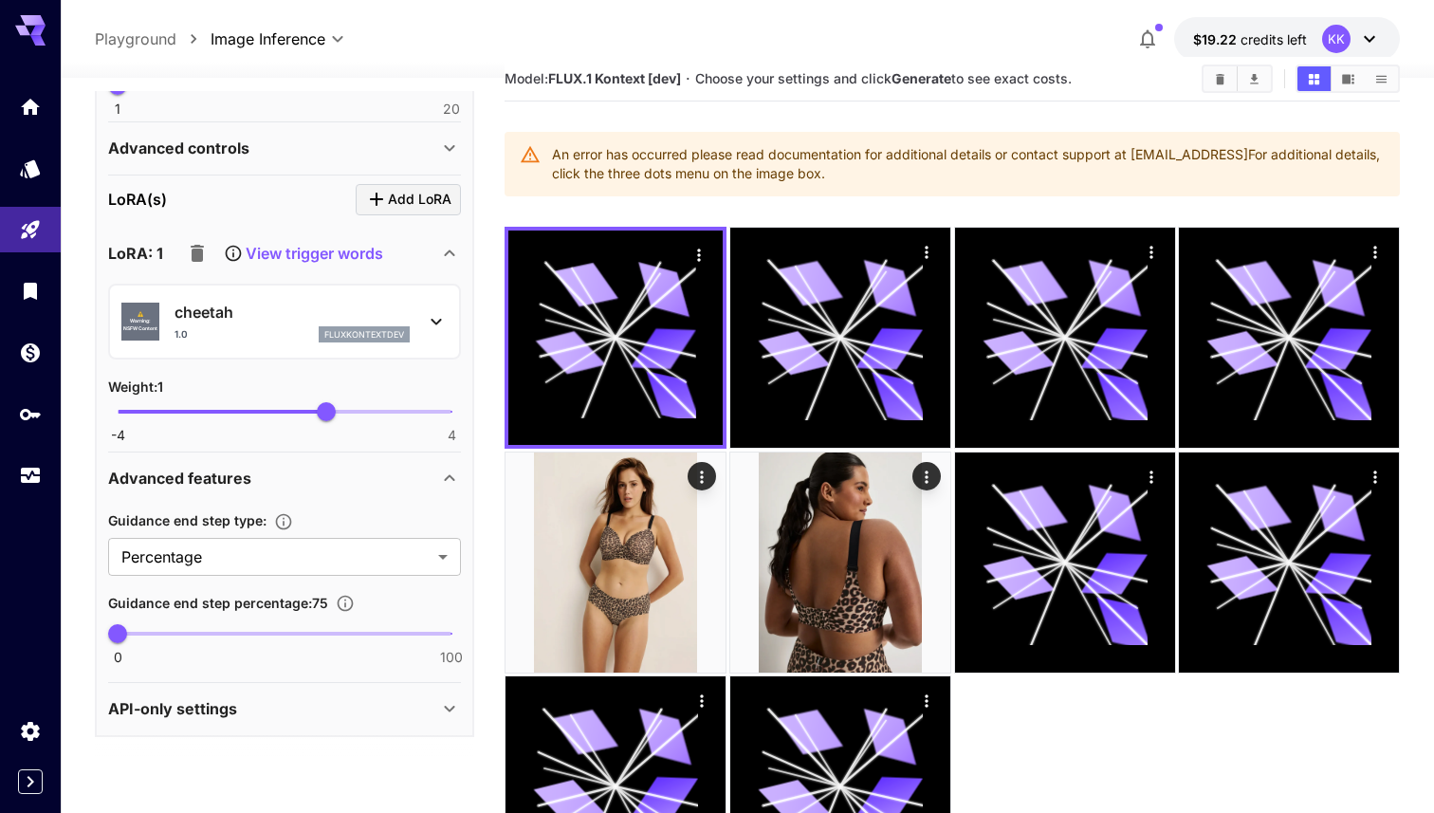
click at [212, 713] on p "API-only settings" at bounding box center [172, 708] width 129 height 23
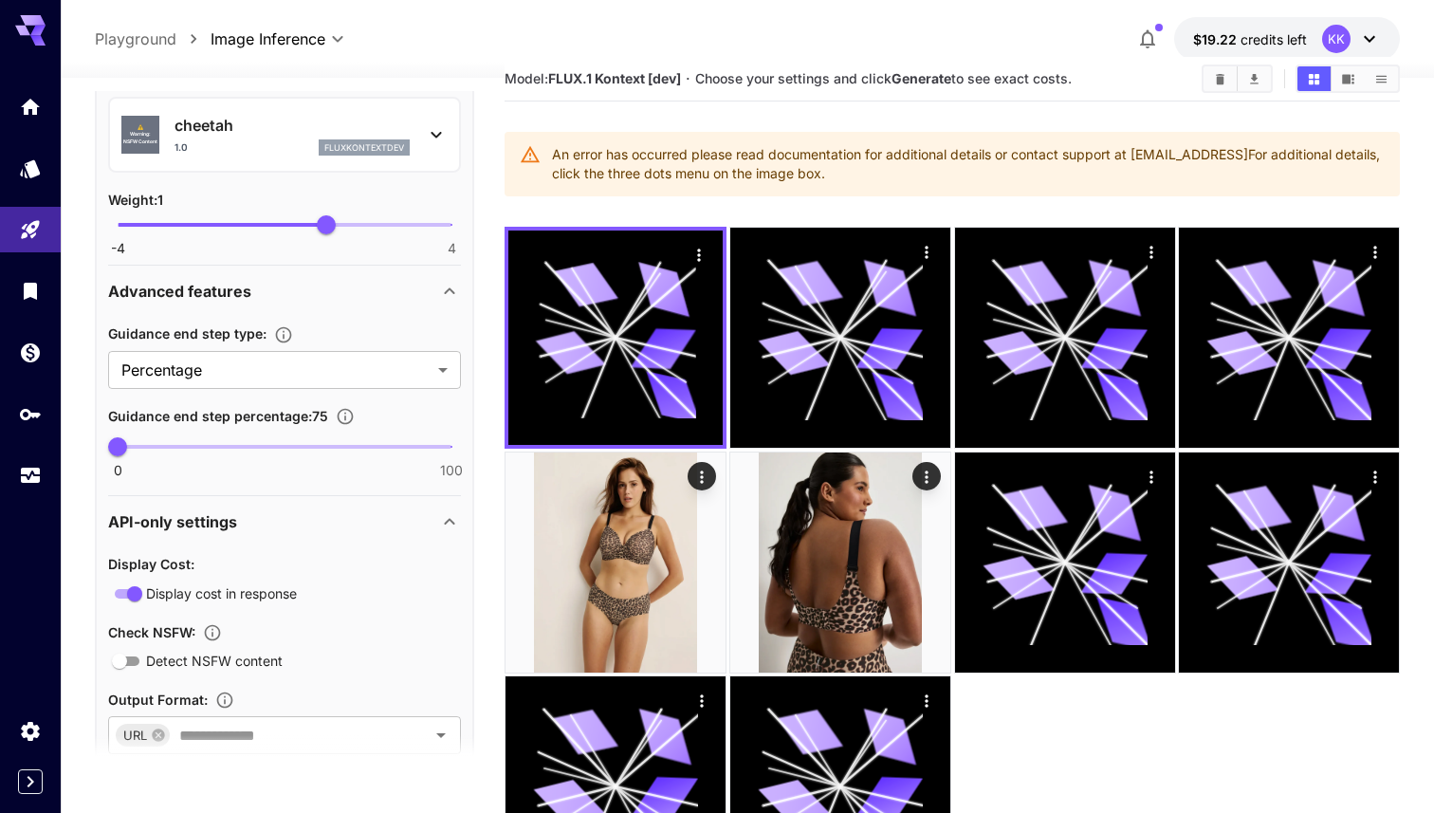
scroll to position [1147, 0]
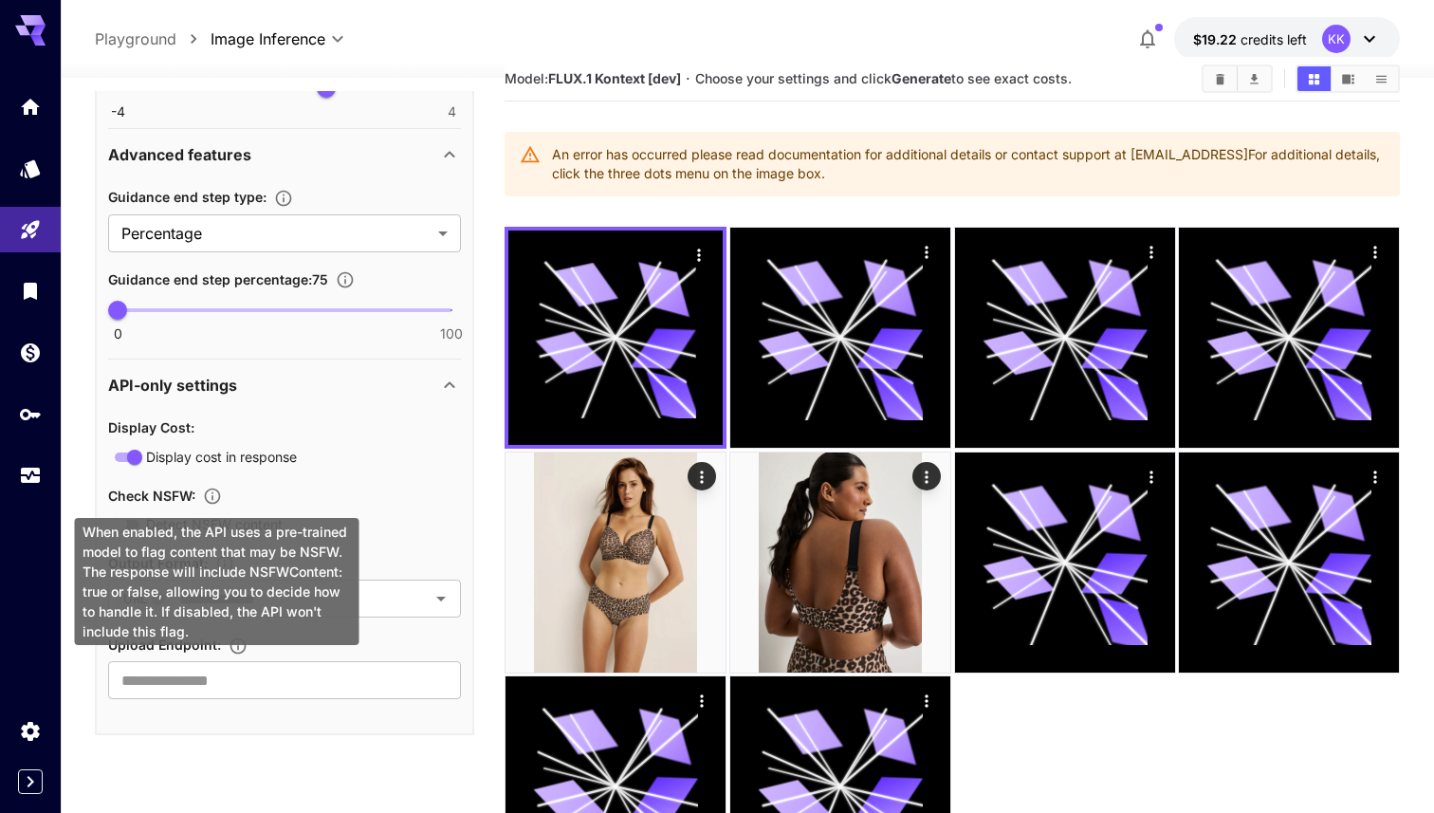
click at [220, 493] on icon "When enabled, the API uses a pre-trained model to flag content that may be NSFW…" at bounding box center [212, 496] width 19 height 19
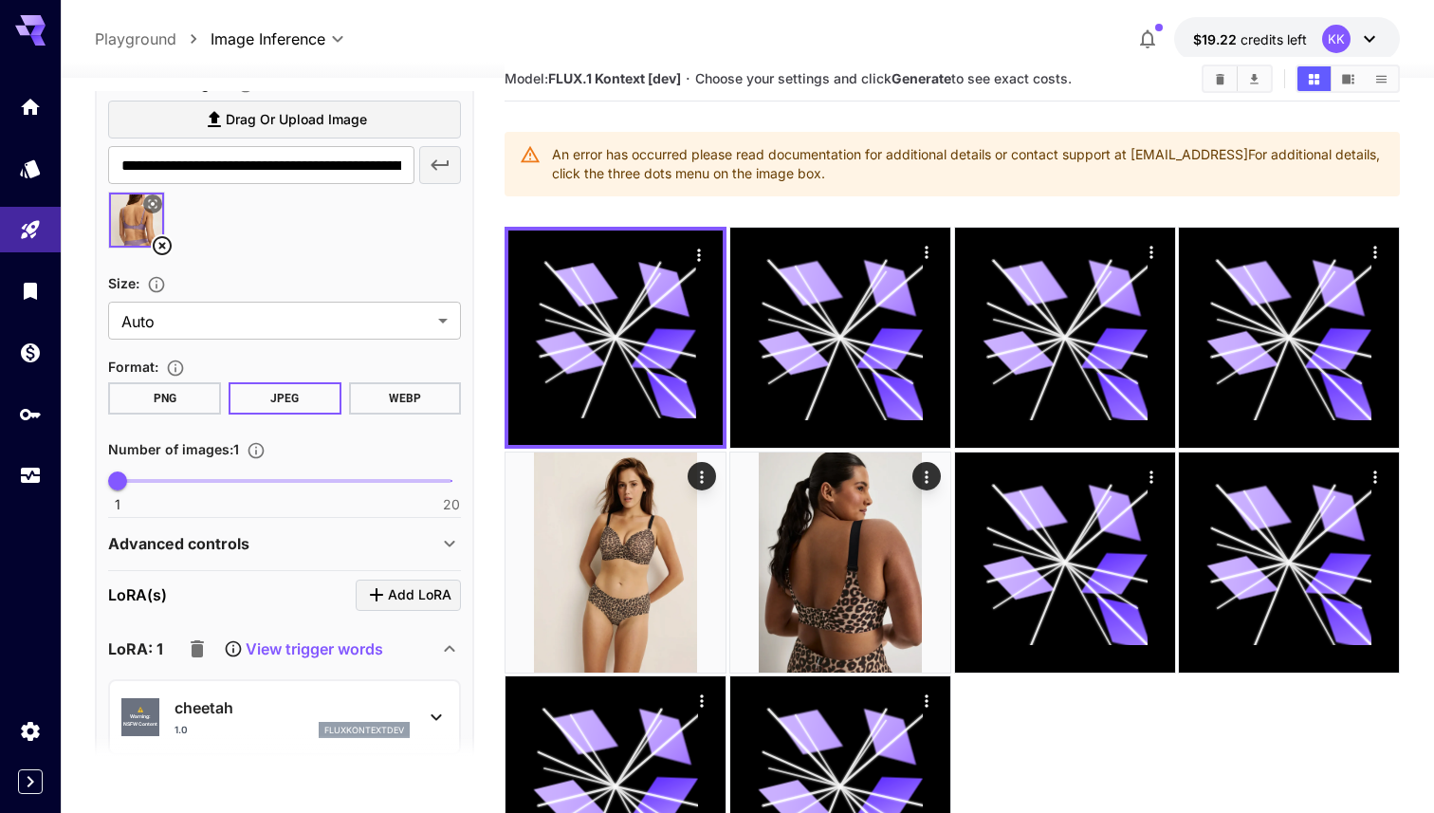
scroll to position [293, 0]
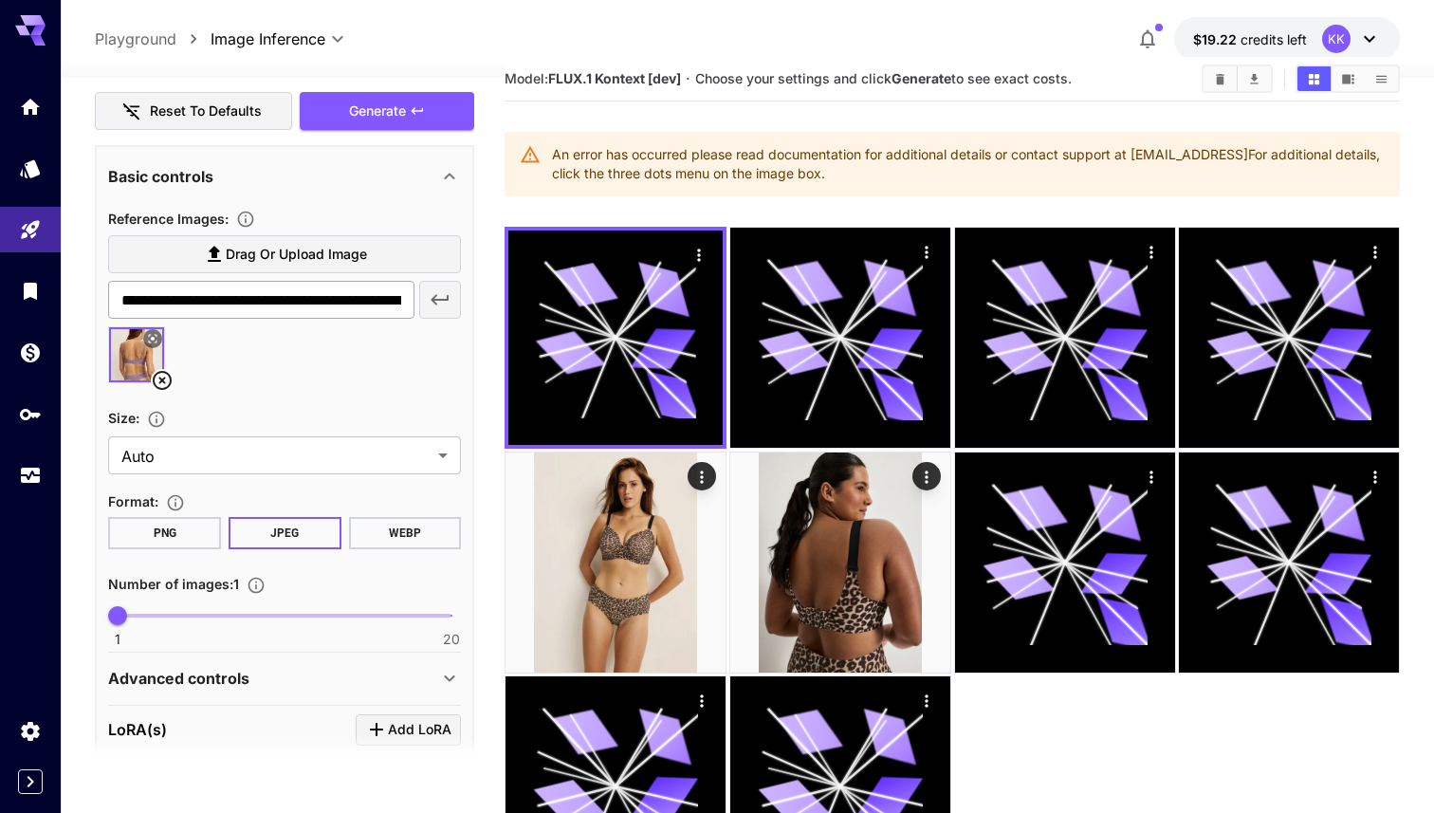
click at [380, 299] on input "**********" at bounding box center [261, 300] width 306 height 38
click at [162, 372] on icon at bounding box center [162, 380] width 19 height 19
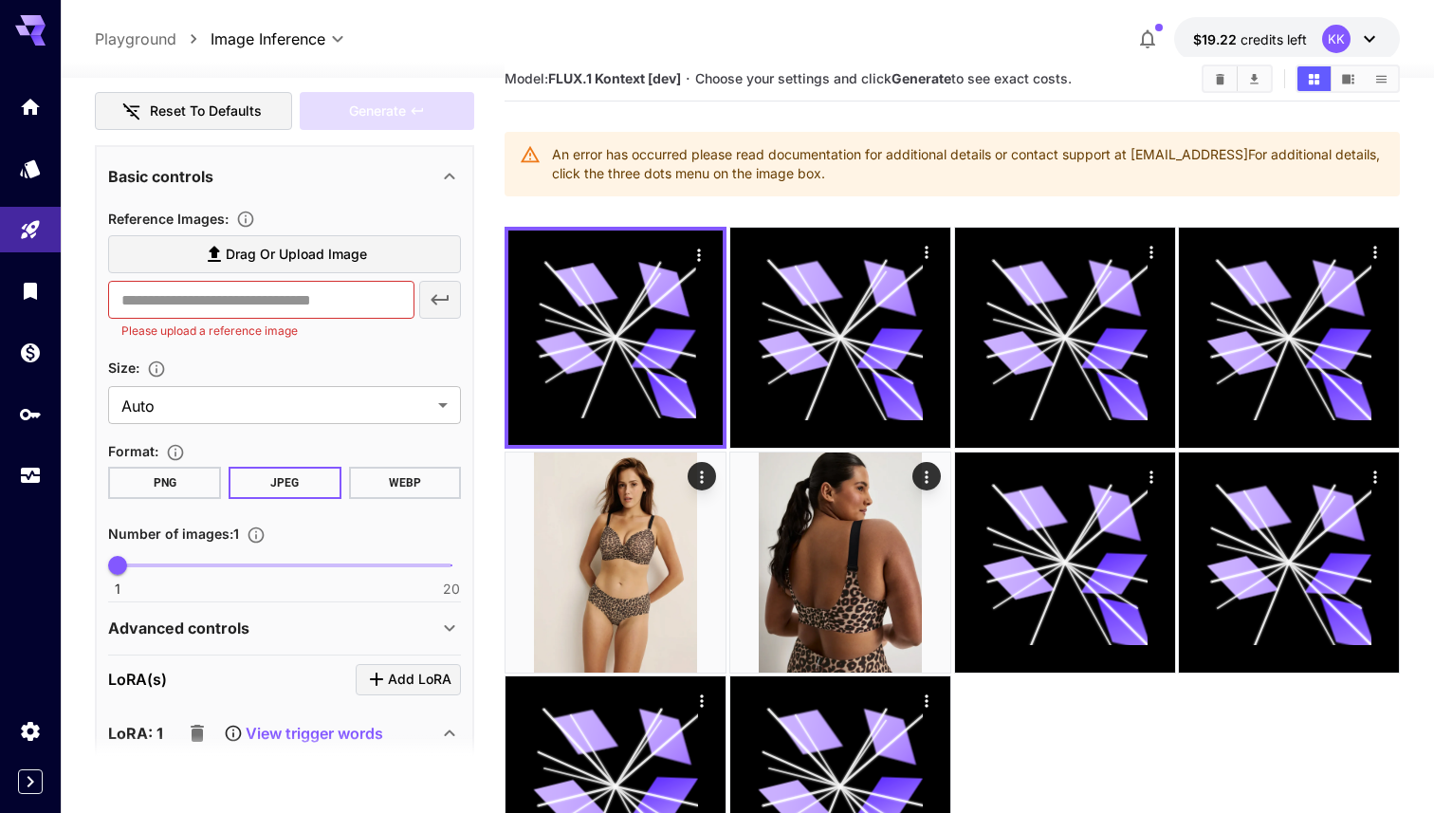
click at [308, 247] on span "Drag or upload image" at bounding box center [296, 255] width 141 height 24
click at [0, 0] on input "Drag or upload image" at bounding box center [0, 0] width 0 height 0
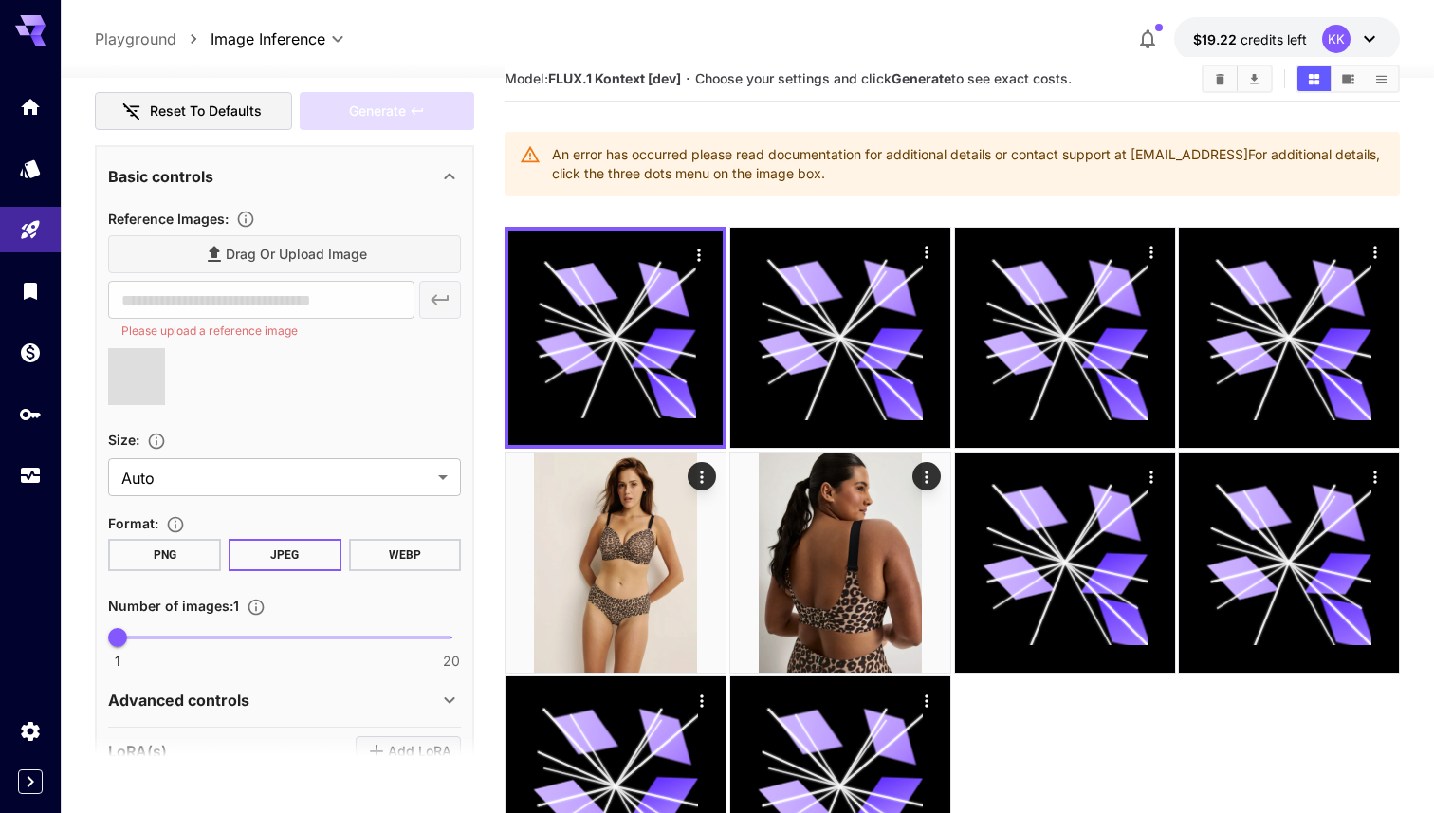
type input "**********"
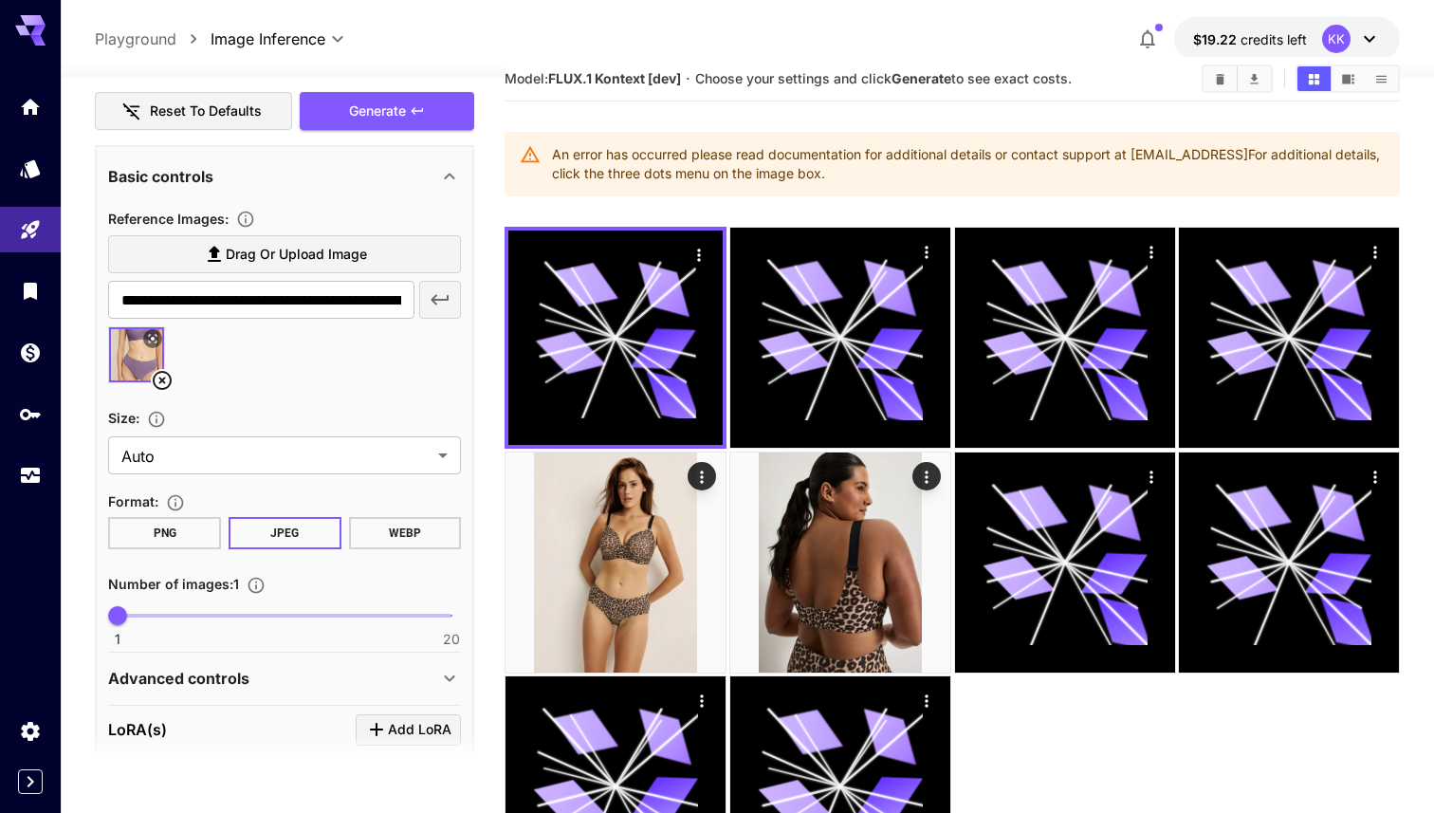
click at [371, 525] on button "WEBP" at bounding box center [405, 533] width 113 height 32
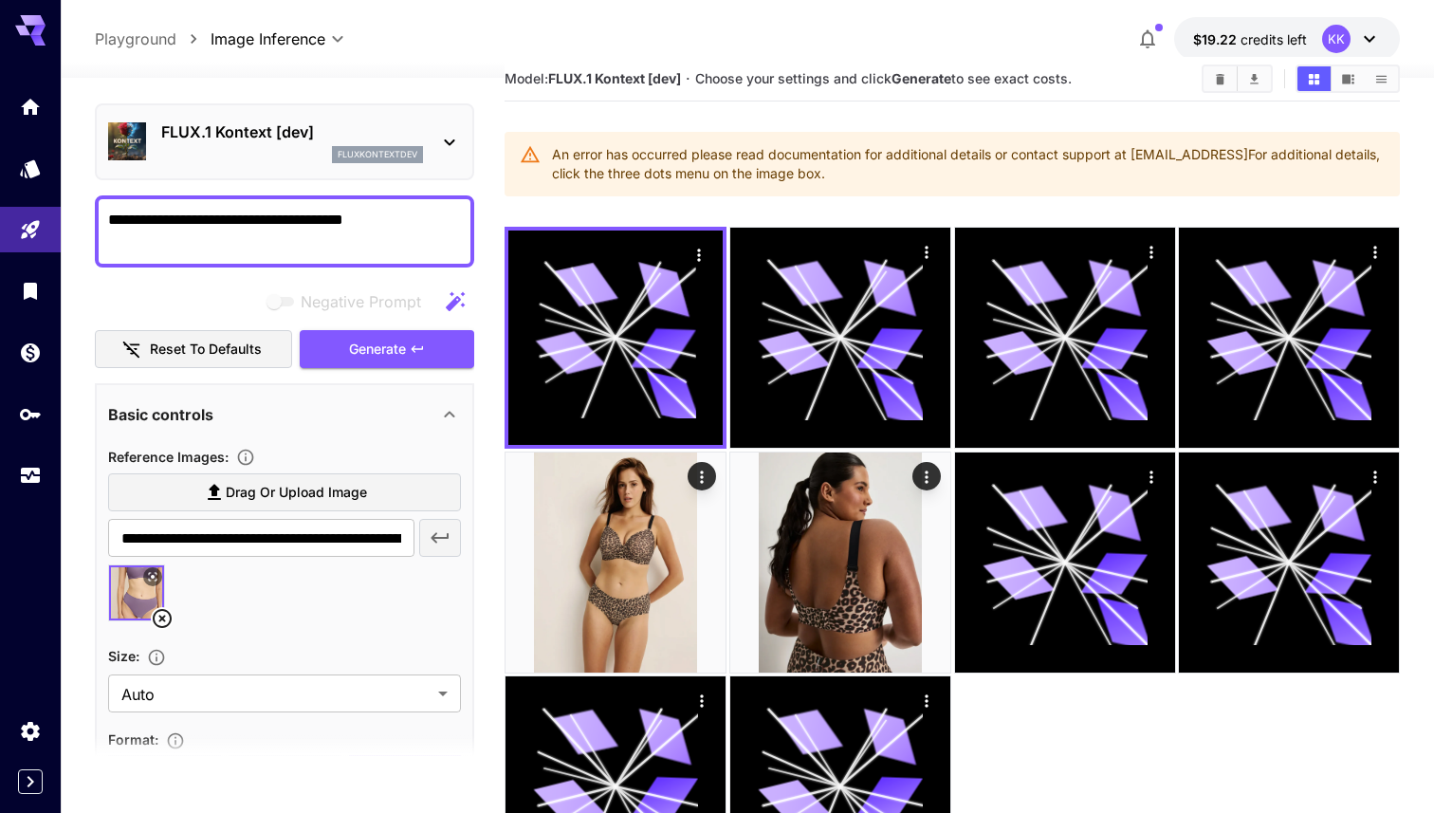
scroll to position [0, 0]
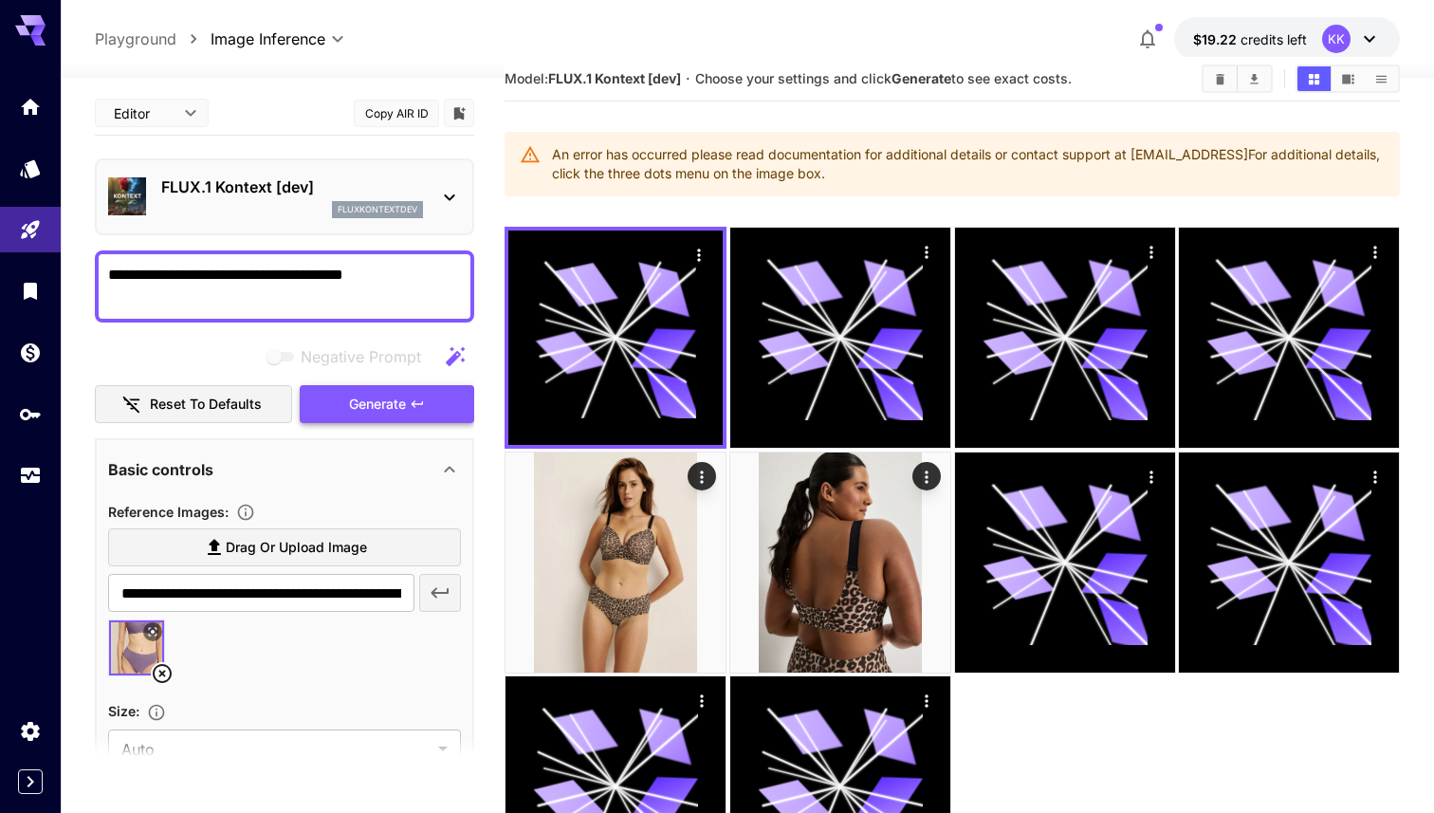
click at [374, 400] on span "Generate" at bounding box center [377, 405] width 57 height 24
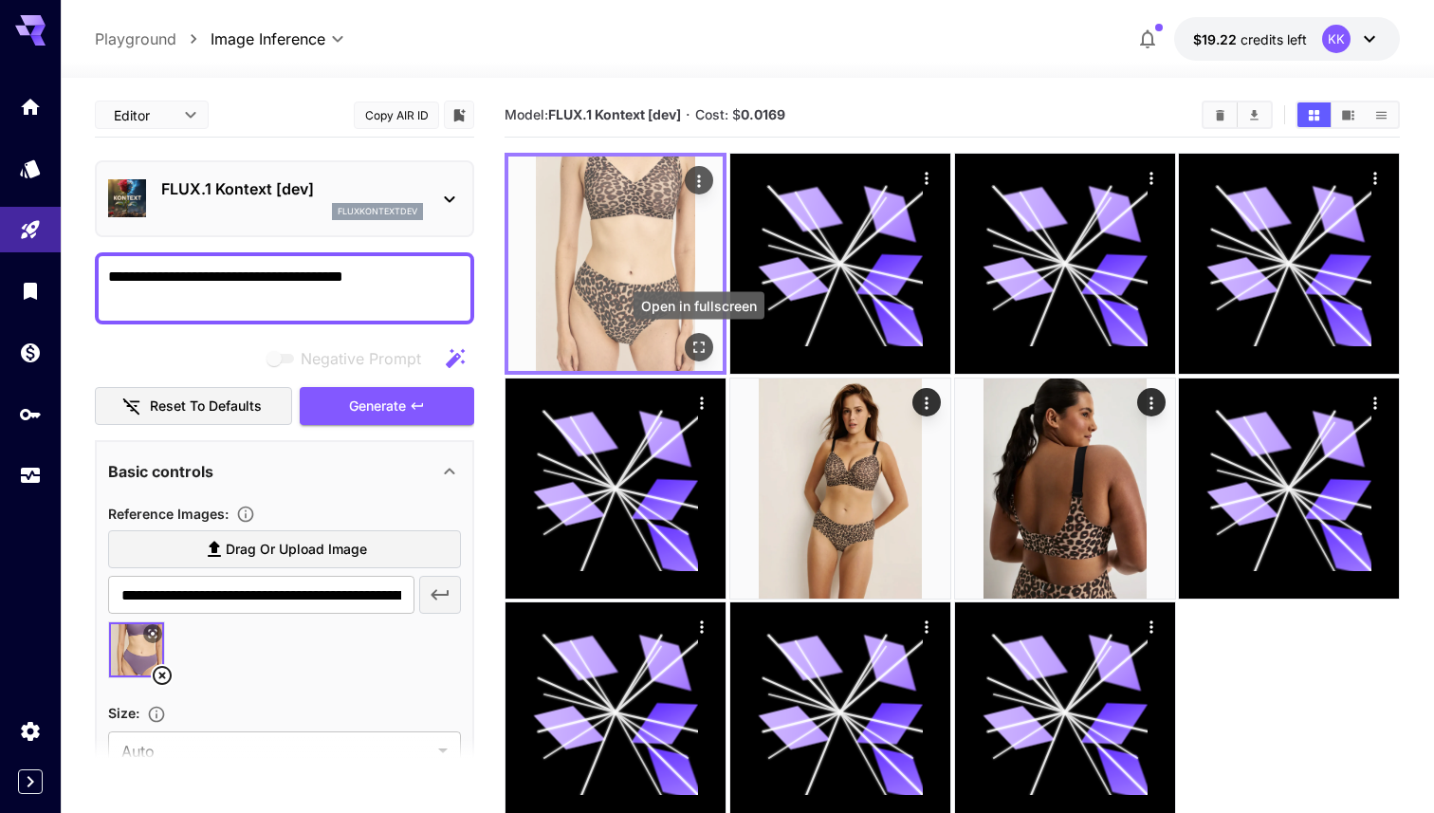
click at [698, 349] on icon "Open in fullscreen" at bounding box center [699, 347] width 19 height 19
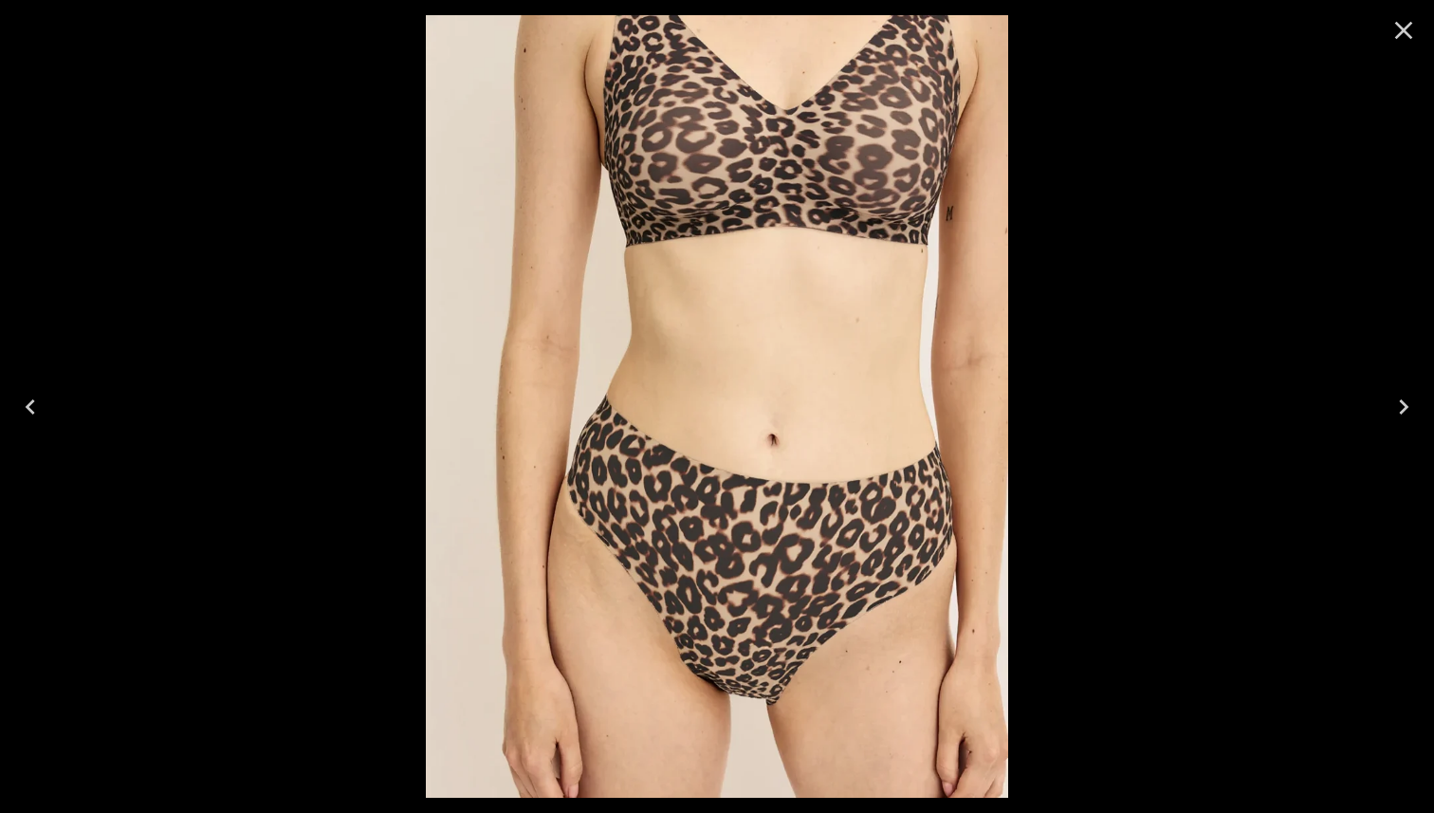
click at [1101, 195] on div at bounding box center [717, 406] width 1434 height 813
click at [1408, 27] on icon "Close" at bounding box center [1404, 31] width 18 height 18
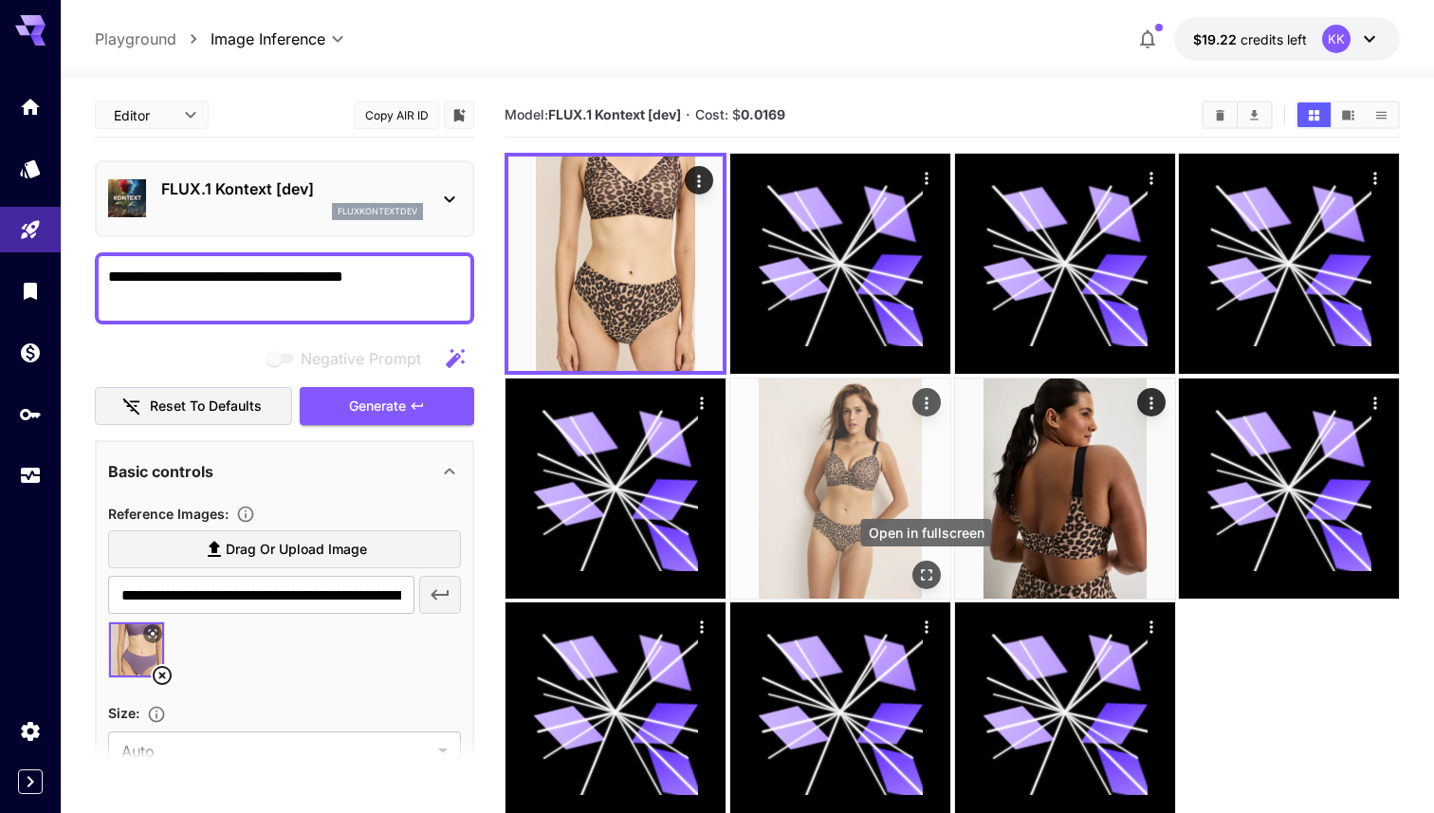
click at [927, 568] on icon "Open in fullscreen" at bounding box center [925, 573] width 19 height 19
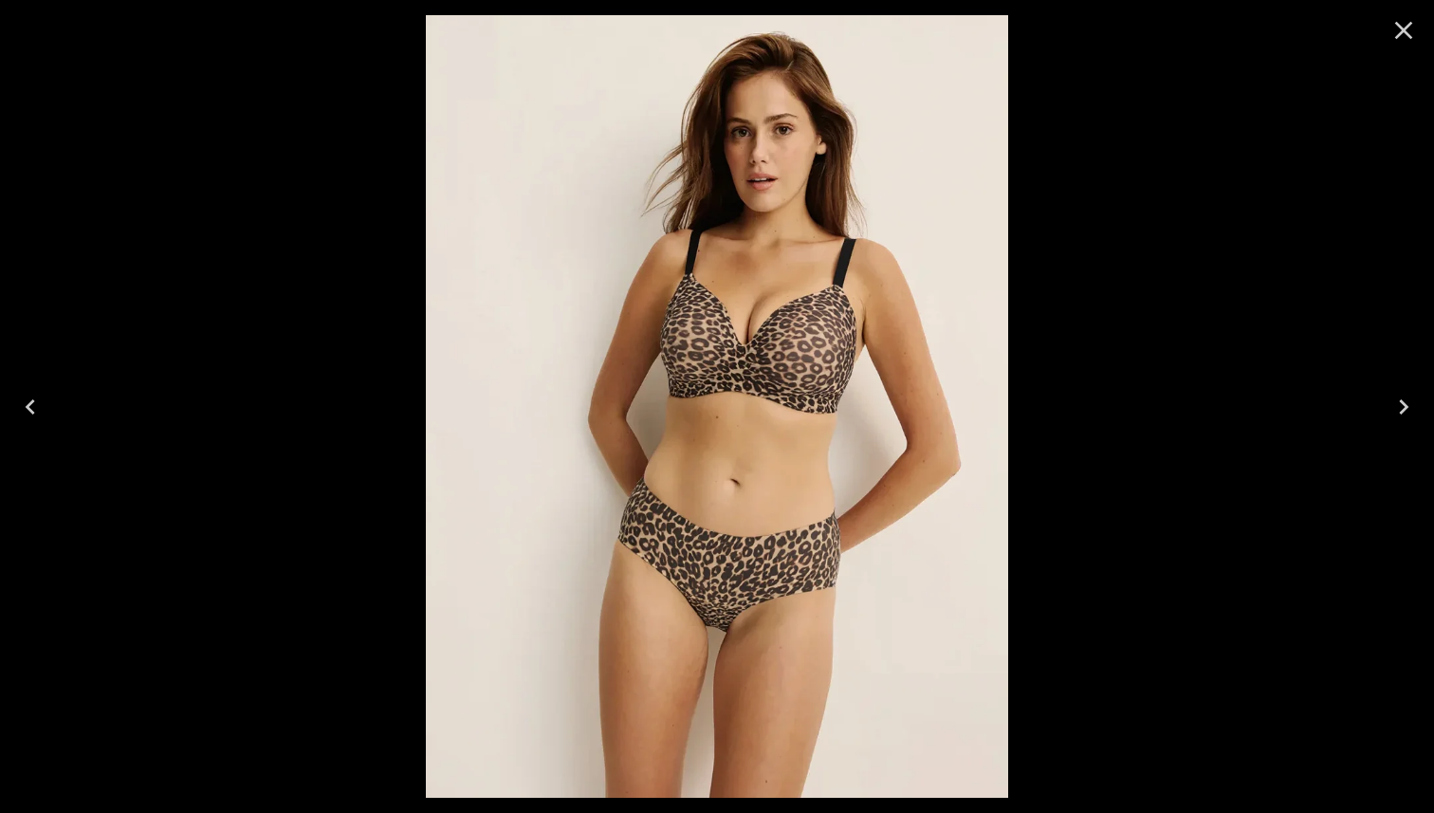
click at [1079, 550] on div at bounding box center [717, 406] width 1434 height 813
click at [1411, 39] on icon "Close" at bounding box center [1404, 30] width 30 height 30
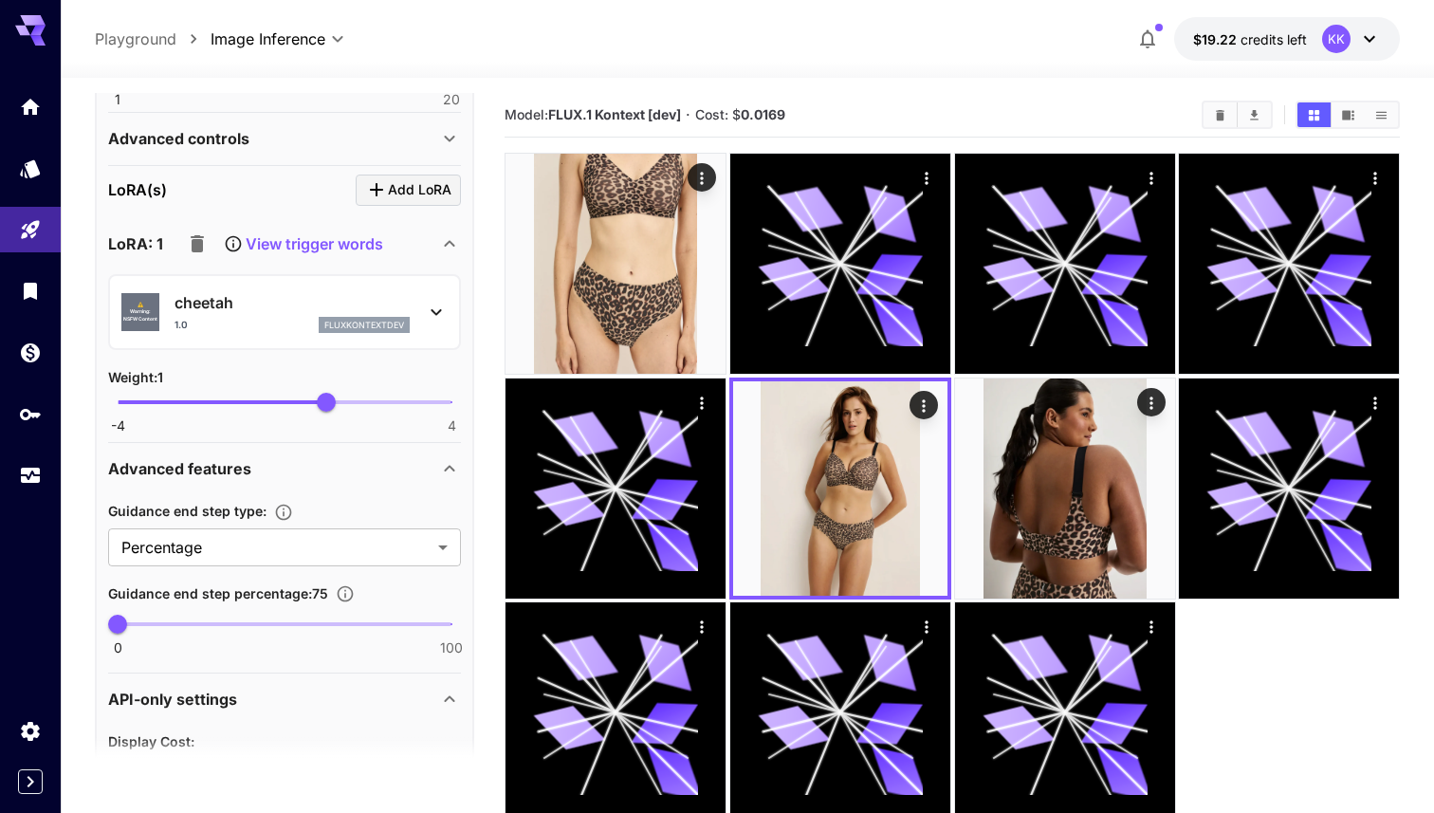
scroll to position [833, 0]
click at [364, 298] on p "cheetah" at bounding box center [292, 304] width 235 height 23
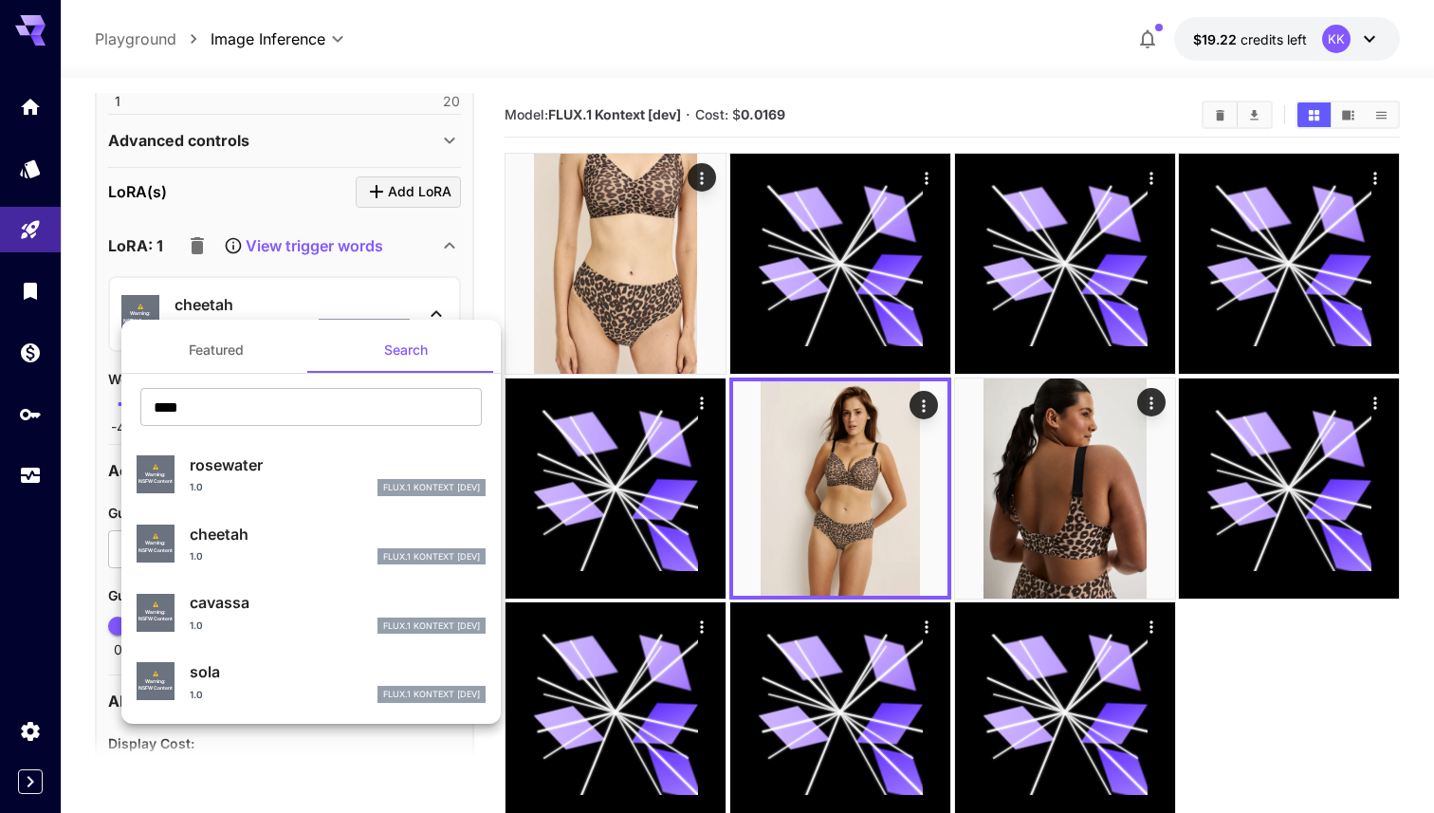
click at [249, 676] on p "sola" at bounding box center [338, 671] width 296 height 23
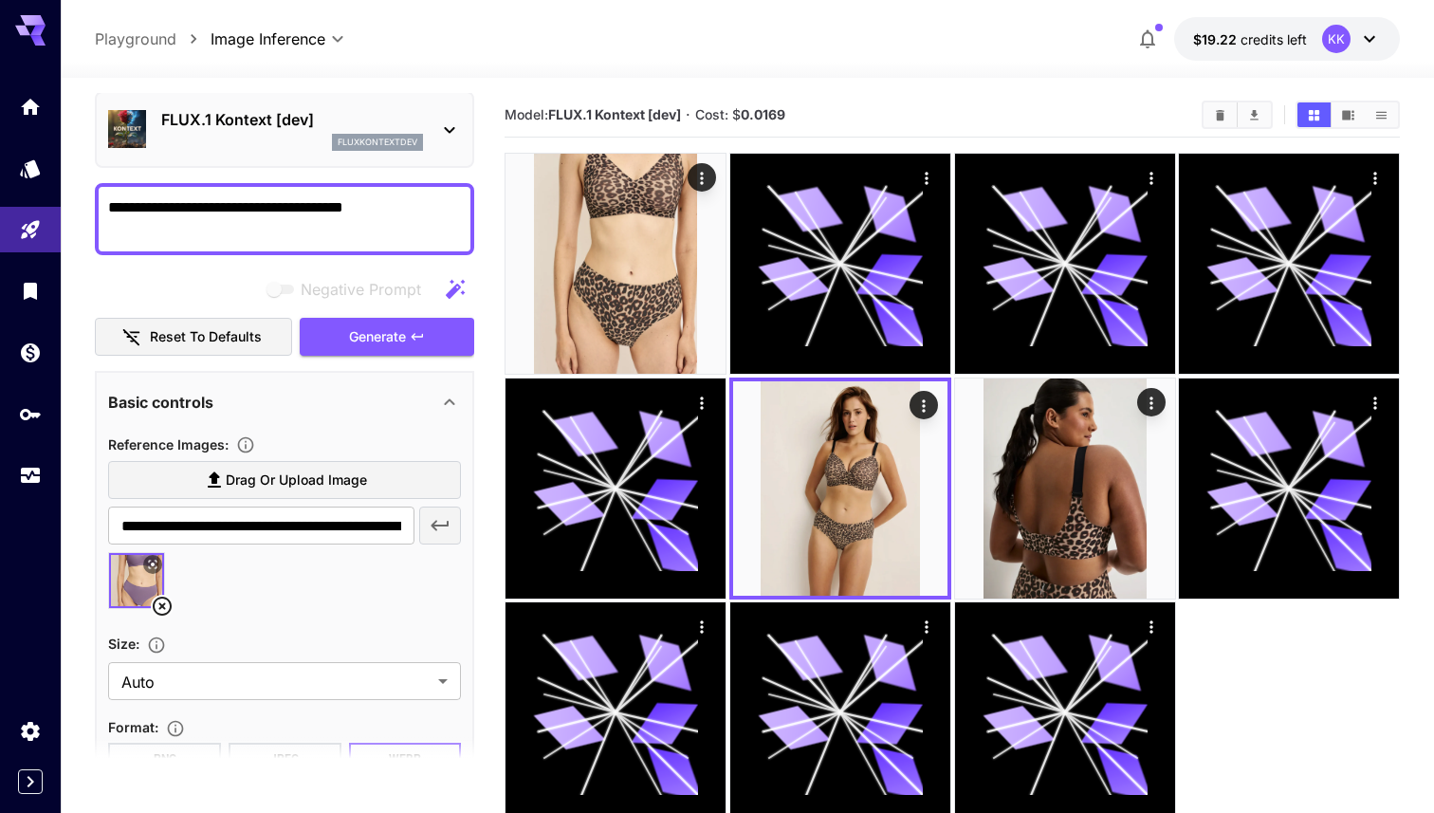
scroll to position [21, 0]
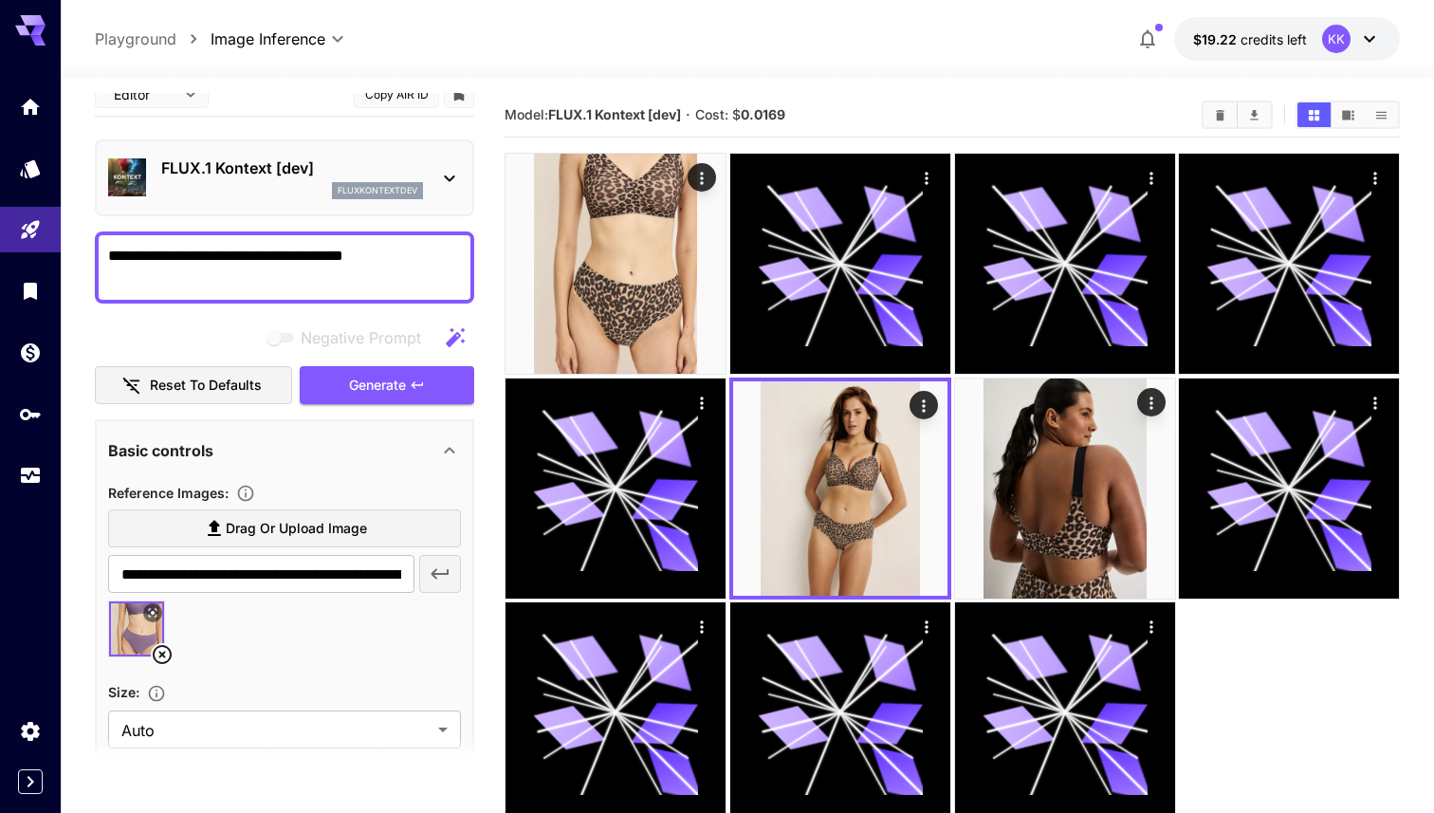
click at [319, 263] on textarea "**********" at bounding box center [284, 268] width 353 height 46
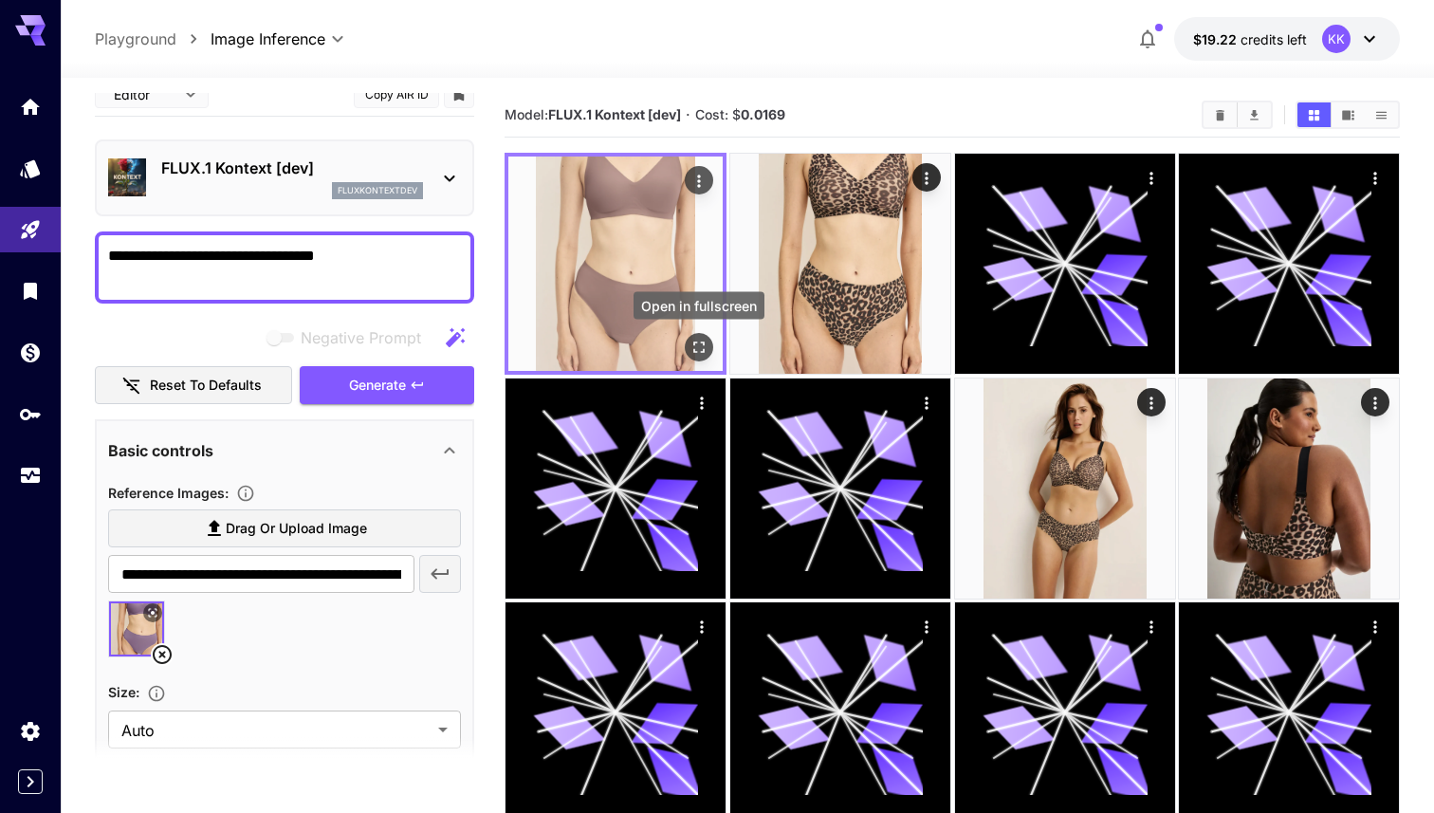
type textarea "**********"
click at [702, 343] on icon "Open in fullscreen" at bounding box center [698, 347] width 11 height 11
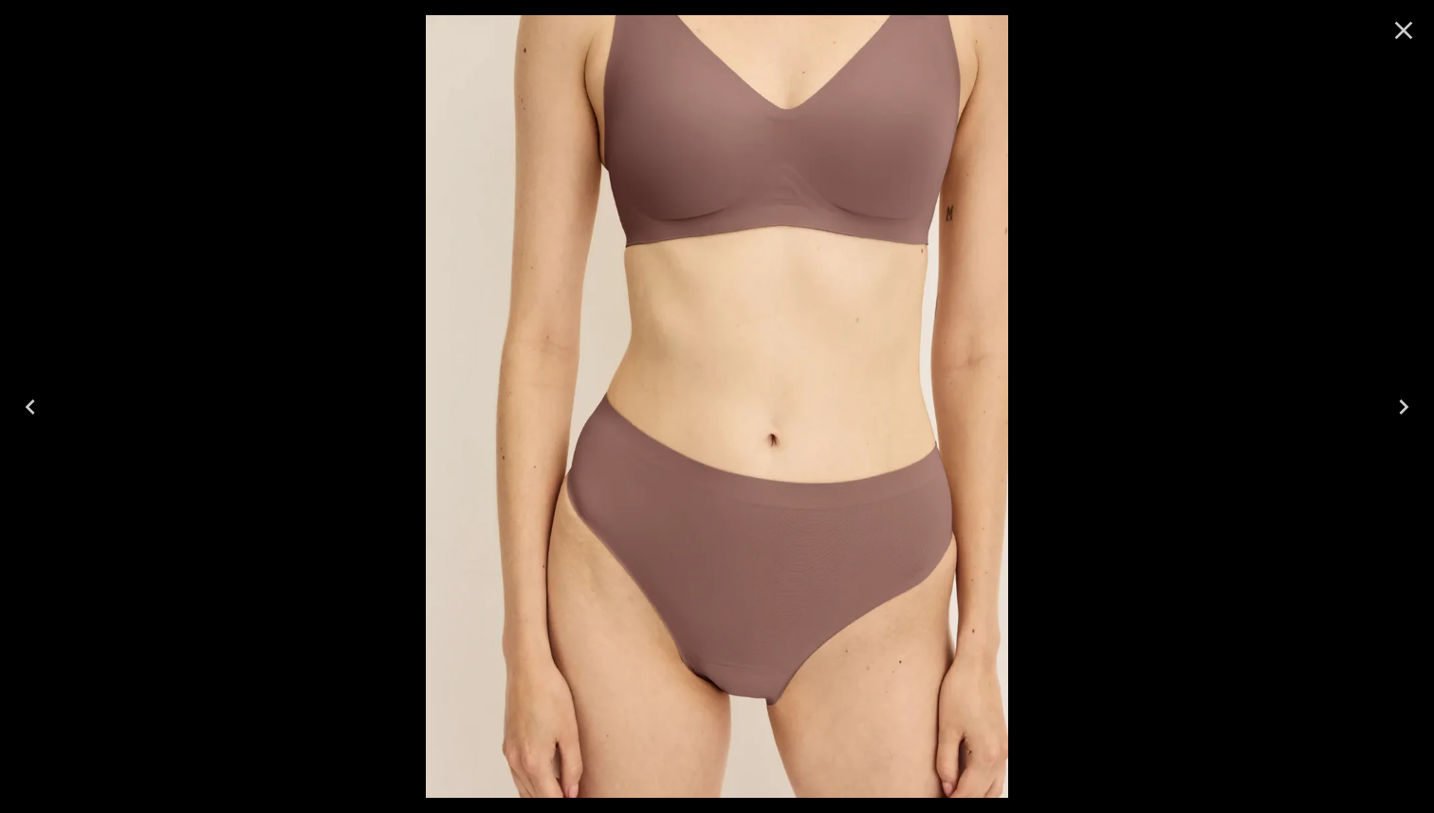
click at [1060, 448] on div at bounding box center [717, 406] width 1434 height 813
click at [1397, 31] on icon "Close" at bounding box center [1404, 30] width 30 height 30
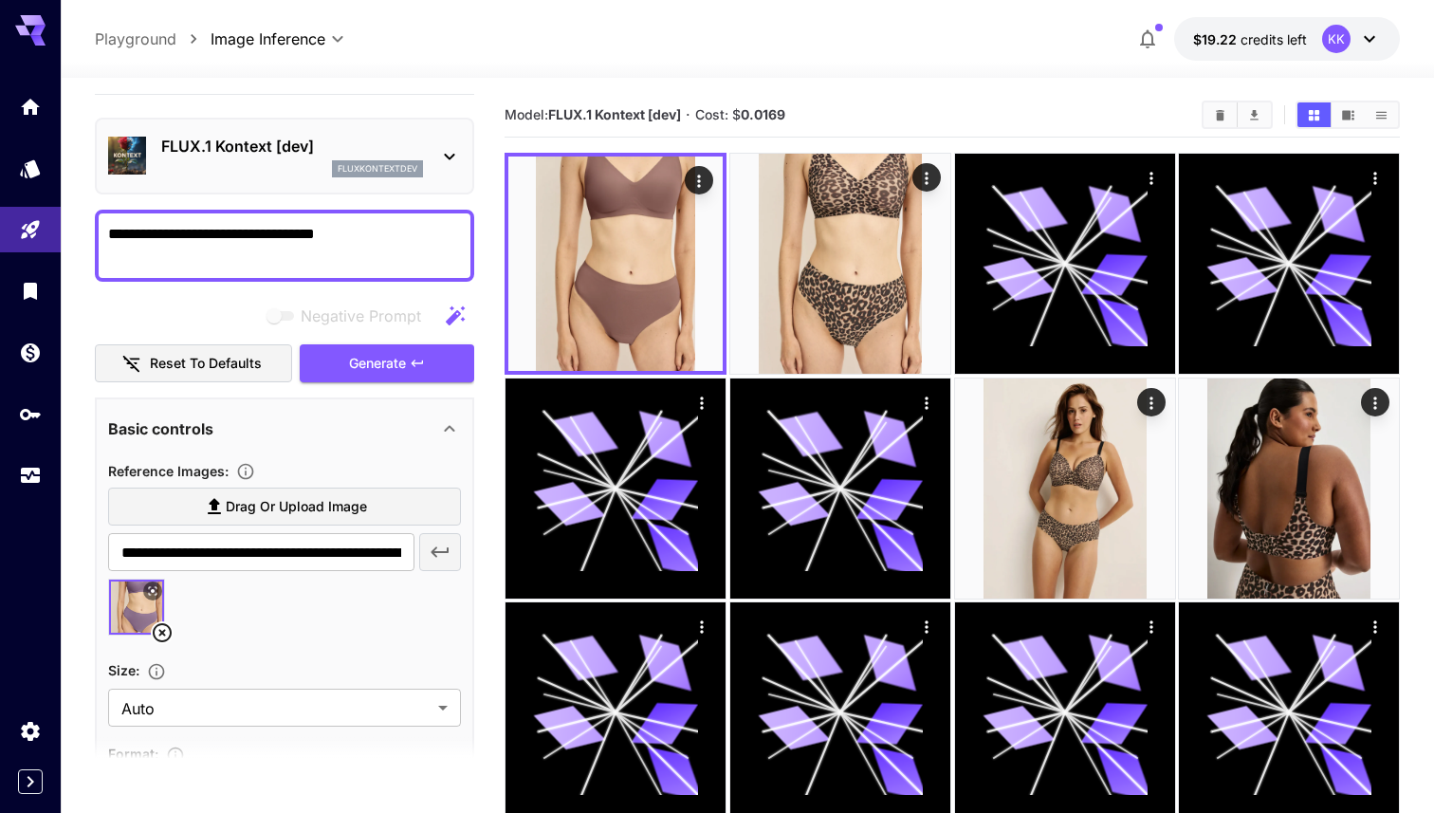
scroll to position [48, 0]
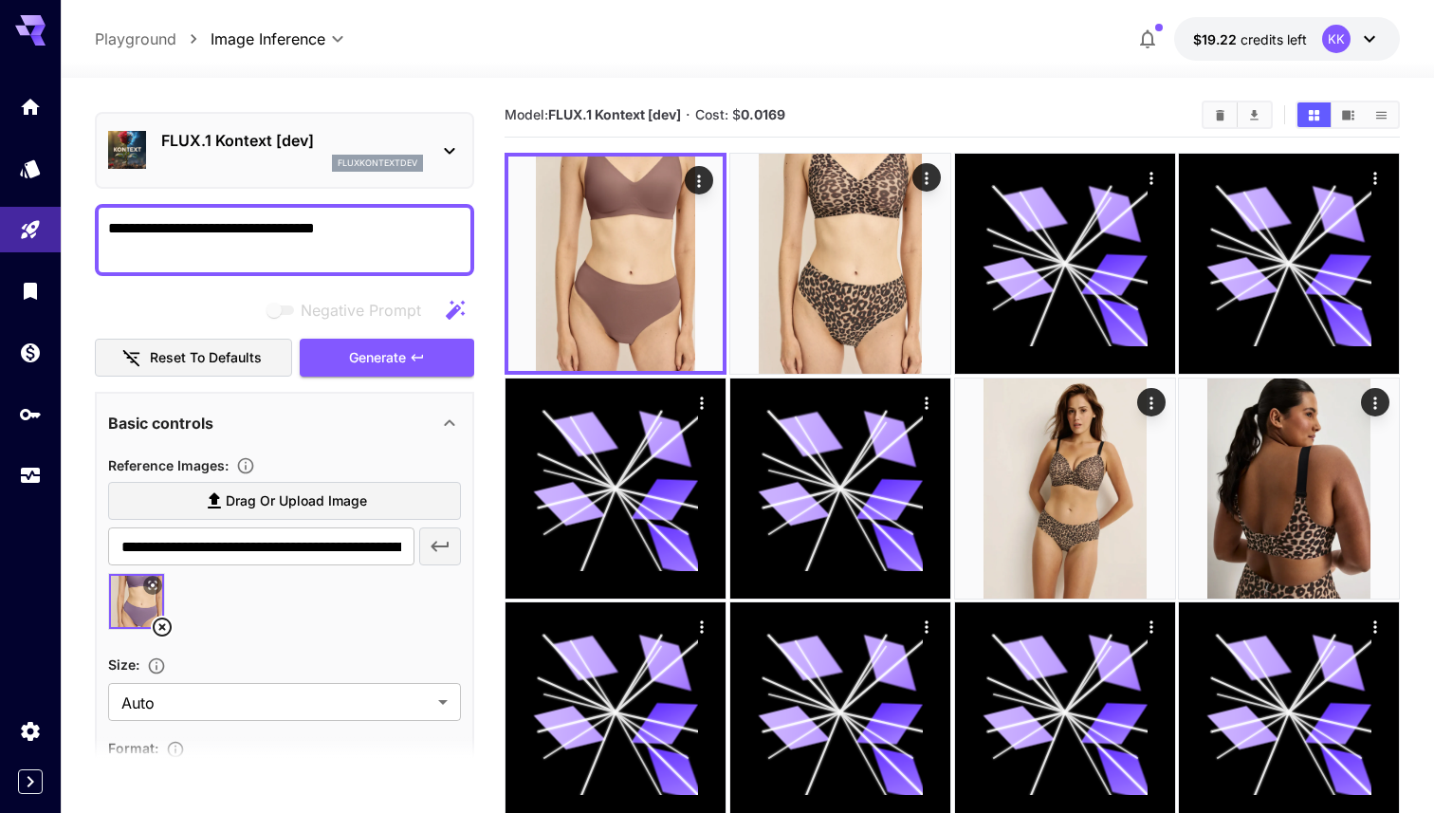
click at [152, 588] on icon at bounding box center [152, 585] width 11 height 11
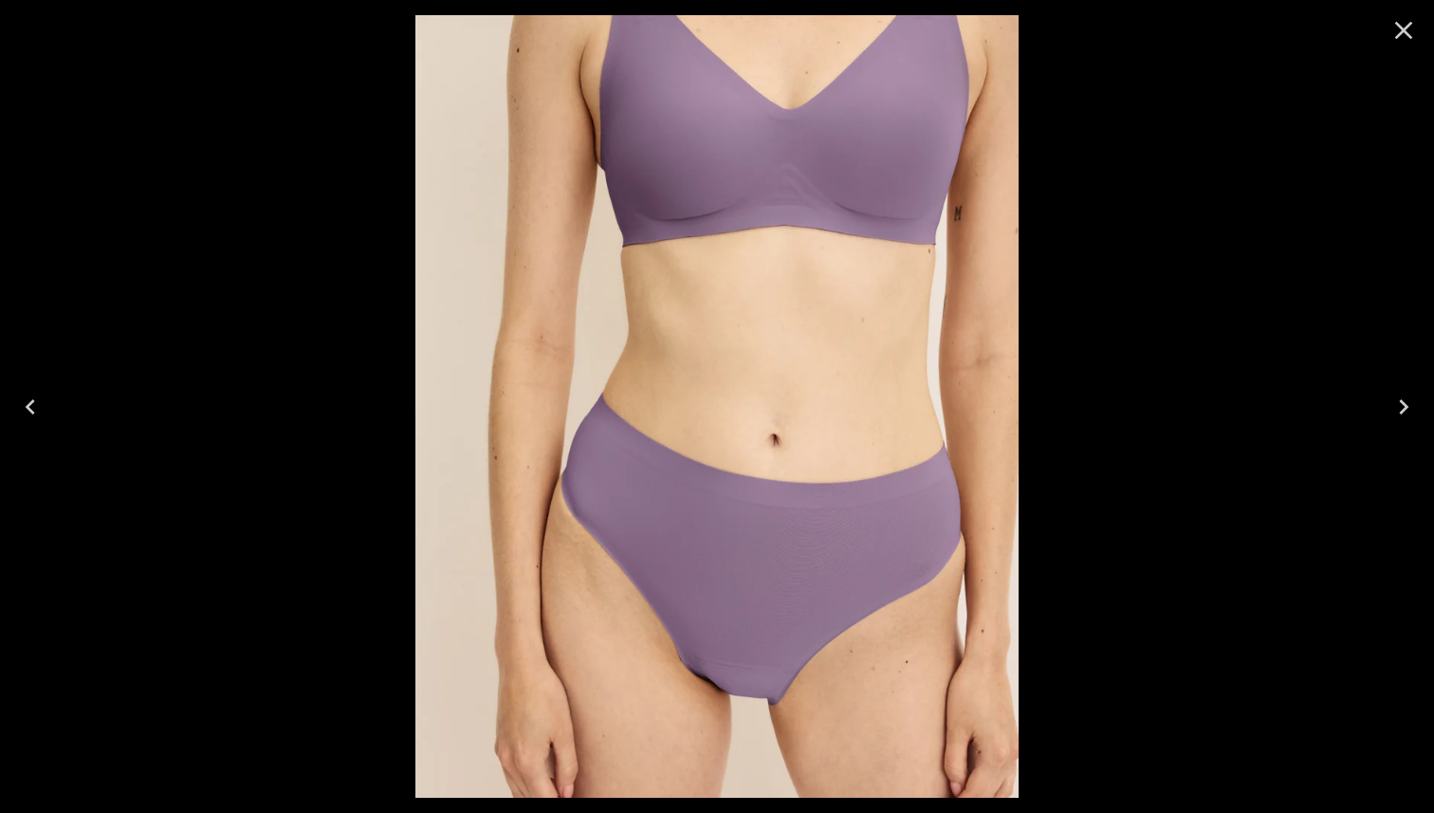
click at [1400, 28] on icon "Close" at bounding box center [1404, 31] width 18 height 18
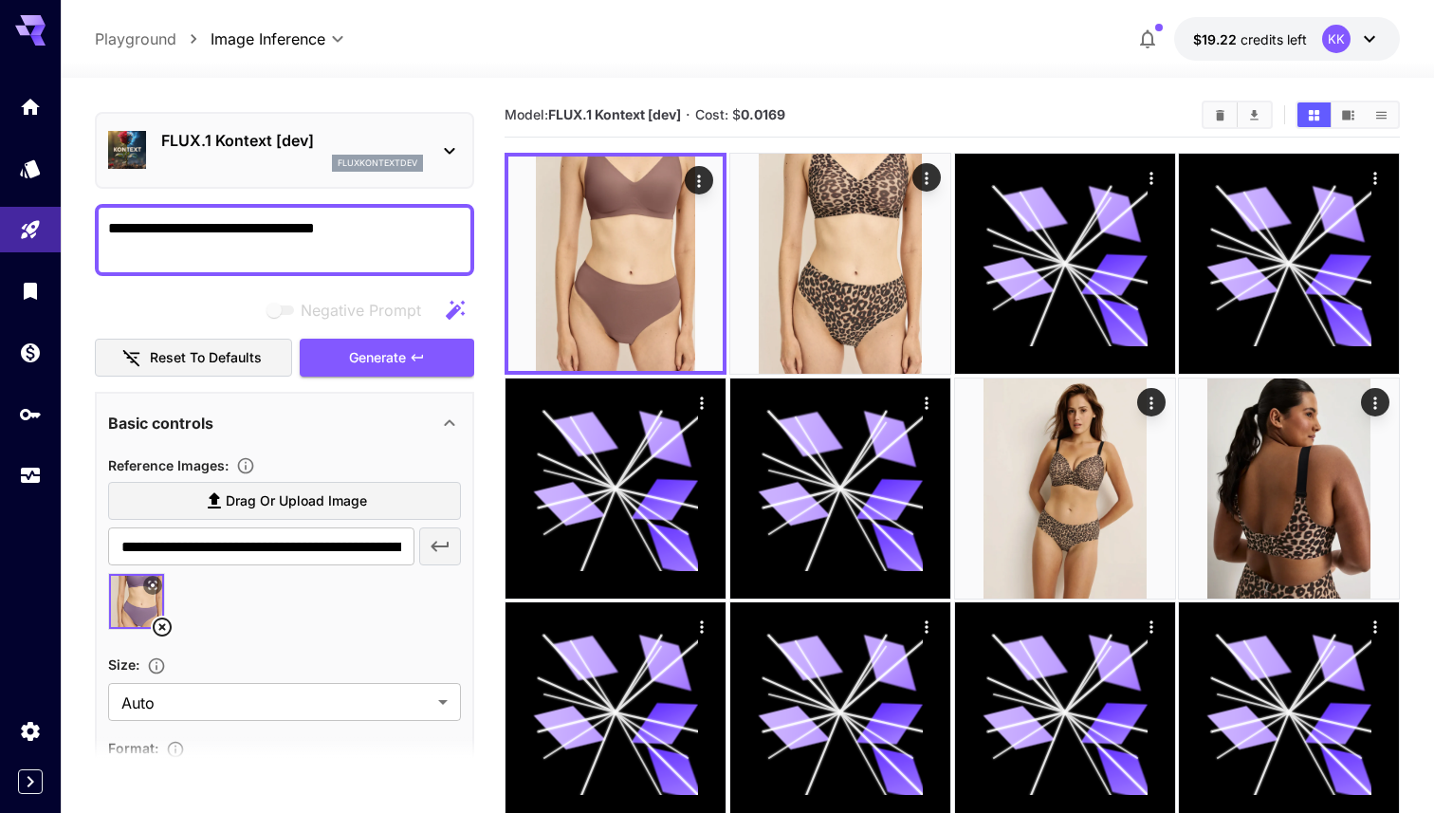
scroll to position [83, 0]
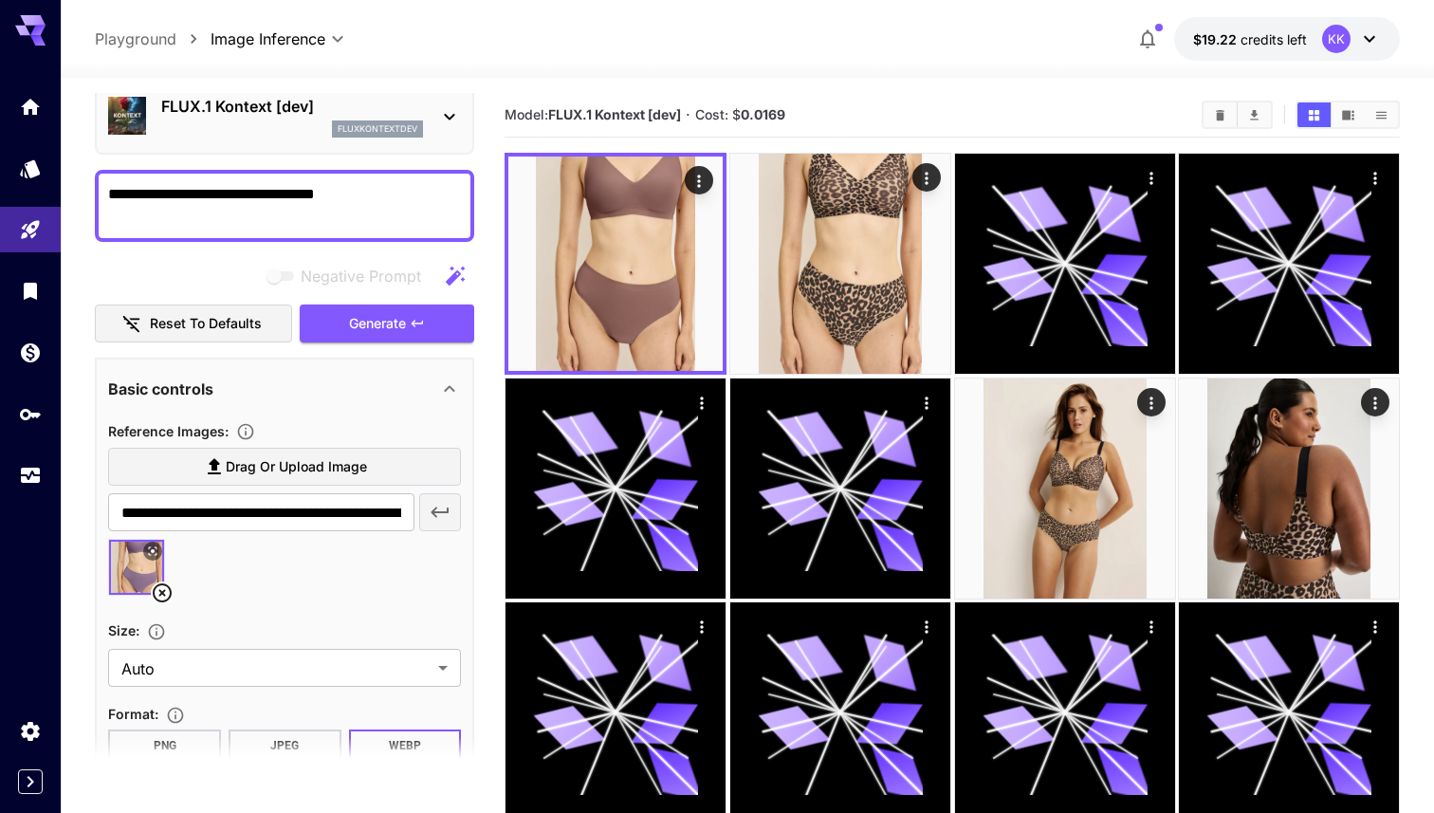
click at [381, 476] on label "Drag or upload image" at bounding box center [284, 467] width 353 height 39
click at [0, 0] on input "Drag or upload image" at bounding box center [0, 0] width 0 height 0
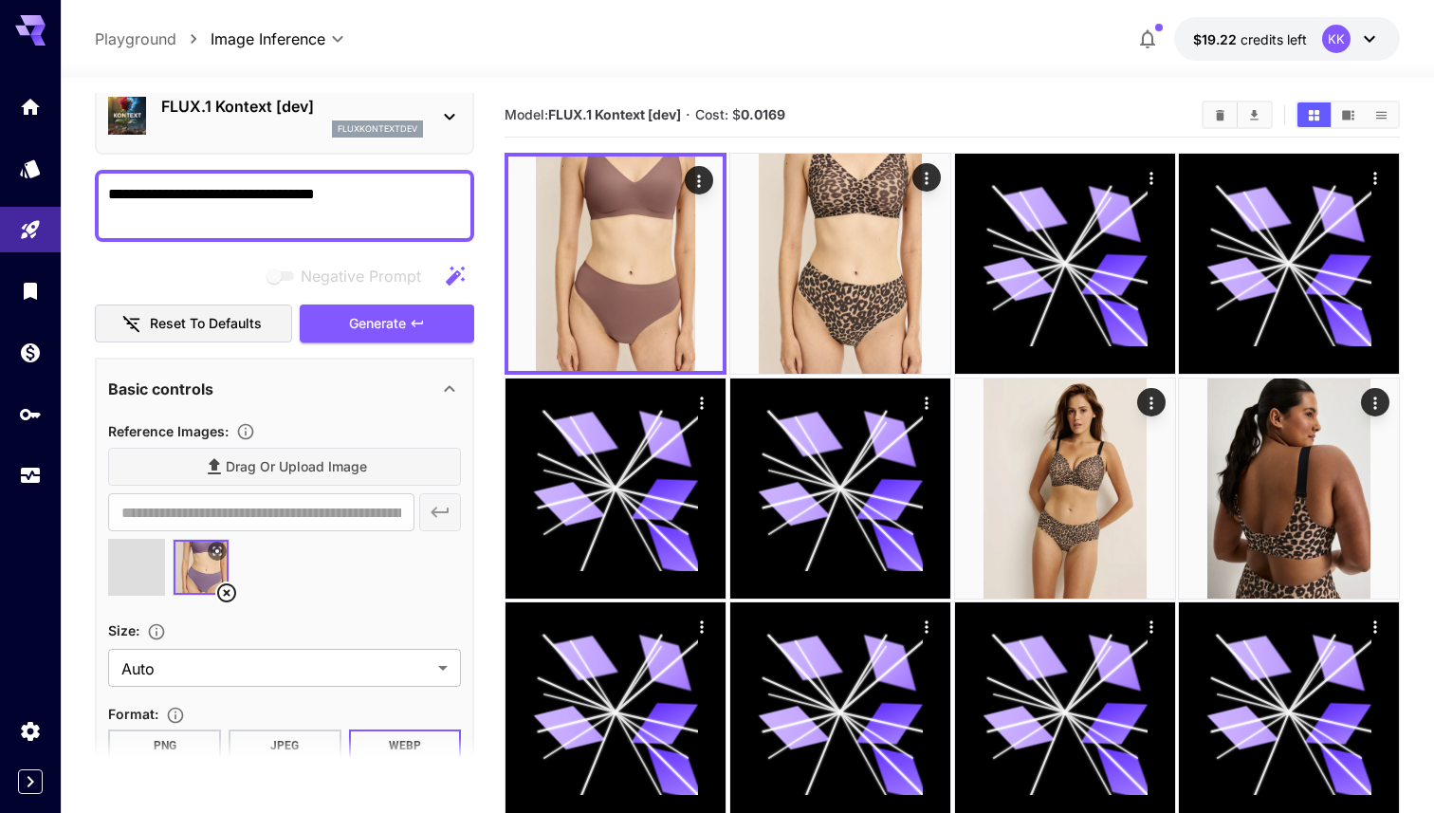
type input "**********"
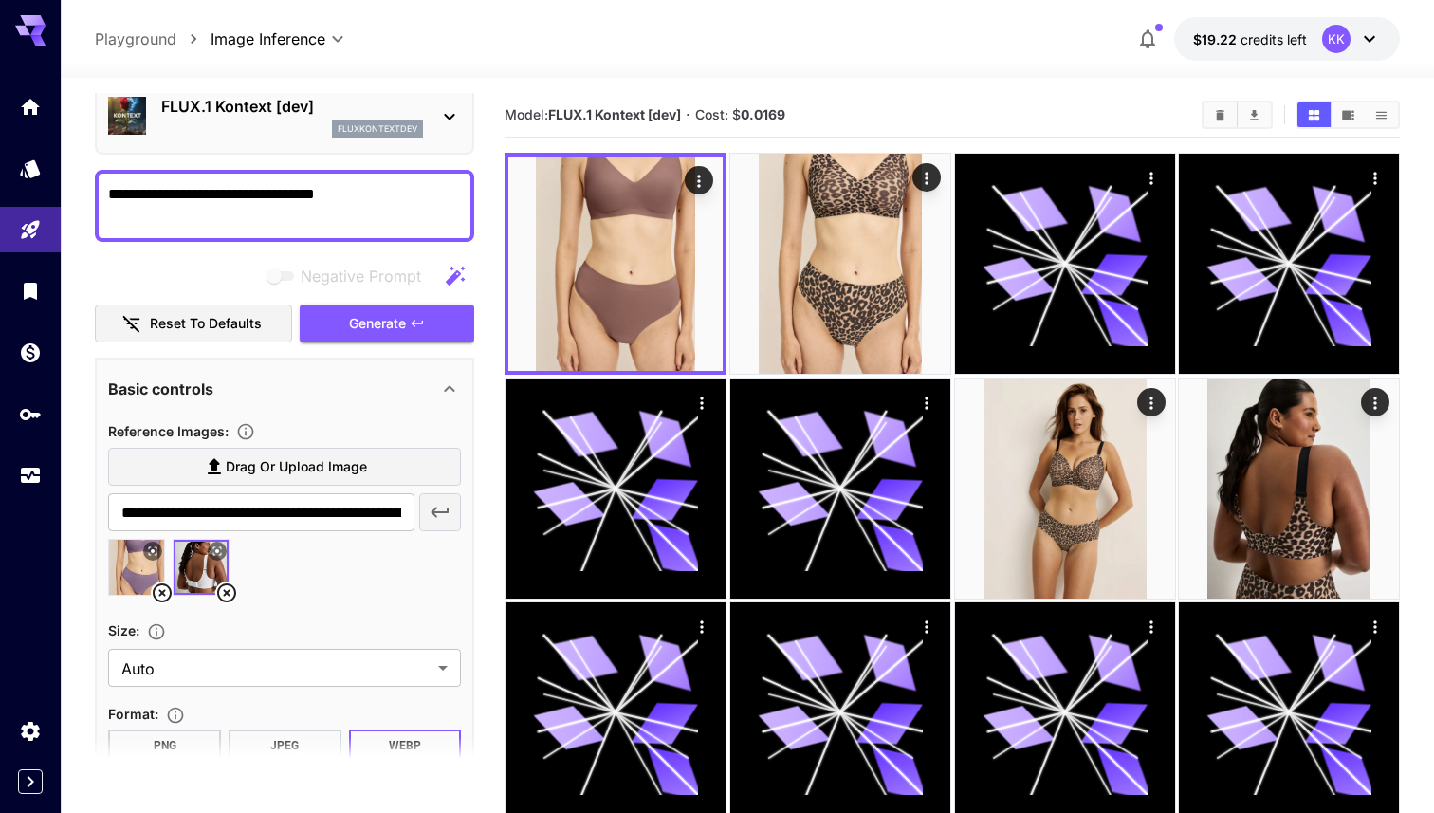
click at [158, 589] on icon at bounding box center [162, 593] width 23 height 23
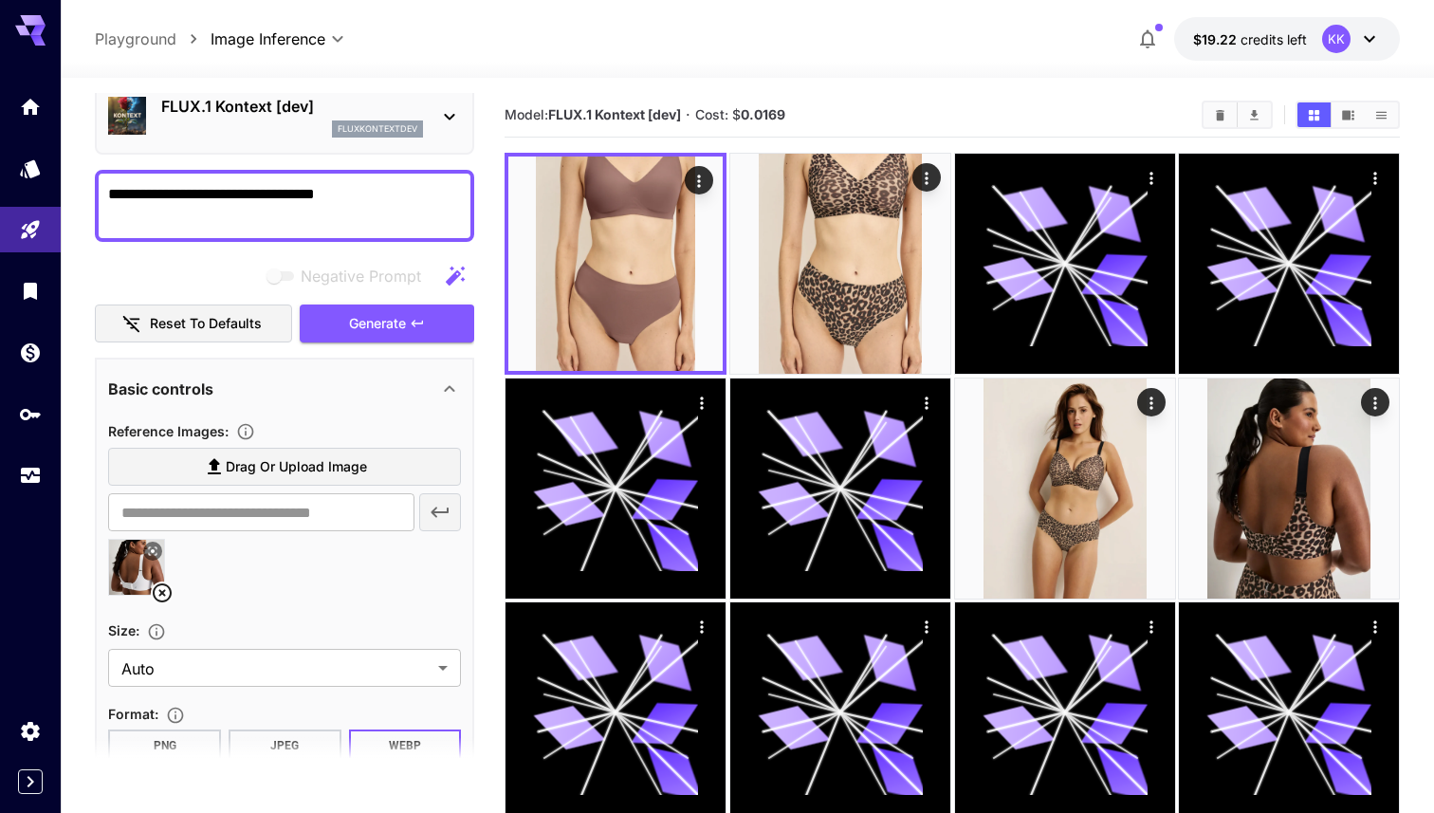
click at [136, 564] on img at bounding box center [136, 567] width 55 height 55
type input "**********"
click at [359, 324] on span "Generate" at bounding box center [377, 324] width 57 height 24
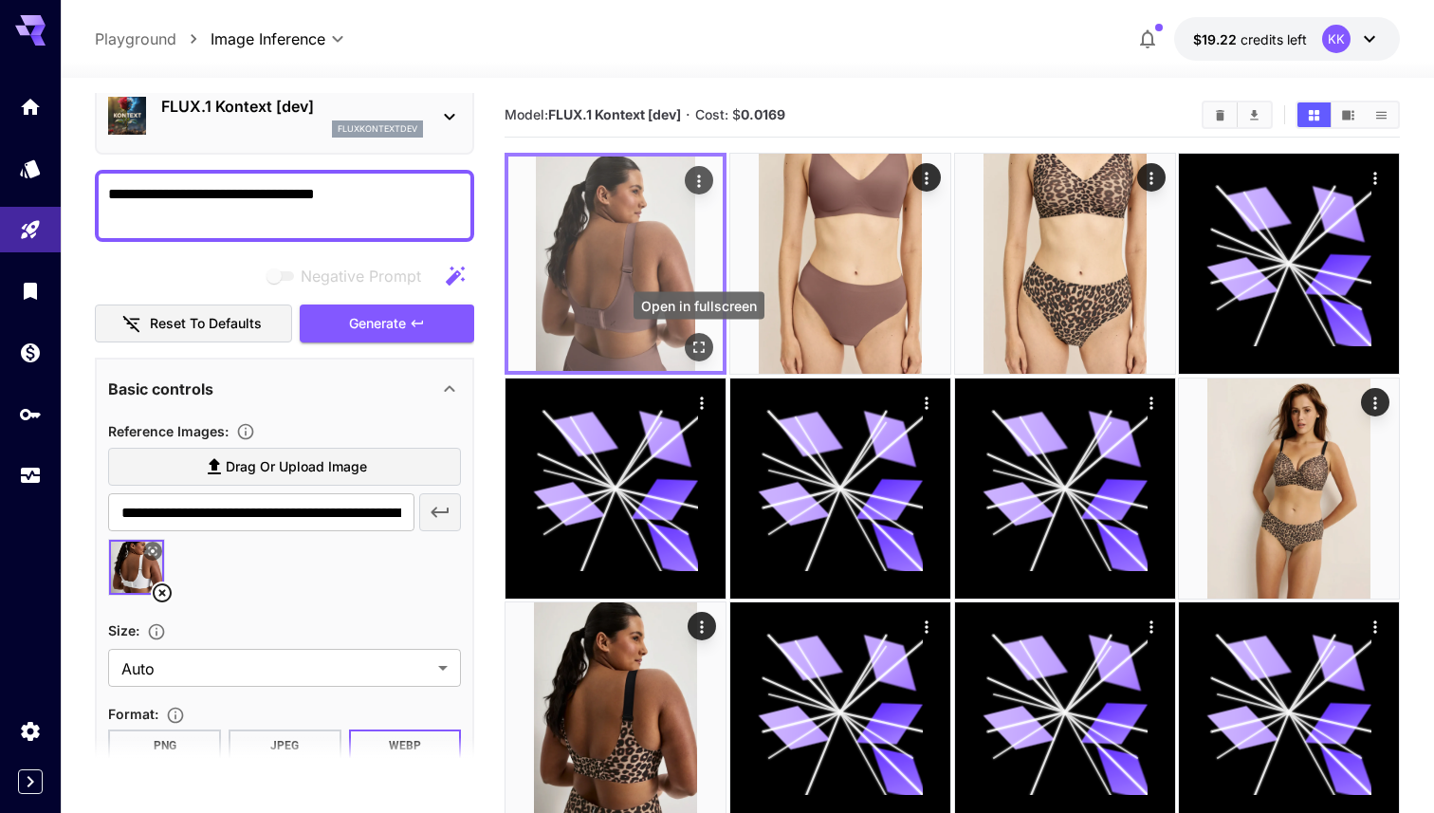
click at [700, 342] on icon "Open in fullscreen" at bounding box center [698, 347] width 11 height 11
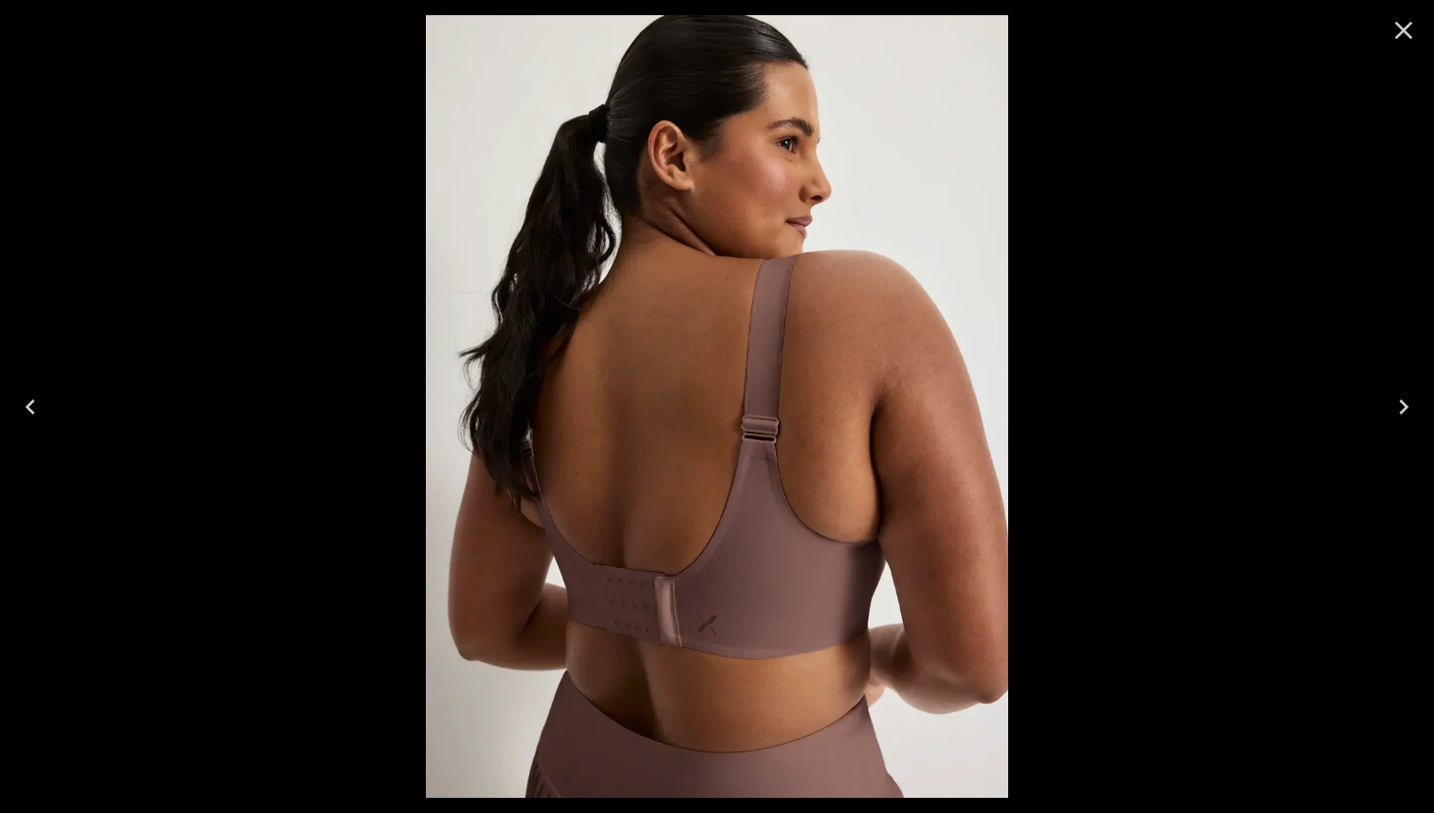
click at [1405, 28] on icon "Close" at bounding box center [1404, 31] width 18 height 18
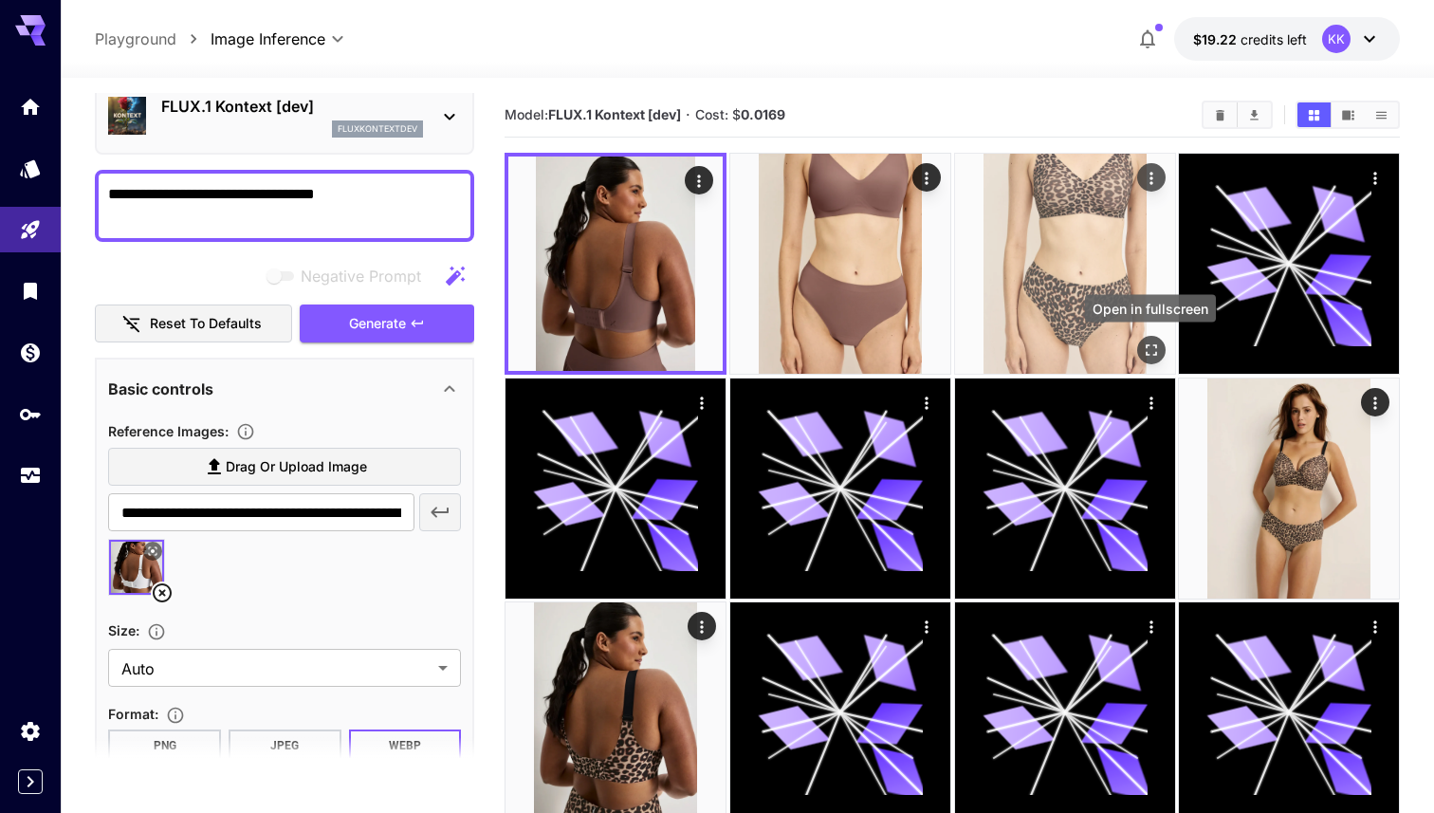
click at [1154, 349] on icon "Open in fullscreen" at bounding box center [1150, 350] width 19 height 19
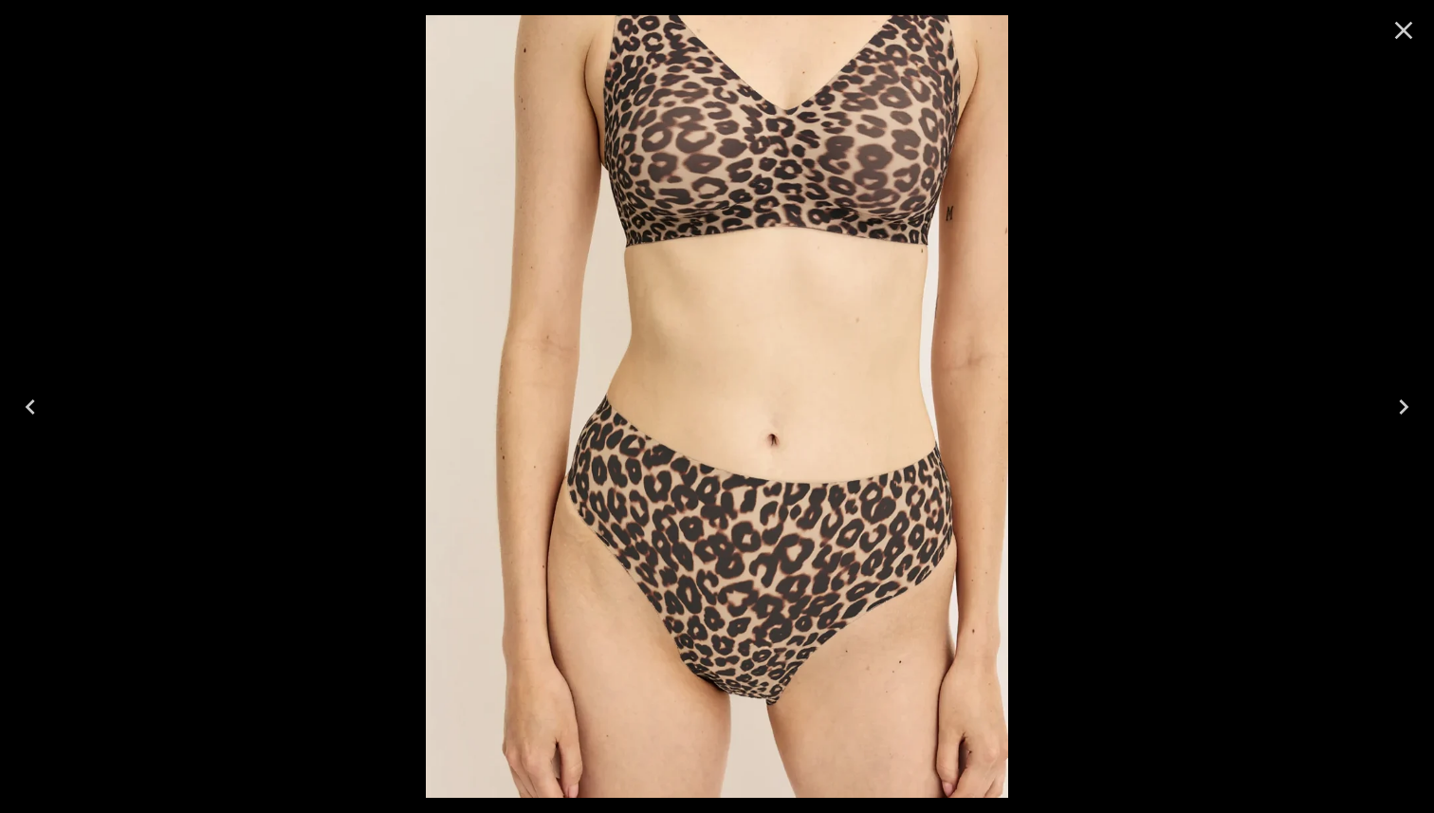
click at [1409, 31] on icon "Close" at bounding box center [1404, 30] width 30 height 30
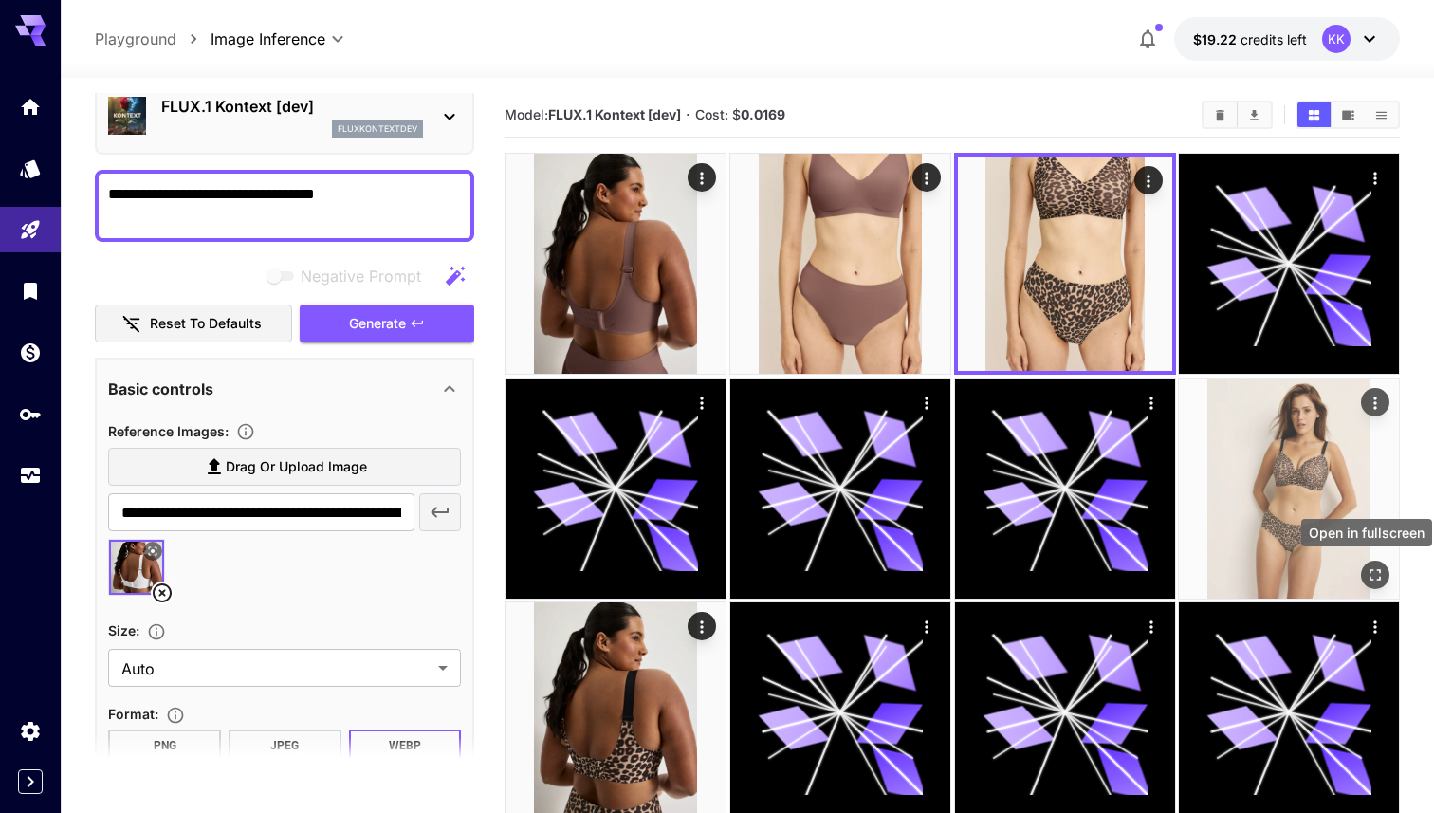
click at [1376, 583] on button "Open in fullscreen" at bounding box center [1375, 574] width 28 height 28
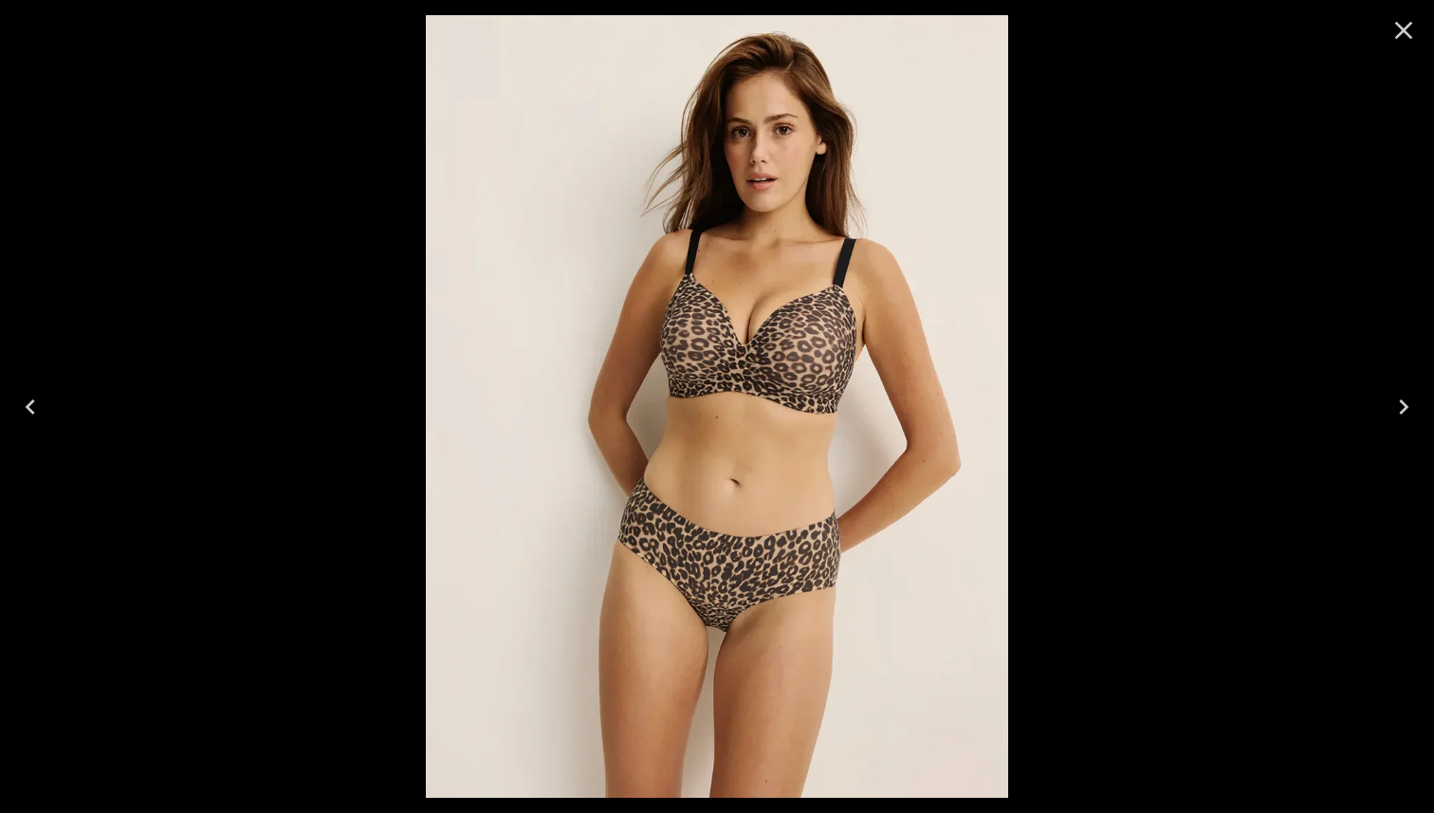
click at [1408, 30] on icon "Close" at bounding box center [1404, 30] width 30 height 30
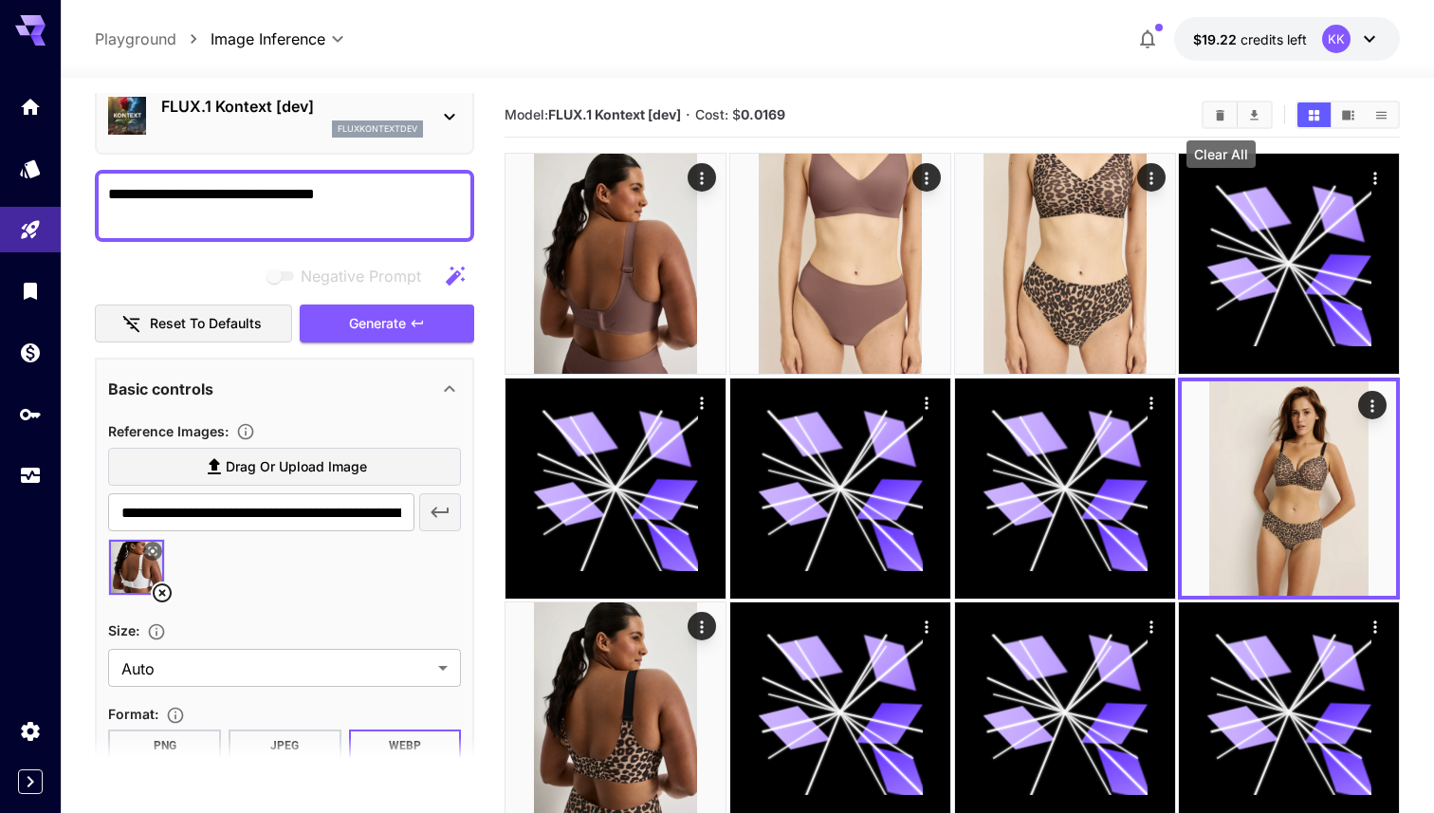
click at [1214, 113] on icon "Clear All" at bounding box center [1220, 115] width 14 height 14
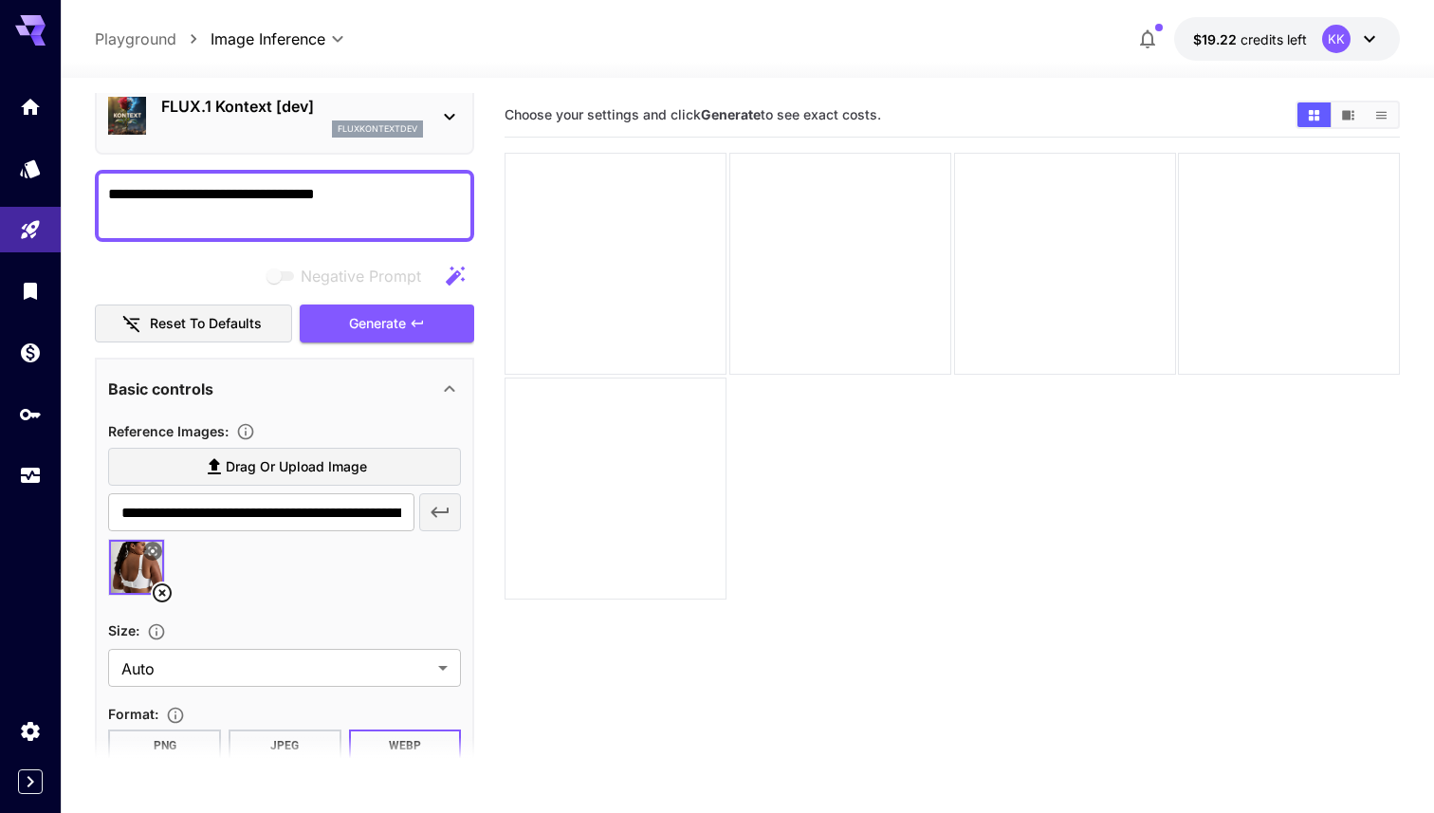
click at [170, 600] on icon at bounding box center [162, 593] width 23 height 23
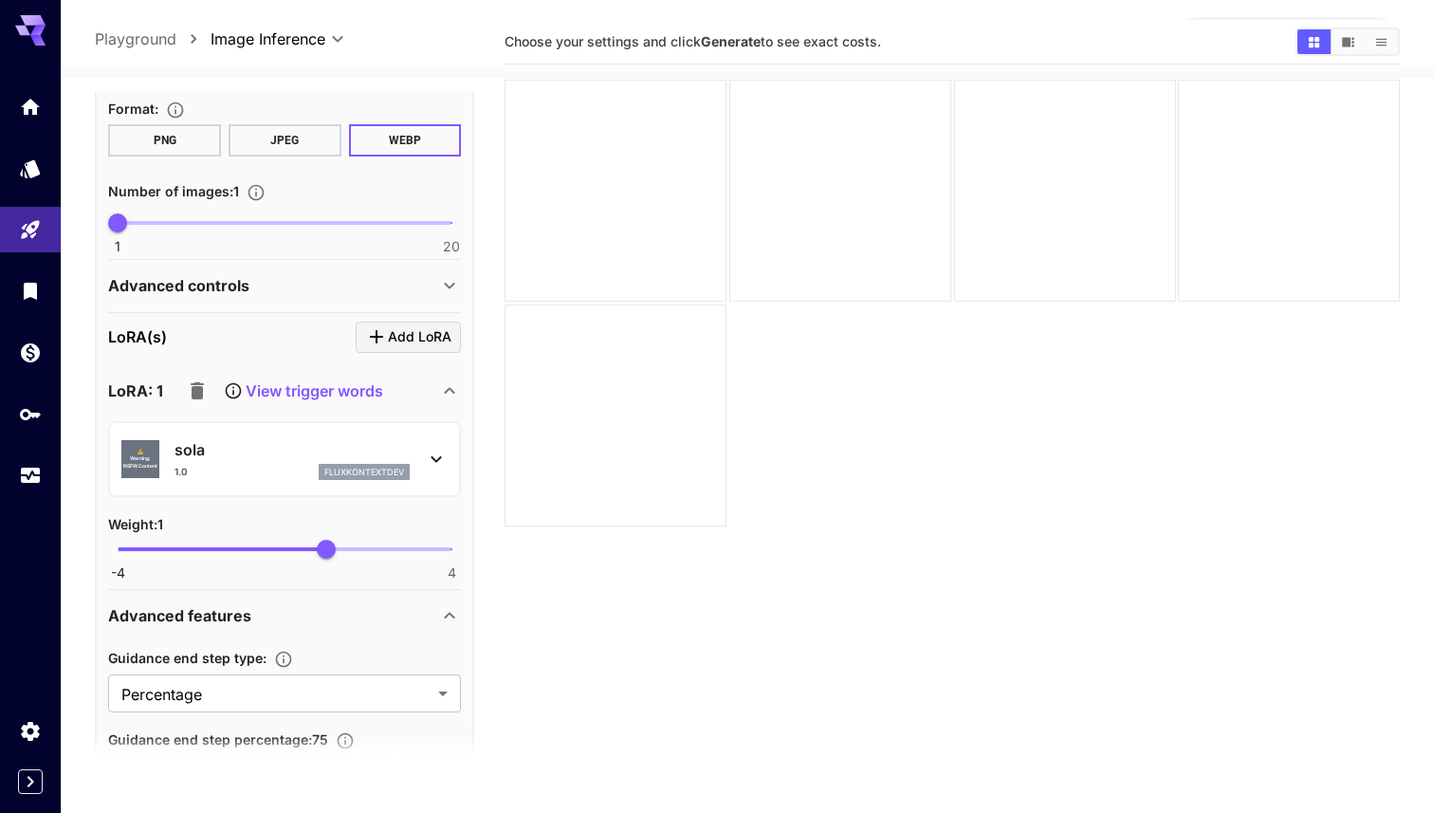
scroll to position [602, 0]
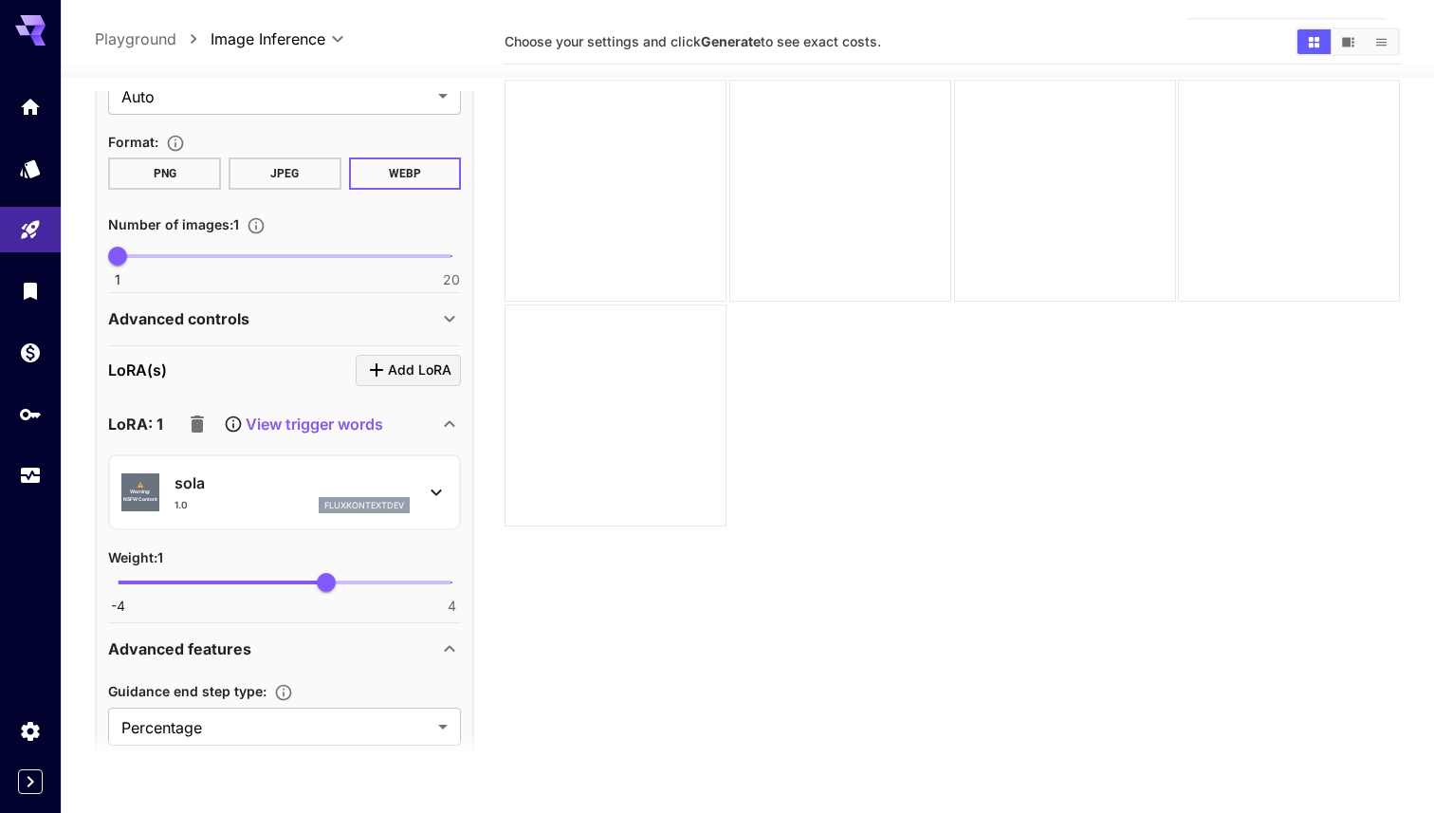
click at [269, 324] on div "Advanced controls" at bounding box center [273, 318] width 330 height 23
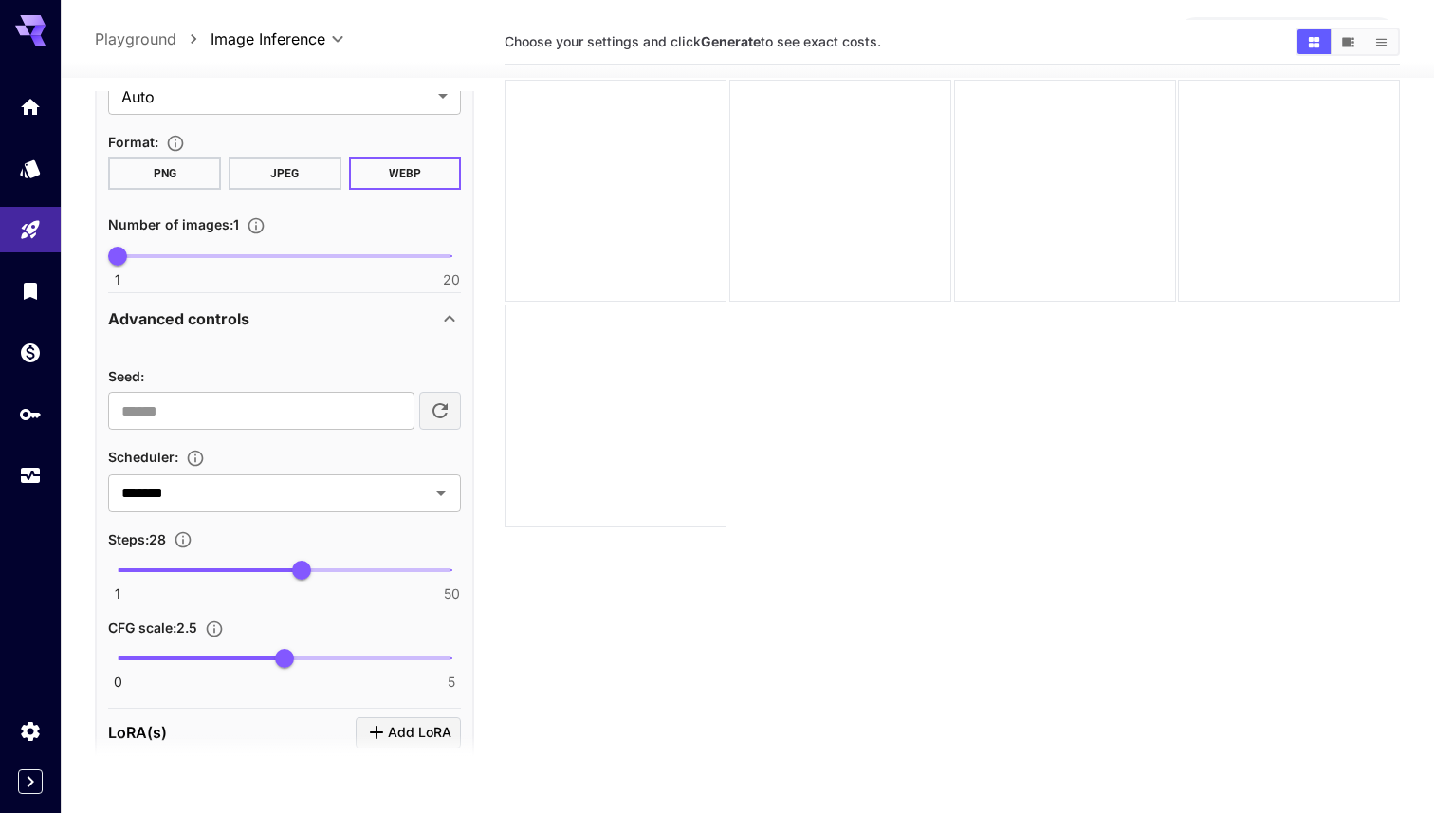
click at [269, 324] on div "Advanced controls" at bounding box center [273, 318] width 330 height 23
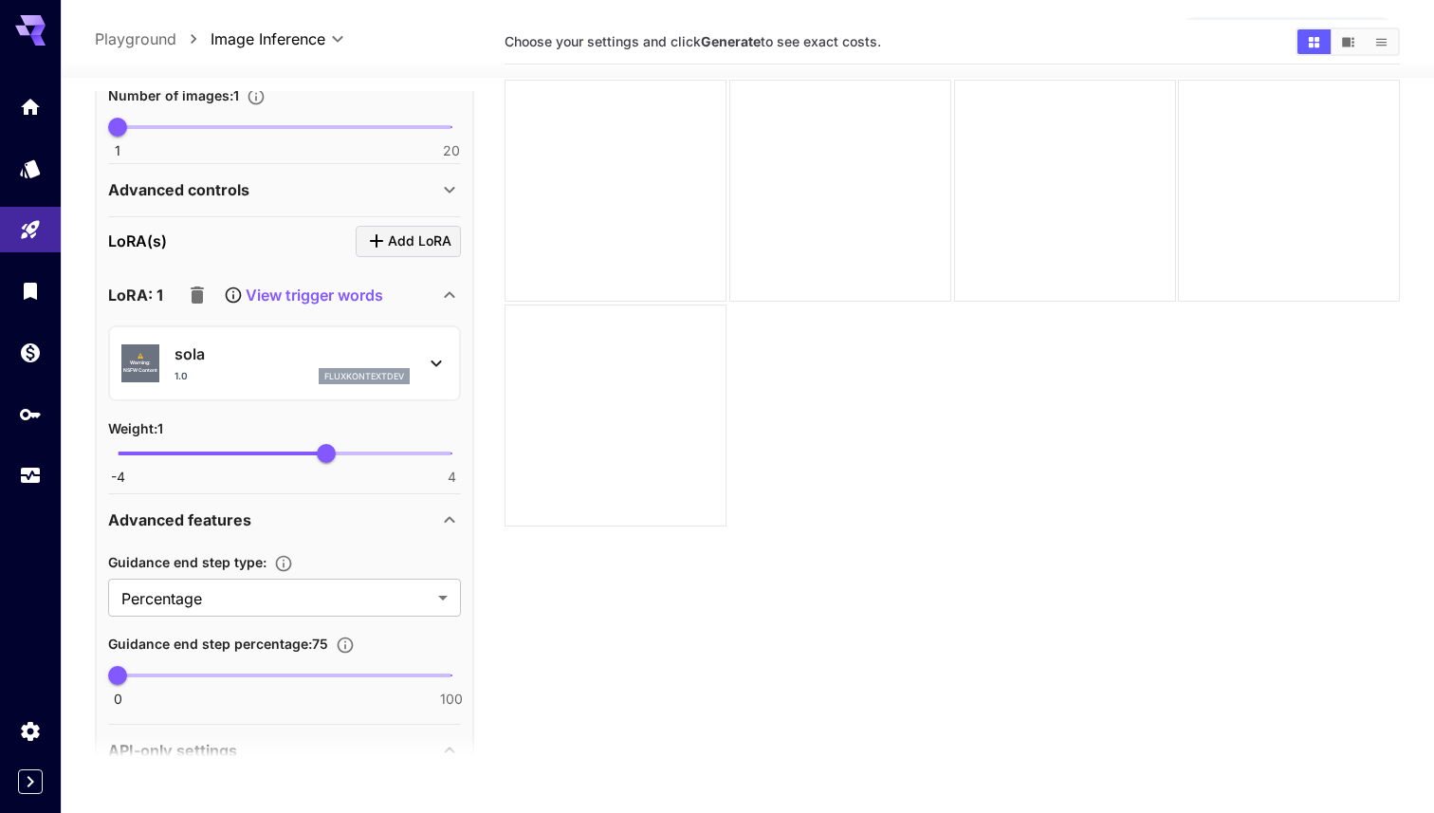
scroll to position [708, 0]
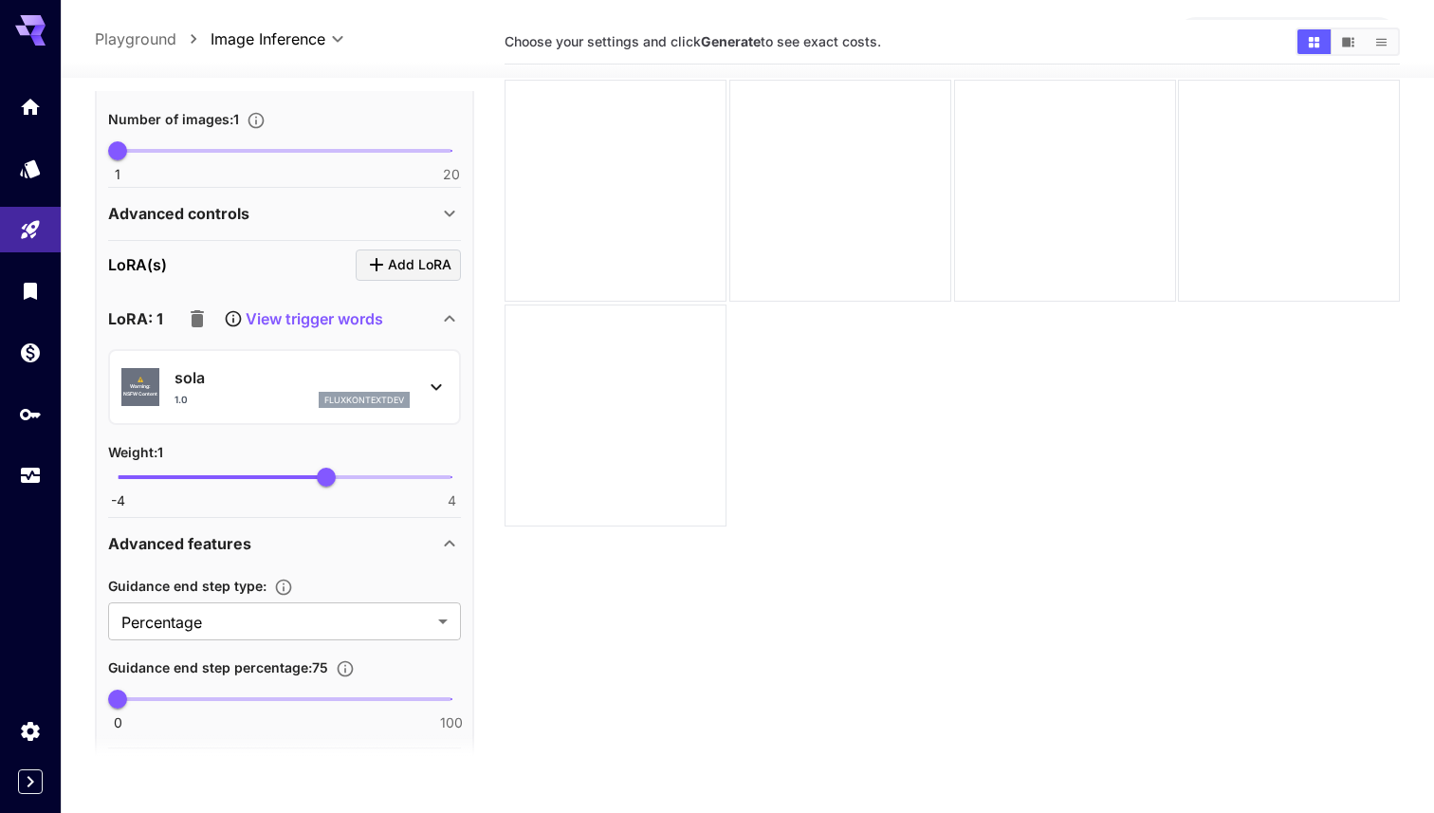
click at [205, 315] on icon "button" at bounding box center [197, 318] width 23 height 23
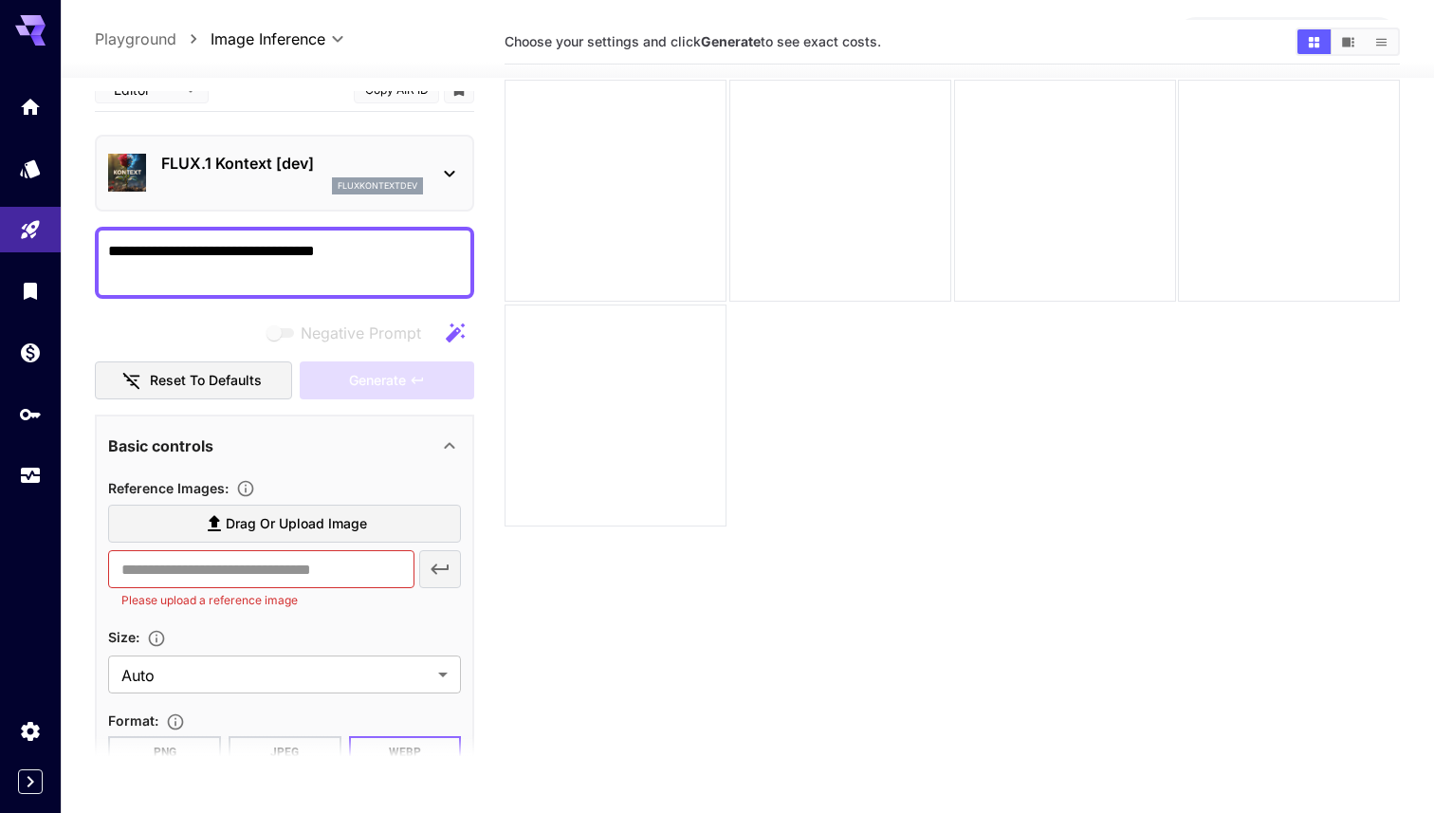
scroll to position [0, 0]
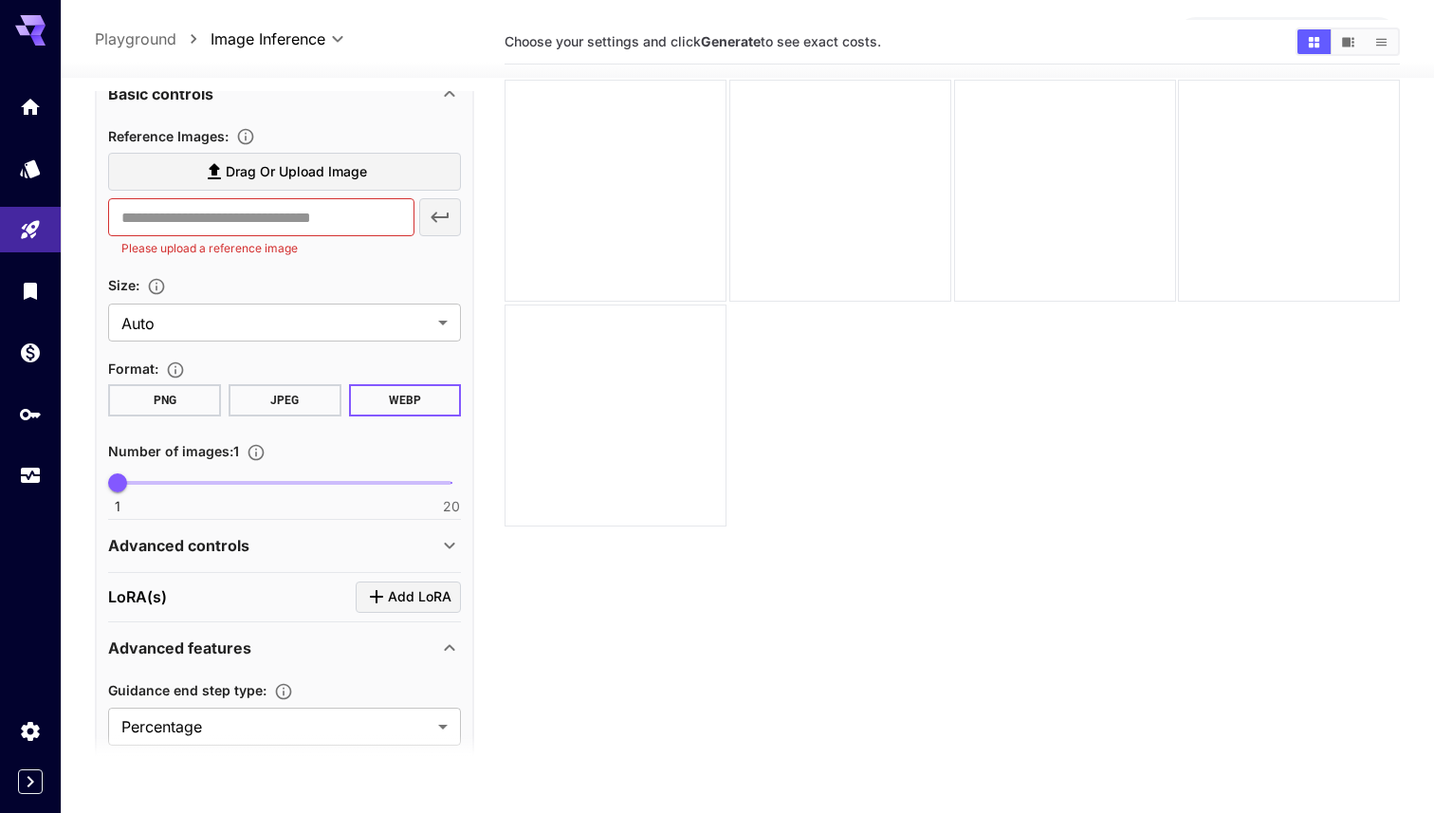
click at [282, 392] on button "JPEG" at bounding box center [285, 400] width 113 height 32
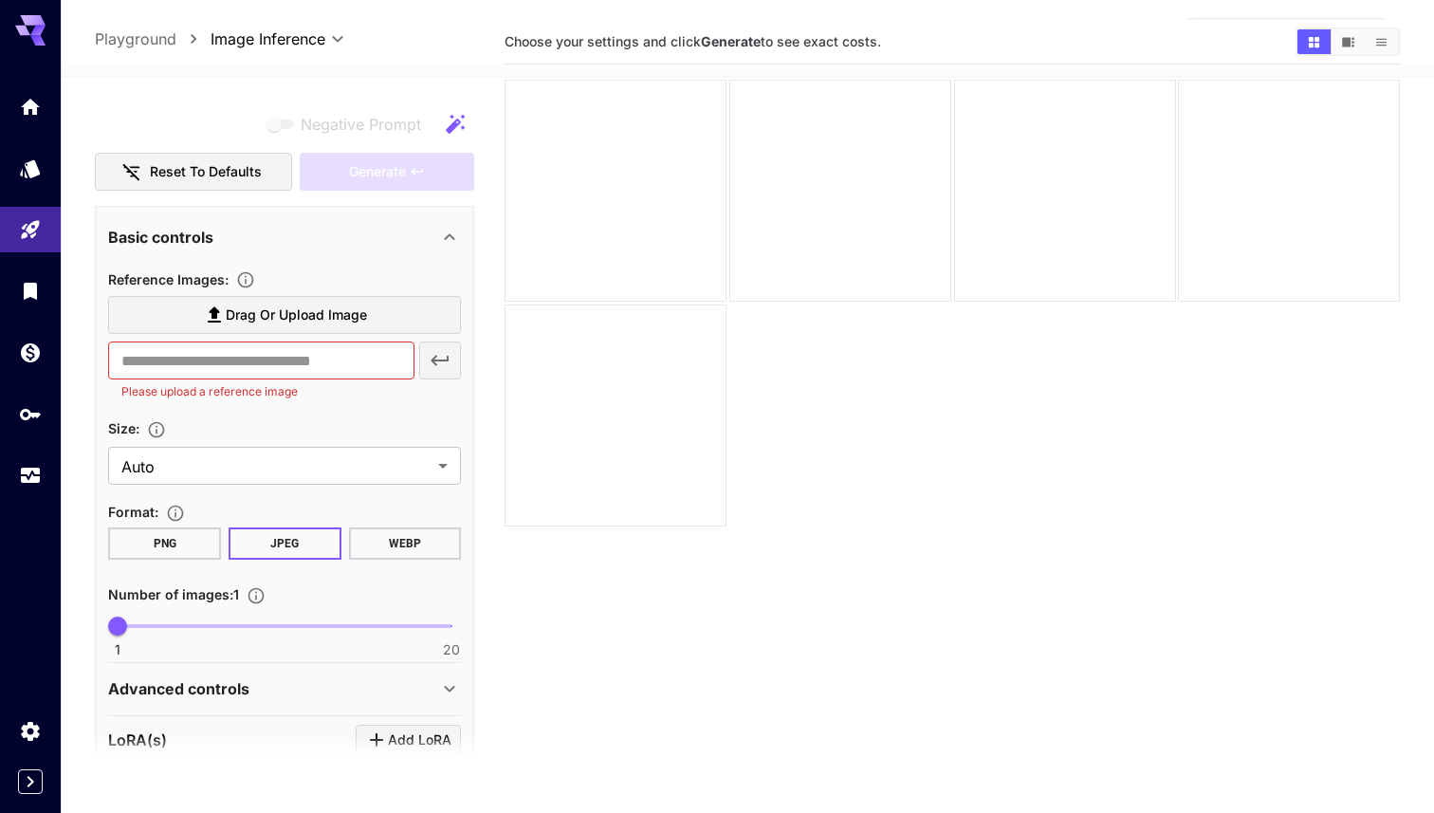
scroll to position [134, 0]
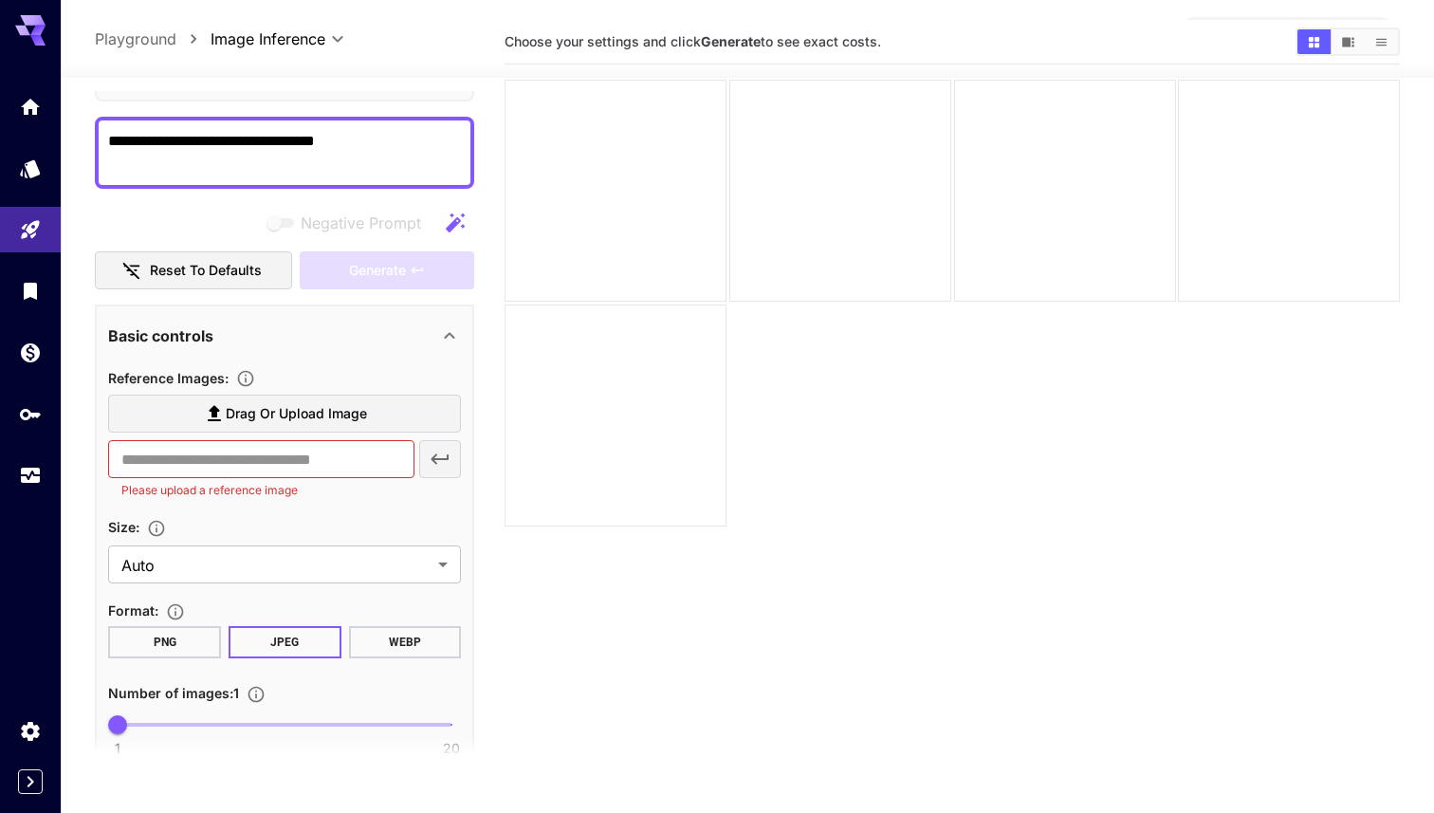
click at [284, 142] on textarea "**********" at bounding box center [284, 153] width 353 height 46
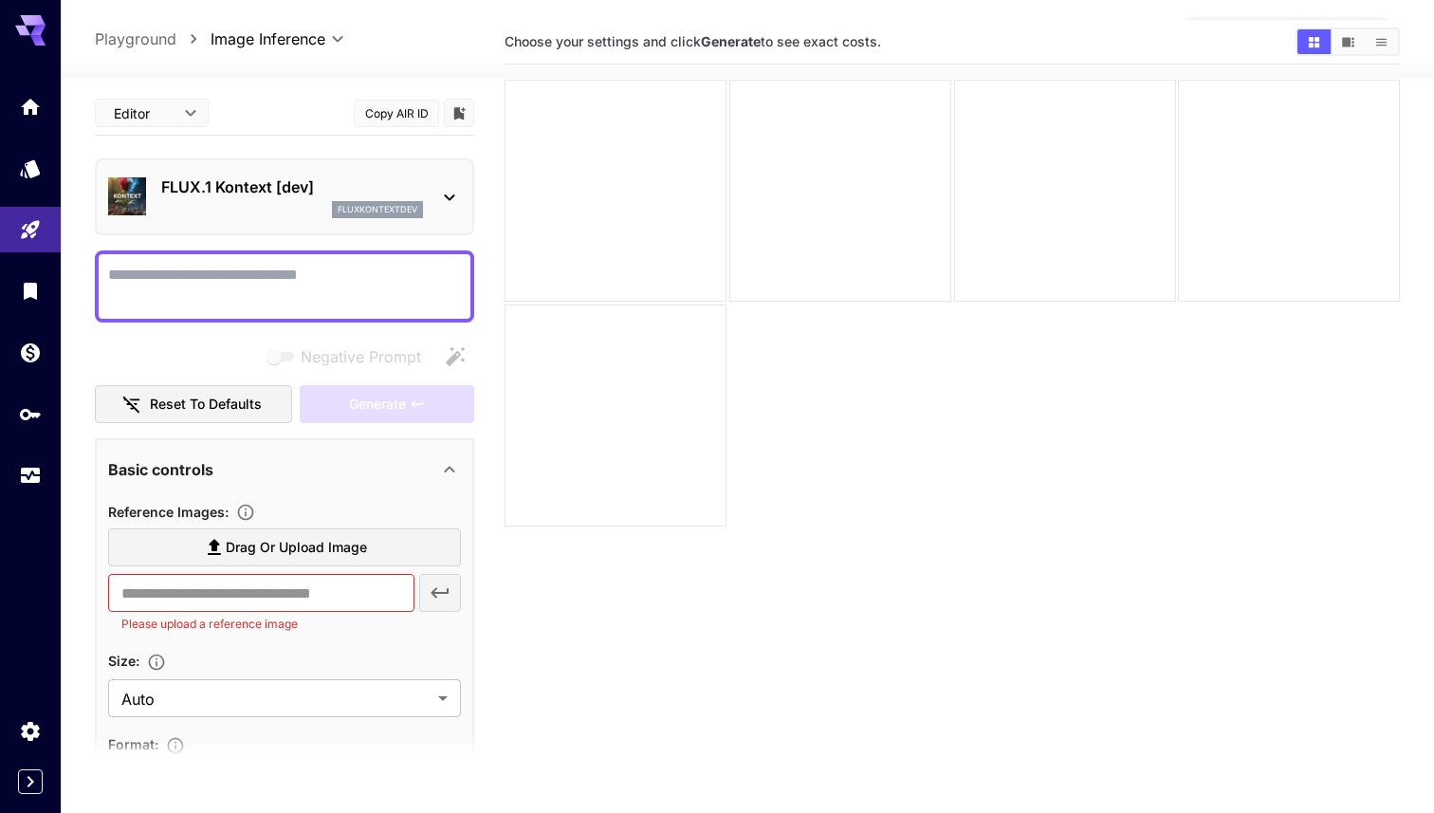
scroll to position [0, 0]
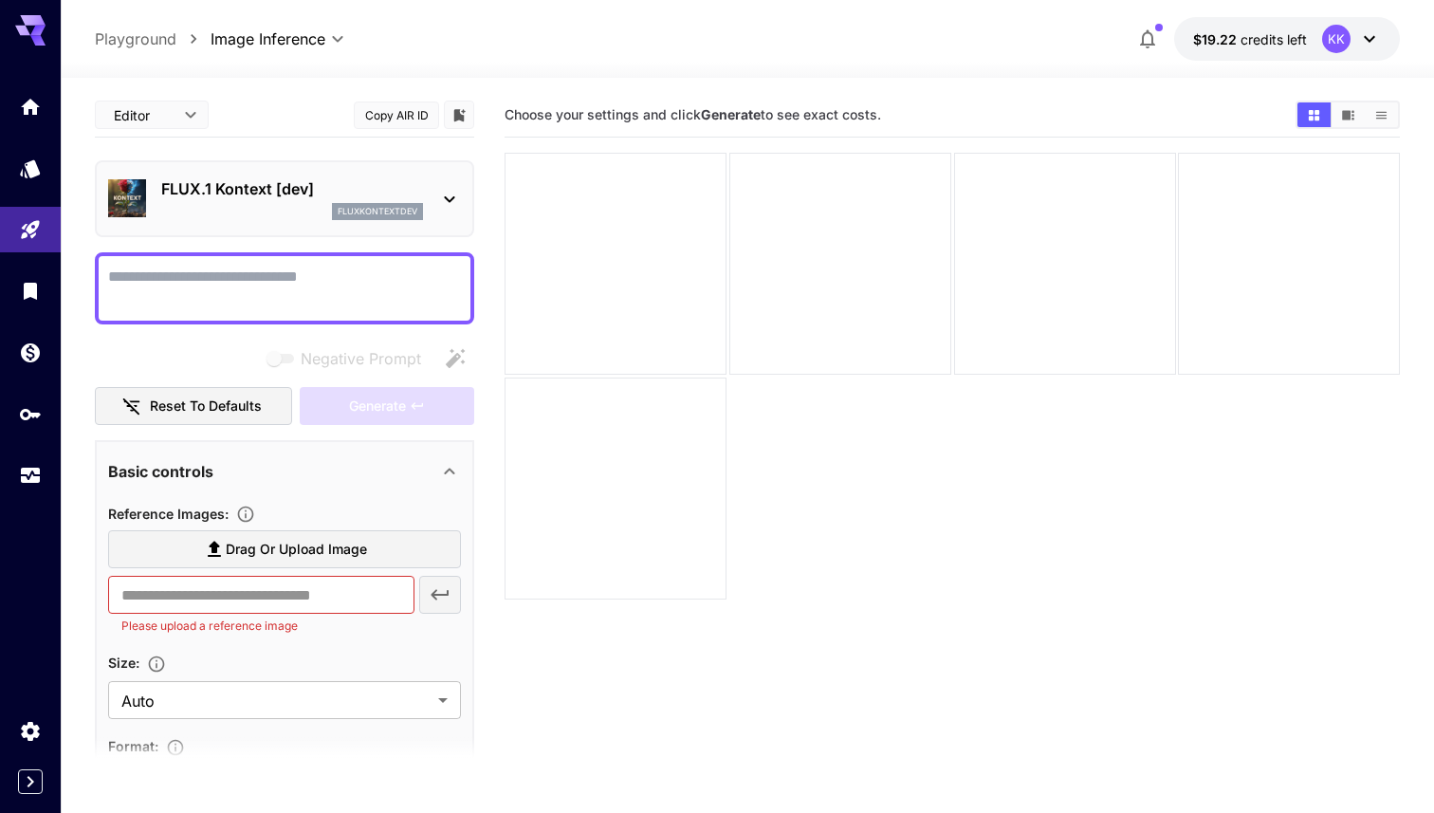
click at [1375, 42] on icon at bounding box center [1369, 39] width 23 height 23
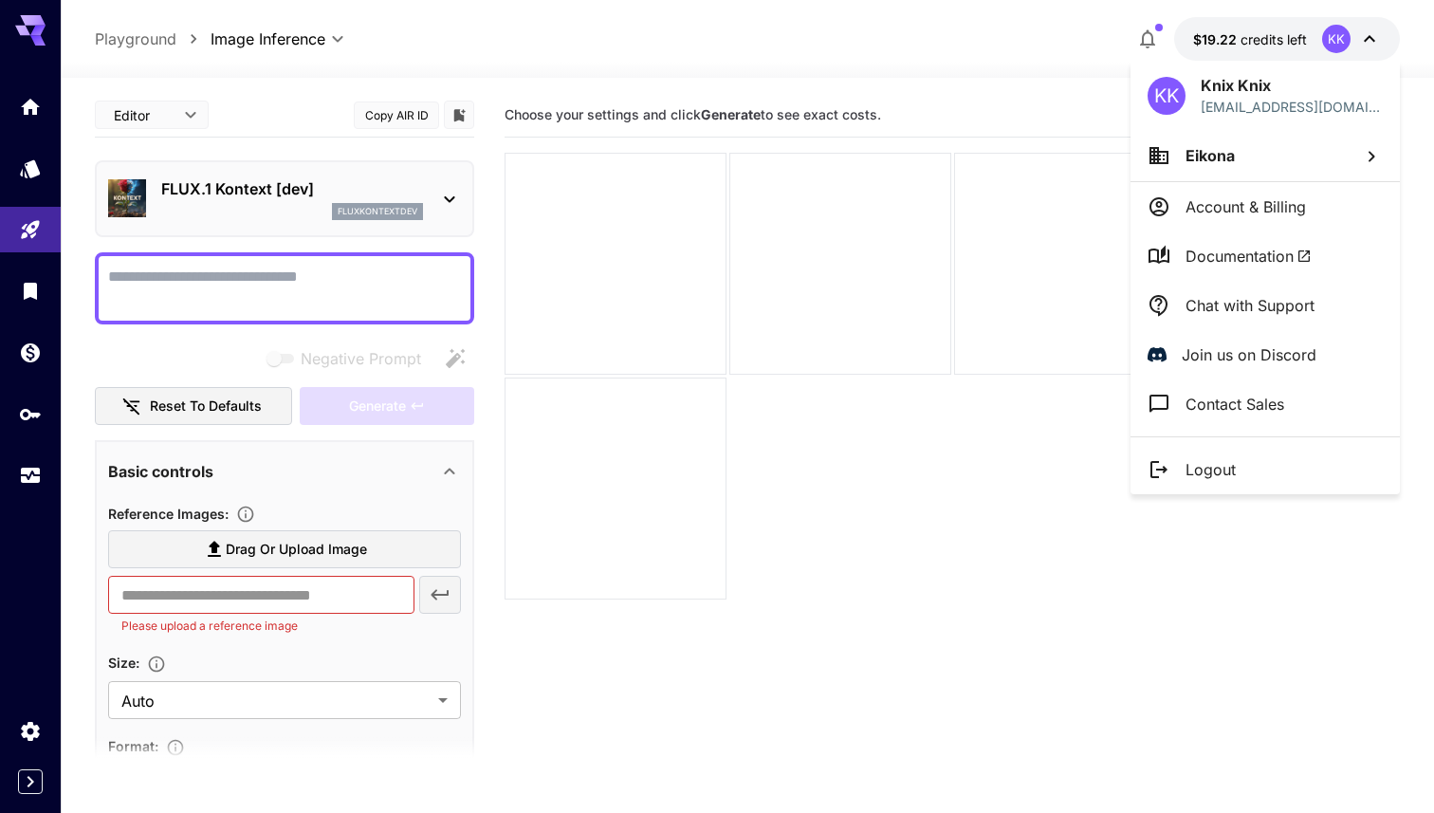
click at [1225, 464] on p "Logout" at bounding box center [1211, 469] width 50 height 23
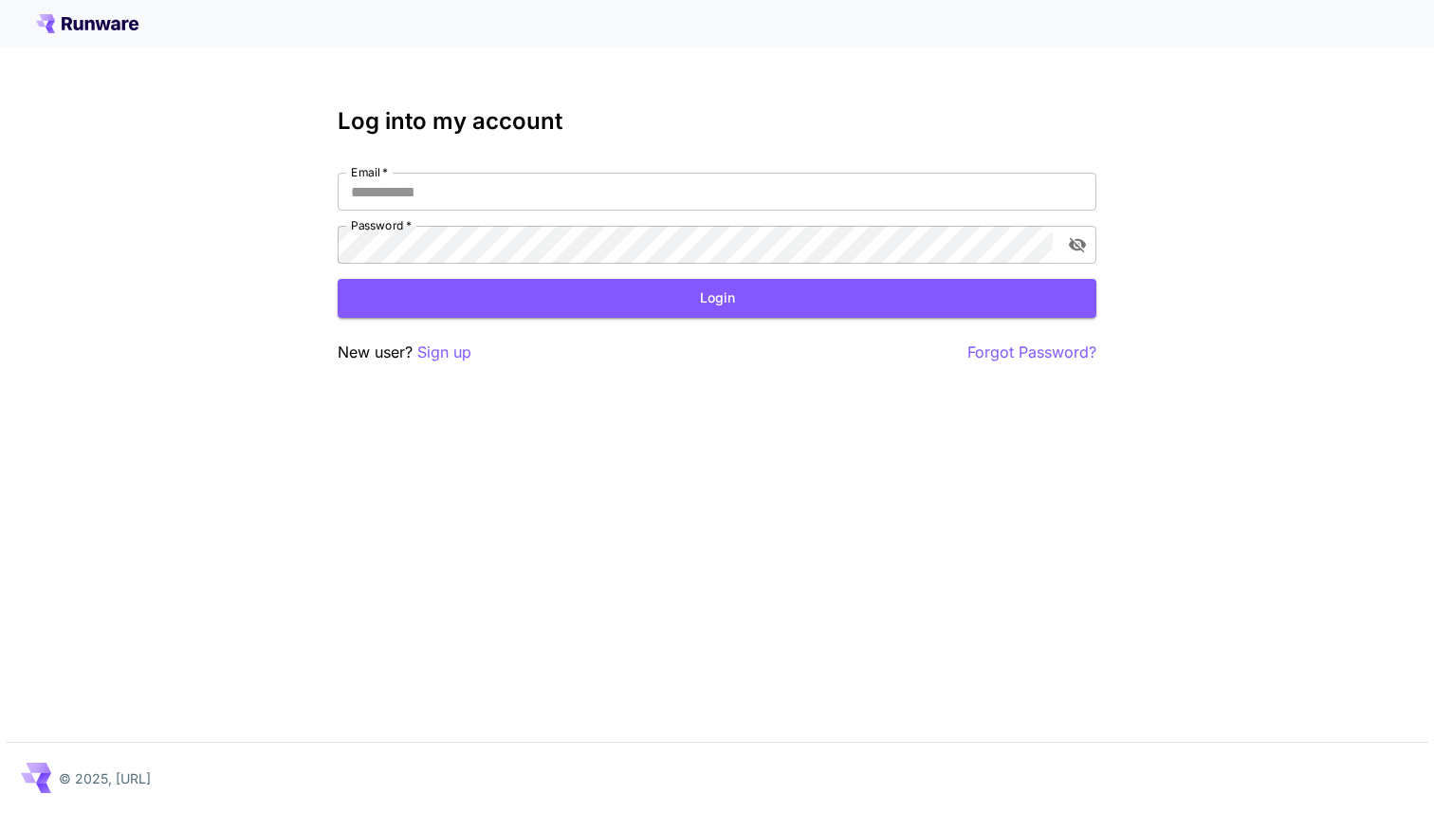
click at [227, 108] on div "Log into my account Email   * Email   * Password   * Password   * Login New use…" at bounding box center [717, 406] width 1434 height 813
click at [417, 194] on input "Email   *" at bounding box center [717, 192] width 759 height 38
type input "**********"
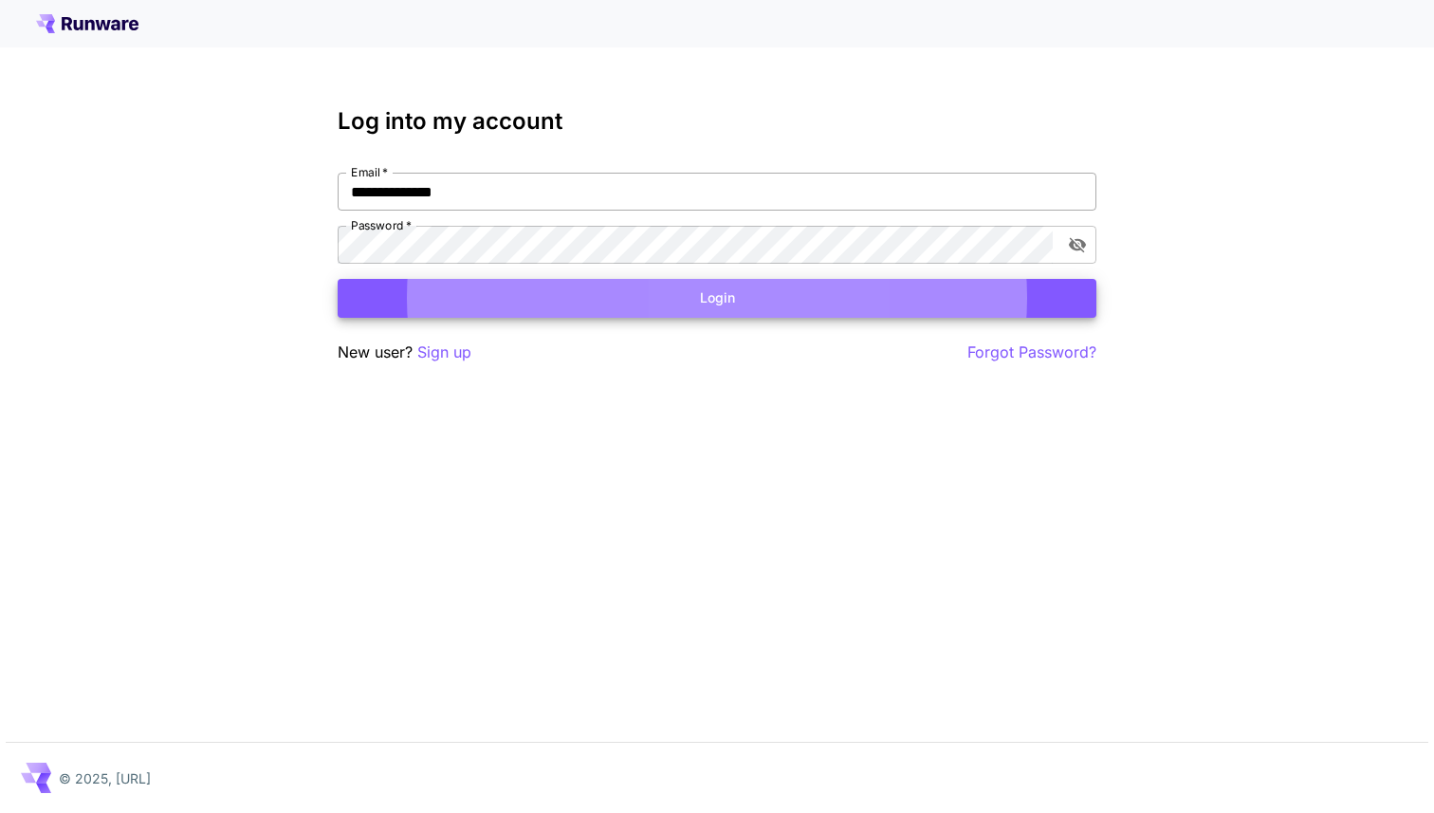
click button "Login" at bounding box center [717, 298] width 759 height 39
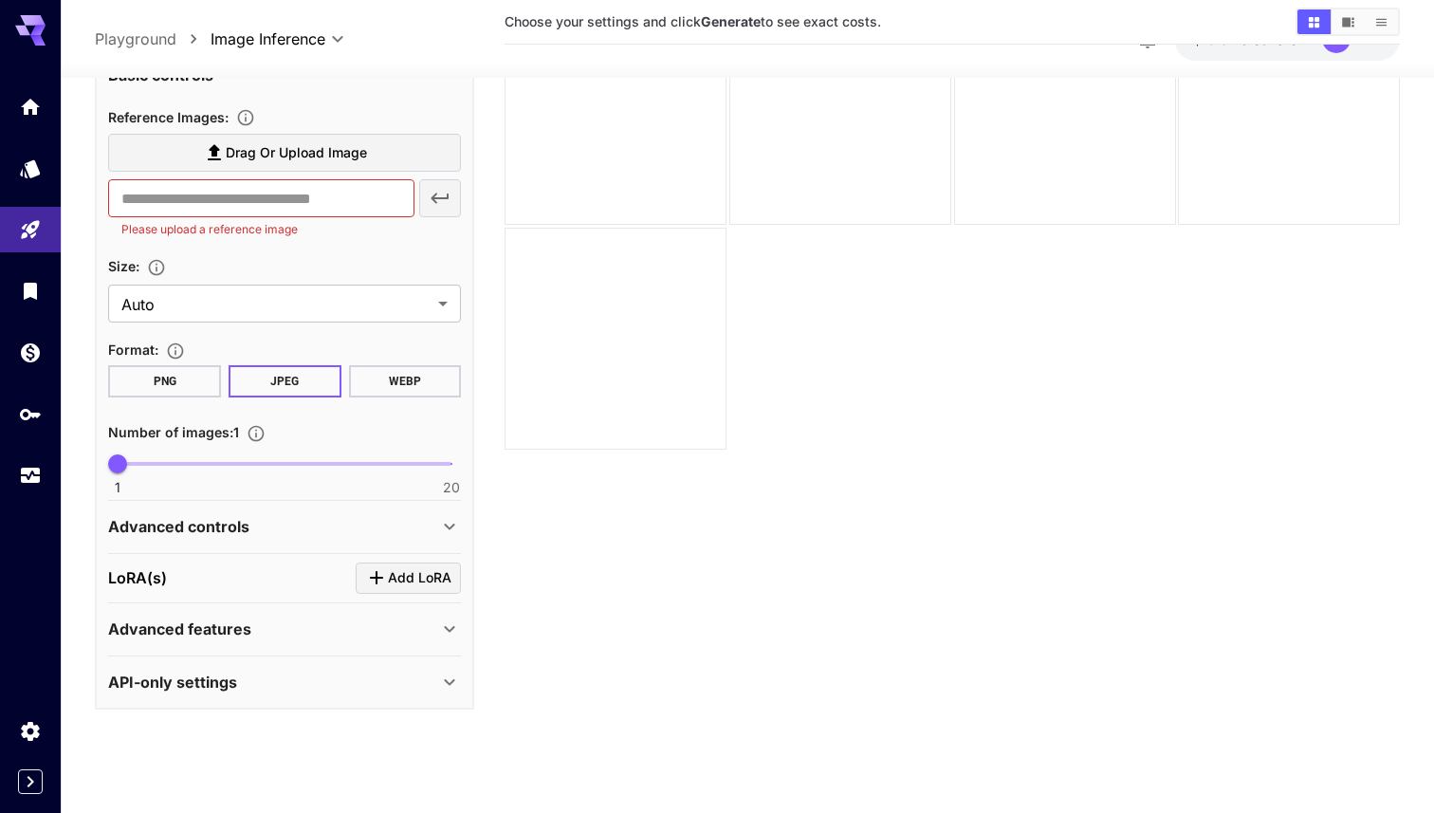
scroll to position [150, 0]
click at [429, 571] on span "Add LoRA" at bounding box center [420, 578] width 64 height 24
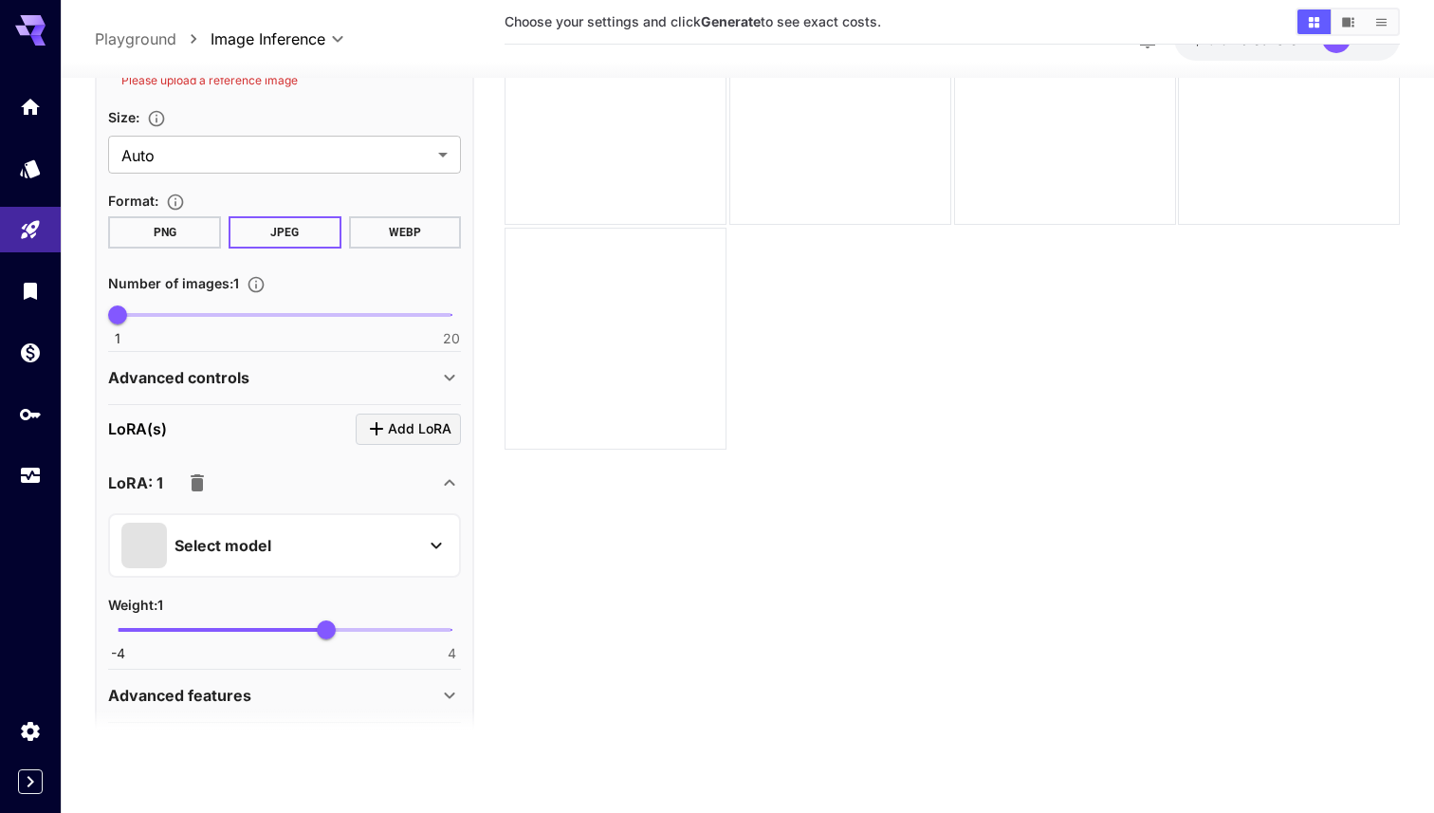
scroll to position [583, 0]
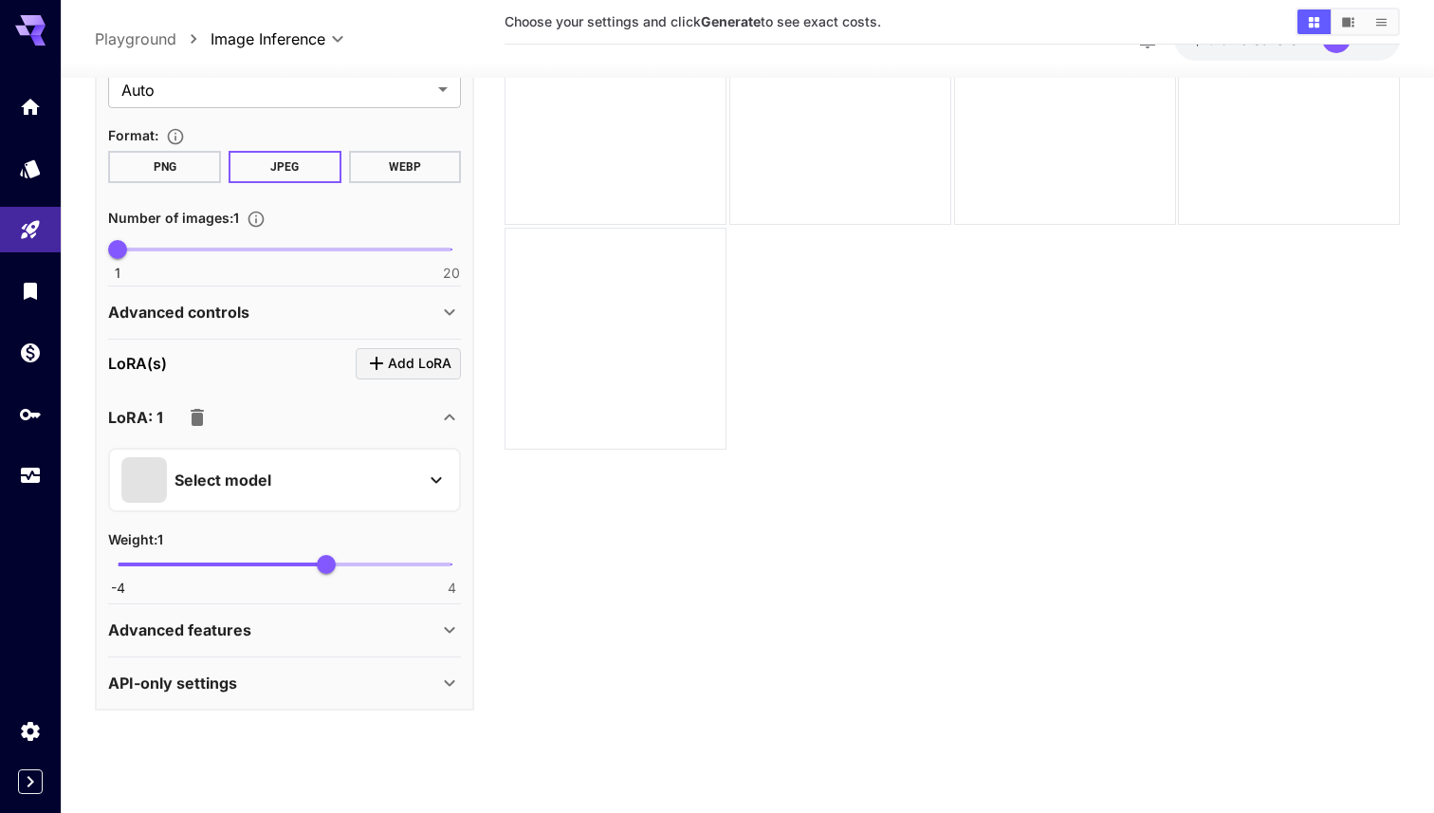
click at [359, 469] on div "Select model" at bounding box center [269, 479] width 296 height 46
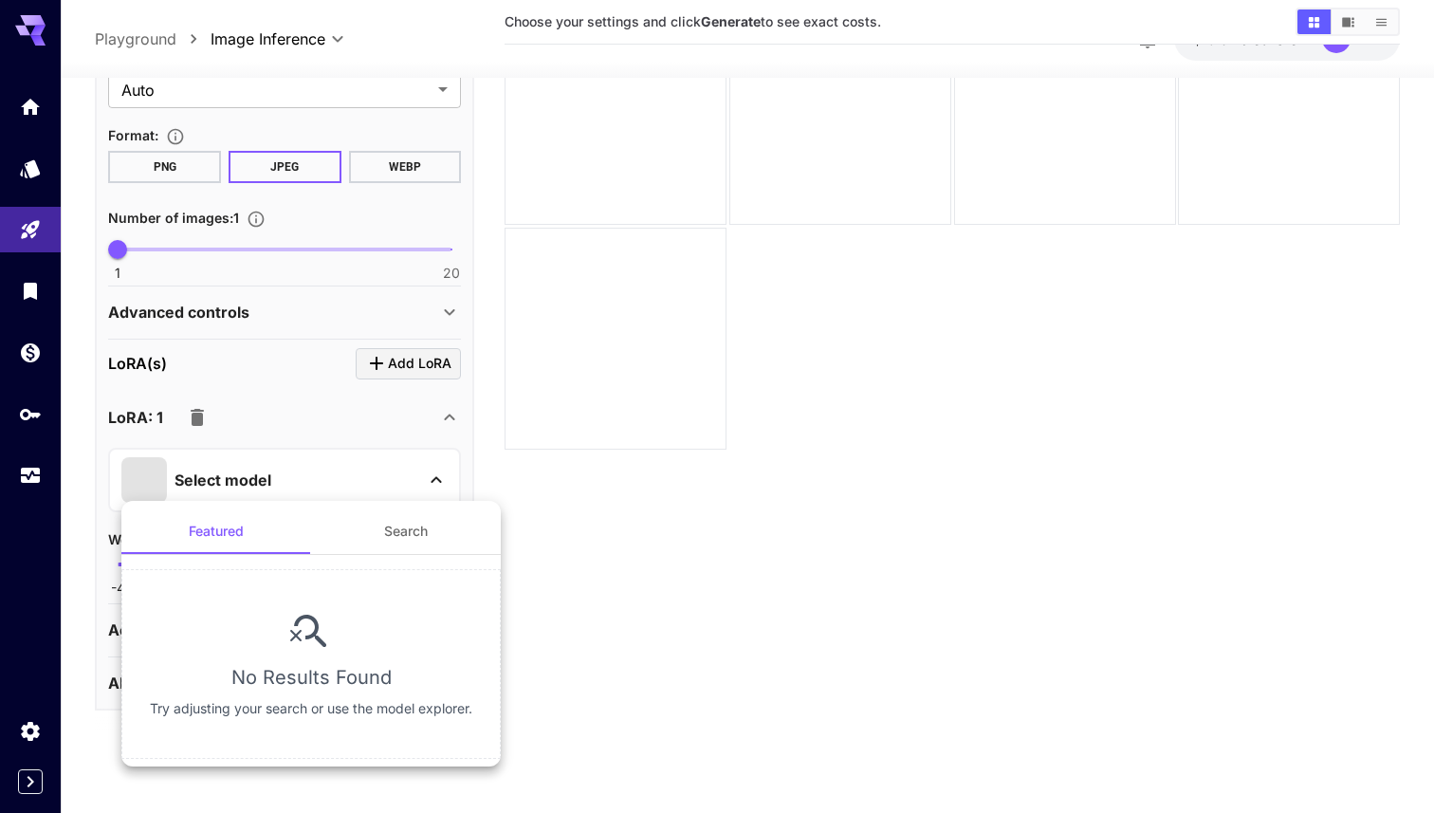
click at [323, 459] on div at bounding box center [717, 406] width 1434 height 813
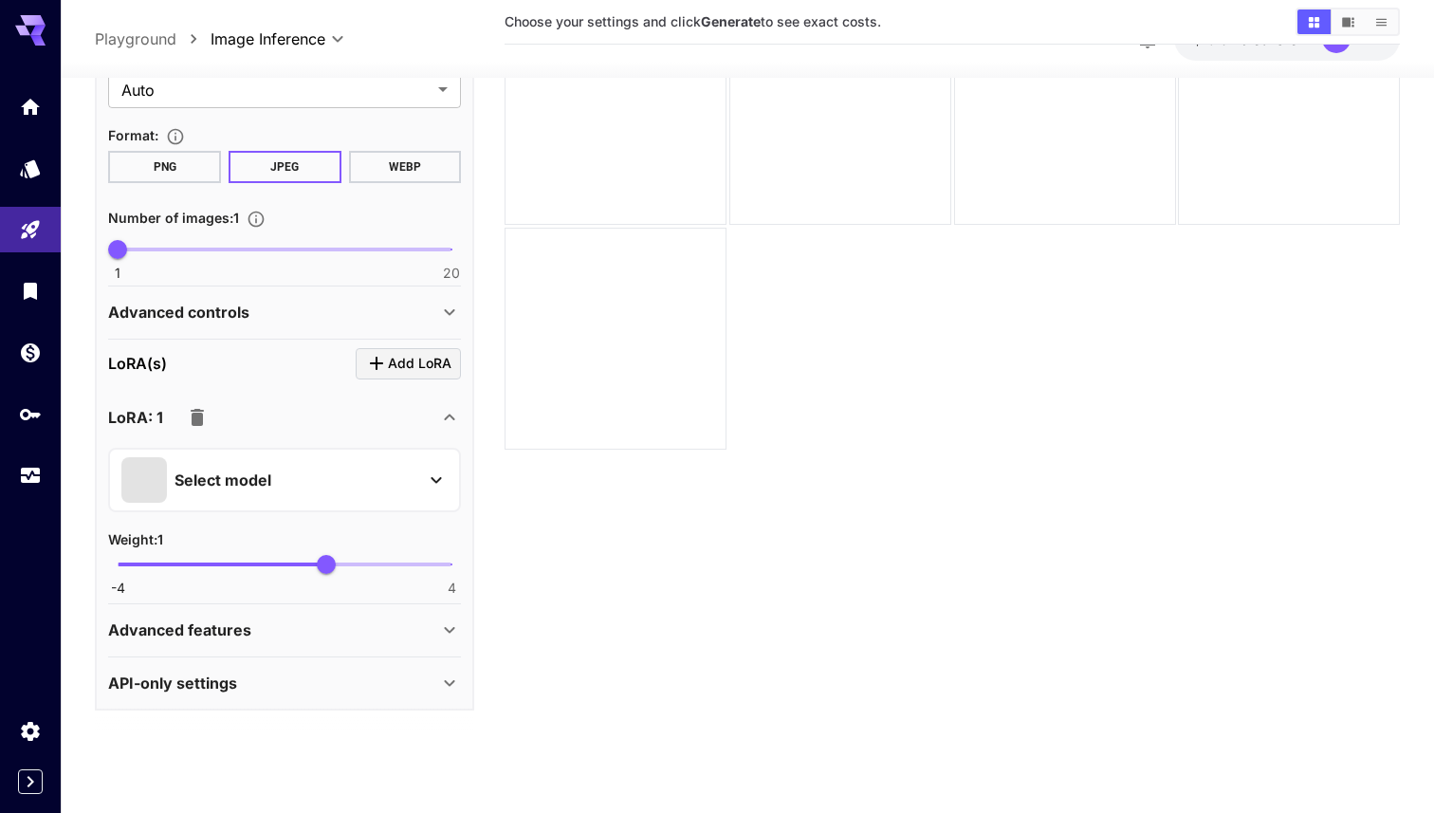
click at [381, 473] on div "Select model" at bounding box center [269, 479] width 296 height 46
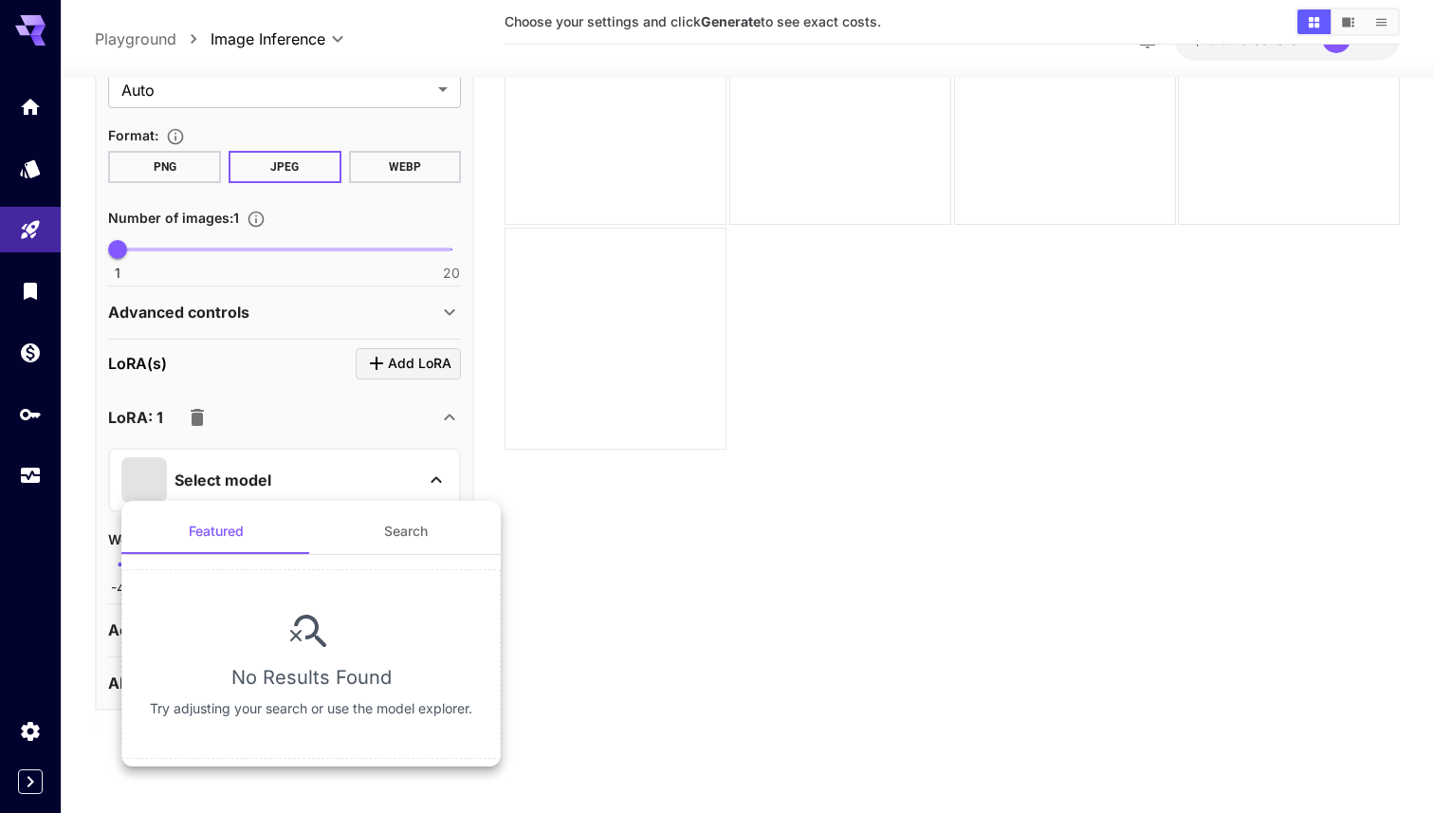
click at [408, 535] on button "Search" at bounding box center [406, 531] width 190 height 46
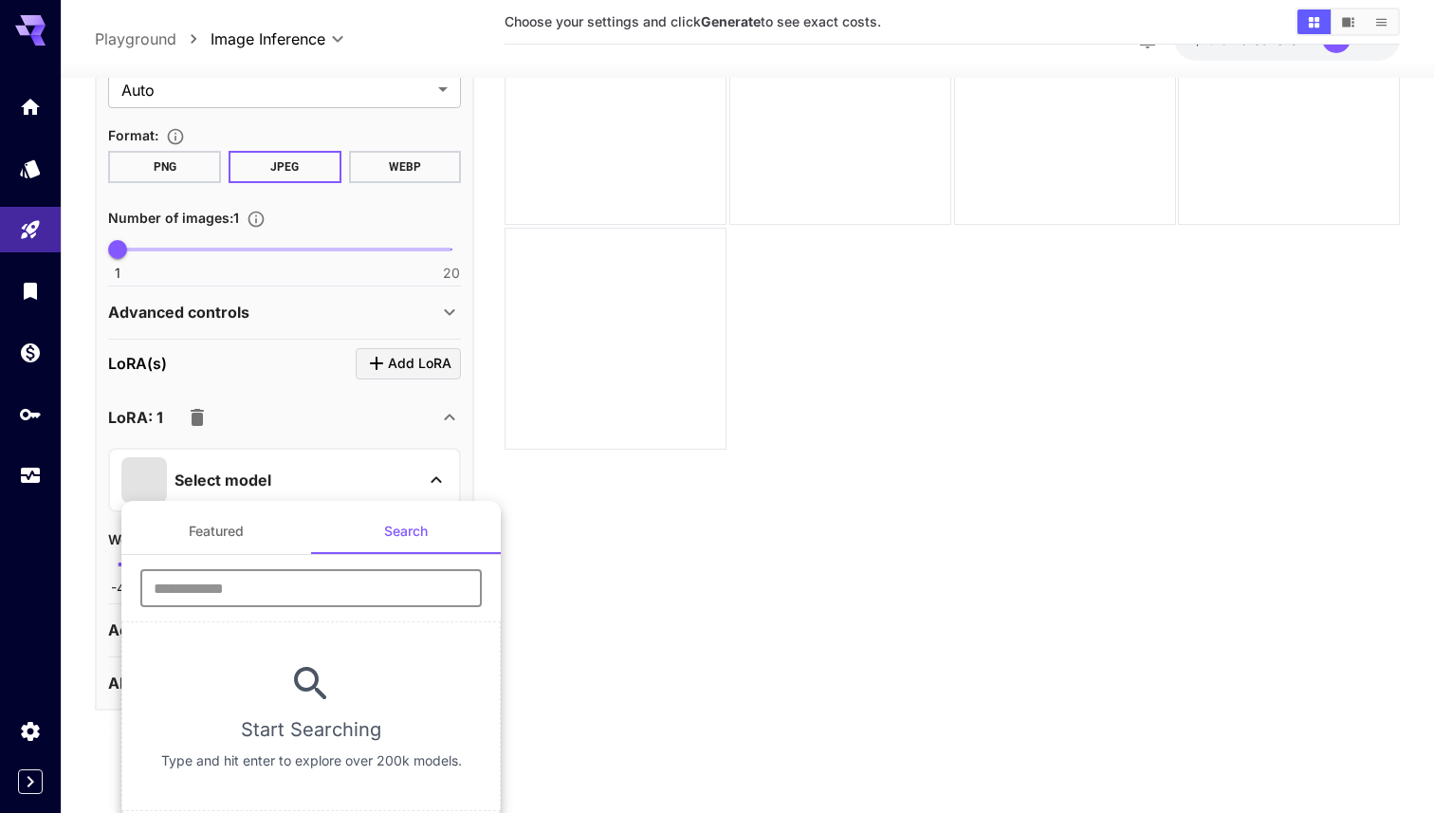
click at [342, 593] on input "text" at bounding box center [311, 588] width 342 height 38
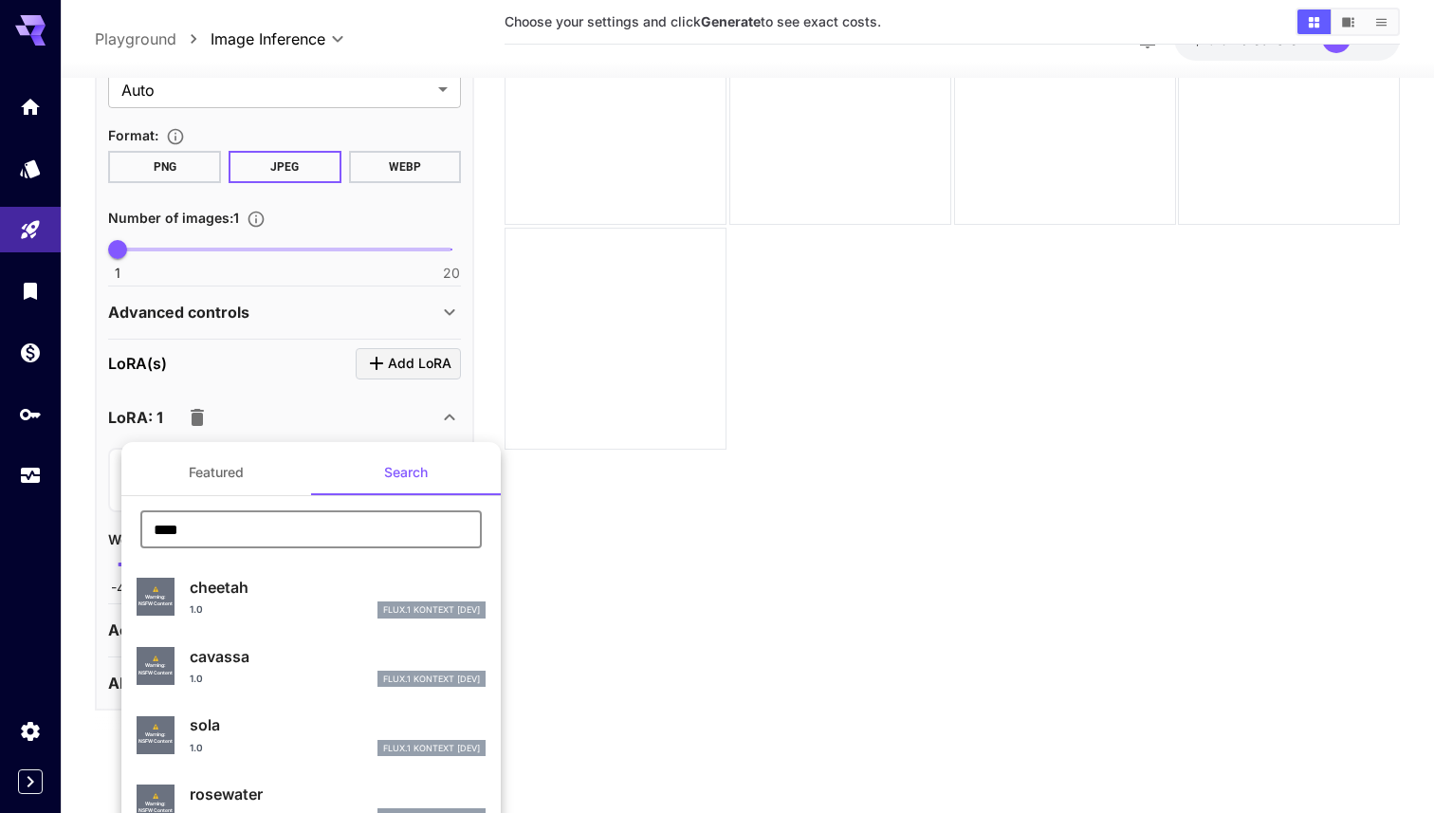
type input "****"
click at [256, 583] on p "cheetah" at bounding box center [338, 587] width 296 height 23
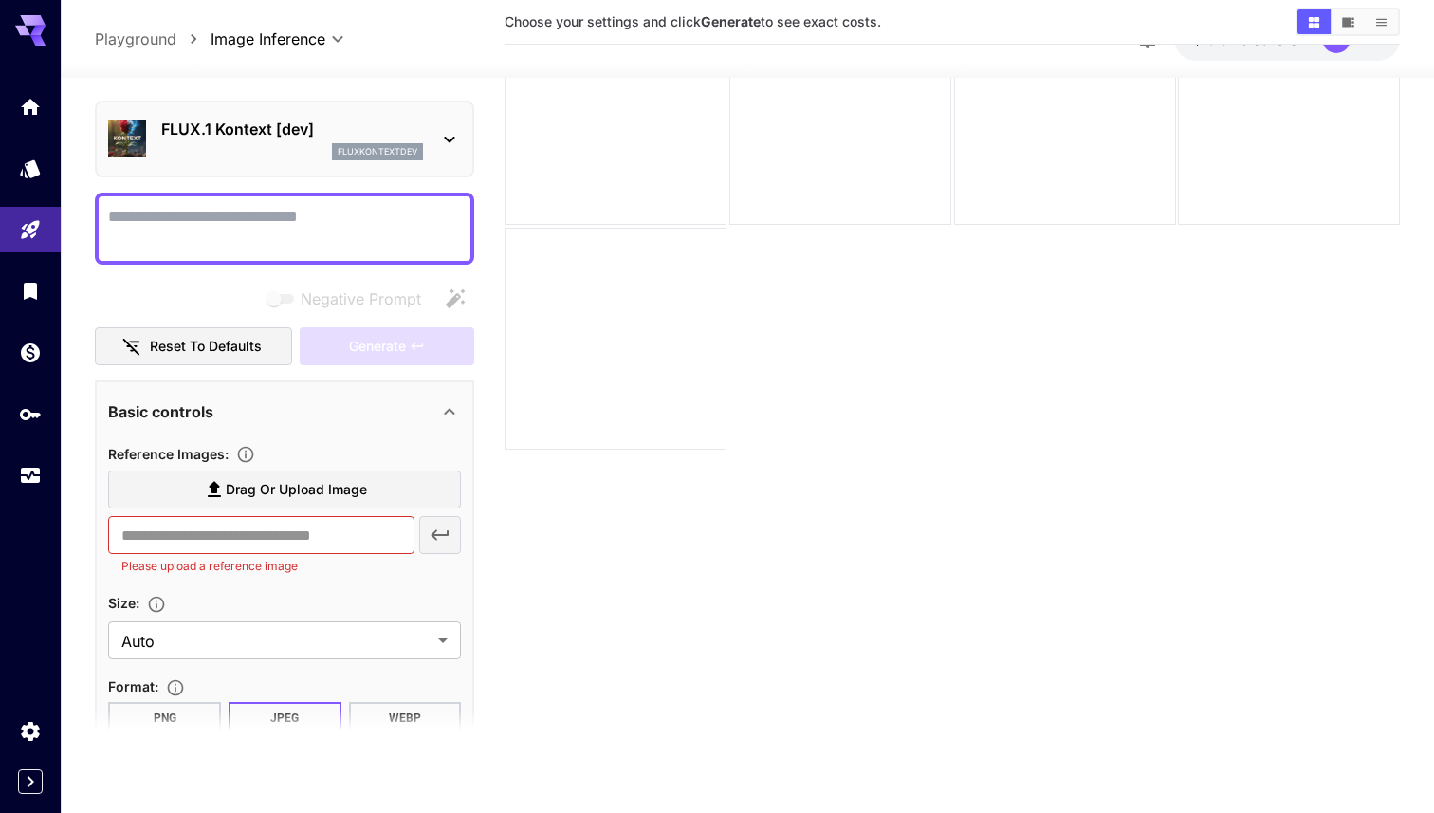
scroll to position [0, 0]
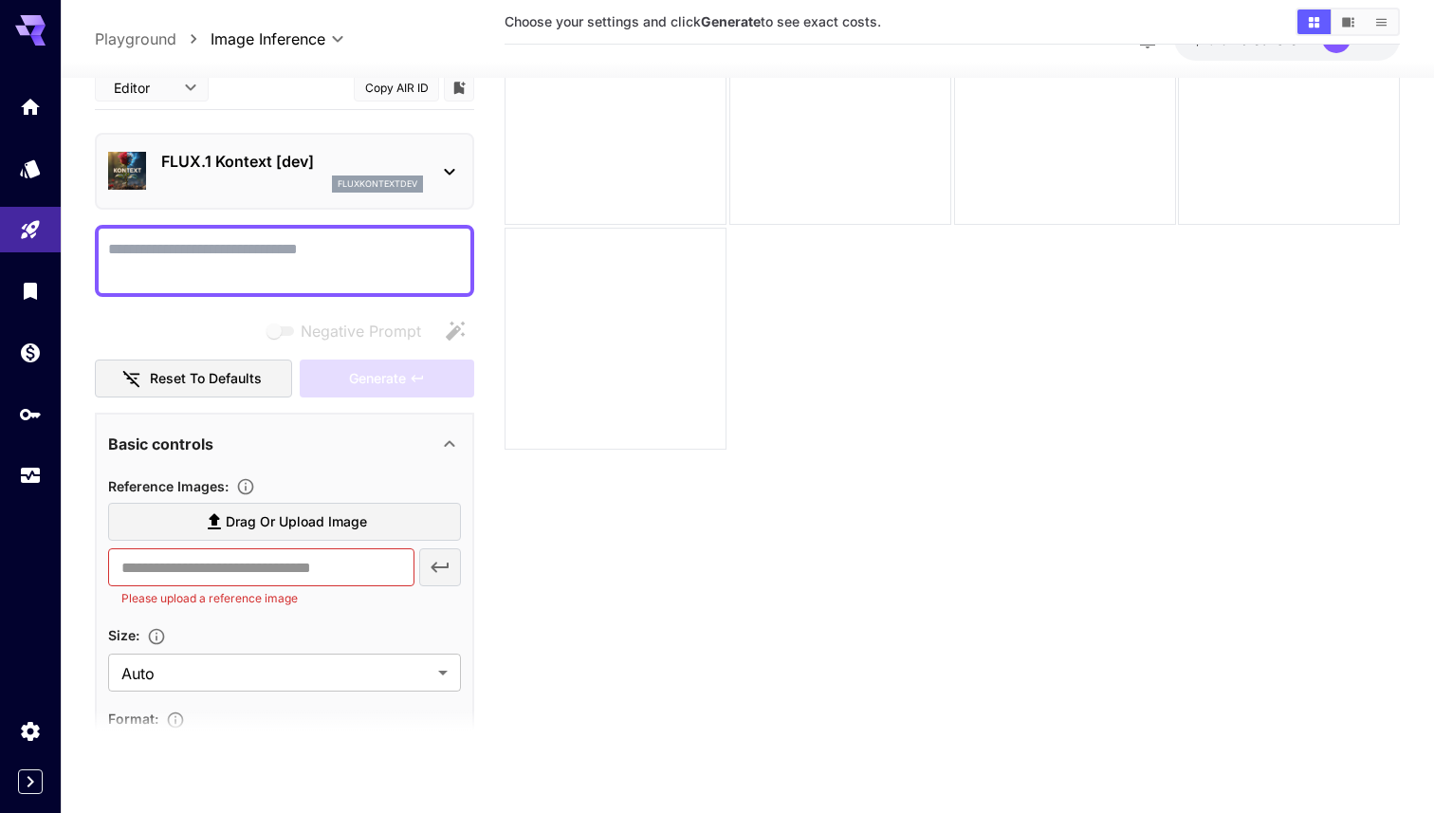
click at [328, 517] on span "Drag or upload image" at bounding box center [296, 522] width 141 height 24
click at [0, 0] on input "Drag or upload image" at bounding box center [0, 0] width 0 height 0
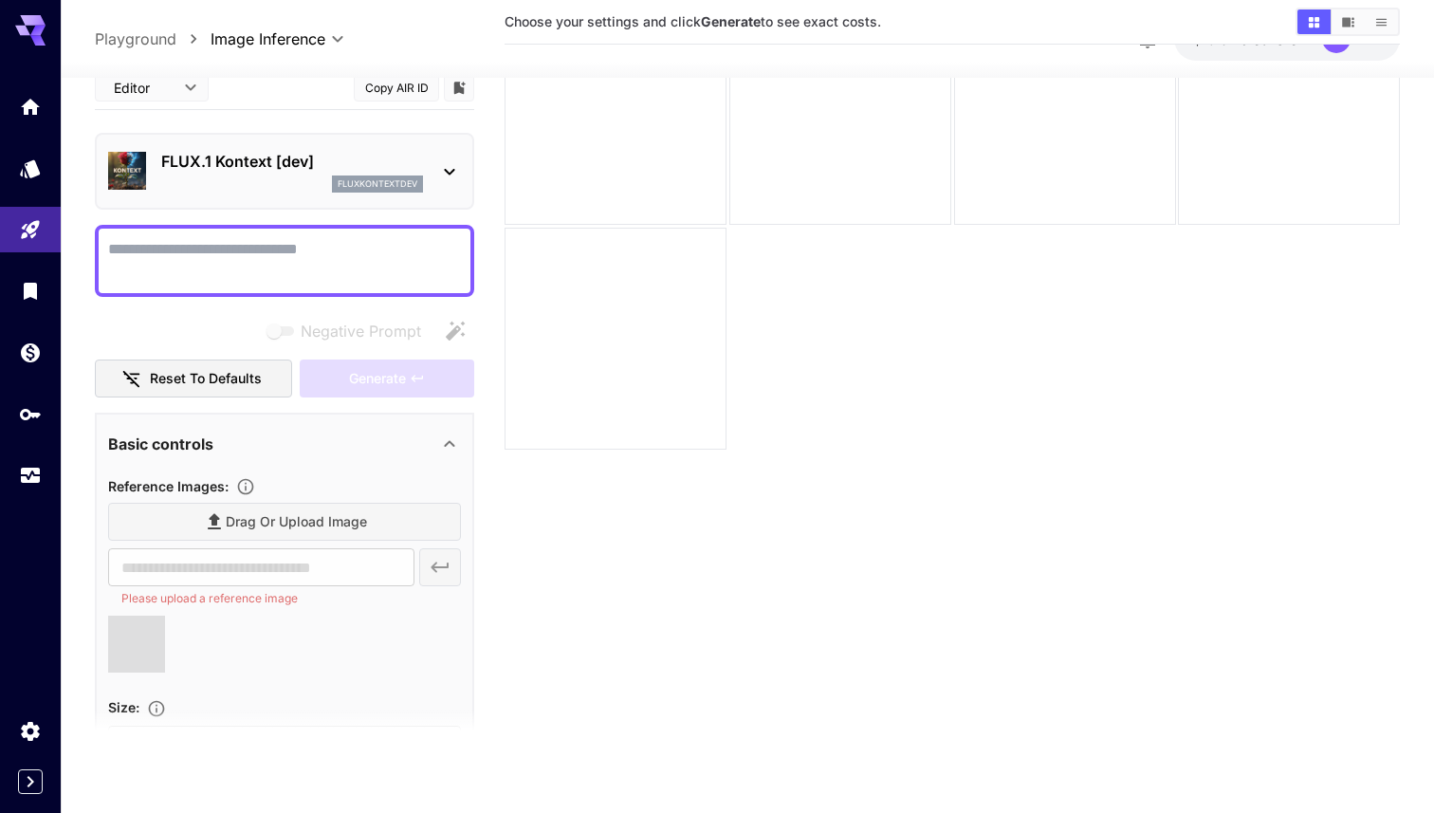
type input "**********"
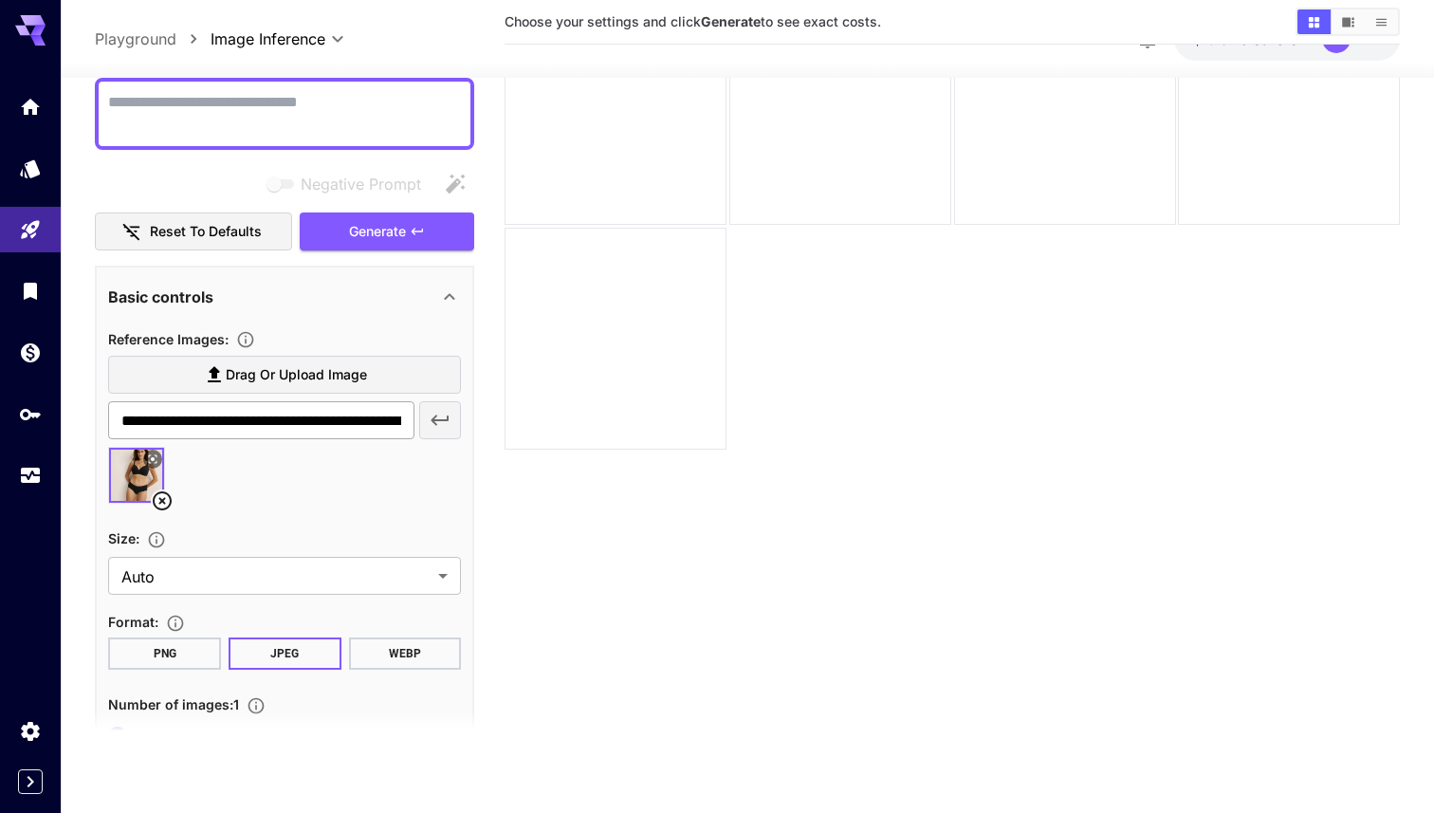
scroll to position [170, 0]
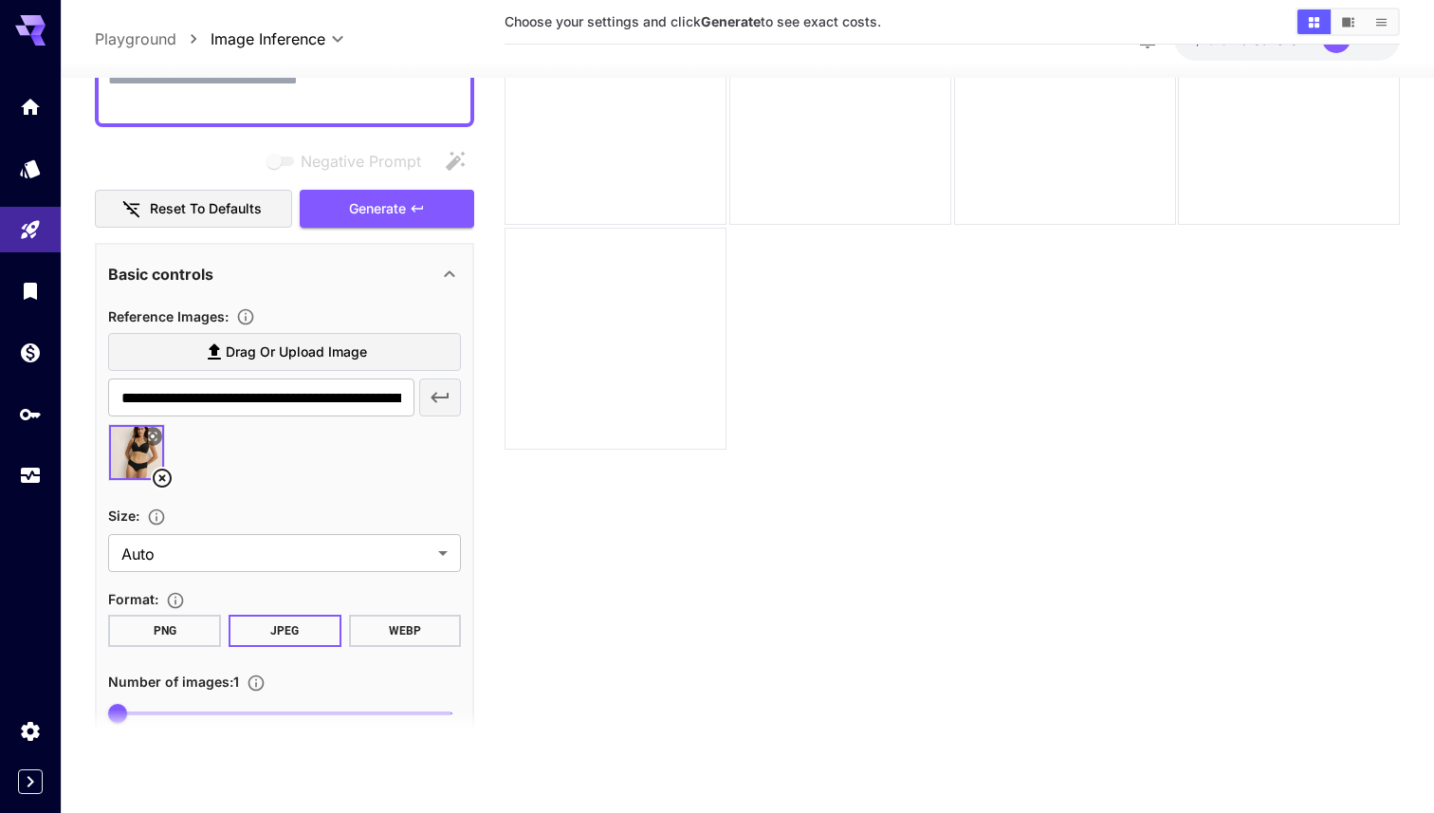
click at [378, 619] on button "WEBP" at bounding box center [405, 631] width 113 height 32
click at [394, 634] on button "WEBP" at bounding box center [405, 631] width 113 height 32
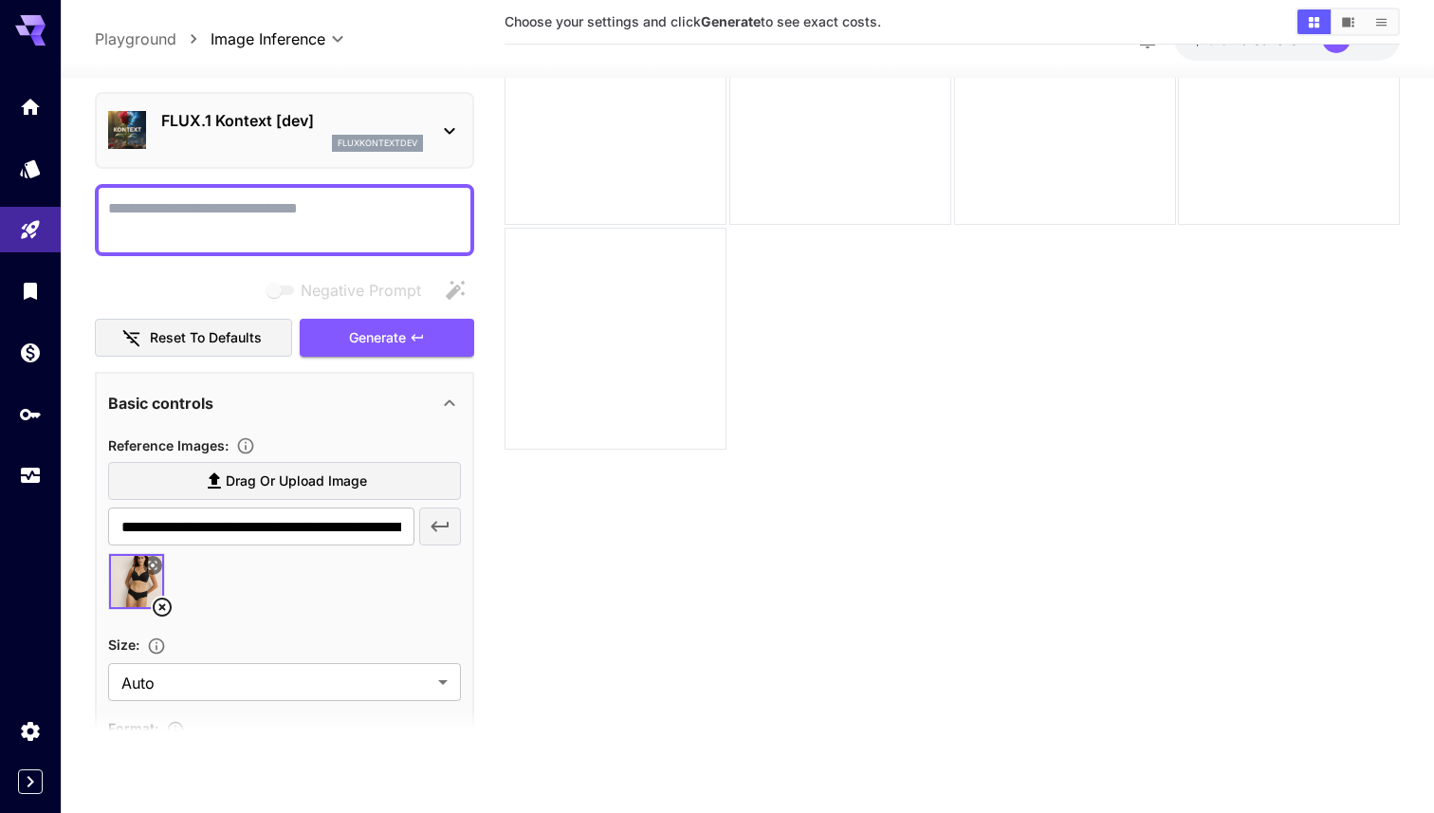
scroll to position [34, 0]
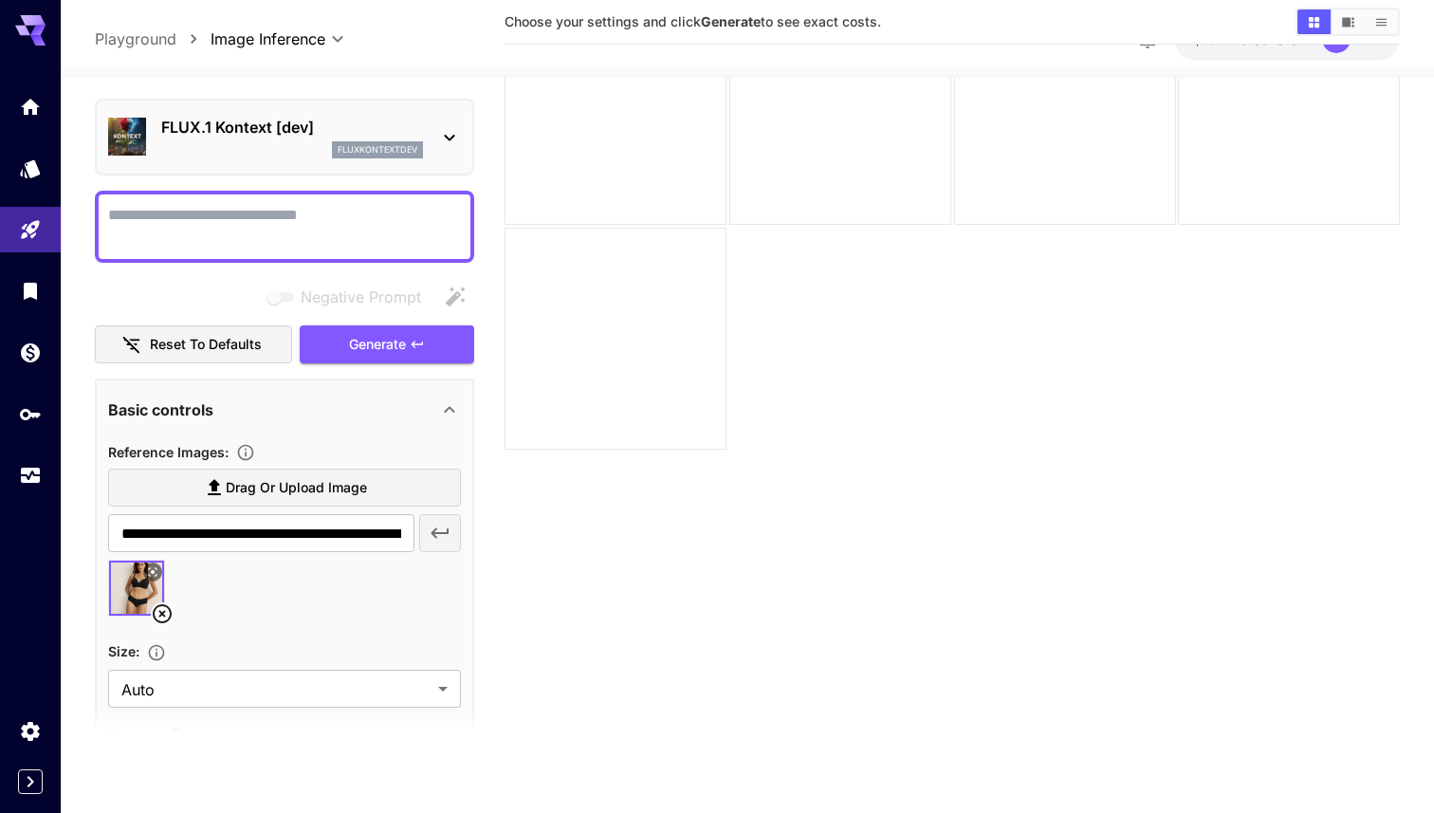
click at [292, 224] on textarea "Negative Prompt" at bounding box center [284, 226] width 353 height 46
type textarea "**********"
click at [405, 341] on span "Generate" at bounding box center [377, 344] width 57 height 24
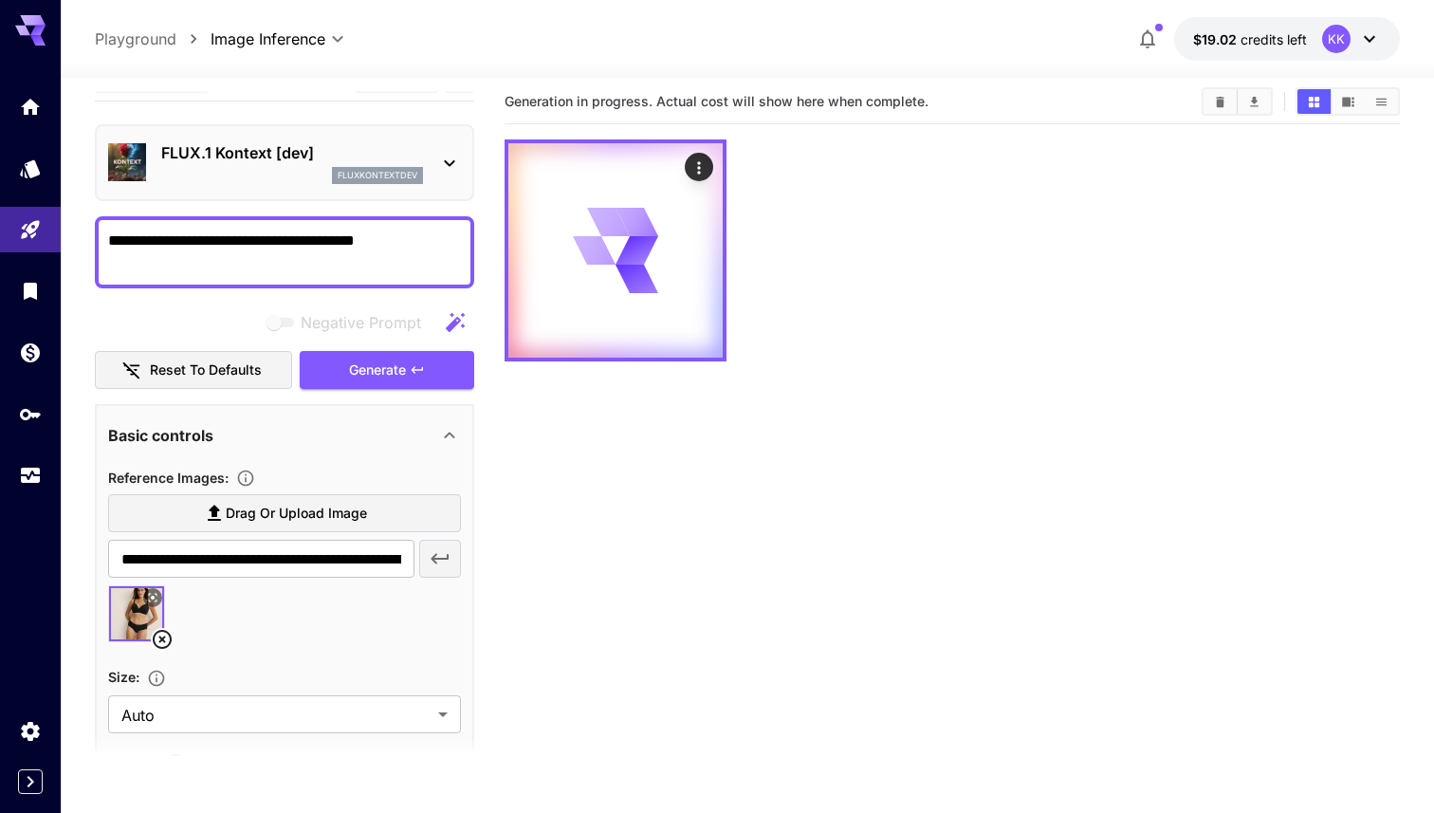
scroll to position [0, 0]
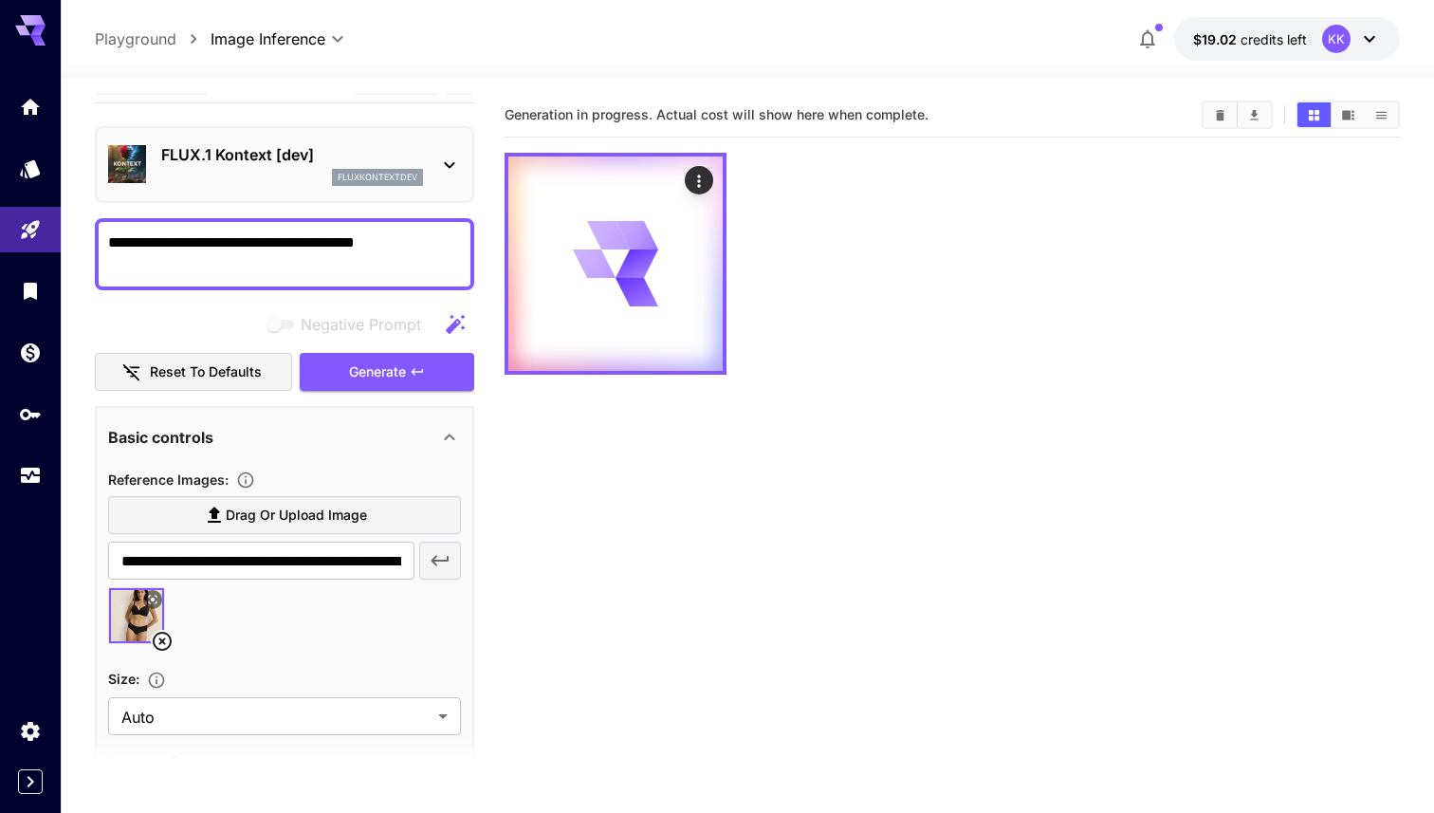
click at [153, 595] on icon at bounding box center [152, 599] width 11 height 11
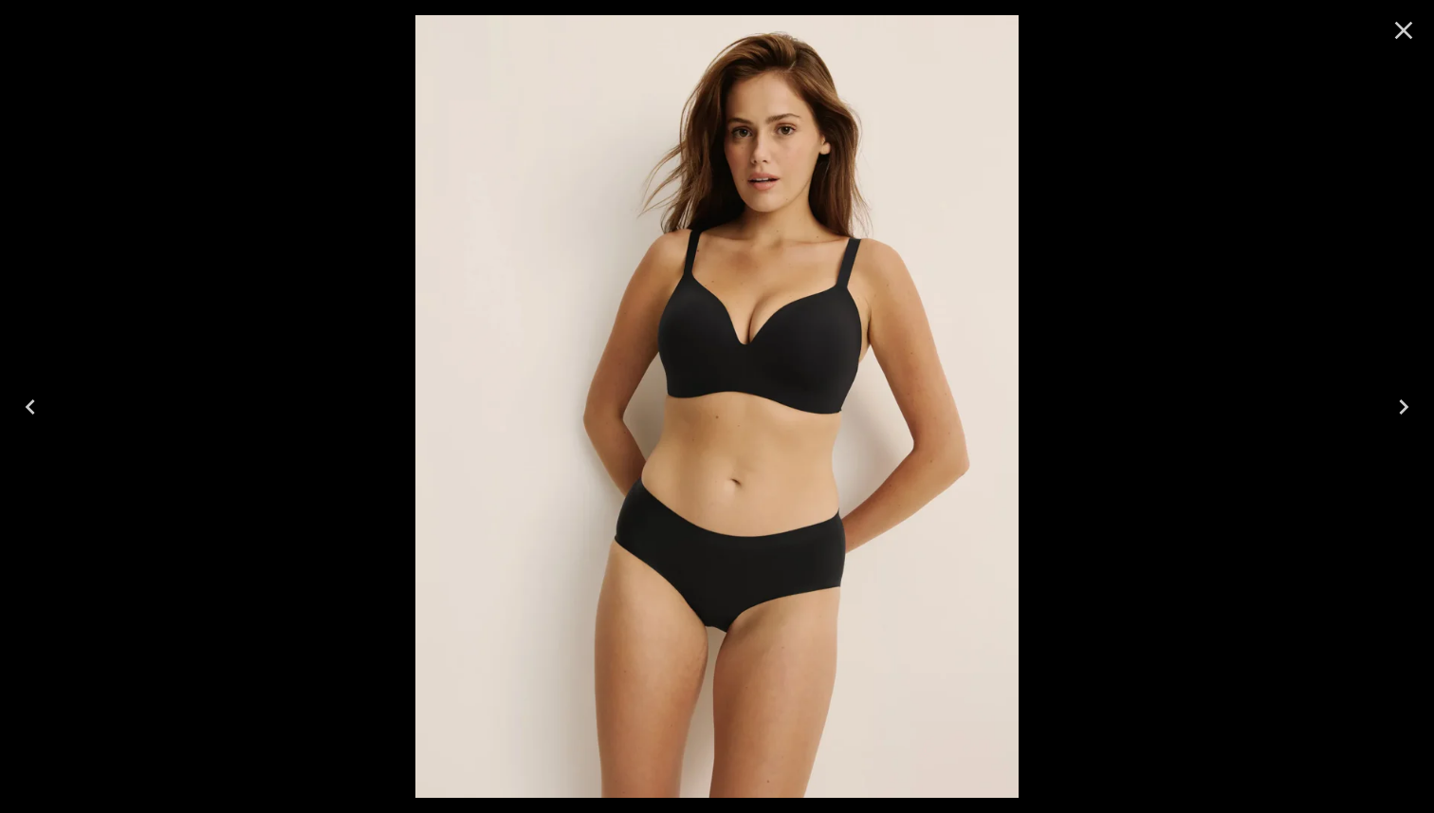
click at [1404, 28] on icon "Close" at bounding box center [1404, 31] width 18 height 18
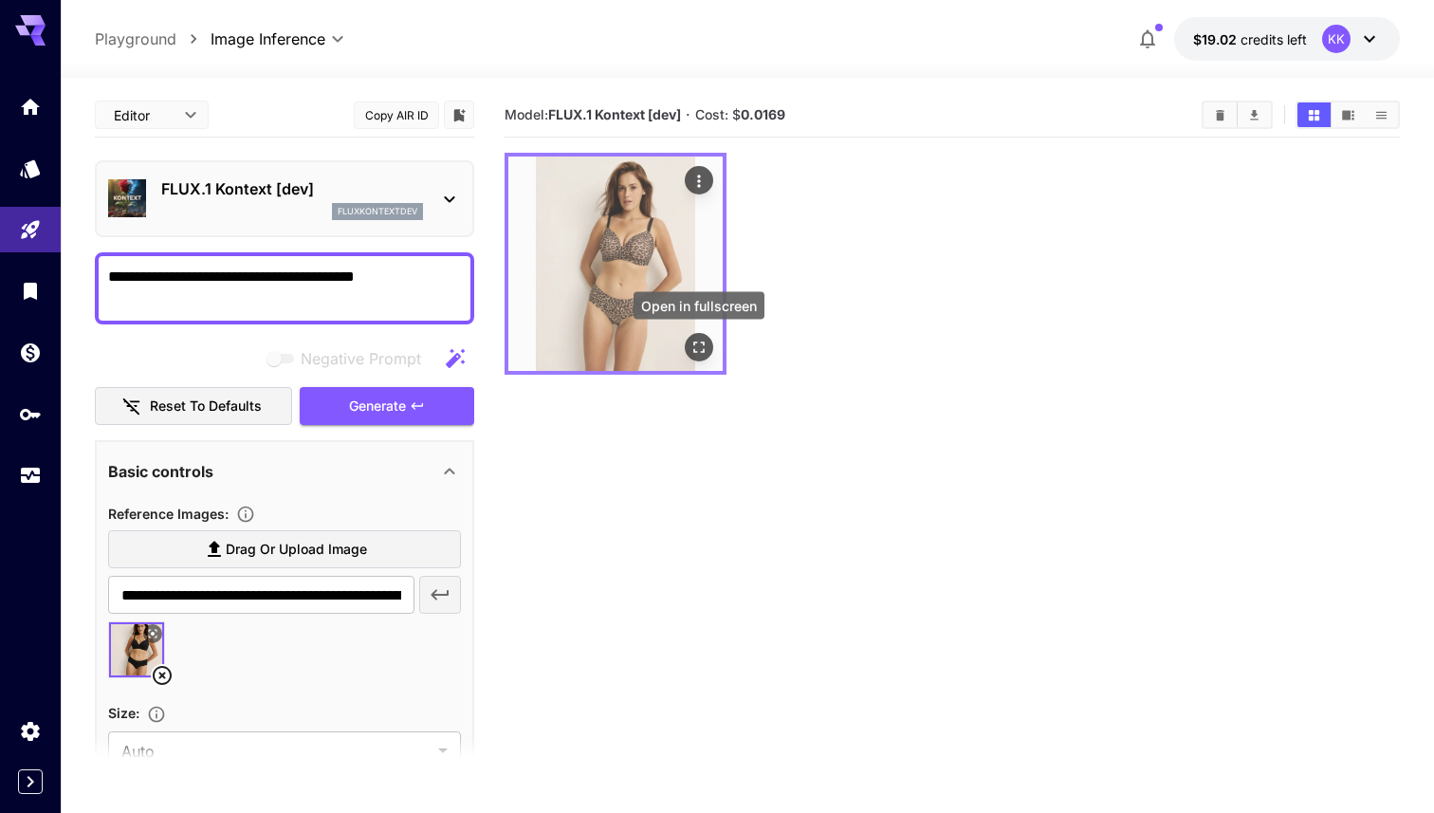
click at [697, 345] on icon "Open in fullscreen" at bounding box center [699, 347] width 19 height 19
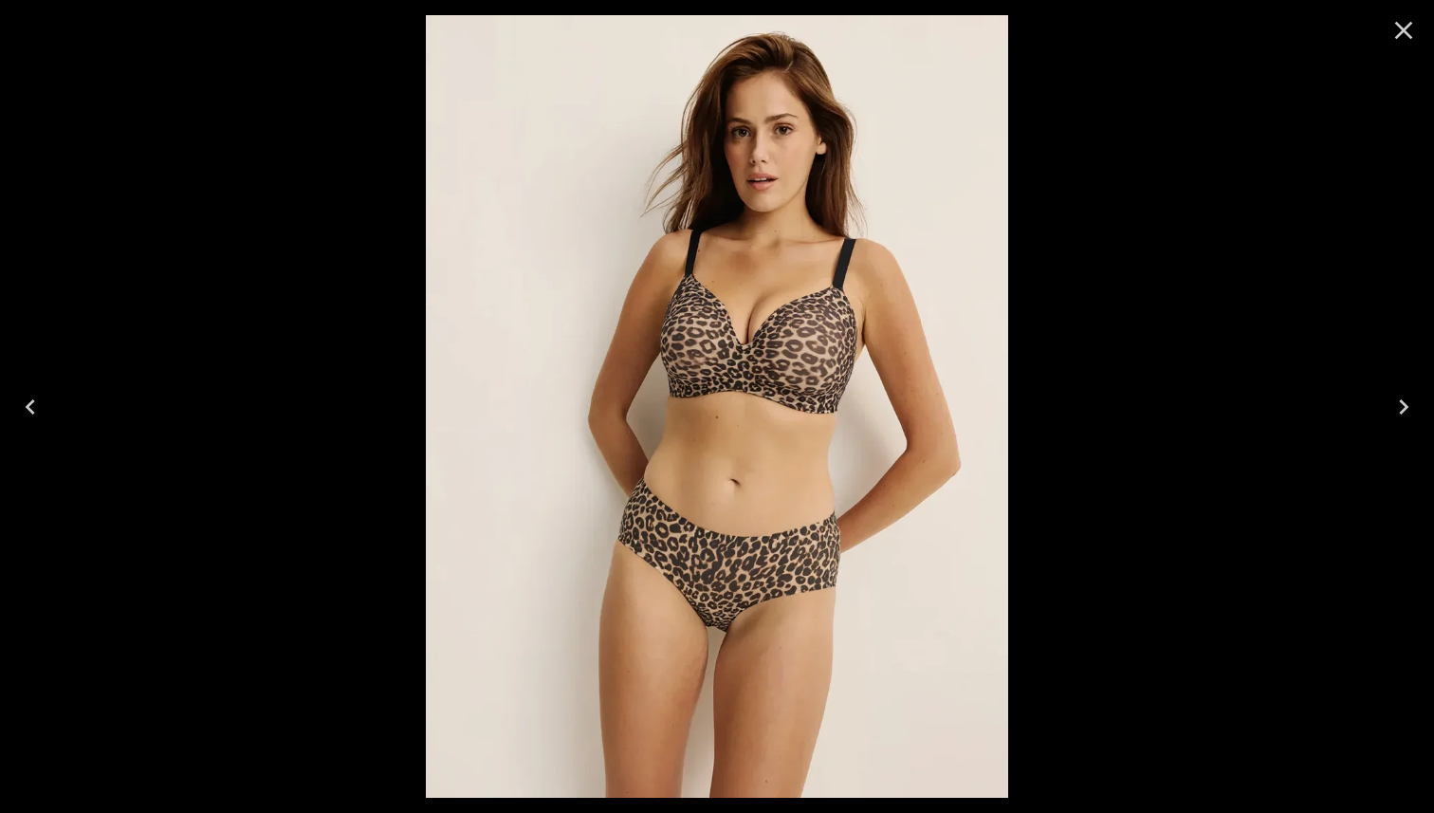
click at [1401, 36] on icon "Close" at bounding box center [1404, 30] width 30 height 30
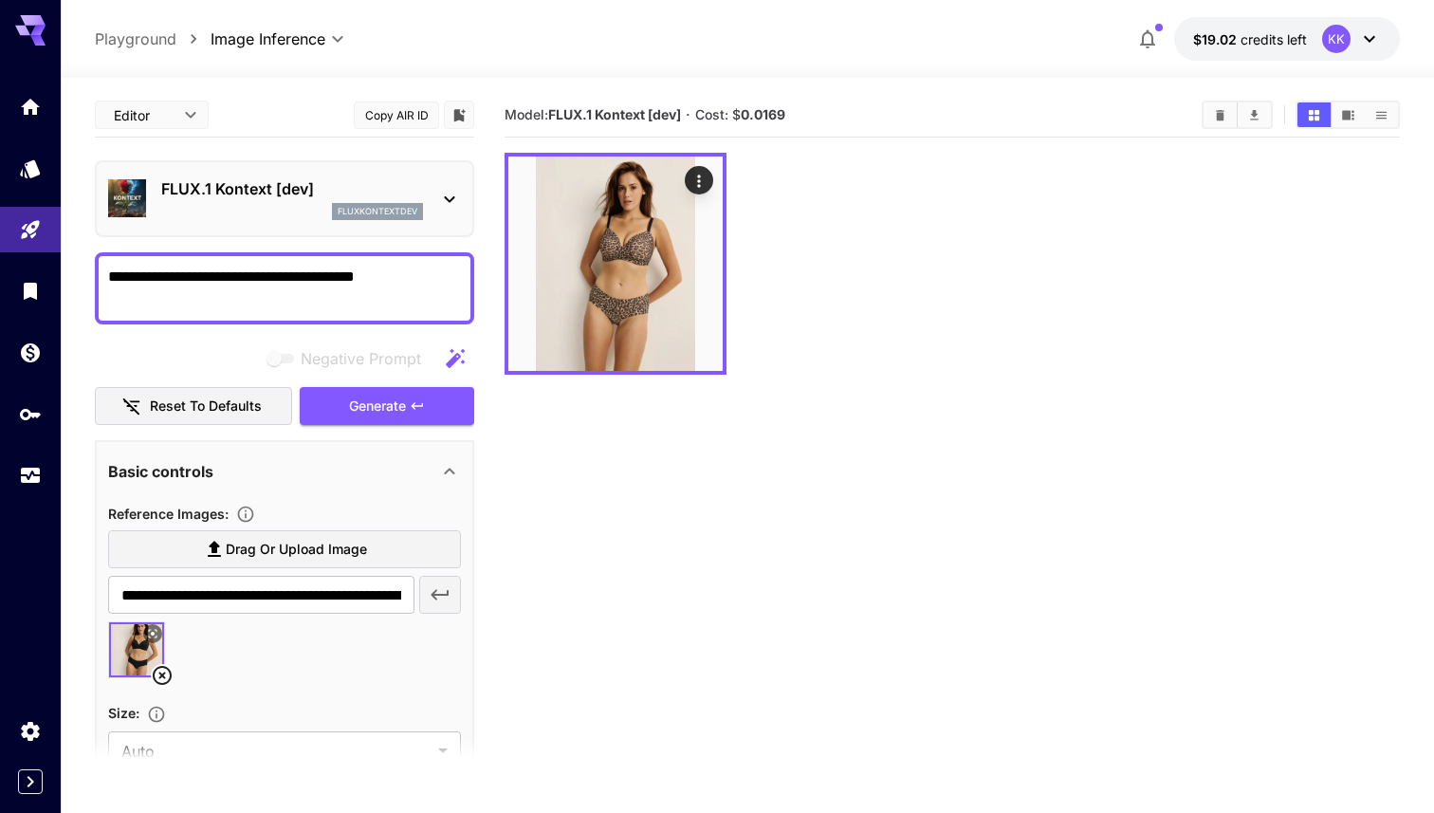
click at [400, 536] on label "Drag or upload image" at bounding box center [284, 549] width 353 height 39
click at [0, 0] on input "Drag or upload image" at bounding box center [0, 0] width 0 height 0
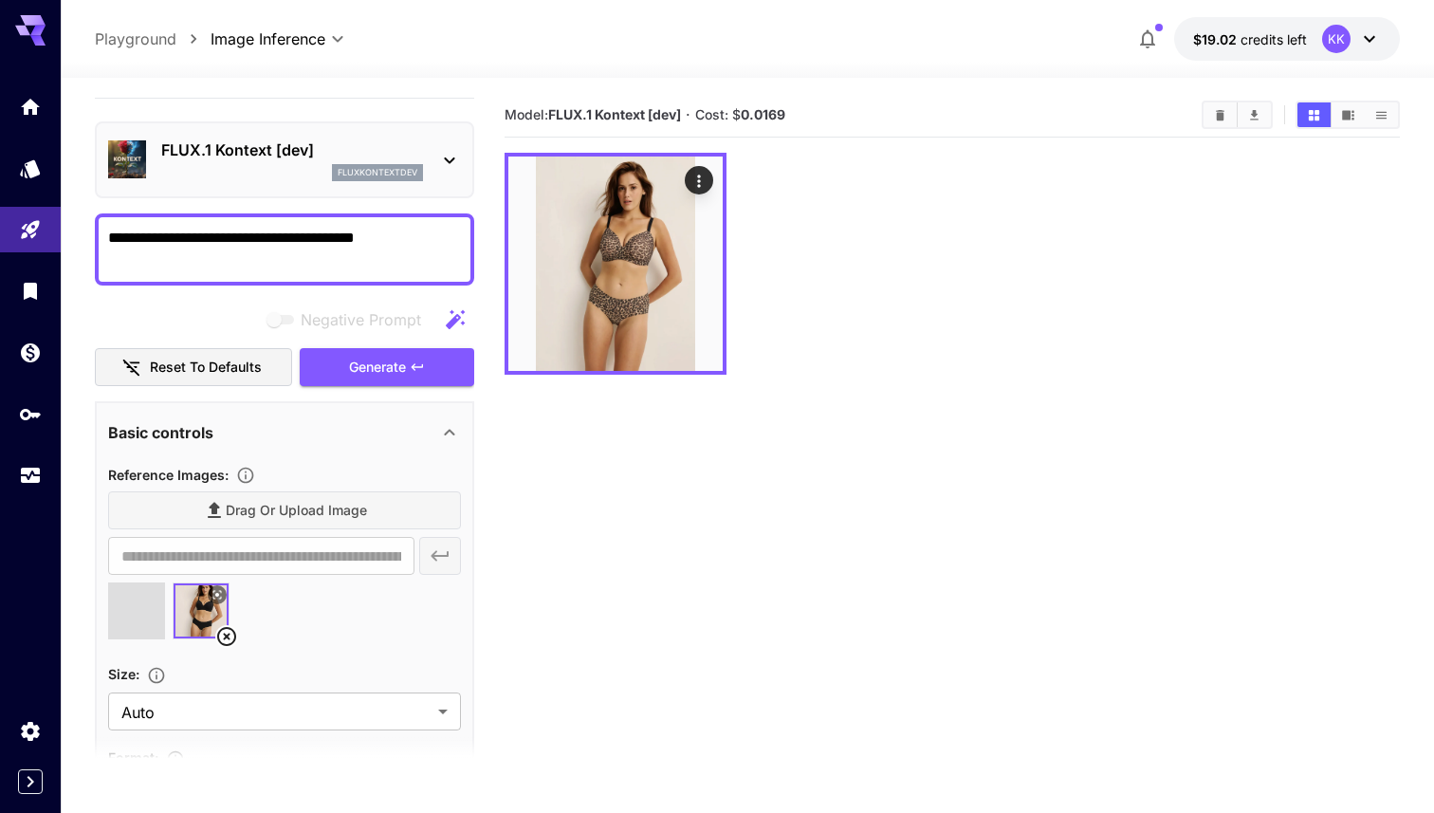
type input "**********"
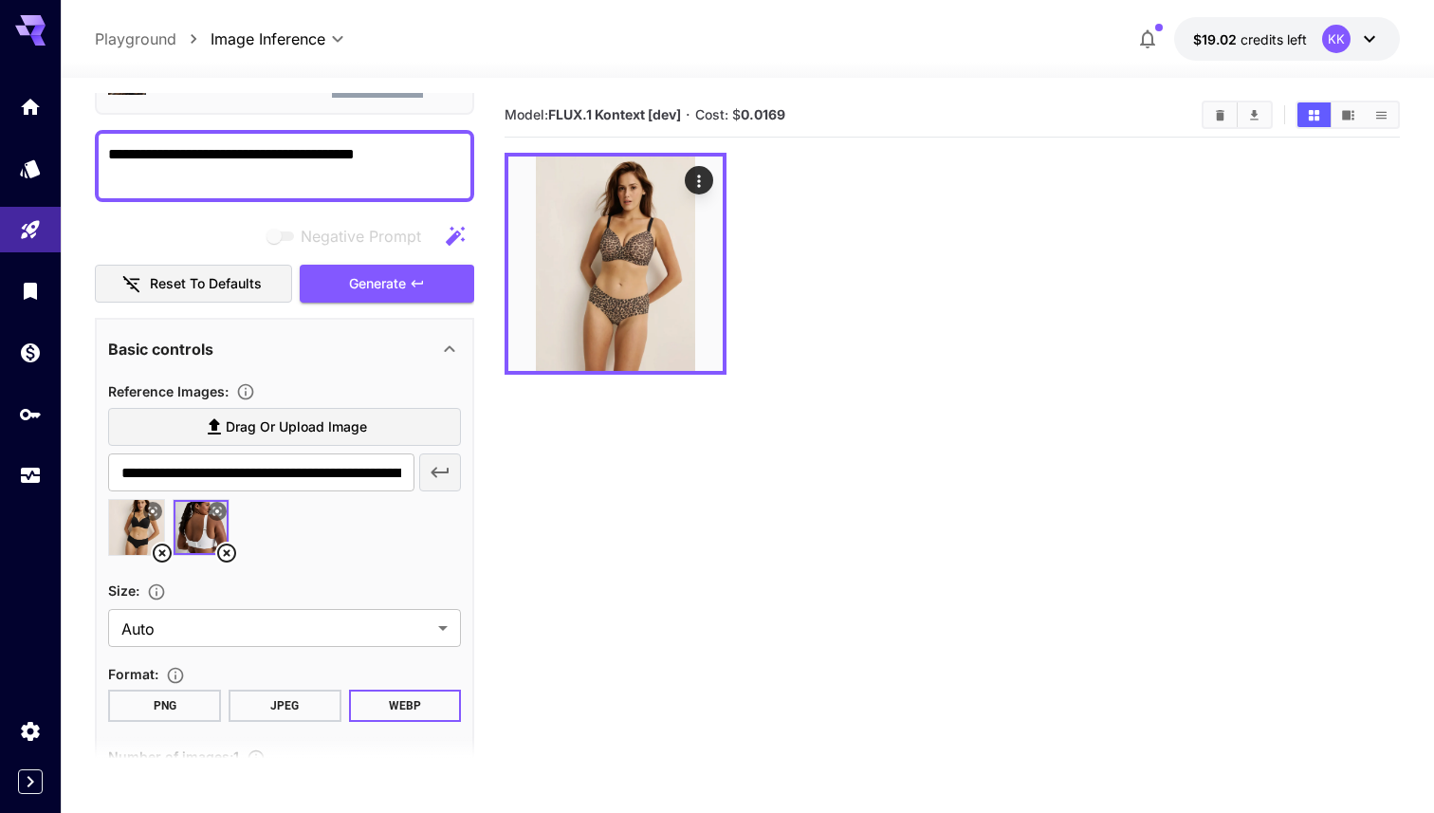
scroll to position [146, 0]
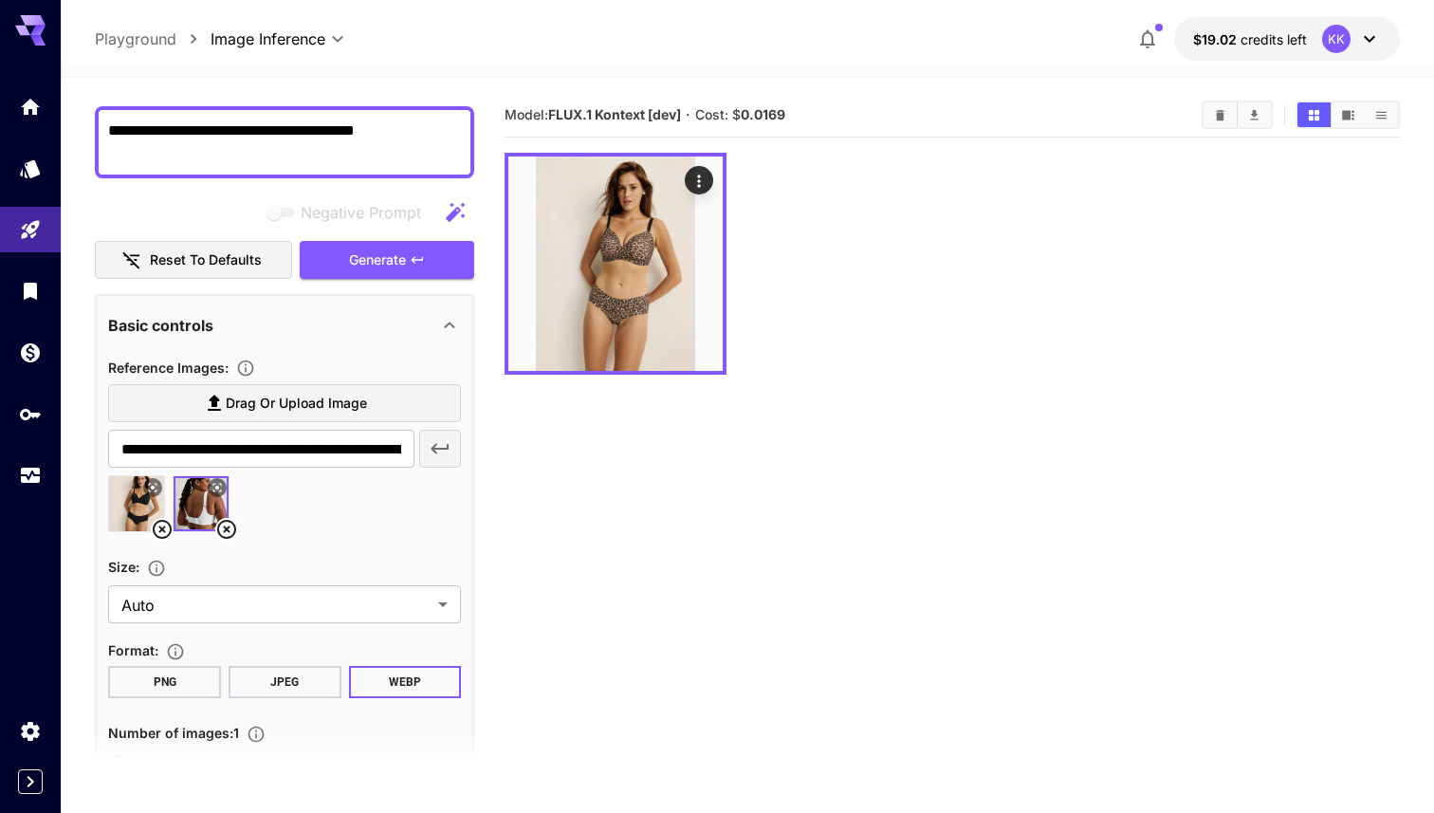
click at [160, 530] on icon at bounding box center [162, 529] width 23 height 23
click at [131, 507] on img at bounding box center [136, 503] width 55 height 55
type input "**********"
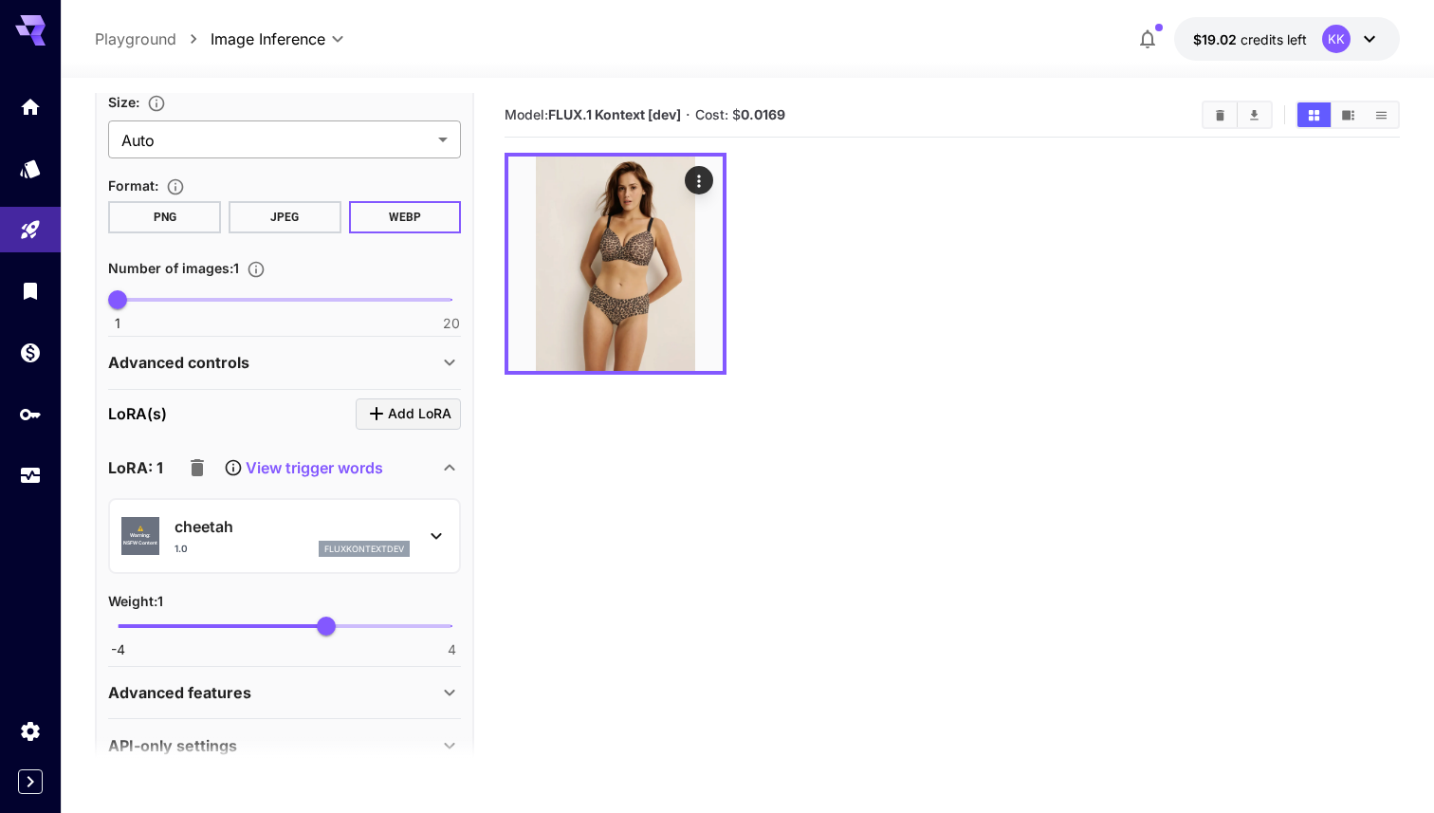
scroll to position [646, 0]
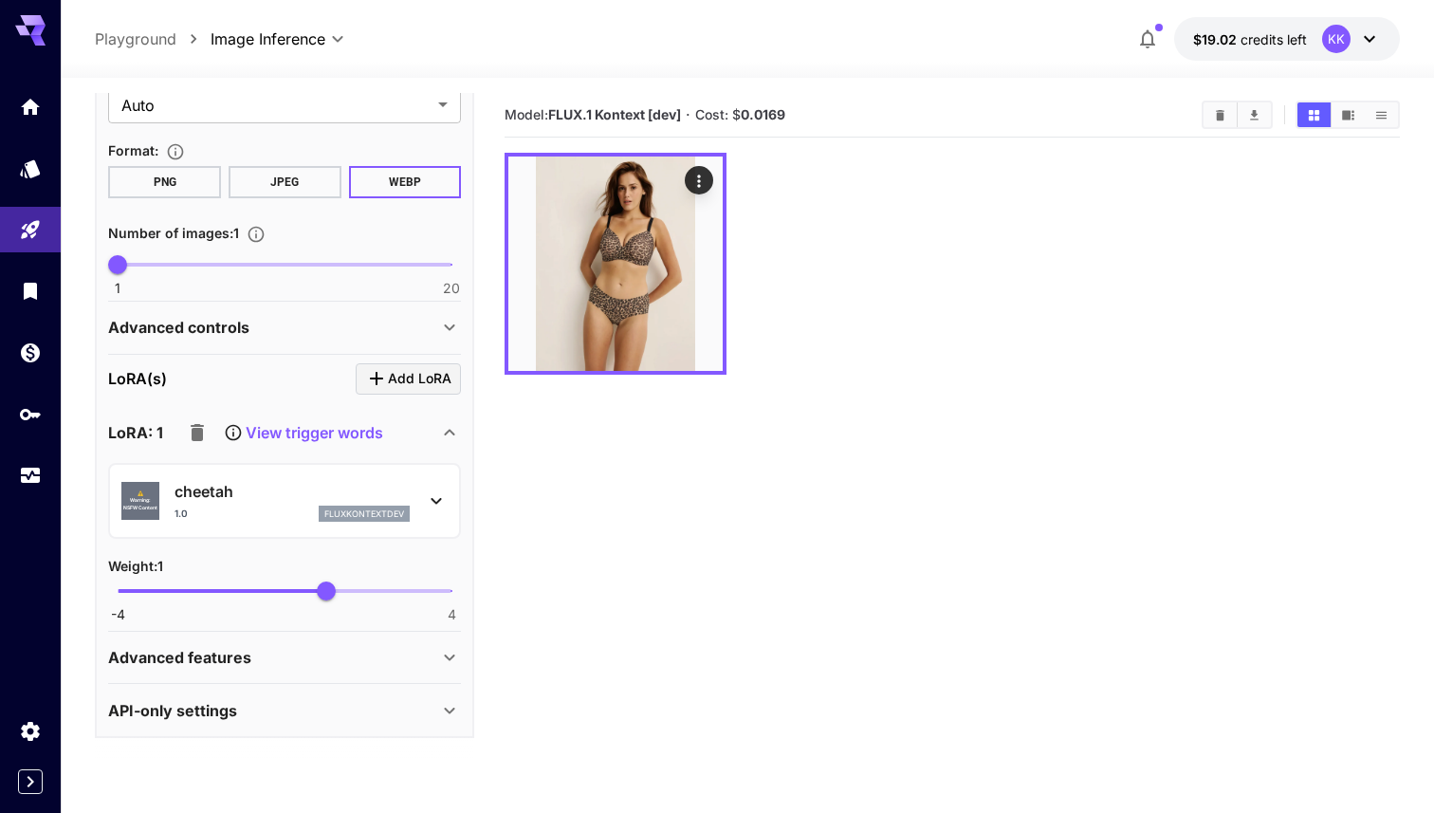
click at [340, 485] on p "cheetah" at bounding box center [292, 491] width 235 height 23
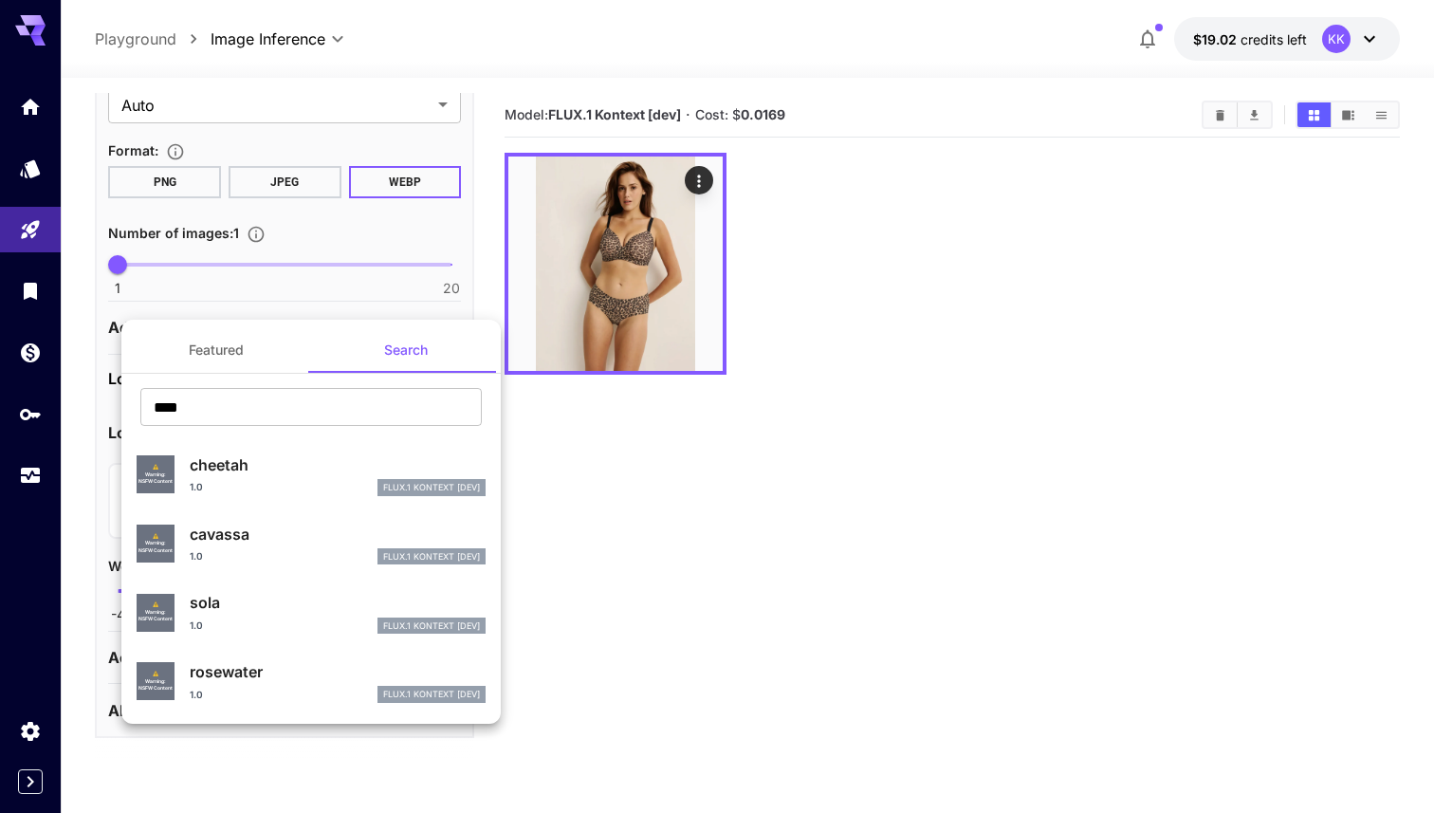
click at [294, 603] on p "sola" at bounding box center [338, 602] width 296 height 23
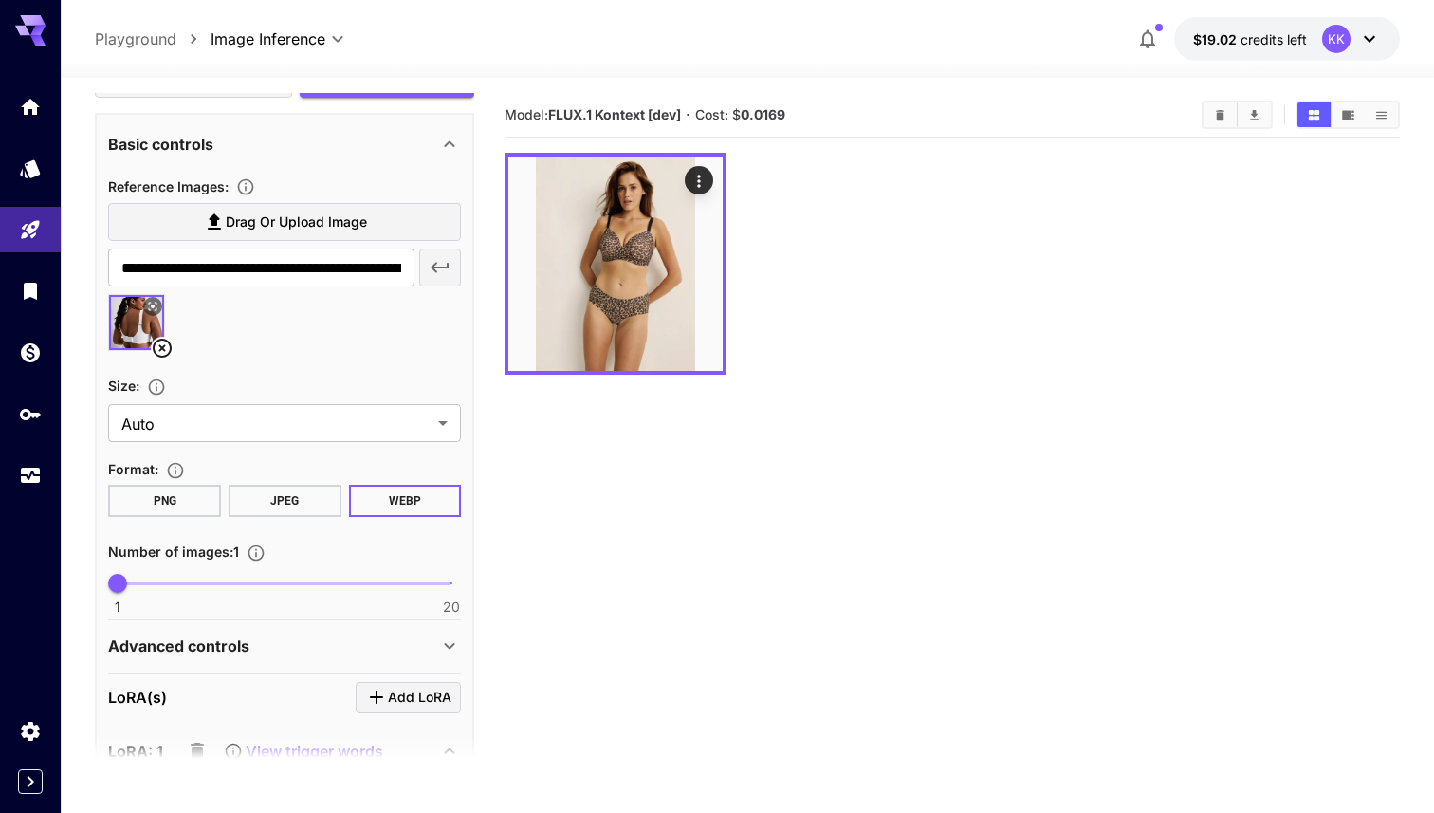
scroll to position [0, 0]
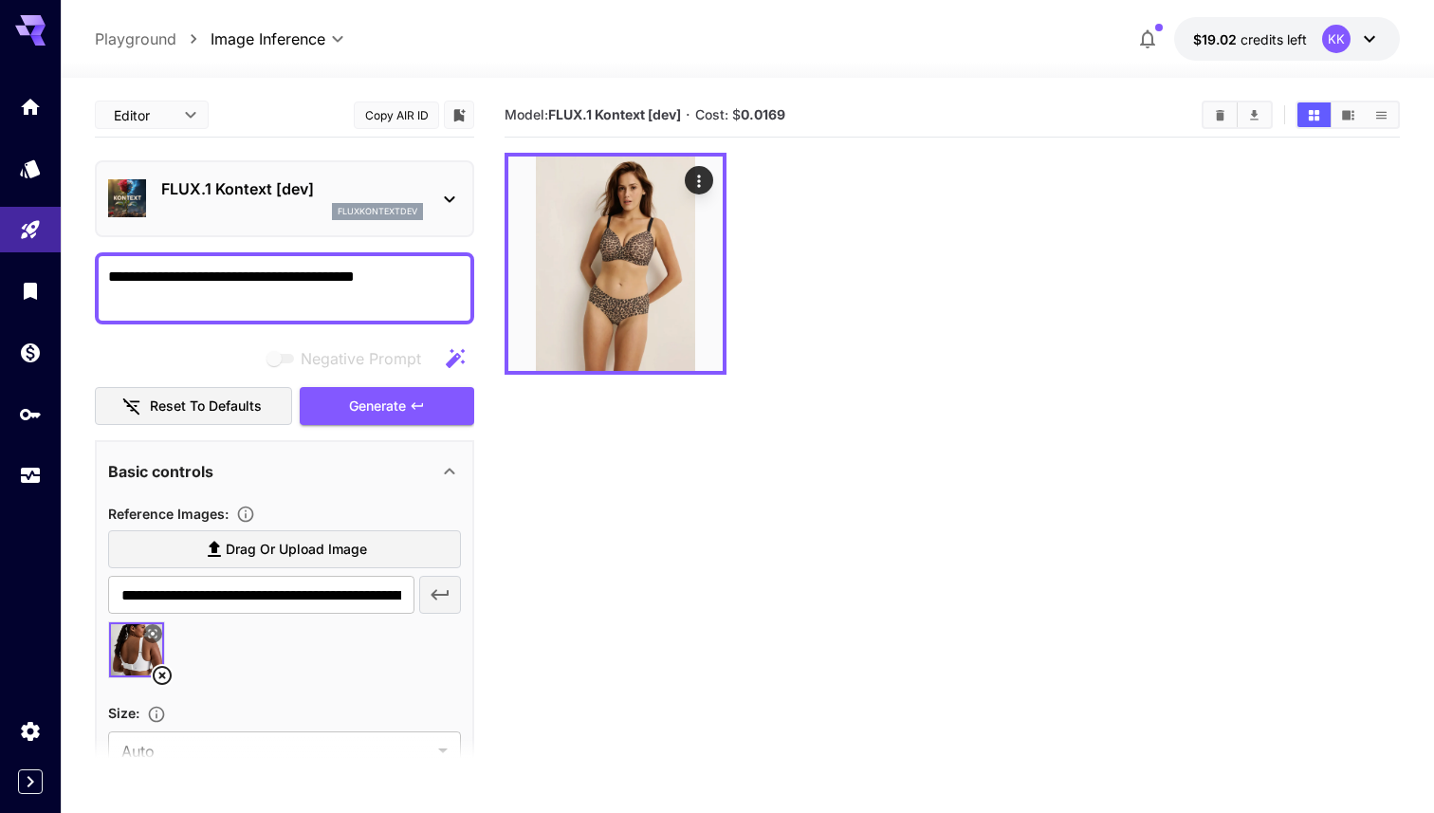
click at [418, 275] on textarea "**********" at bounding box center [284, 289] width 353 height 46
type textarea "**********"
click at [421, 408] on icon "button" at bounding box center [417, 405] width 15 height 15
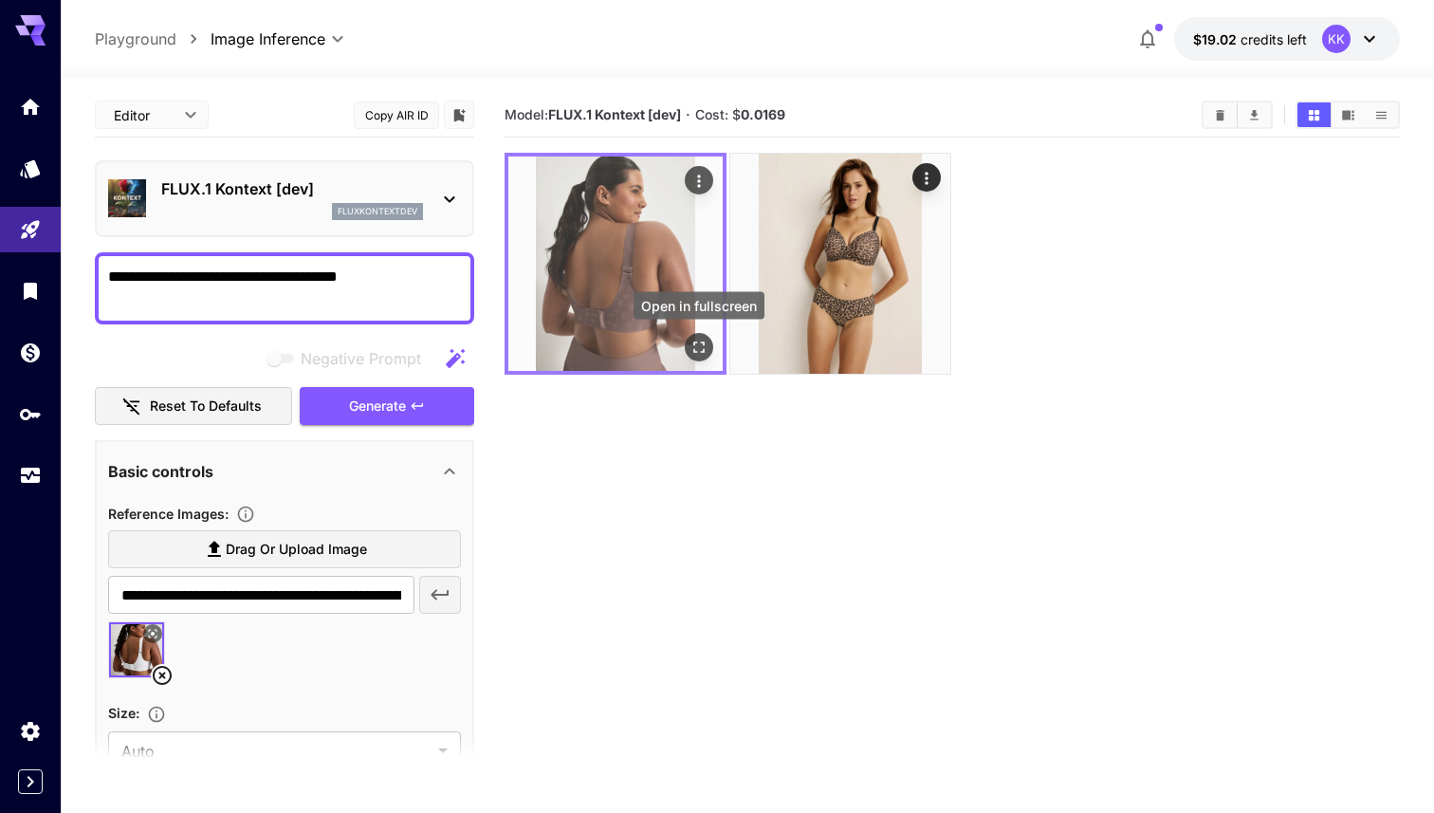
click at [706, 344] on icon "Open in fullscreen" at bounding box center [699, 347] width 19 height 19
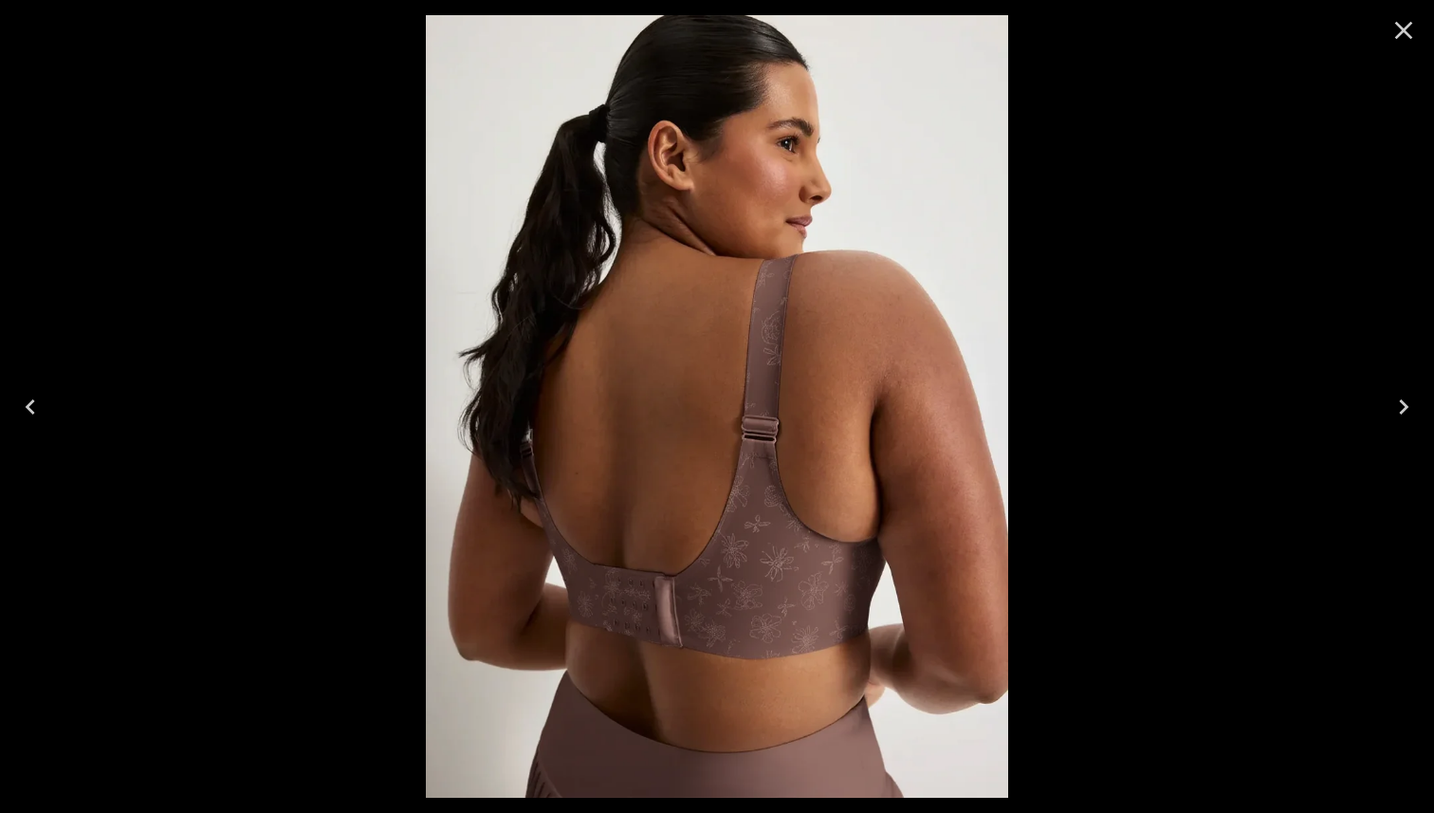
click at [1172, 246] on div at bounding box center [717, 406] width 1434 height 813
click at [1399, 41] on icon "Close" at bounding box center [1404, 30] width 30 height 30
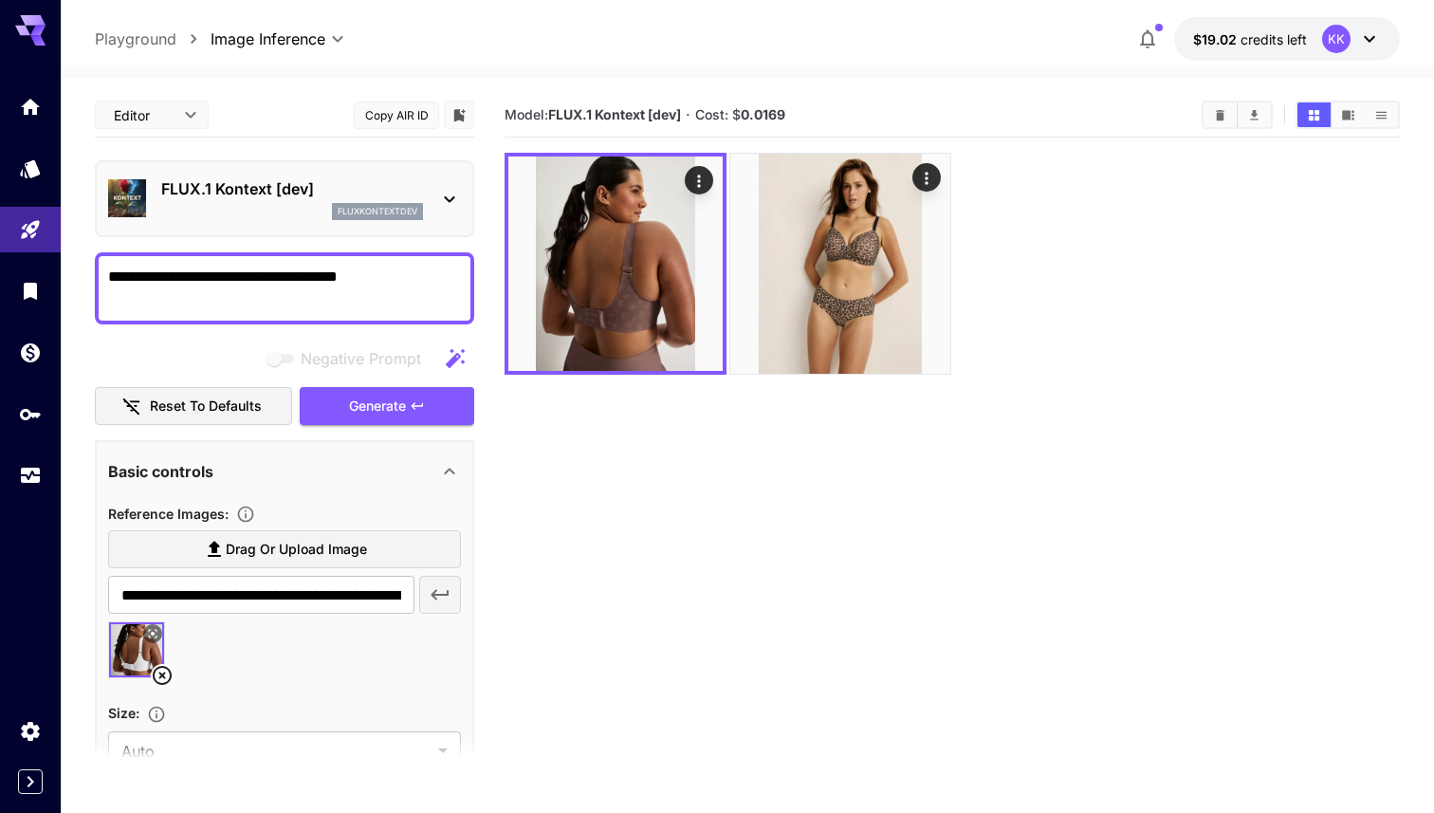
click at [372, 281] on textarea "**********" at bounding box center [284, 289] width 353 height 46
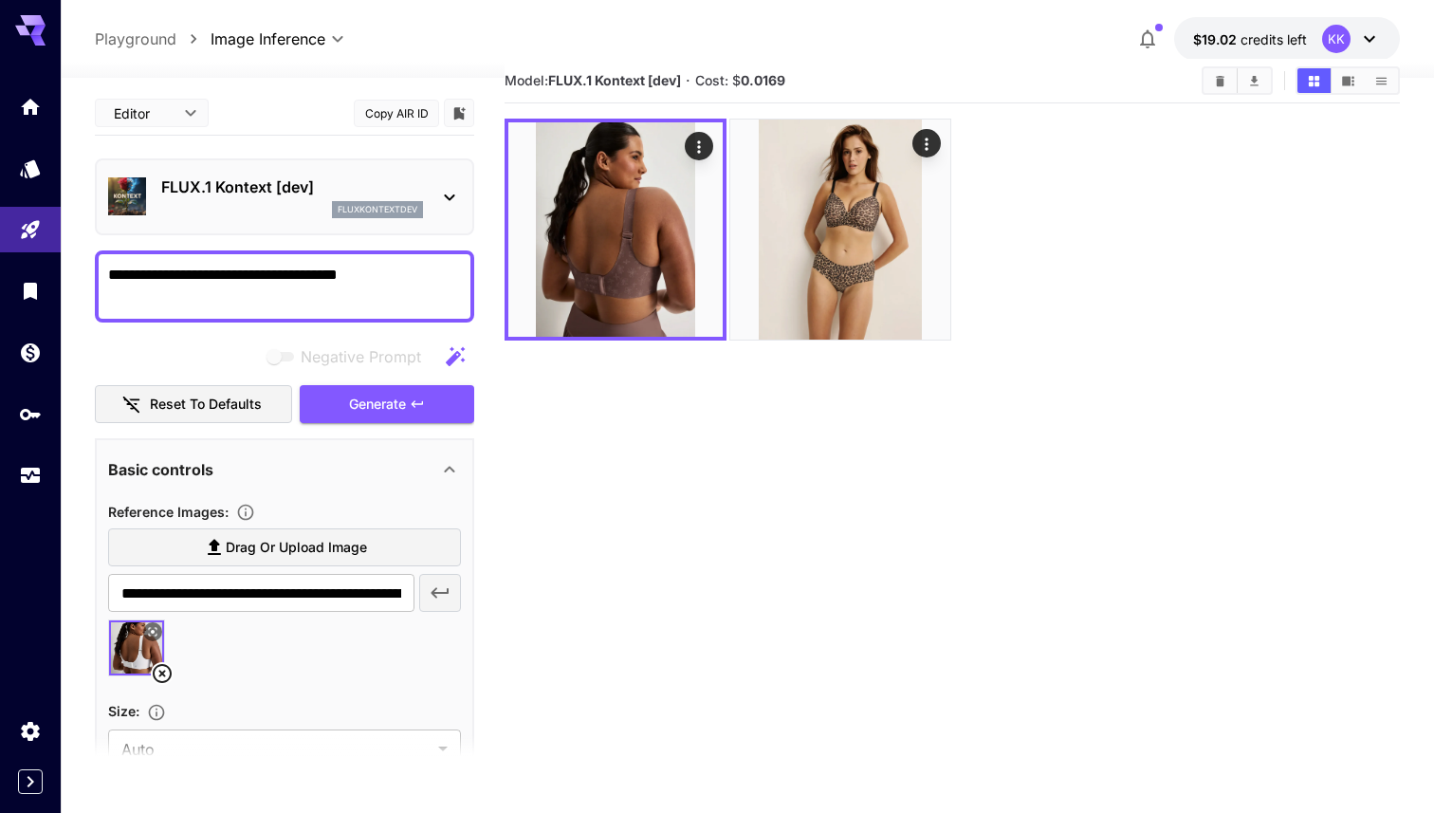
scroll to position [32, 0]
click at [416, 280] on textarea "**********" at bounding box center [284, 287] width 353 height 46
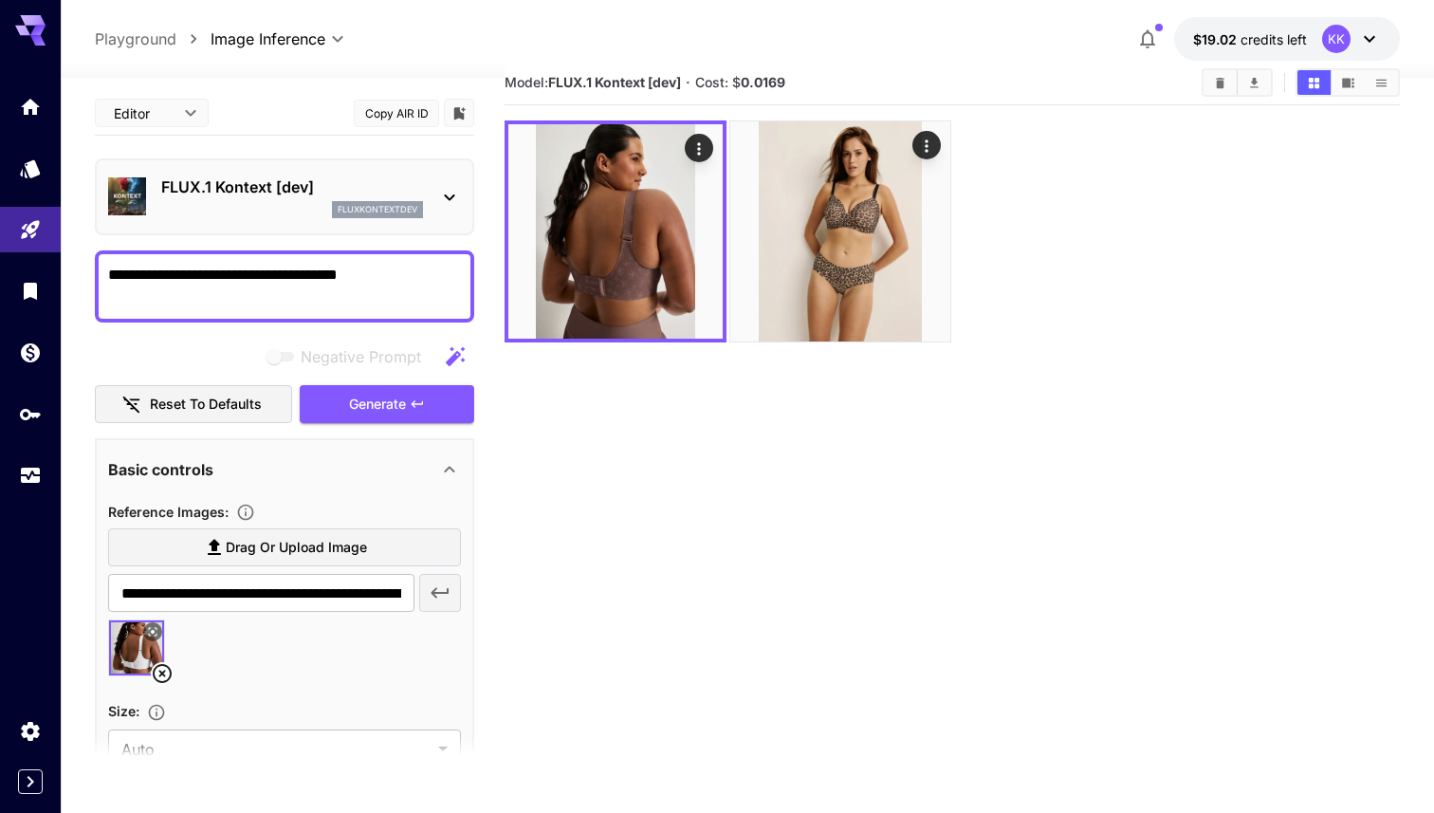
click at [416, 280] on textarea "**********" at bounding box center [284, 287] width 353 height 46
click at [1208, 84] on button "Clear All" at bounding box center [1220, 82] width 33 height 25
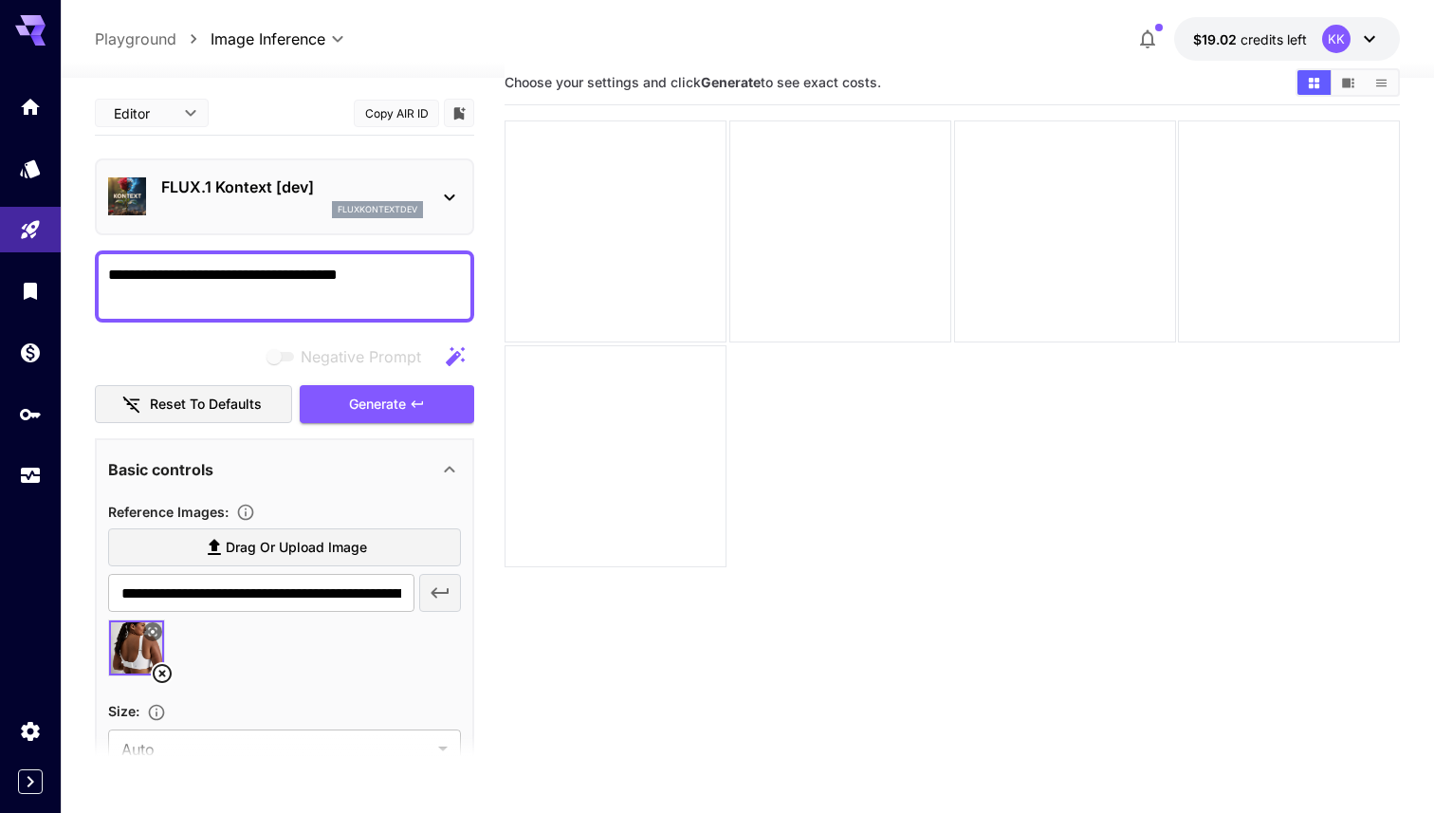
click at [1375, 31] on icon at bounding box center [1369, 39] width 23 height 23
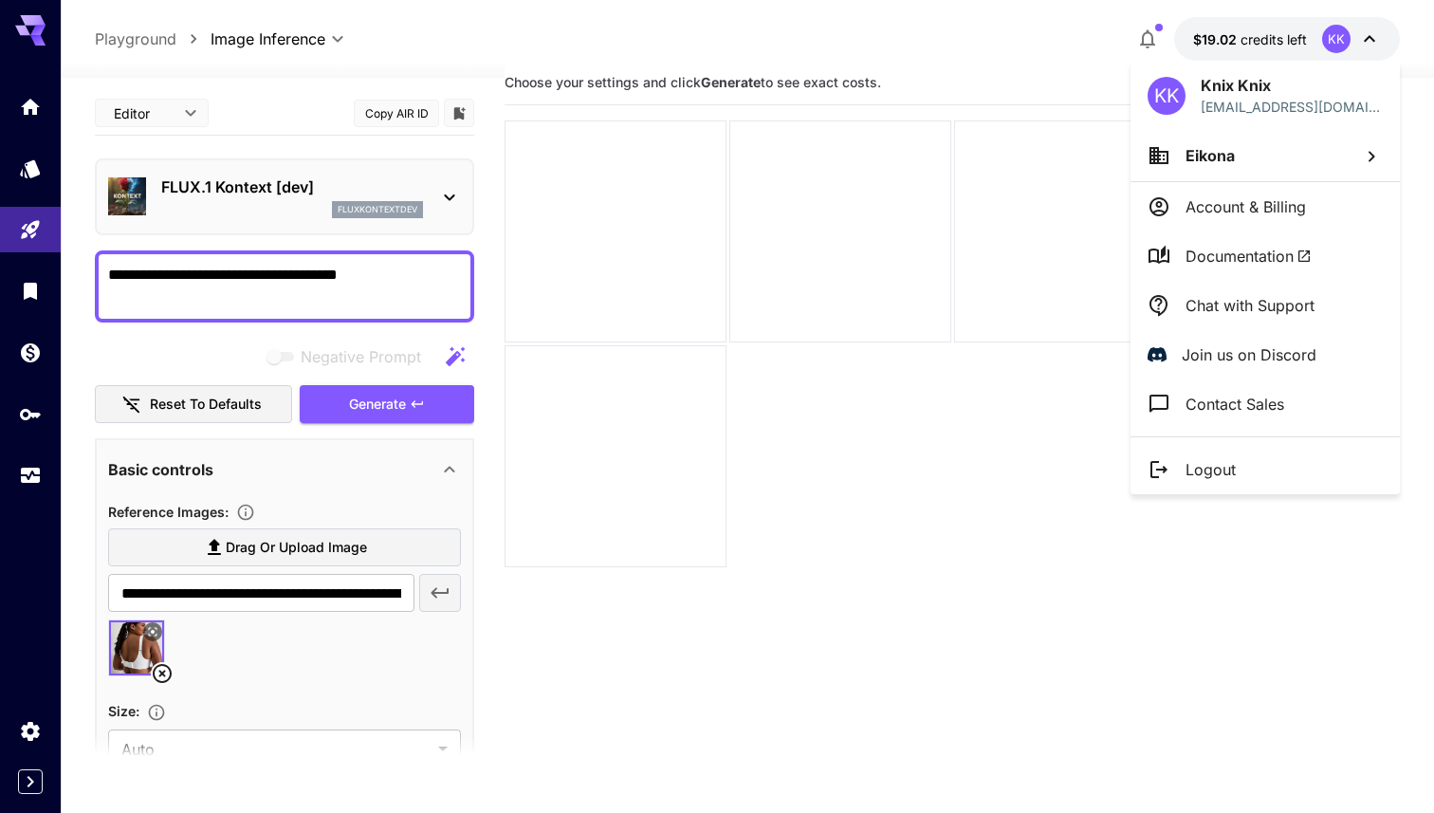
click at [1230, 476] on p "Logout" at bounding box center [1211, 469] width 50 height 23
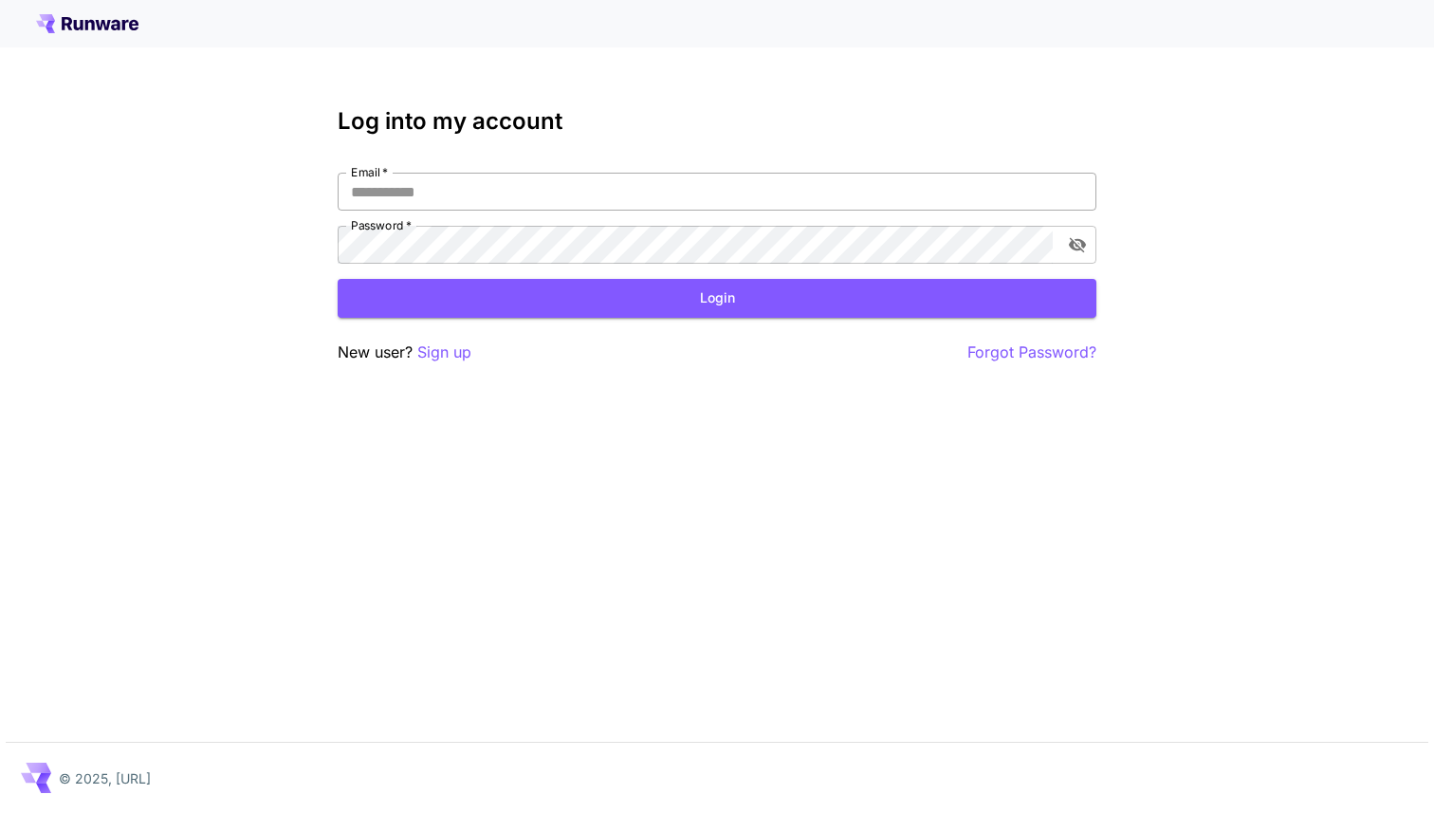
click at [467, 203] on input "Email   *" at bounding box center [717, 192] width 759 height 38
paste input "**********"
type input "**********"
click at [400, 483] on div "Log into my account Email   * Email   * Password   * Password   * Login New use…" at bounding box center [717, 406] width 1434 height 813
click at [268, 156] on div "Log into my account Email   * Email   * Password   * Password   * Login New use…" at bounding box center [717, 406] width 1434 height 813
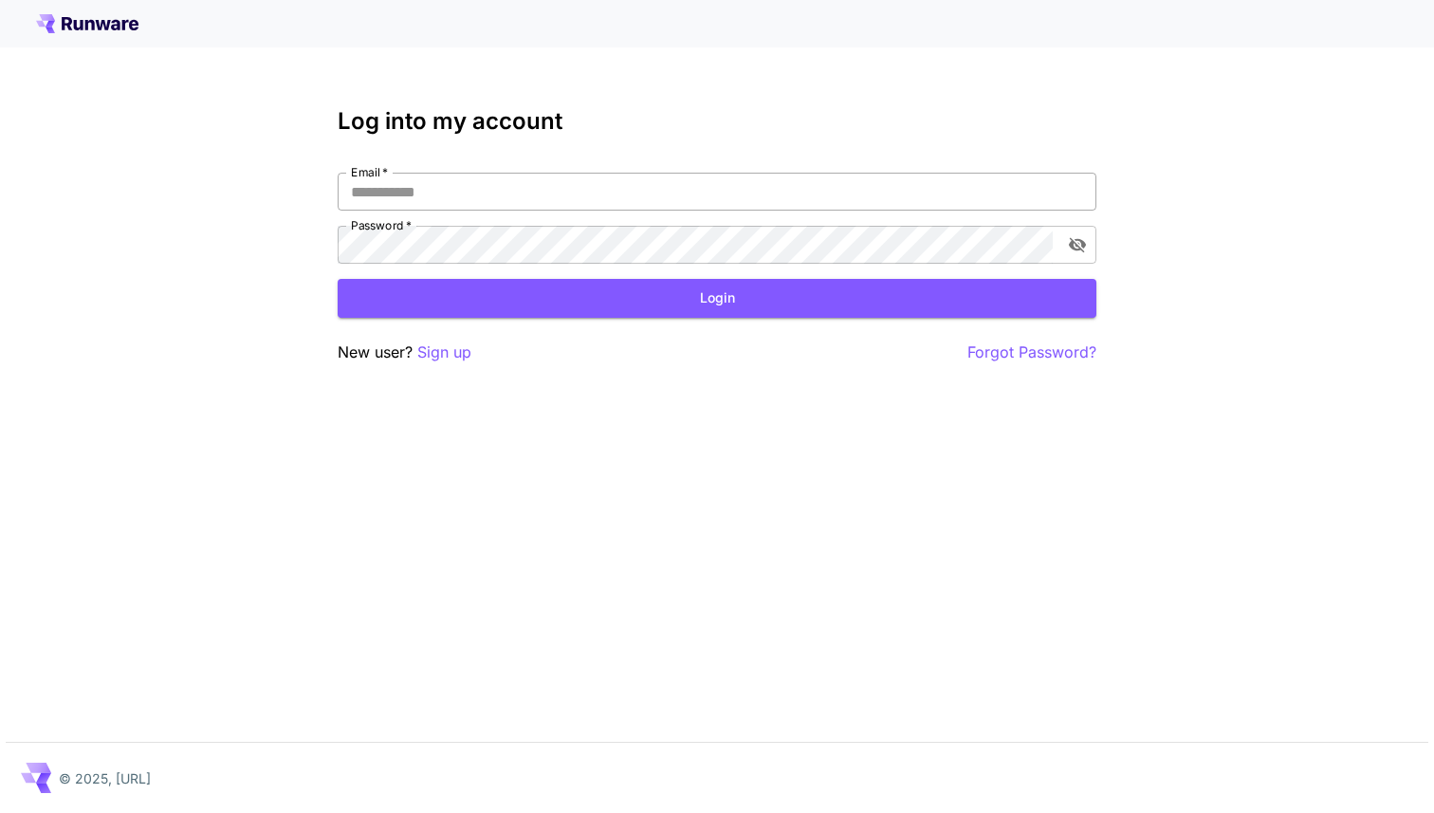
click at [485, 191] on input "Email   *" at bounding box center [717, 192] width 759 height 38
type input "**********"
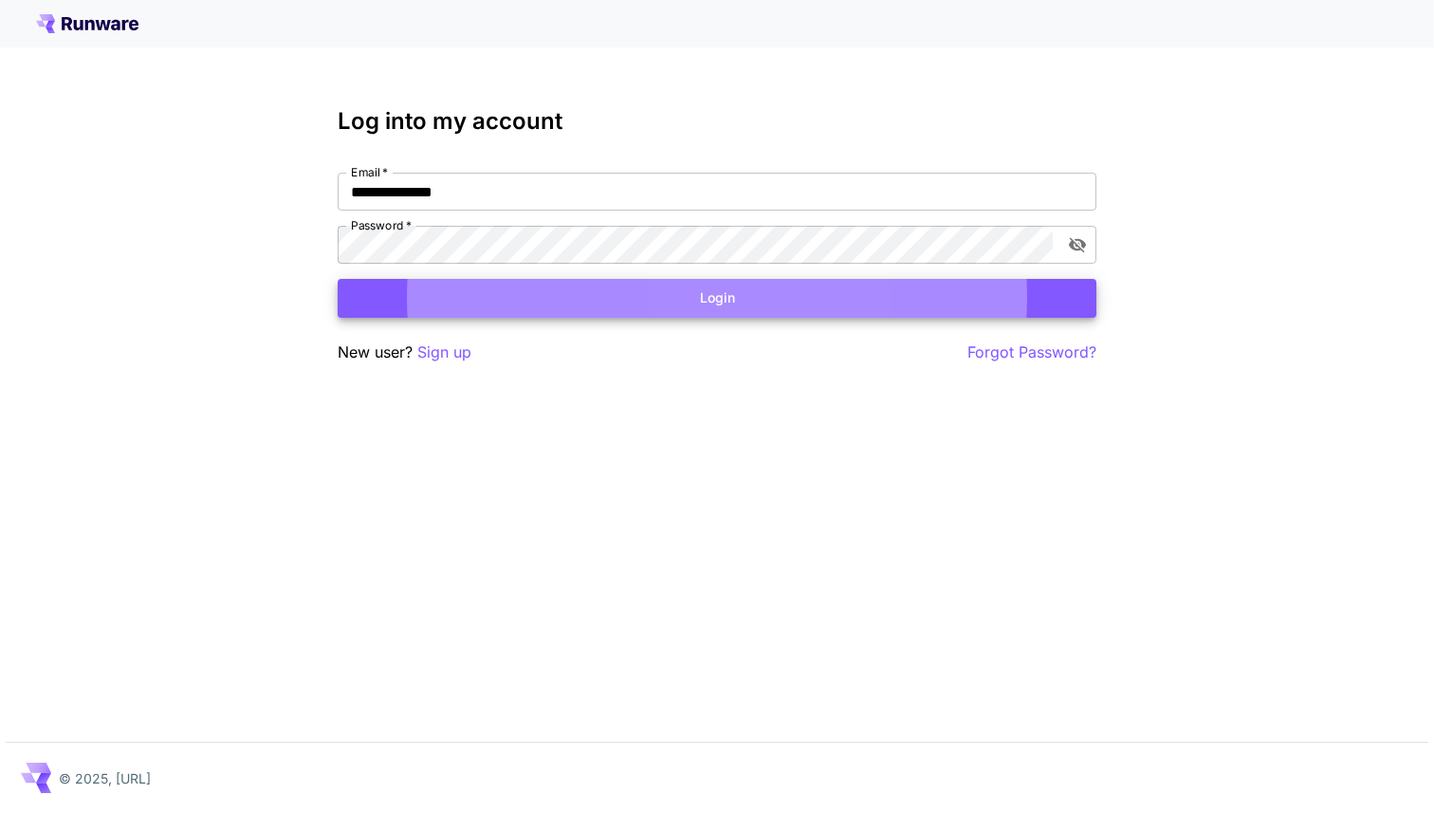
click button "Login" at bounding box center [717, 298] width 759 height 39
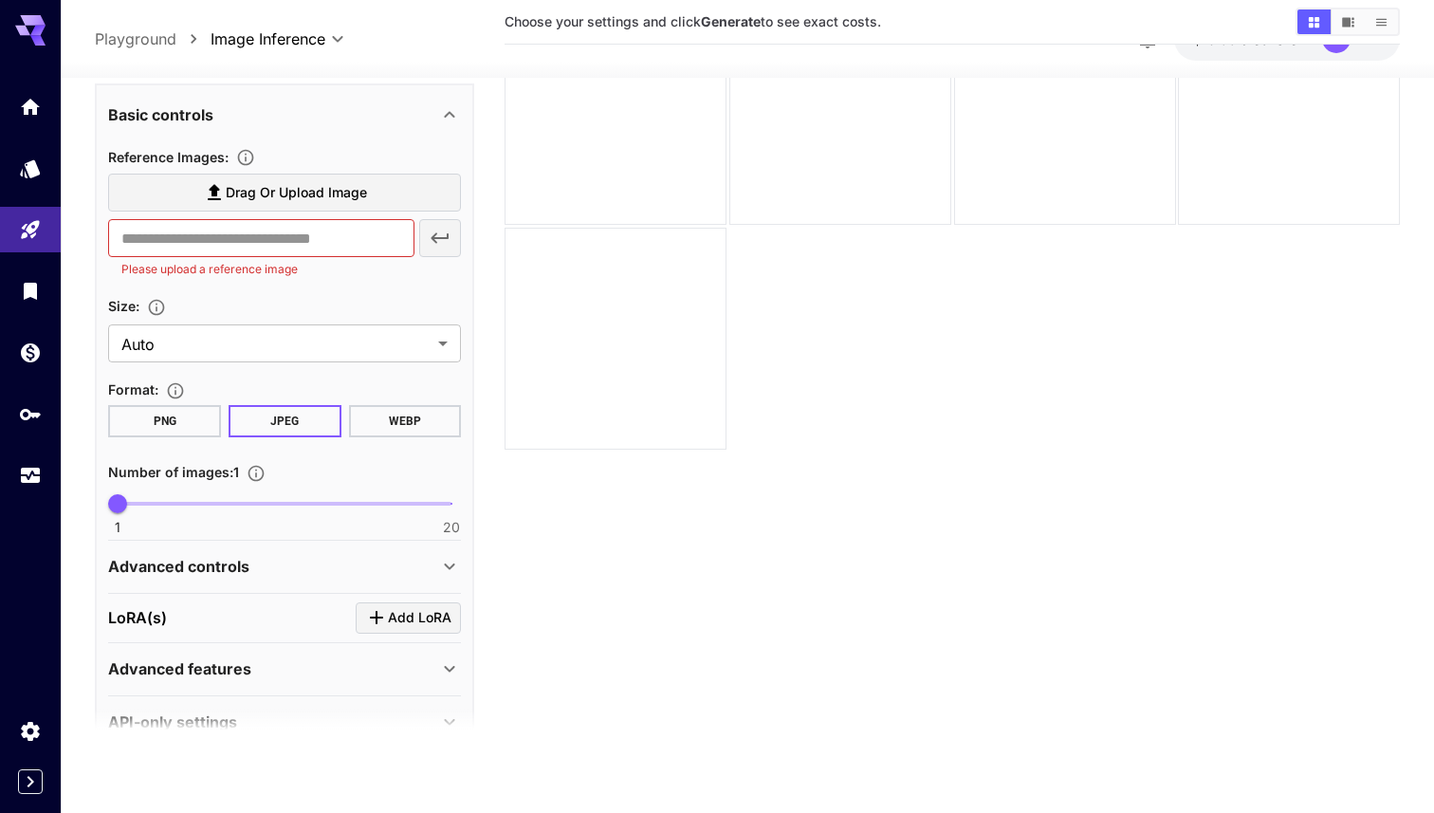
scroll to position [369, 0]
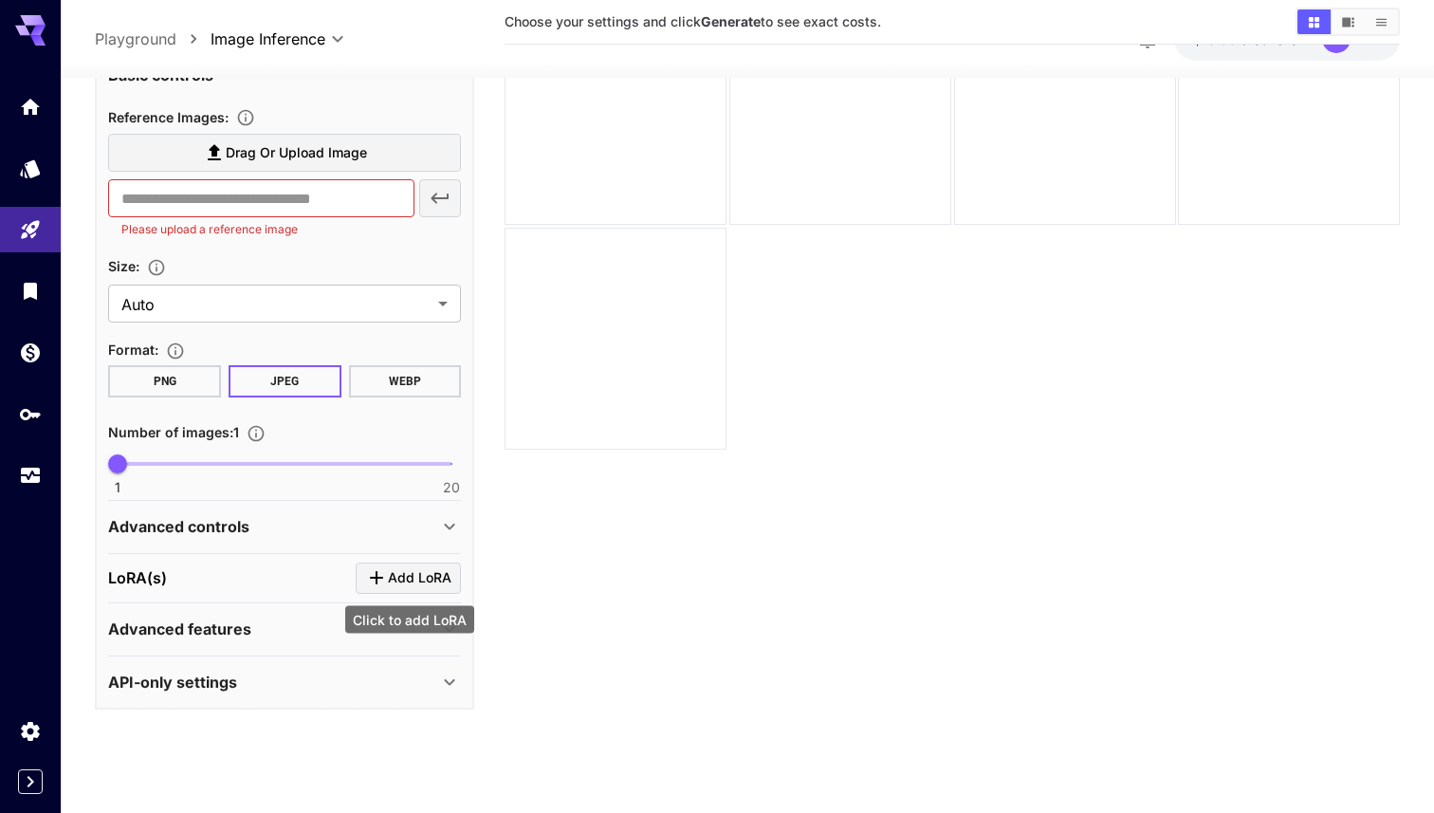
click at [430, 576] on span "Add LoRA" at bounding box center [420, 578] width 64 height 24
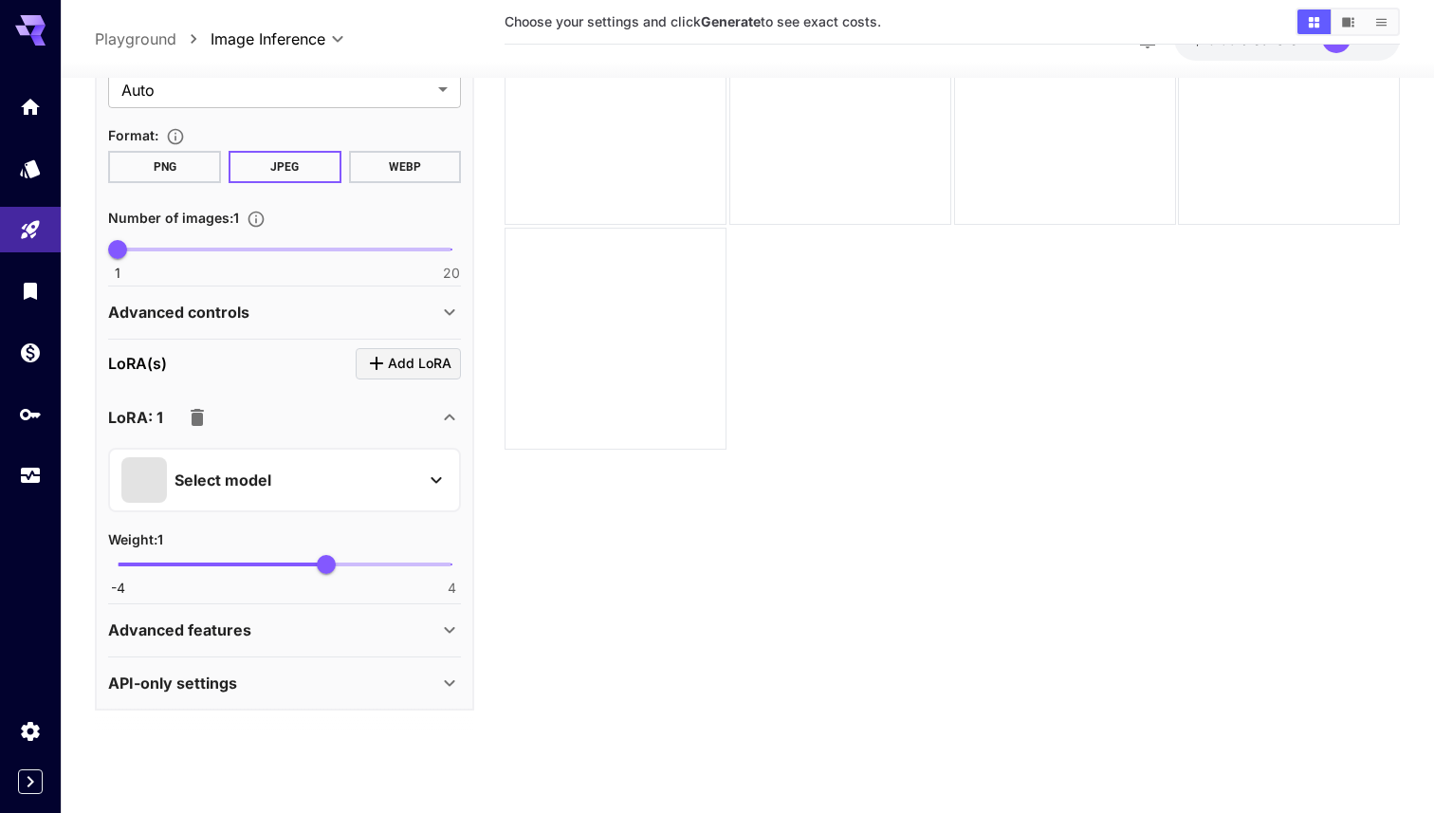
scroll to position [582, 0]
click at [344, 486] on div "Select model" at bounding box center [269, 481] width 296 height 46
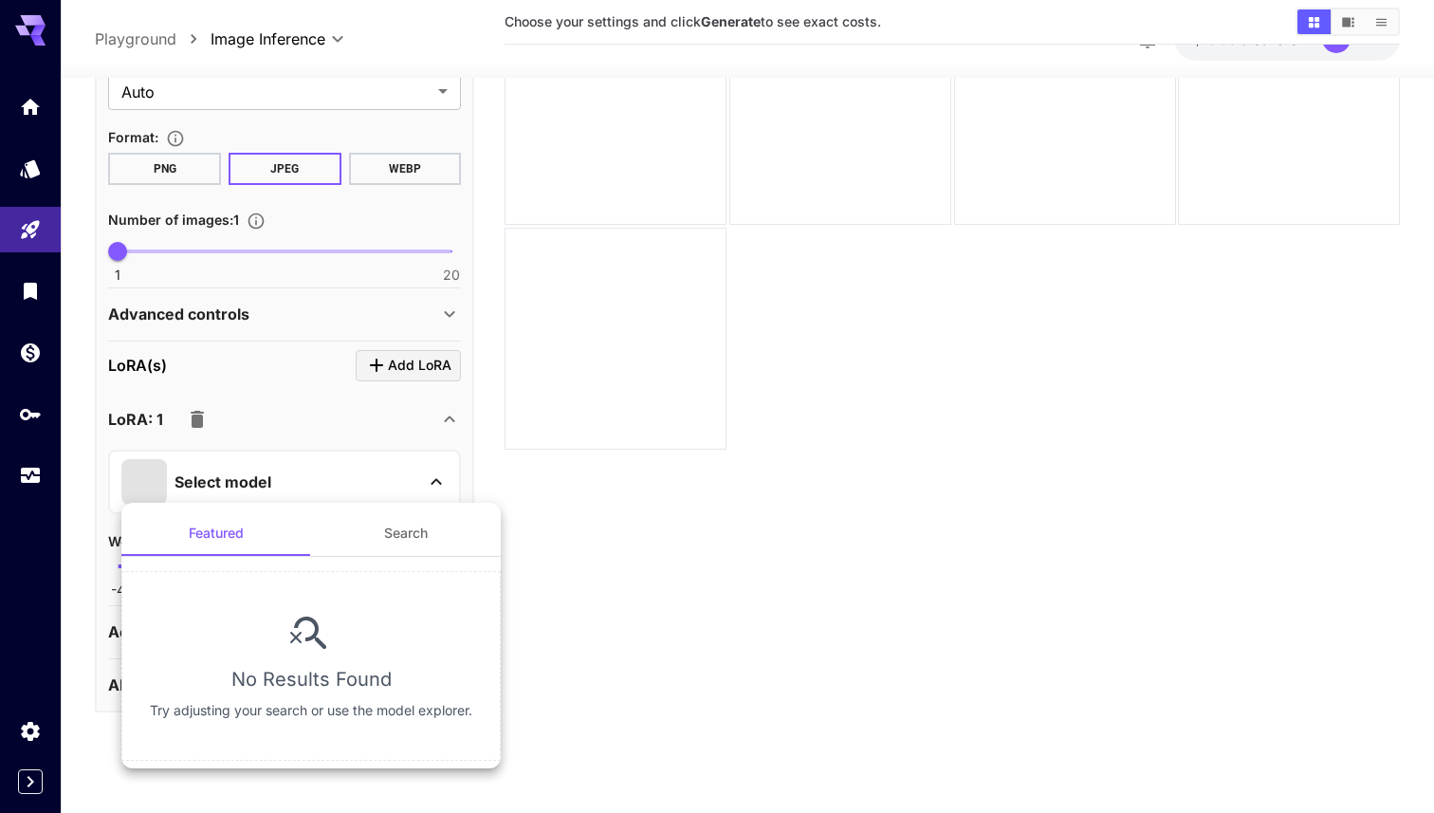
click at [416, 529] on button "Search" at bounding box center [406, 533] width 190 height 46
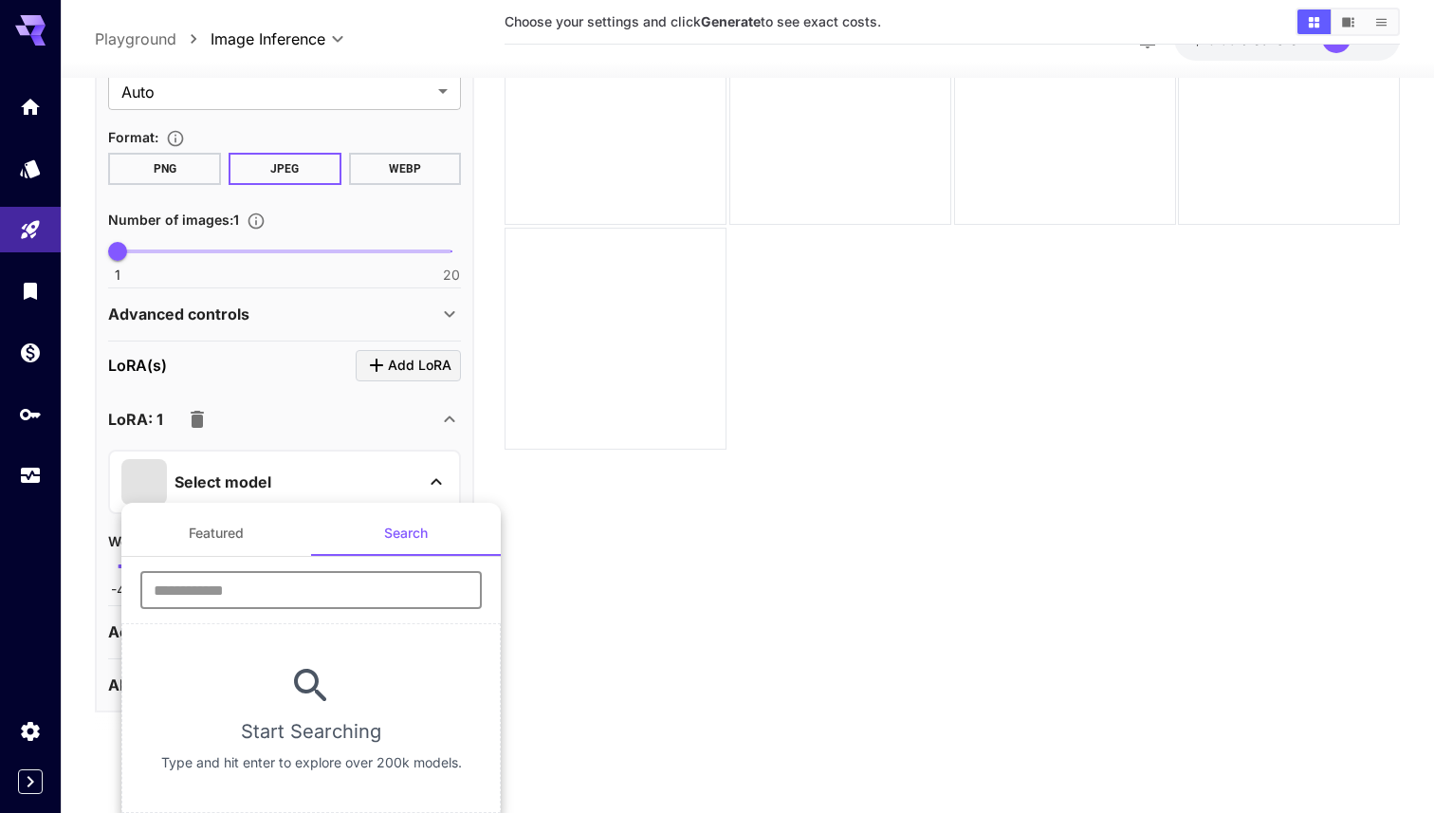
click at [342, 591] on input "text" at bounding box center [311, 590] width 342 height 38
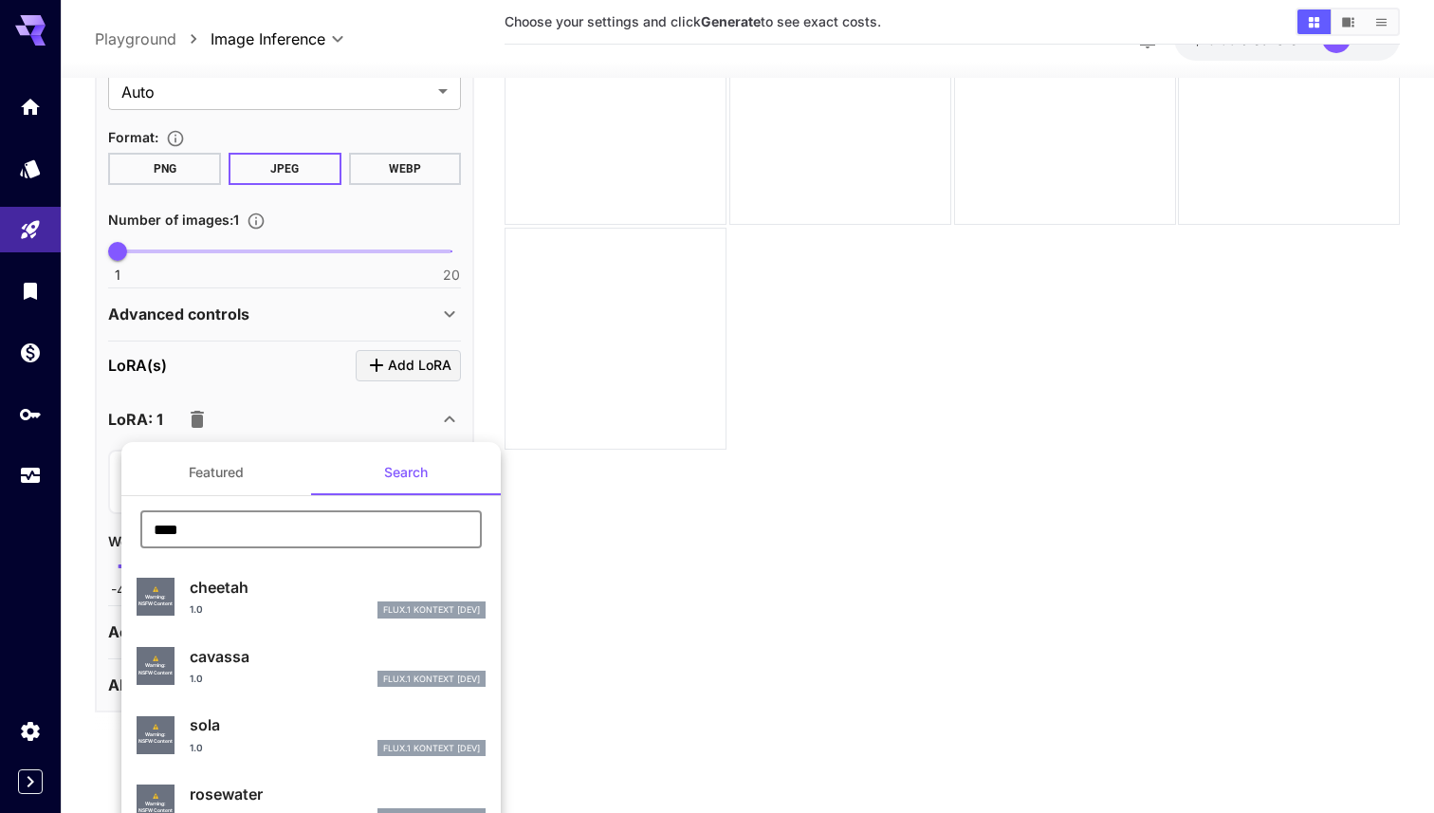
type input "****"
click at [312, 592] on p "cheetah" at bounding box center [338, 587] width 296 height 23
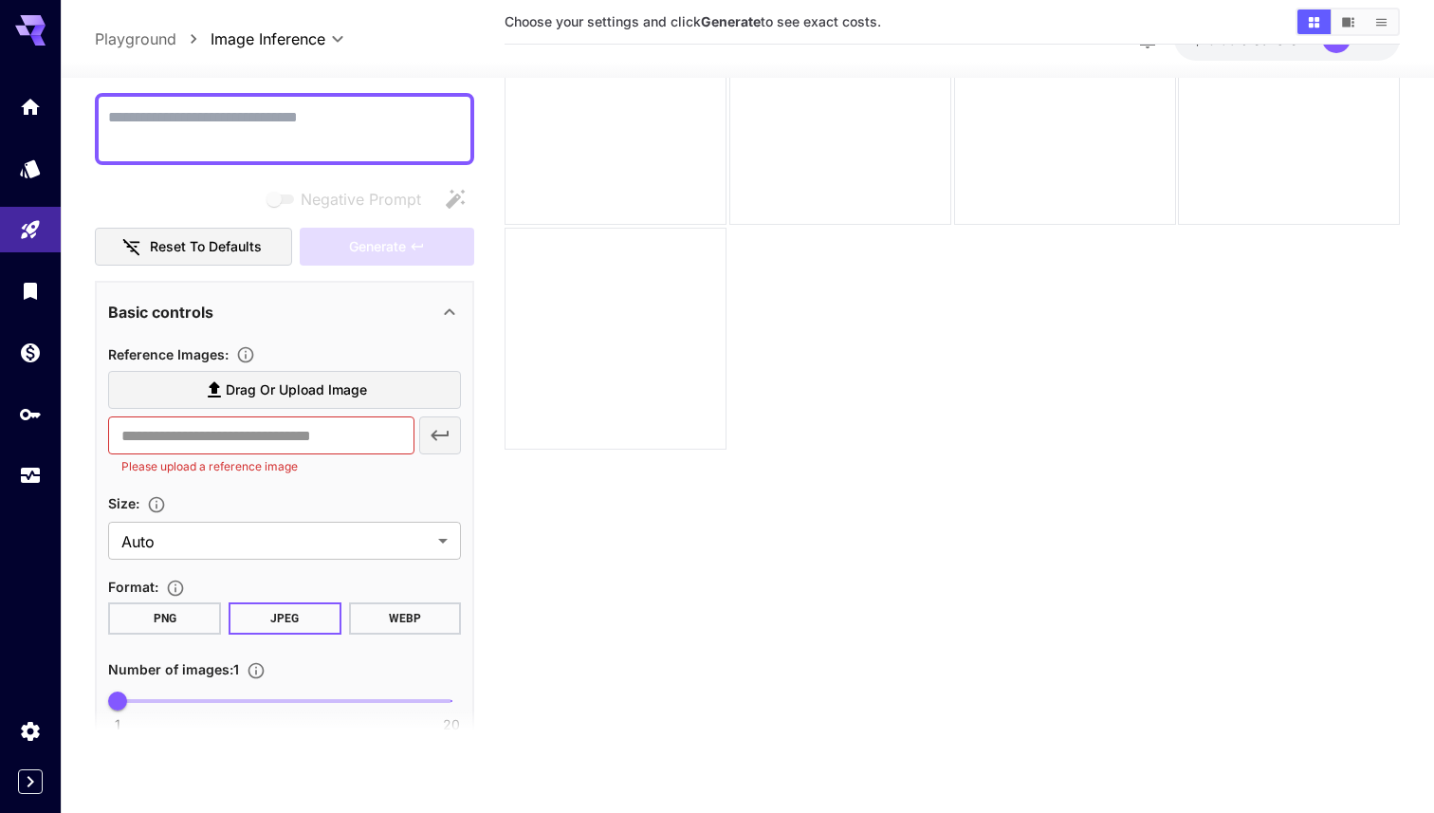
scroll to position [107, 0]
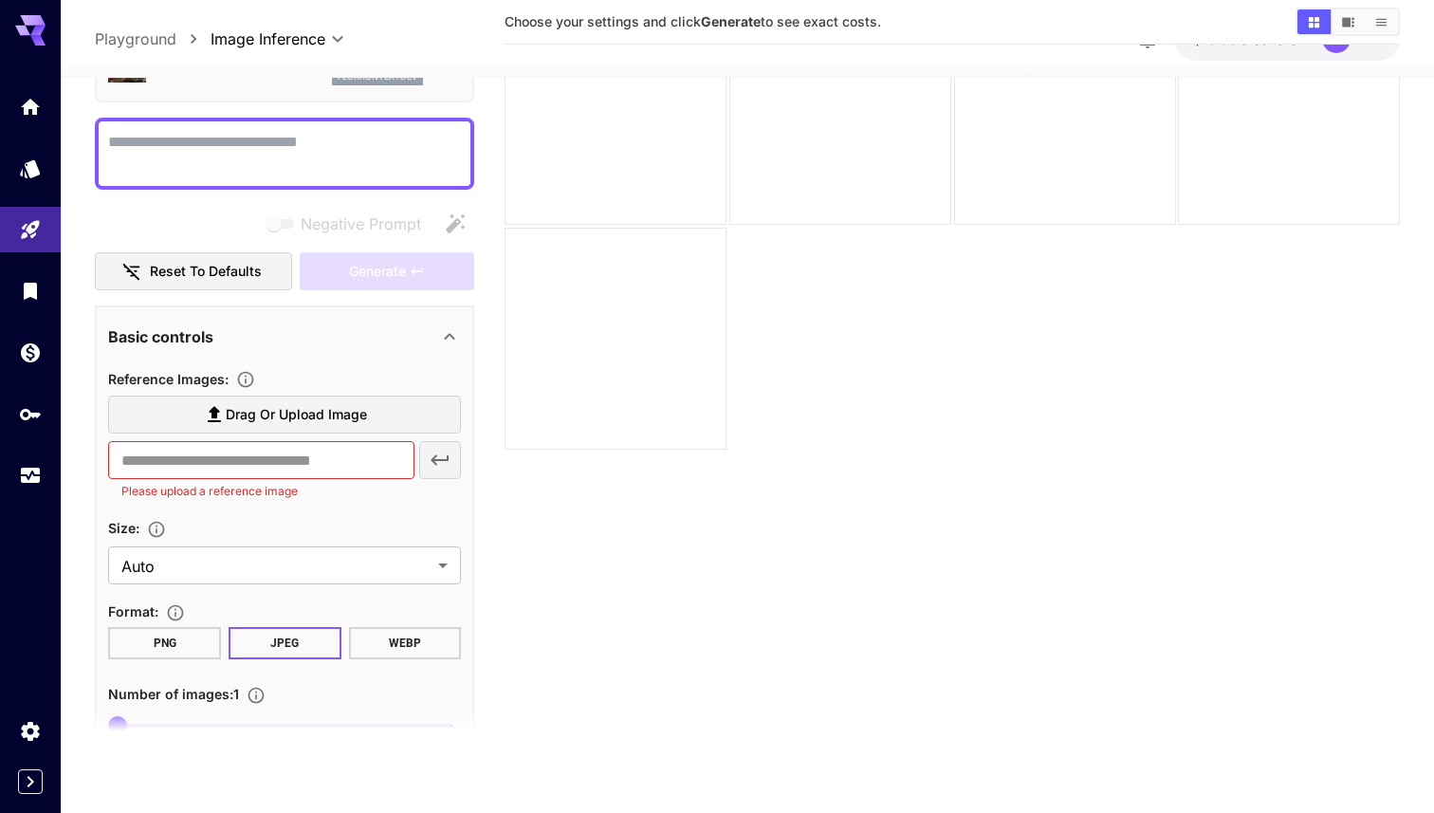
click at [330, 415] on span "Drag or upload image" at bounding box center [296, 415] width 141 height 24
click at [0, 0] on input "Drag or upload image" at bounding box center [0, 0] width 0 height 0
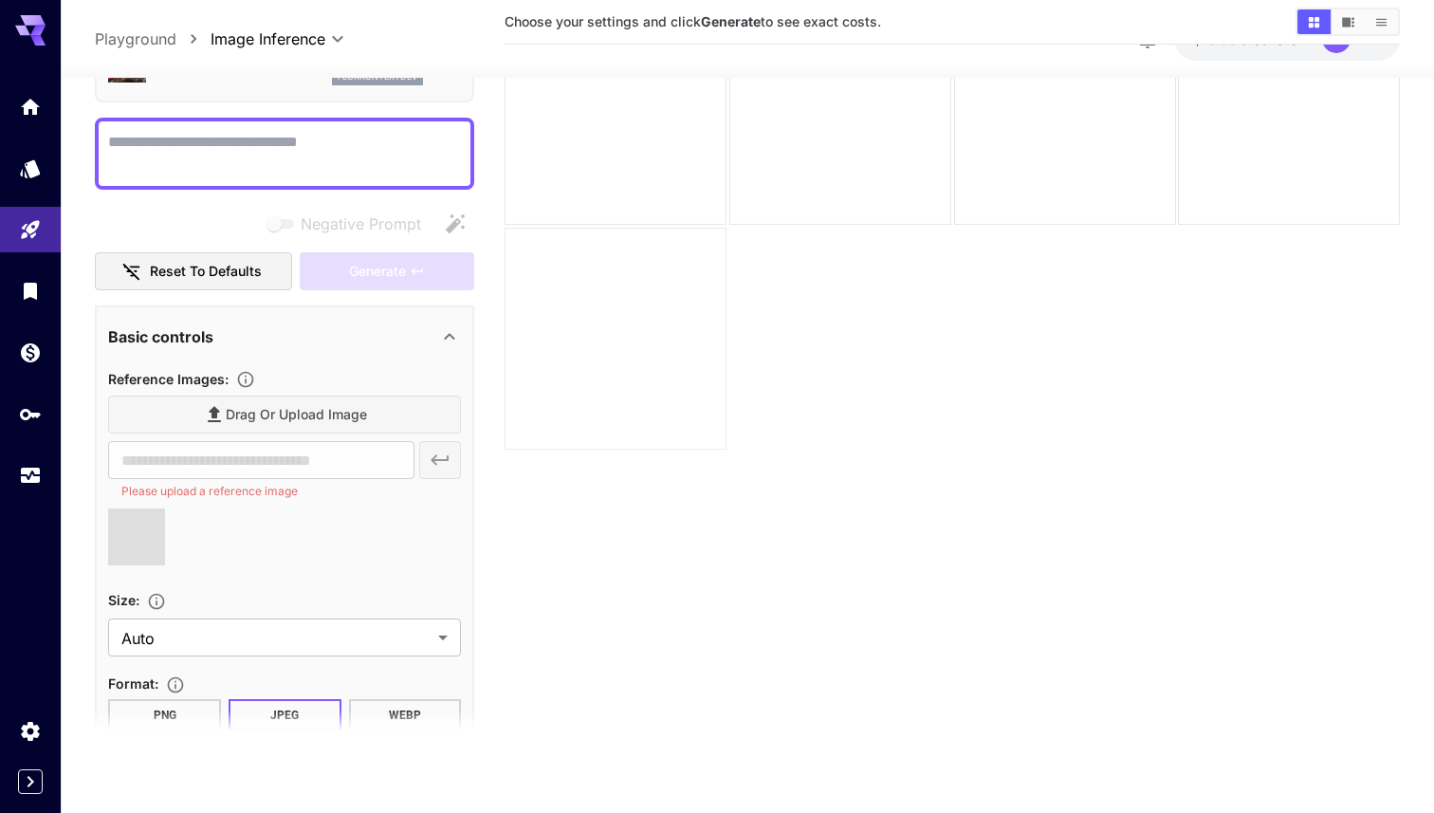
type input "**********"
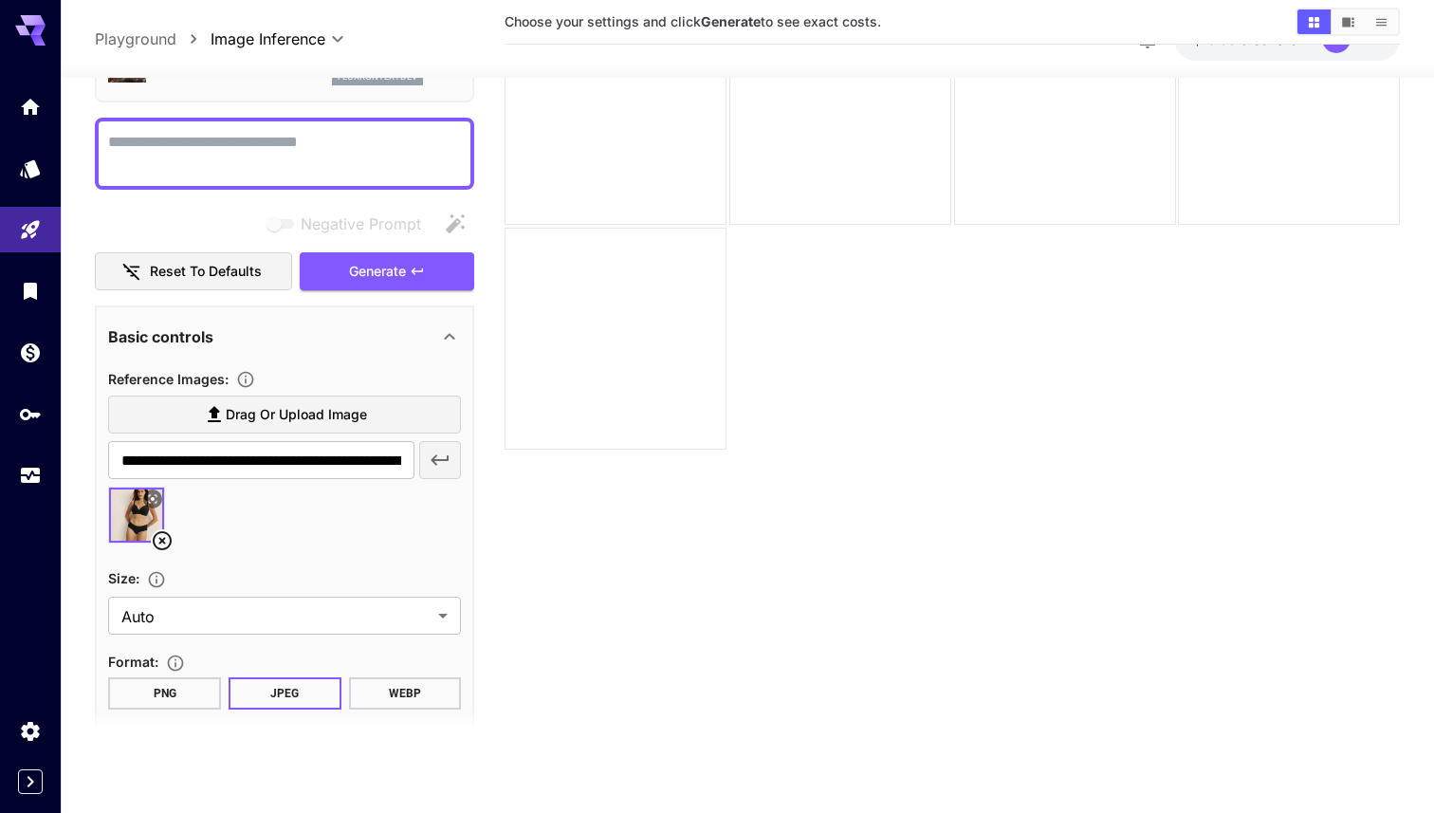
click at [155, 495] on icon at bounding box center [152, 498] width 11 height 11
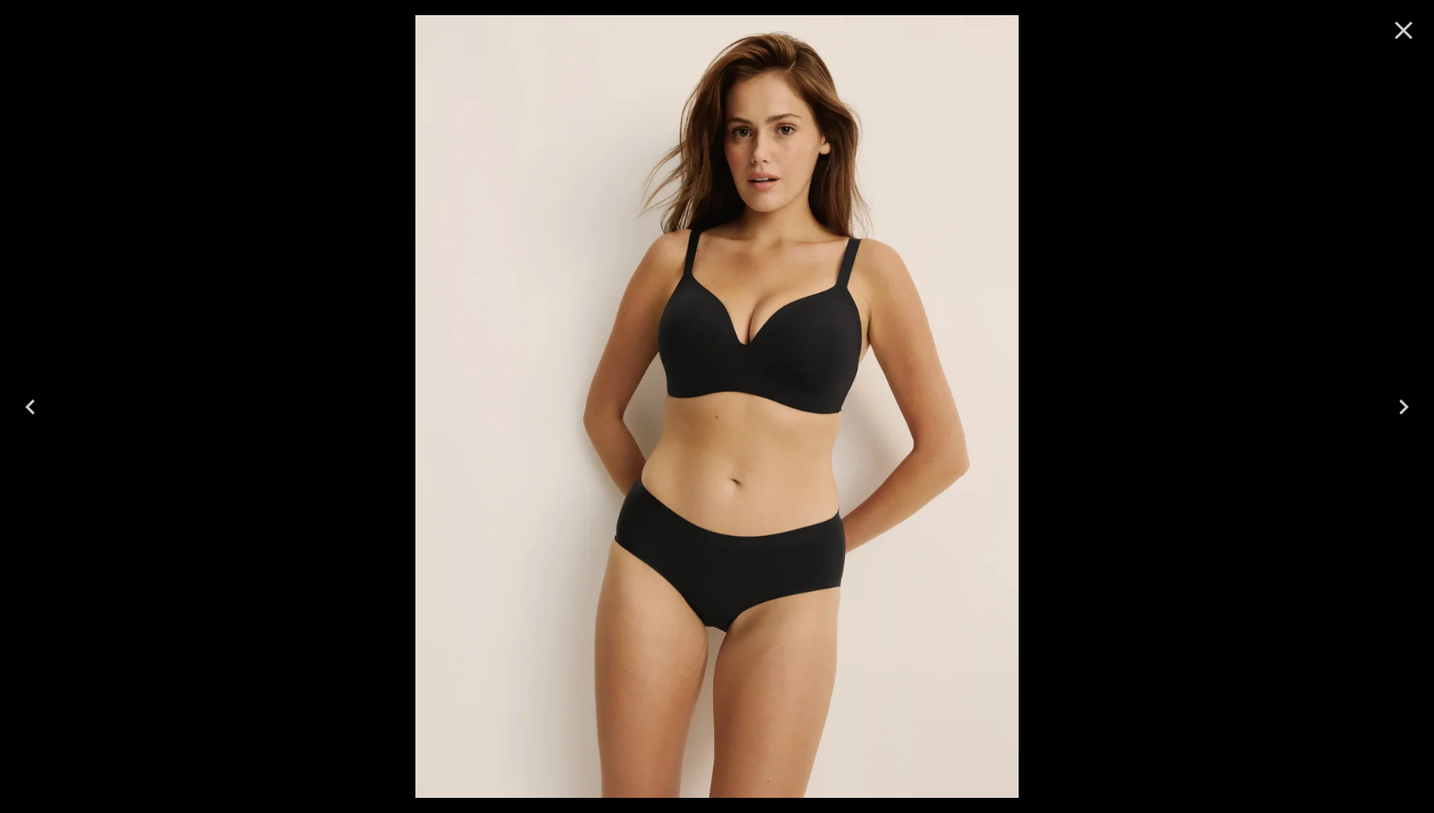
click at [1211, 192] on div at bounding box center [717, 406] width 1434 height 813
click at [1409, 30] on icon "Close" at bounding box center [1404, 30] width 30 height 30
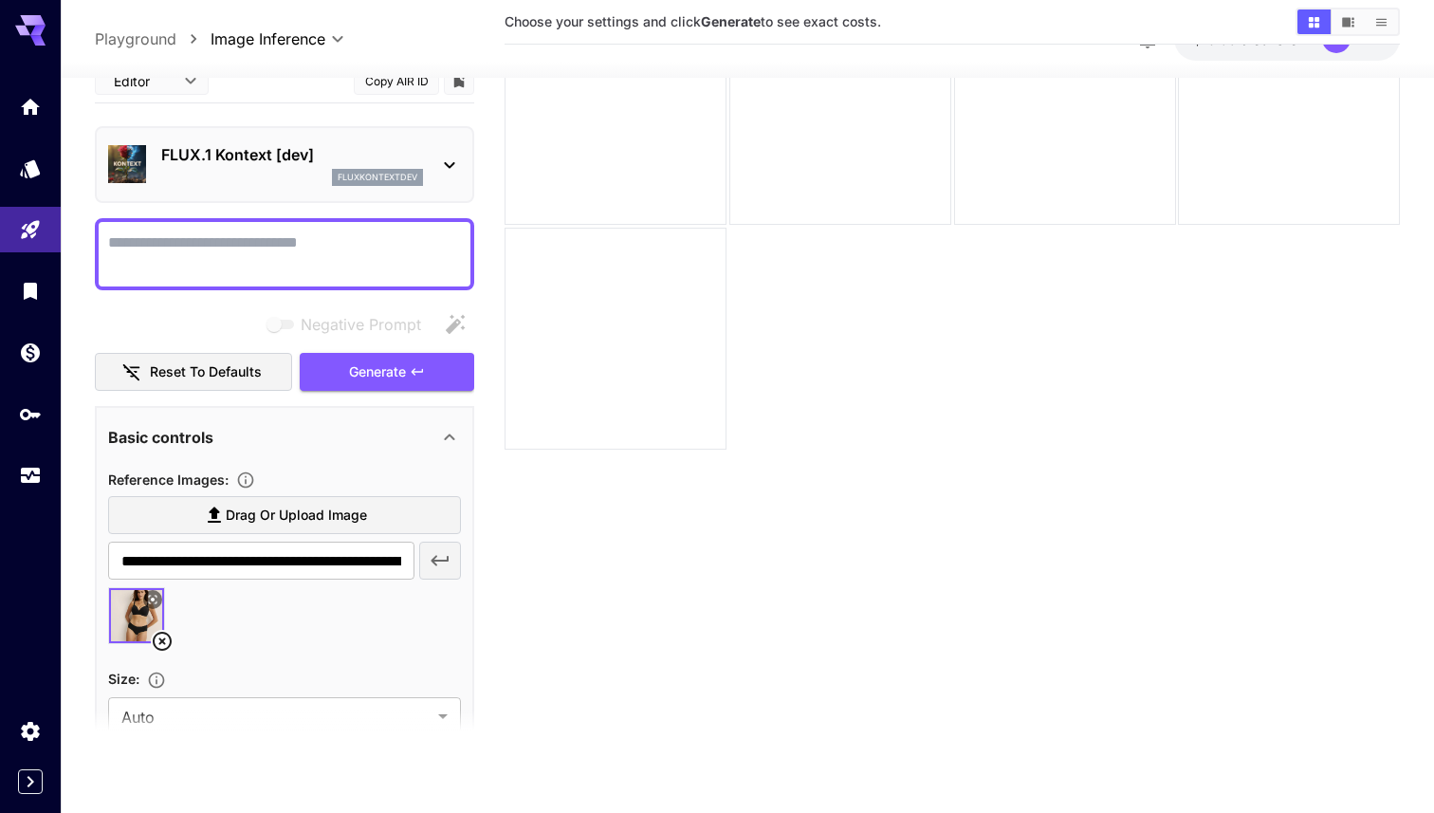
scroll to position [0, 0]
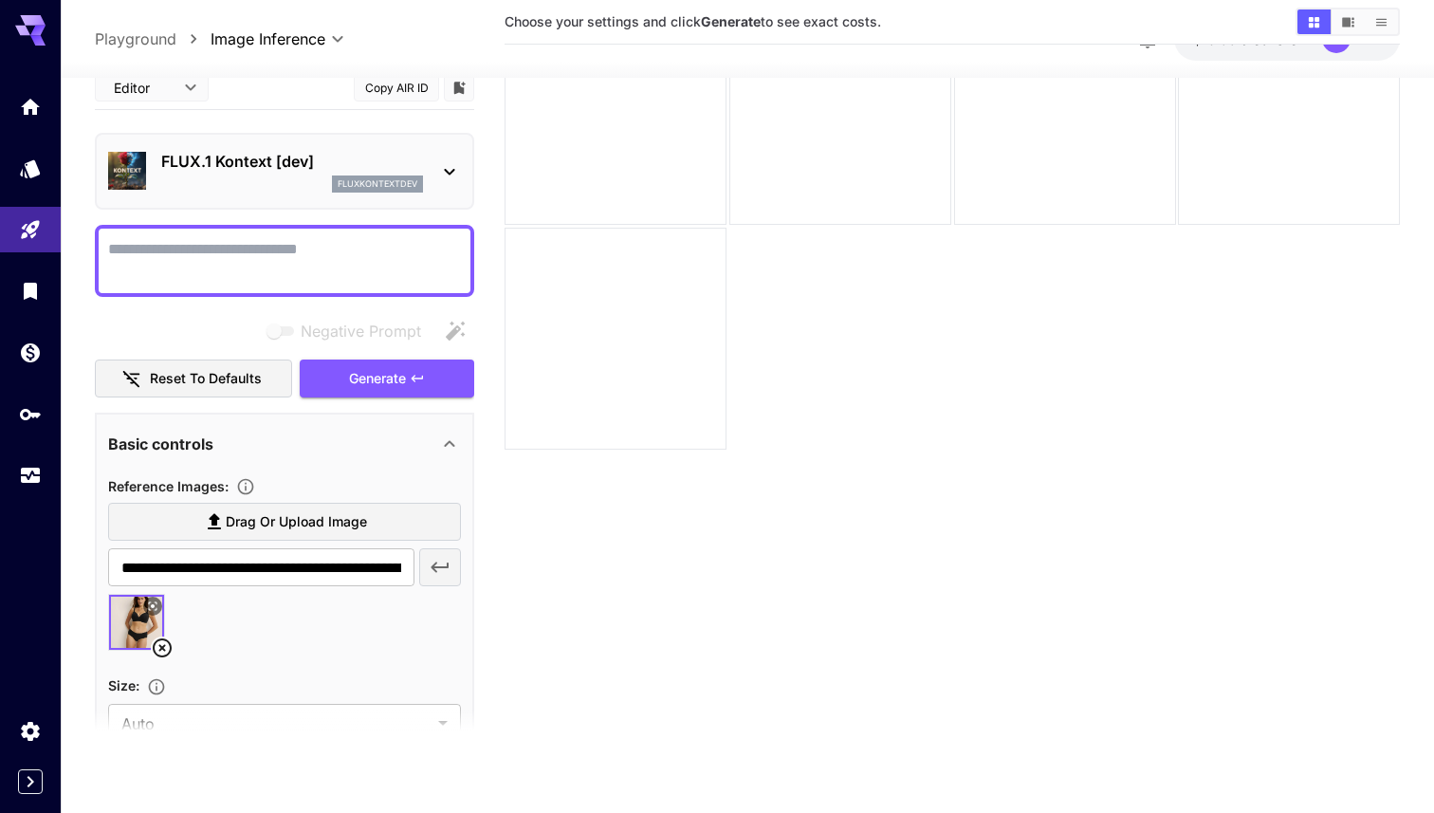
click at [294, 239] on textarea "Negative Prompt" at bounding box center [284, 260] width 353 height 46
type textarea "**********"
click at [379, 375] on span "Generate" at bounding box center [377, 378] width 57 height 24
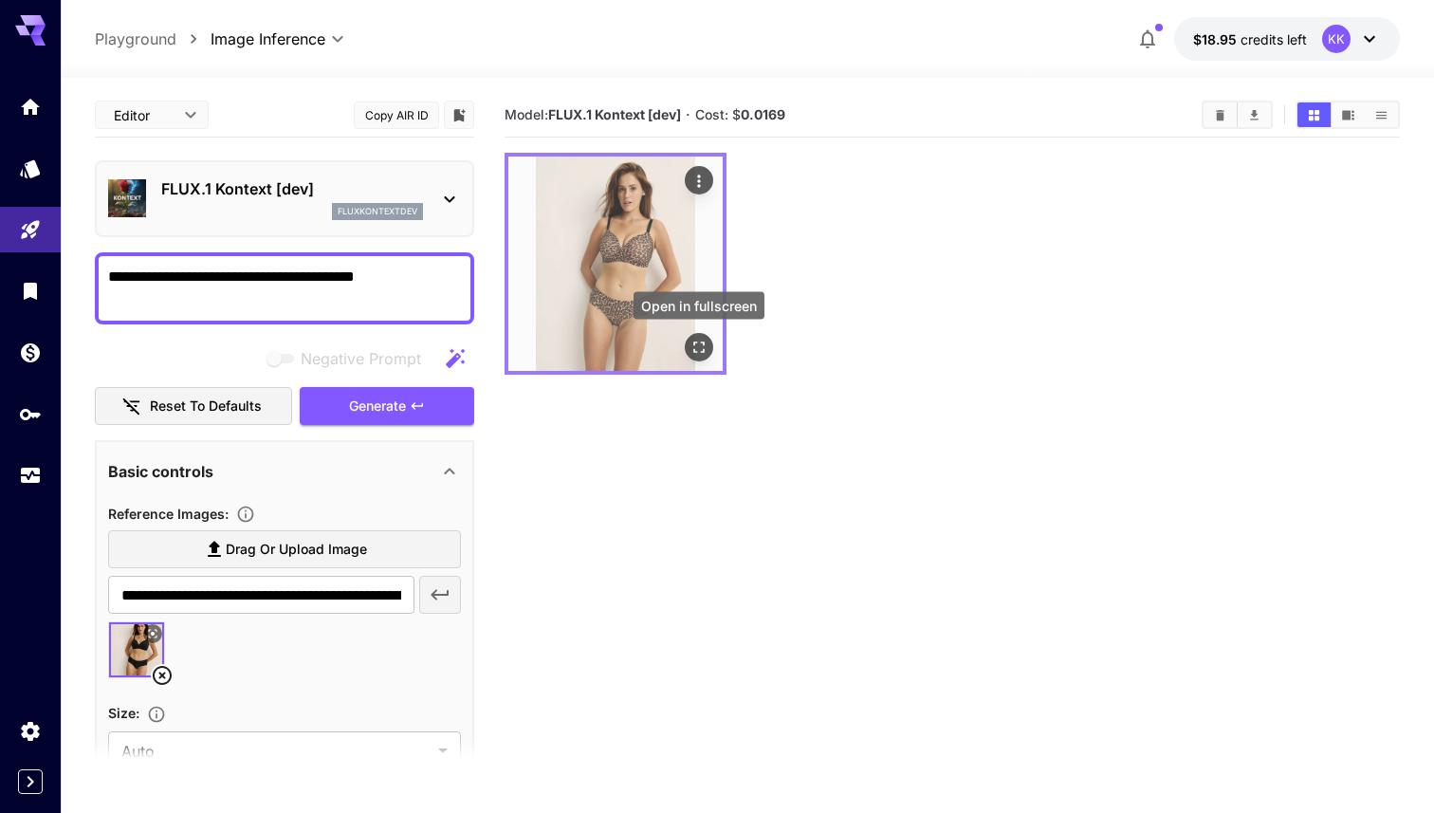
click at [704, 352] on icon "Open in fullscreen" at bounding box center [699, 347] width 19 height 19
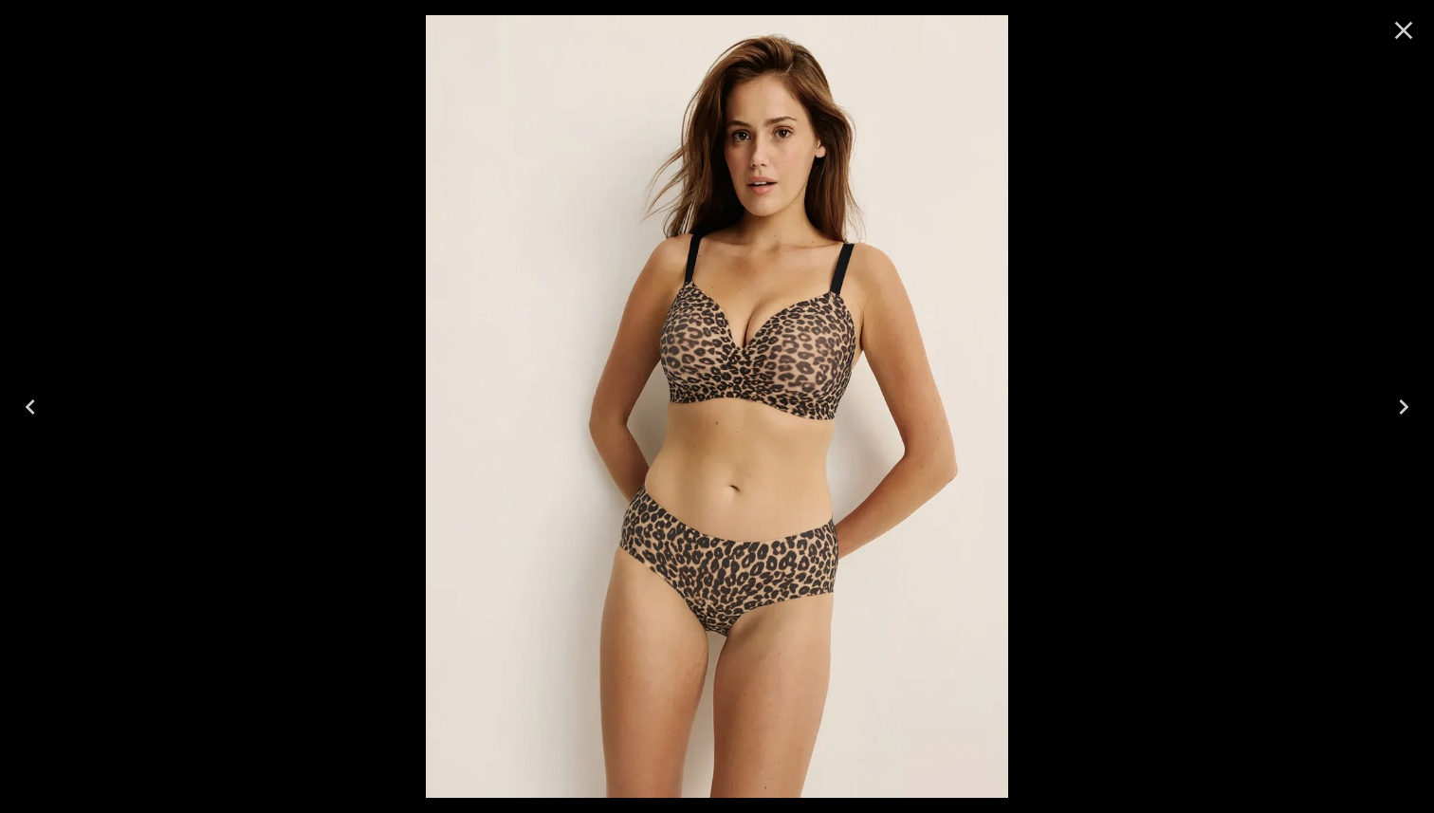
click at [1407, 39] on icon "Close" at bounding box center [1404, 30] width 30 height 30
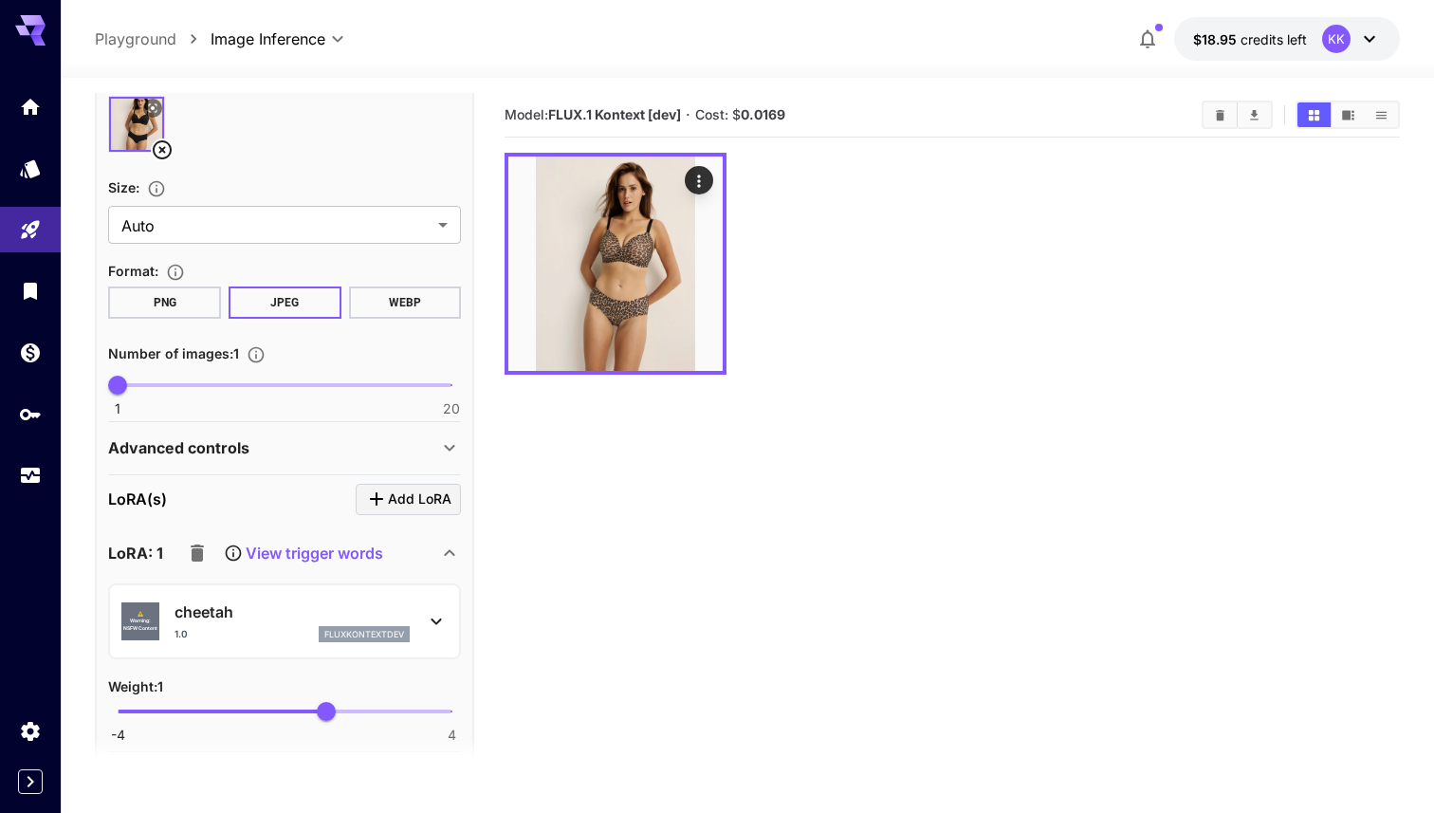
scroll to position [646, 0]
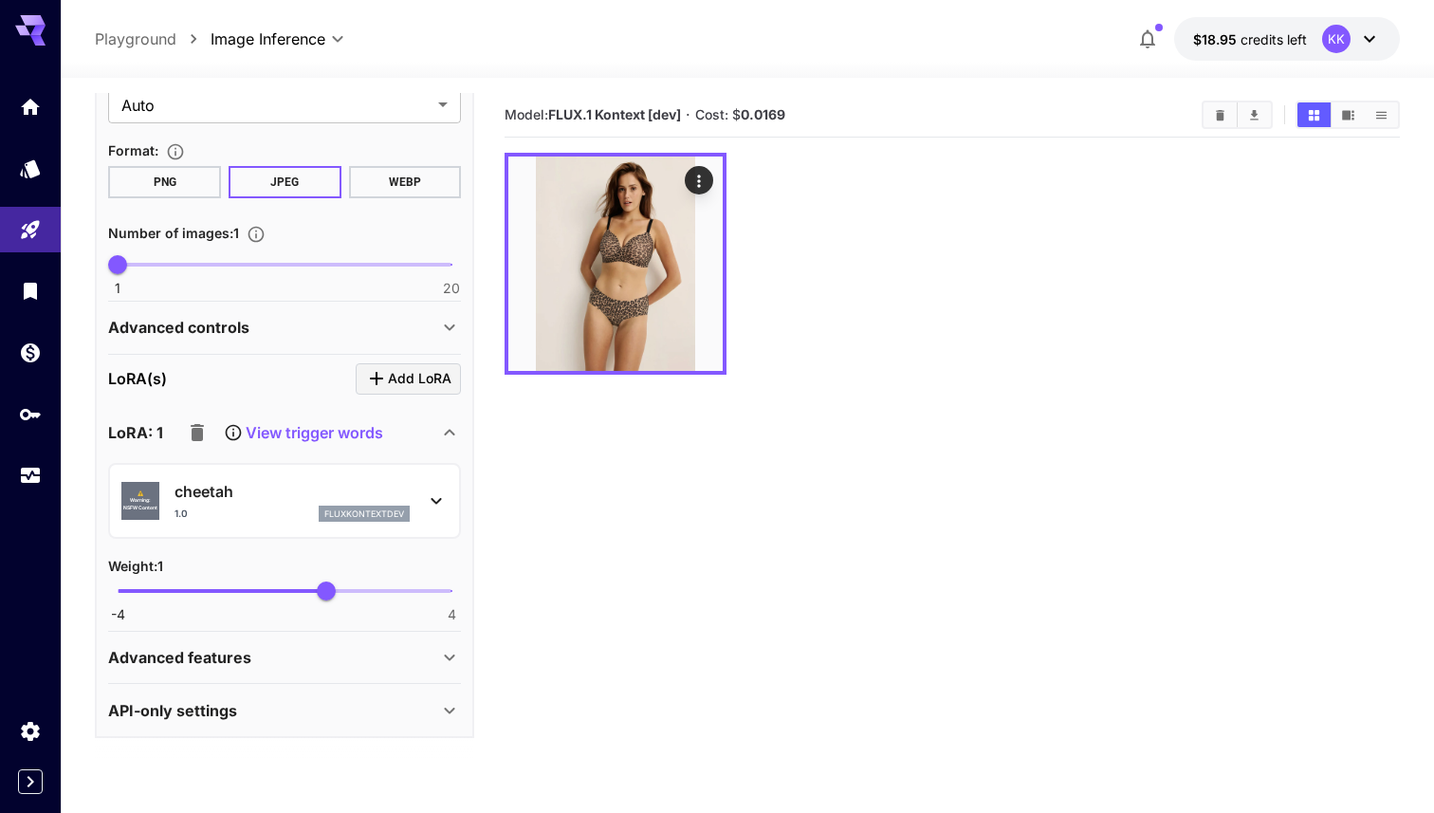
click at [258, 490] on p "cheetah" at bounding box center [292, 491] width 235 height 23
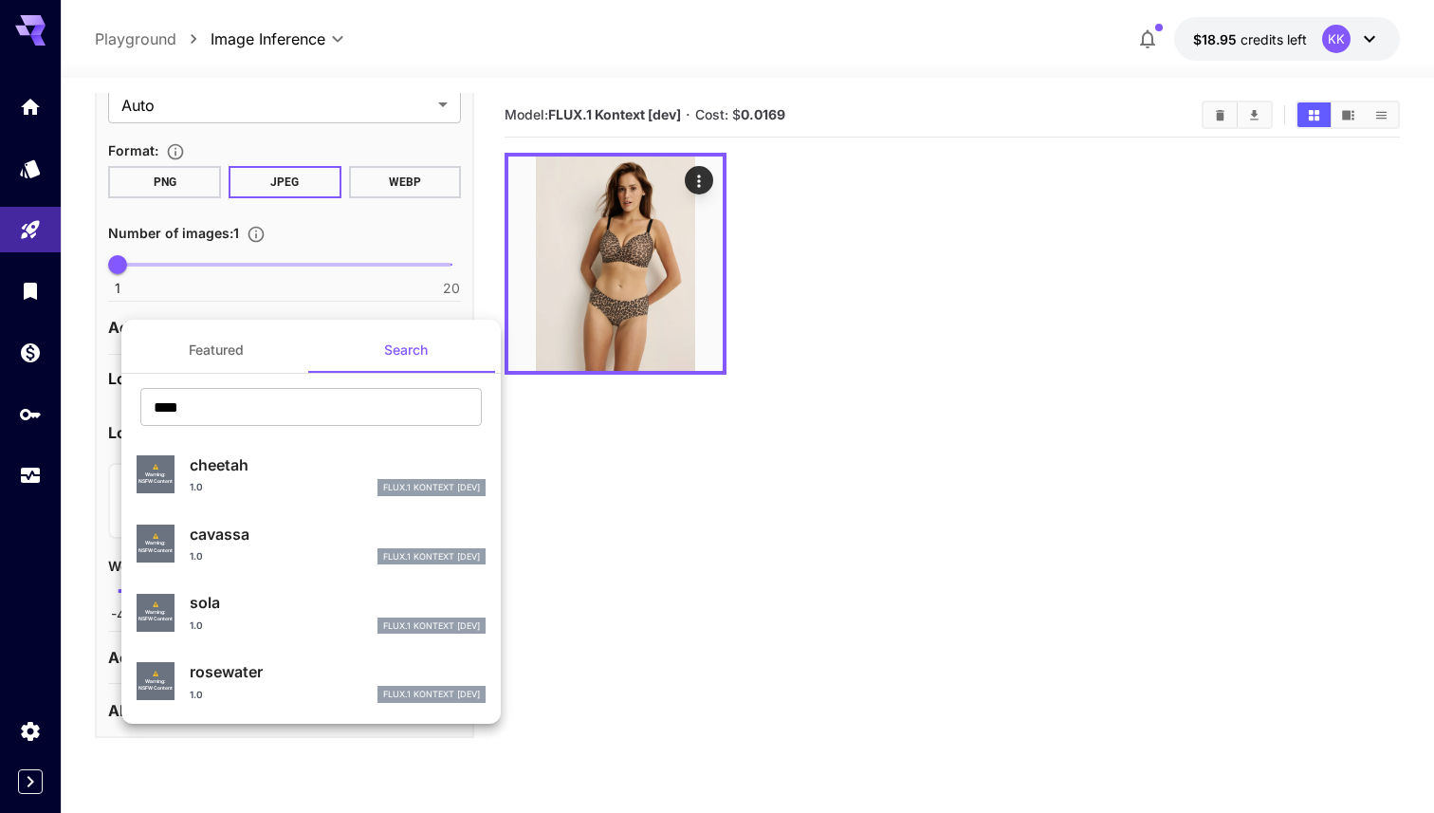
click at [218, 600] on p "sola" at bounding box center [338, 602] width 296 height 23
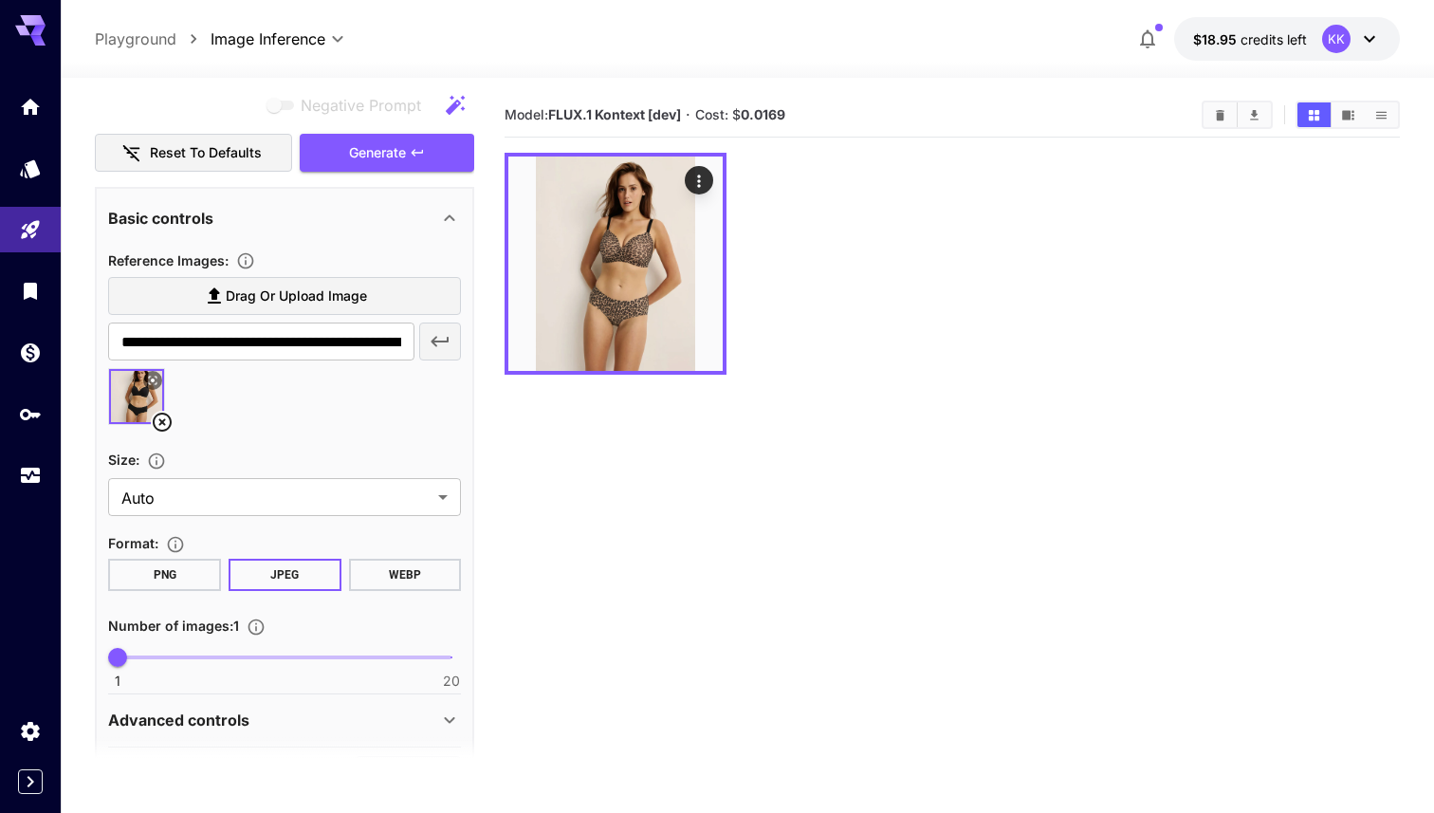
scroll to position [235, 0]
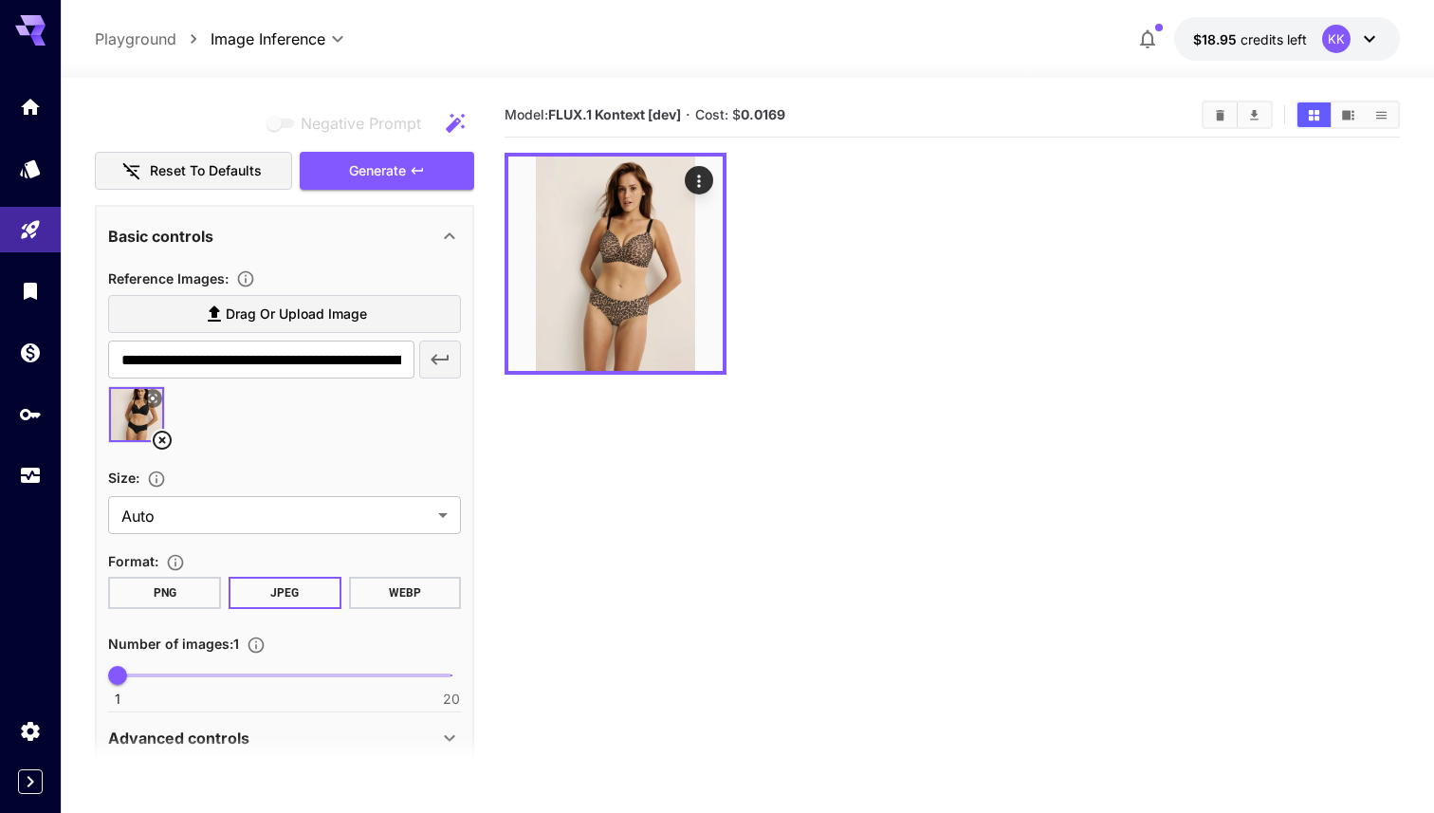
click at [346, 325] on label "Drag or upload image" at bounding box center [284, 314] width 353 height 39
click at [0, 0] on input "Drag or upload image" at bounding box center [0, 0] width 0 height 0
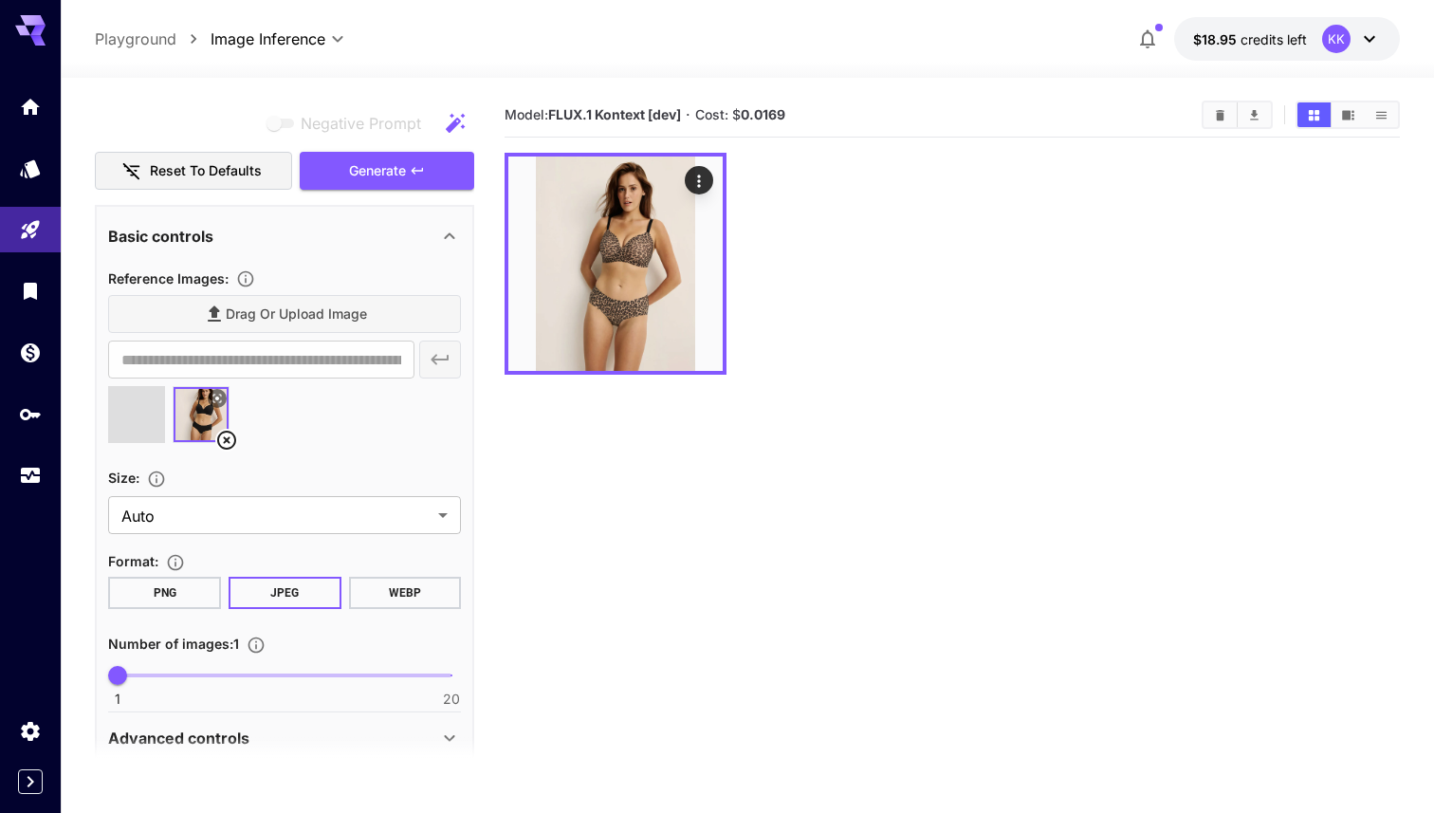
type input "**********"
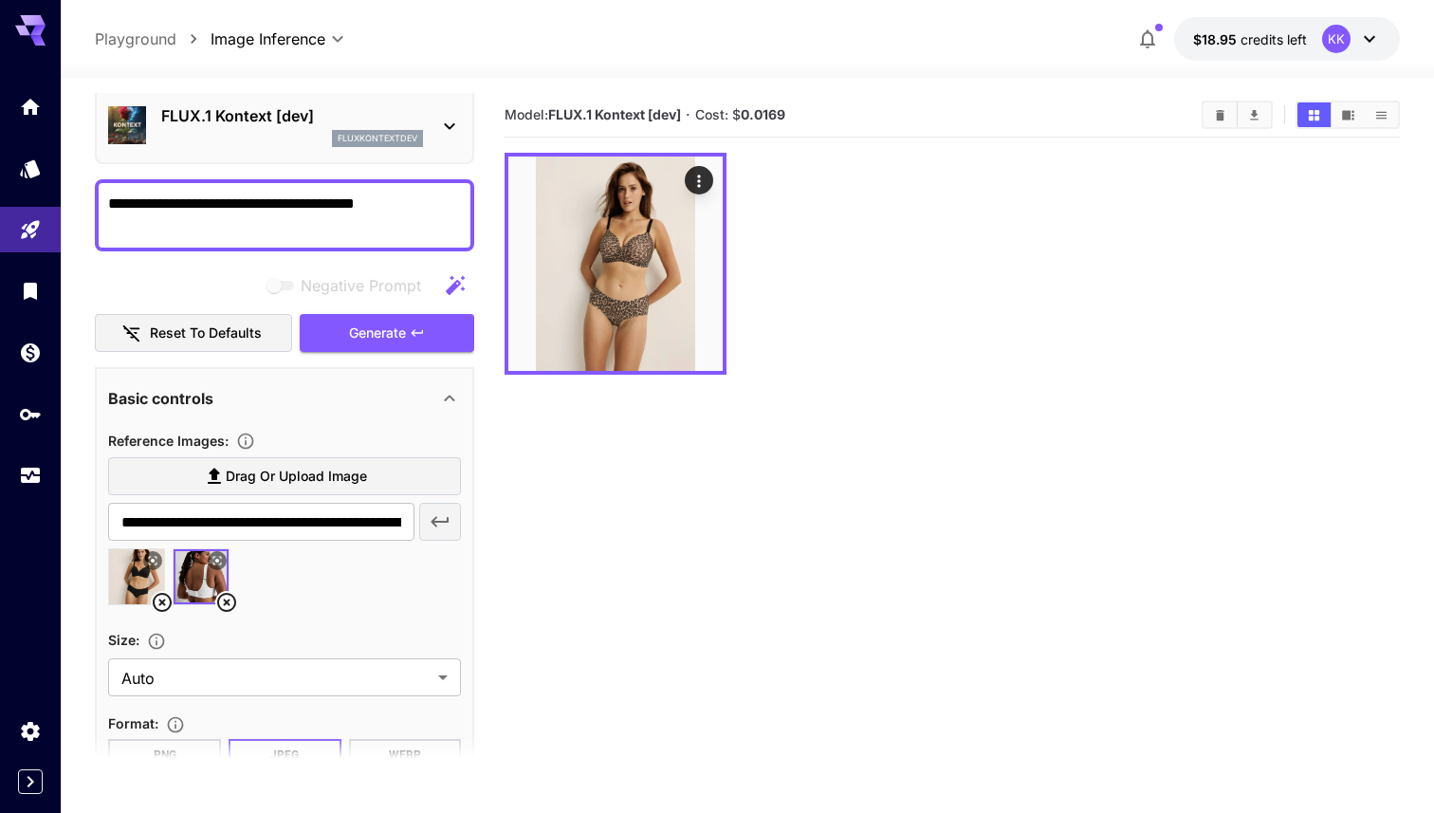
scroll to position [0, 0]
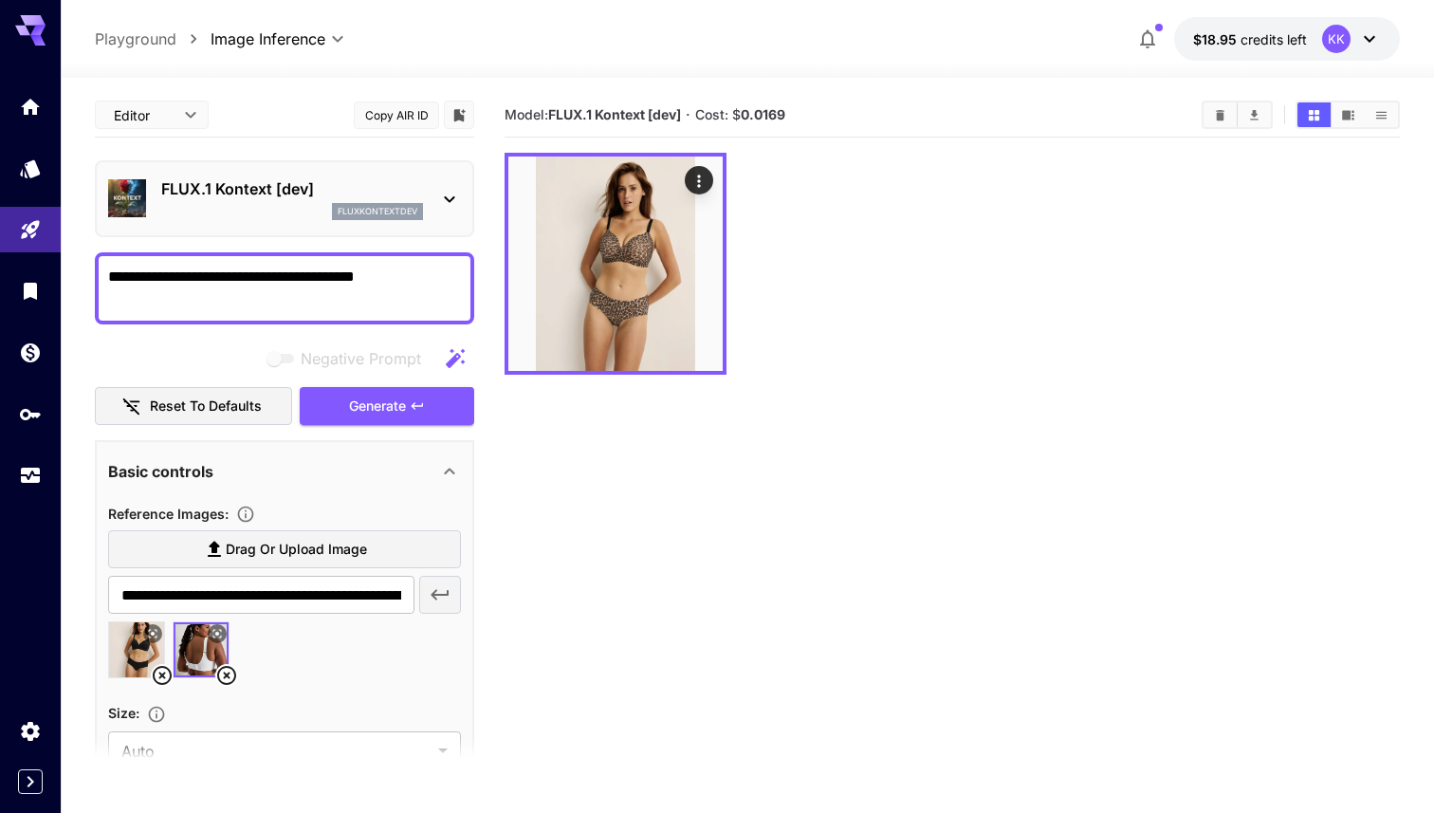
click at [367, 279] on textarea "**********" at bounding box center [284, 289] width 353 height 46
type textarea "**********"
click at [366, 410] on span "Generate" at bounding box center [377, 407] width 57 height 24
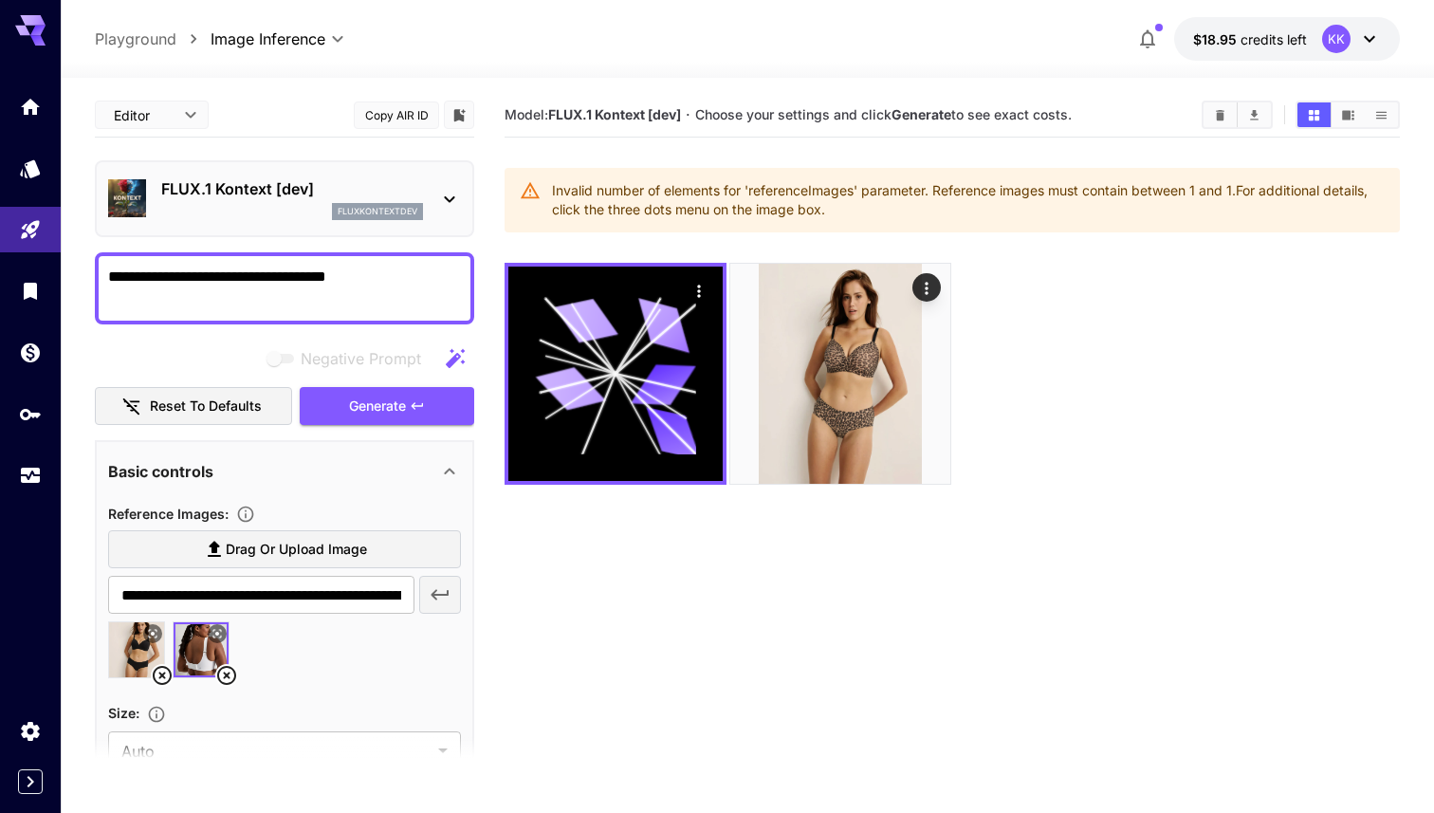
click at [158, 676] on icon at bounding box center [162, 675] width 23 height 23
click at [127, 648] on img at bounding box center [136, 649] width 55 height 55
type input "**********"
click at [355, 415] on span "Generate" at bounding box center [377, 407] width 57 height 24
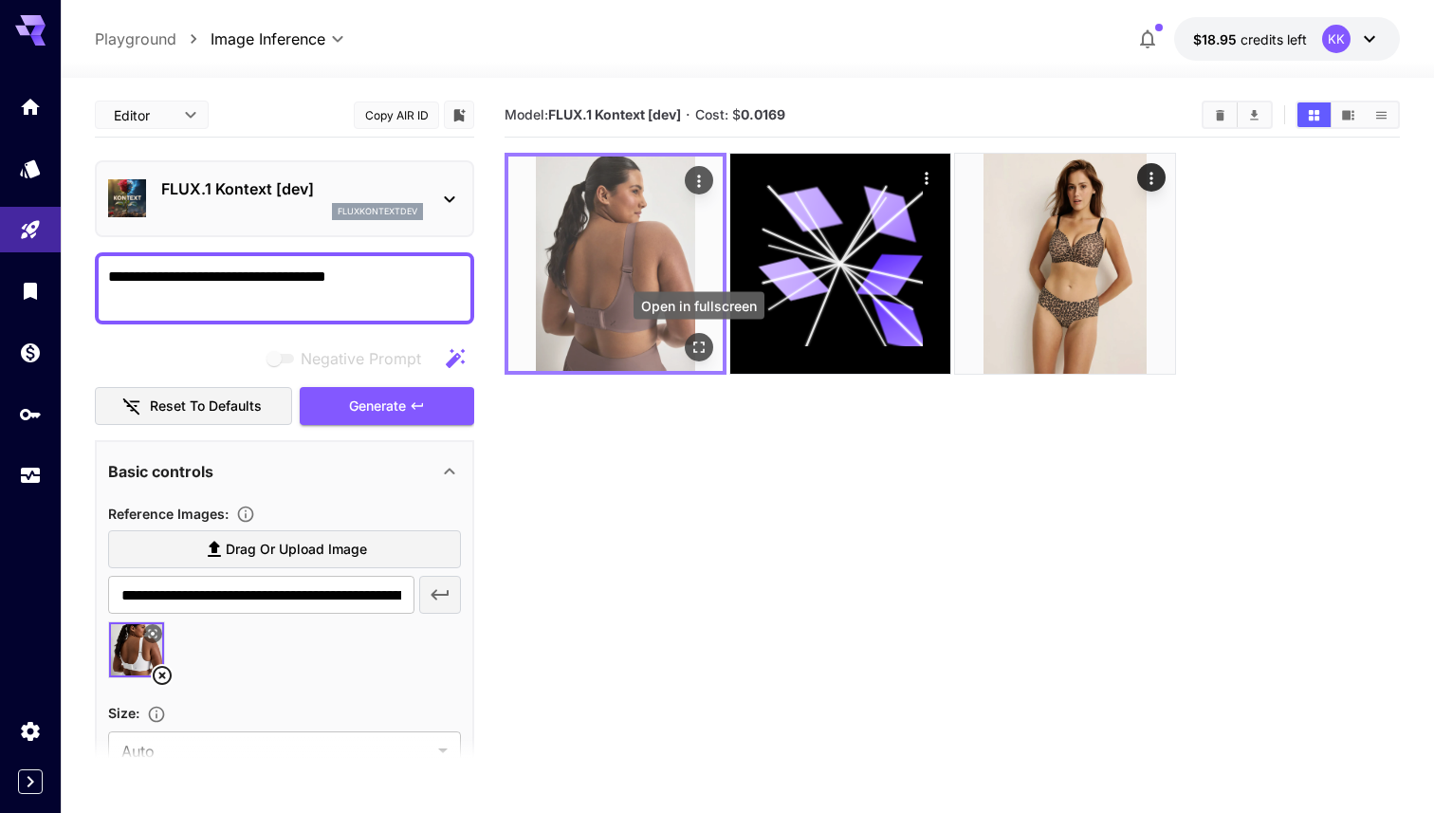
click at [700, 347] on icon "Open in fullscreen" at bounding box center [699, 347] width 19 height 19
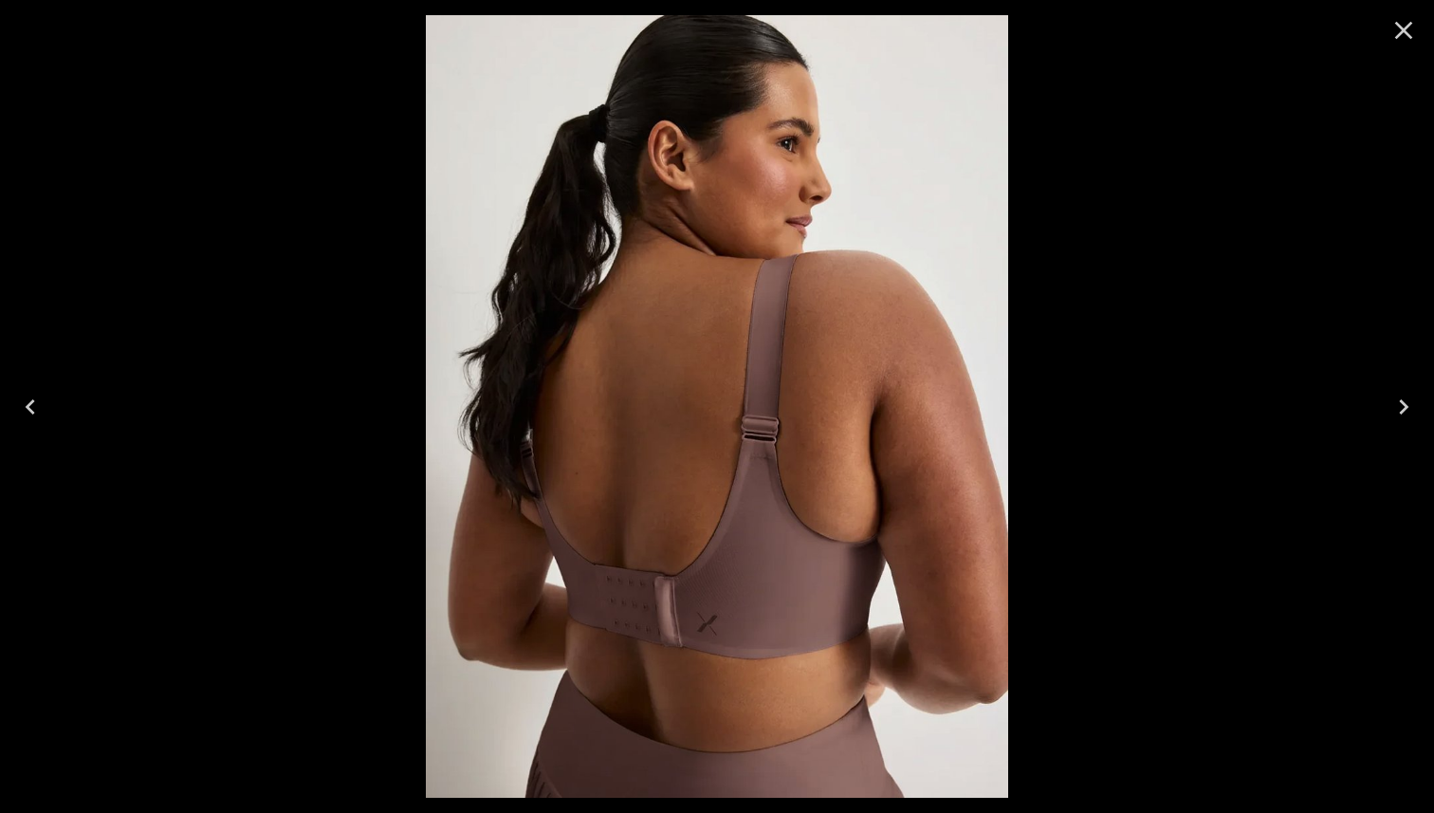
click at [713, 691] on img at bounding box center [717, 406] width 582 height 783
click at [1402, 35] on icon "Close" at bounding box center [1404, 30] width 30 height 30
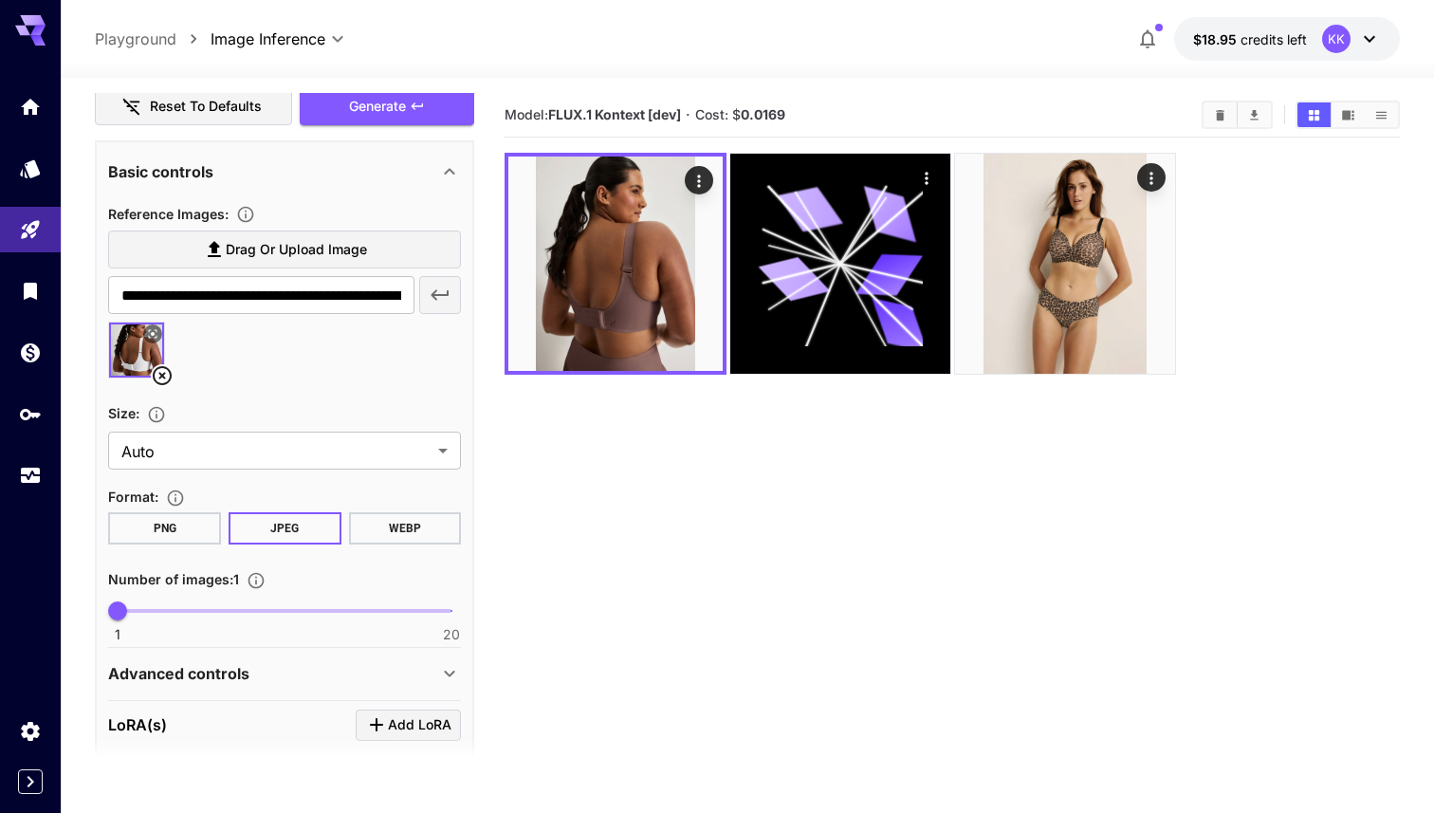
scroll to position [646, 0]
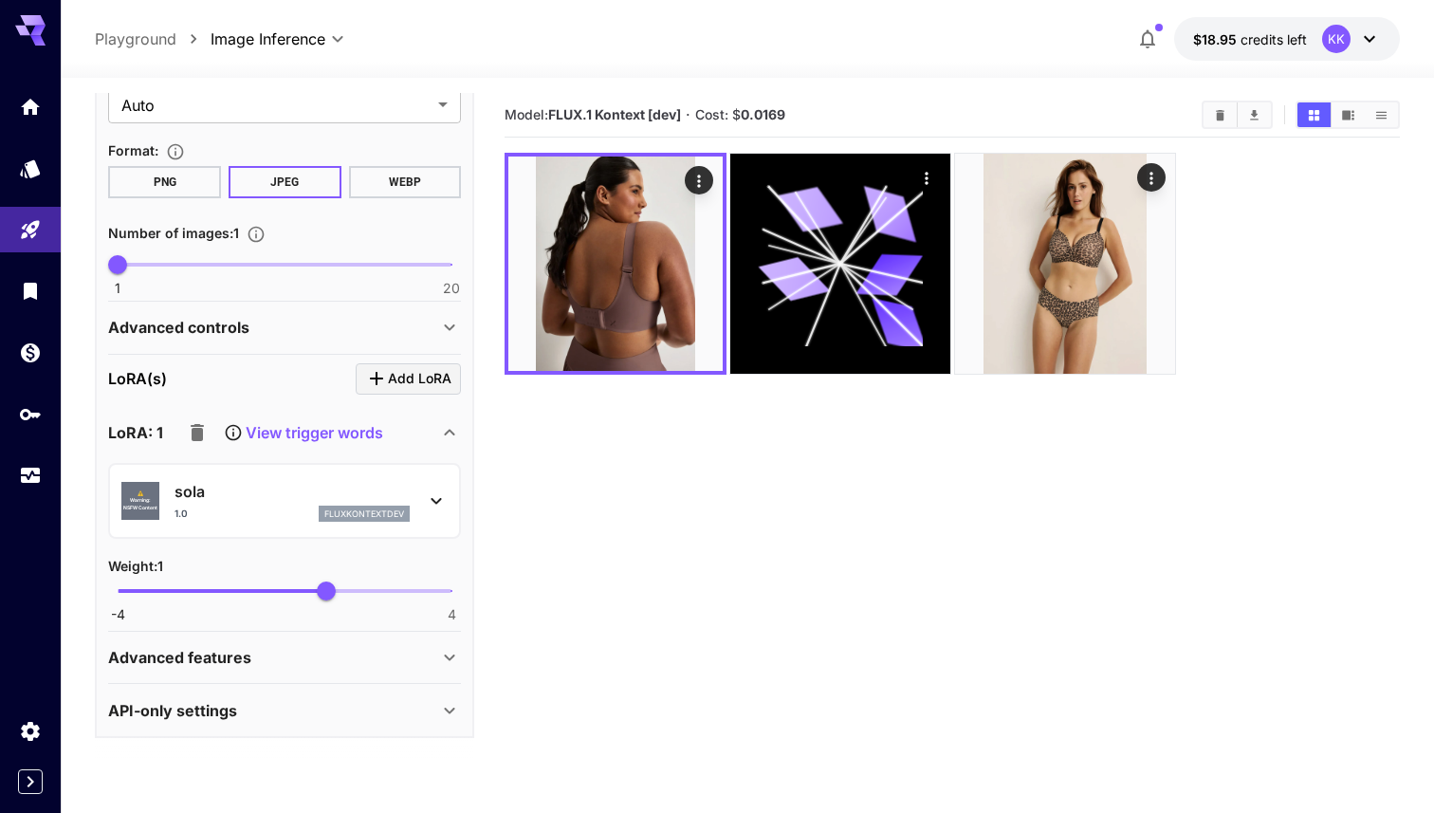
click at [261, 496] on p "sola" at bounding box center [292, 491] width 235 height 23
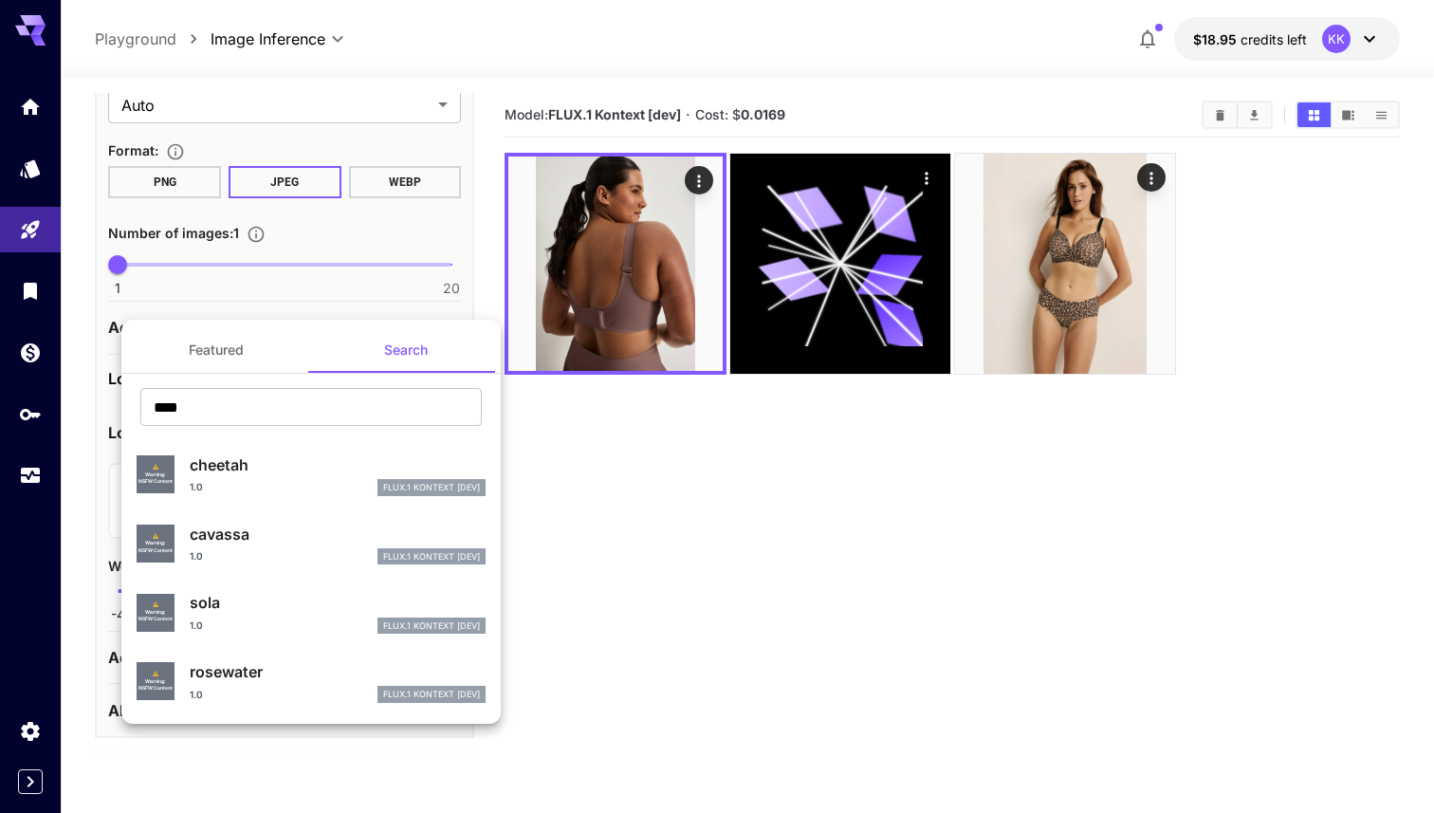
click at [1206, 236] on div at bounding box center [717, 406] width 1434 height 813
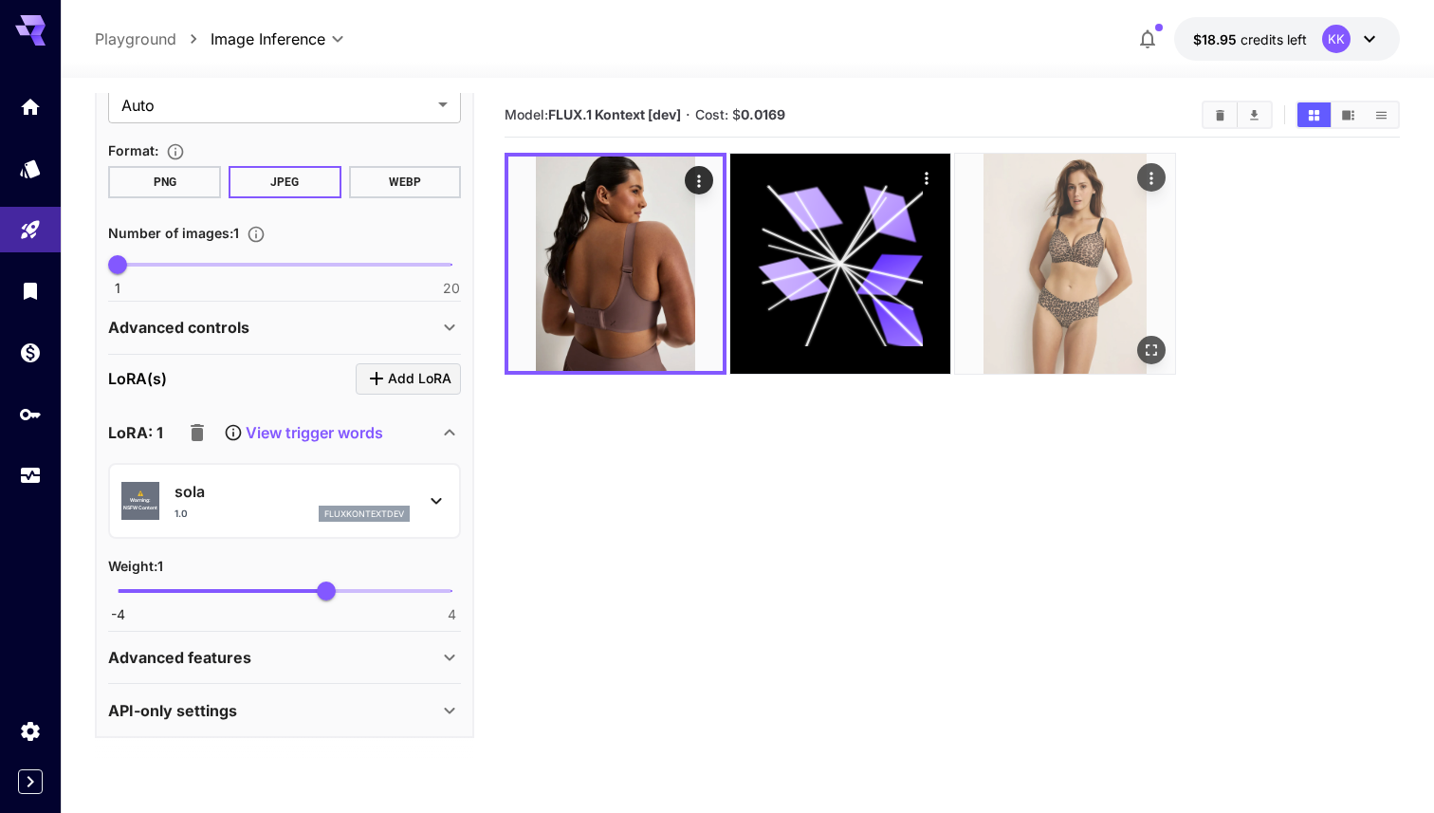
click at [1151, 176] on icon "Actions" at bounding box center [1150, 178] width 19 height 19
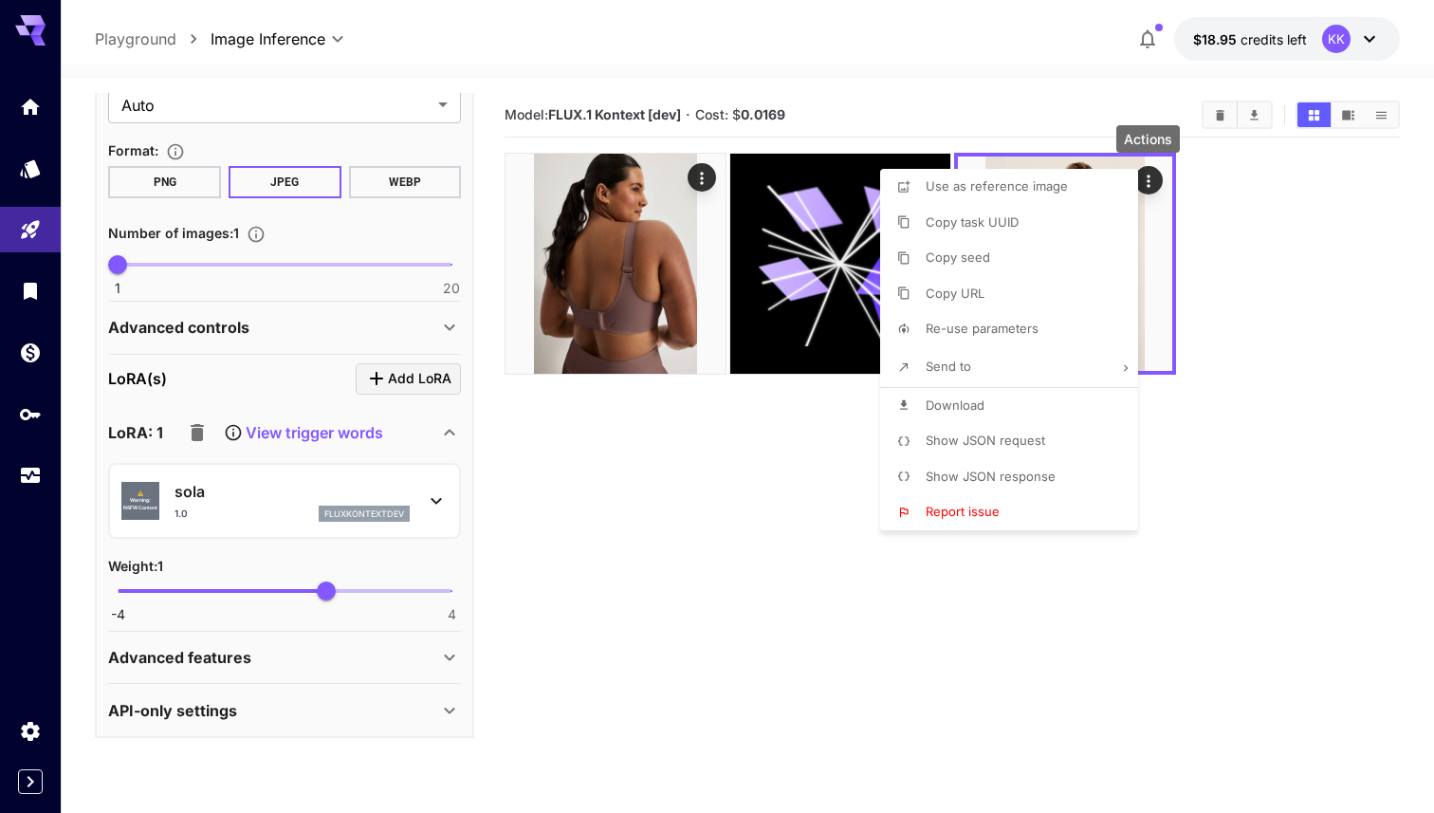
click at [987, 400] on li "Download" at bounding box center [1014, 406] width 269 height 36
click at [694, 168] on div at bounding box center [717, 406] width 1434 height 813
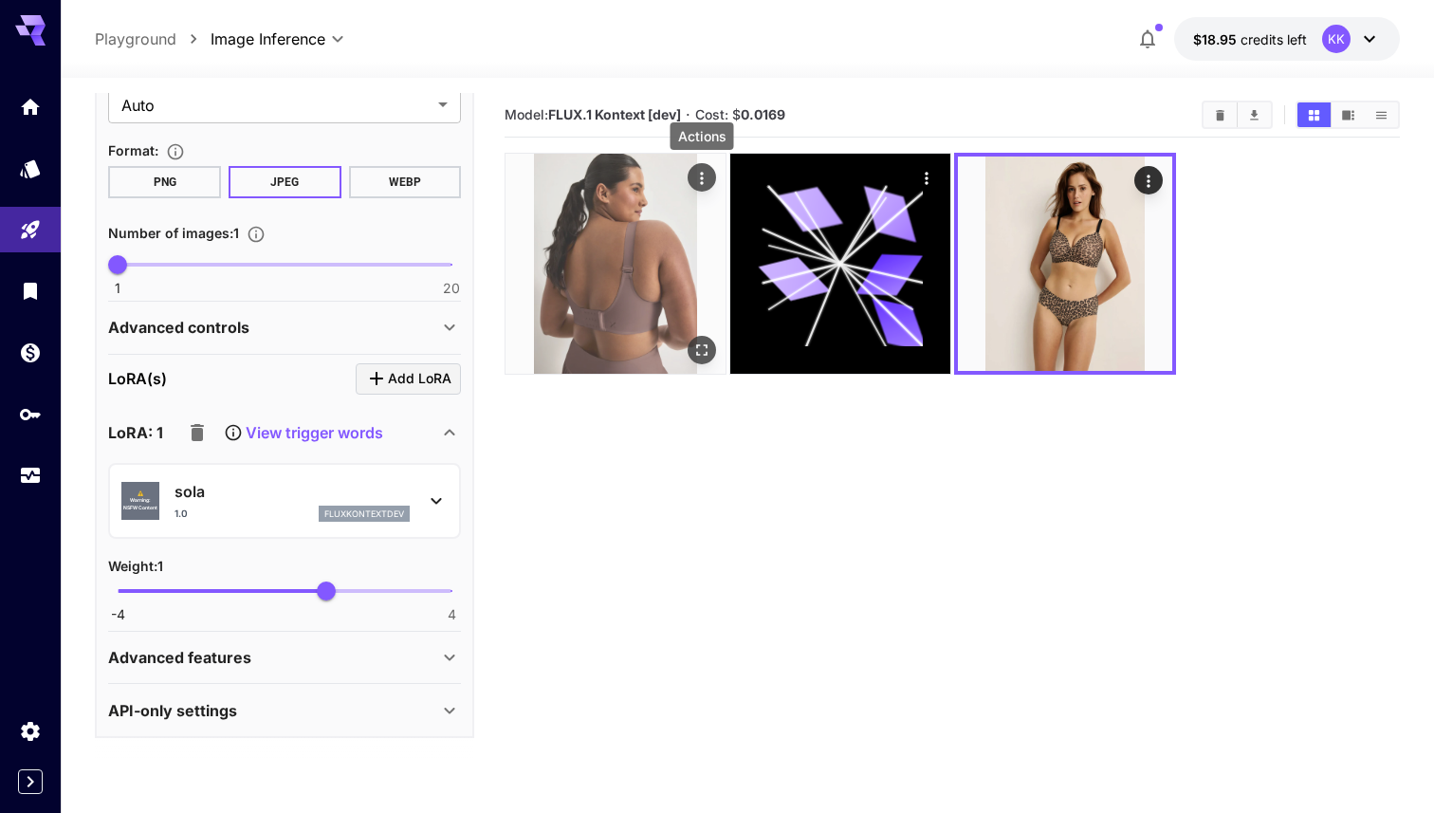
click at [695, 173] on icon "Actions" at bounding box center [702, 178] width 19 height 19
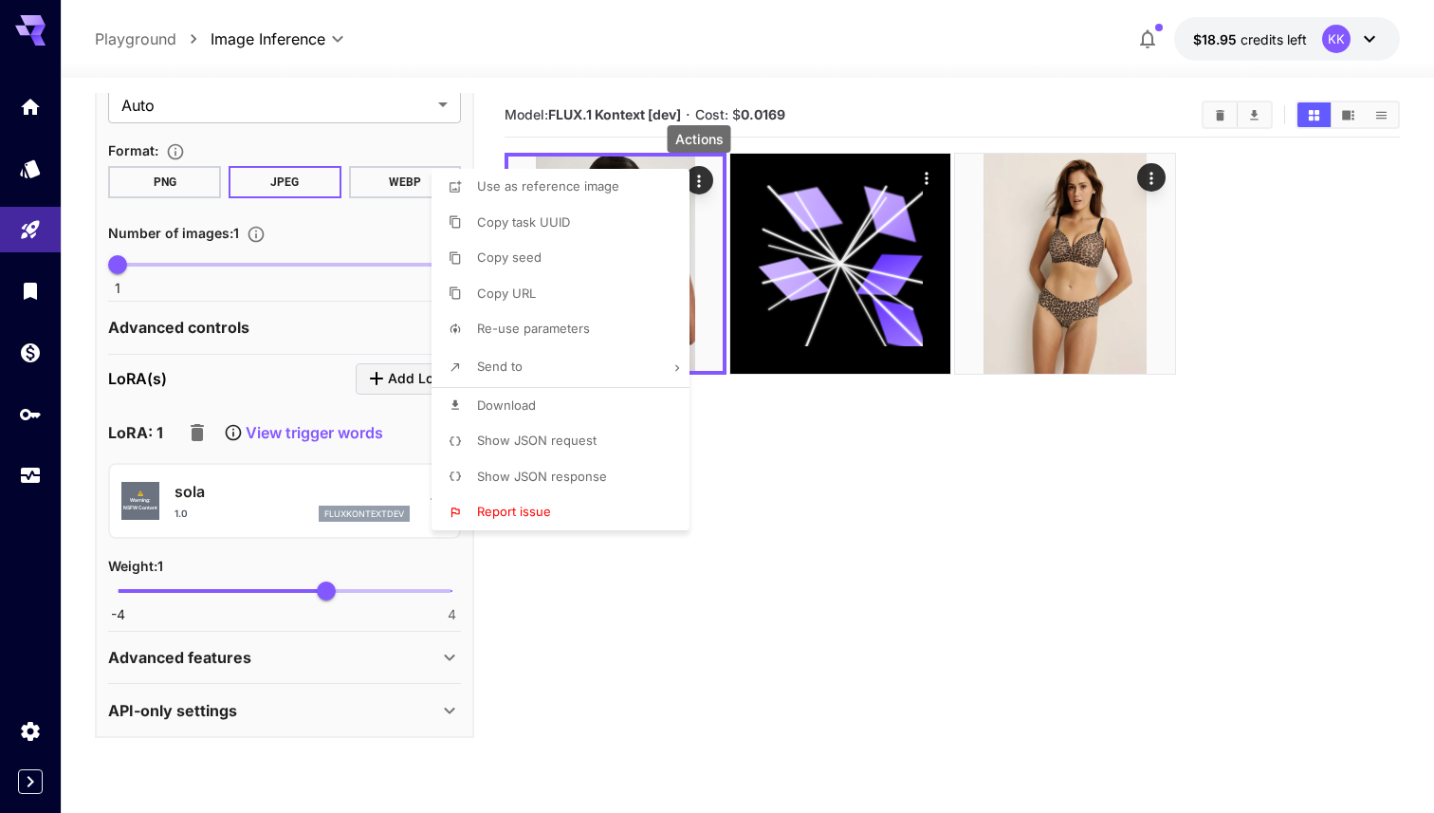
click at [578, 403] on li "Download" at bounding box center [566, 406] width 269 height 36
click at [852, 540] on div at bounding box center [717, 406] width 1434 height 813
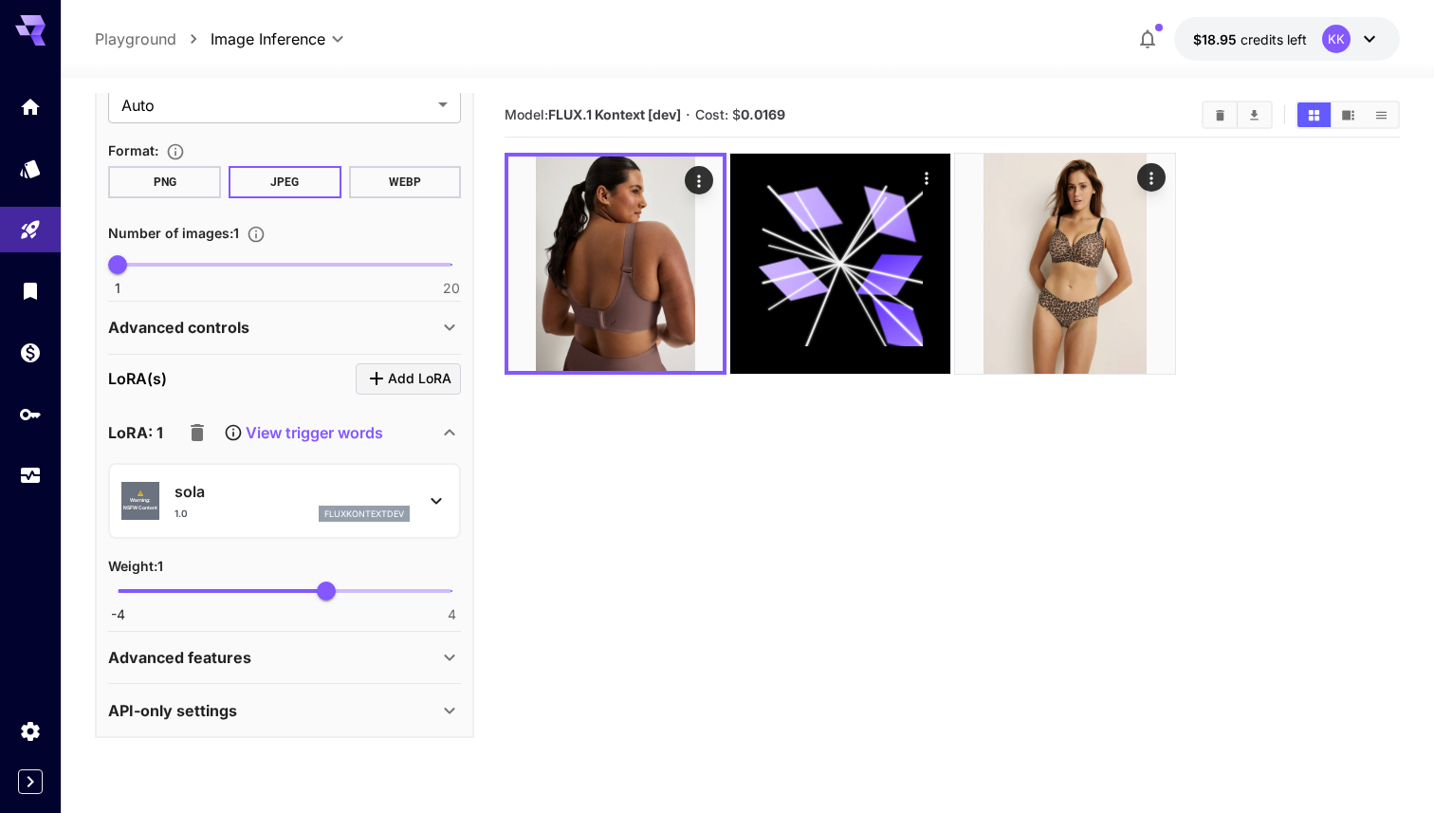
click at [1382, 39] on button "$18.95 credits left KK" at bounding box center [1287, 39] width 226 height 44
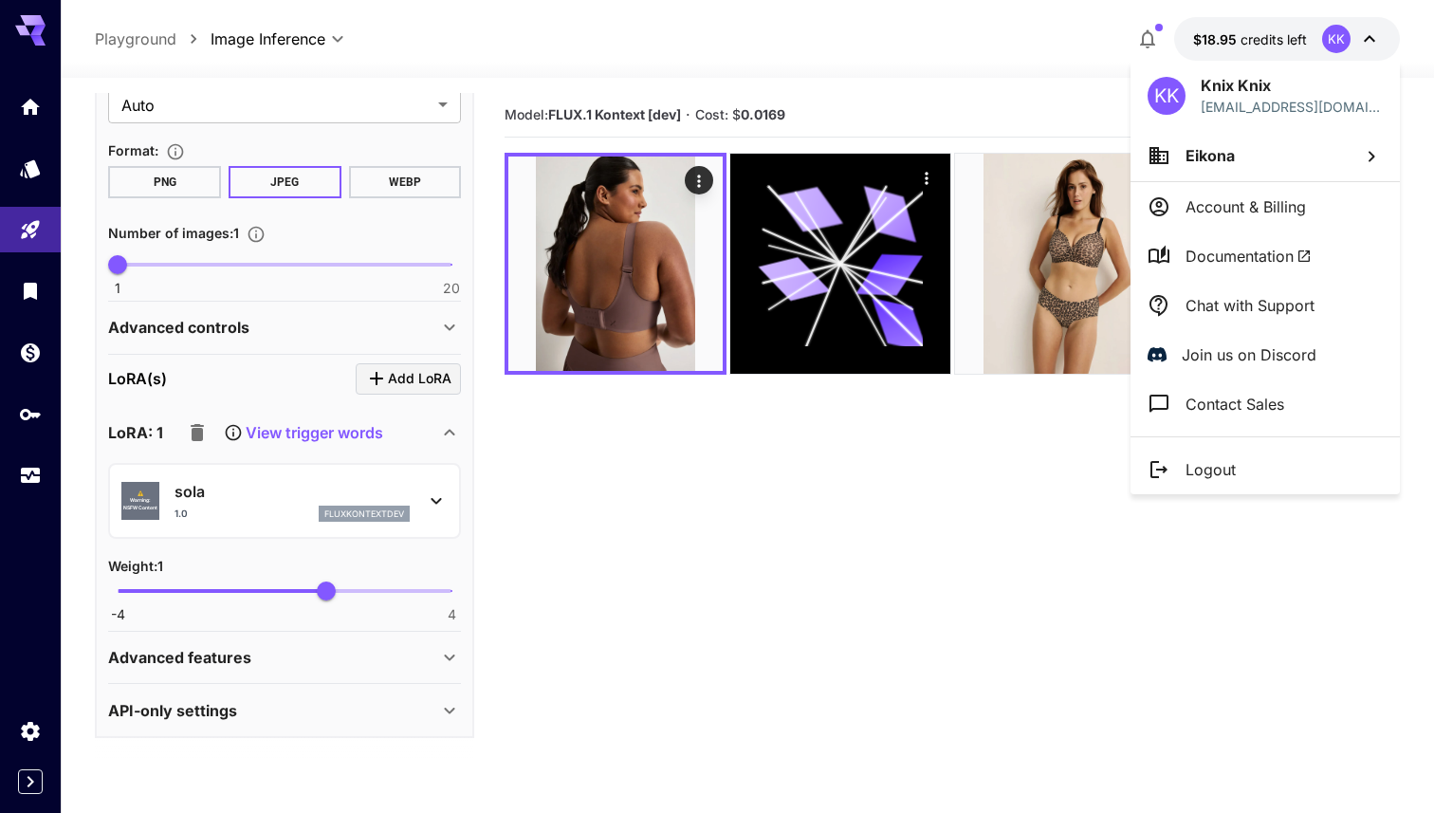
click at [1217, 464] on p "Logout" at bounding box center [1211, 469] width 50 height 23
